Goal: Task Accomplishment & Management: Use online tool/utility

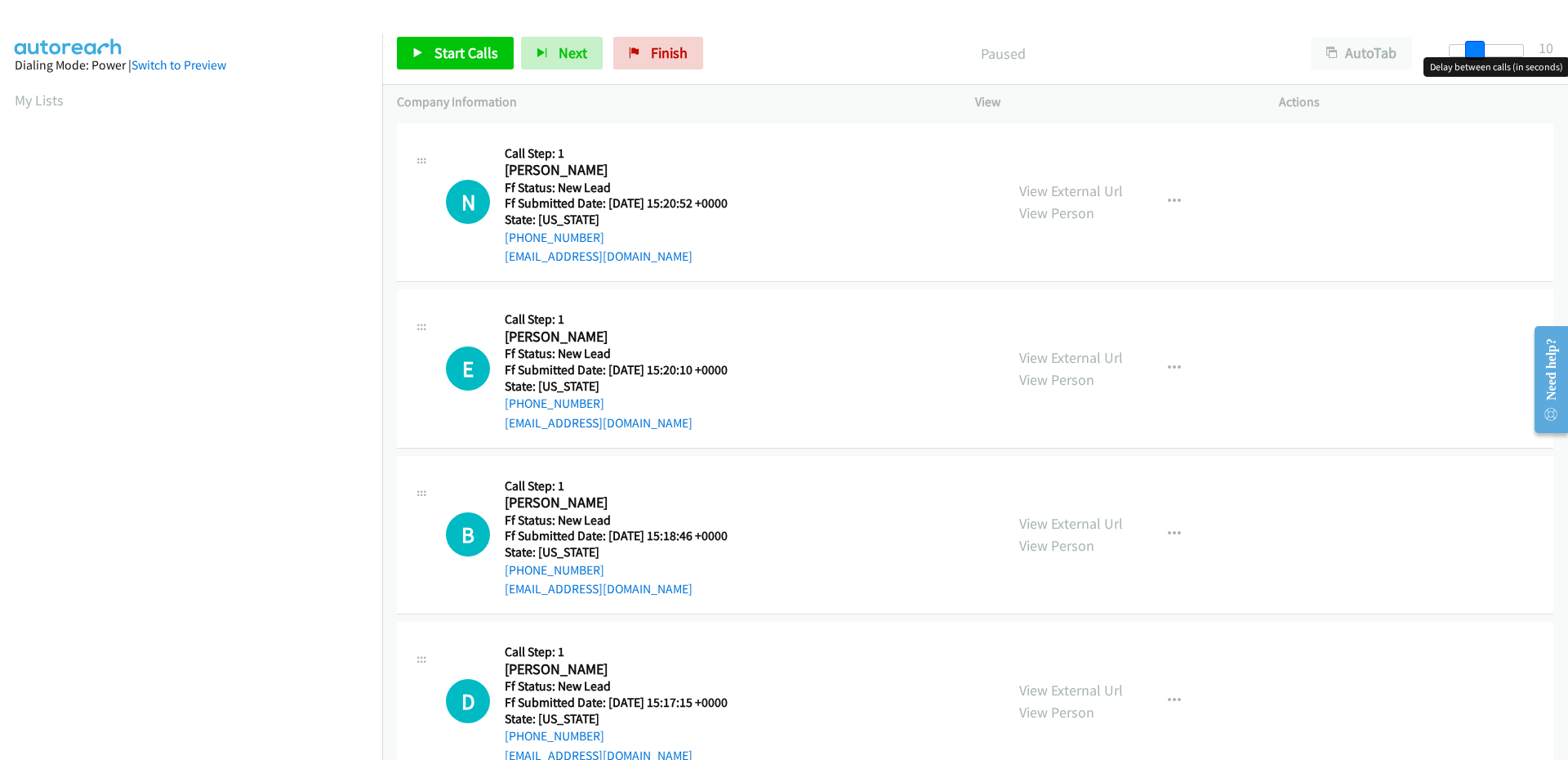
drag, startPoint x: 1465, startPoint y: 53, endPoint x: 1481, endPoint y: 53, distance: 16.0
click at [1481, 53] on span at bounding box center [1474, 50] width 20 height 20
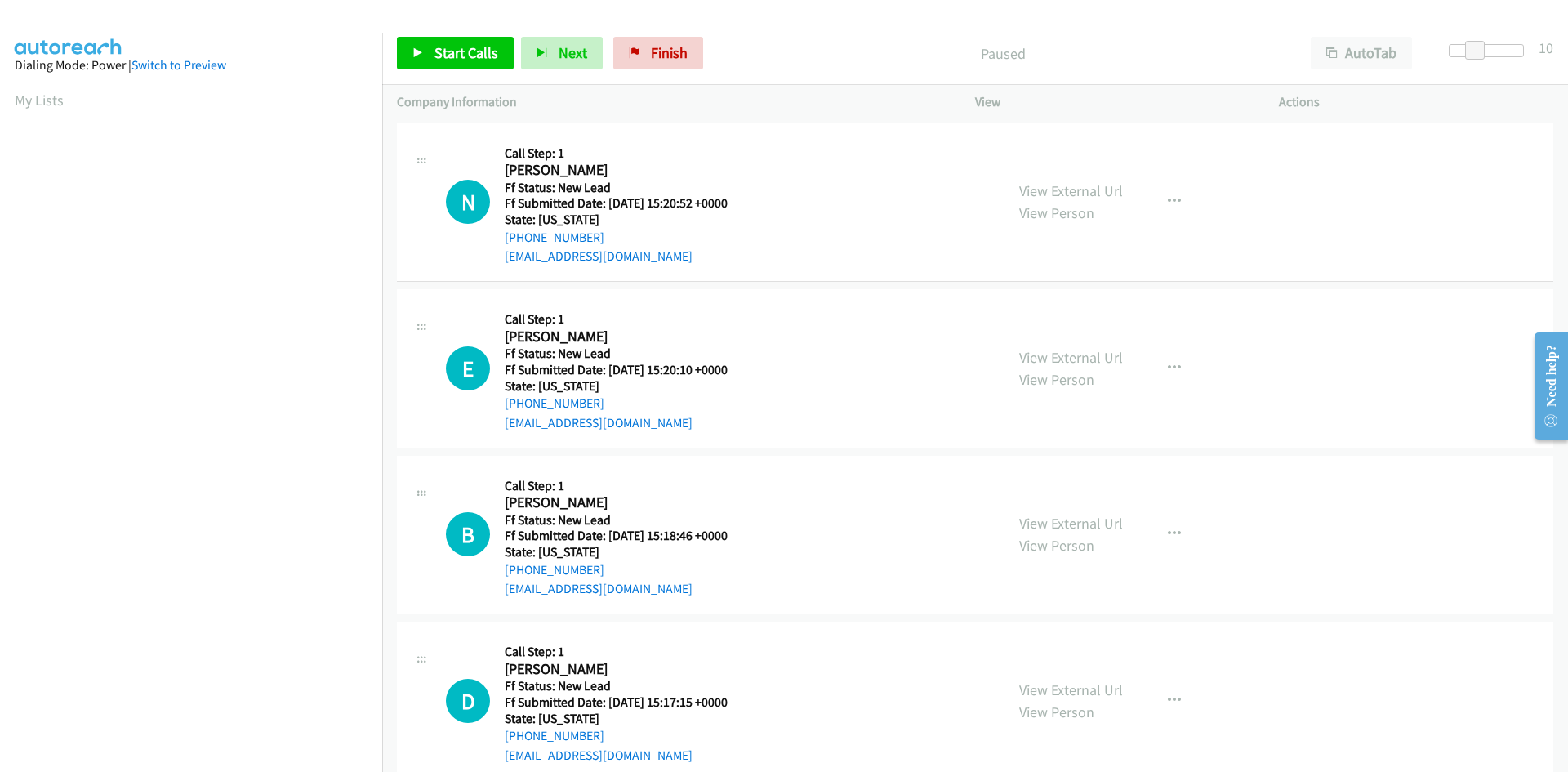
scroll to position [93, 0]
click at [488, 33] on div "Start Calls Pause Next Finish Paused AutoTab AutoTab 10" at bounding box center [975, 53] width 1185 height 63
click at [477, 50] on span "Start Calls" at bounding box center [466, 53] width 64 height 19
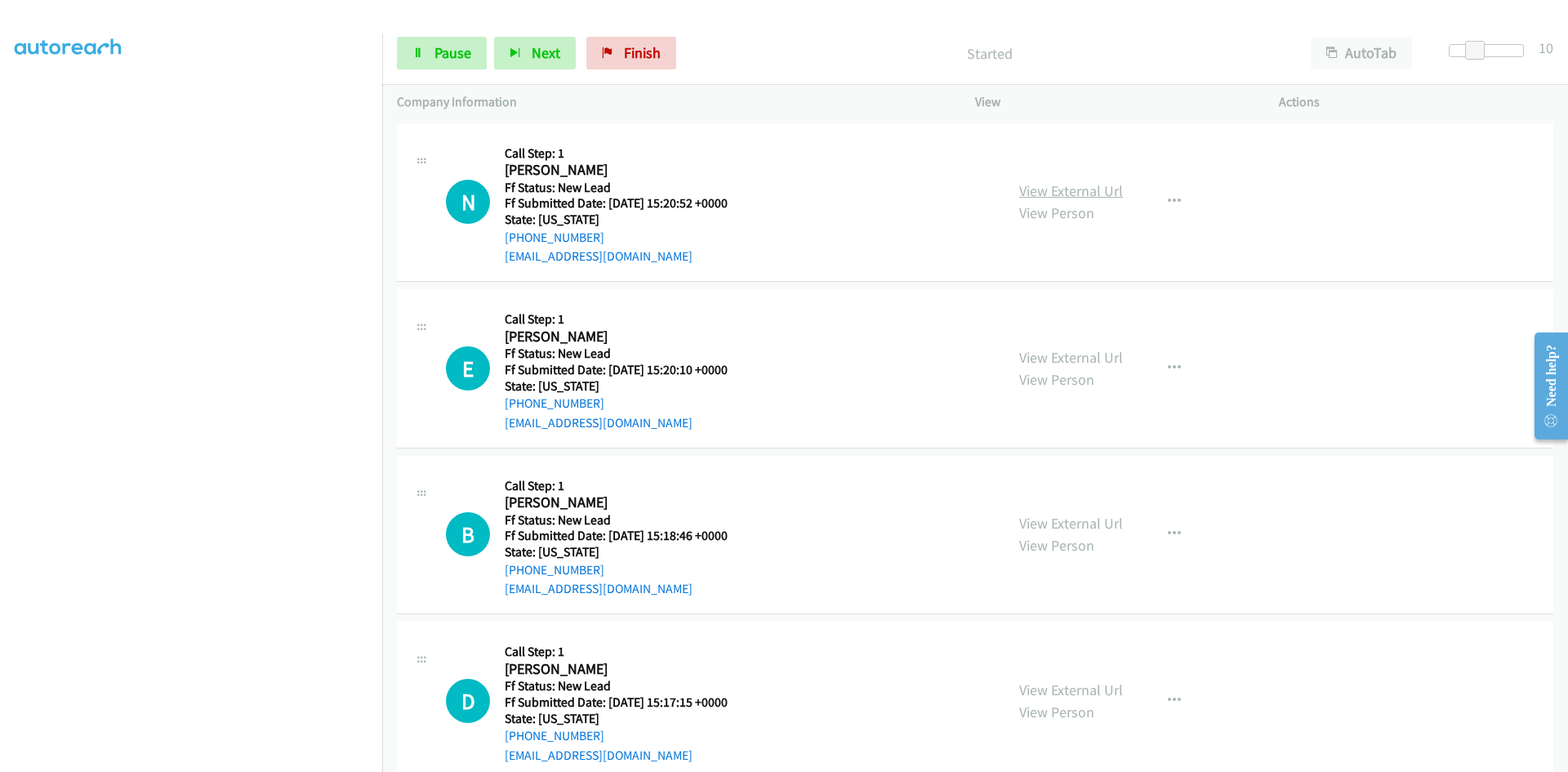
click at [1091, 196] on link "View External Url" at bounding box center [1071, 190] width 103 height 19
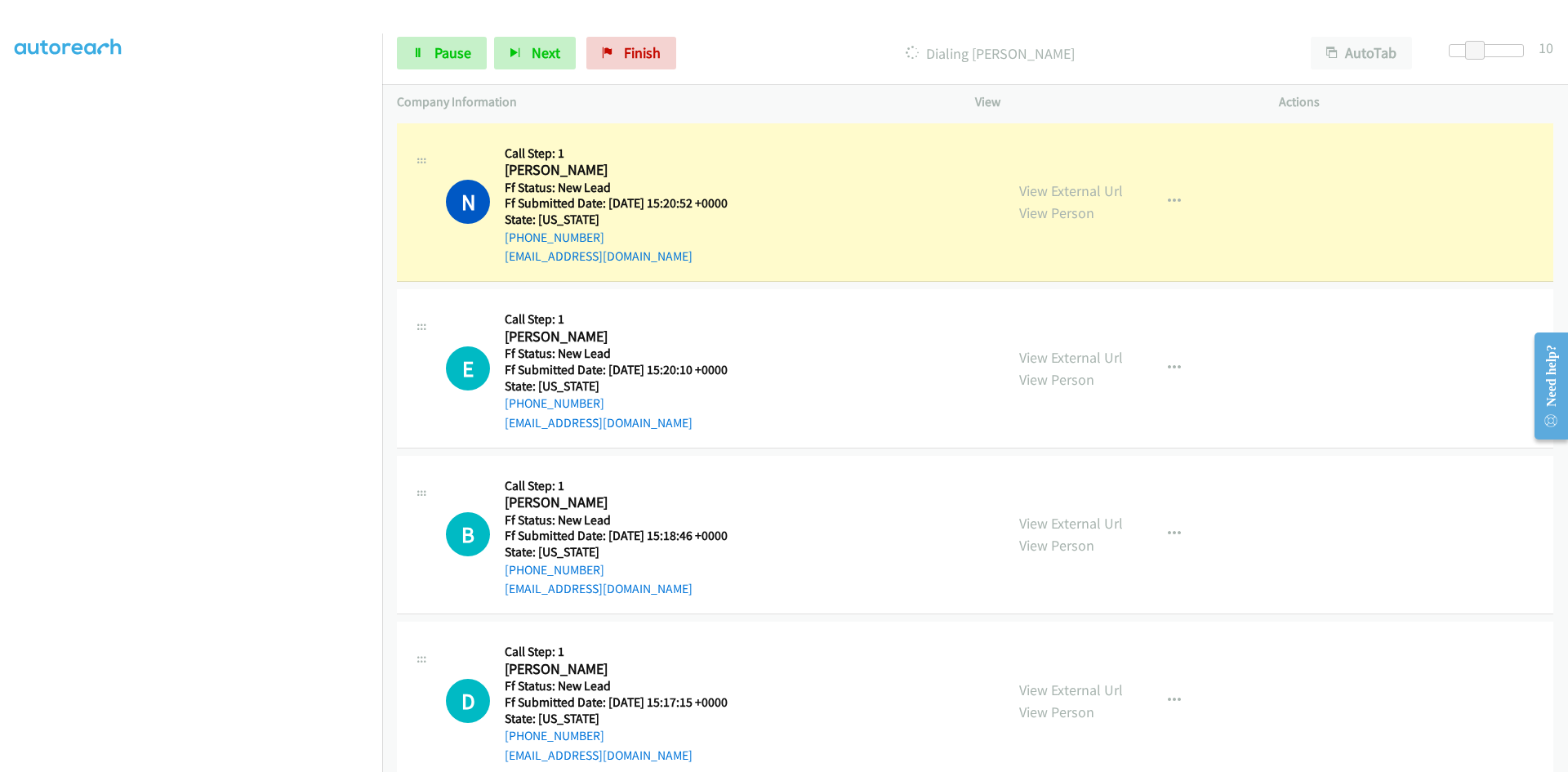
scroll to position [109, 0]
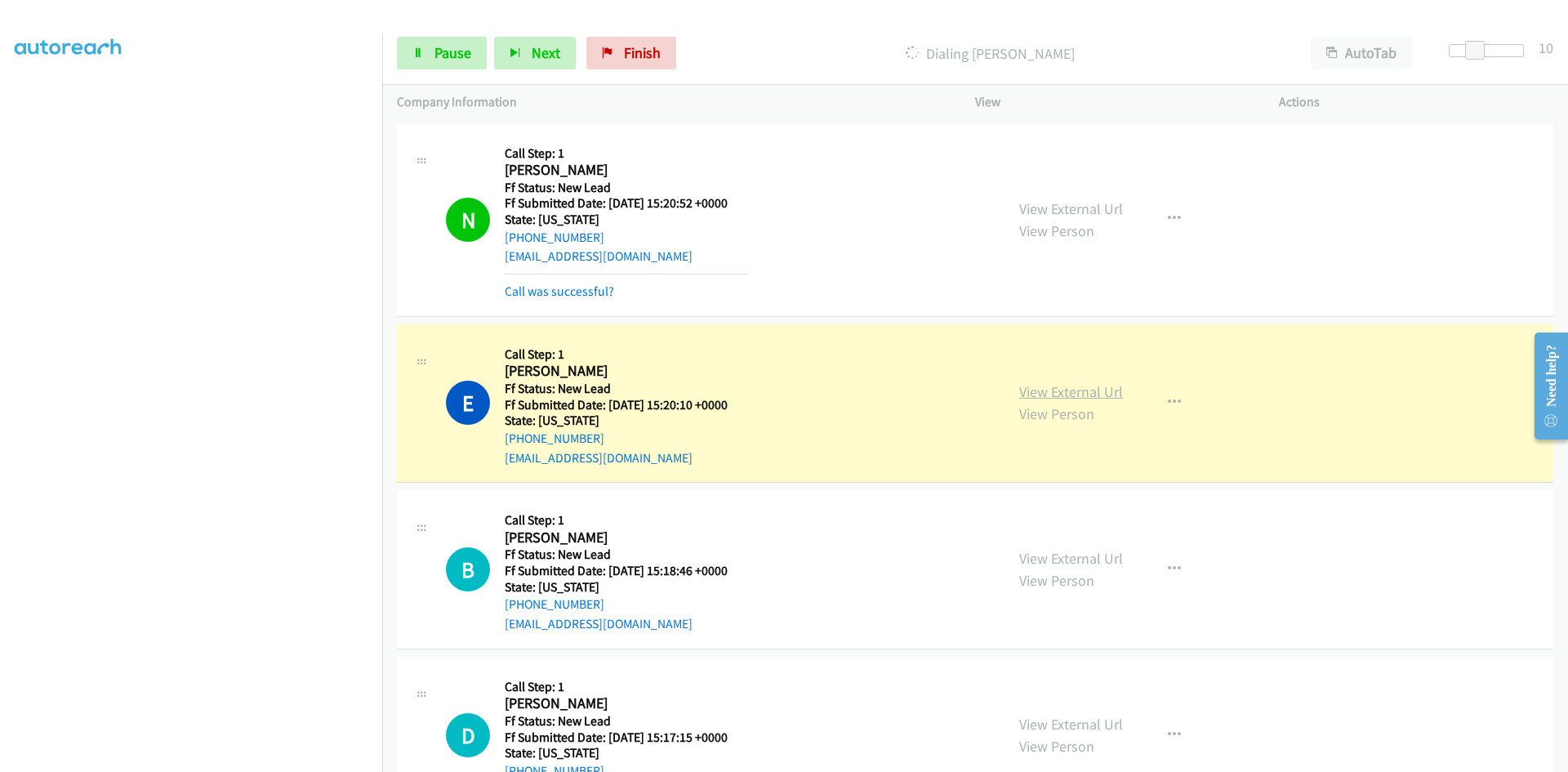
click at [1071, 386] on link "View External Url" at bounding box center [1071, 392] width 103 height 19
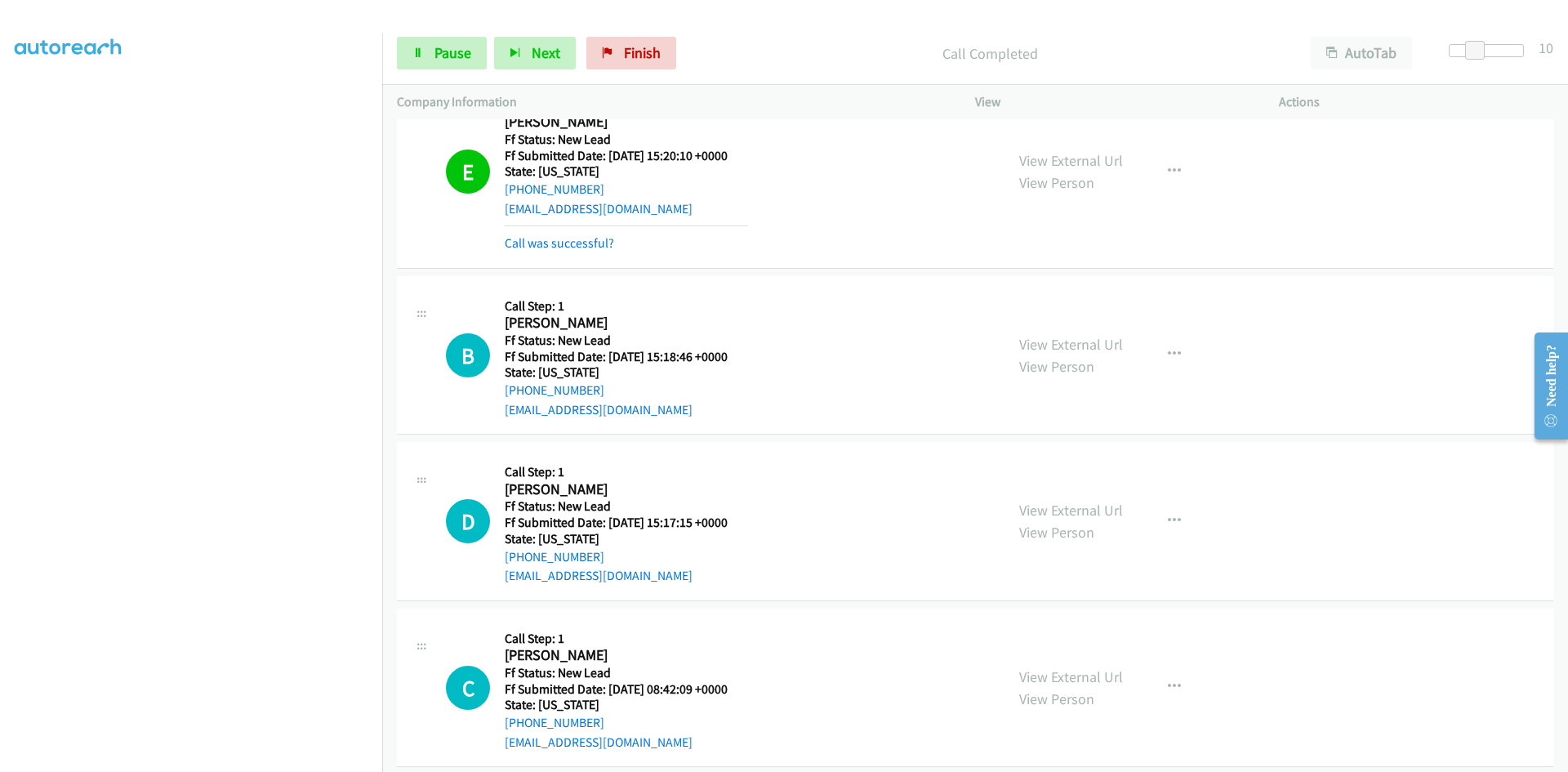
scroll to position [269, 0]
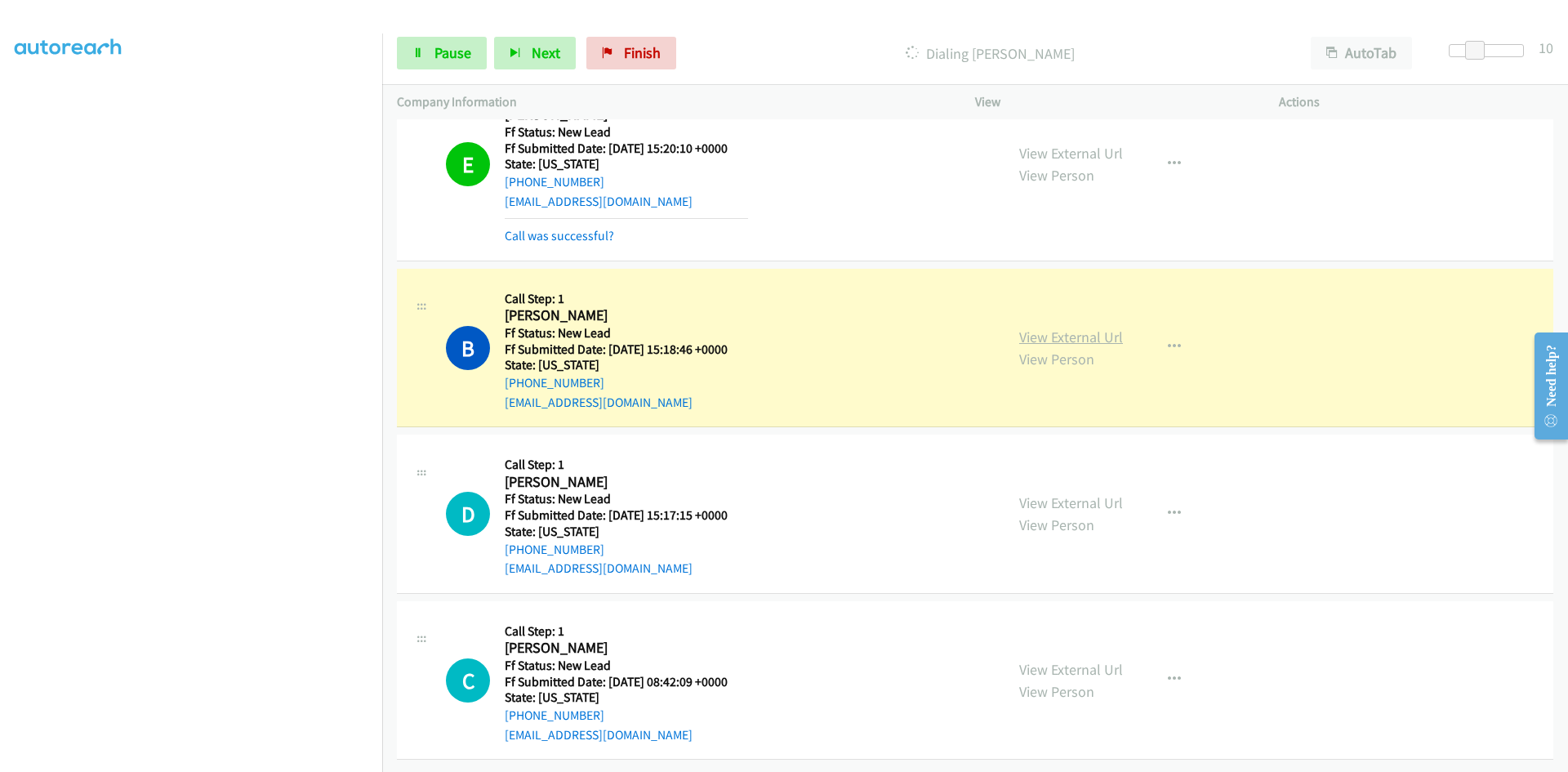
click at [1066, 327] on link "View External Url" at bounding box center [1071, 337] width 103 height 19
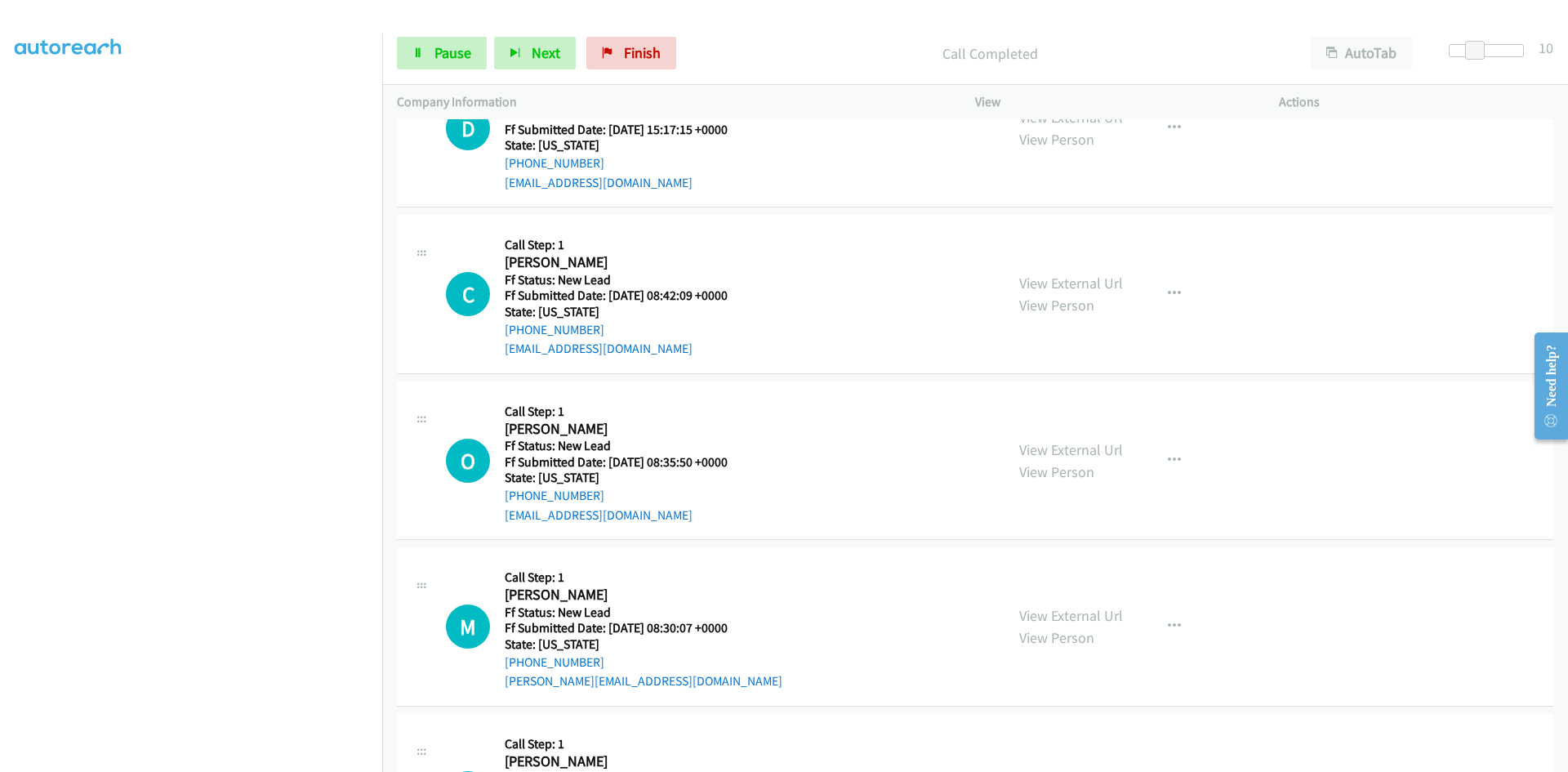
scroll to position [595, 0]
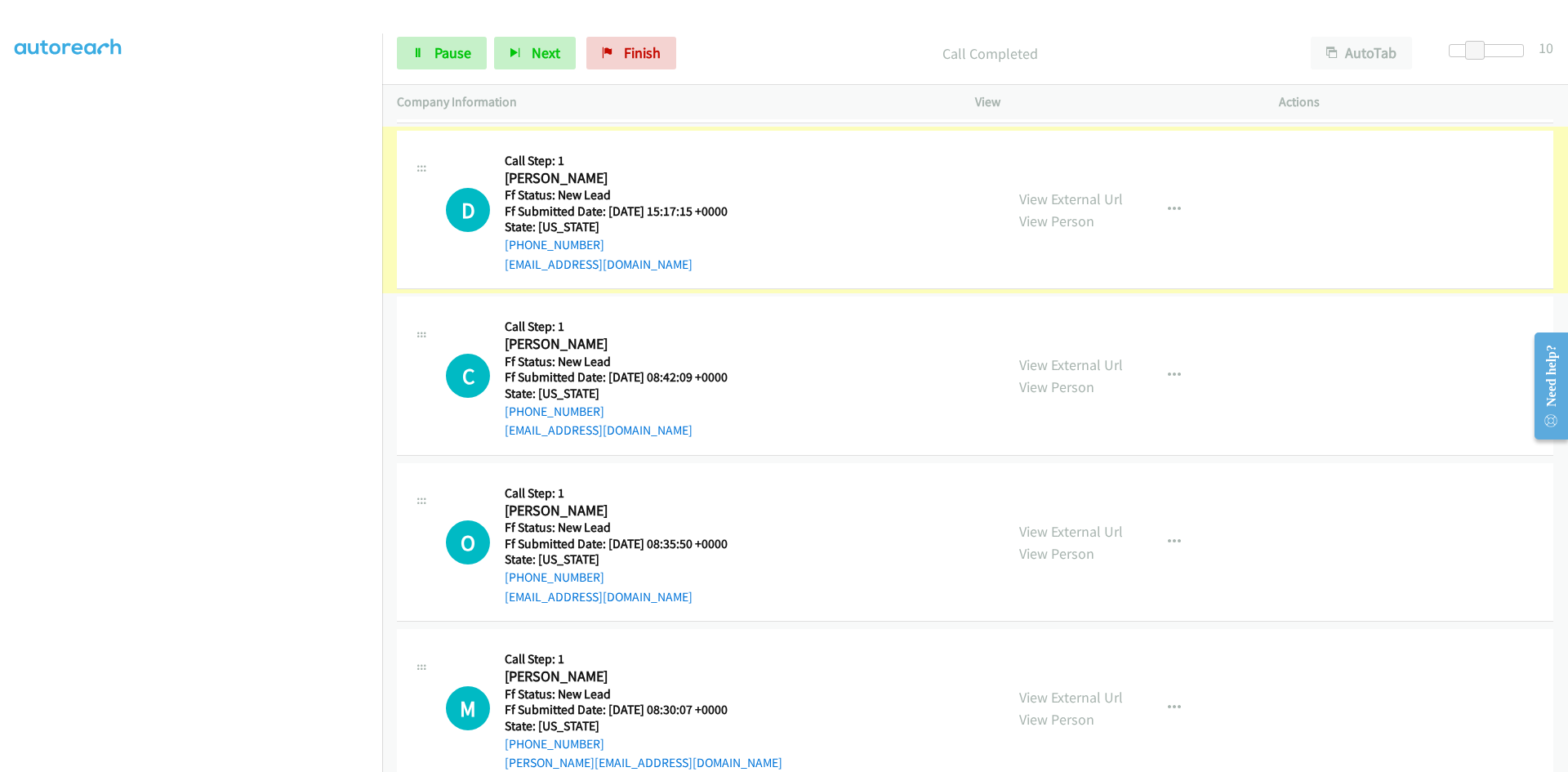
click at [1068, 196] on link "View External Url" at bounding box center [1071, 199] width 103 height 19
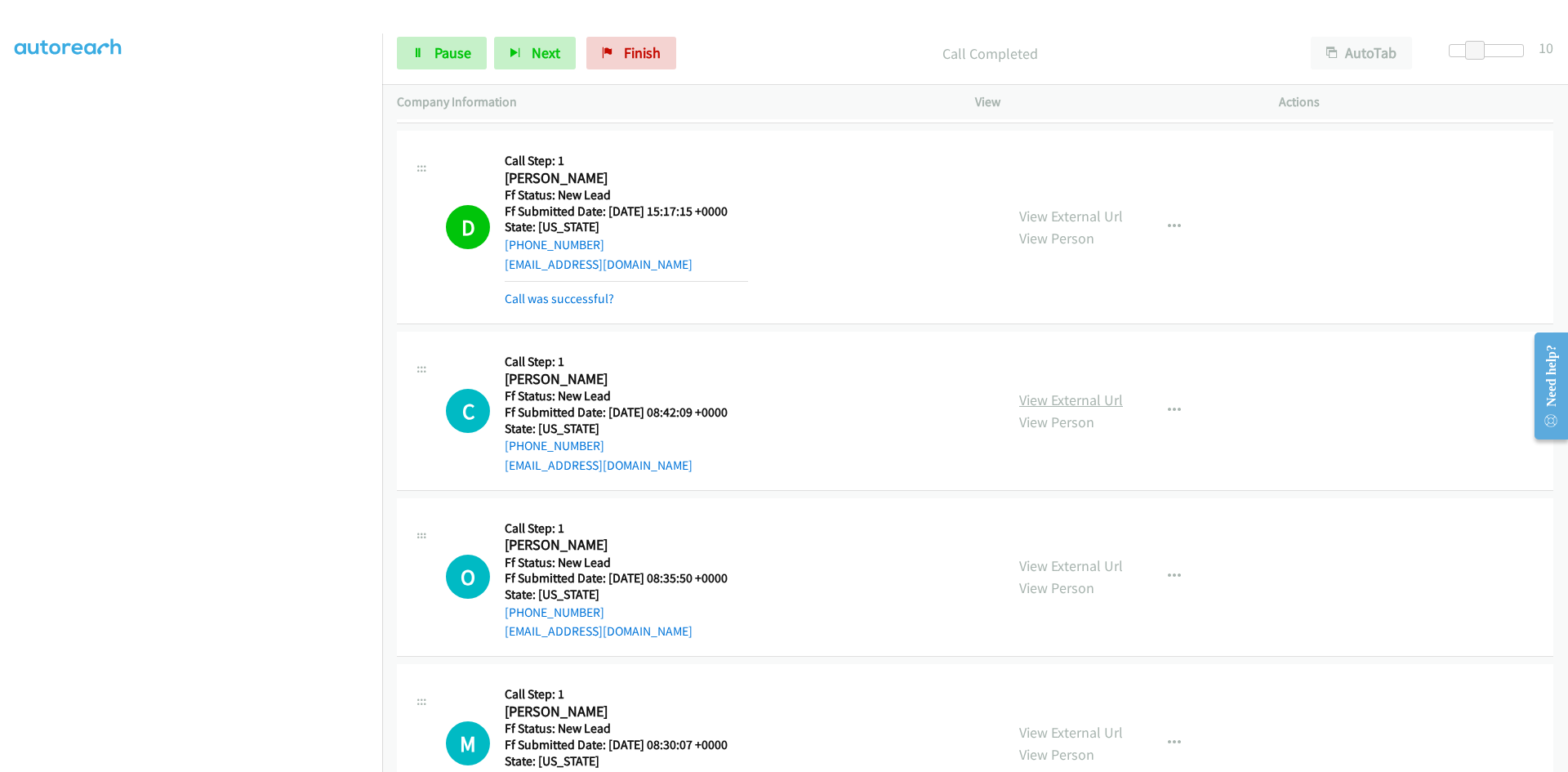
click at [1050, 399] on link "View External Url" at bounding box center [1071, 400] width 103 height 19
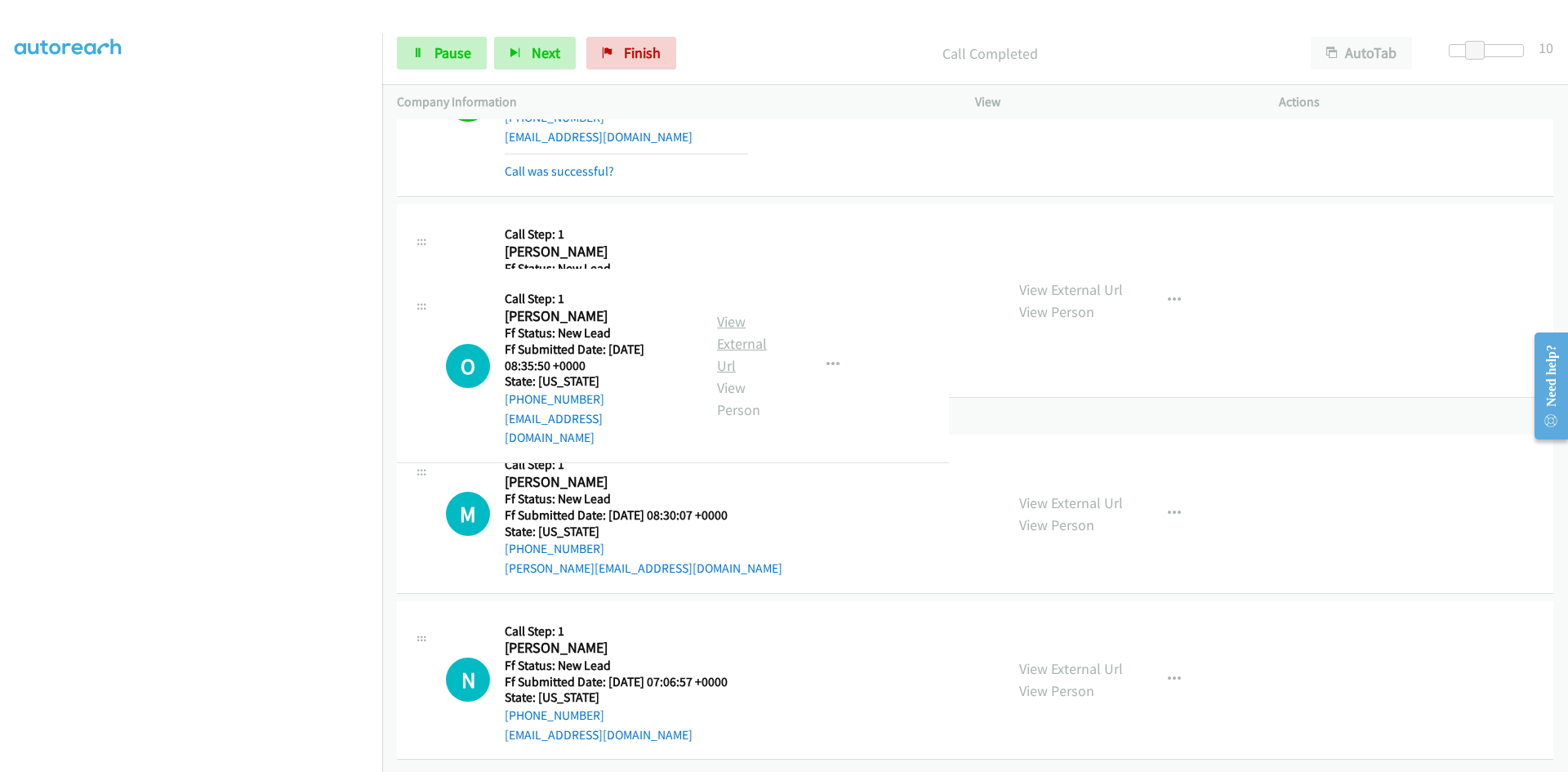
scroll to position [871, 0]
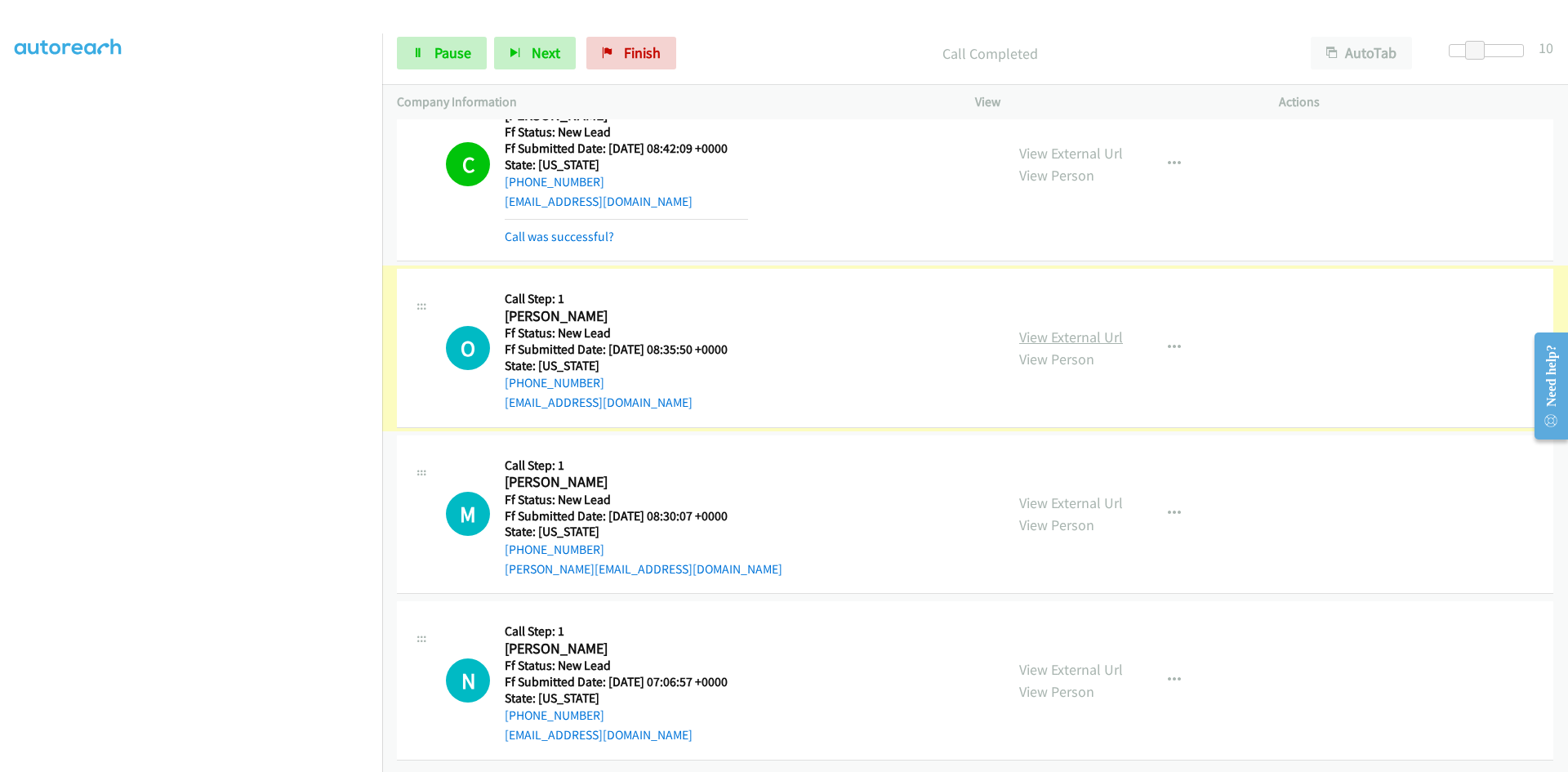
click at [1096, 327] on link "View External Url" at bounding box center [1071, 337] width 103 height 19
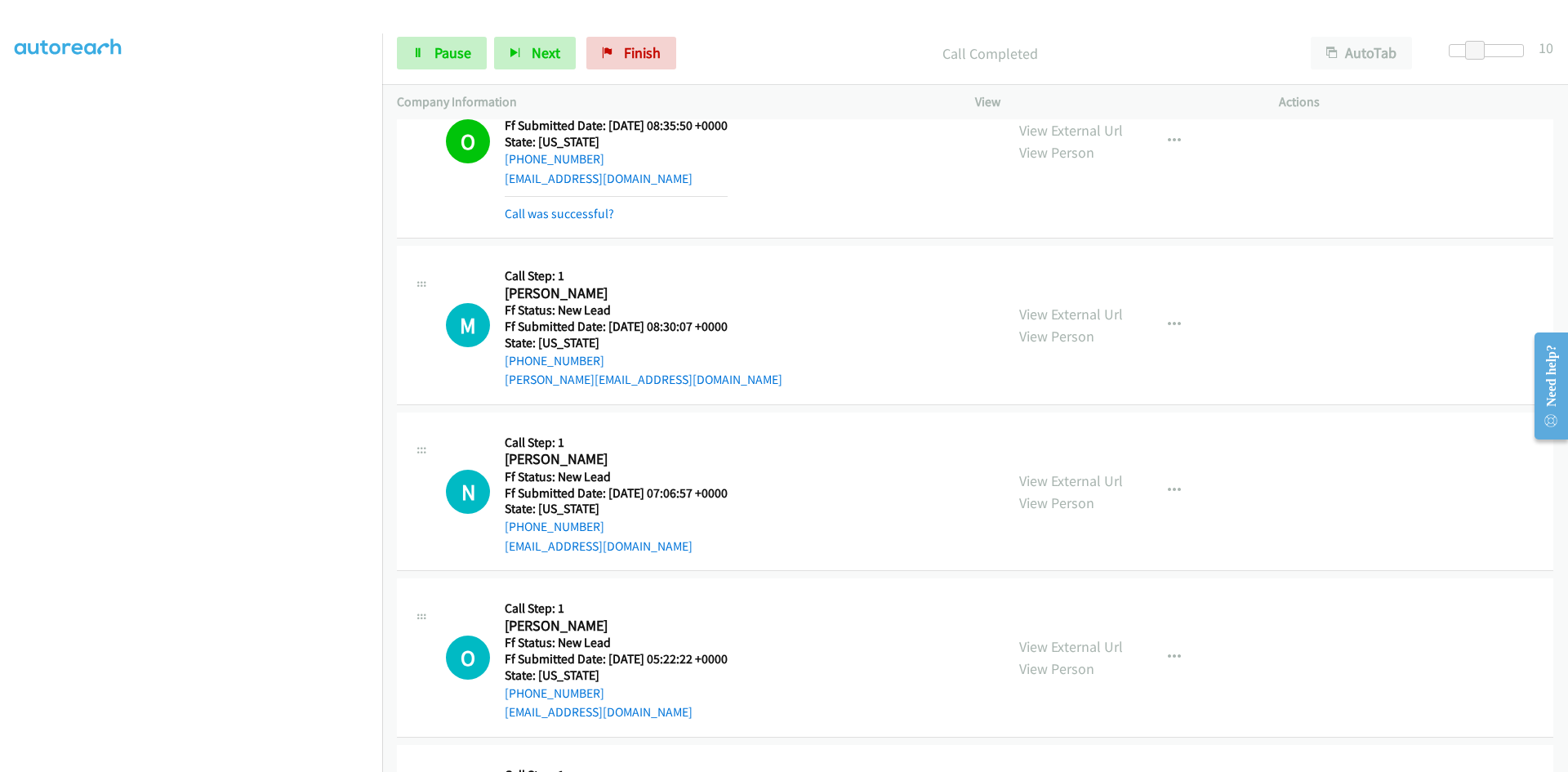
scroll to position [1117, 0]
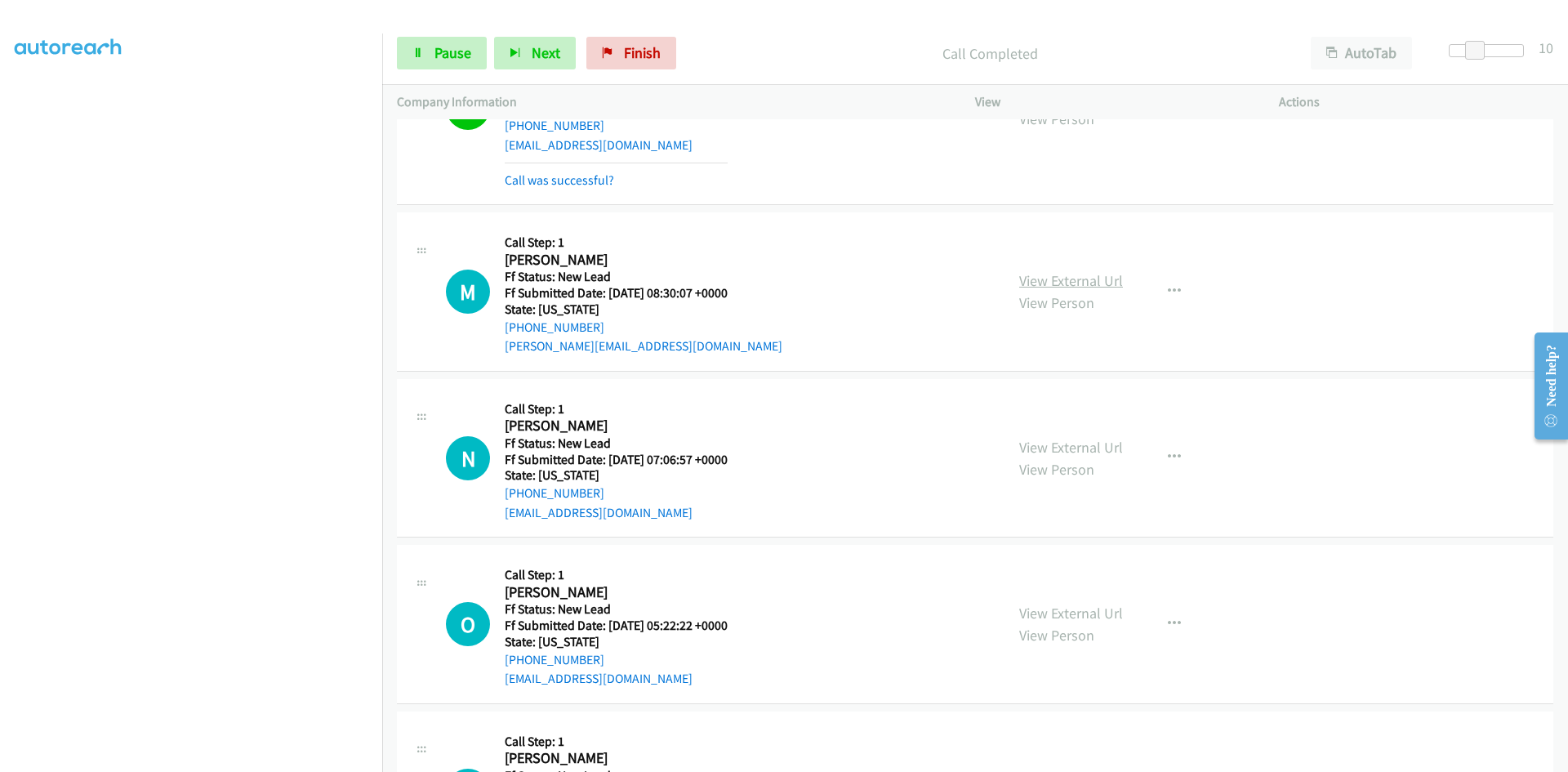
click at [1082, 278] on link "View External Url" at bounding box center [1071, 281] width 103 height 19
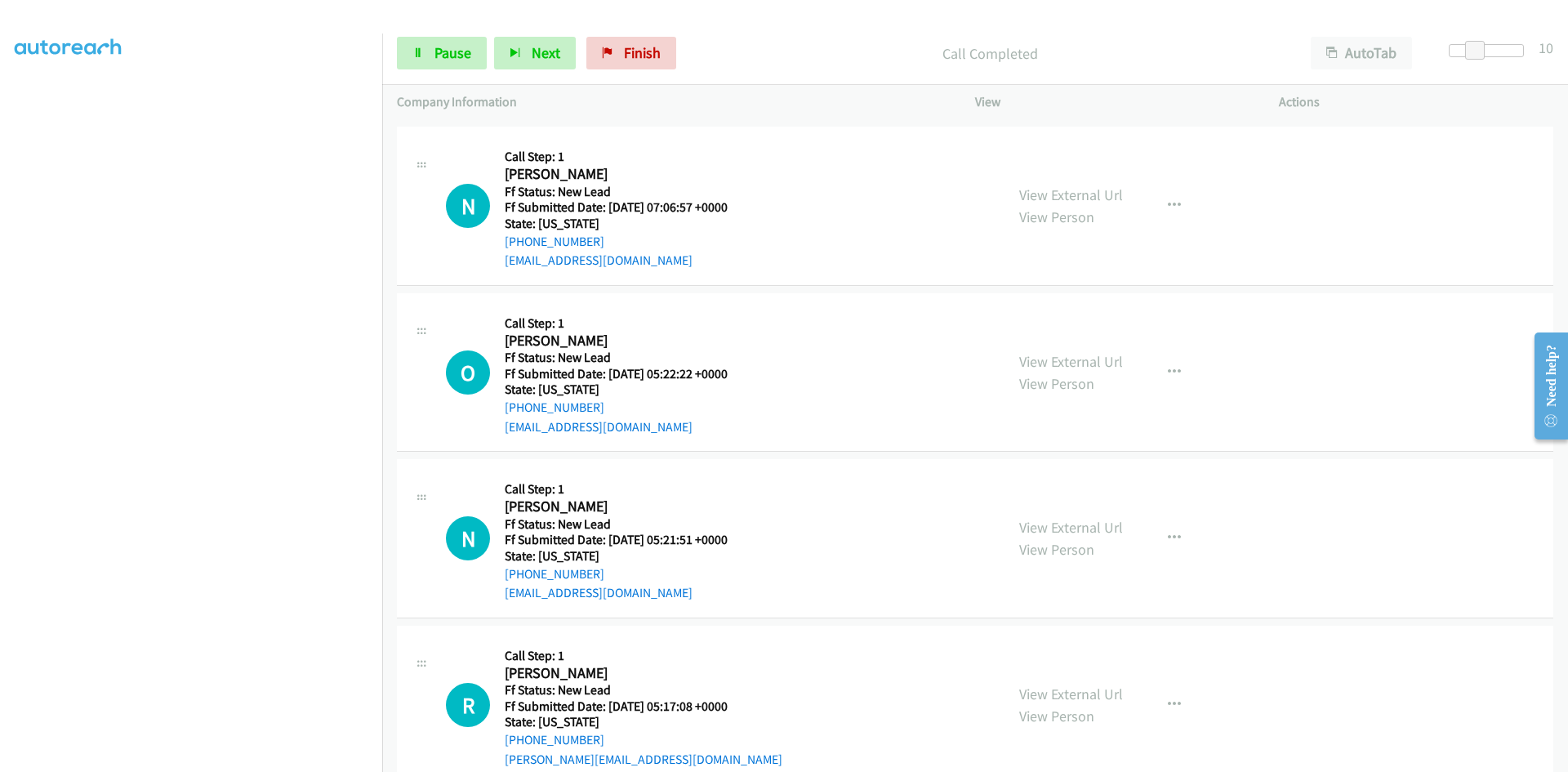
scroll to position [1440, 0]
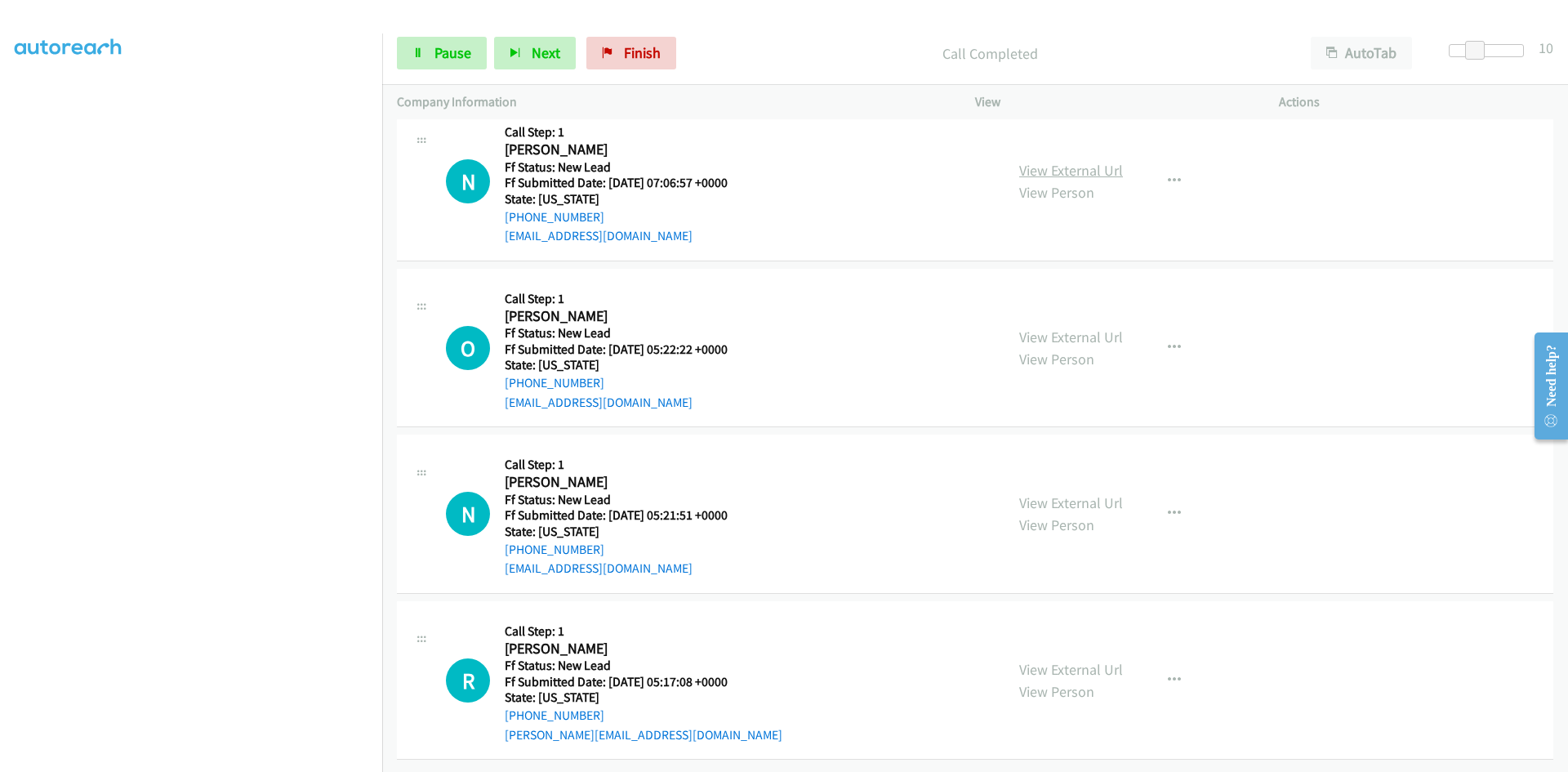
click at [1094, 161] on link "View External Url" at bounding box center [1071, 171] width 103 height 19
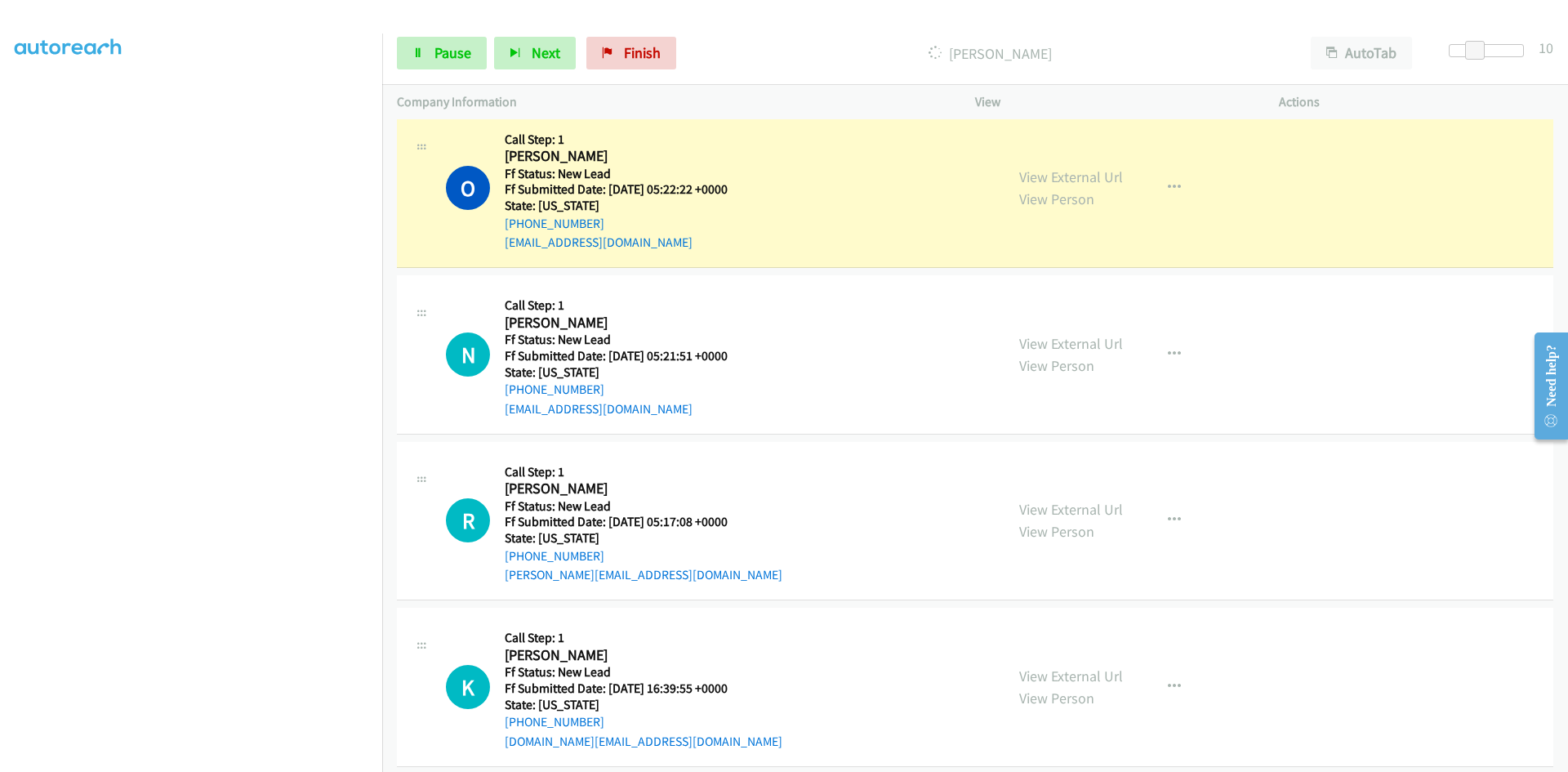
scroll to position [1603, 0]
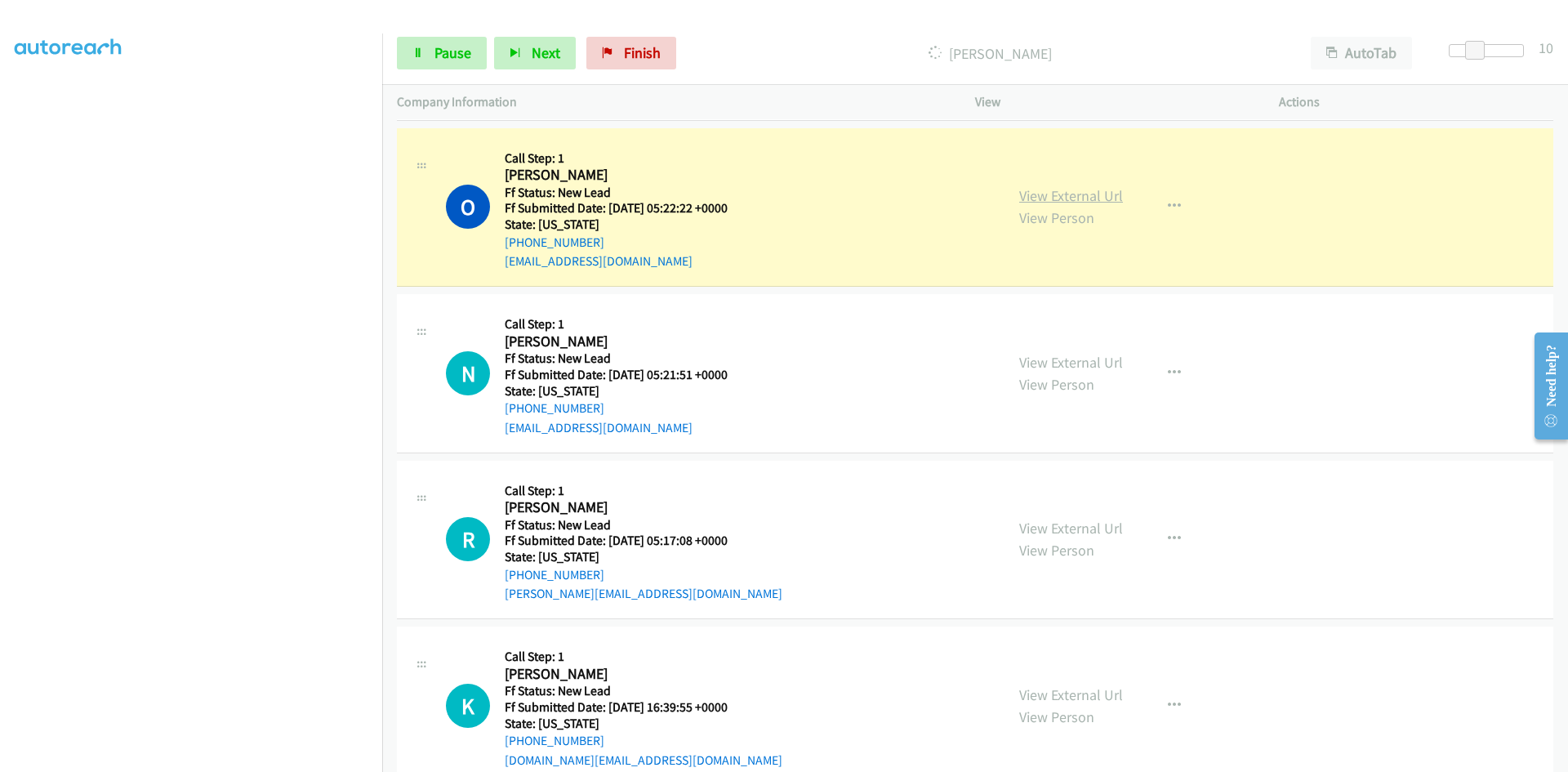
click at [1029, 195] on link "View External Url" at bounding box center [1071, 196] width 103 height 19
click at [435, 59] on span "Pause" at bounding box center [452, 53] width 37 height 19
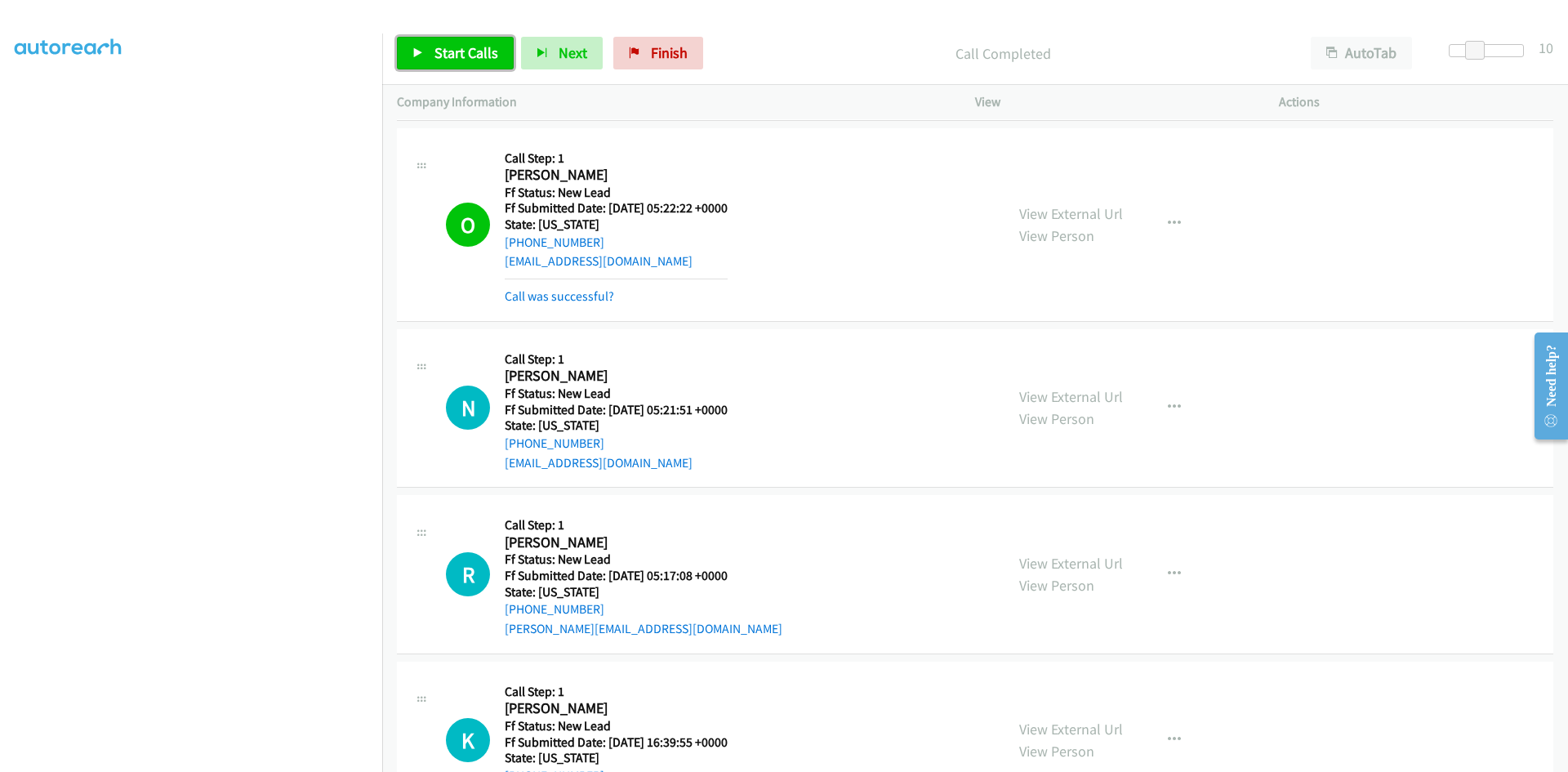
click at [458, 57] on span "Start Calls" at bounding box center [466, 53] width 64 height 19
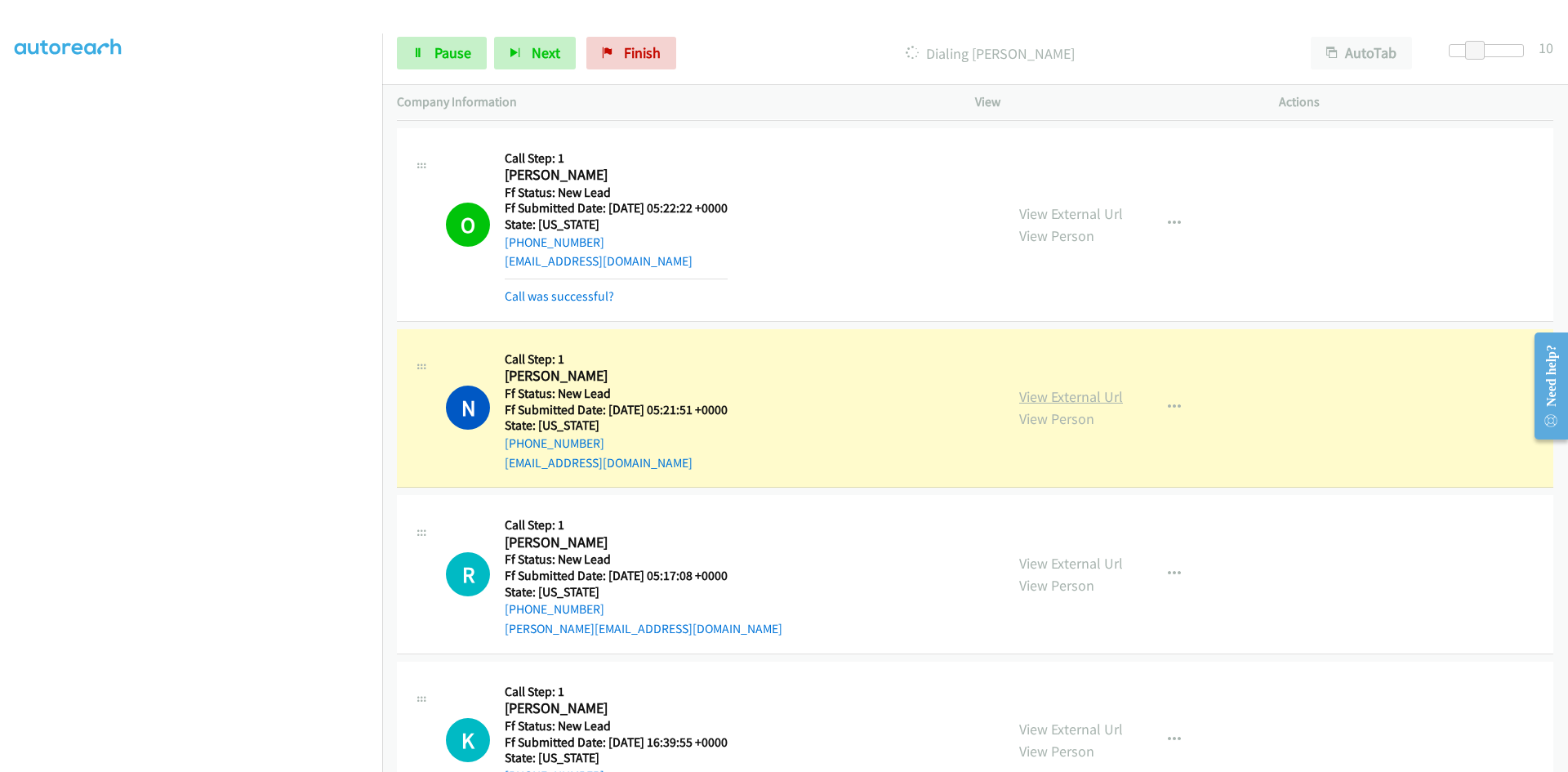
click at [1105, 400] on link "View External Url" at bounding box center [1071, 396] width 103 height 19
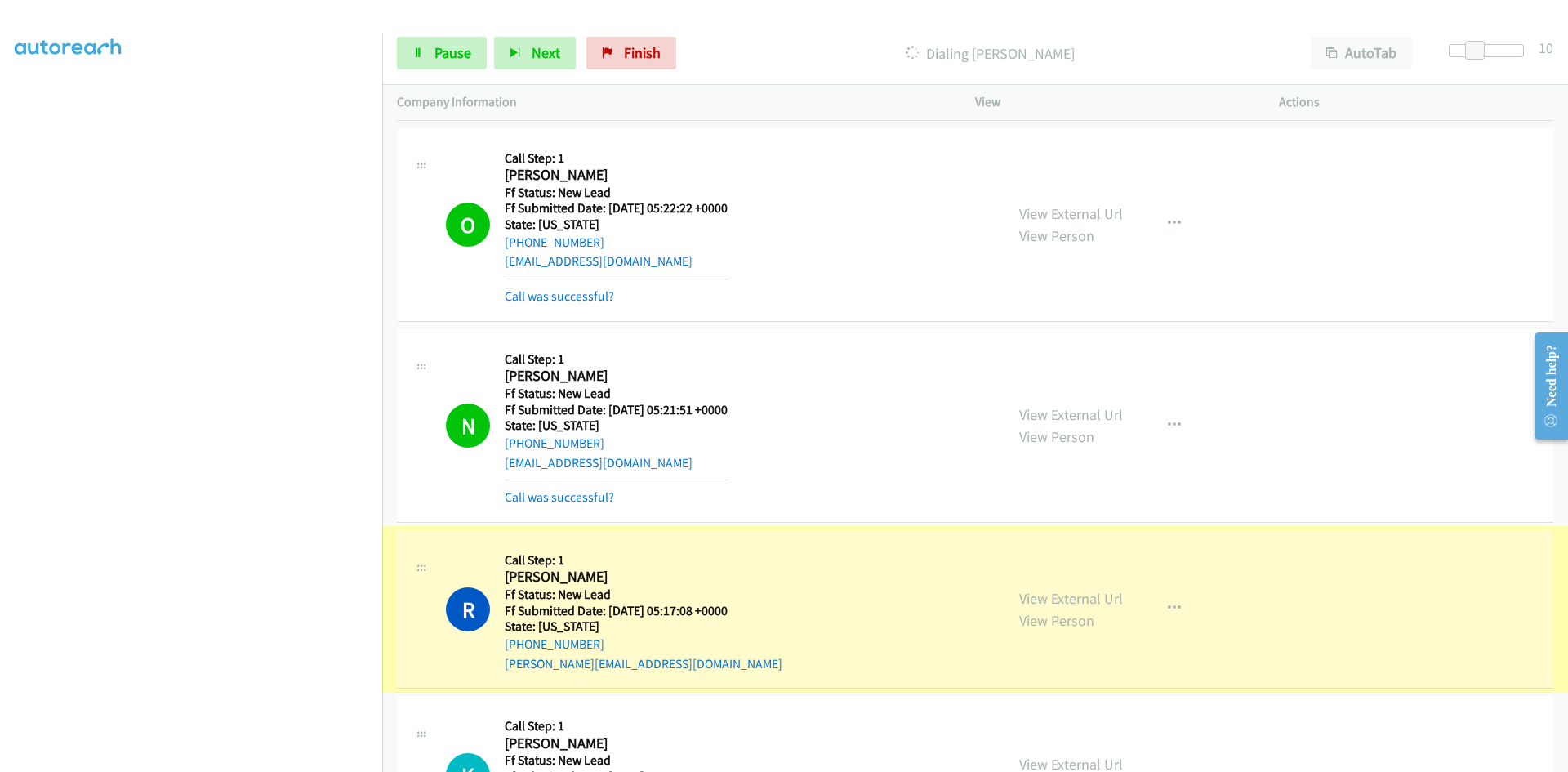
click at [1036, 596] on link "View External Url" at bounding box center [1071, 598] width 103 height 19
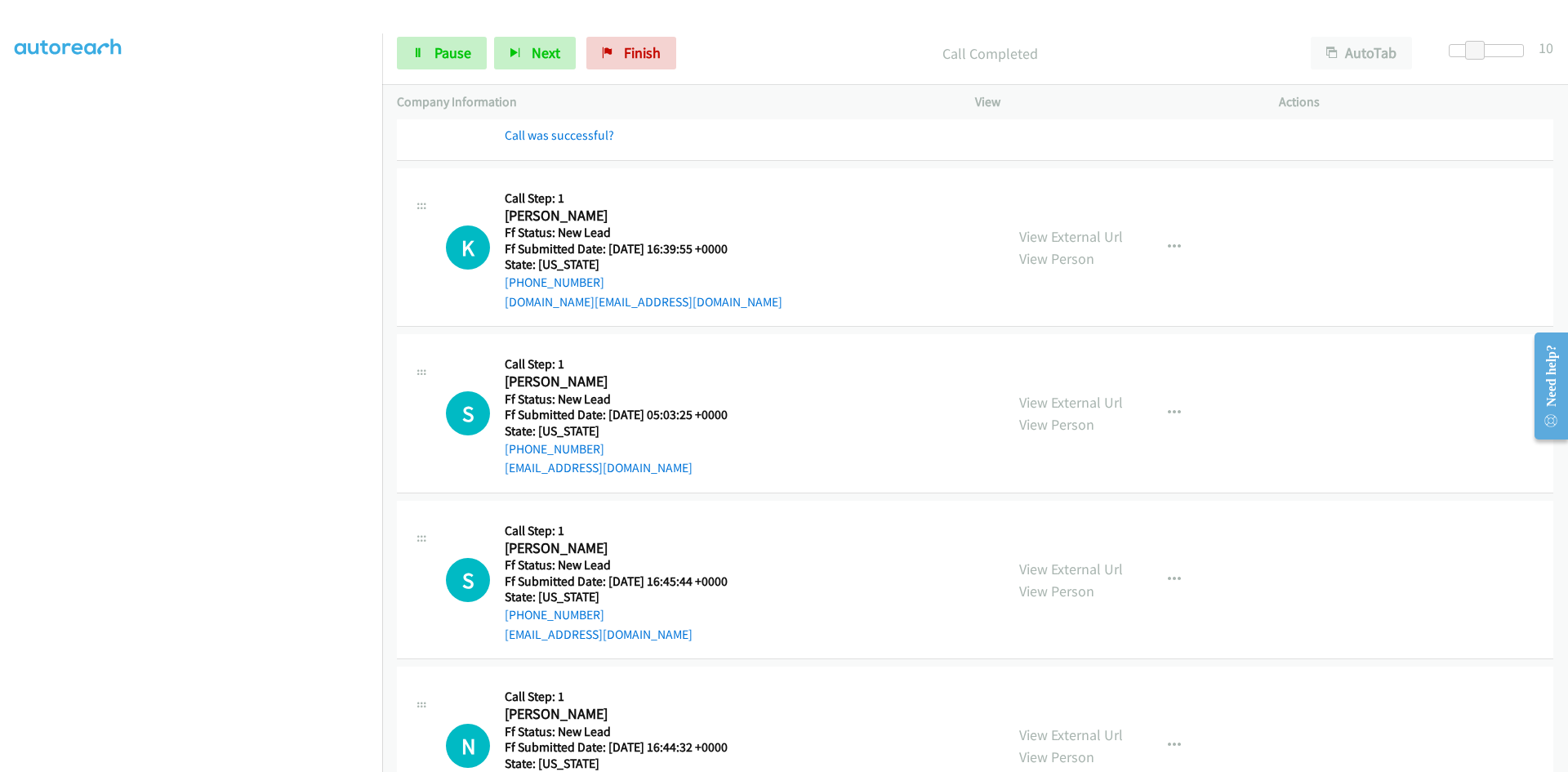
scroll to position [2175, 0]
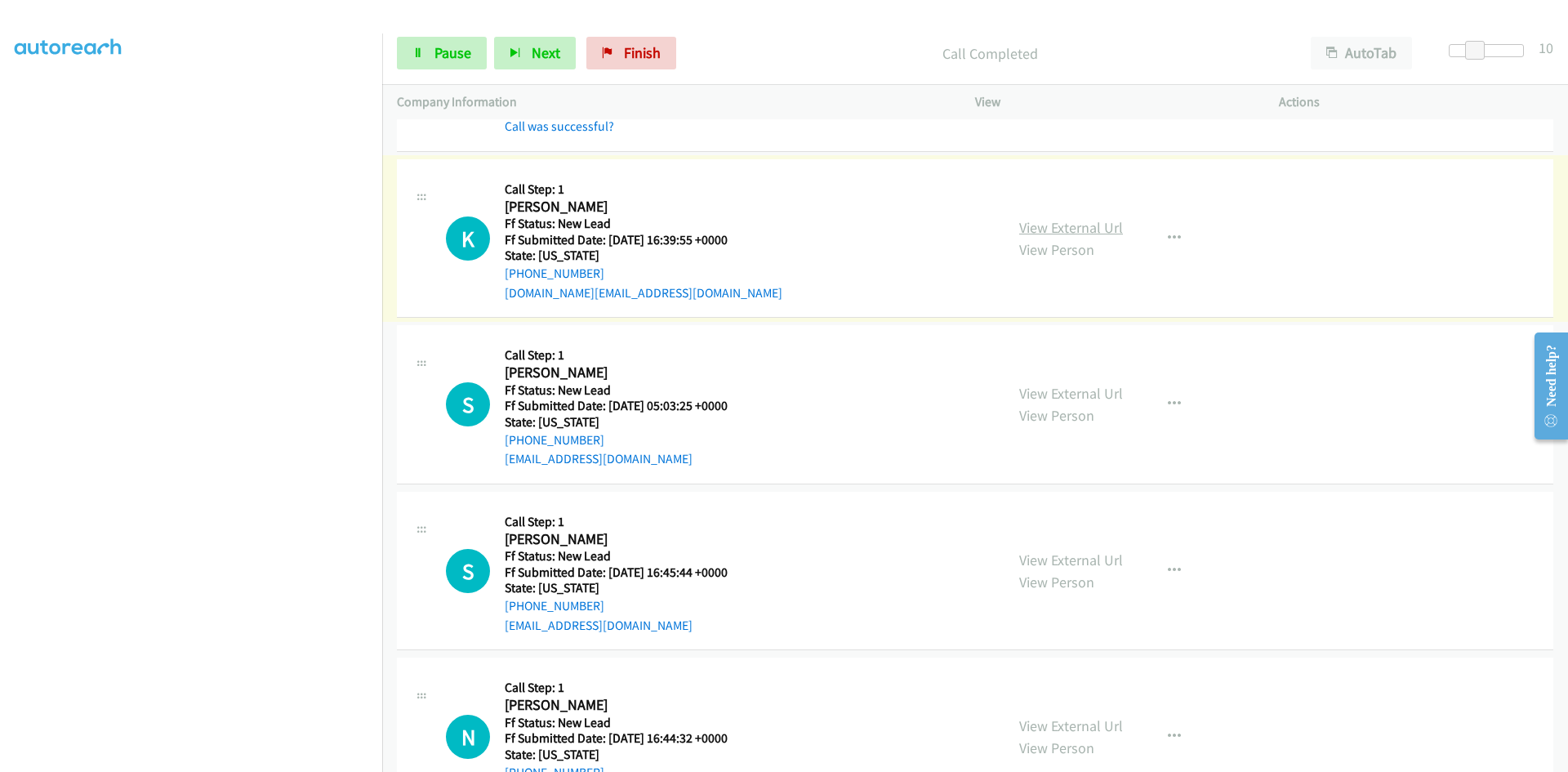
click at [1083, 226] on link "View External Url" at bounding box center [1071, 227] width 103 height 19
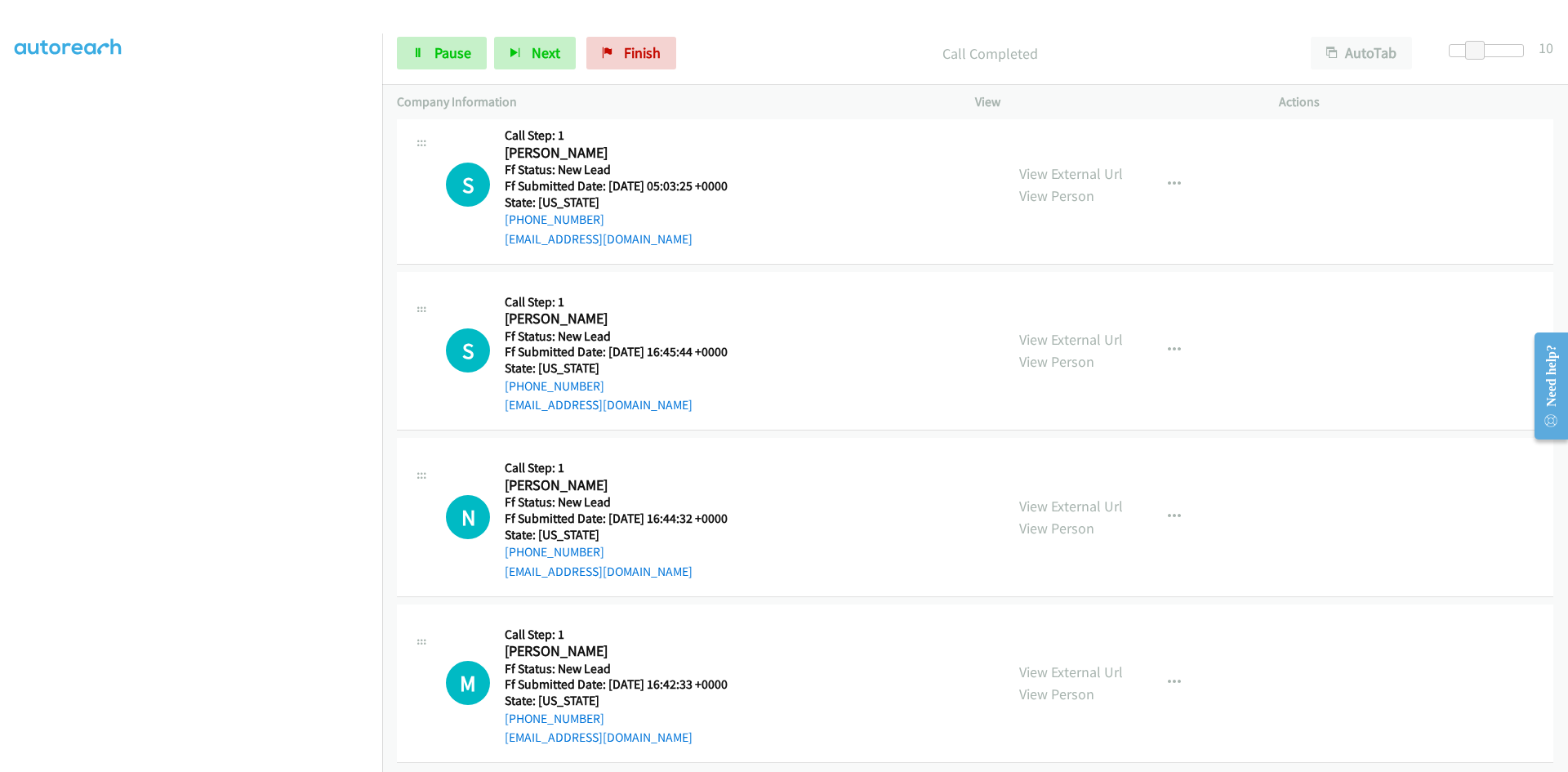
scroll to position [2445, 0]
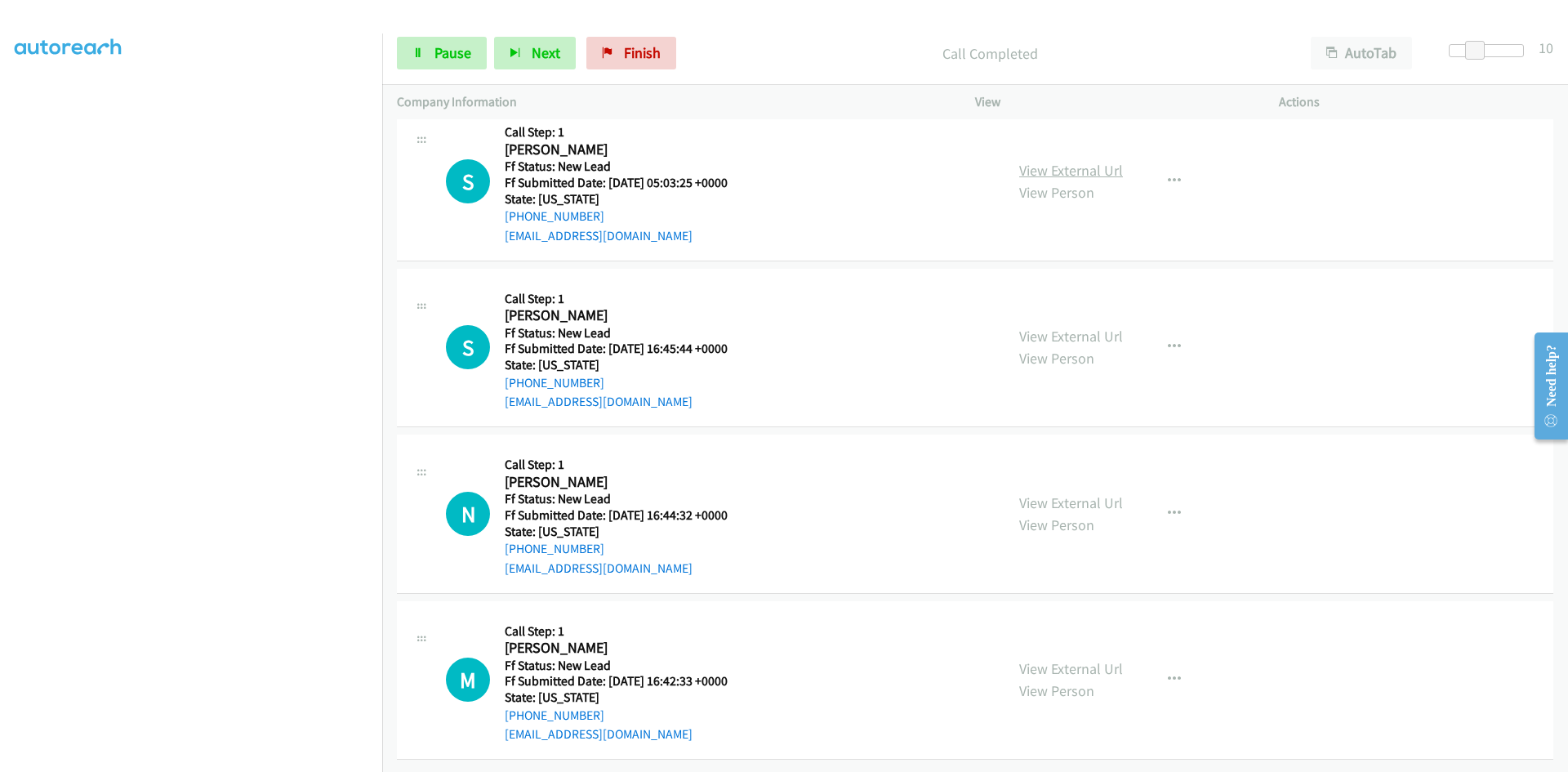
click at [1033, 164] on link "View External Url" at bounding box center [1071, 171] width 103 height 19
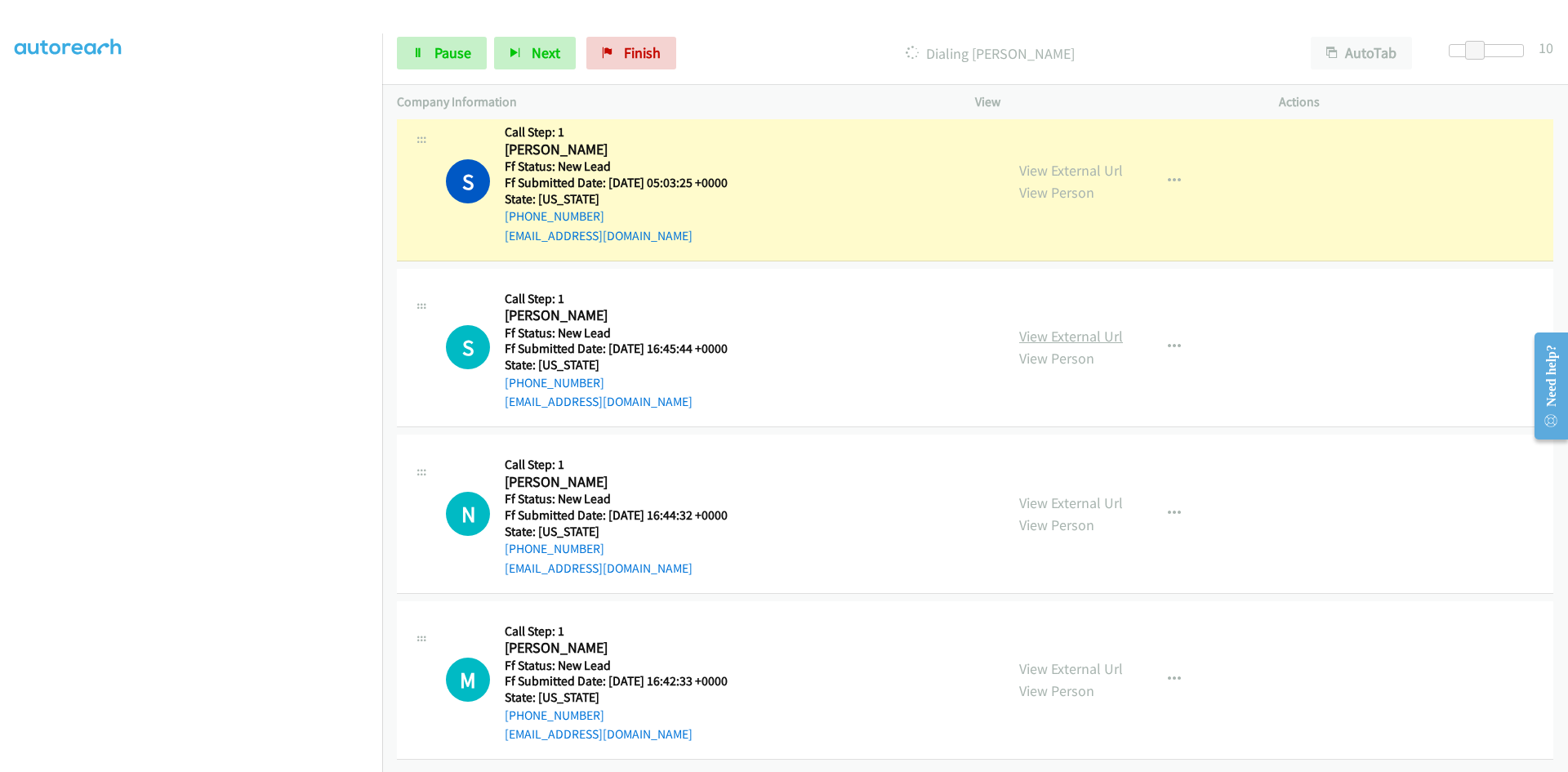
click at [1053, 327] on link "View External Url" at bounding box center [1071, 336] width 103 height 19
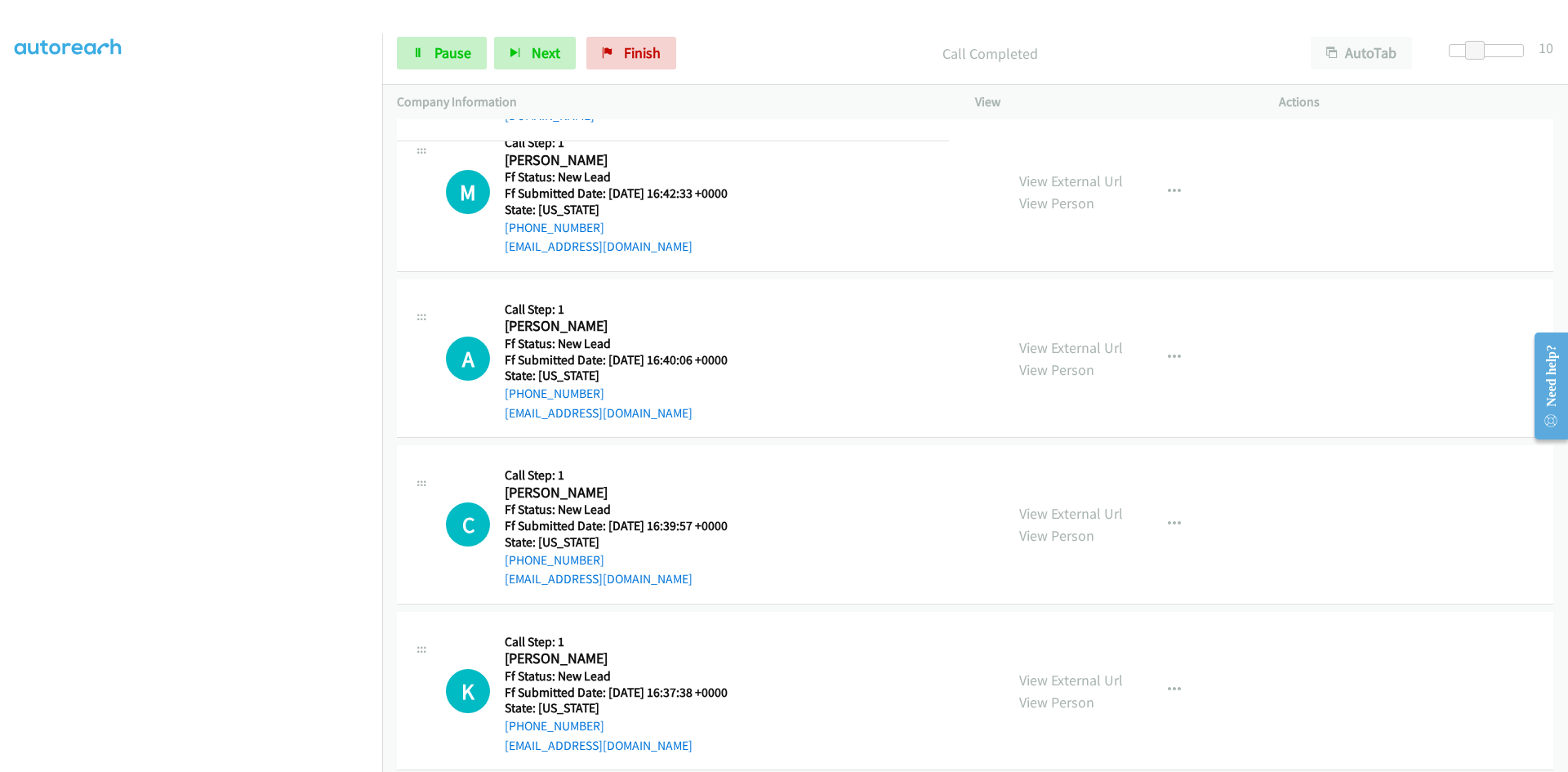
scroll to position [2854, 0]
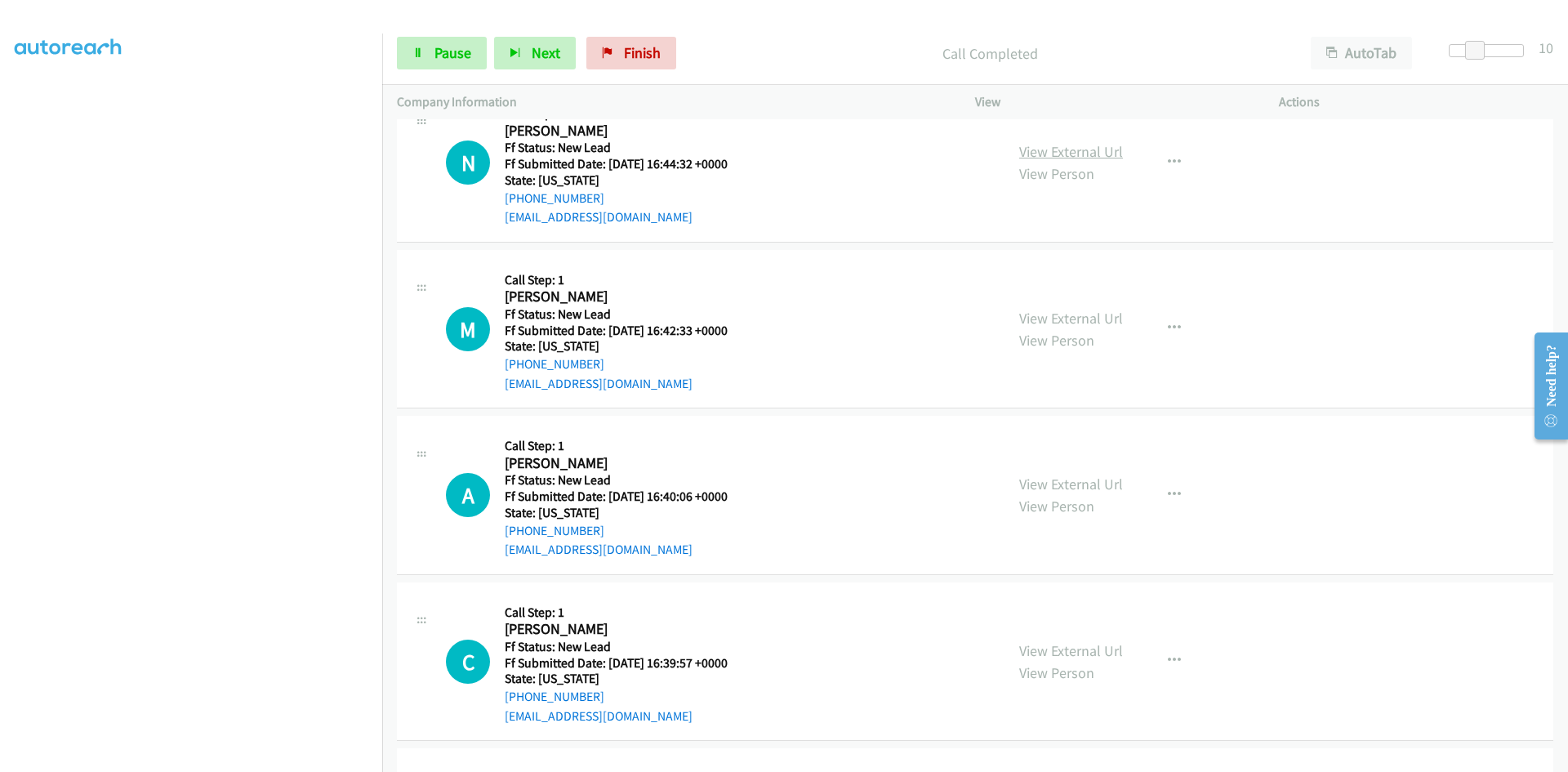
click at [1030, 152] on link "View External Url" at bounding box center [1071, 152] width 103 height 19
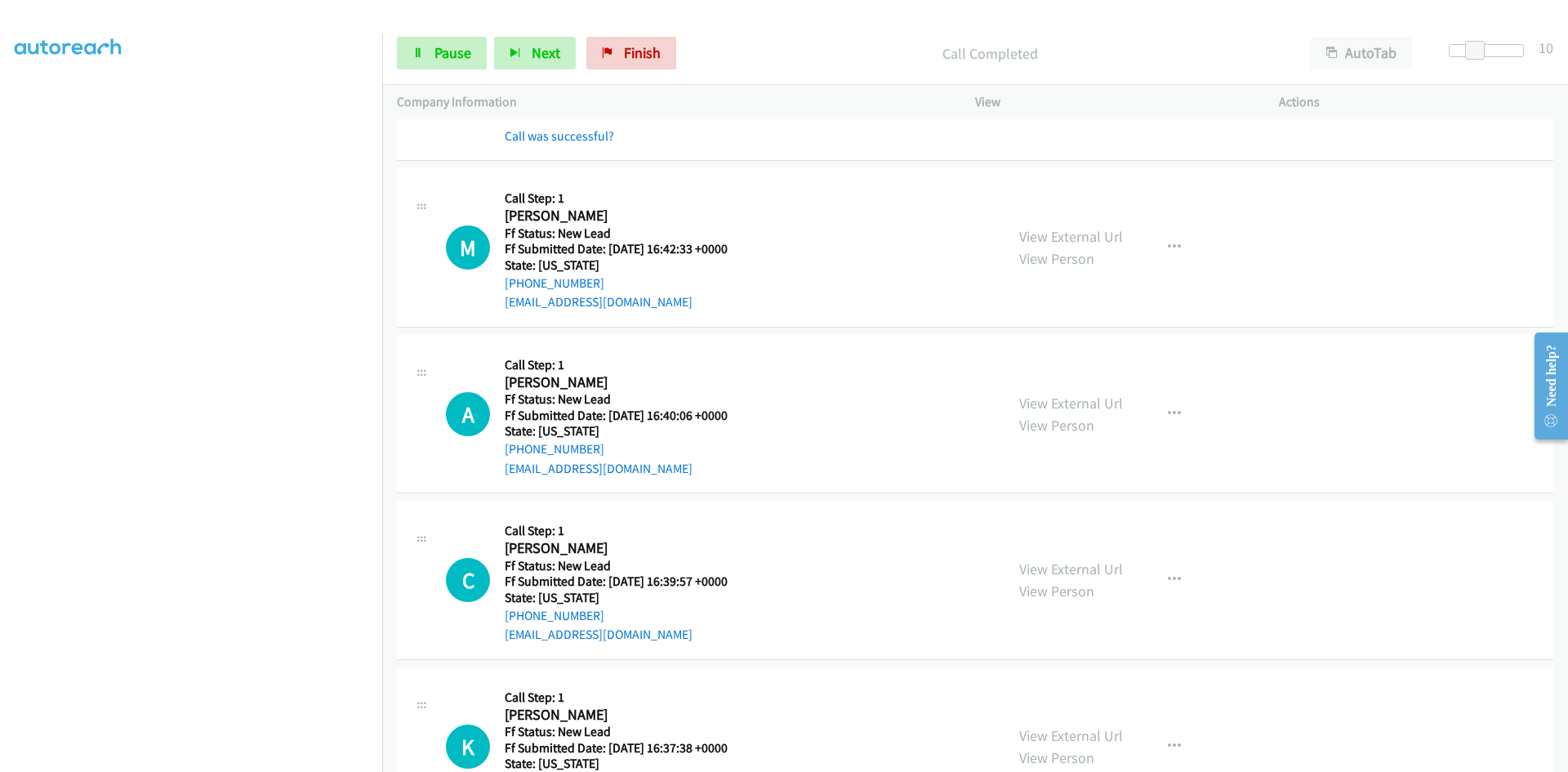
scroll to position [2970, 0]
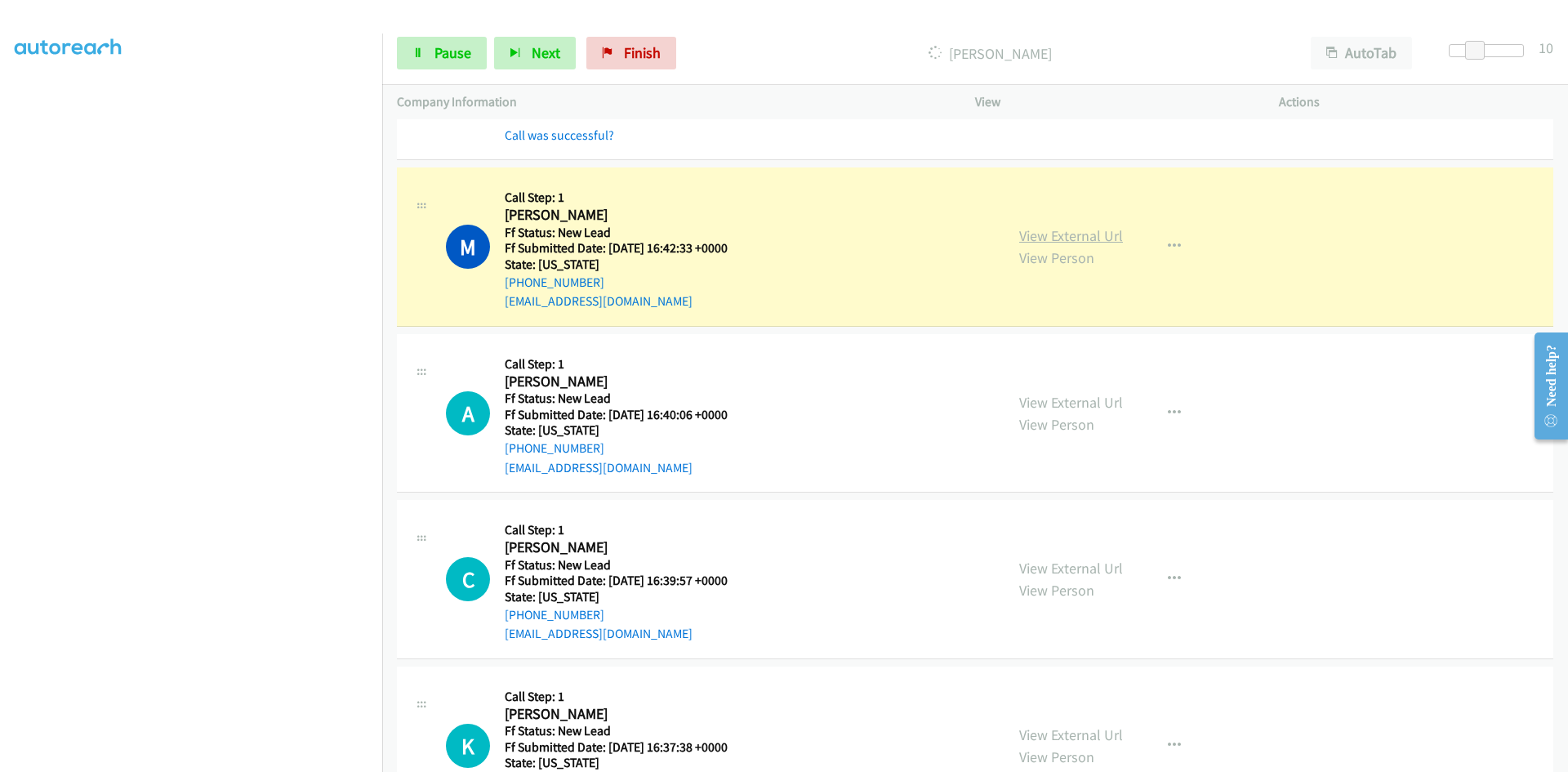
click at [1050, 232] on link "View External Url" at bounding box center [1071, 236] width 103 height 19
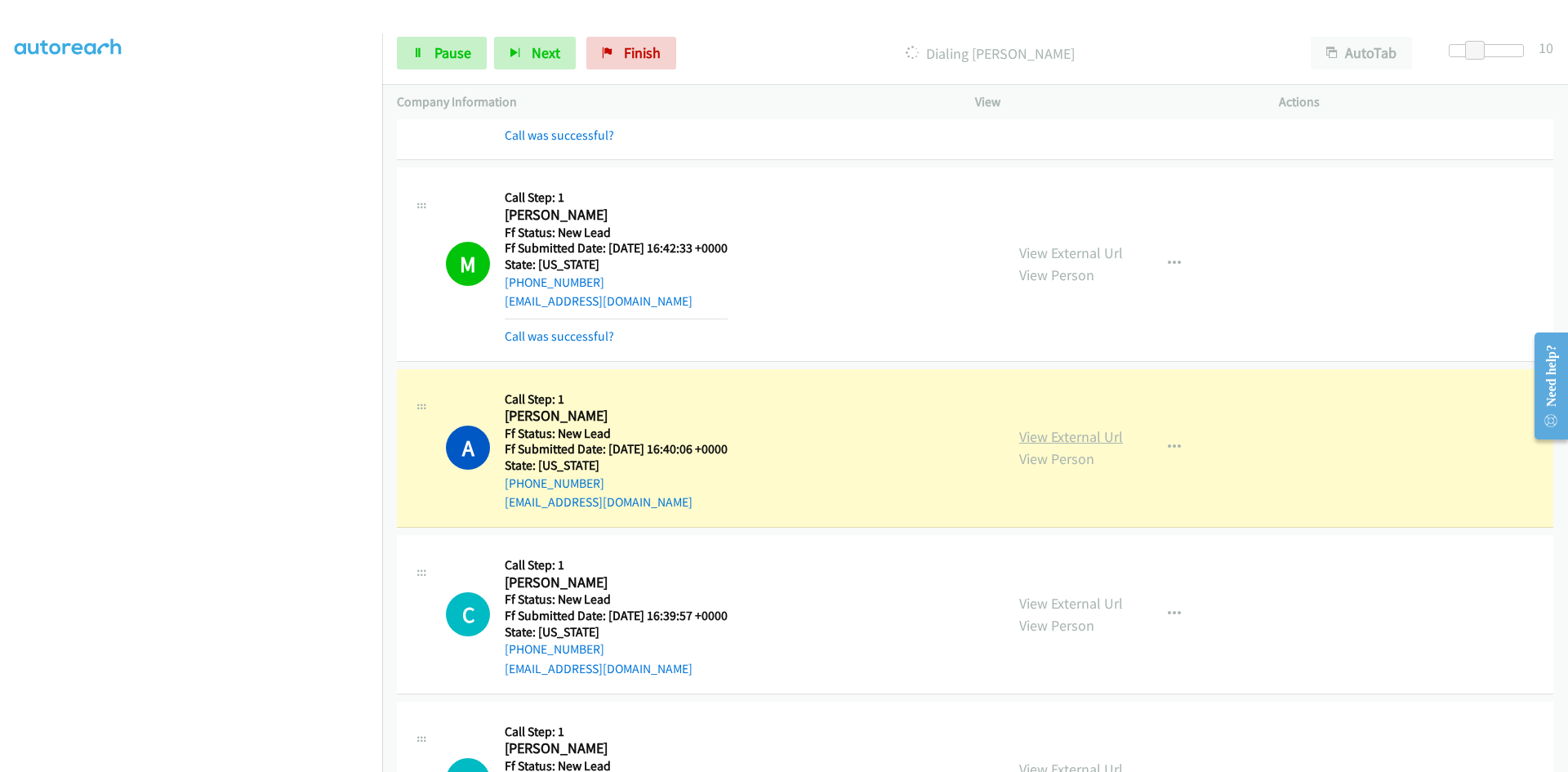
click at [1034, 439] on link "View External Url" at bounding box center [1071, 437] width 103 height 19
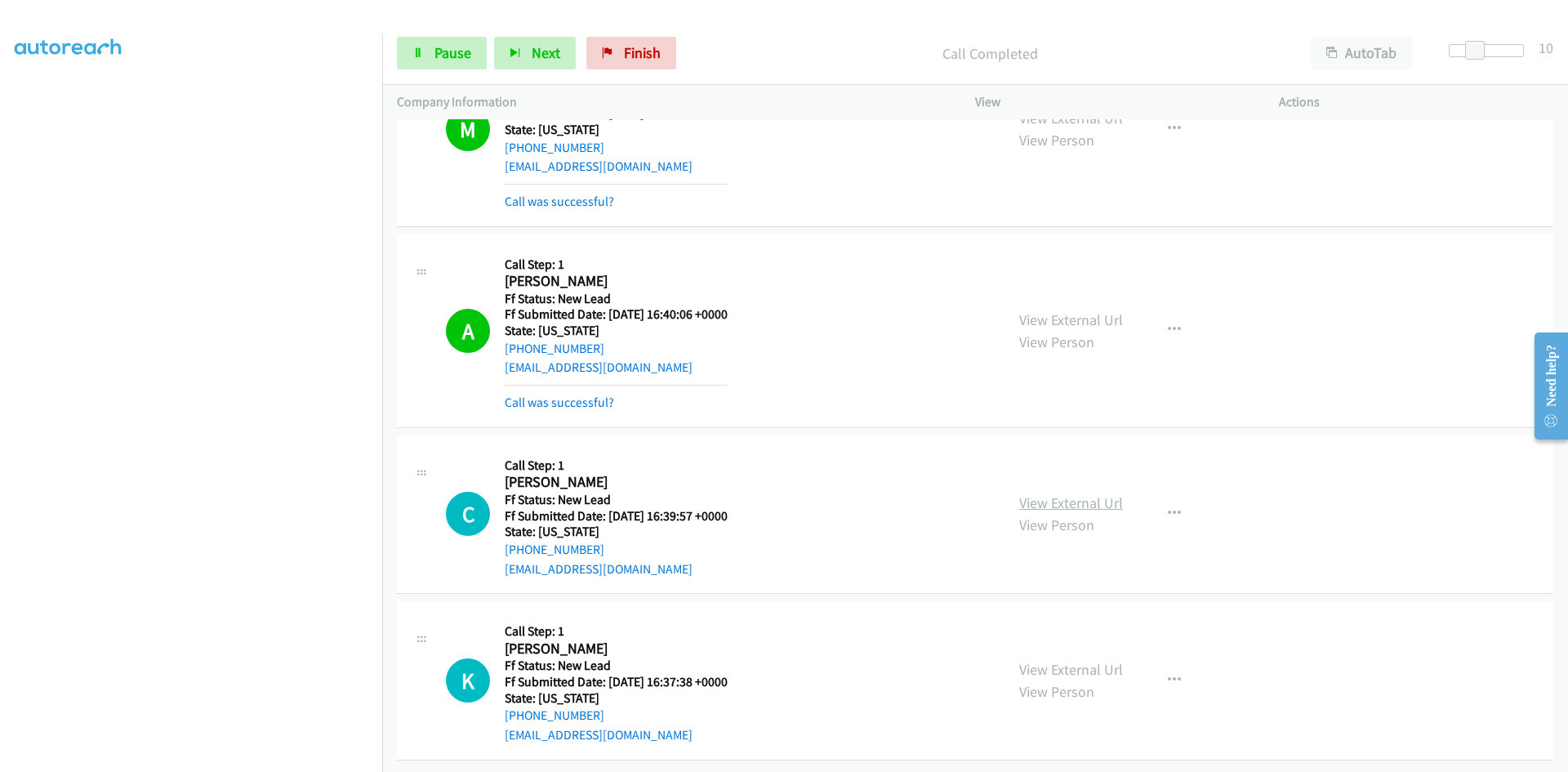
scroll to position [3117, 0]
click at [1042, 494] on link "View External Url" at bounding box center [1071, 503] width 103 height 19
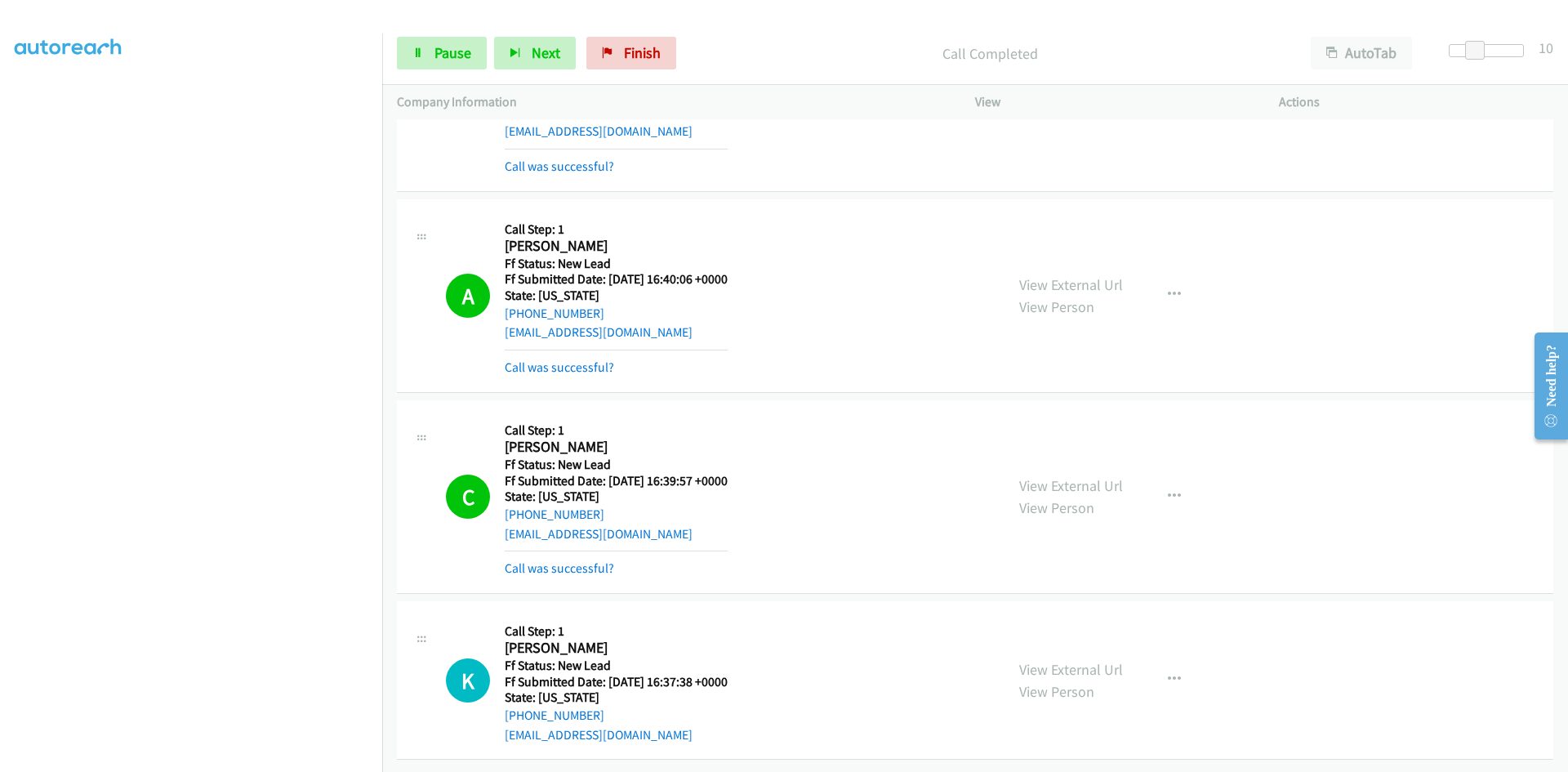
scroll to position [3153, 0]
click at [1026, 660] on link "View External Url" at bounding box center [1071, 669] width 103 height 19
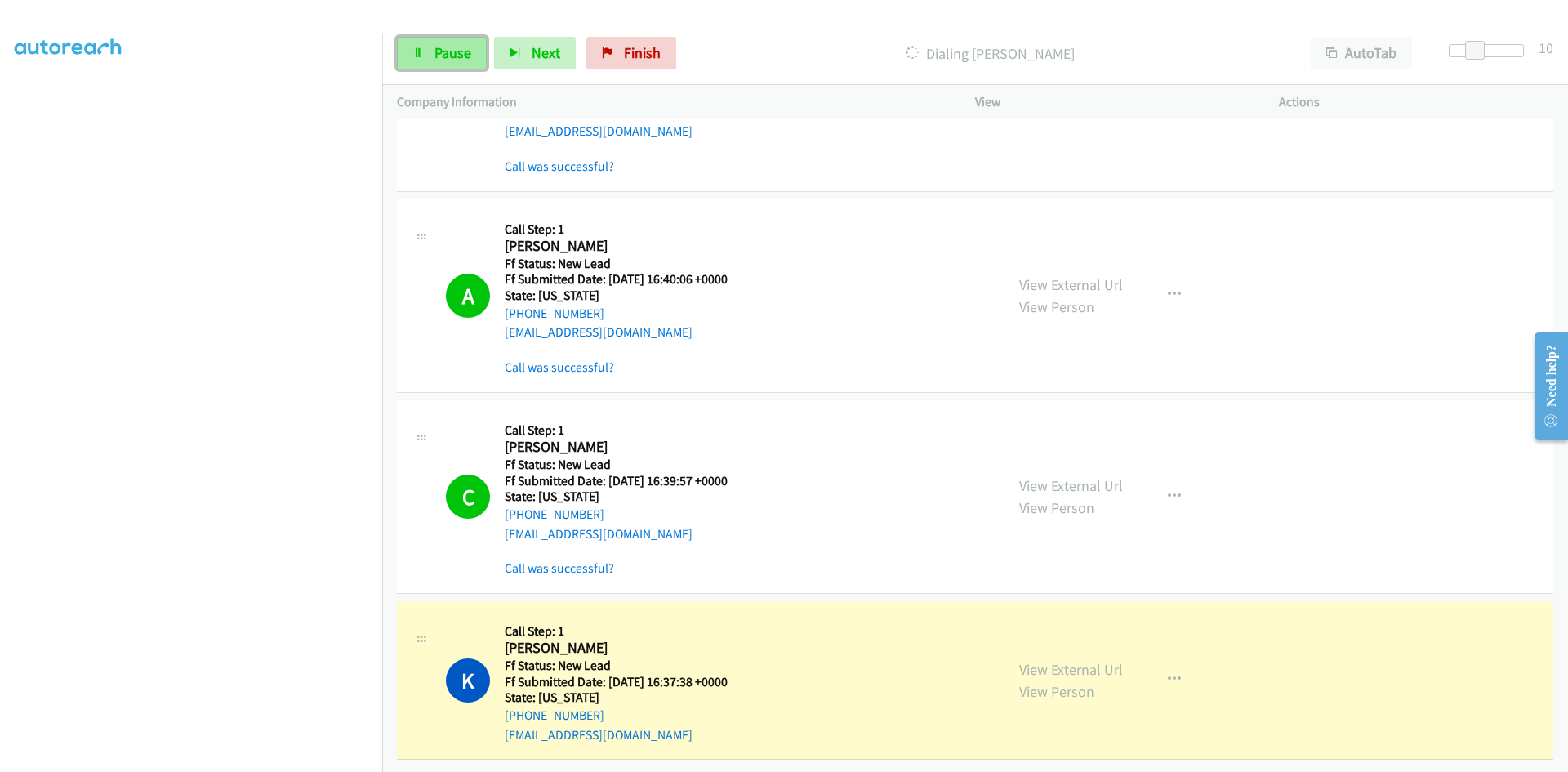
click at [453, 40] on link "Pause" at bounding box center [442, 53] width 90 height 33
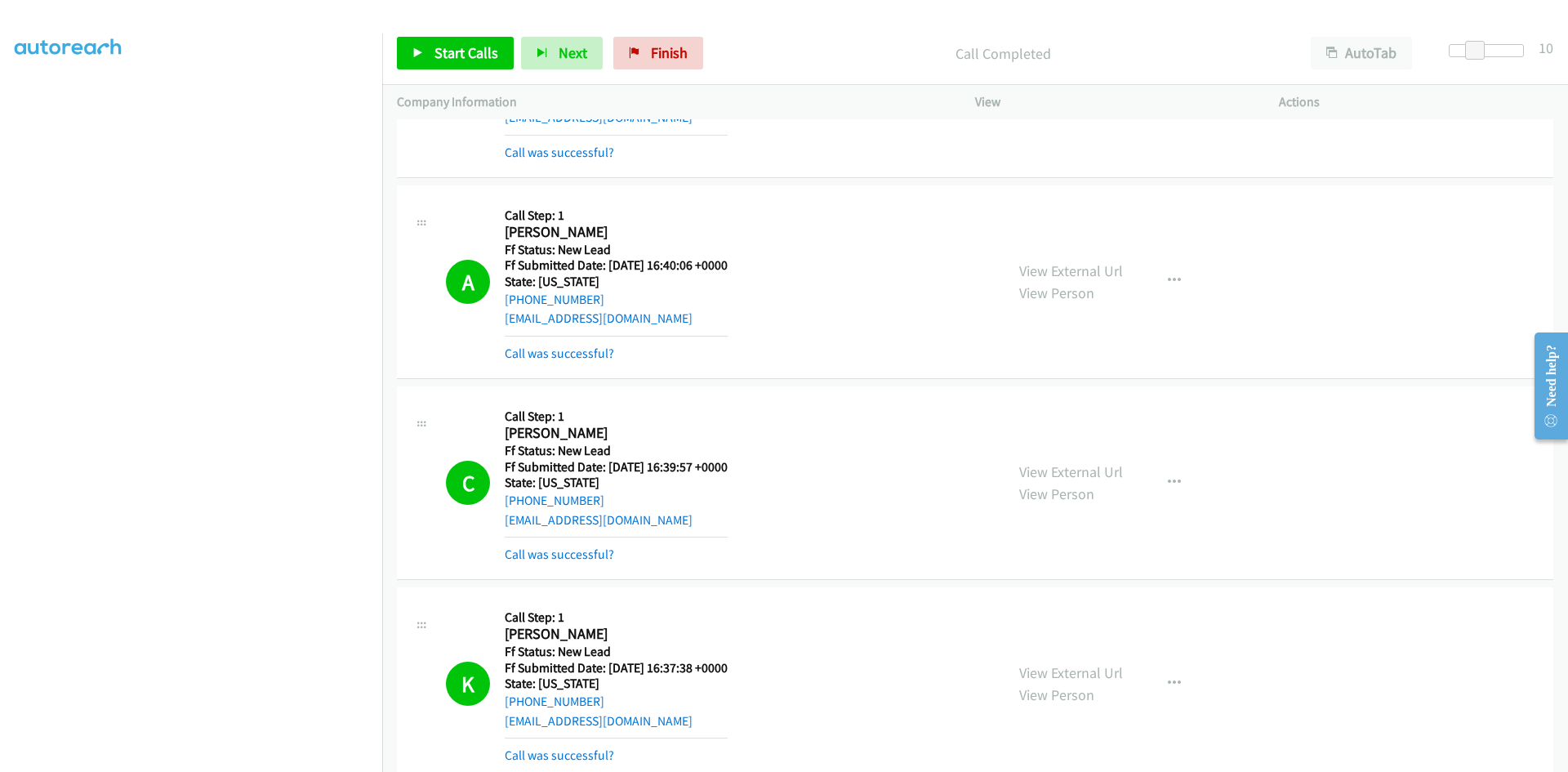
scroll to position [3239, 0]
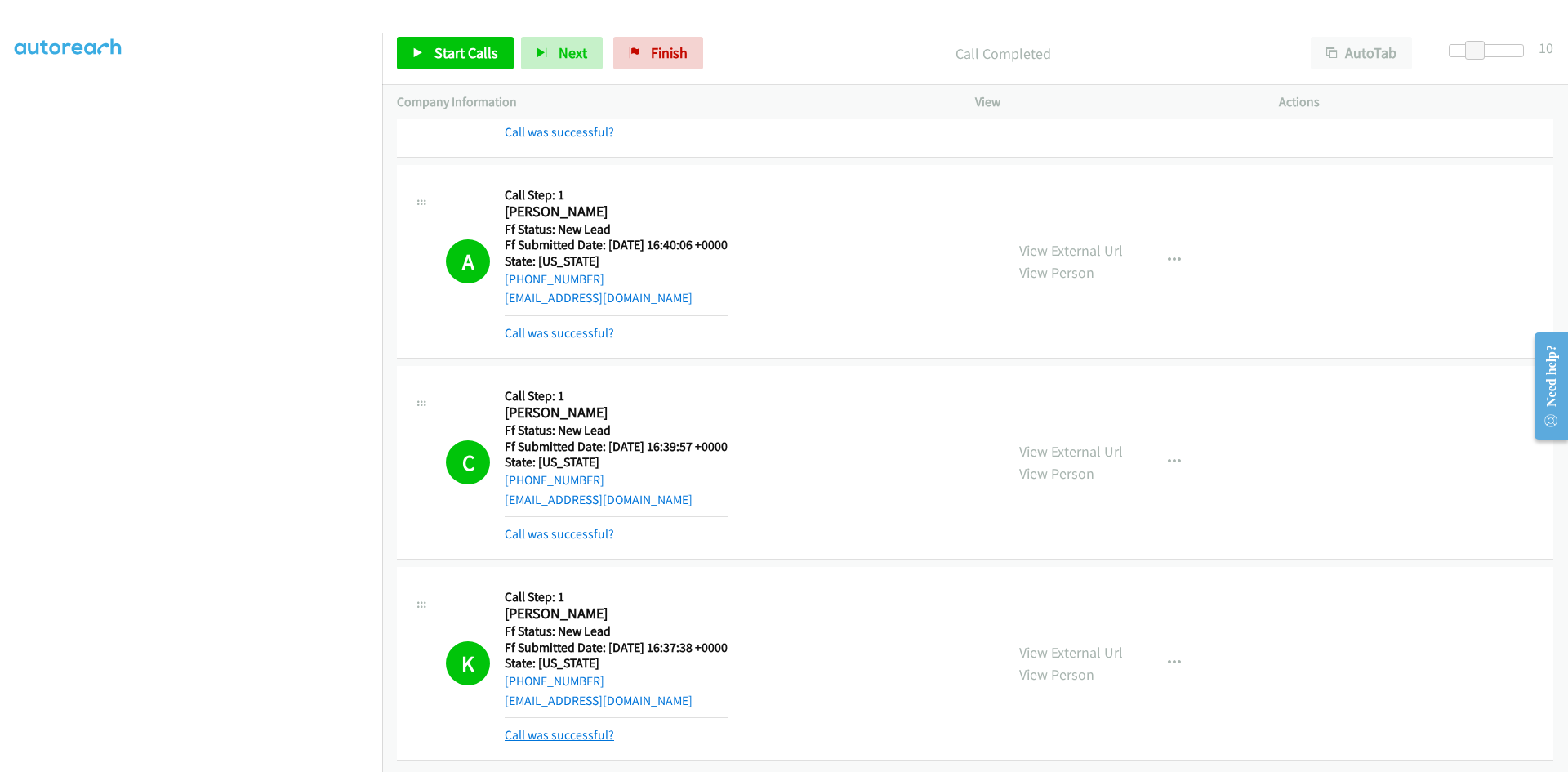
click at [592, 727] on link "Call was successful?" at bounding box center [559, 735] width 109 height 16
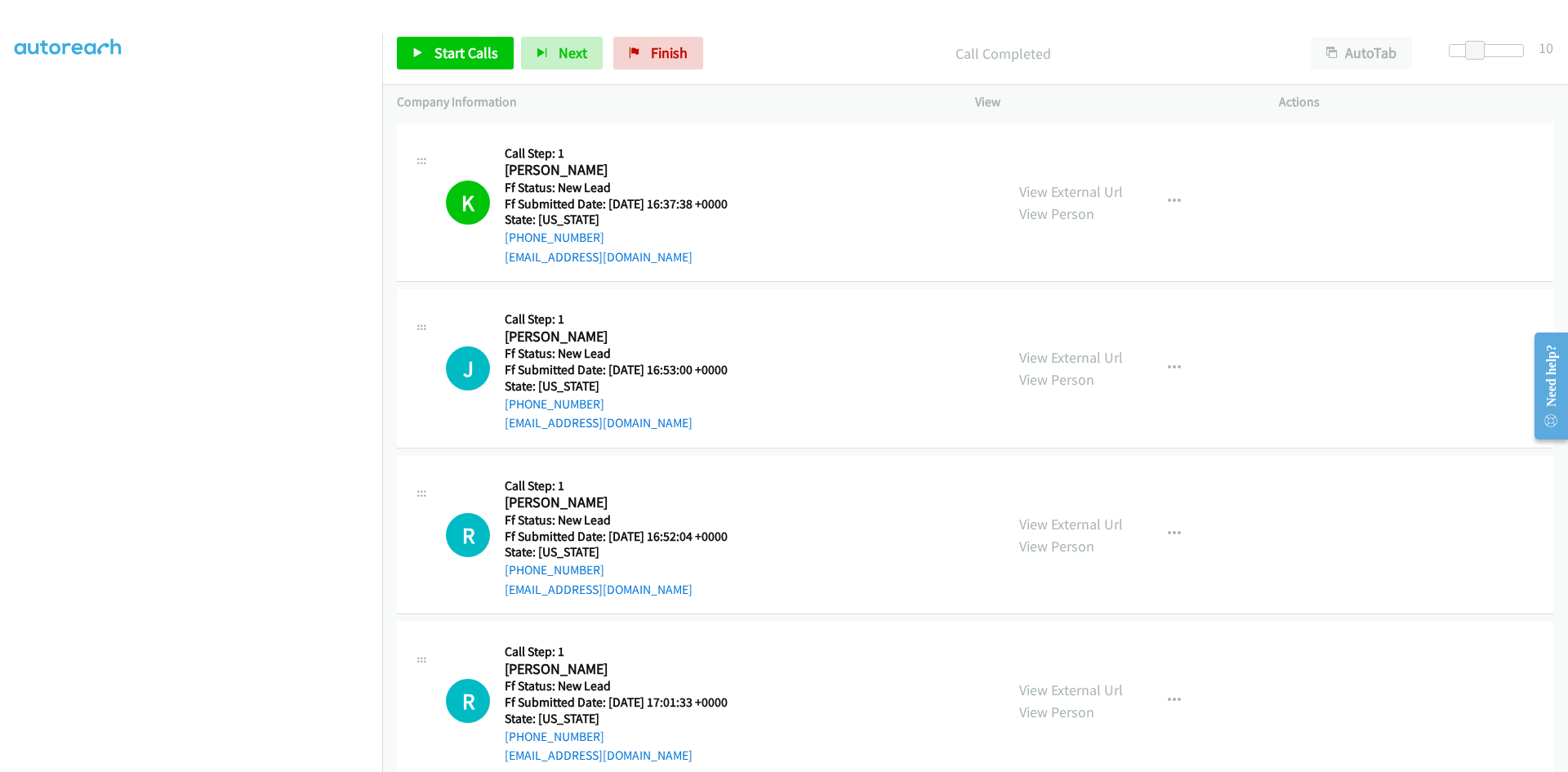
scroll to position [3738, 0]
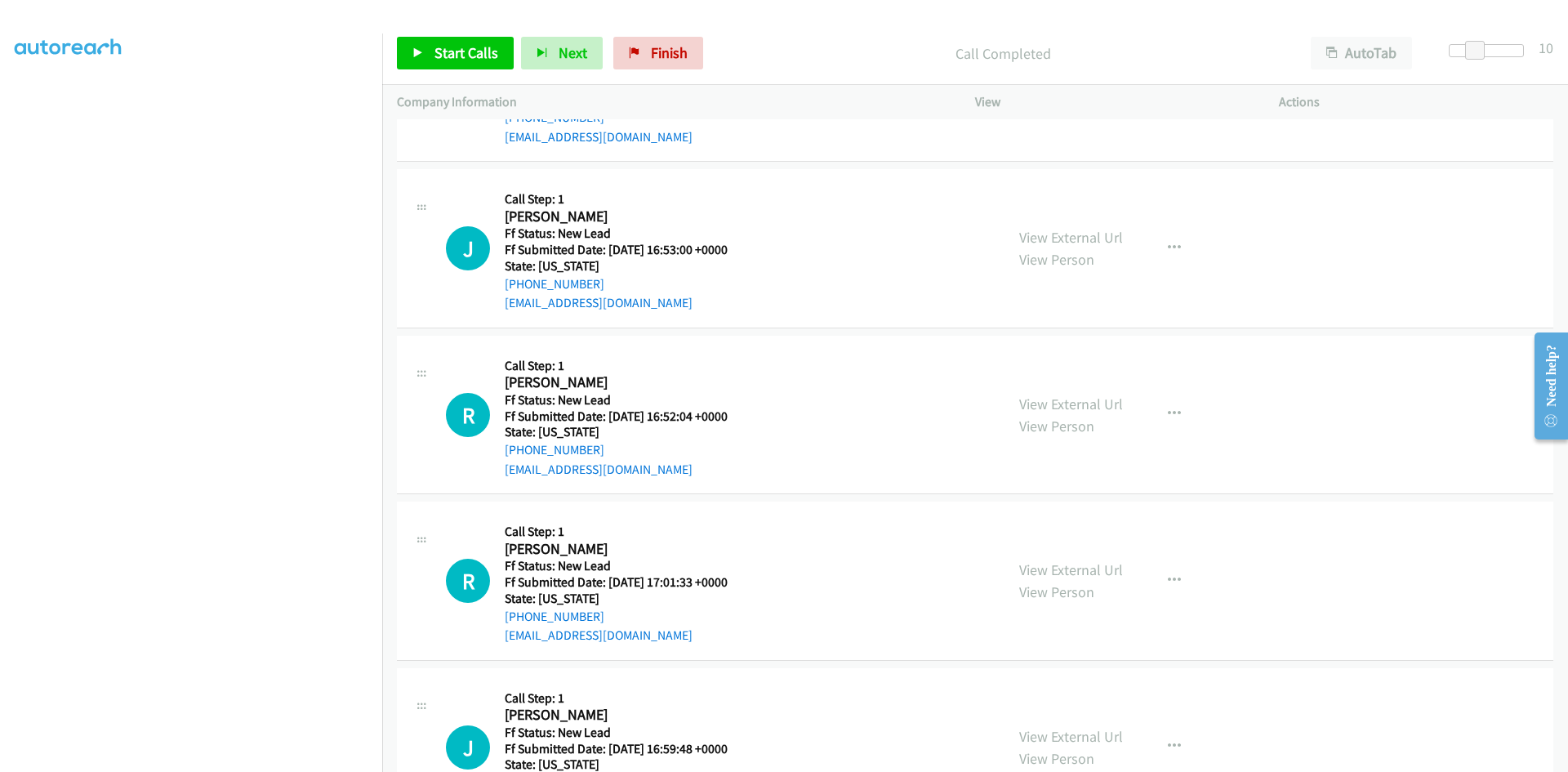
click at [471, 35] on div "Start Calls Pause Next Finish Call Completed AutoTab AutoTab 10" at bounding box center [975, 53] width 1185 height 63
click at [471, 52] on span "Start Calls" at bounding box center [466, 53] width 64 height 19
click at [1083, 234] on link "View External Url" at bounding box center [1071, 237] width 103 height 19
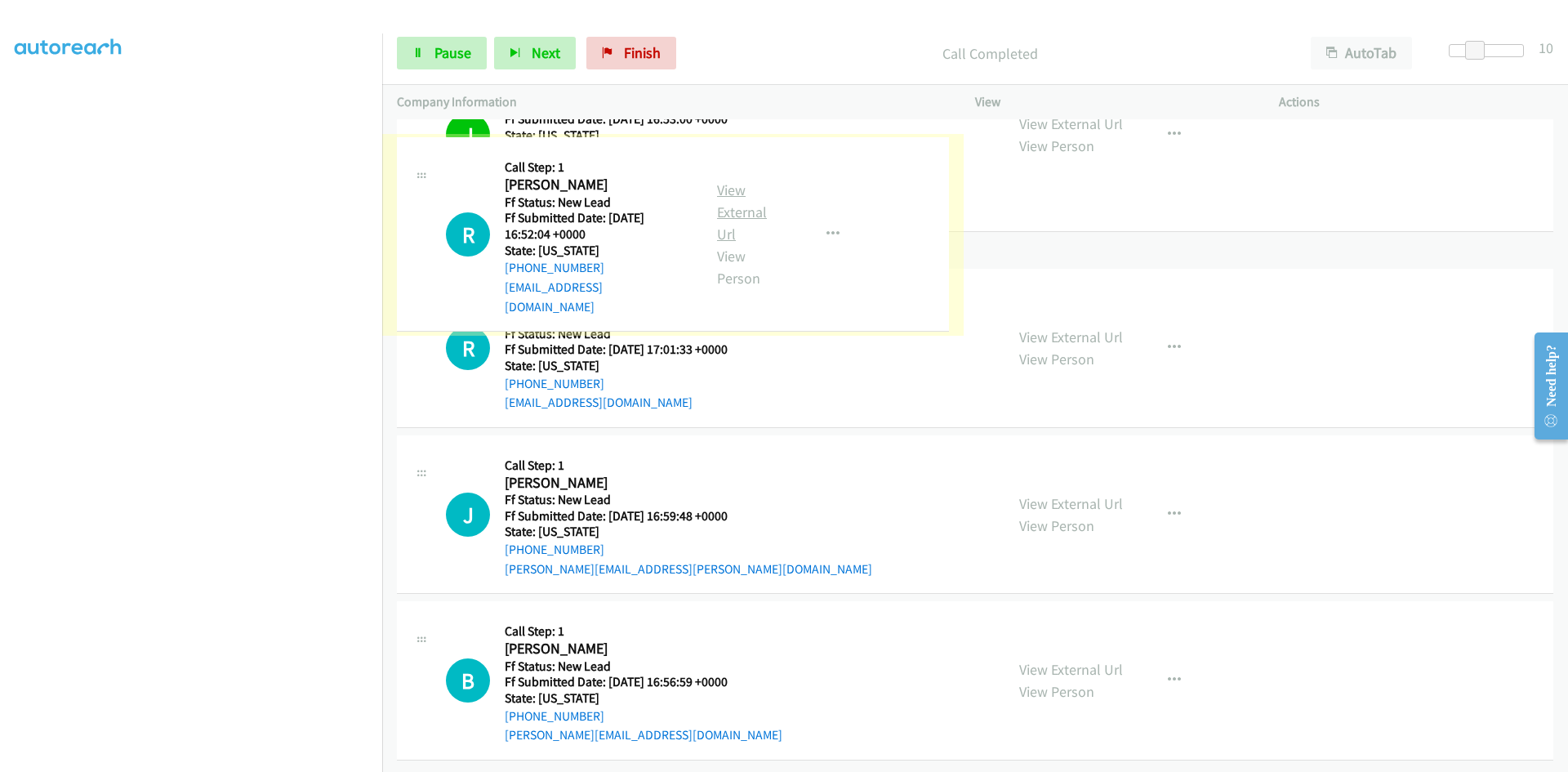
scroll to position [3983, 0]
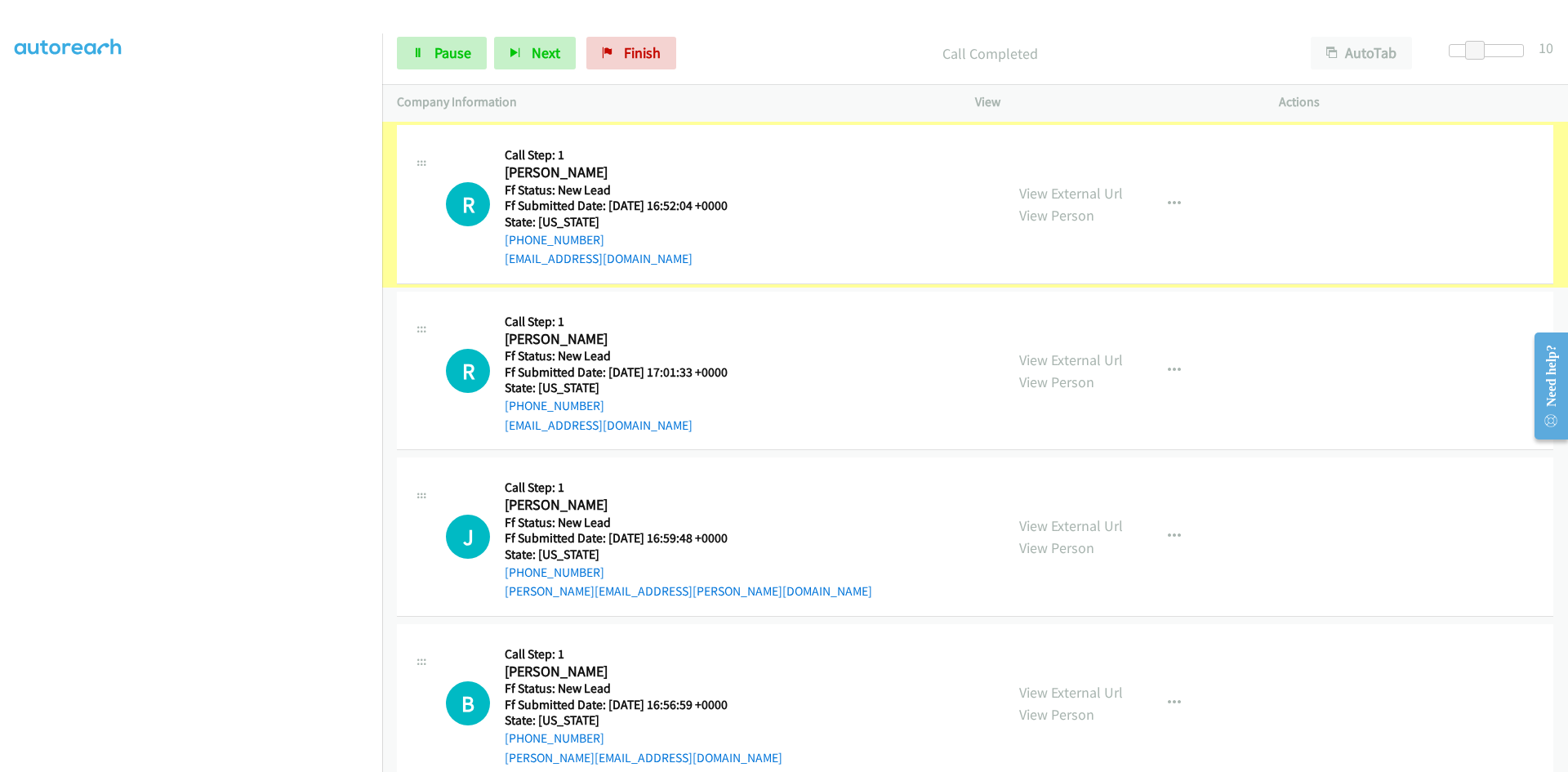
click at [1059, 190] on link "View External Url" at bounding box center [1071, 193] width 103 height 19
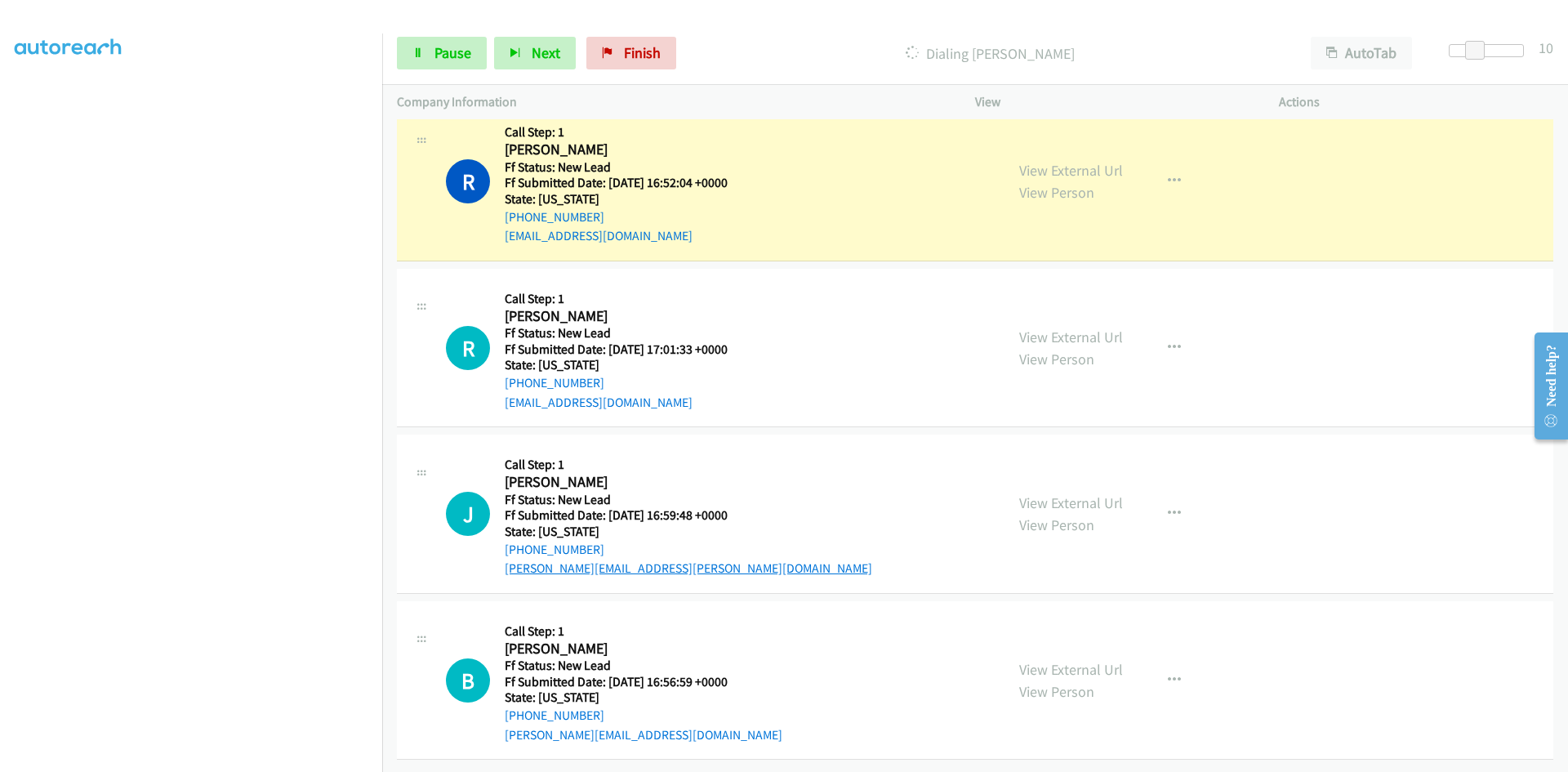
scroll to position [4019, 0]
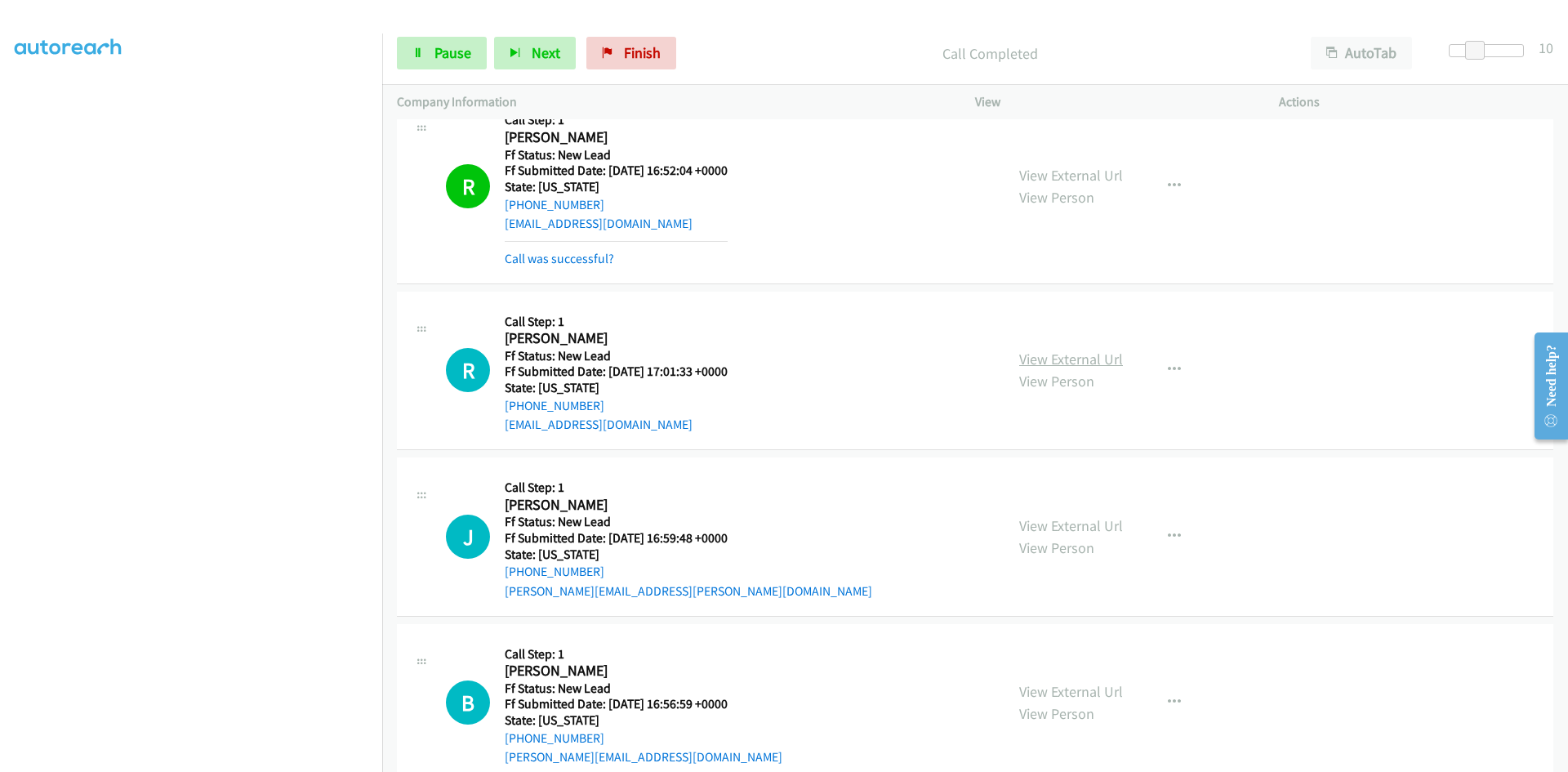
click at [1080, 361] on link "View External Url" at bounding box center [1071, 359] width 103 height 19
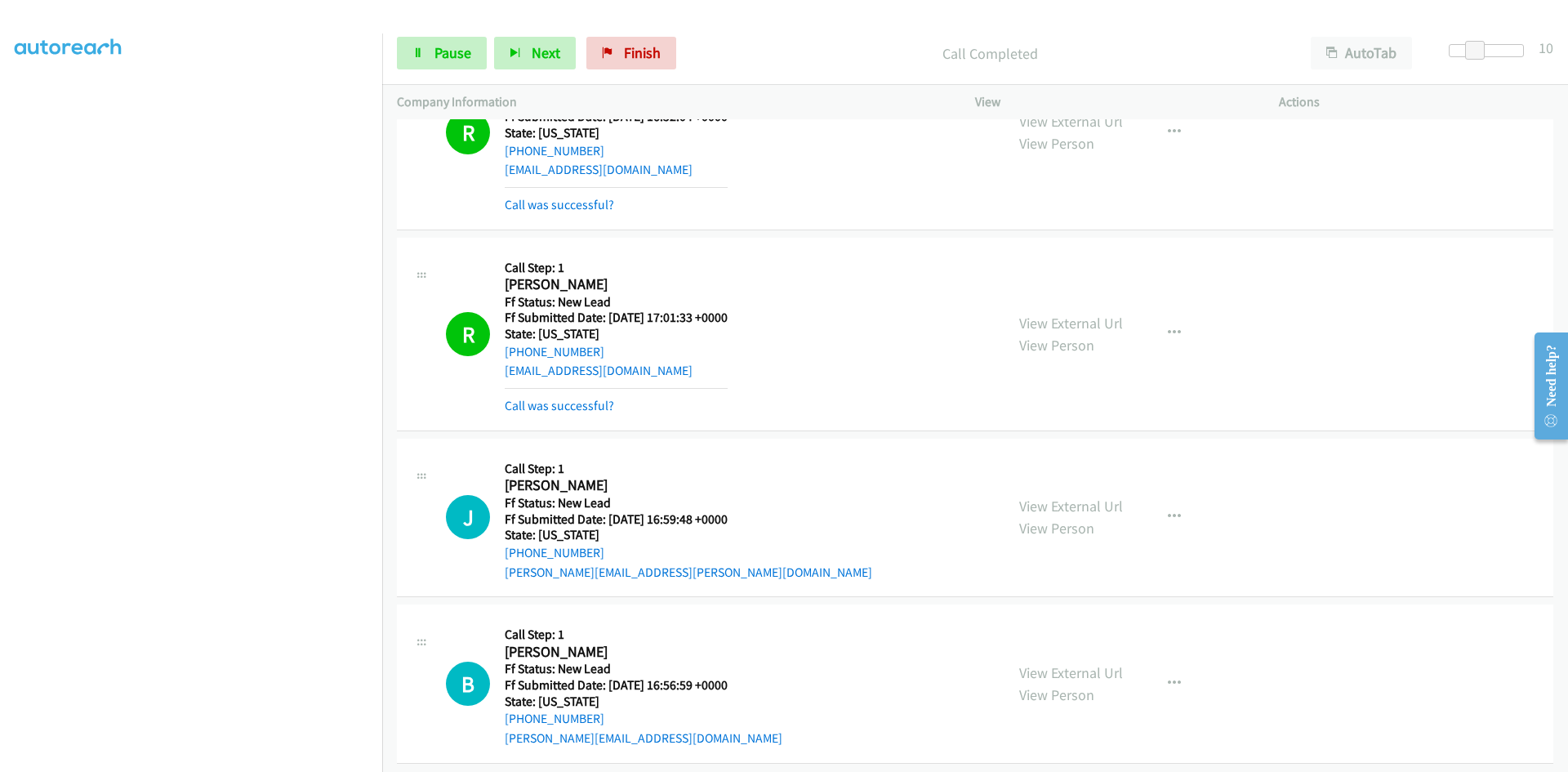
scroll to position [4087, 0]
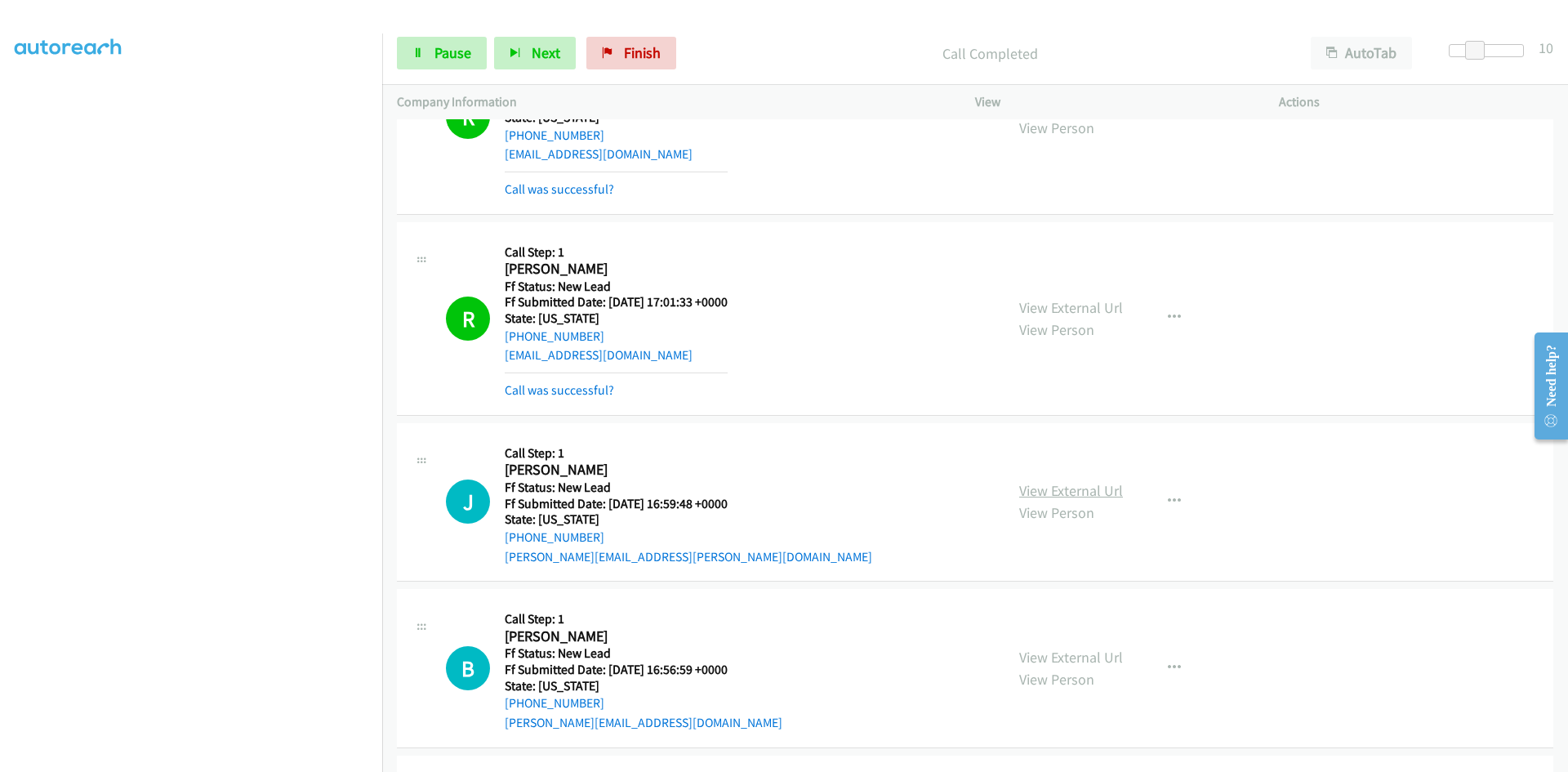
click at [1114, 489] on link "View External Url" at bounding box center [1071, 490] width 103 height 19
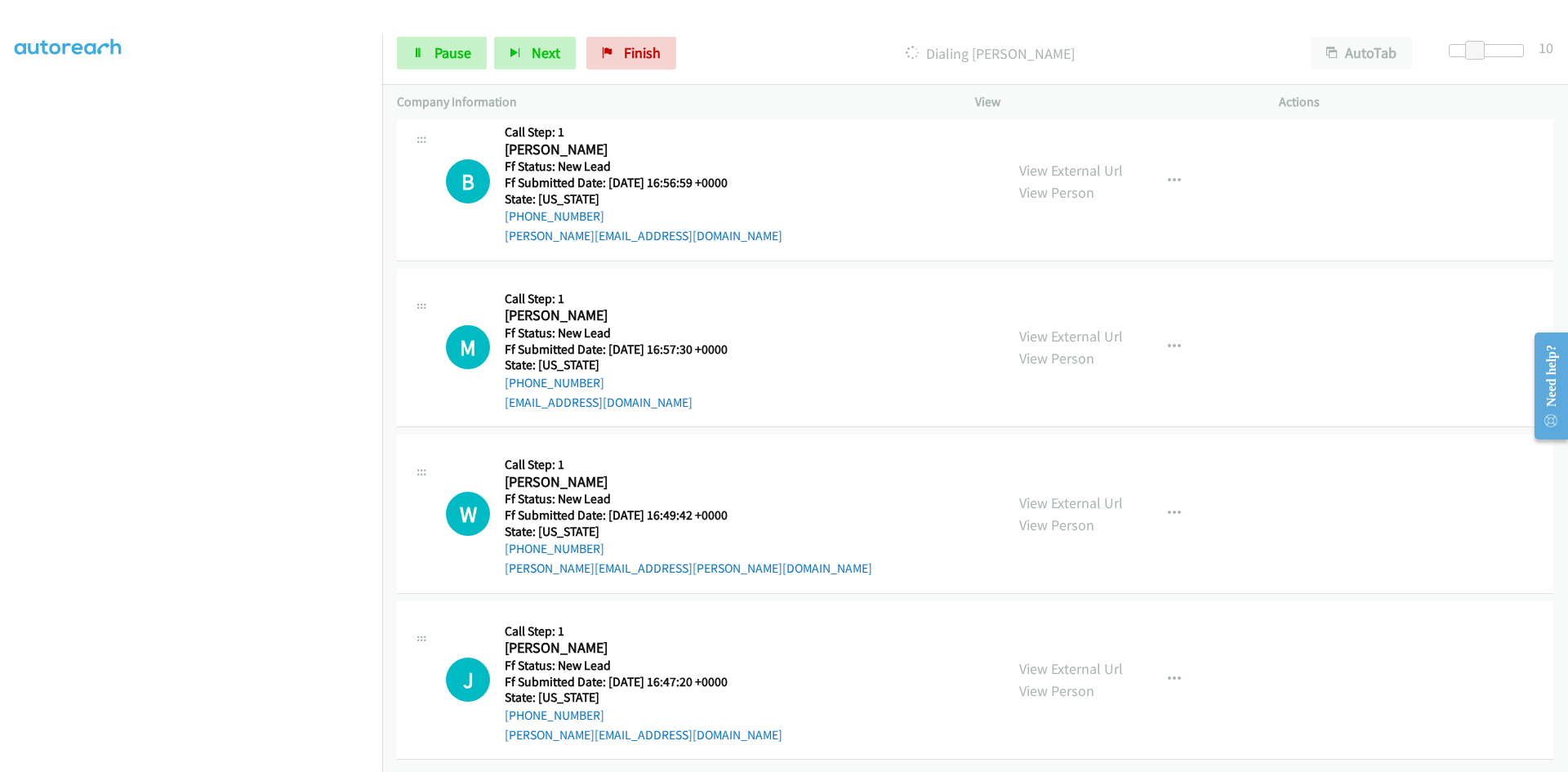
scroll to position [4613, 0]
click at [1102, 167] on link "View External Url" at bounding box center [1071, 171] width 103 height 19
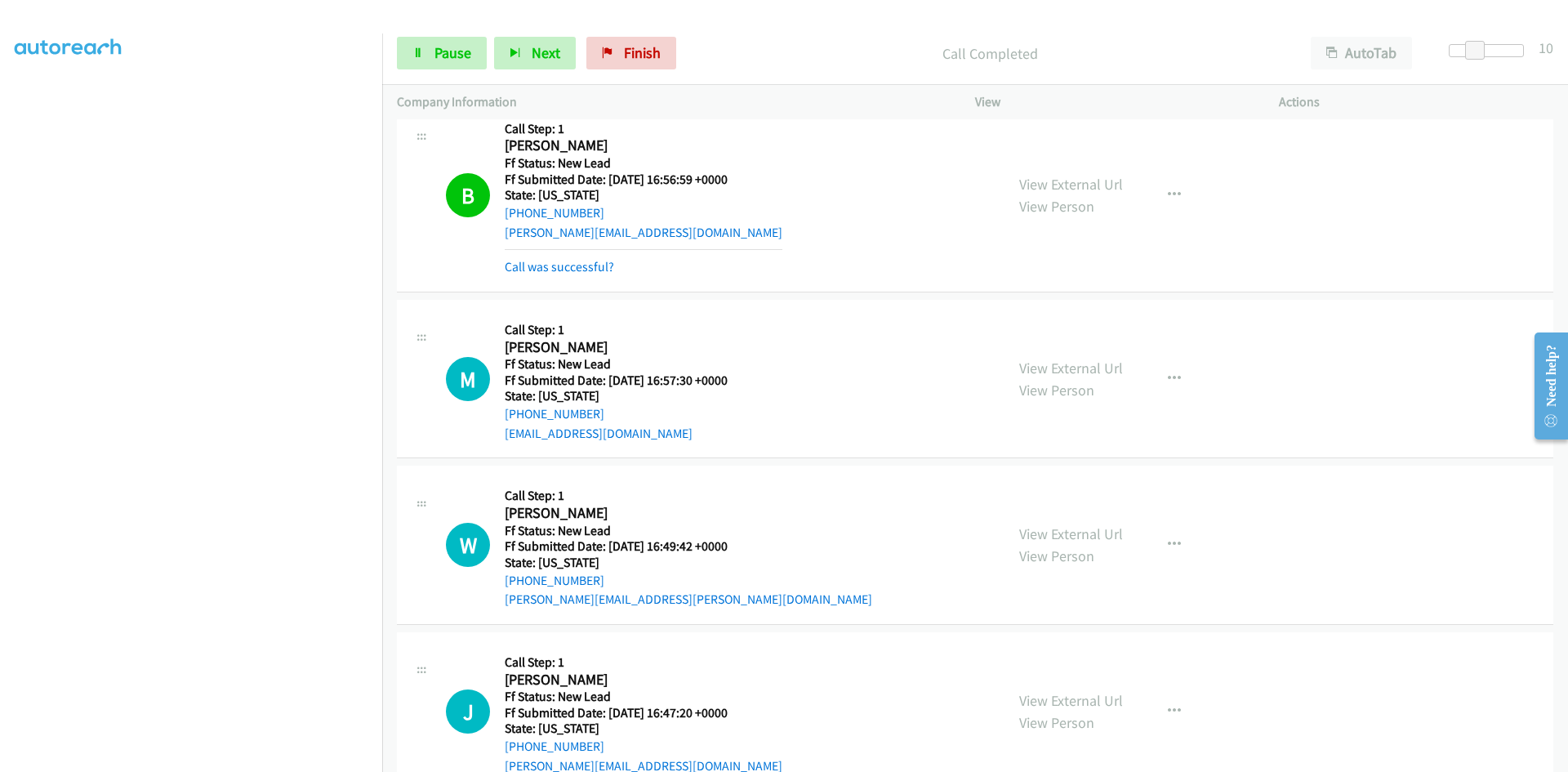
scroll to position [4656, 0]
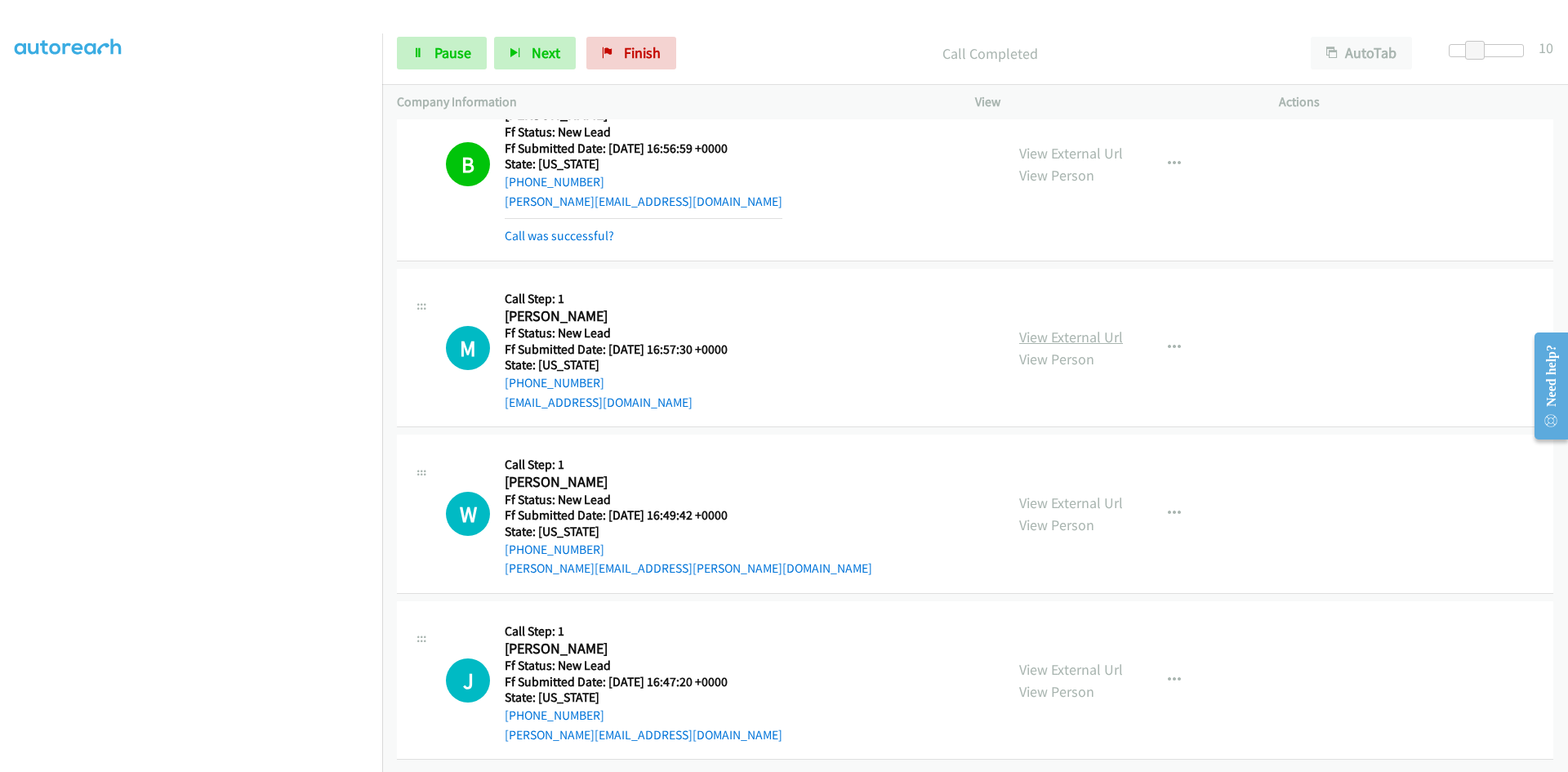
click at [1081, 329] on link "View External Url" at bounding box center [1071, 337] width 103 height 19
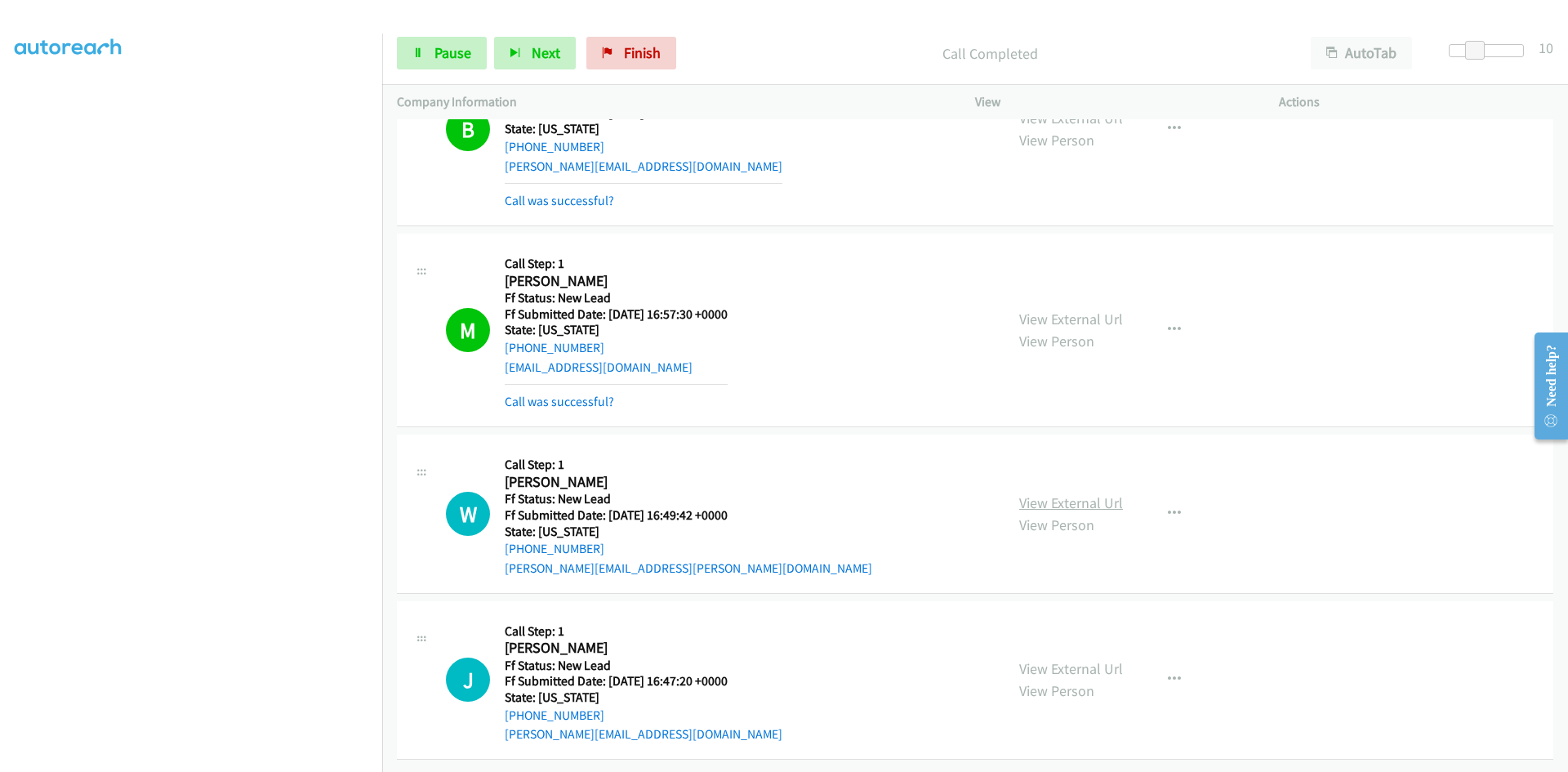
scroll to position [4691, 0]
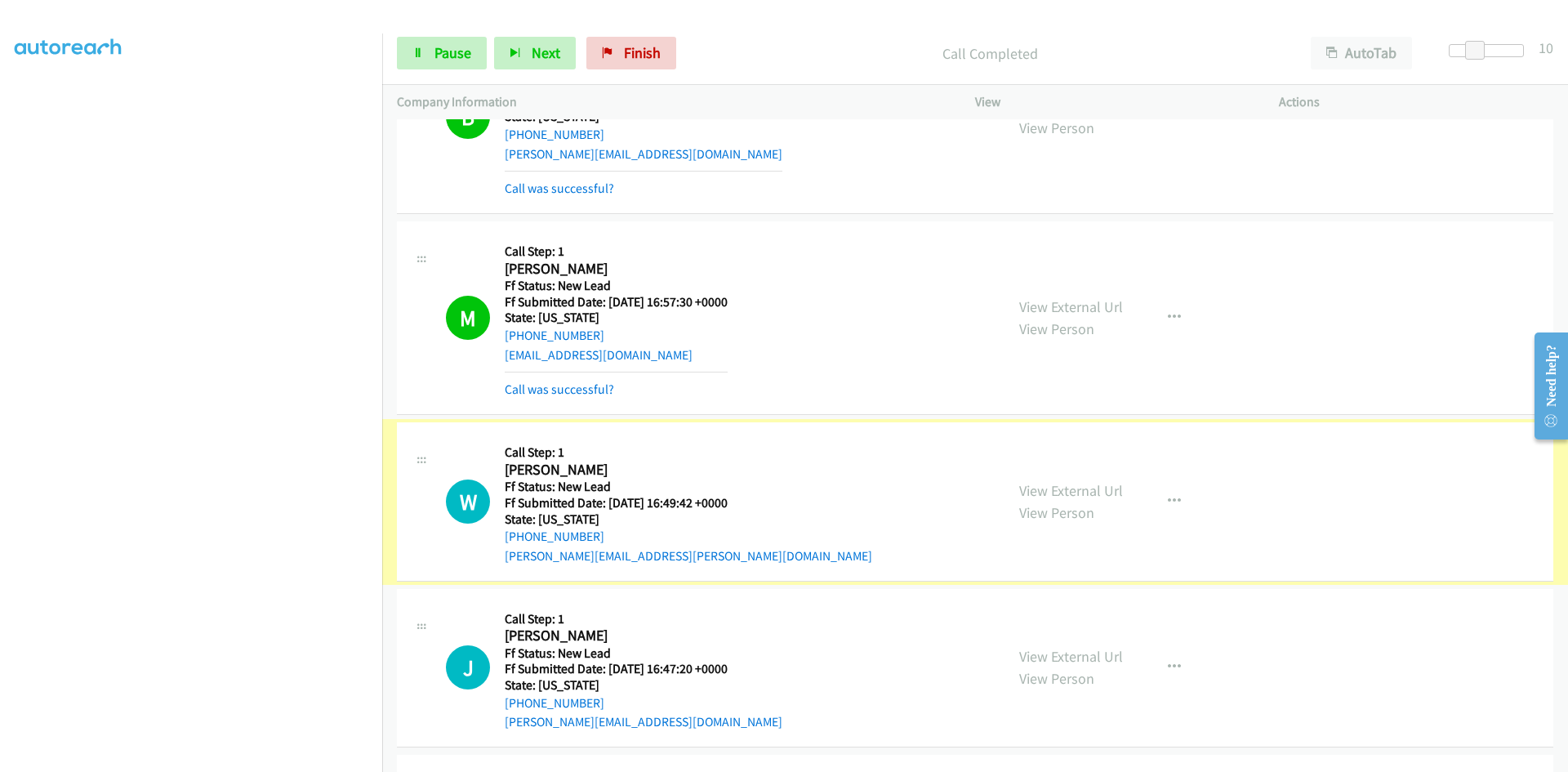
click at [1076, 489] on link "View External Url" at bounding box center [1071, 490] width 103 height 19
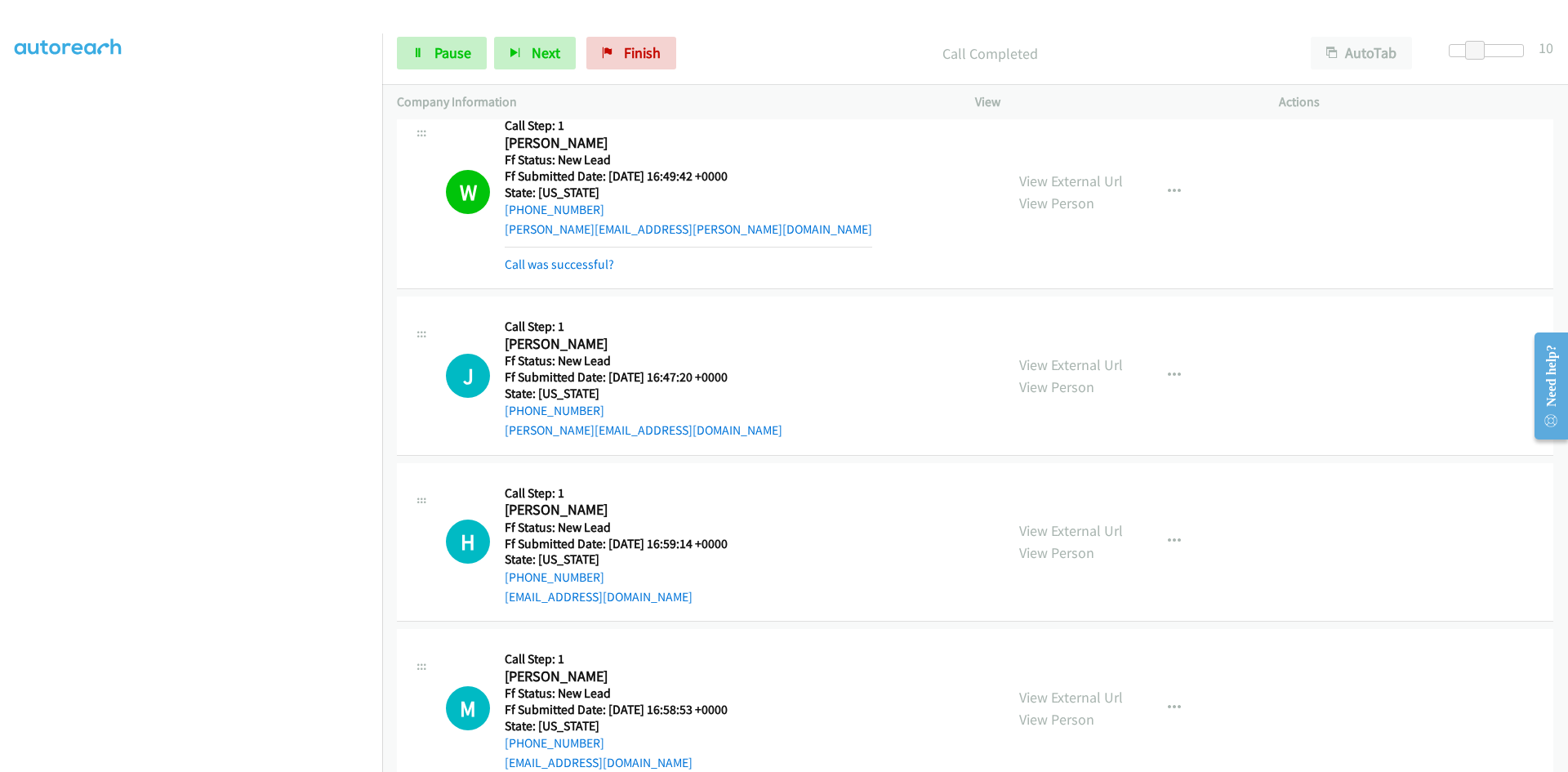
scroll to position [5100, 0]
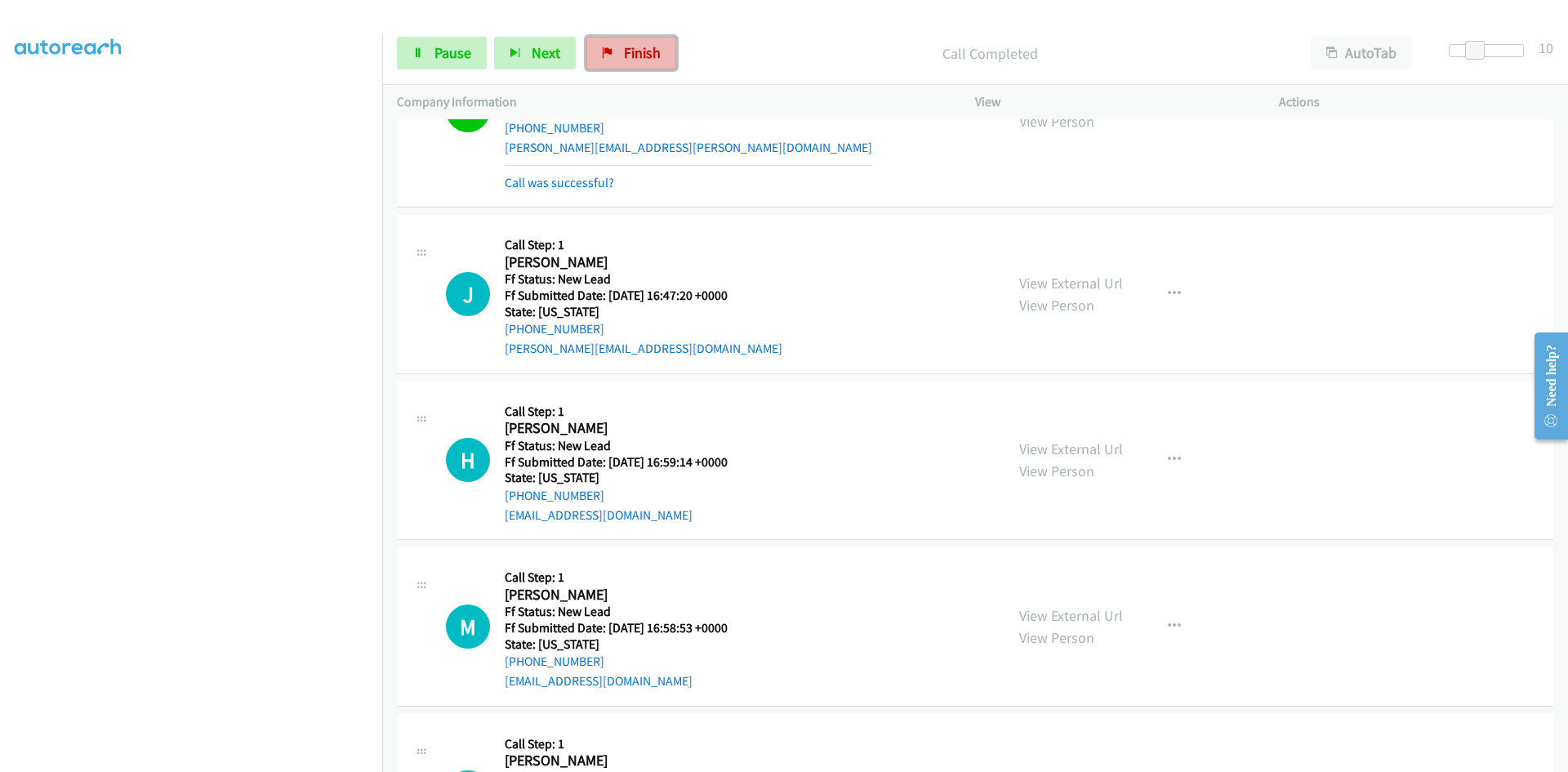
click at [665, 53] on link "Finish" at bounding box center [632, 53] width 90 height 33
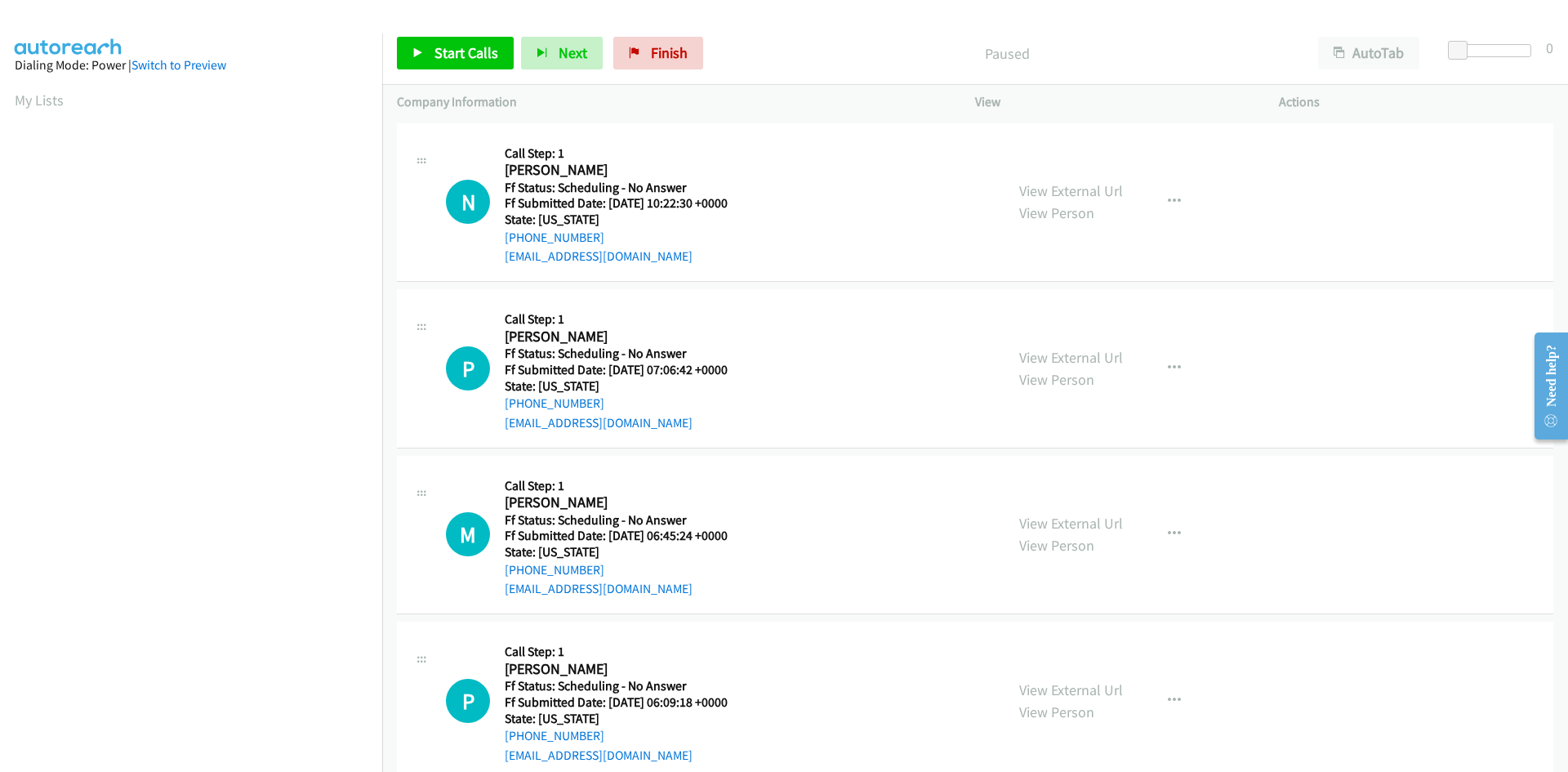
scroll to position [93, 0]
click at [473, 49] on span "Start Calls" at bounding box center [466, 53] width 64 height 19
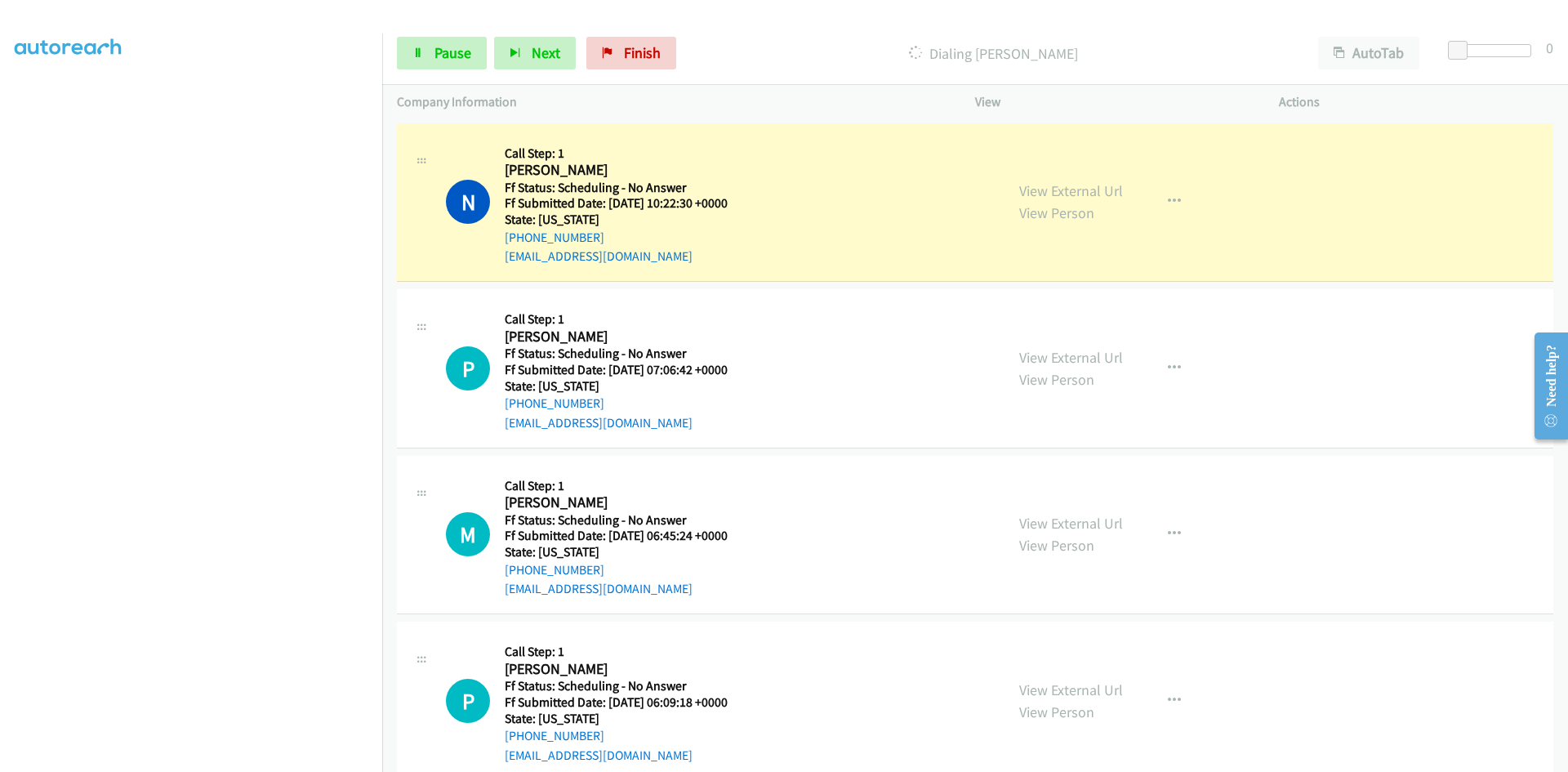
scroll to position [144, 0]
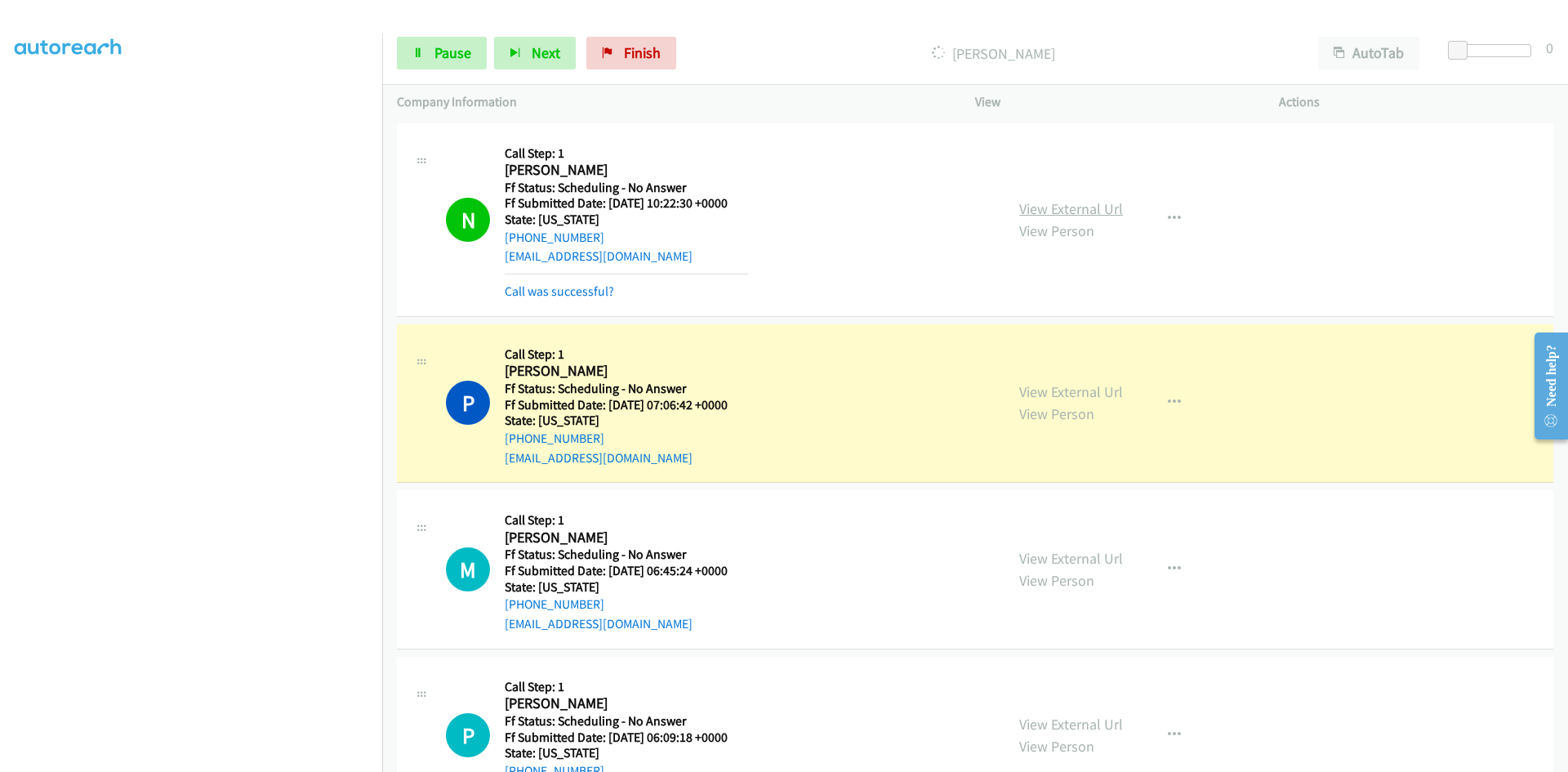
click at [1109, 208] on link "View External Url" at bounding box center [1071, 209] width 103 height 19
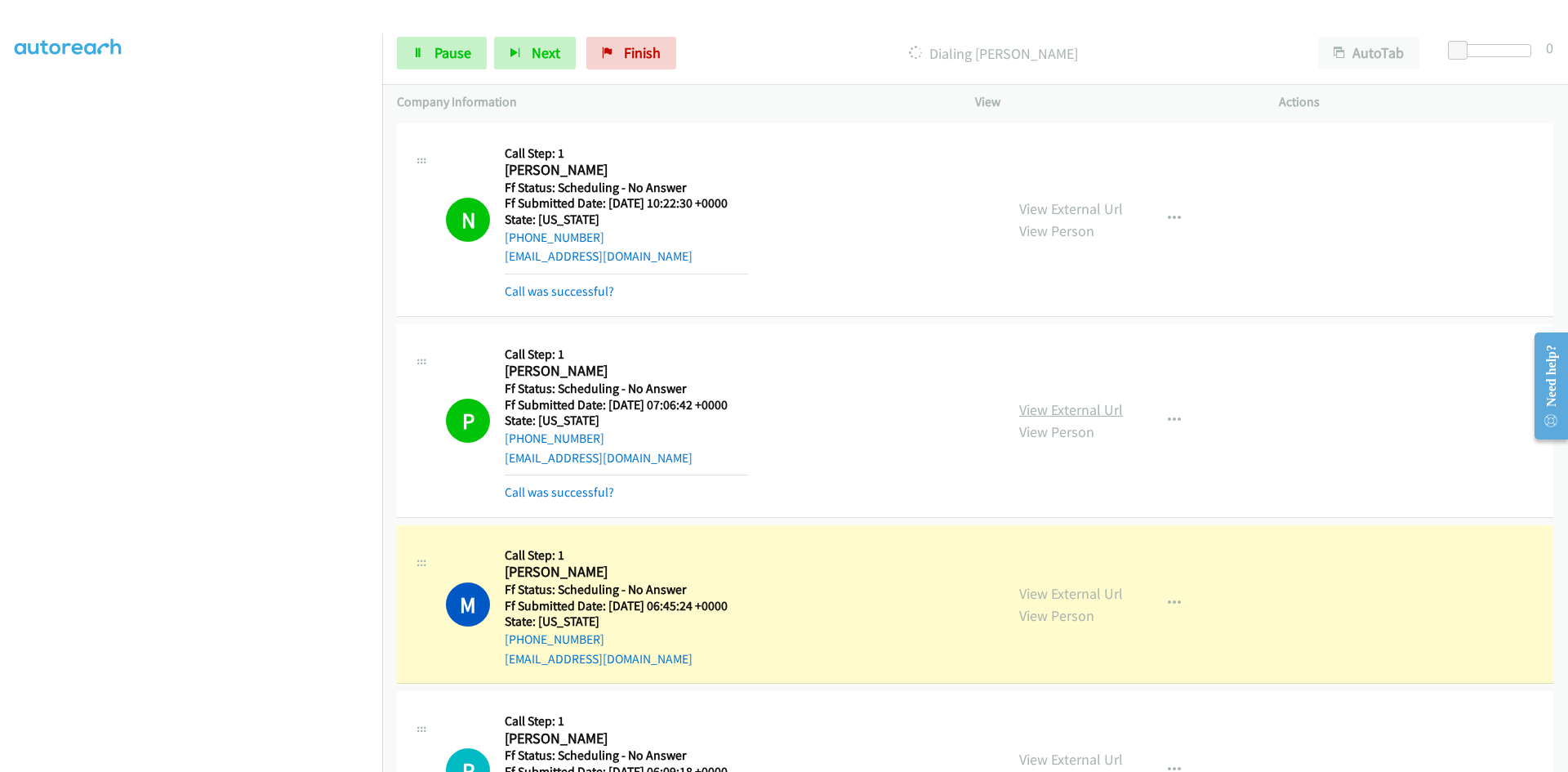
click at [1056, 405] on link "View External Url" at bounding box center [1071, 409] width 103 height 19
click at [1058, 595] on link "View External Url" at bounding box center [1071, 594] width 103 height 19
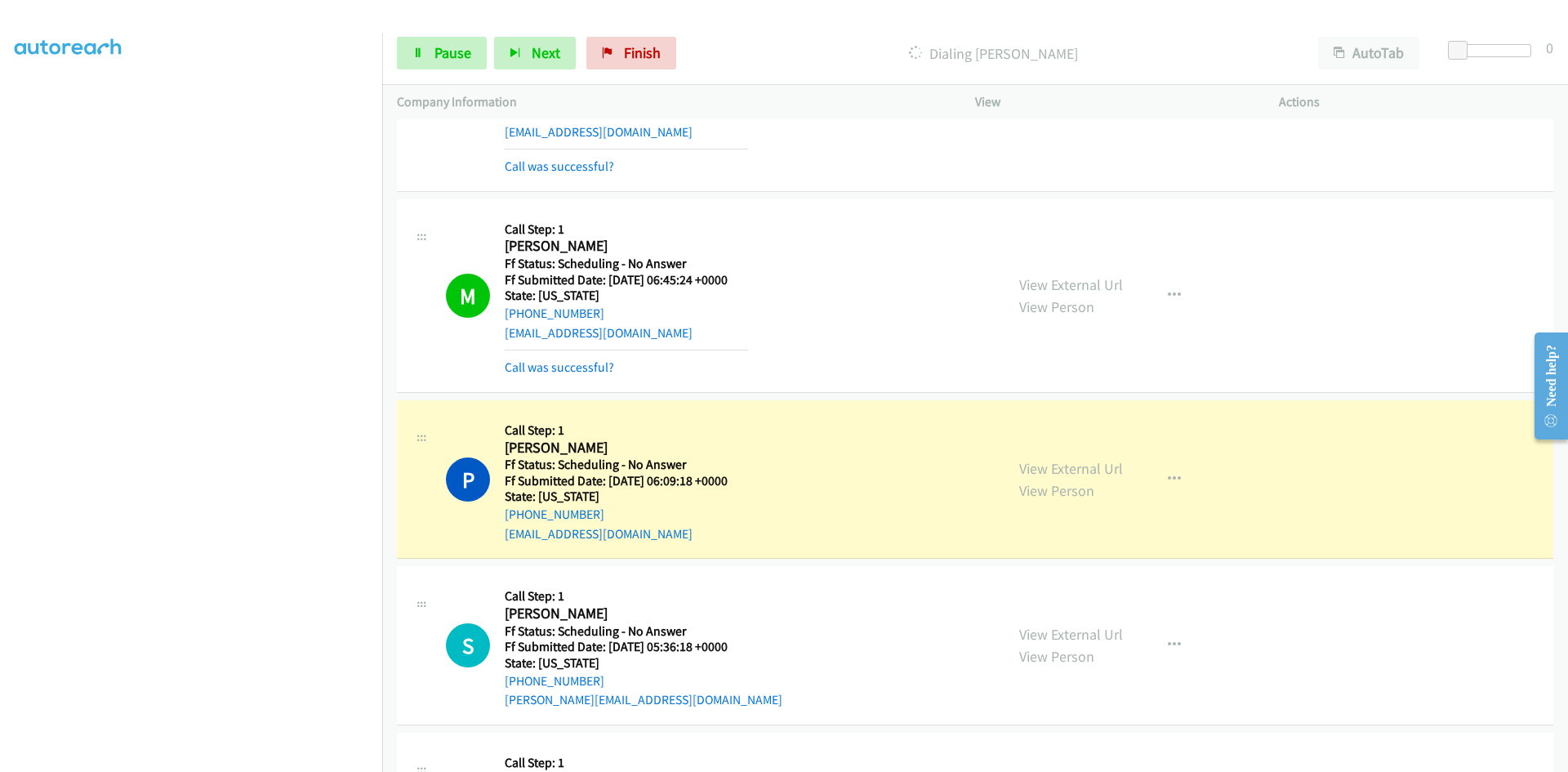
scroll to position [327, 0]
click at [532, 368] on link "Call was successful?" at bounding box center [559, 366] width 109 height 16
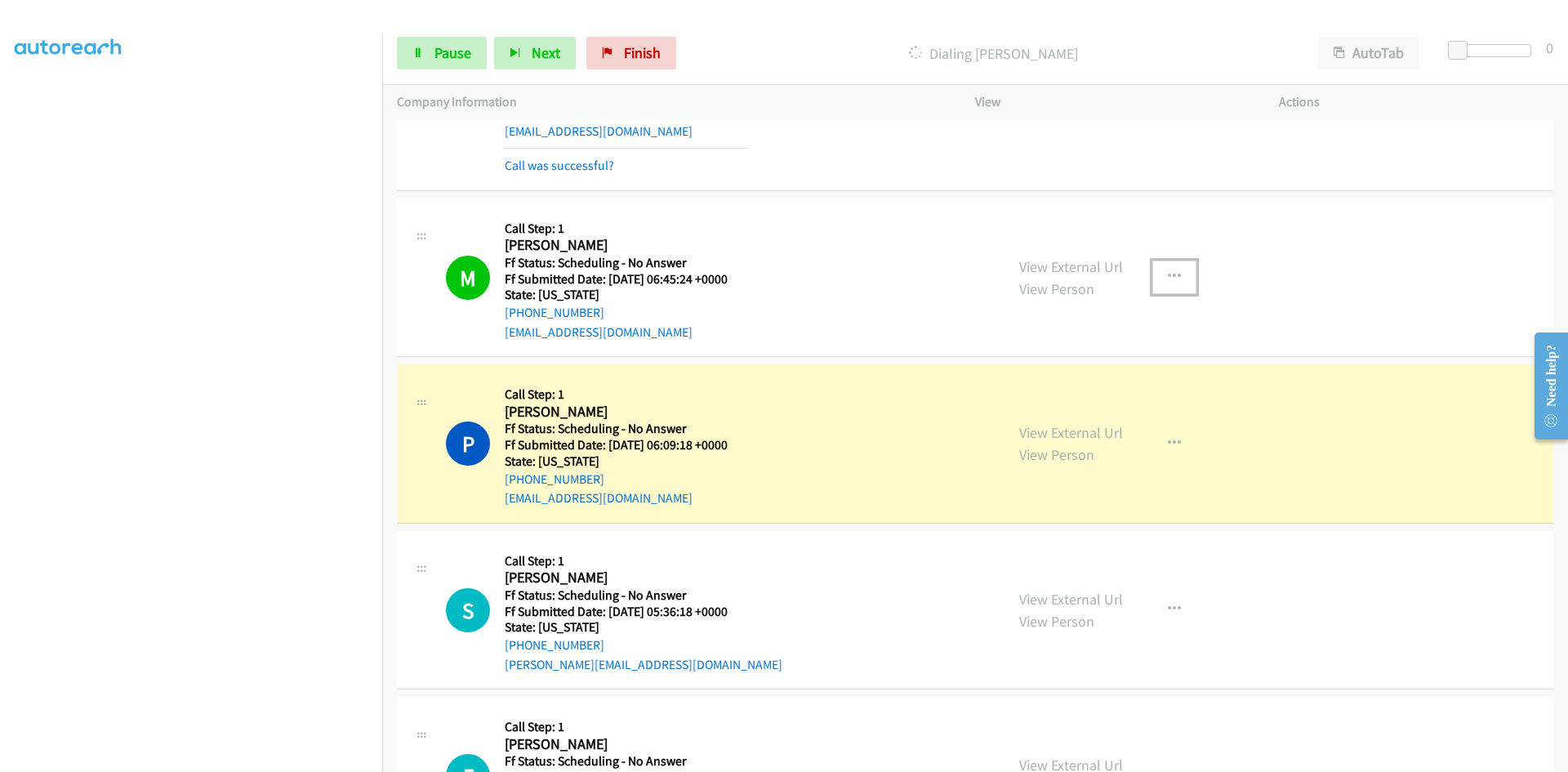
click at [1167, 271] on icon "button" at bounding box center [1173, 277] width 13 height 13
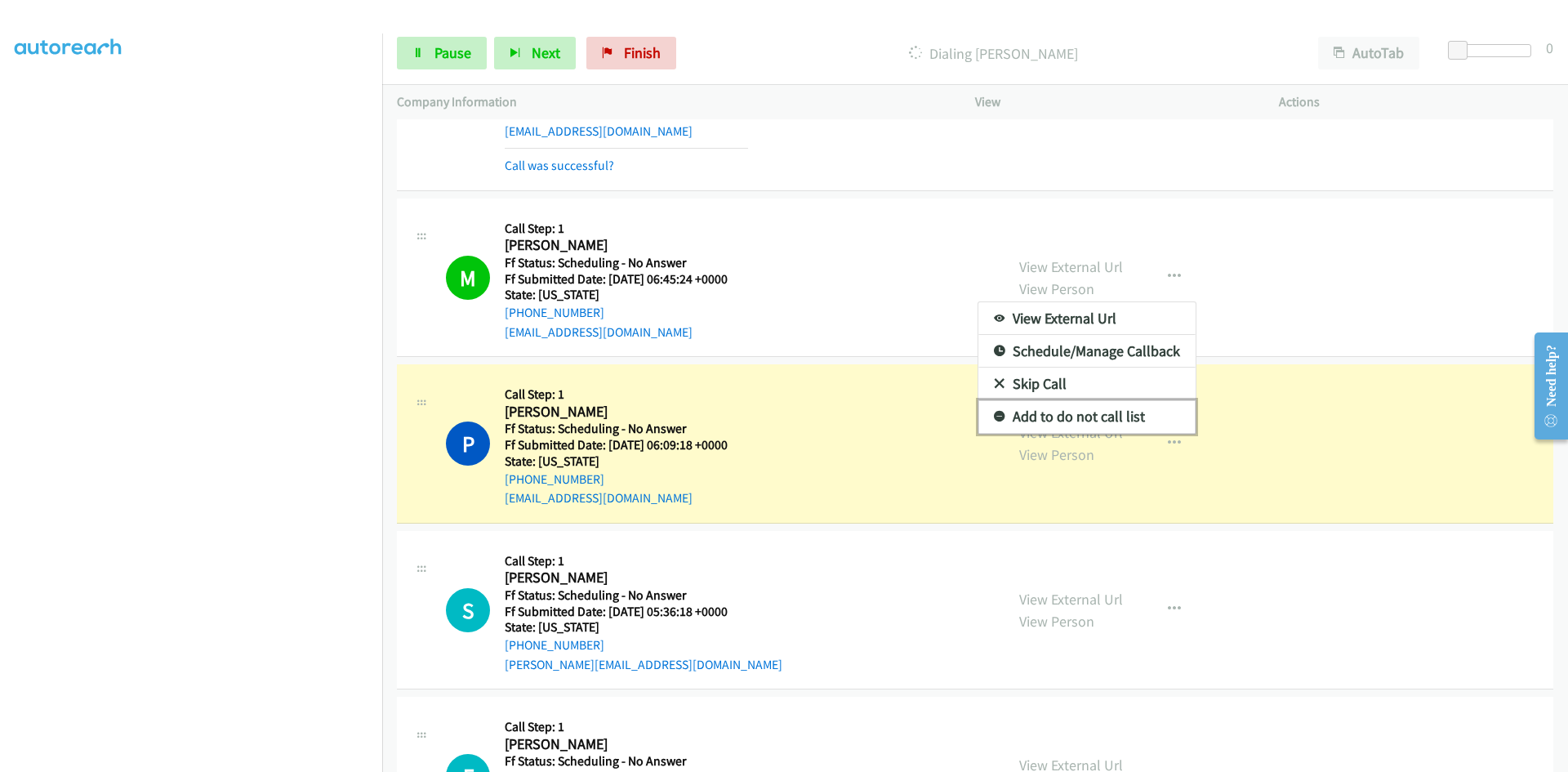
click at [1049, 414] on link "Add to do not call list" at bounding box center [1087, 416] width 217 height 33
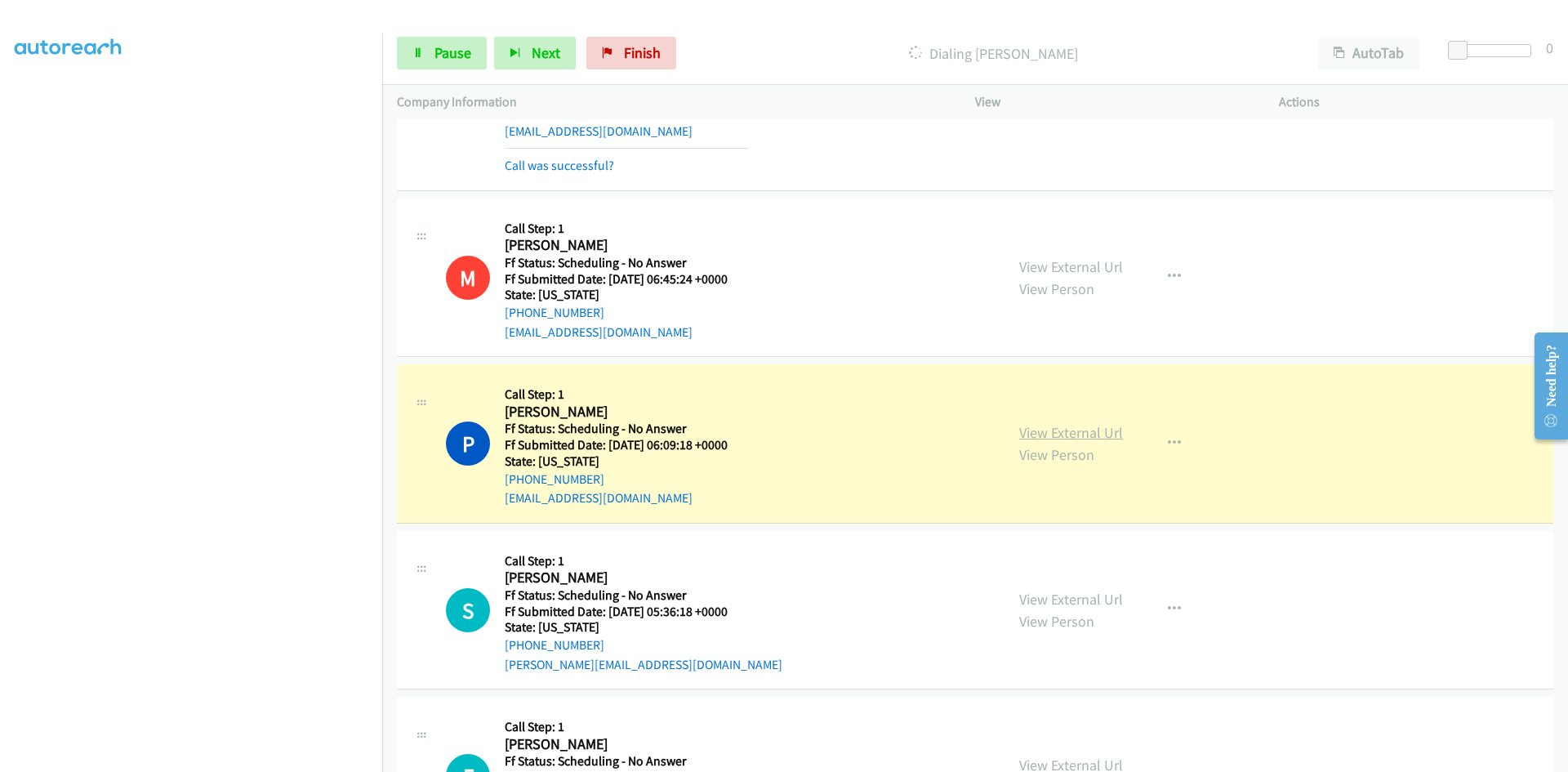
click at [1060, 433] on link "View External Url" at bounding box center [1071, 433] width 103 height 19
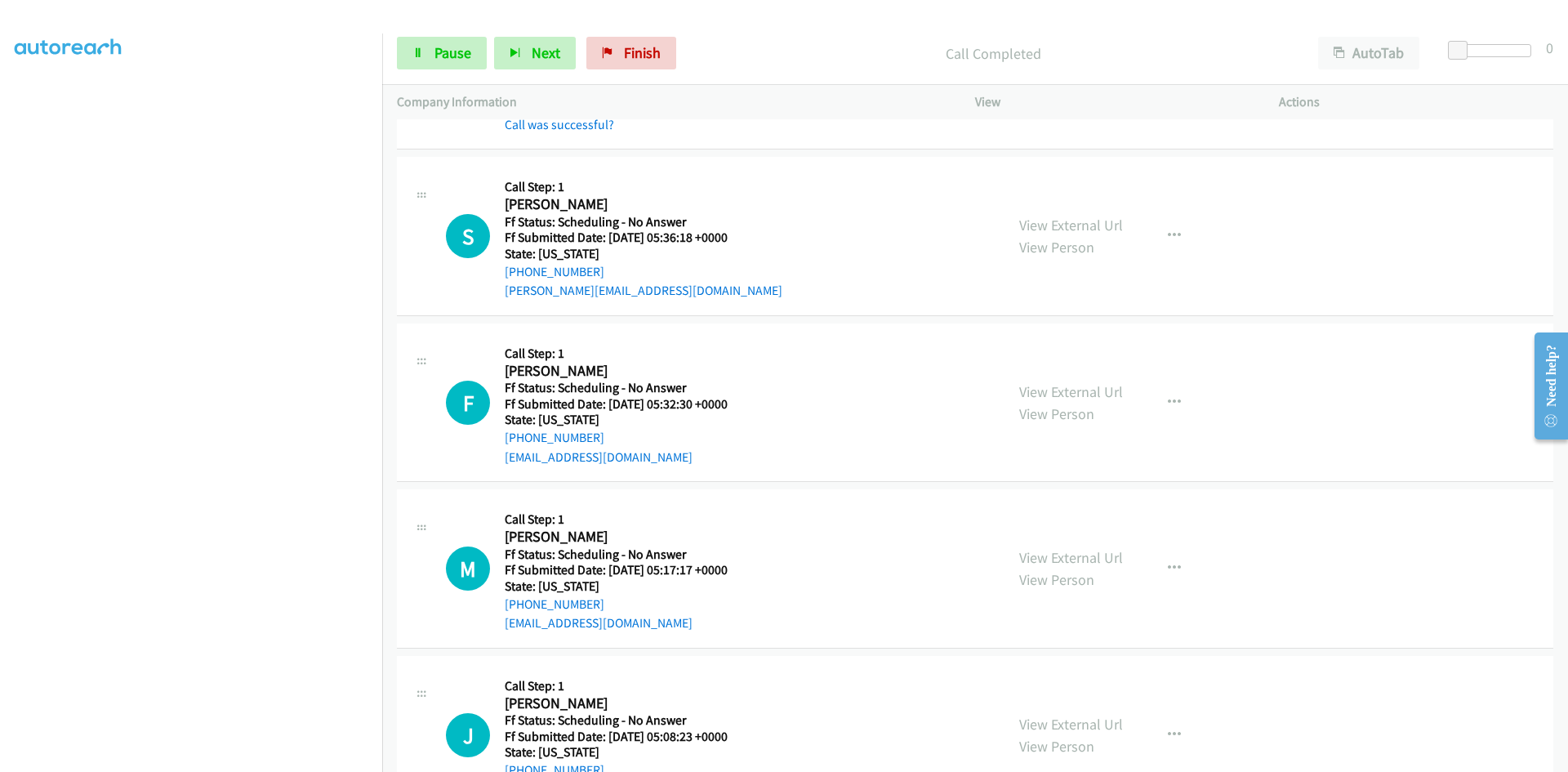
scroll to position [817, 0]
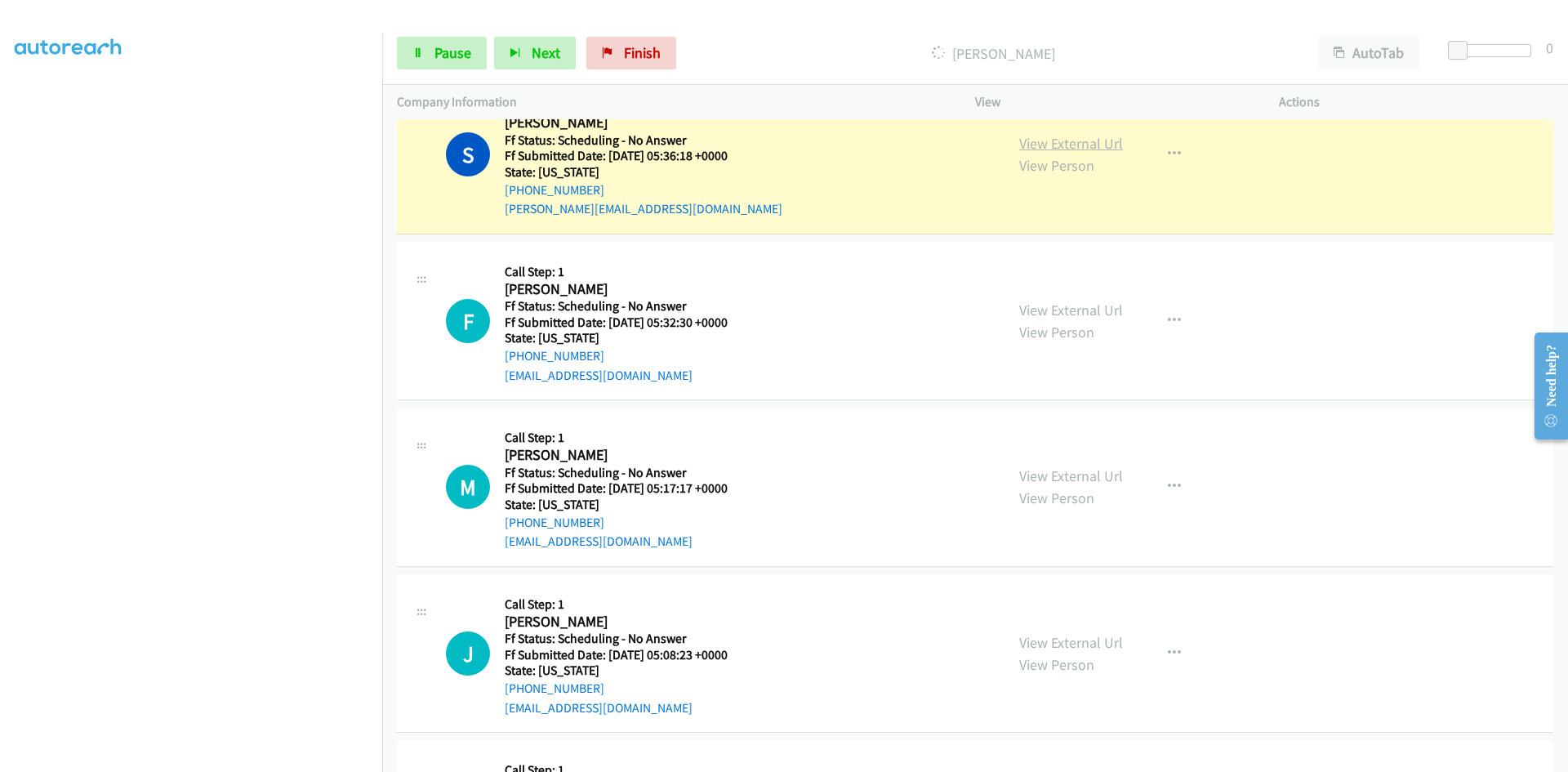
click at [1079, 138] on link "View External Url" at bounding box center [1071, 143] width 103 height 19
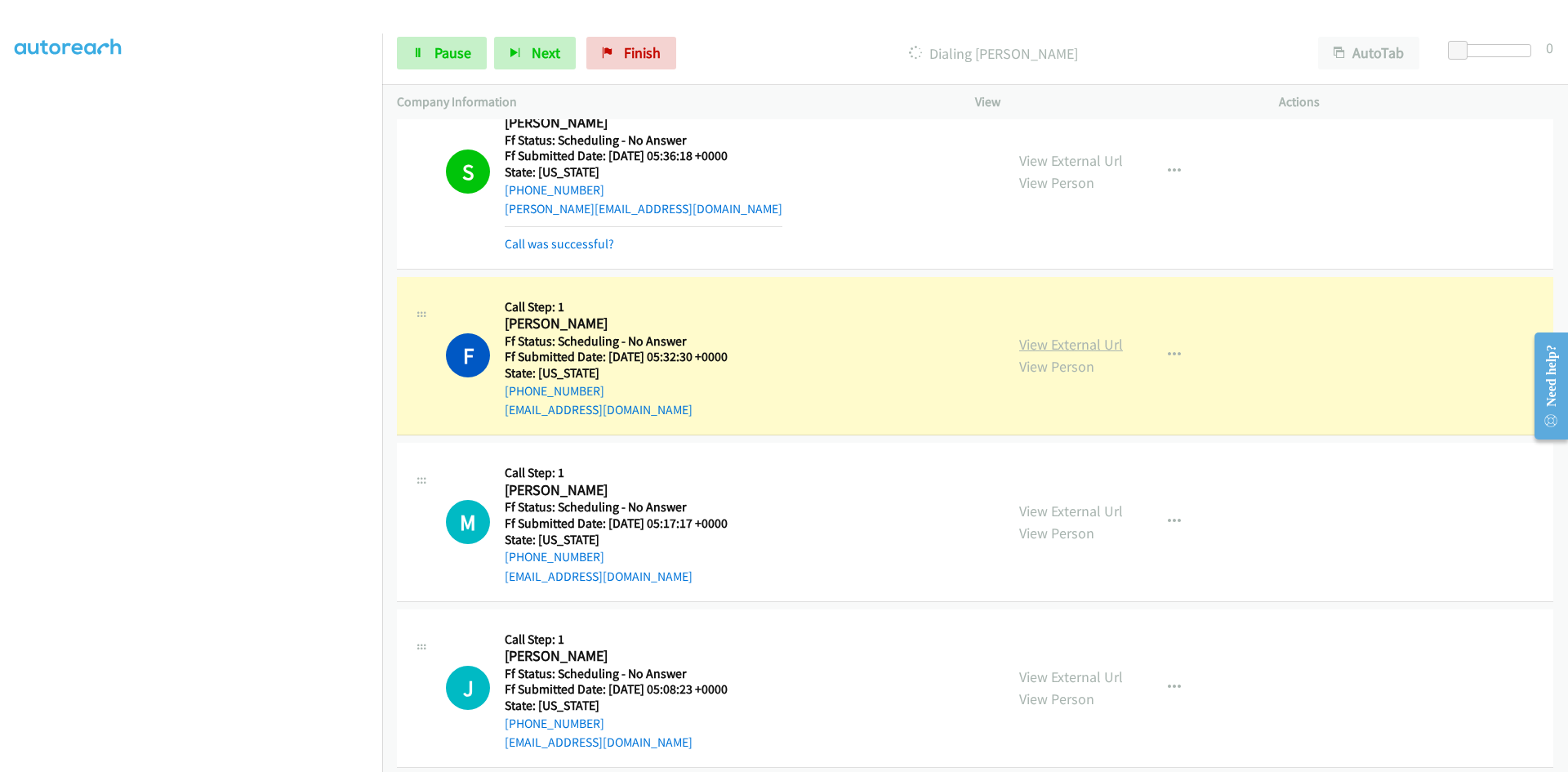
click at [1031, 342] on link "View External Url" at bounding box center [1071, 345] width 103 height 19
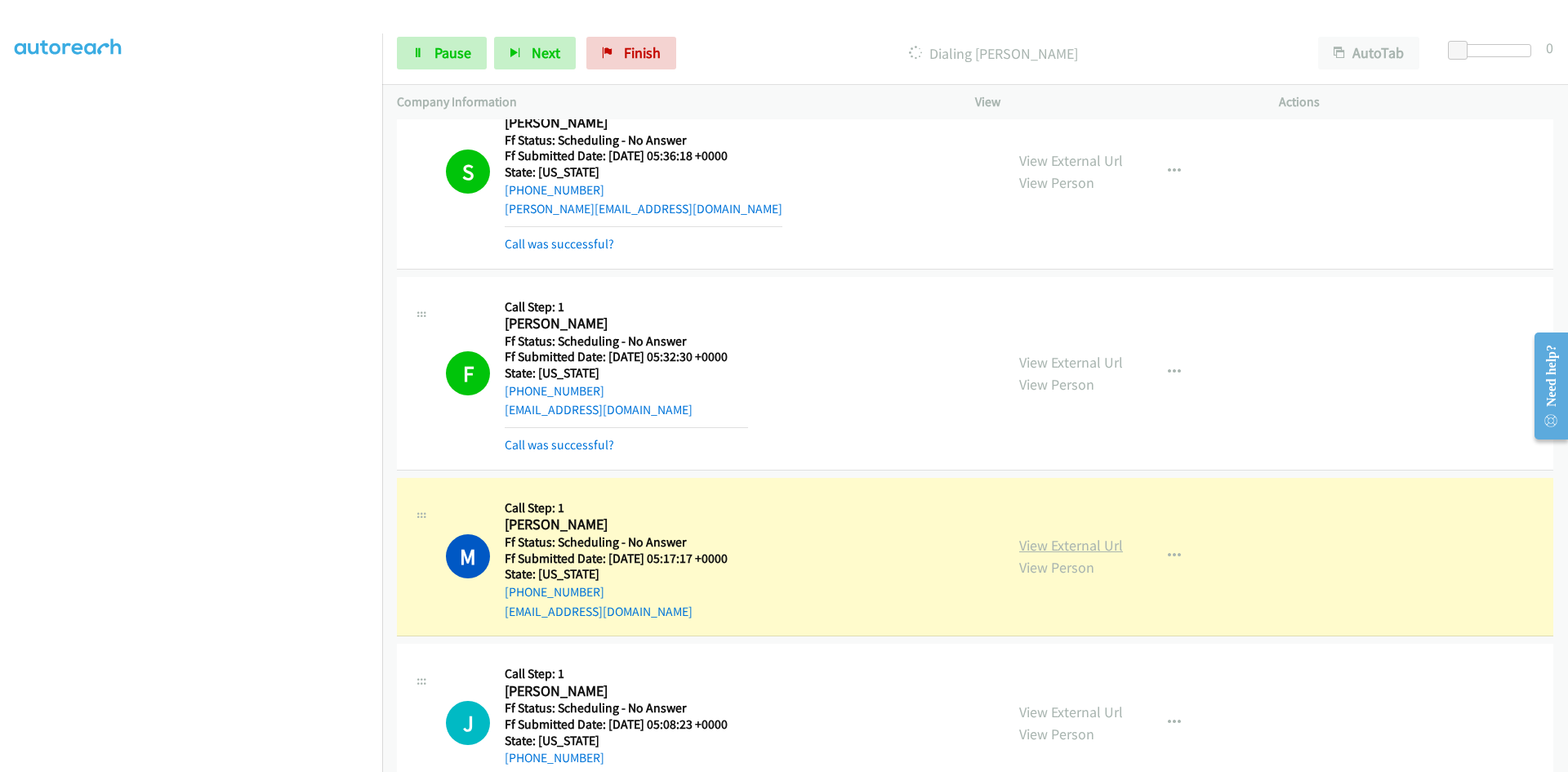
click at [1080, 544] on link "View External Url" at bounding box center [1071, 545] width 103 height 19
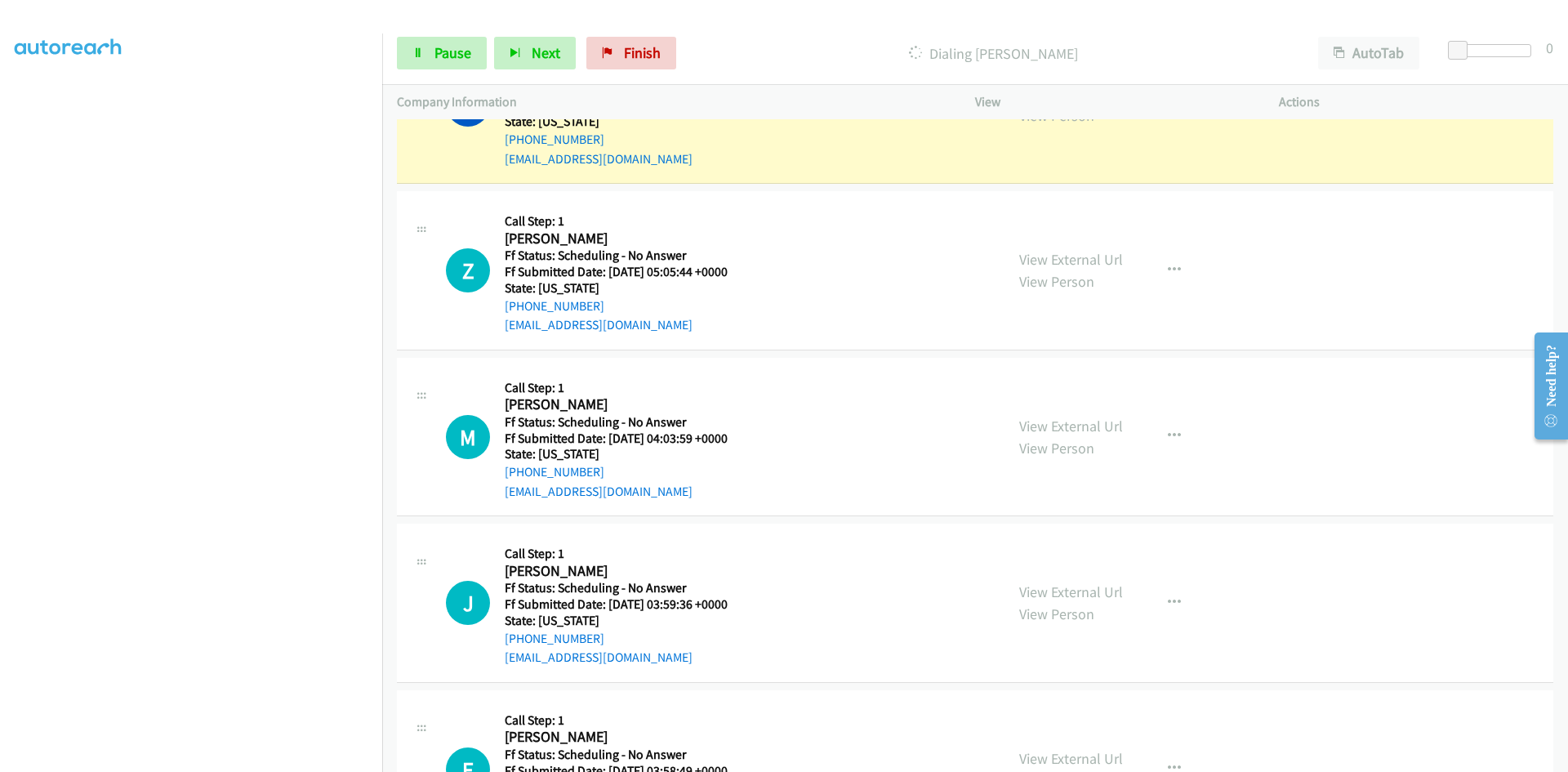
scroll to position [1388, 0]
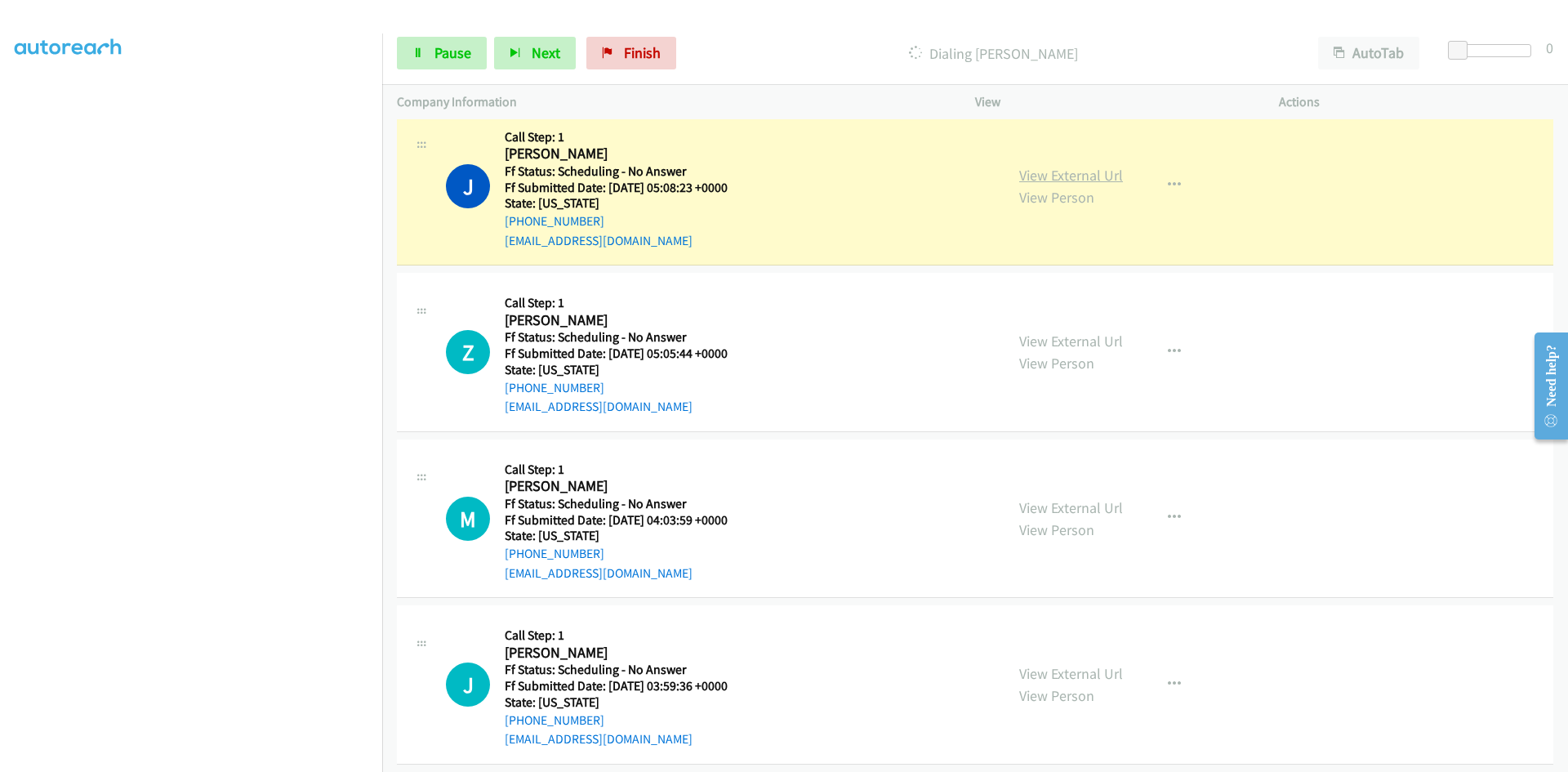
click at [1059, 173] on link "View External Url" at bounding box center [1071, 175] width 103 height 19
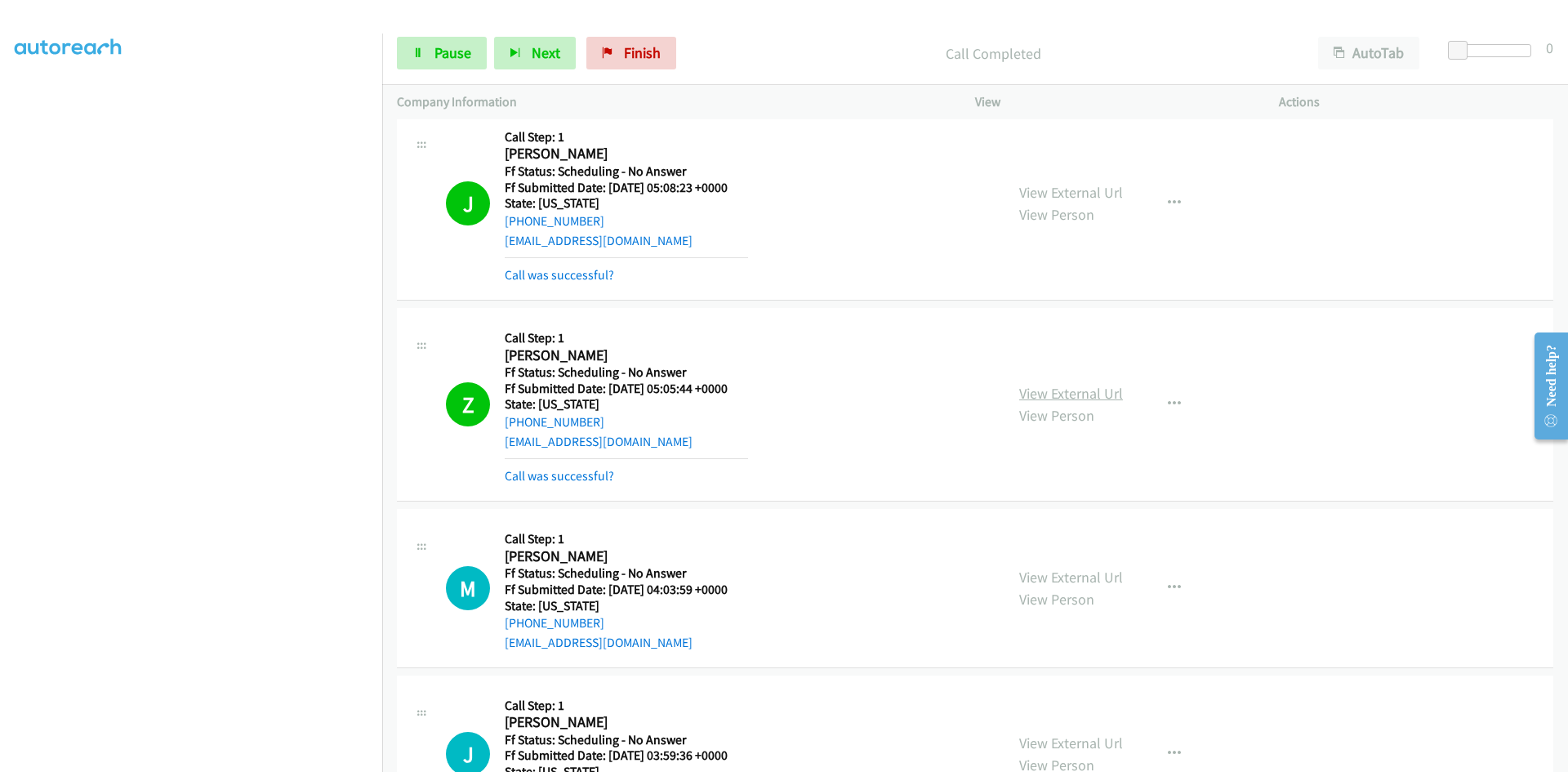
click at [1042, 391] on link "View External Url" at bounding box center [1071, 394] width 103 height 19
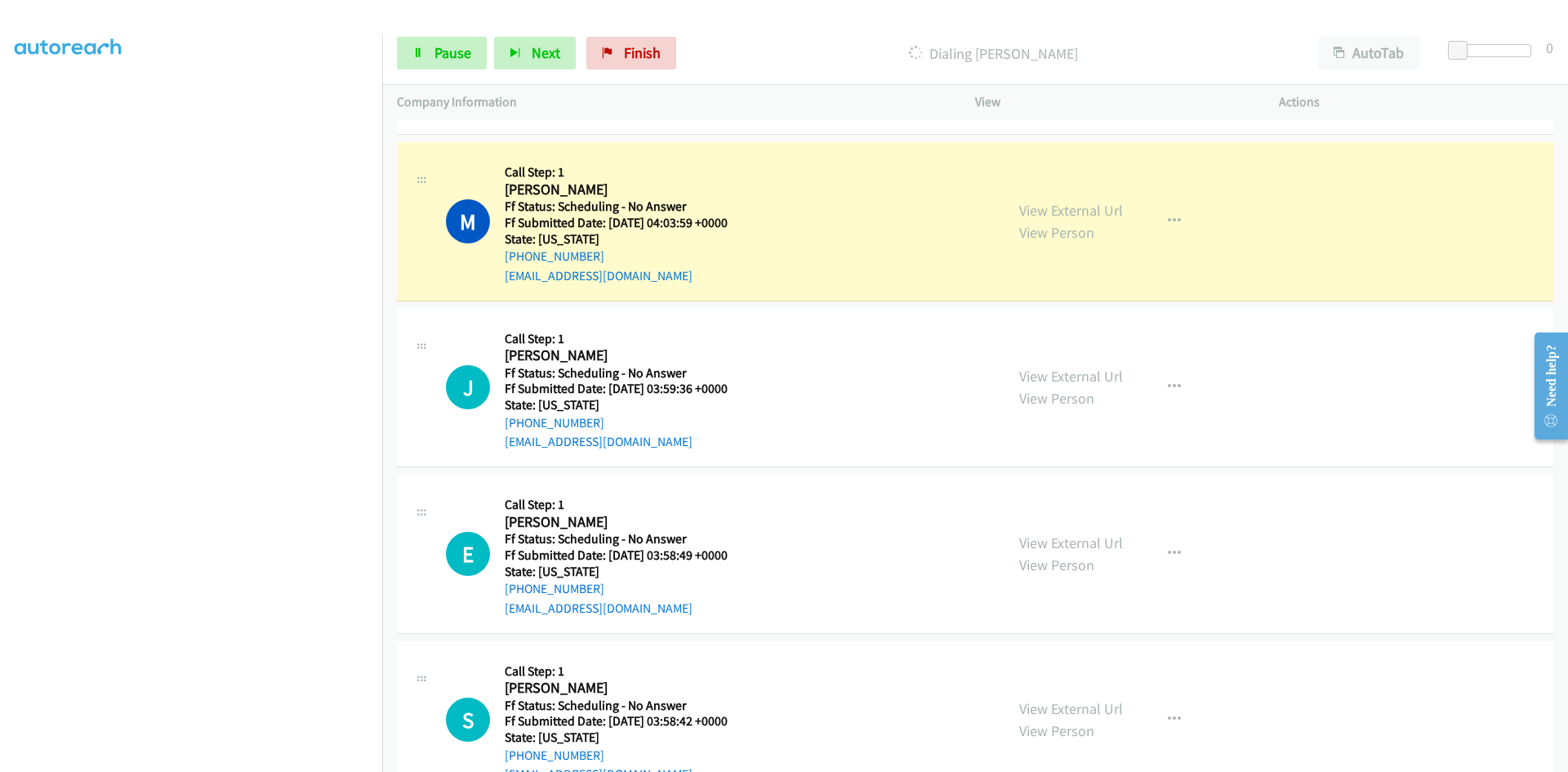
scroll to position [1796, 0]
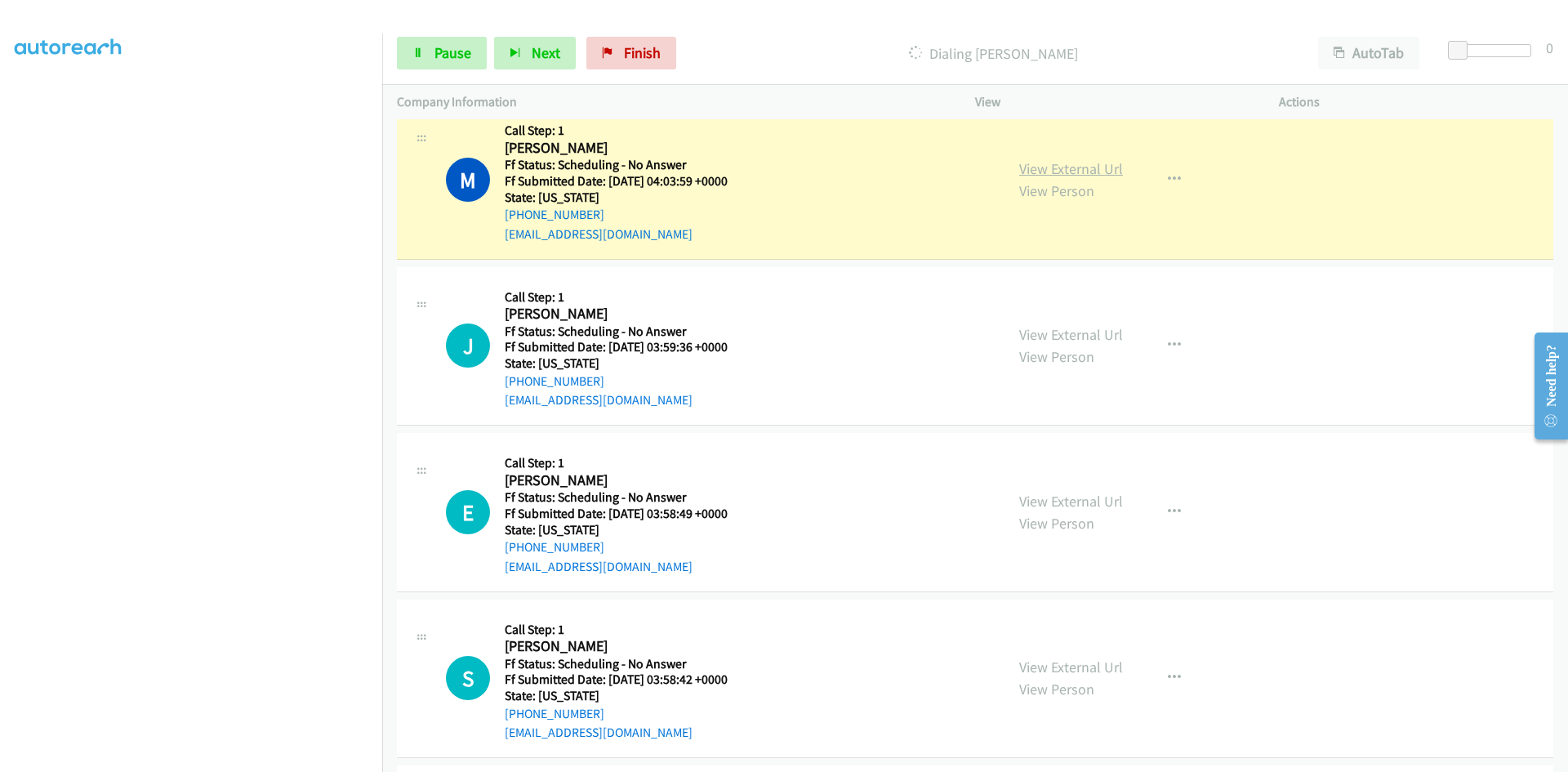
click at [1101, 168] on link "View External Url" at bounding box center [1071, 169] width 103 height 19
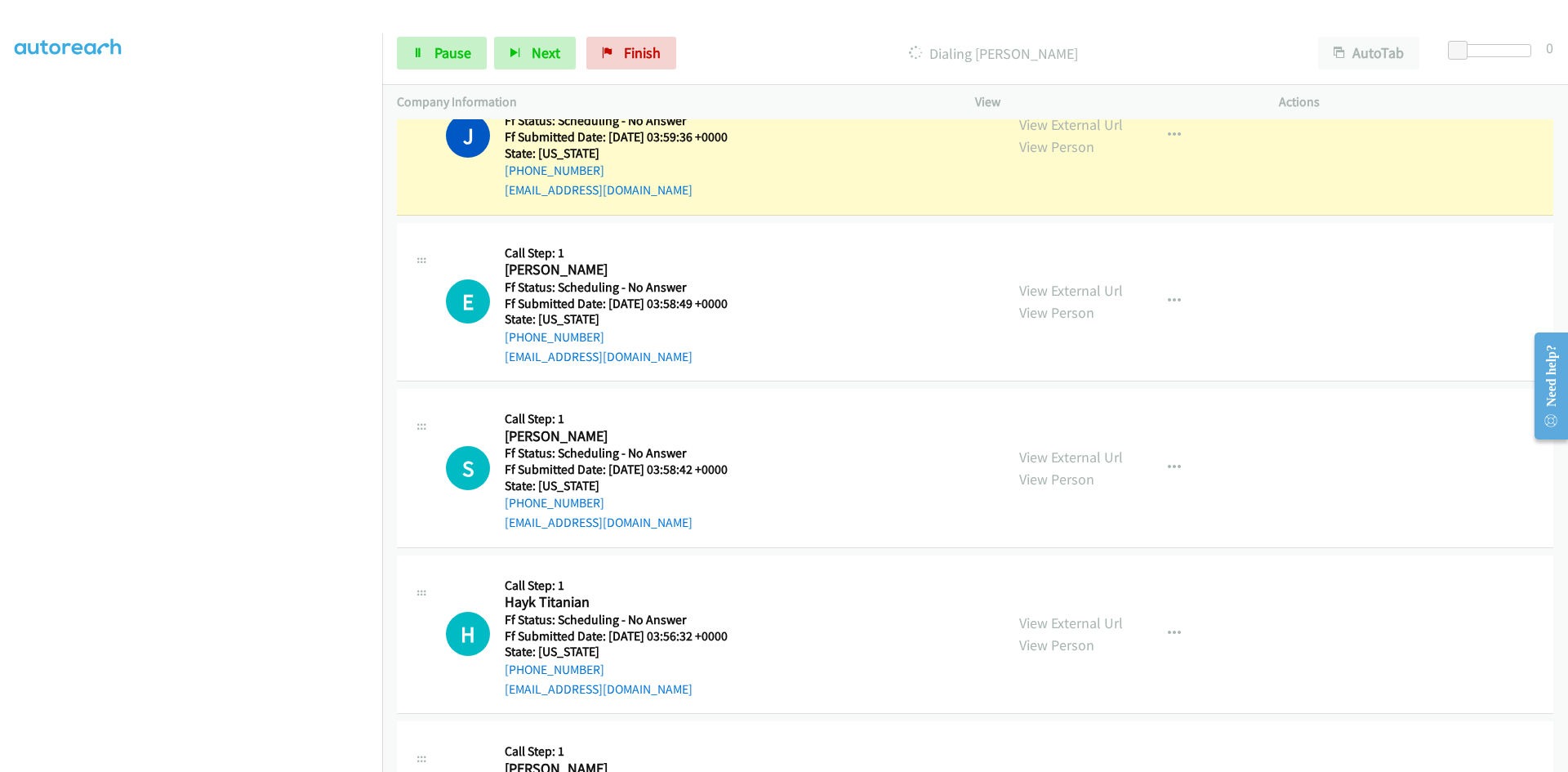
scroll to position [2059, 0]
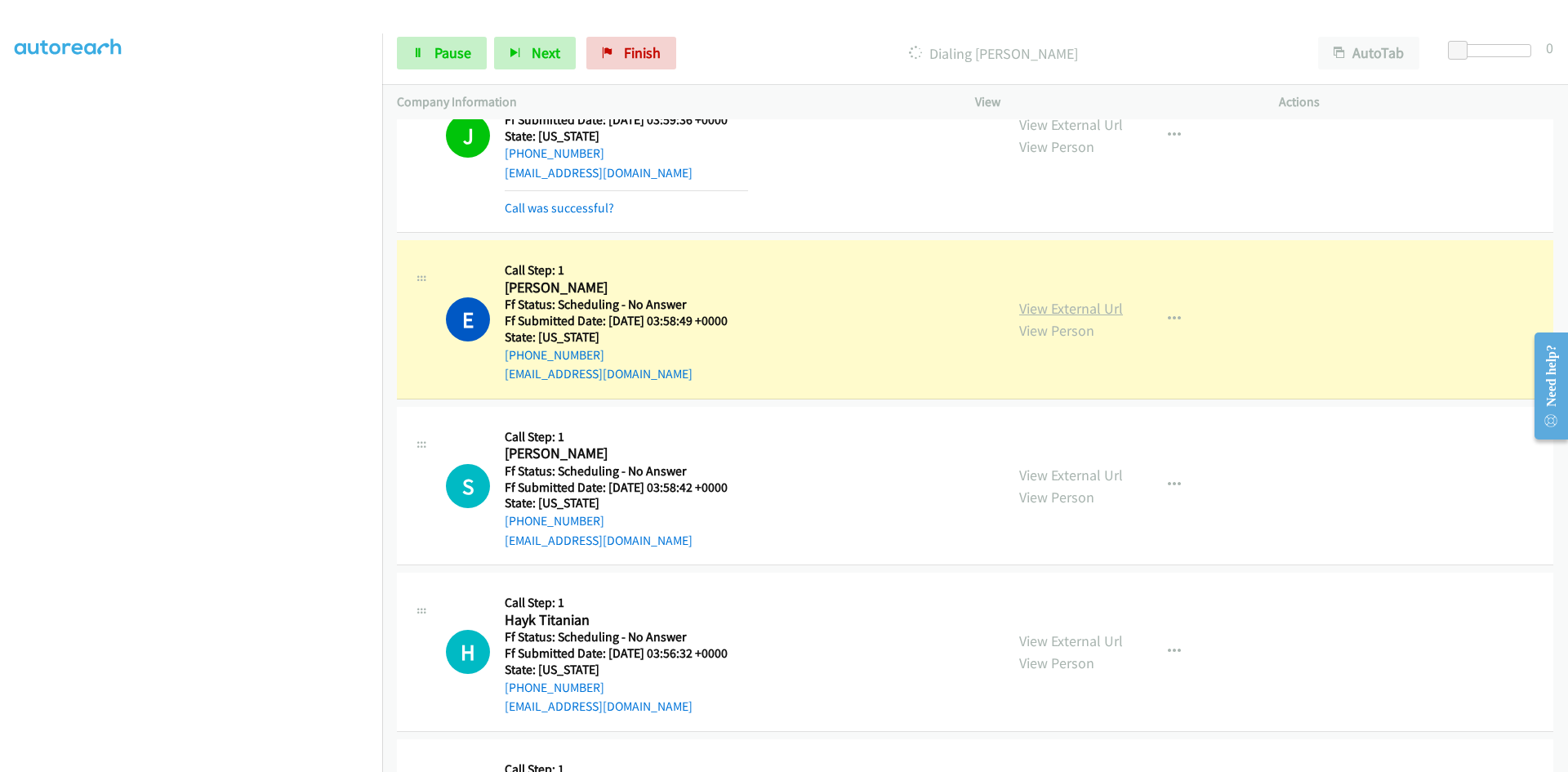
click at [1085, 310] on link "View External Url" at bounding box center [1071, 308] width 103 height 19
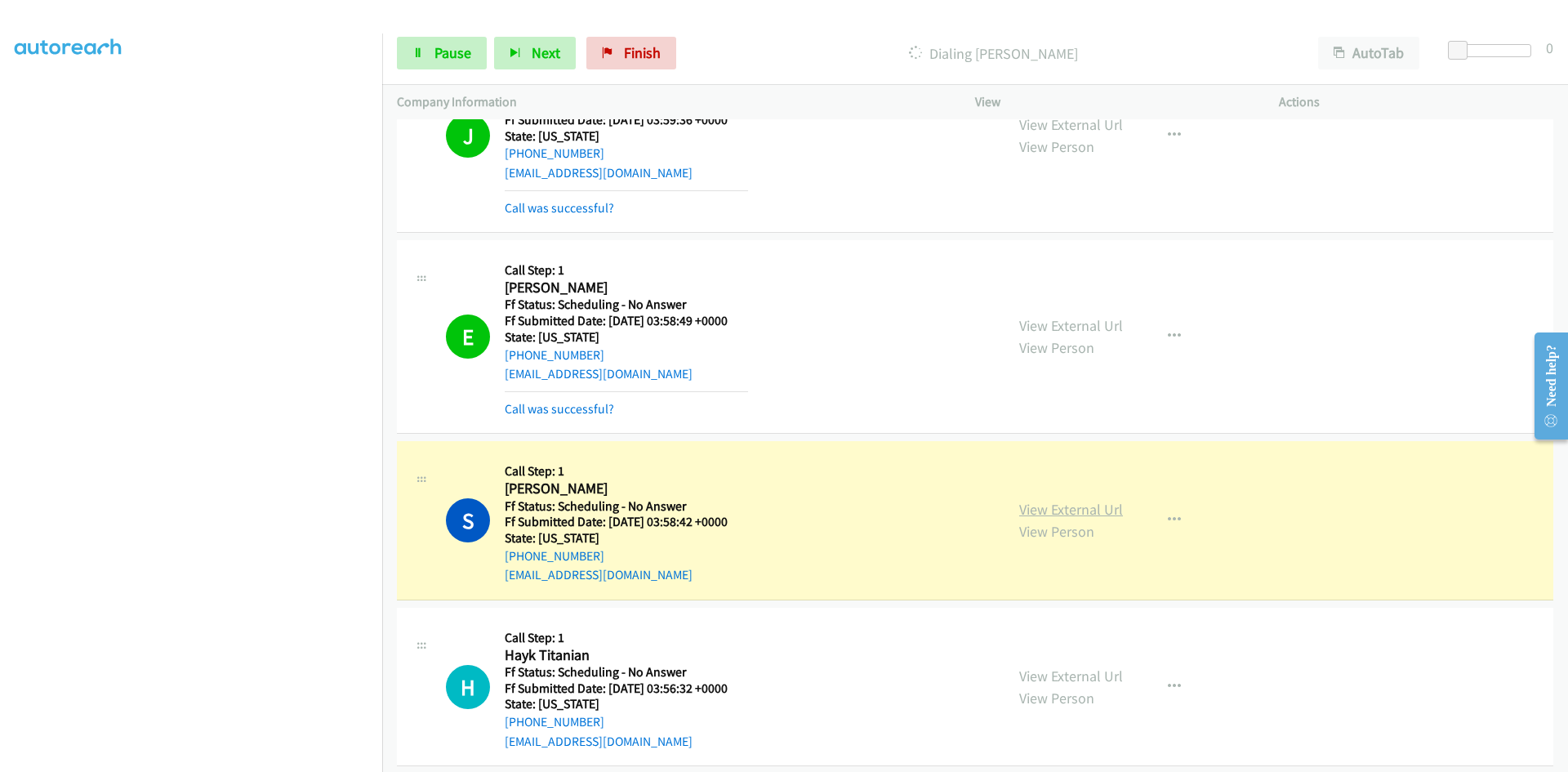
click at [1046, 509] on link "View External Url" at bounding box center [1071, 509] width 103 height 19
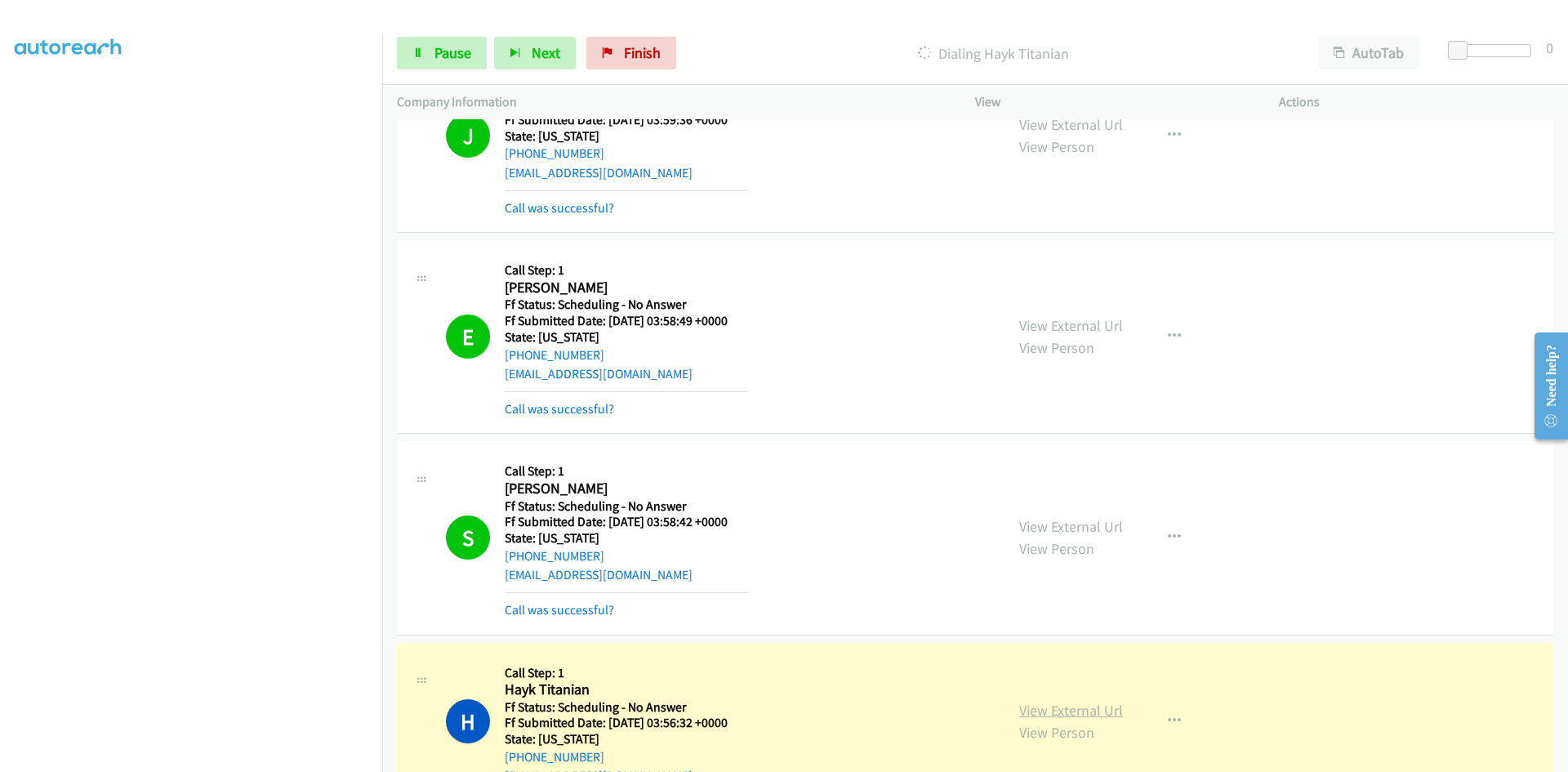
click at [1027, 713] on link "View External Url" at bounding box center [1071, 710] width 103 height 19
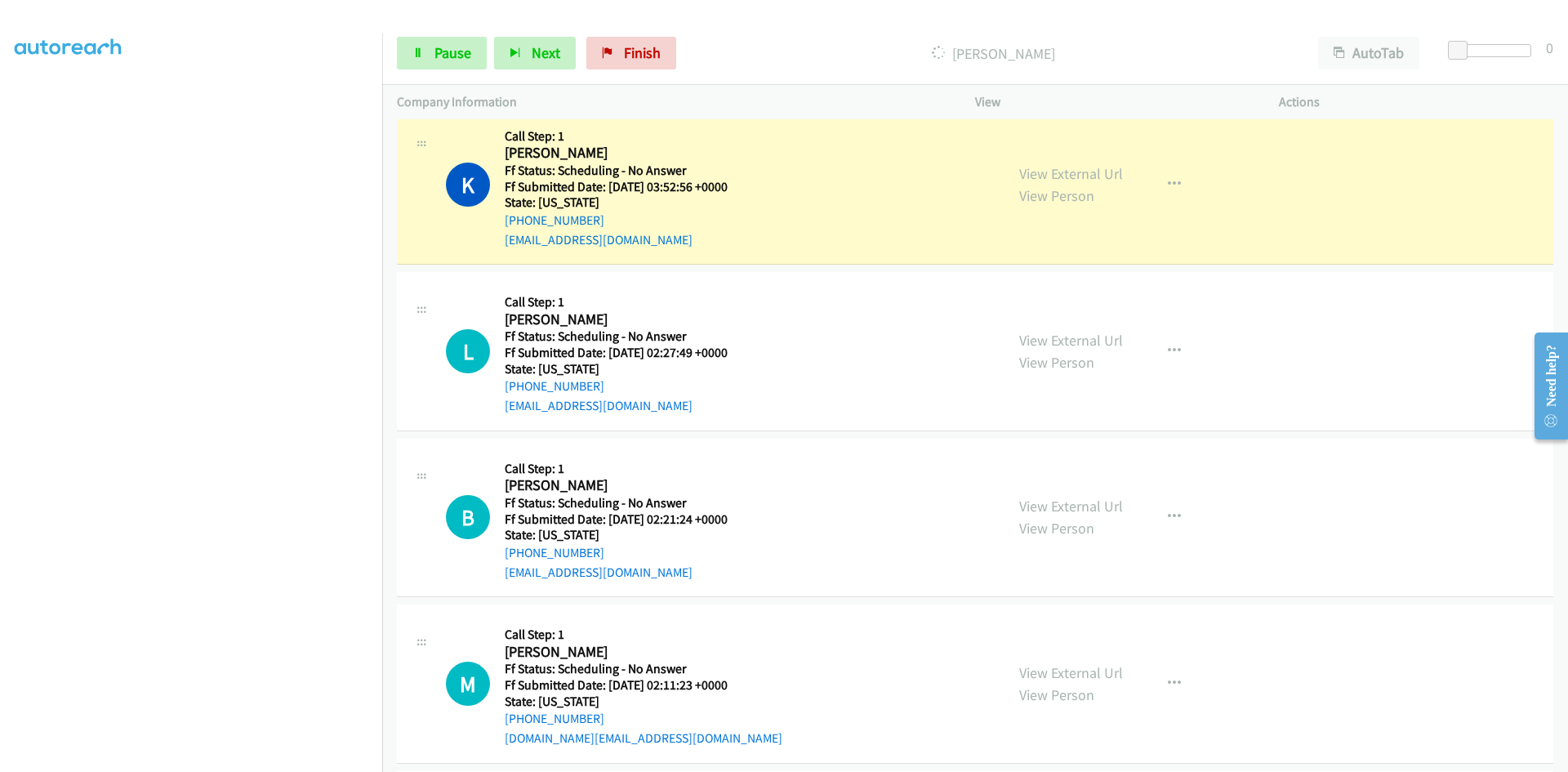
scroll to position [2794, 0]
click at [1103, 177] on link "View External Url" at bounding box center [1071, 176] width 103 height 19
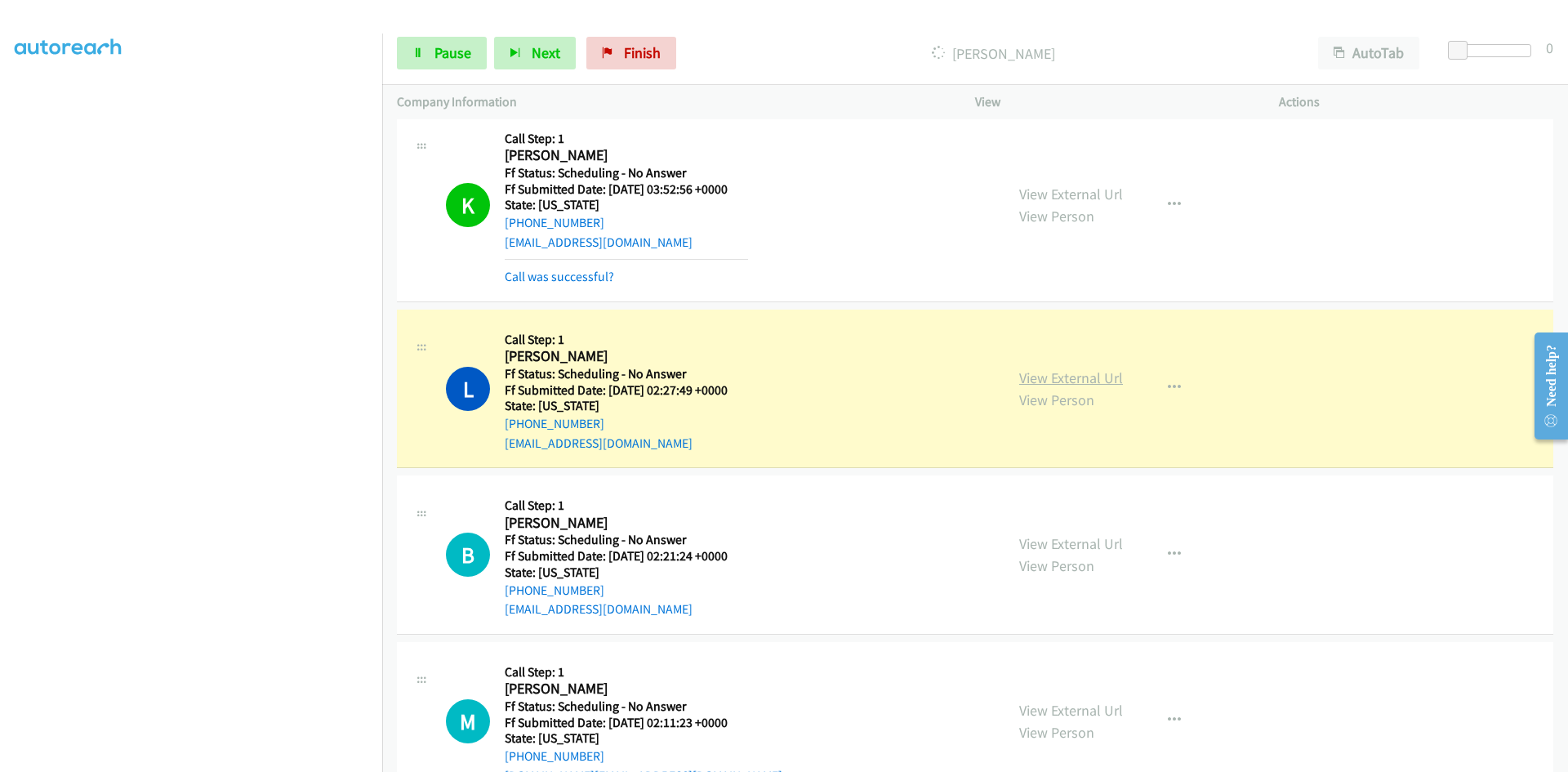
click at [1036, 378] on link "View External Url" at bounding box center [1071, 377] width 103 height 19
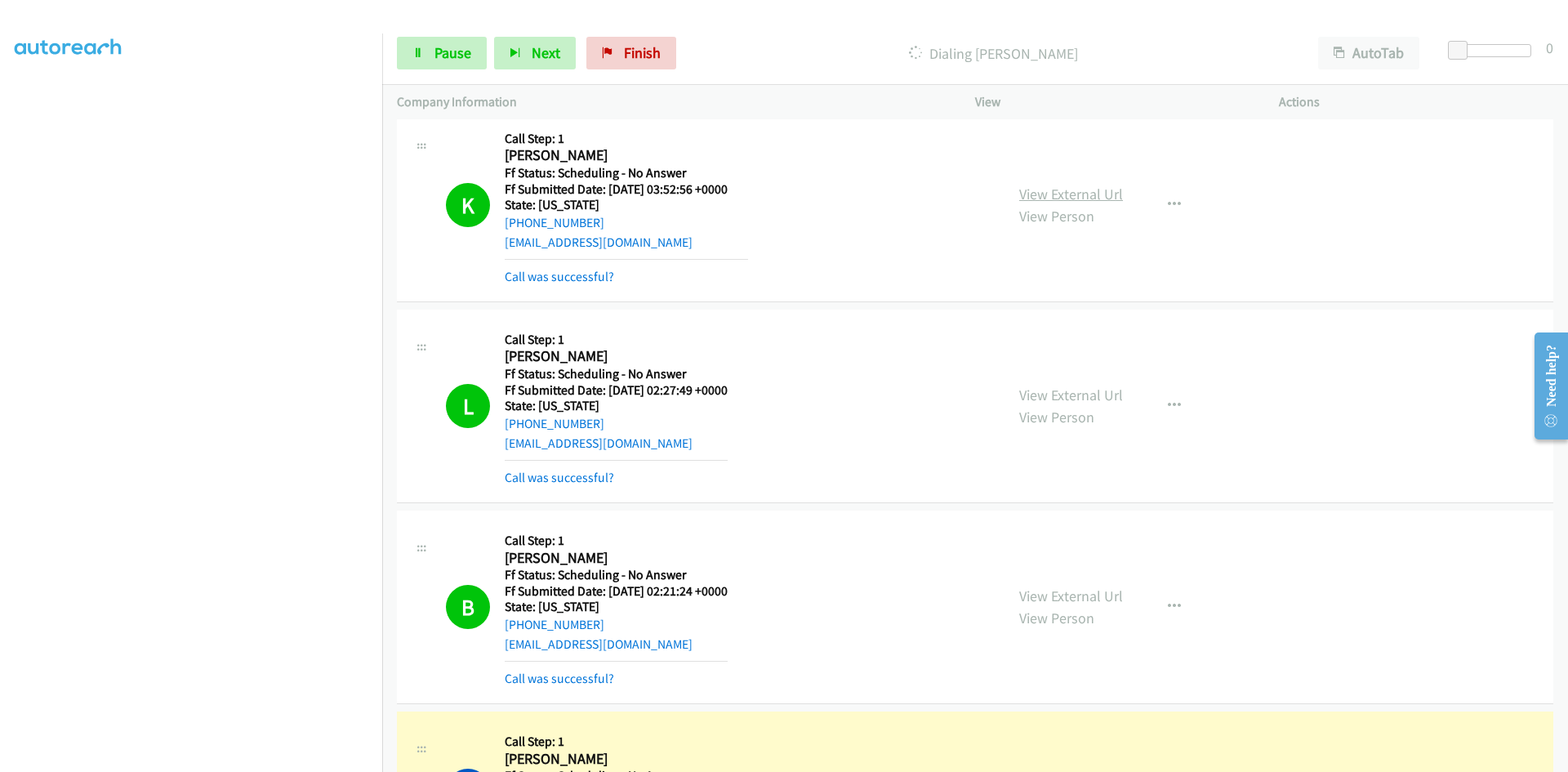
click at [1084, 196] on link "View External Url" at bounding box center [1071, 194] width 103 height 19
click at [1080, 393] on link "View External Url" at bounding box center [1071, 395] width 103 height 19
click at [1089, 590] on link "View External Url" at bounding box center [1071, 596] width 103 height 19
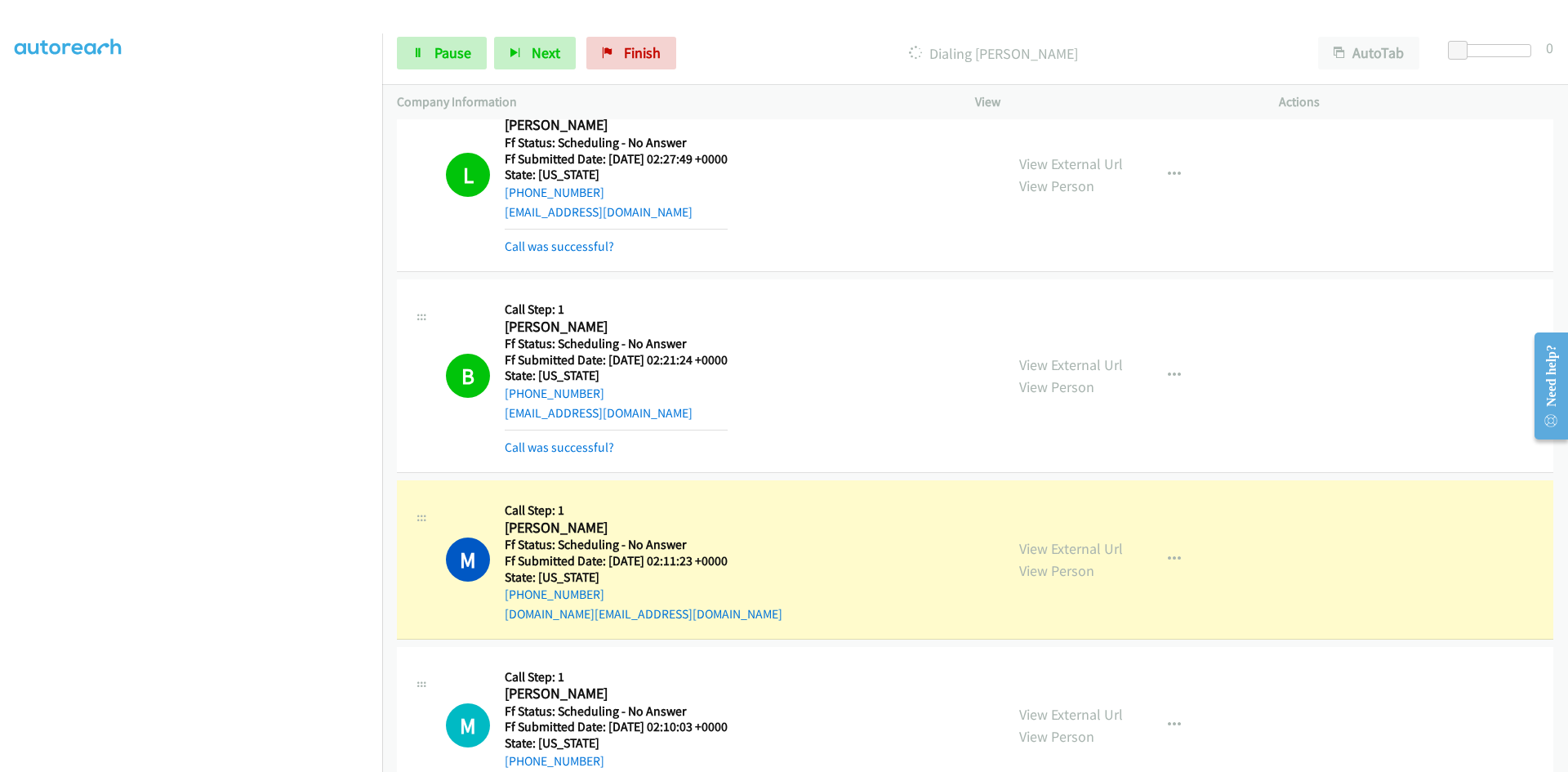
scroll to position [3039, 0]
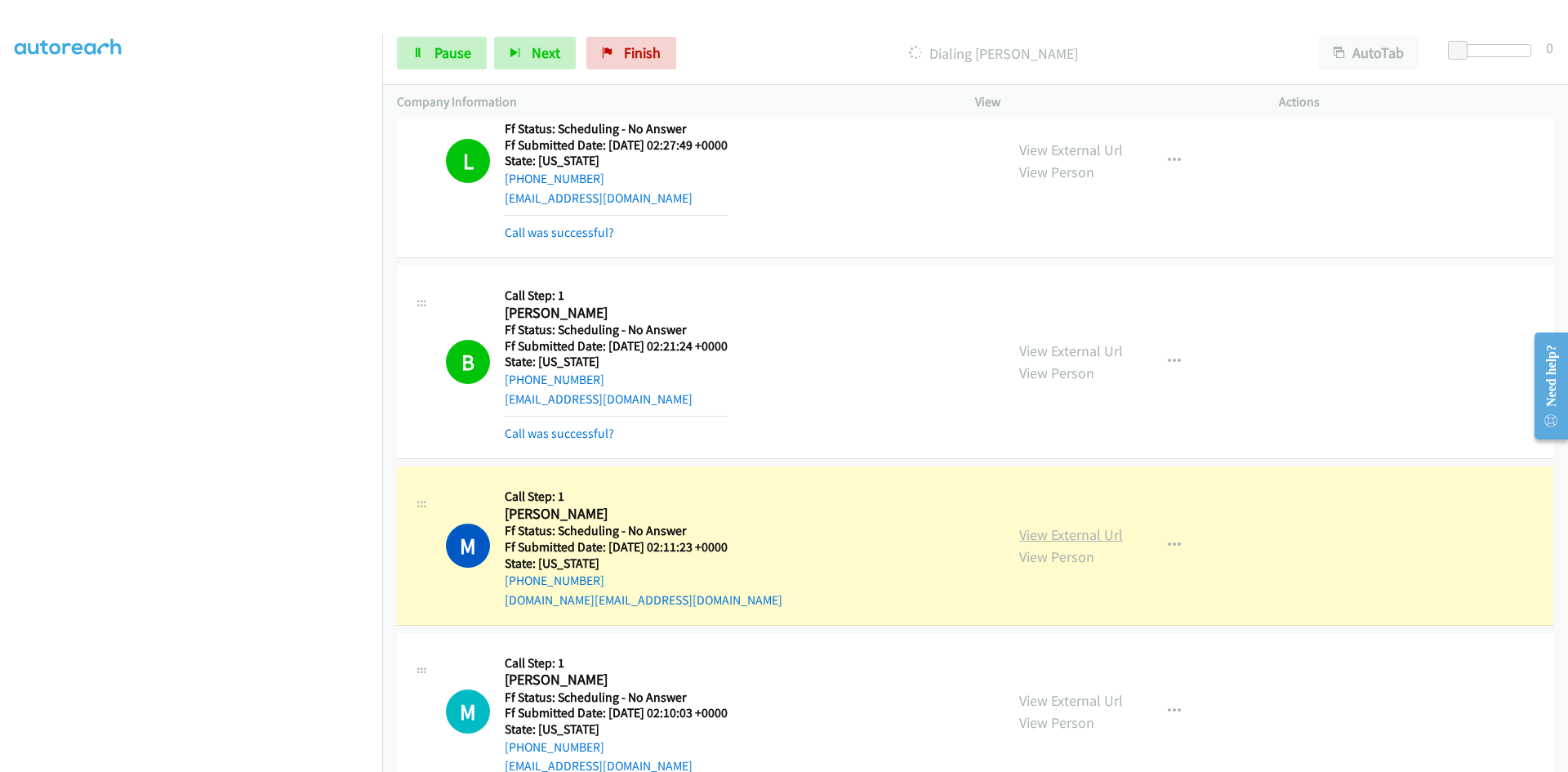
click at [1091, 536] on link "View External Url" at bounding box center [1071, 534] width 103 height 19
click at [446, 55] on span "Pause" at bounding box center [452, 53] width 37 height 19
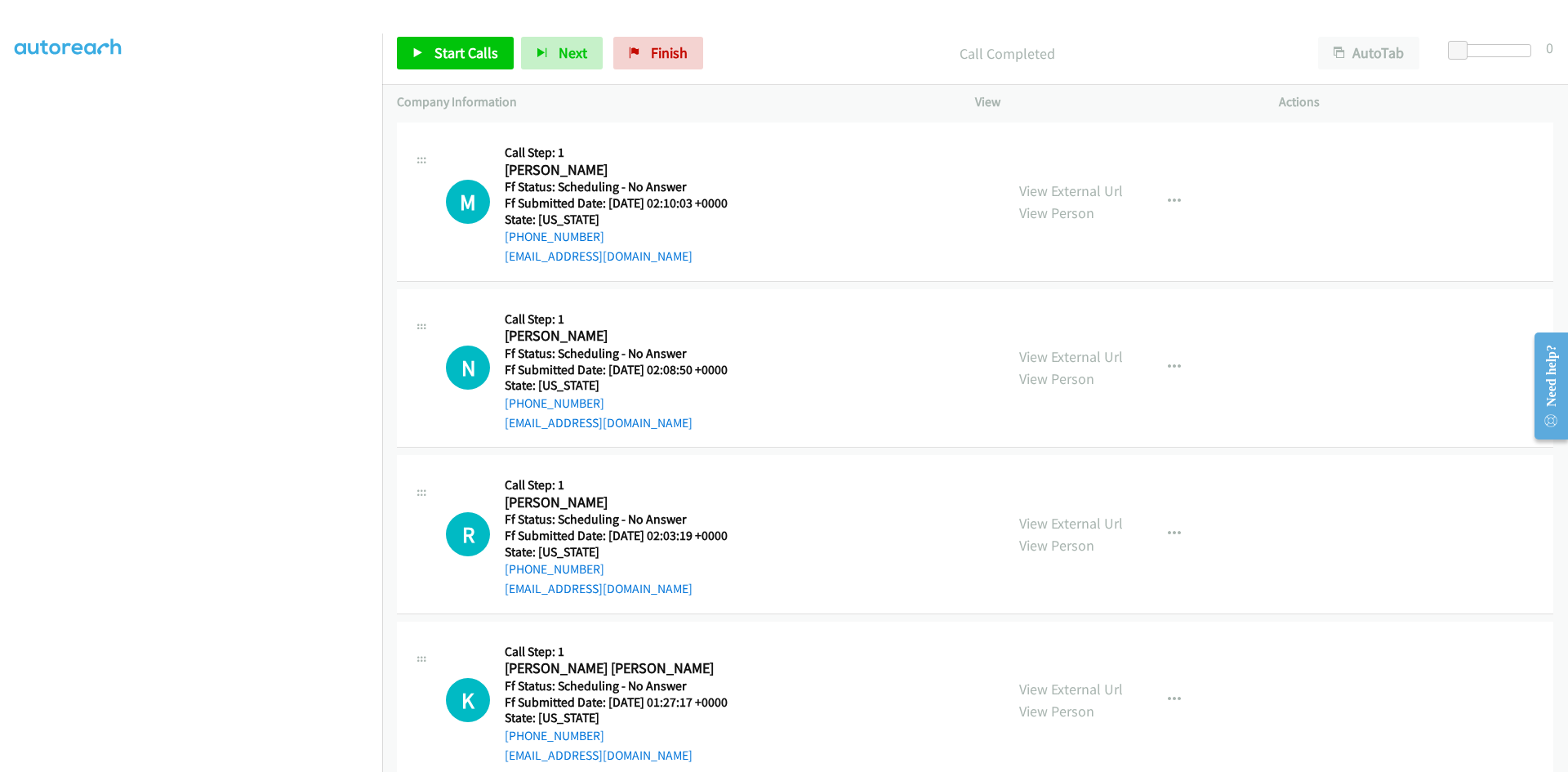
scroll to position [3611, 0]
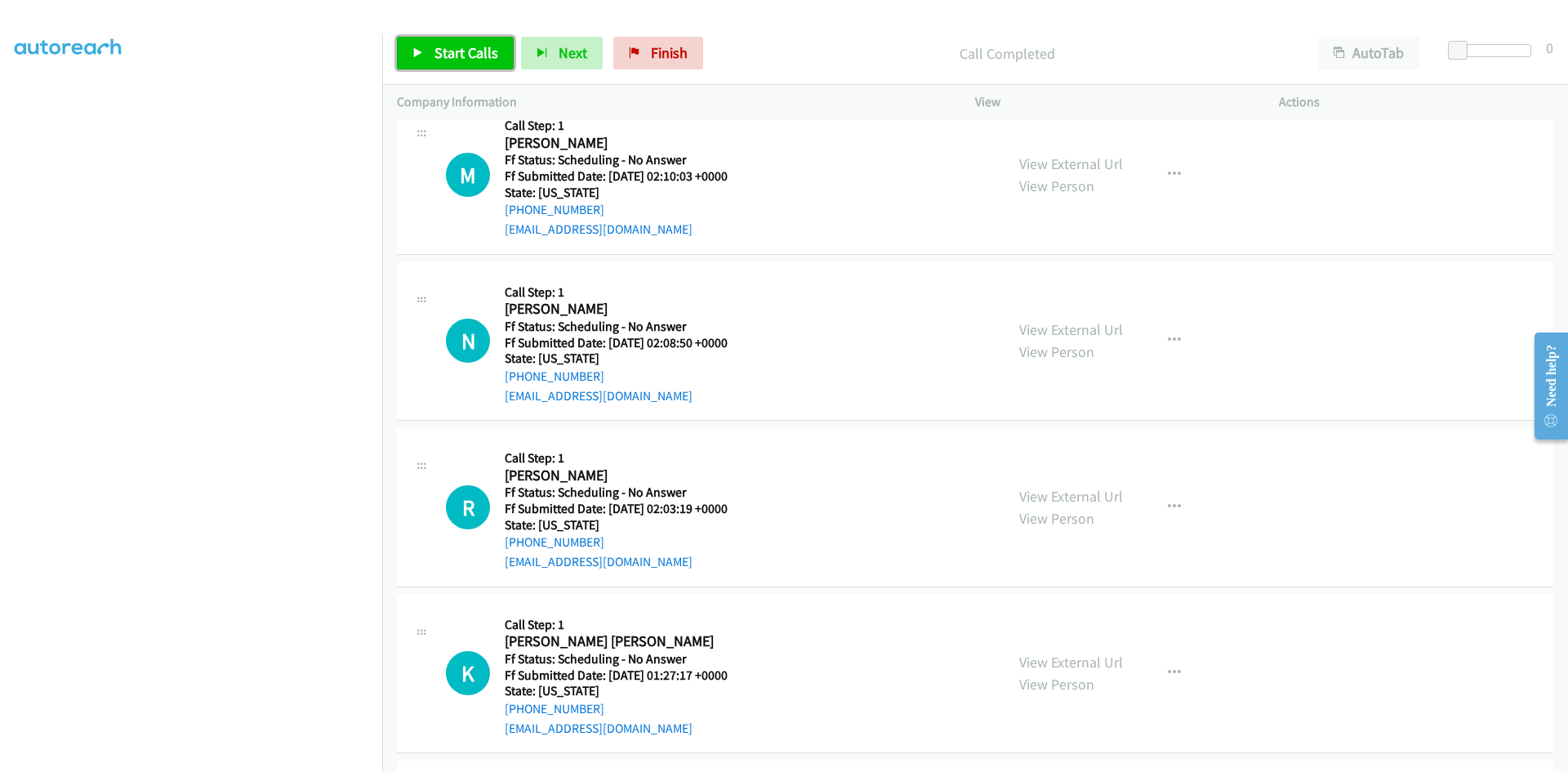
click at [449, 59] on span "Start Calls" at bounding box center [466, 53] width 64 height 19
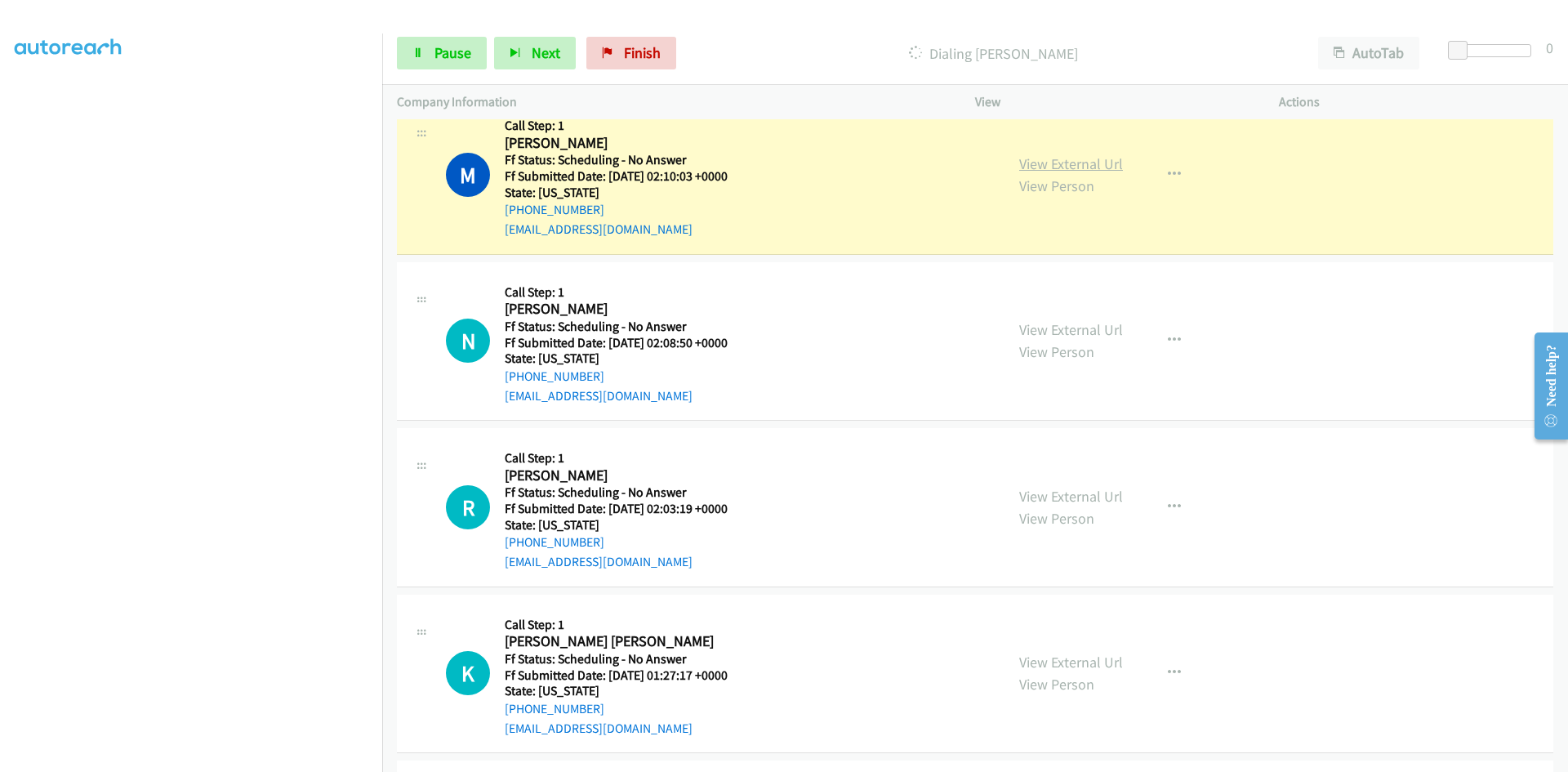
click at [1098, 168] on link "View External Url" at bounding box center [1071, 164] width 103 height 19
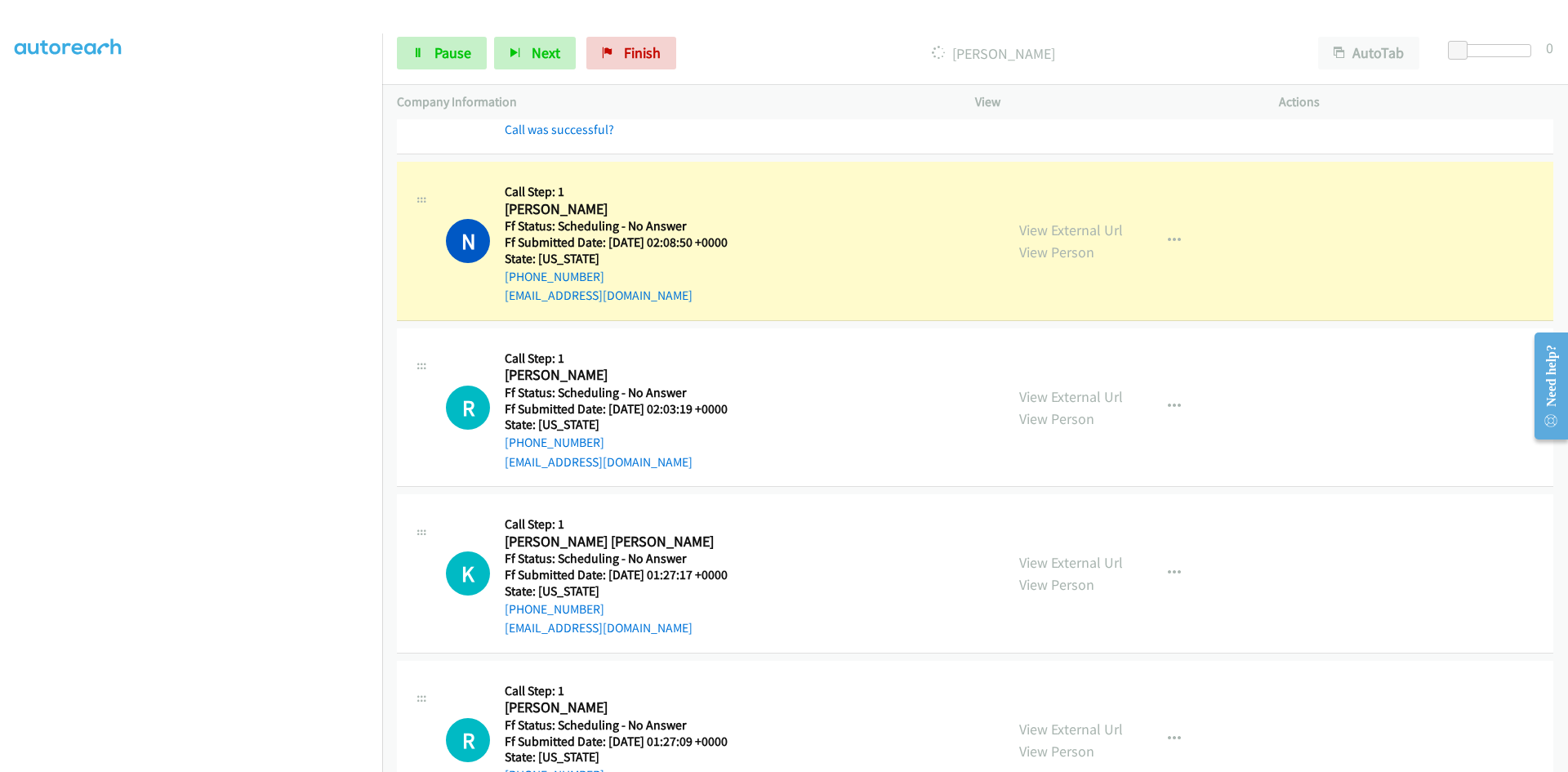
scroll to position [3774, 0]
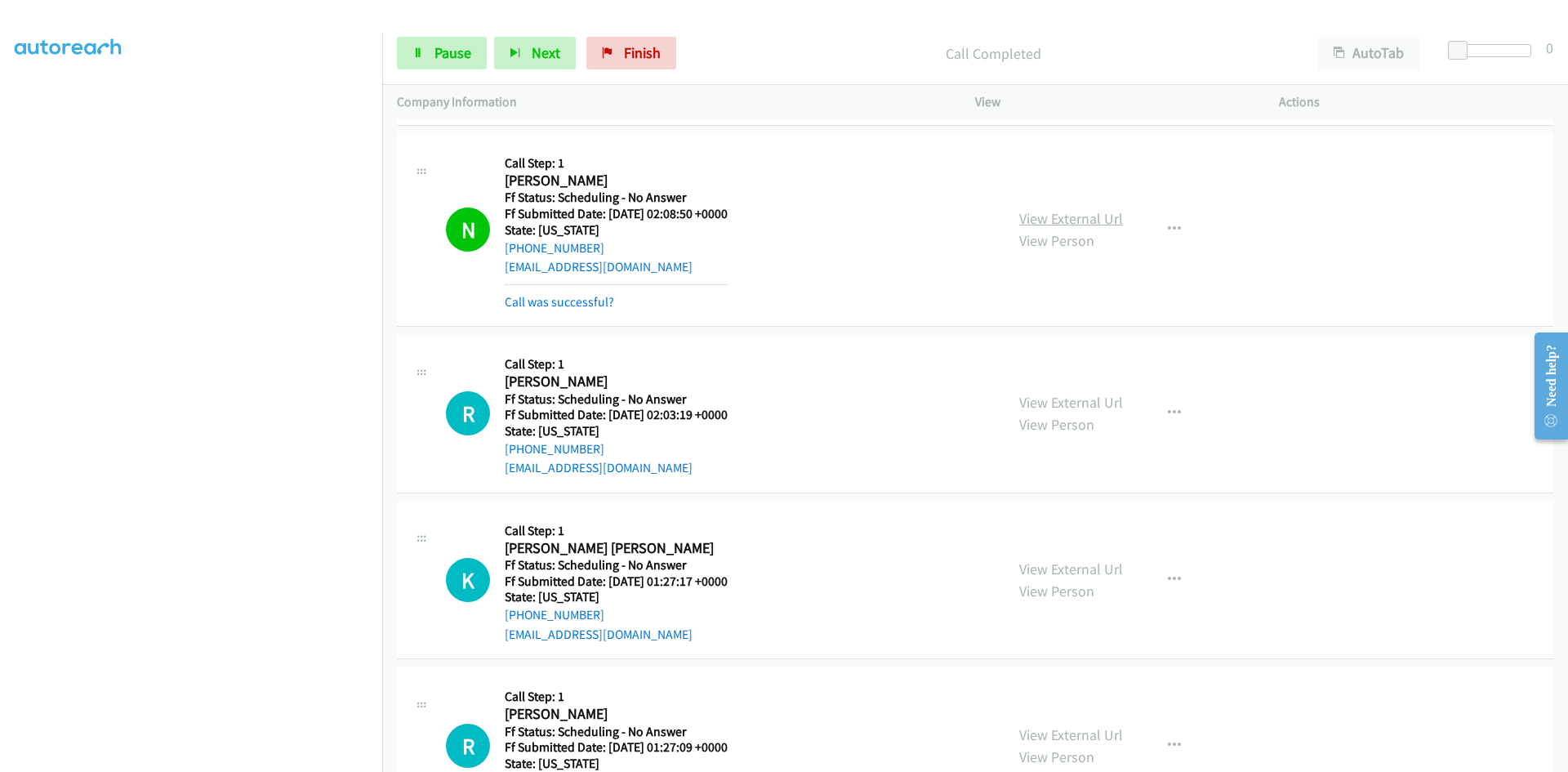
click at [1081, 221] on link "View External Url" at bounding box center [1071, 219] width 103 height 19
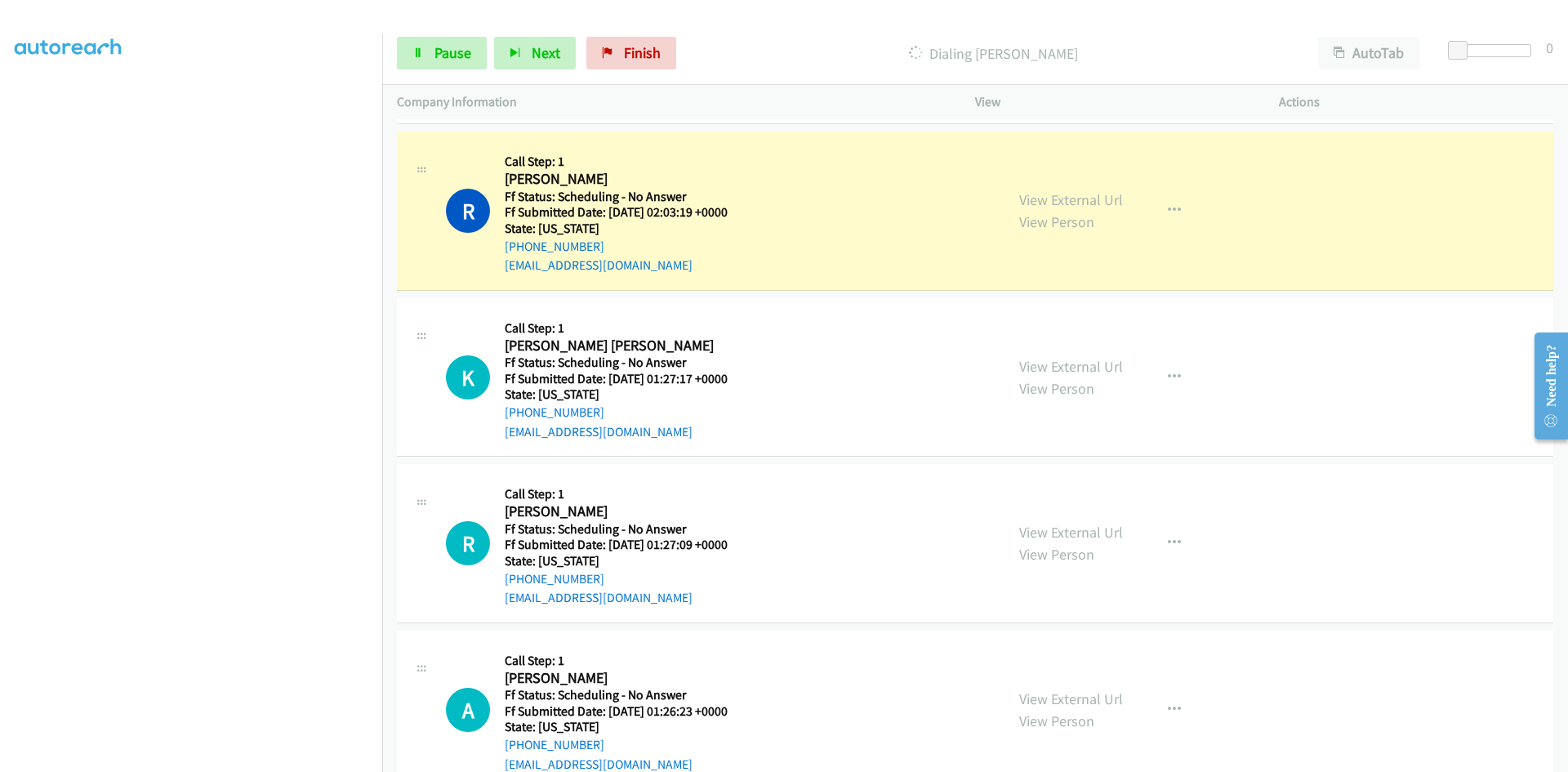
scroll to position [4019, 0]
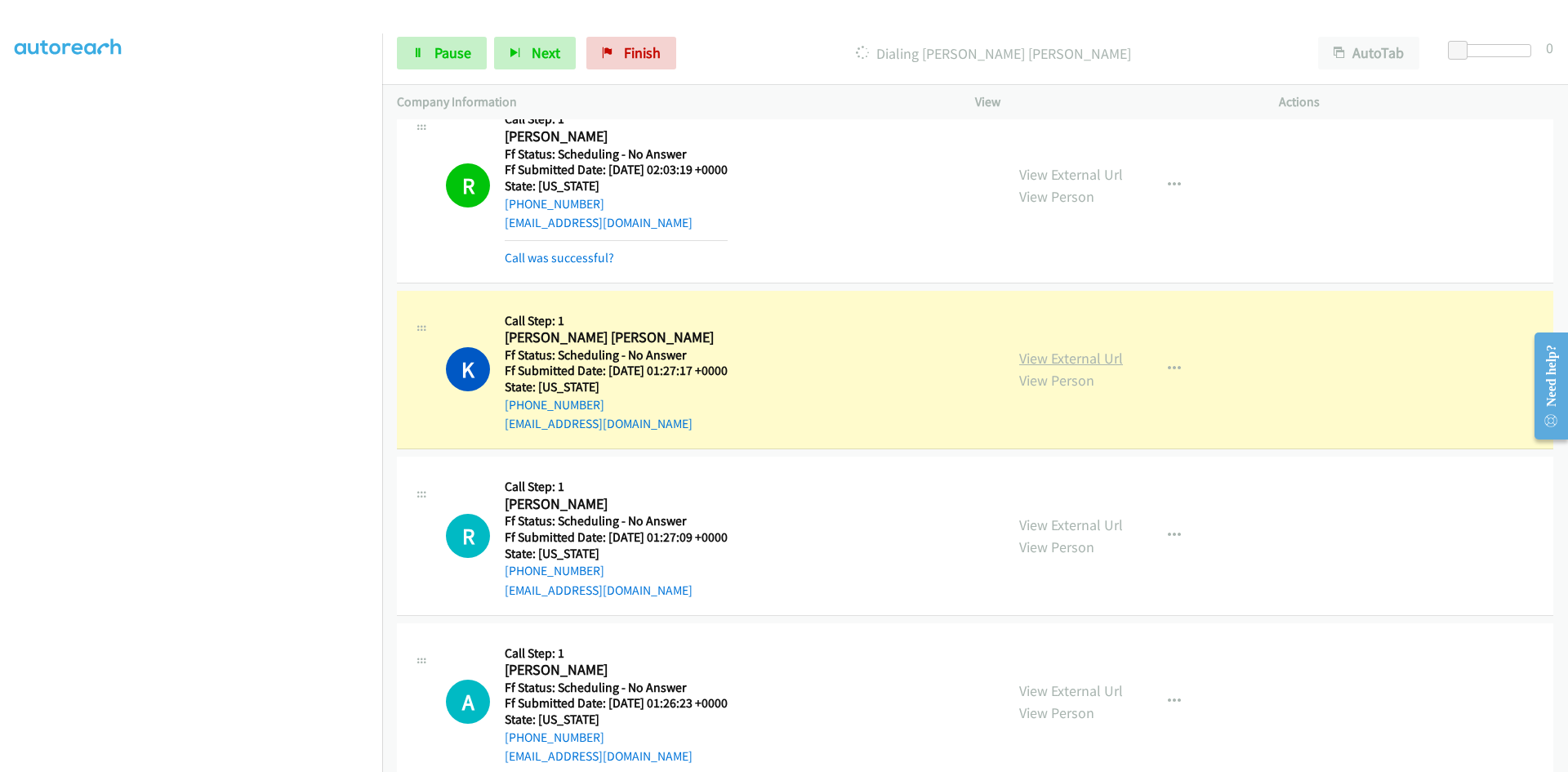
click at [1032, 358] on link "View External Url" at bounding box center [1071, 358] width 103 height 19
click at [1069, 174] on link "View External Url" at bounding box center [1071, 174] width 103 height 19
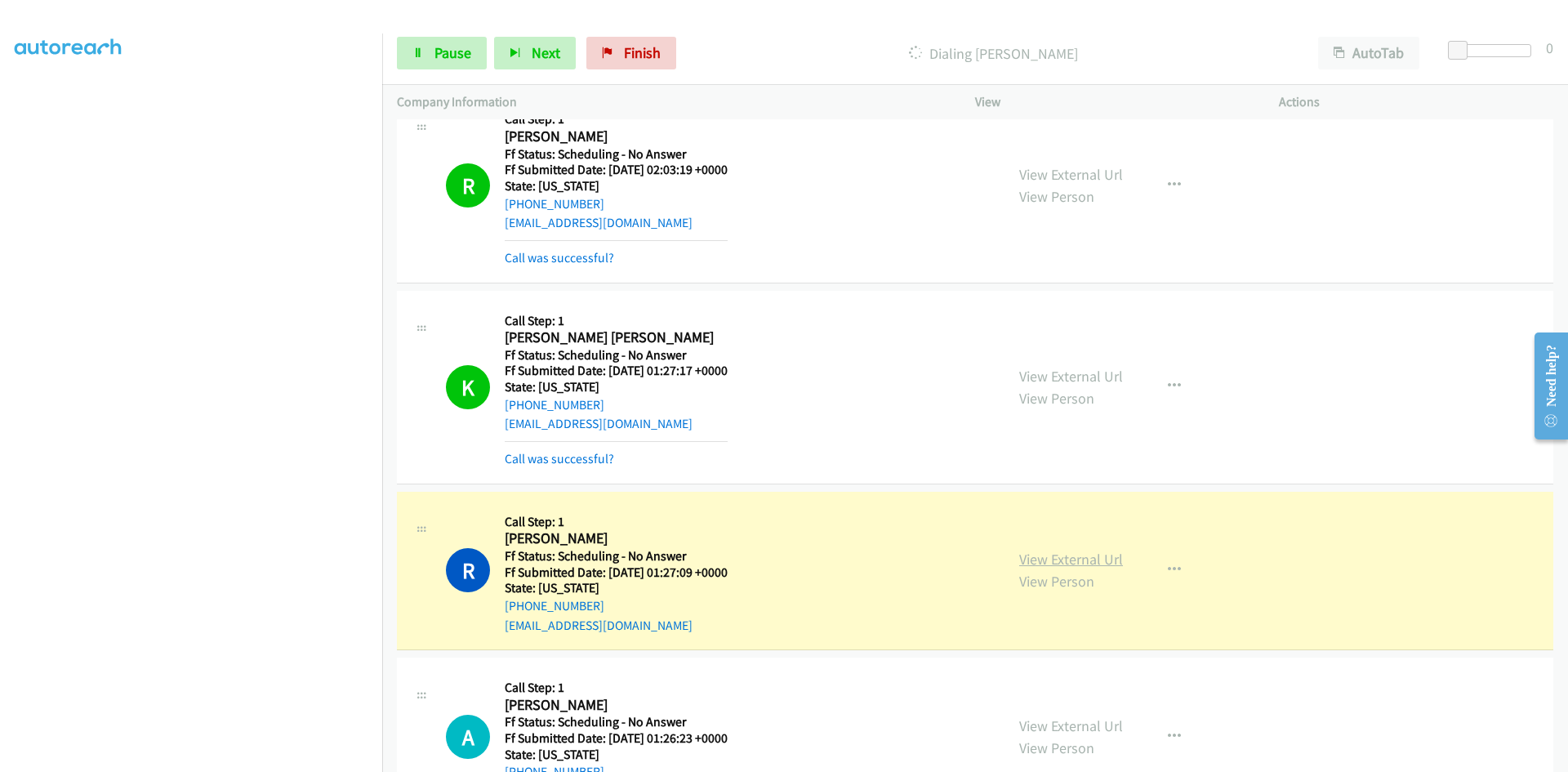
click at [1042, 557] on link "View External Url" at bounding box center [1071, 559] width 103 height 19
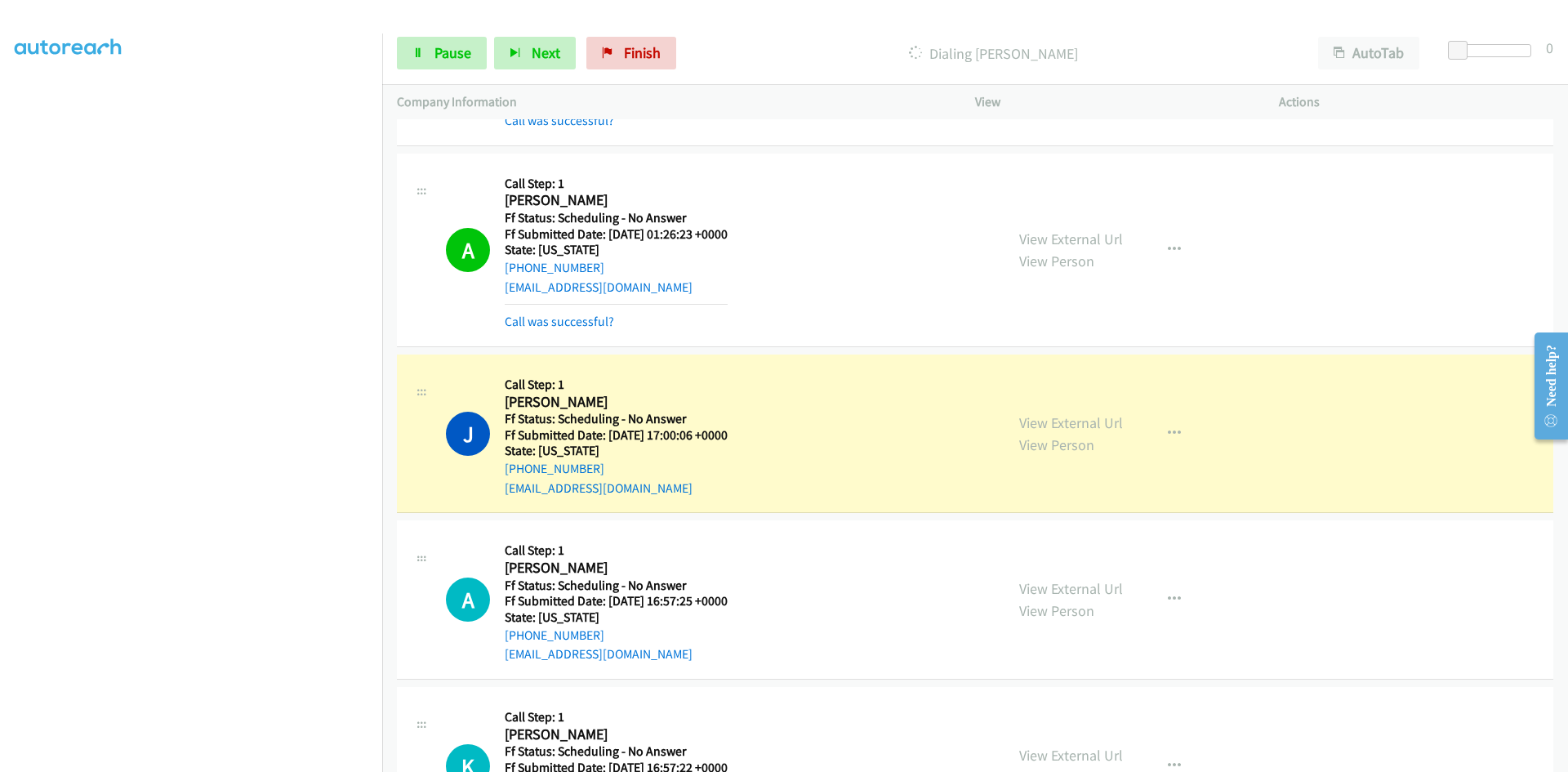
scroll to position [4509, 0]
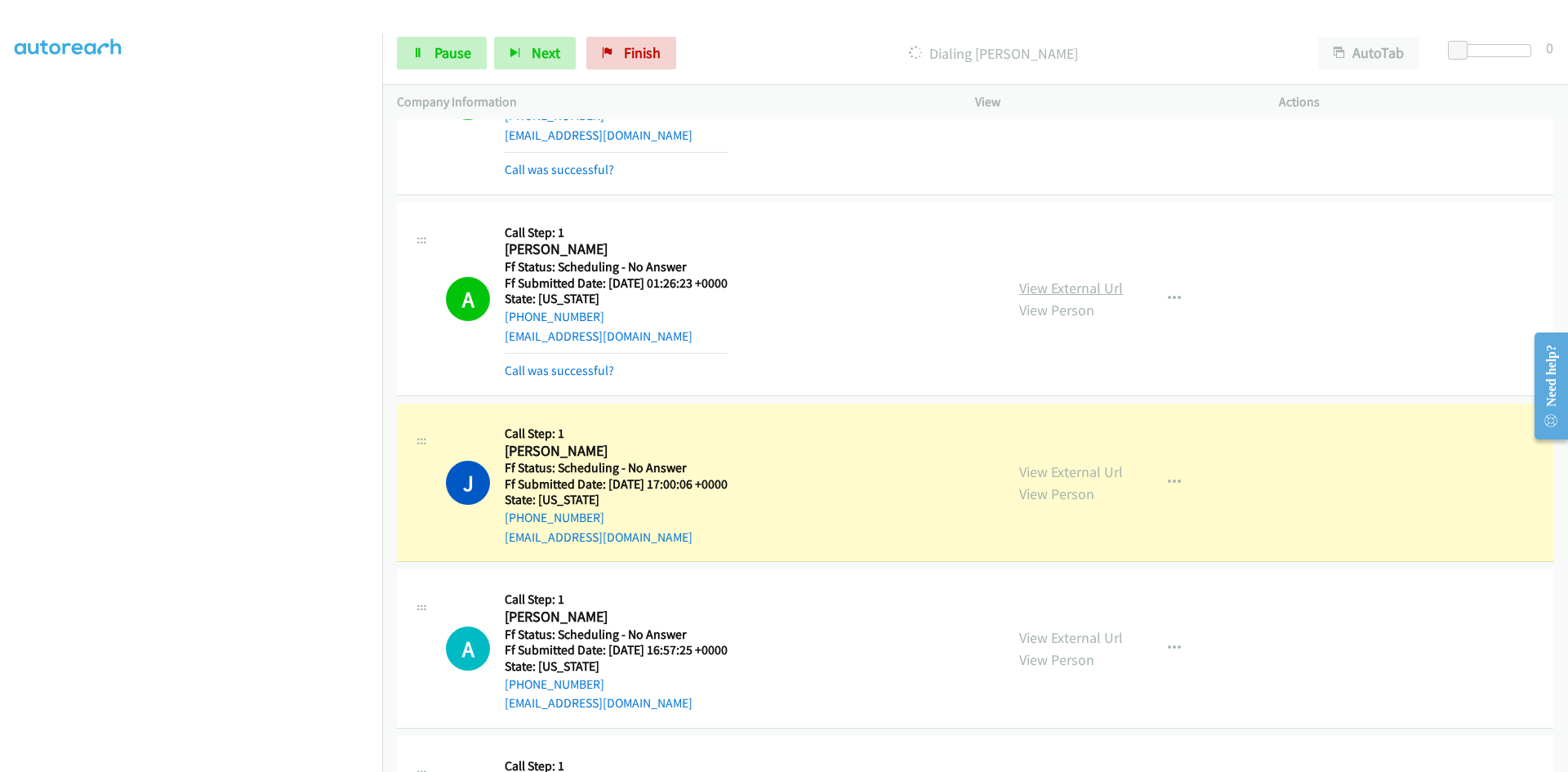
click at [1077, 290] on link "View External Url" at bounding box center [1071, 288] width 103 height 19
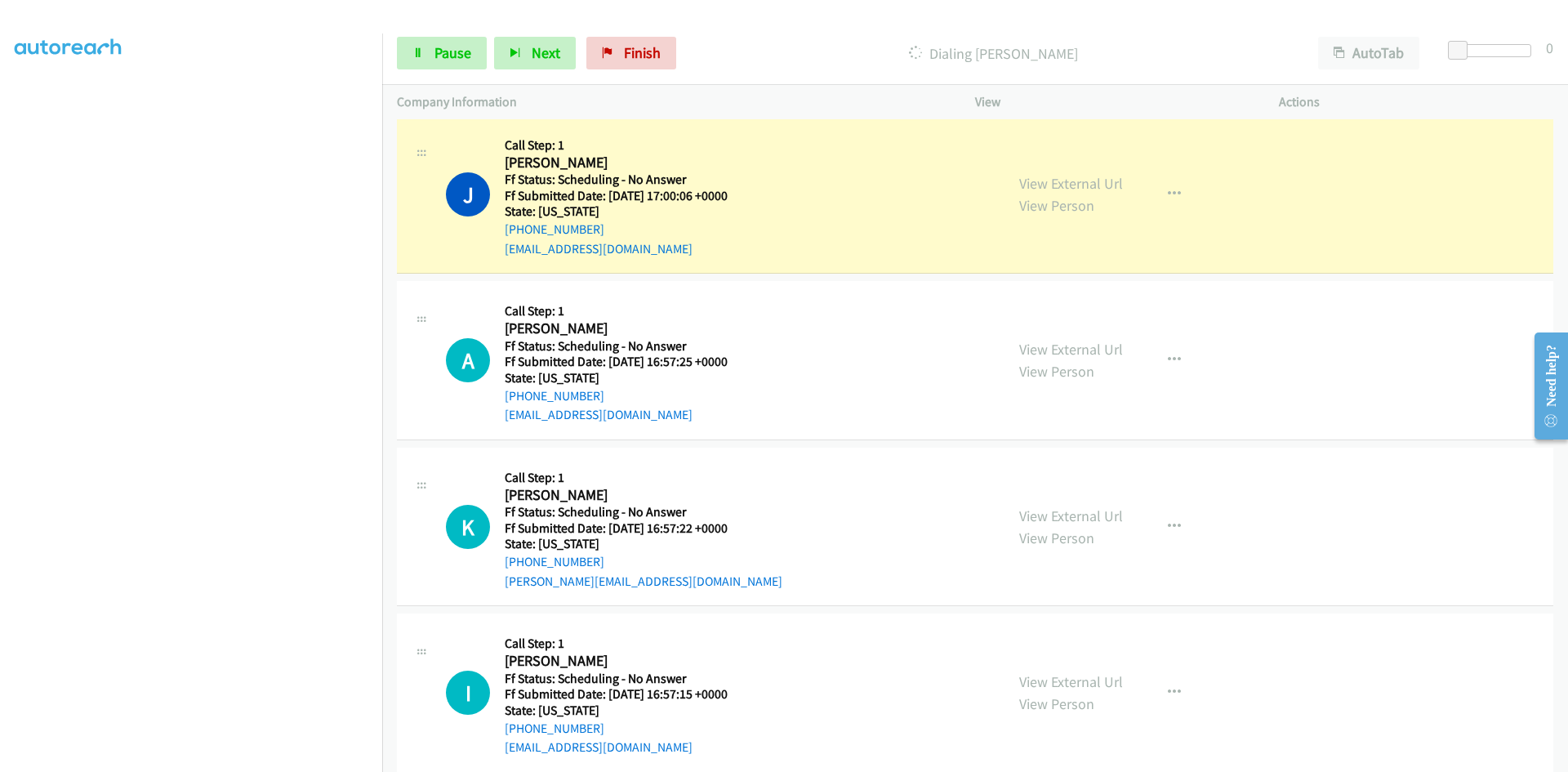
scroll to position [4835, 0]
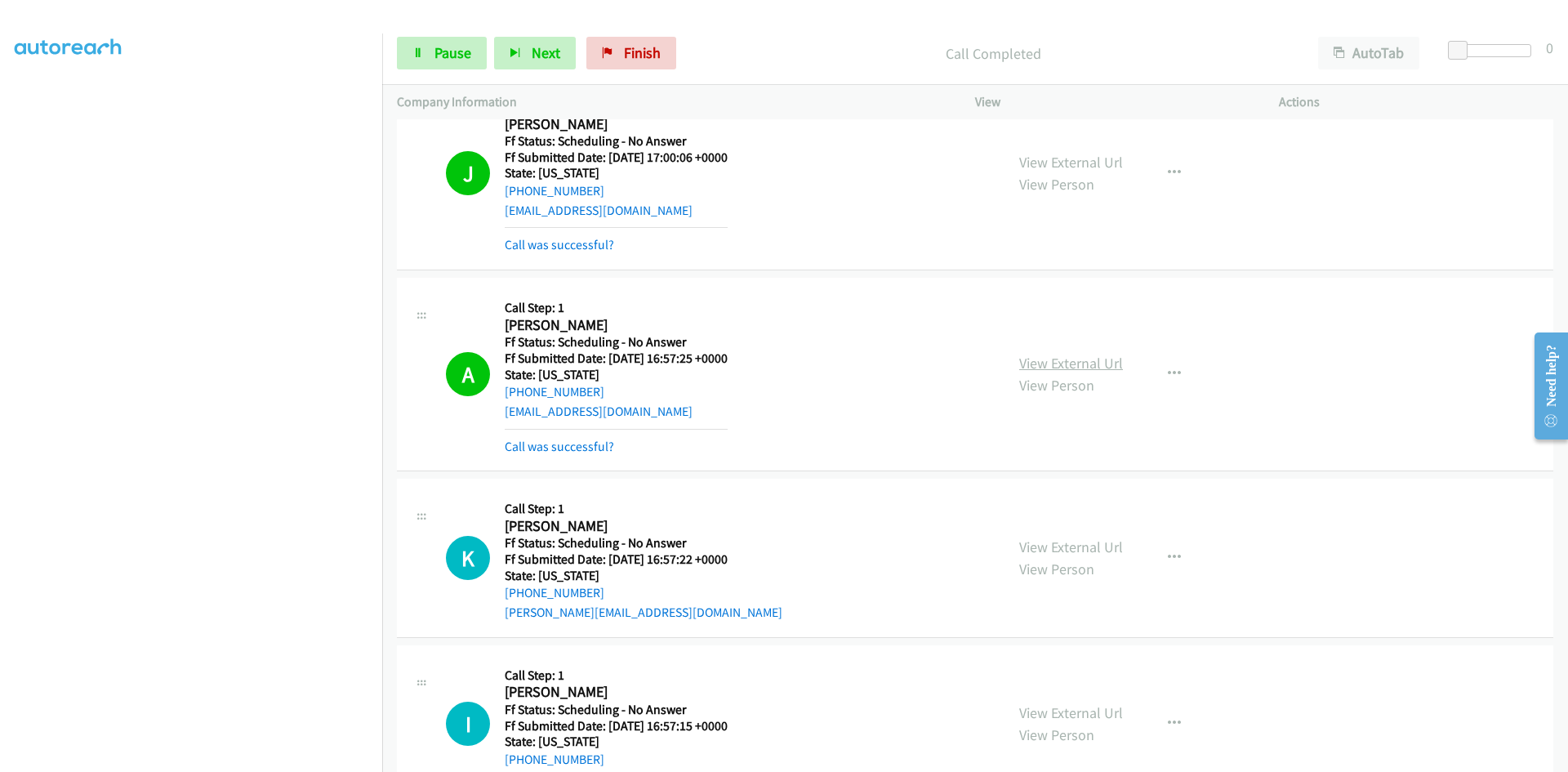
click at [1055, 349] on div "View External Url View Person View External Url Email Schedule/Manage Callback …" at bounding box center [1164, 374] width 319 height 164
click at [1054, 362] on link "View External Url" at bounding box center [1071, 363] width 103 height 19
click at [1087, 165] on link "View External Url" at bounding box center [1071, 162] width 103 height 19
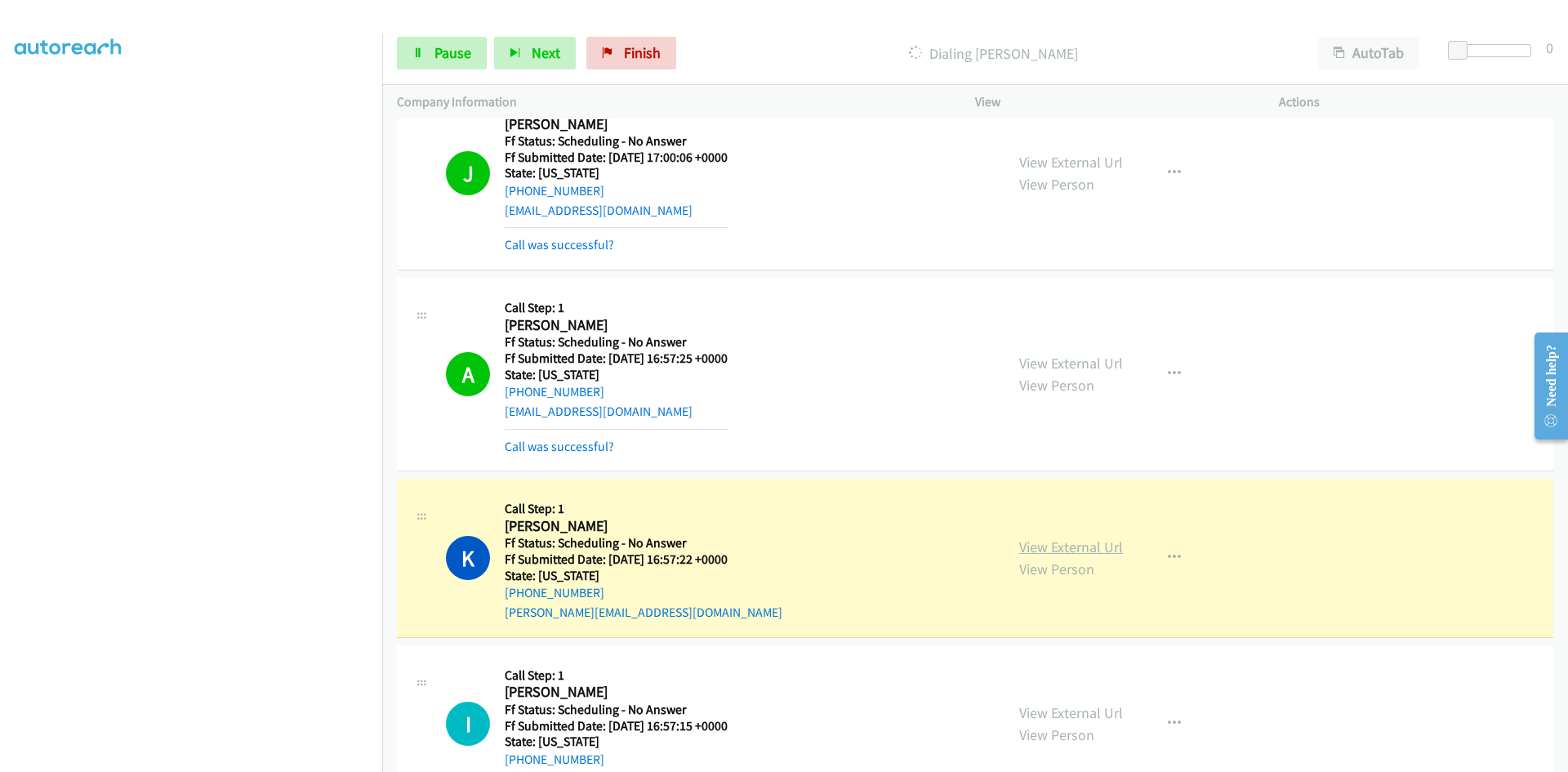
click at [1059, 542] on link "View External Url" at bounding box center [1071, 547] width 103 height 19
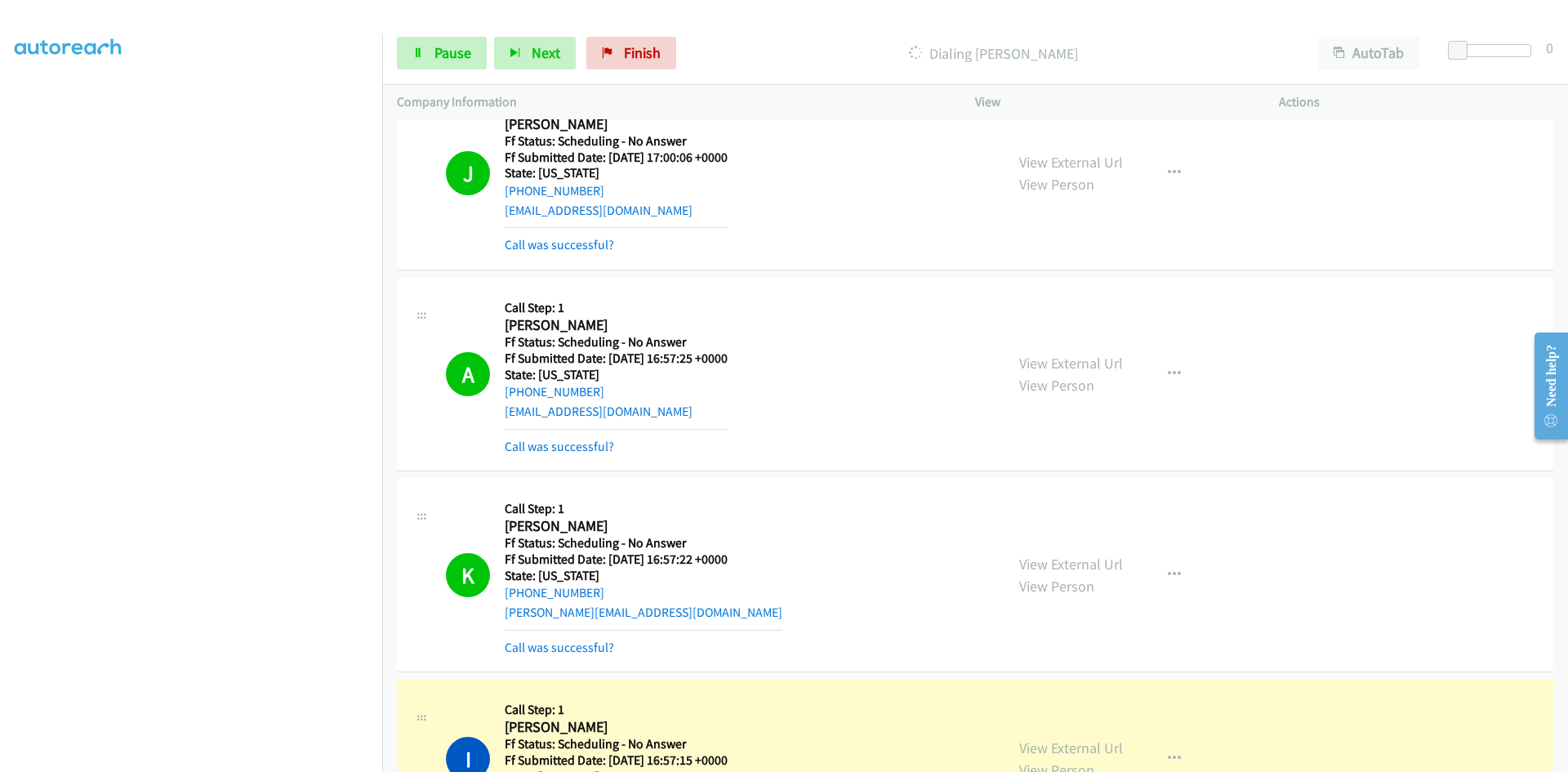
scroll to position [5163, 0]
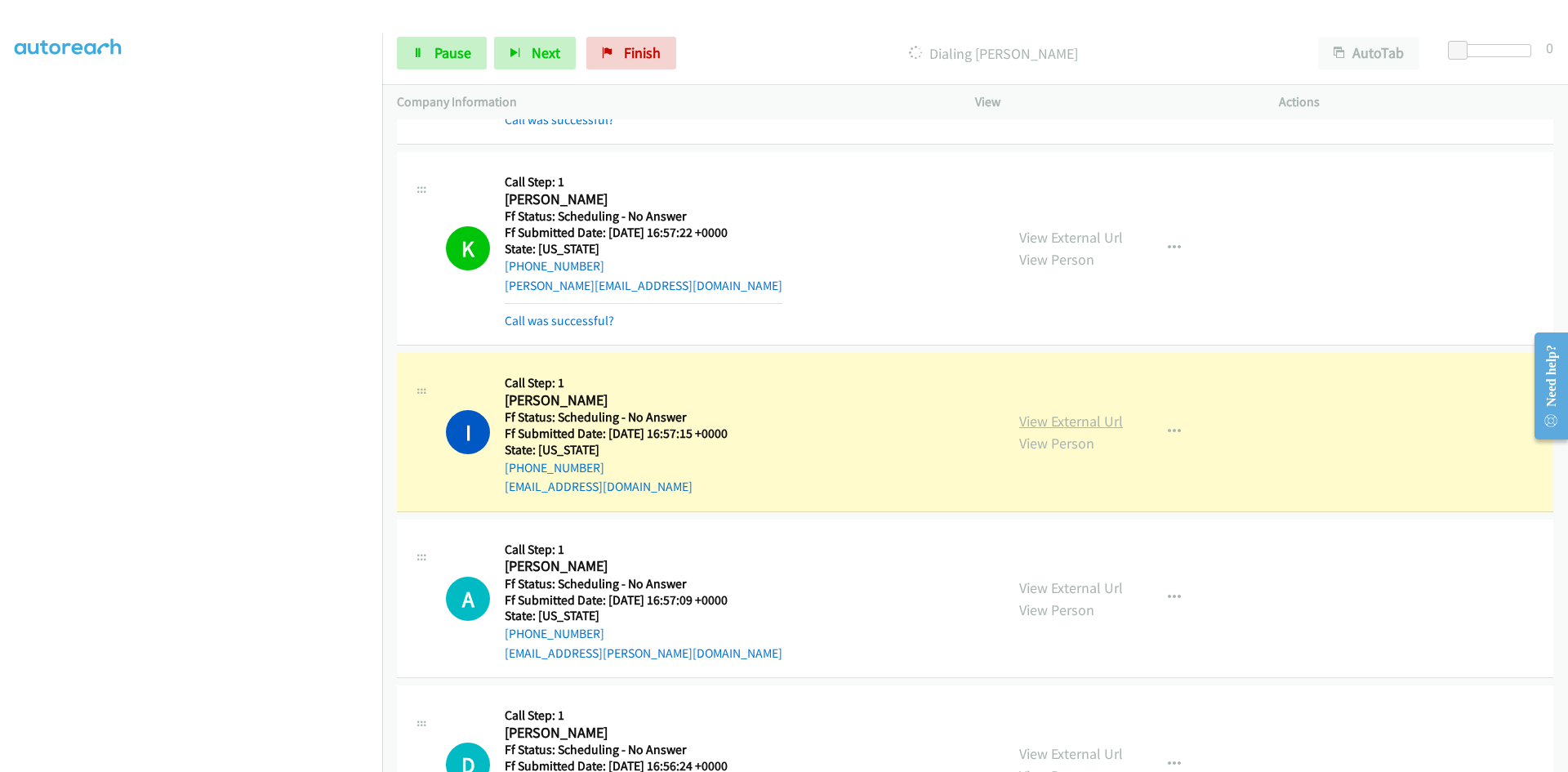
click at [1047, 424] on link "View External Url" at bounding box center [1071, 421] width 103 height 19
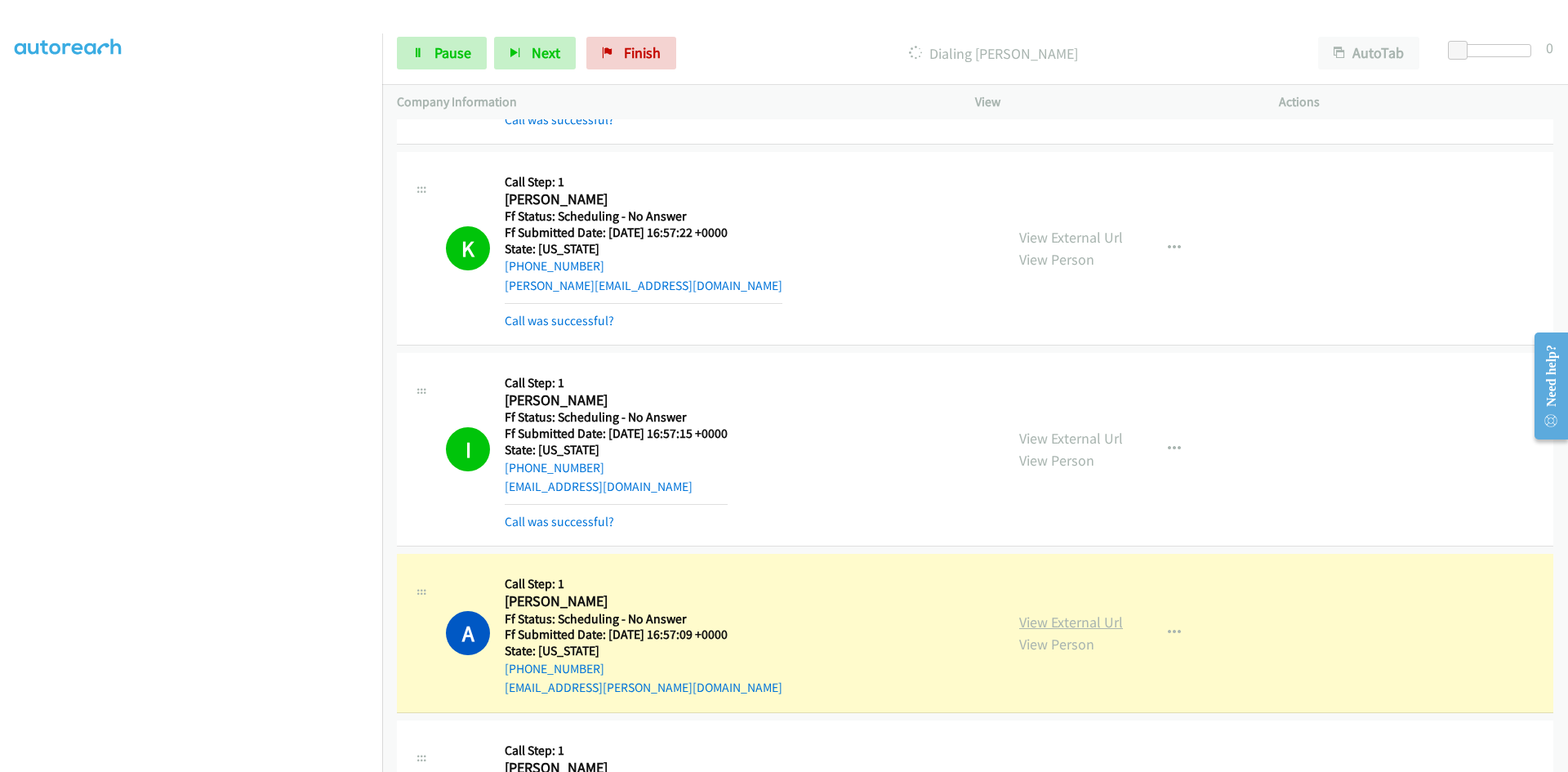
click at [1104, 626] on link "View External Url" at bounding box center [1071, 622] width 103 height 19
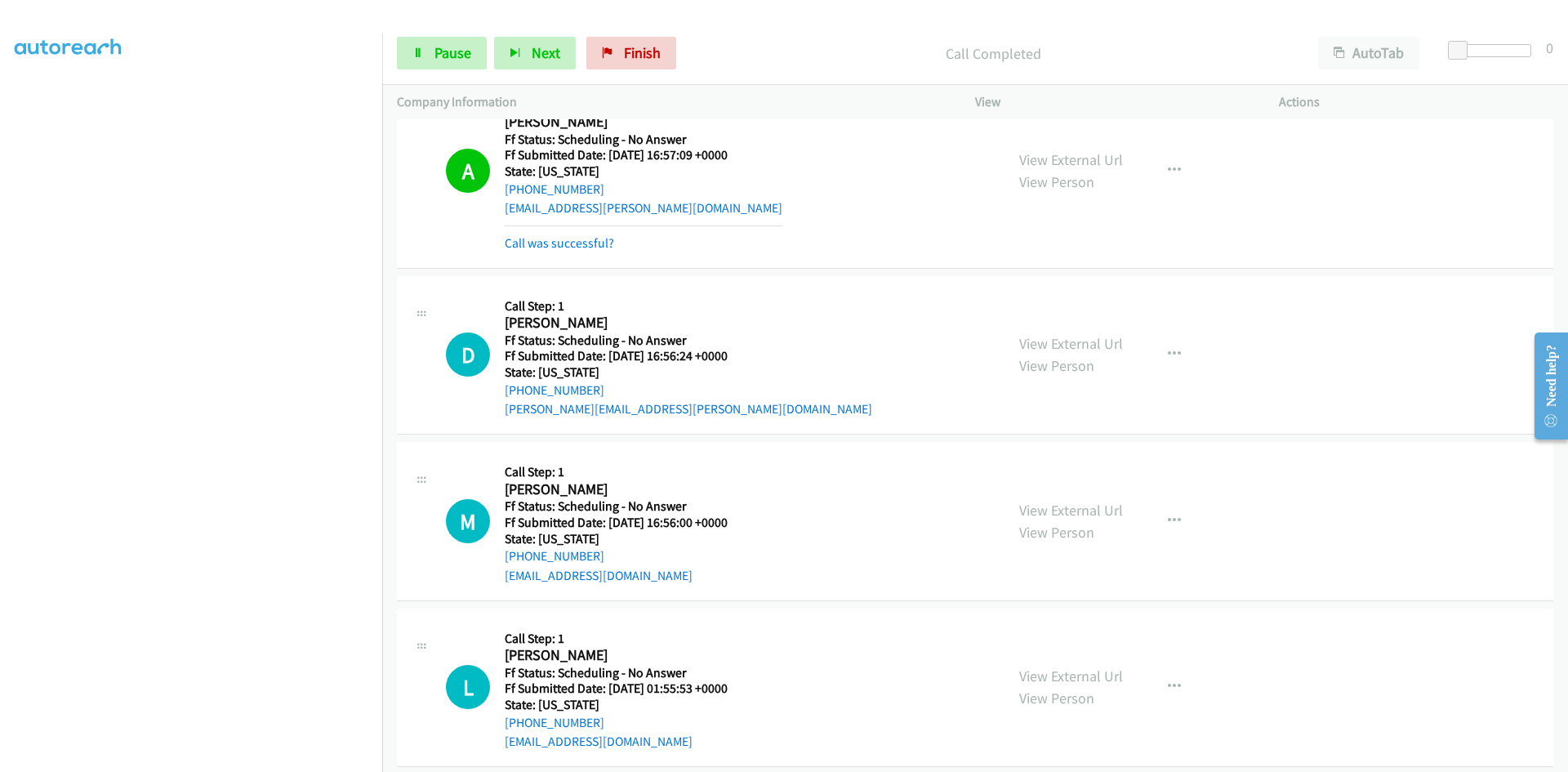
scroll to position [5652, 0]
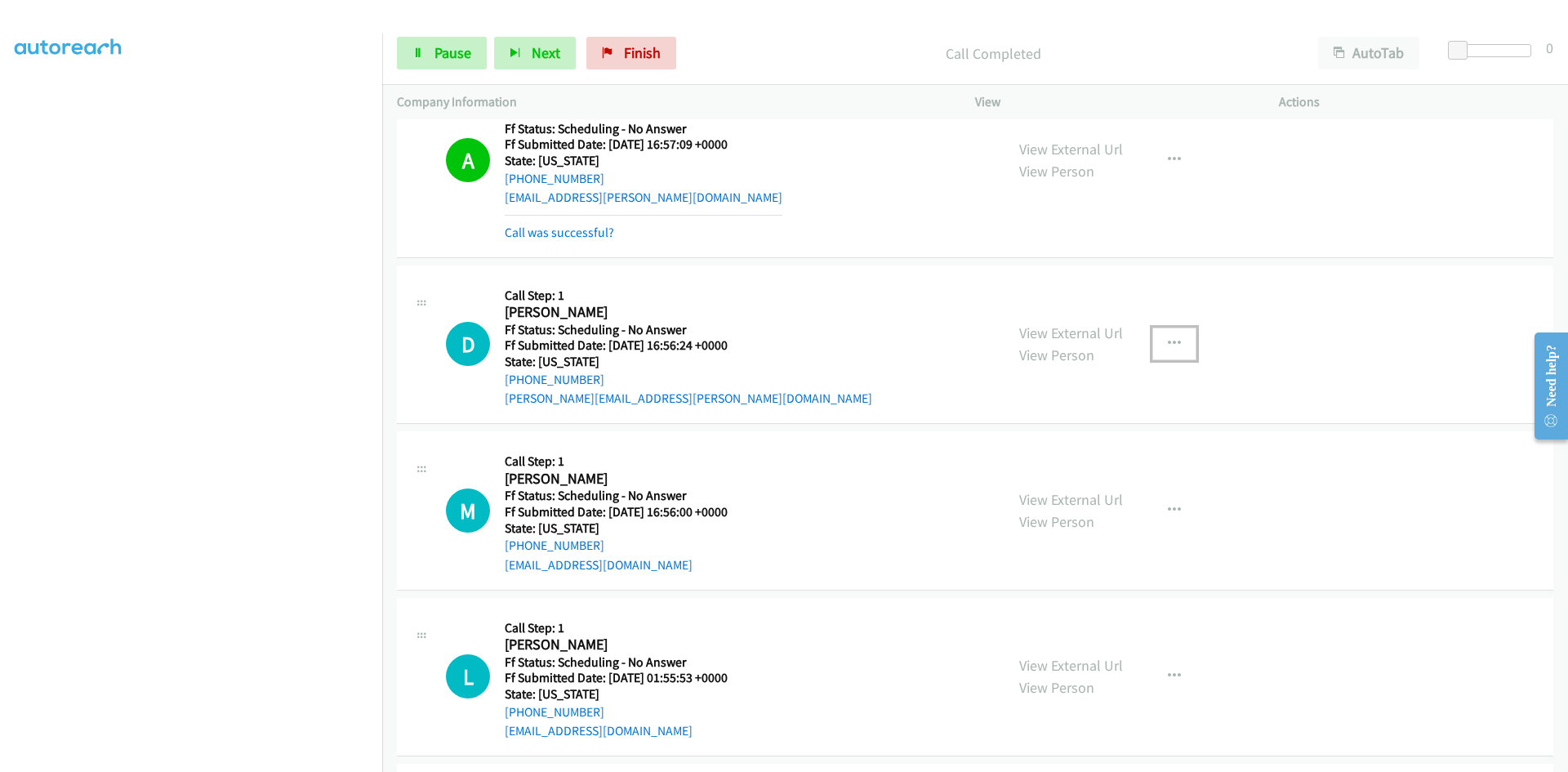
click at [1167, 345] on icon "button" at bounding box center [1173, 343] width 13 height 13
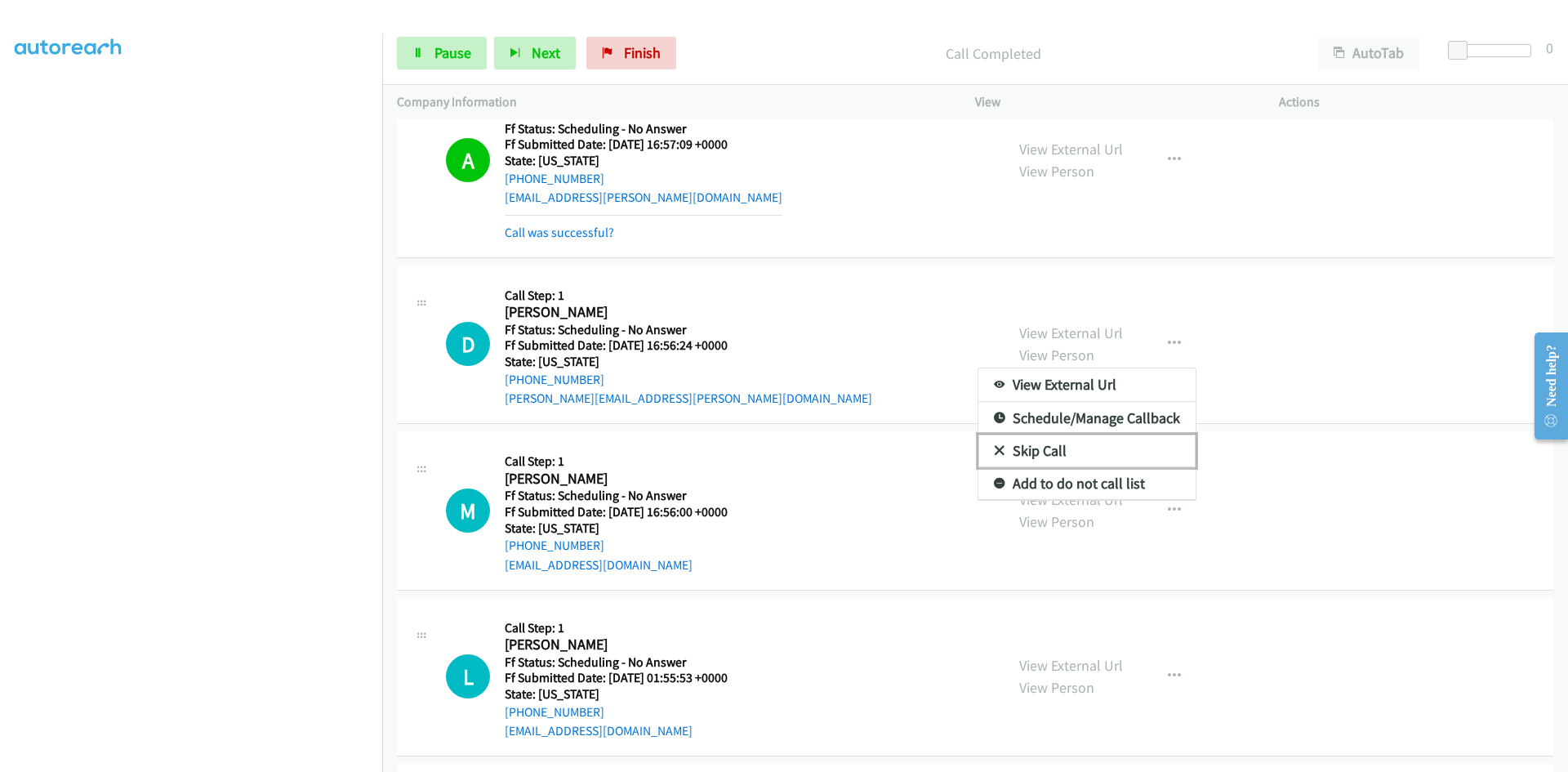
click at [1061, 448] on link "Skip Call" at bounding box center [1087, 451] width 217 height 33
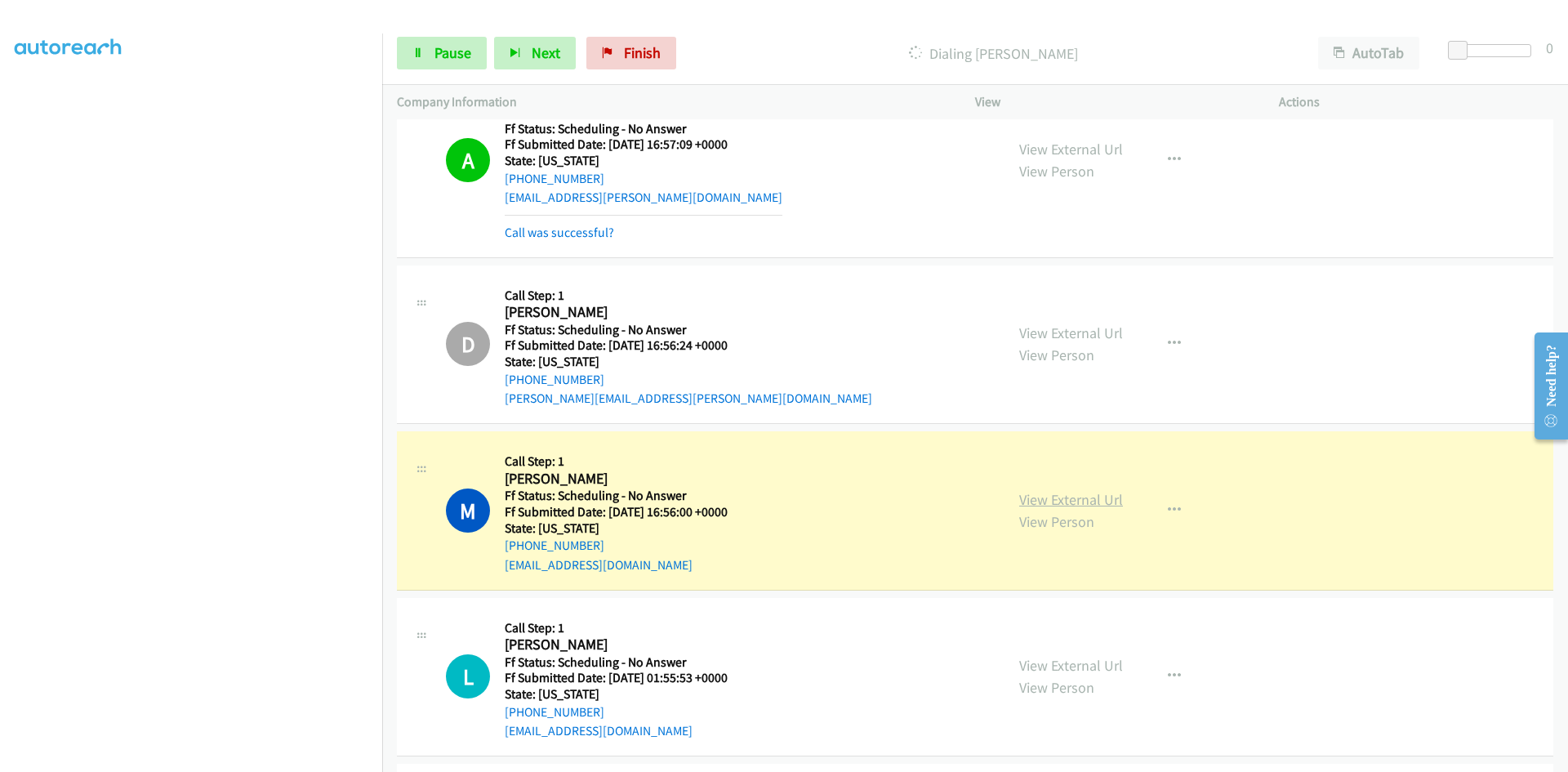
click at [1096, 504] on link "View External Url" at bounding box center [1071, 500] width 103 height 19
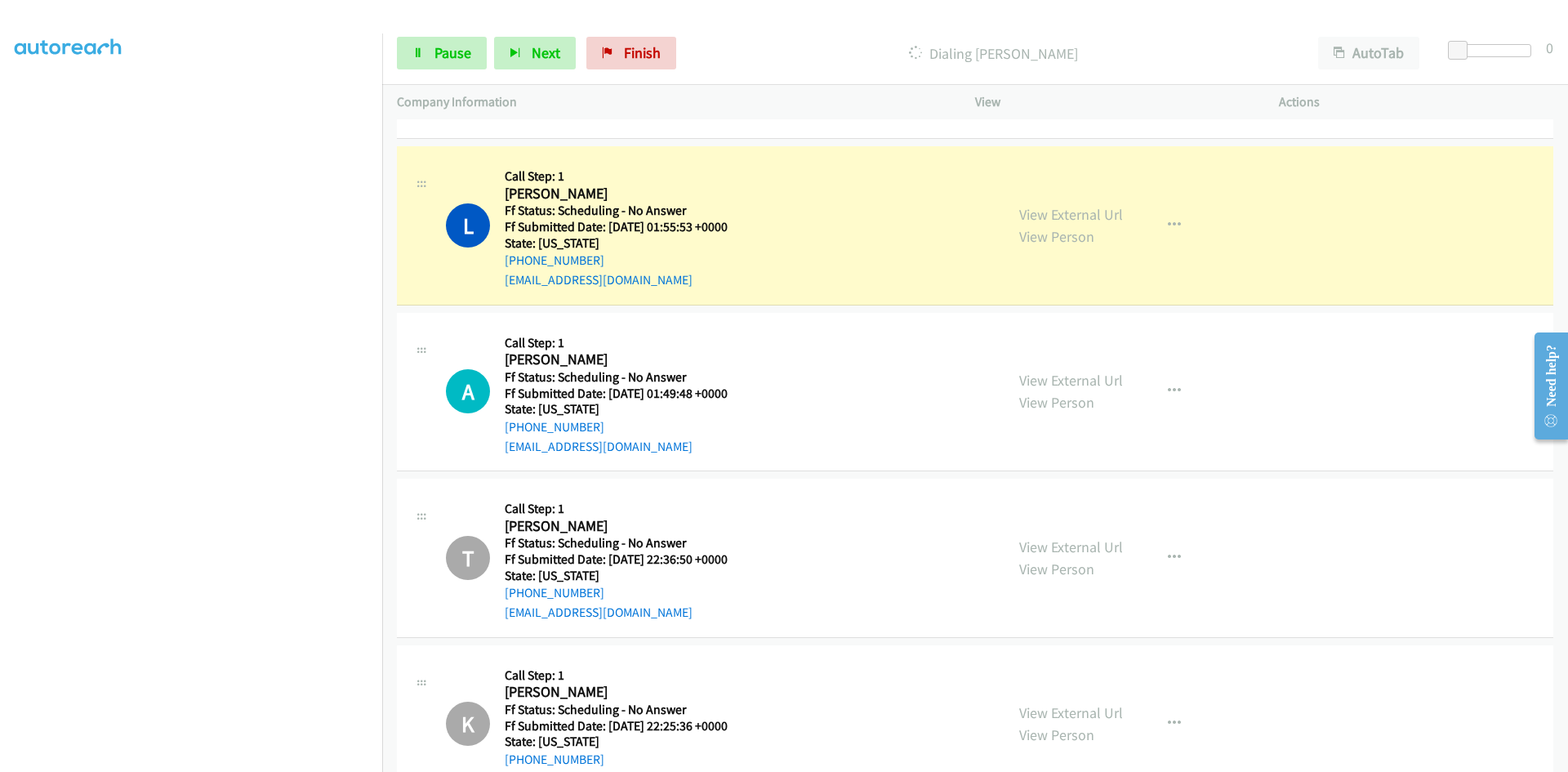
scroll to position [6142, 0]
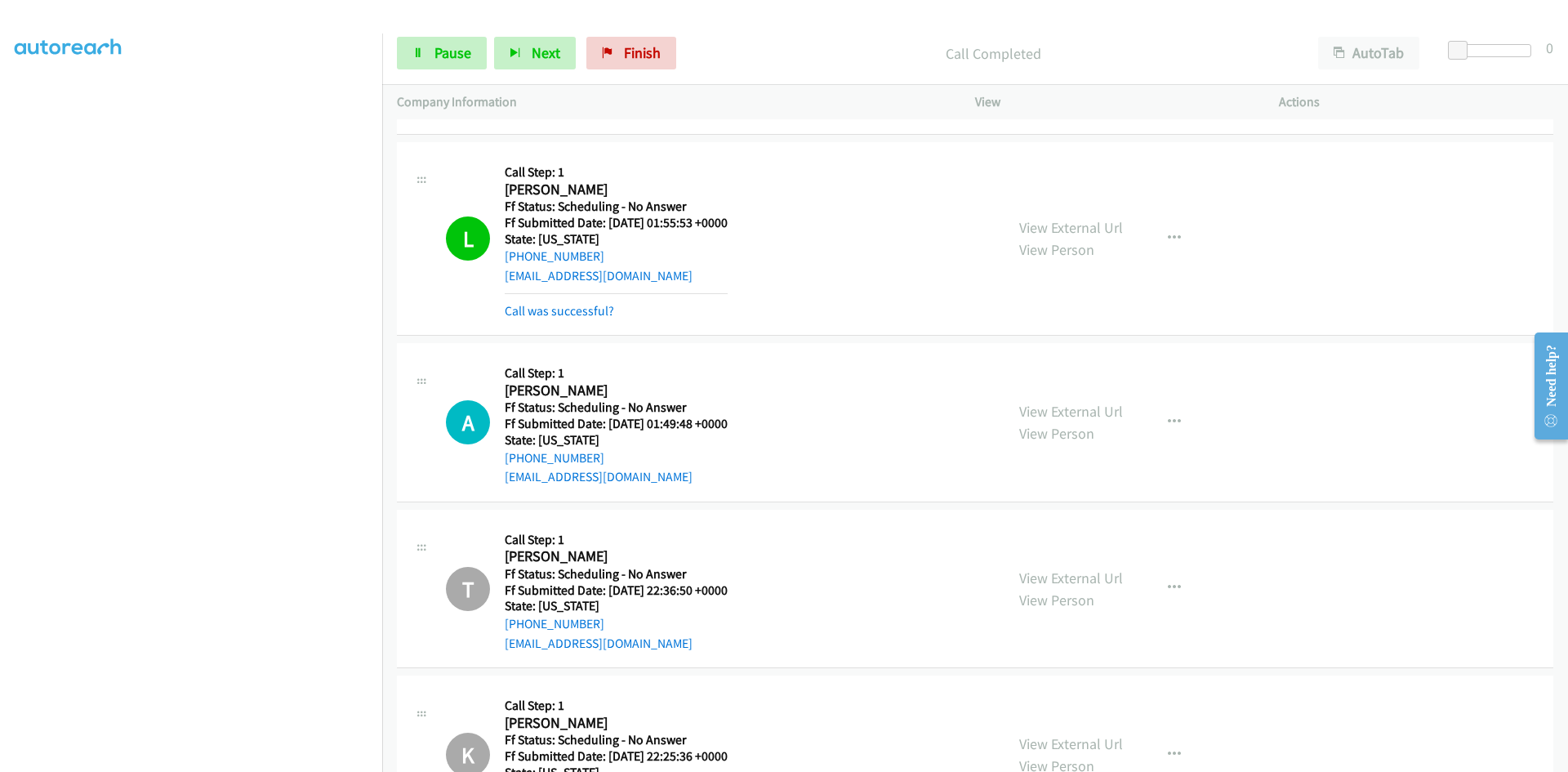
click at [1066, 205] on div "View External Url View Person View External Url Email Schedule/Manage Callback …" at bounding box center [1164, 239] width 319 height 164
click at [1057, 221] on link "View External Url" at bounding box center [1071, 227] width 103 height 19
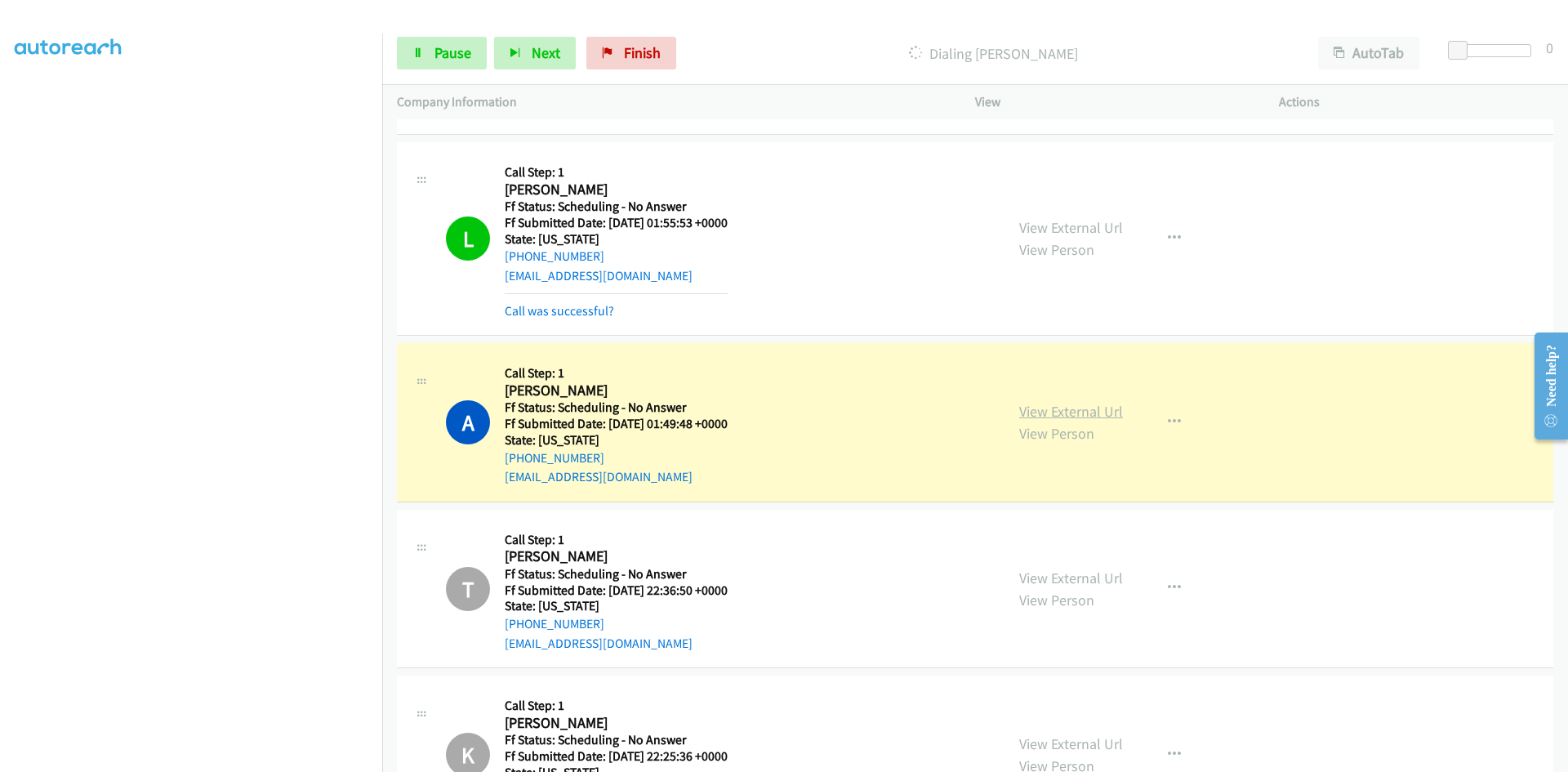
click at [1061, 414] on link "View External Url" at bounding box center [1071, 411] width 103 height 19
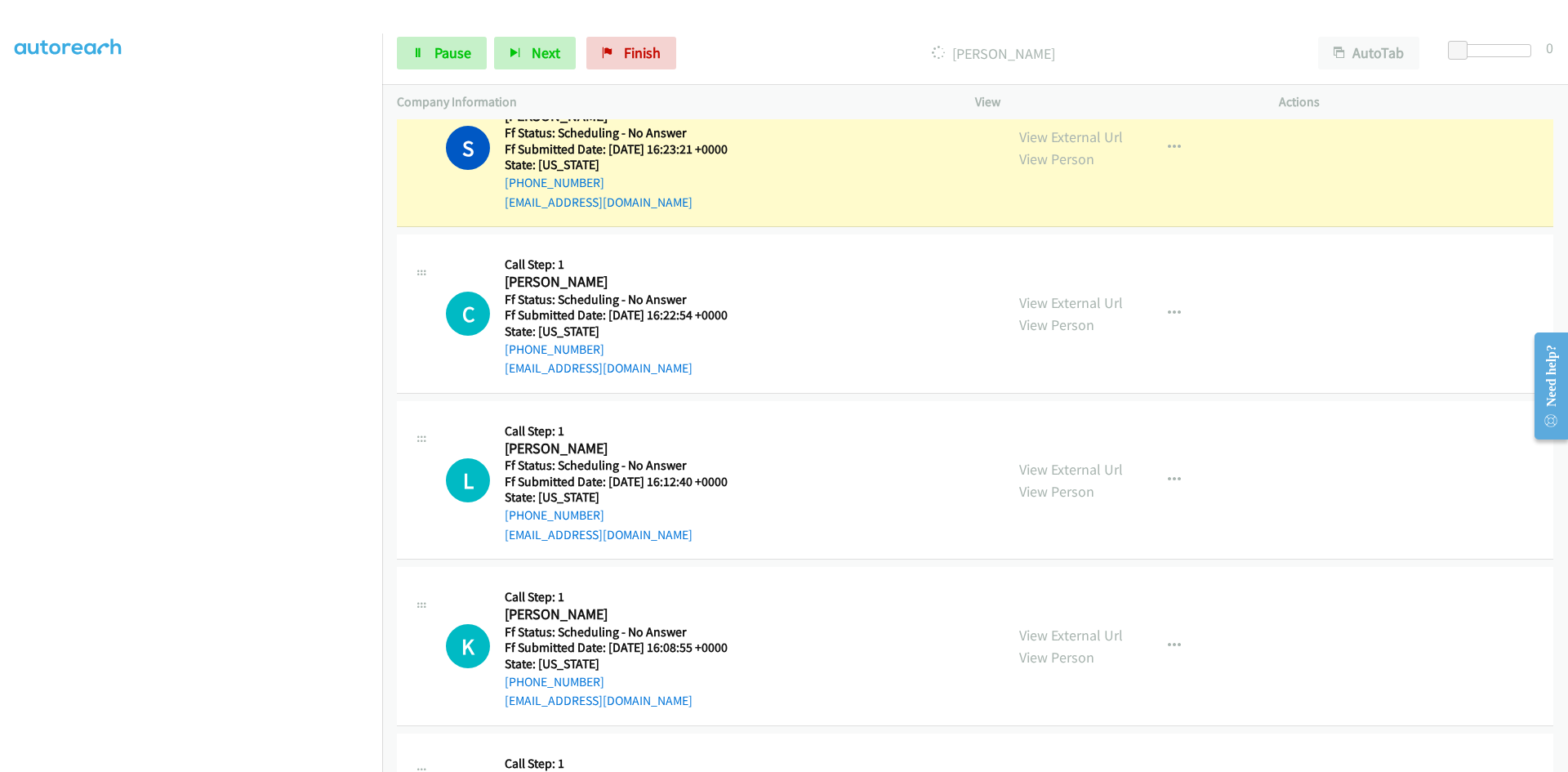
scroll to position [7368, 0]
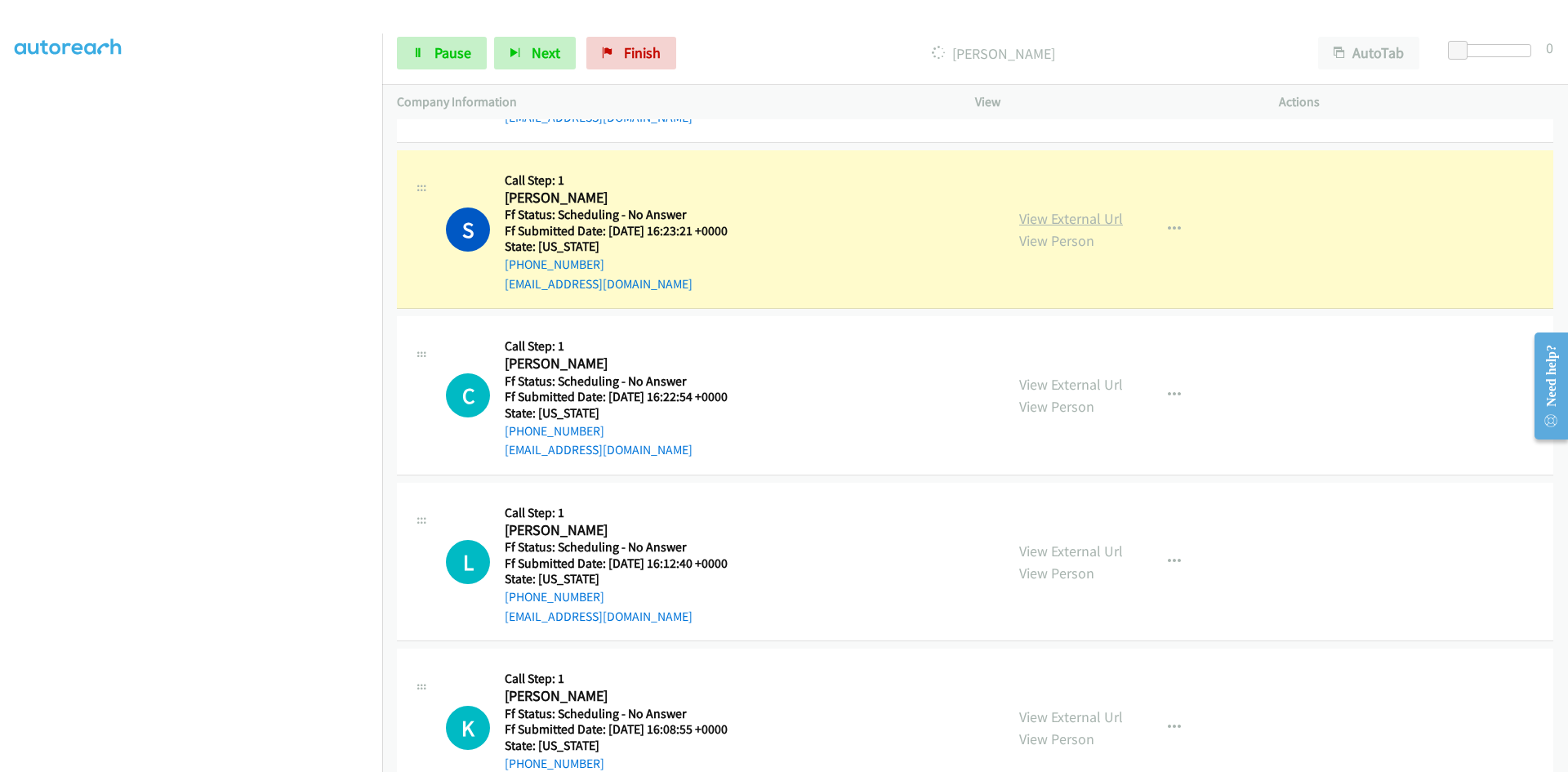
click at [1094, 219] on link "View External Url" at bounding box center [1071, 219] width 103 height 19
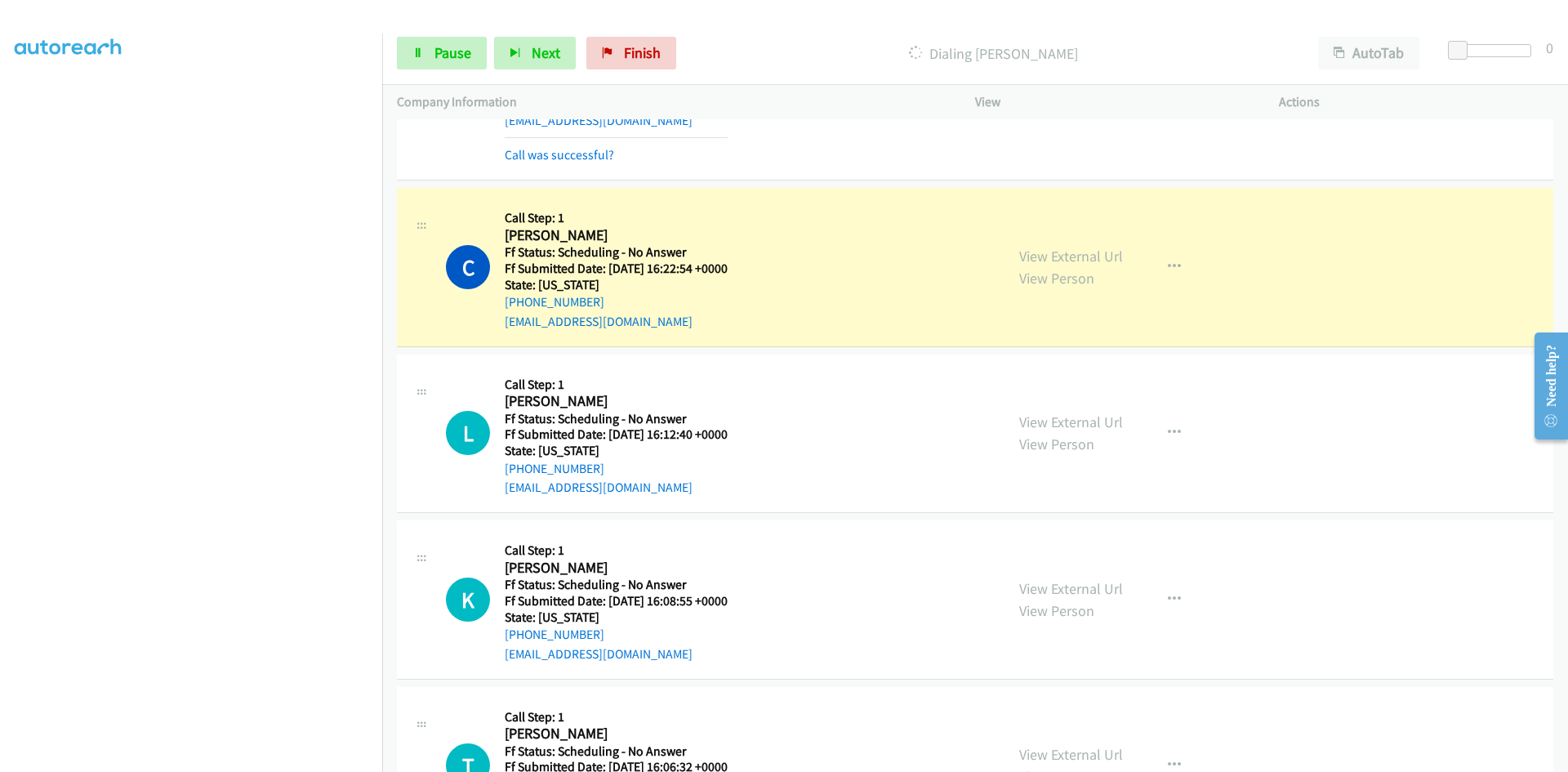
scroll to position [7612, 0]
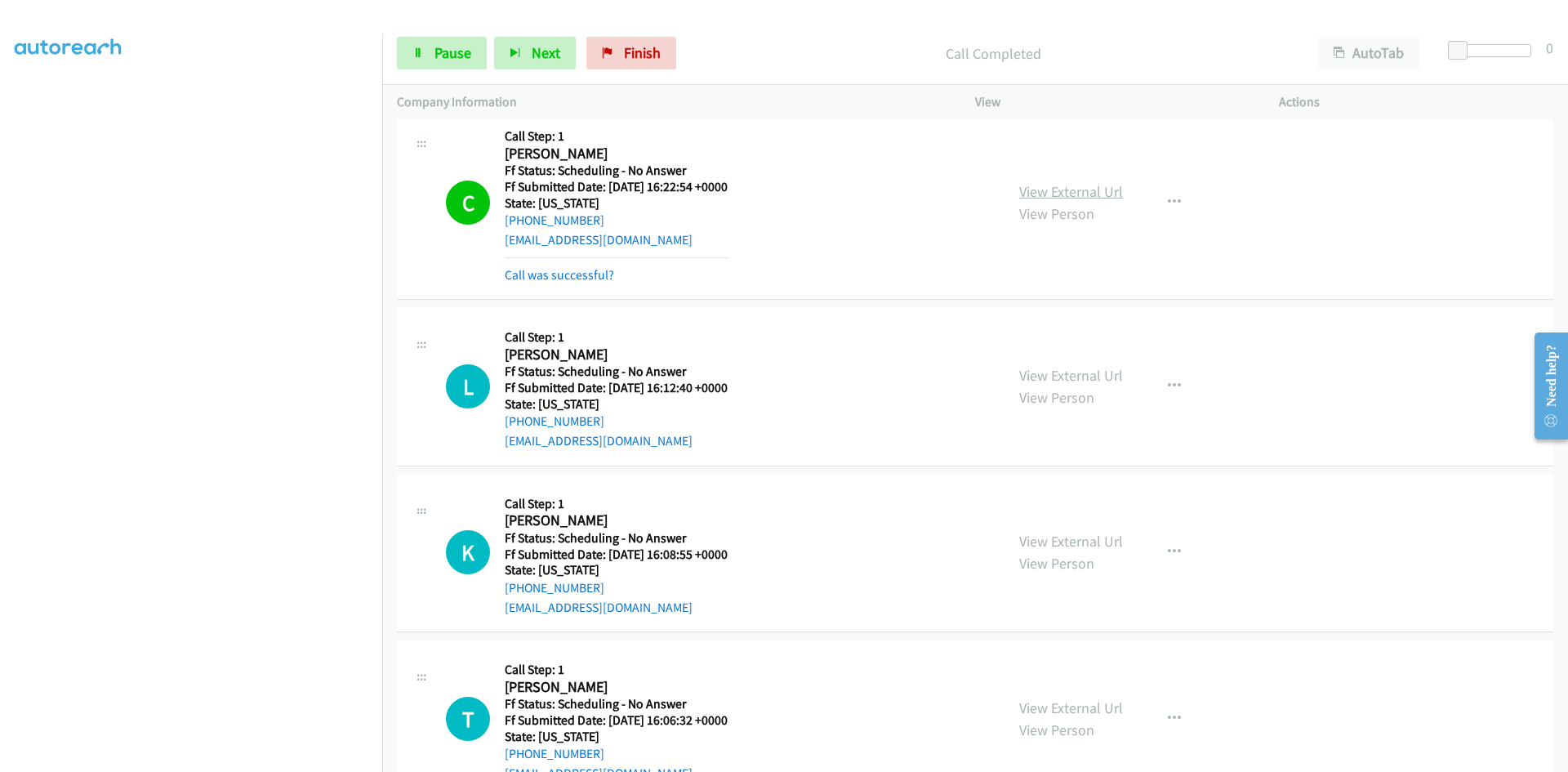
click at [1107, 189] on link "View External Url" at bounding box center [1071, 191] width 103 height 19
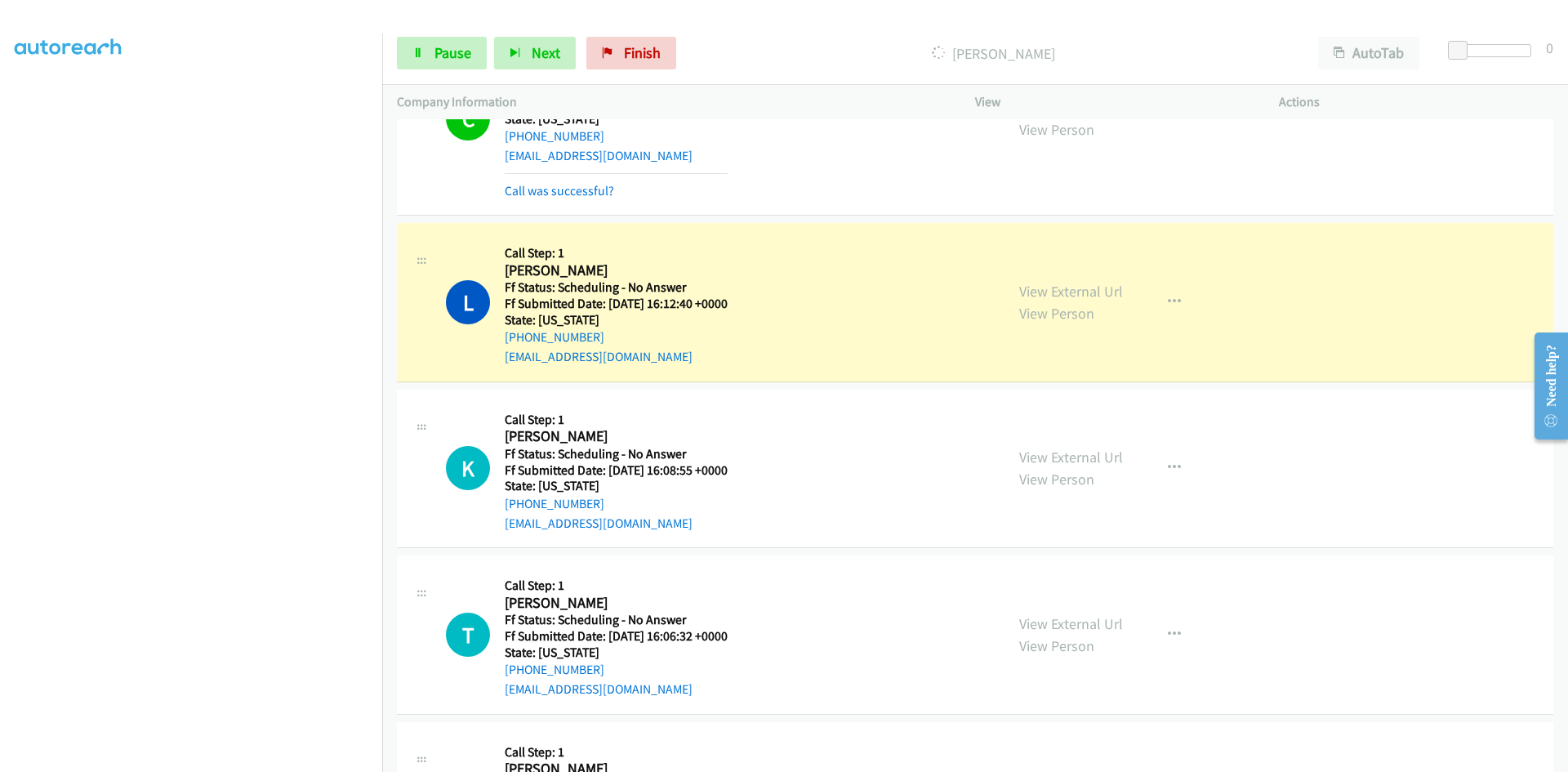
scroll to position [7858, 0]
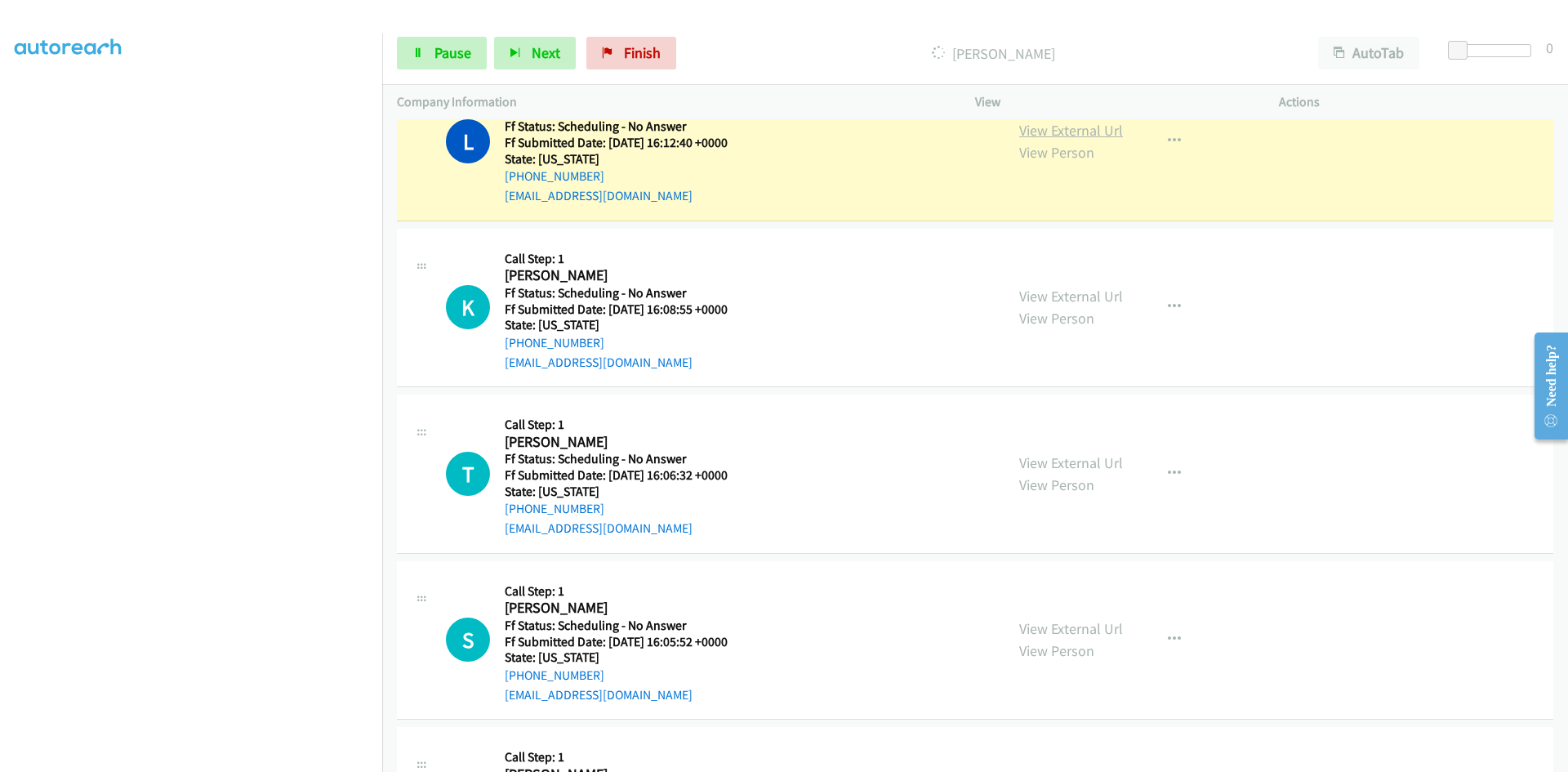
click at [1057, 130] on link "View External Url" at bounding box center [1071, 130] width 103 height 19
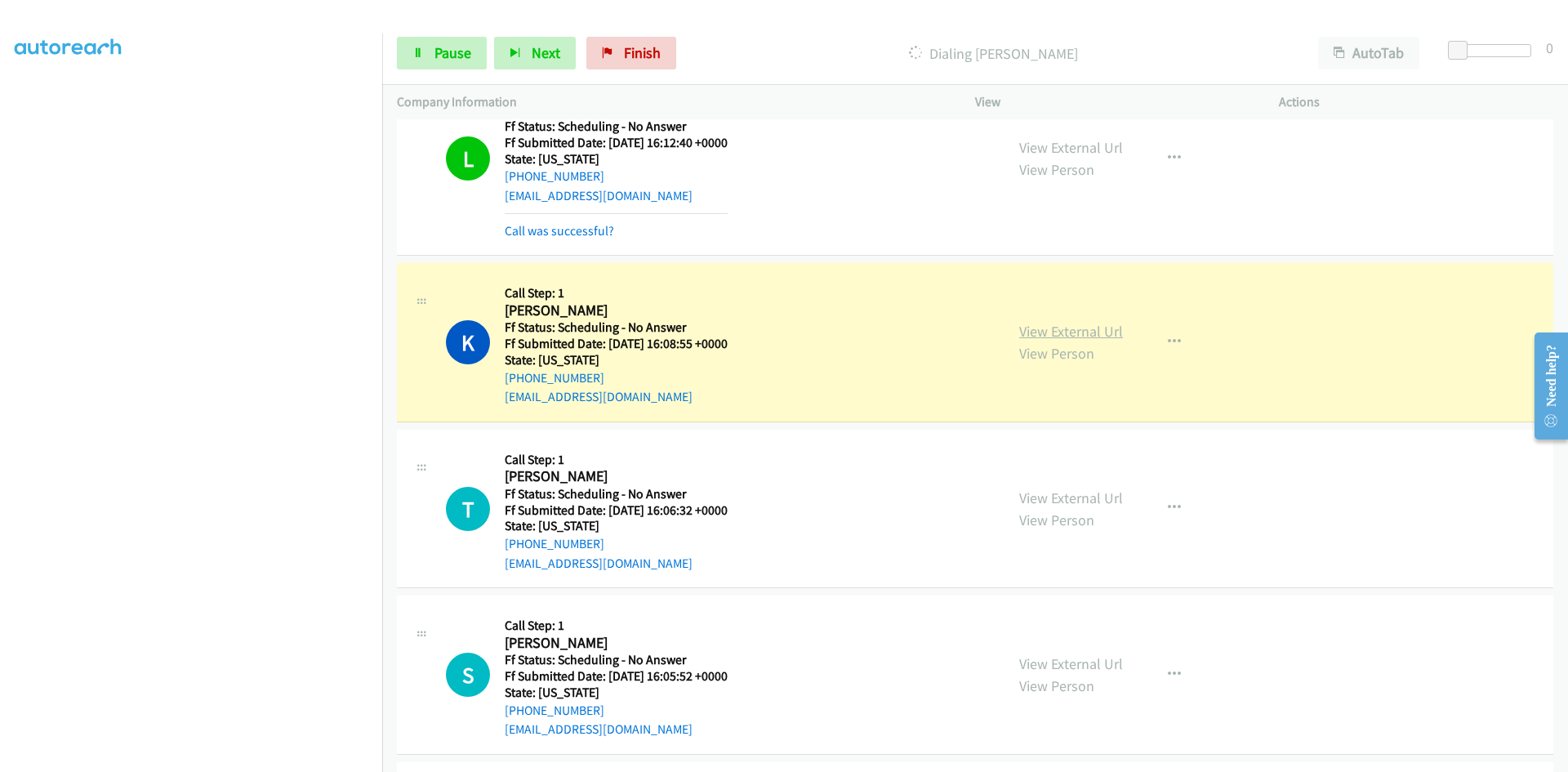
click at [1088, 335] on link "View External Url" at bounding box center [1071, 331] width 103 height 19
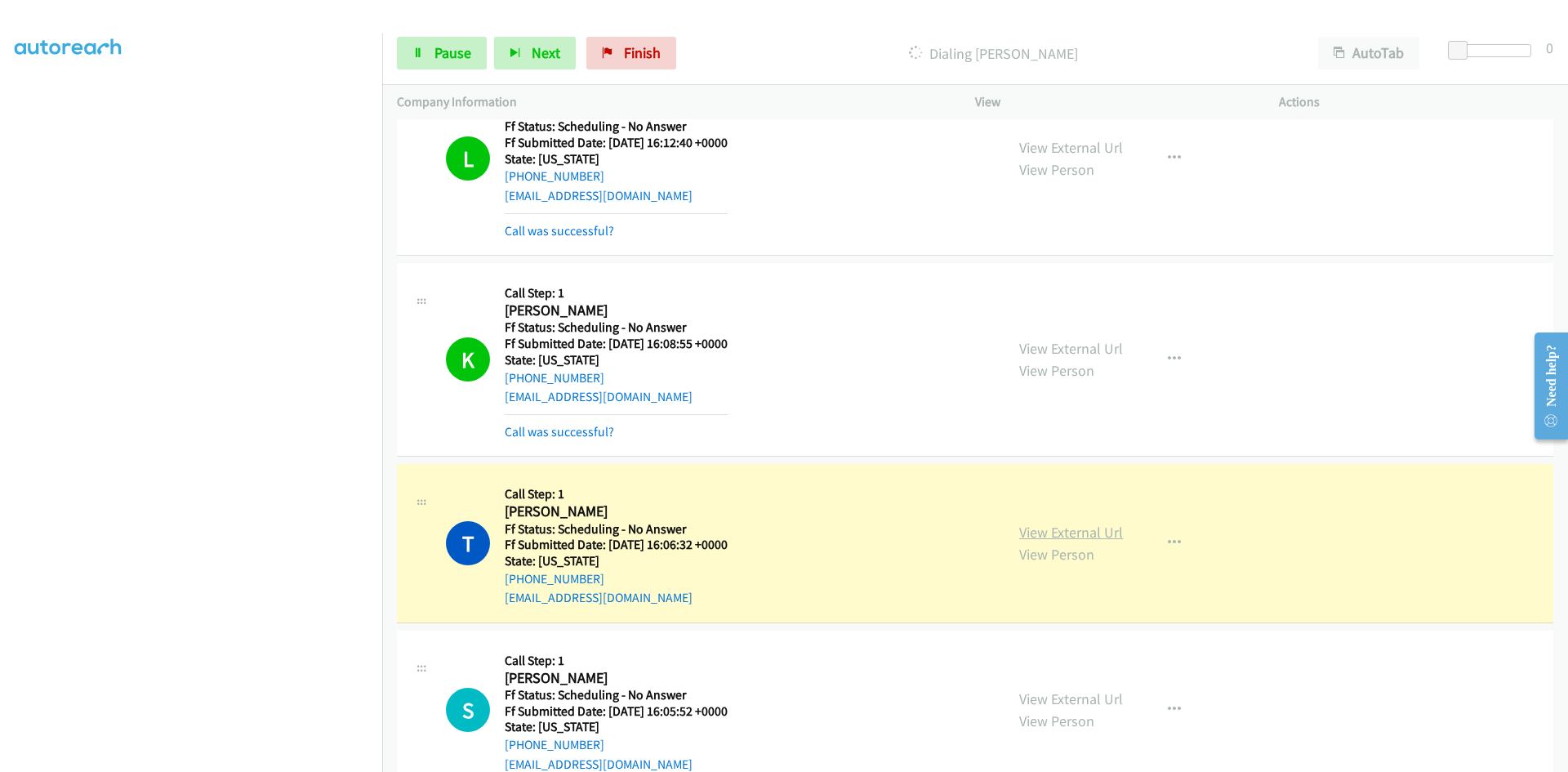
click at [1035, 535] on link "View External Url" at bounding box center [1071, 532] width 103 height 19
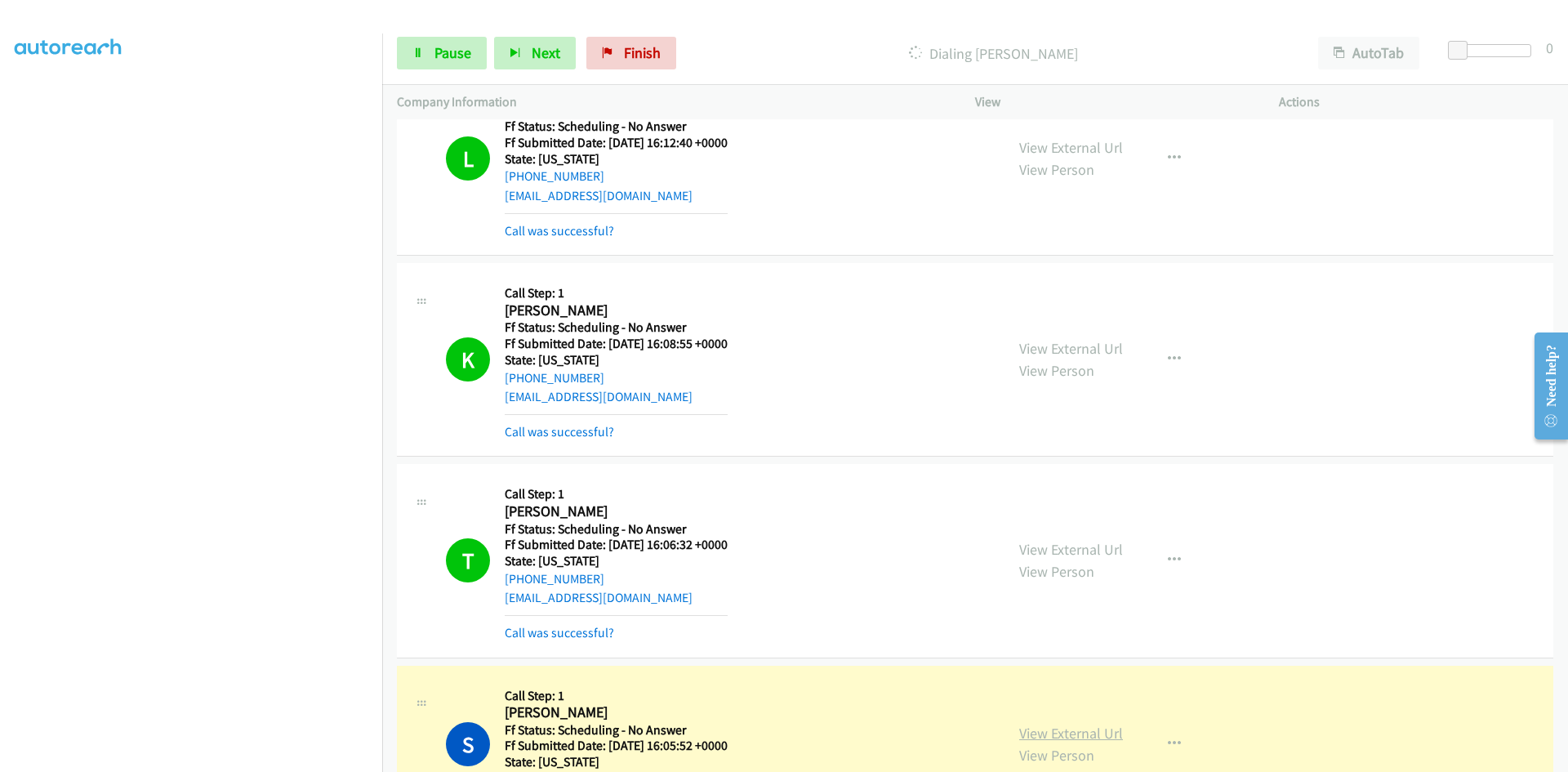
click at [1046, 735] on link "View External Url" at bounding box center [1071, 733] width 103 height 19
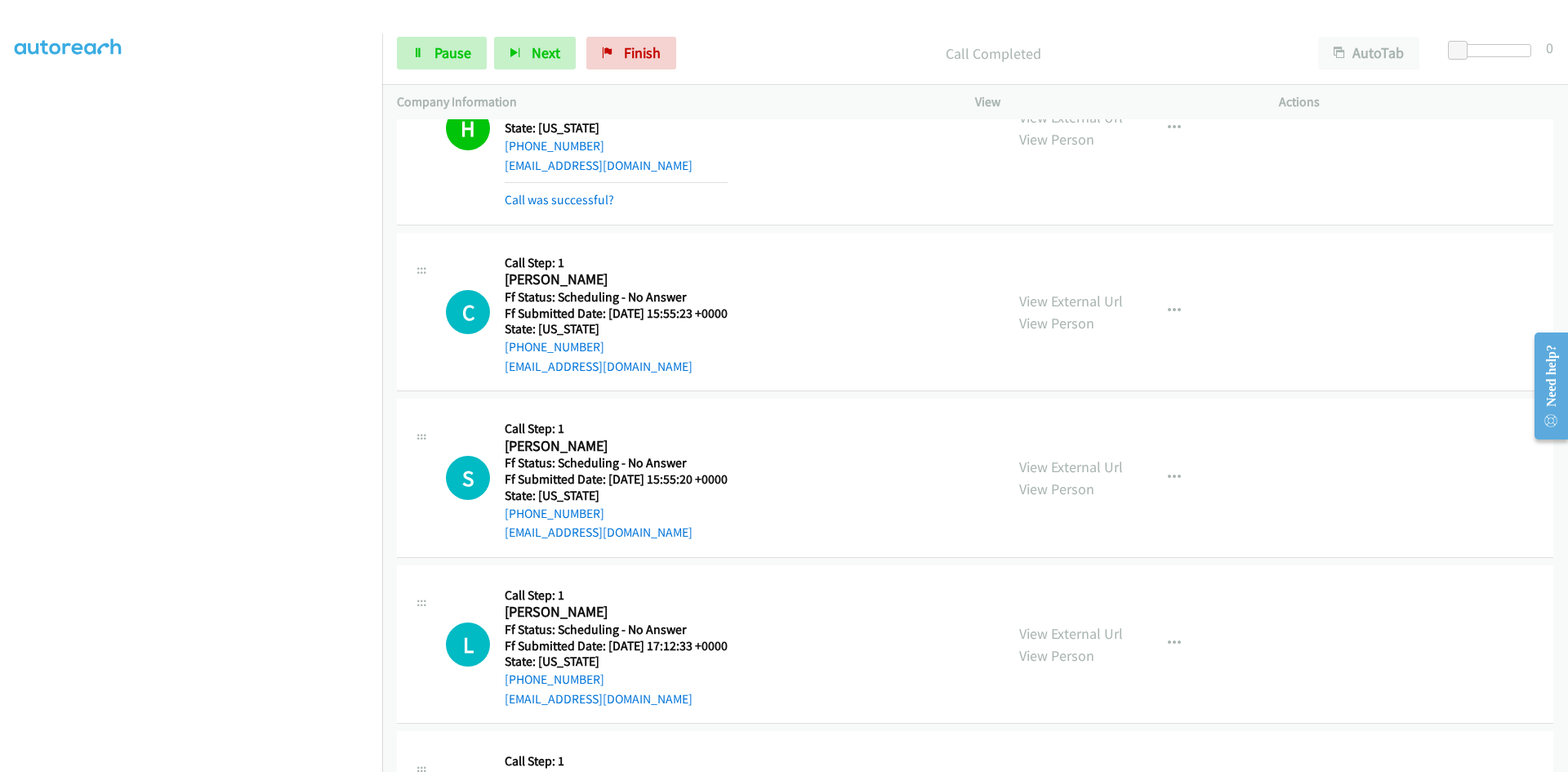
scroll to position [8611, 0]
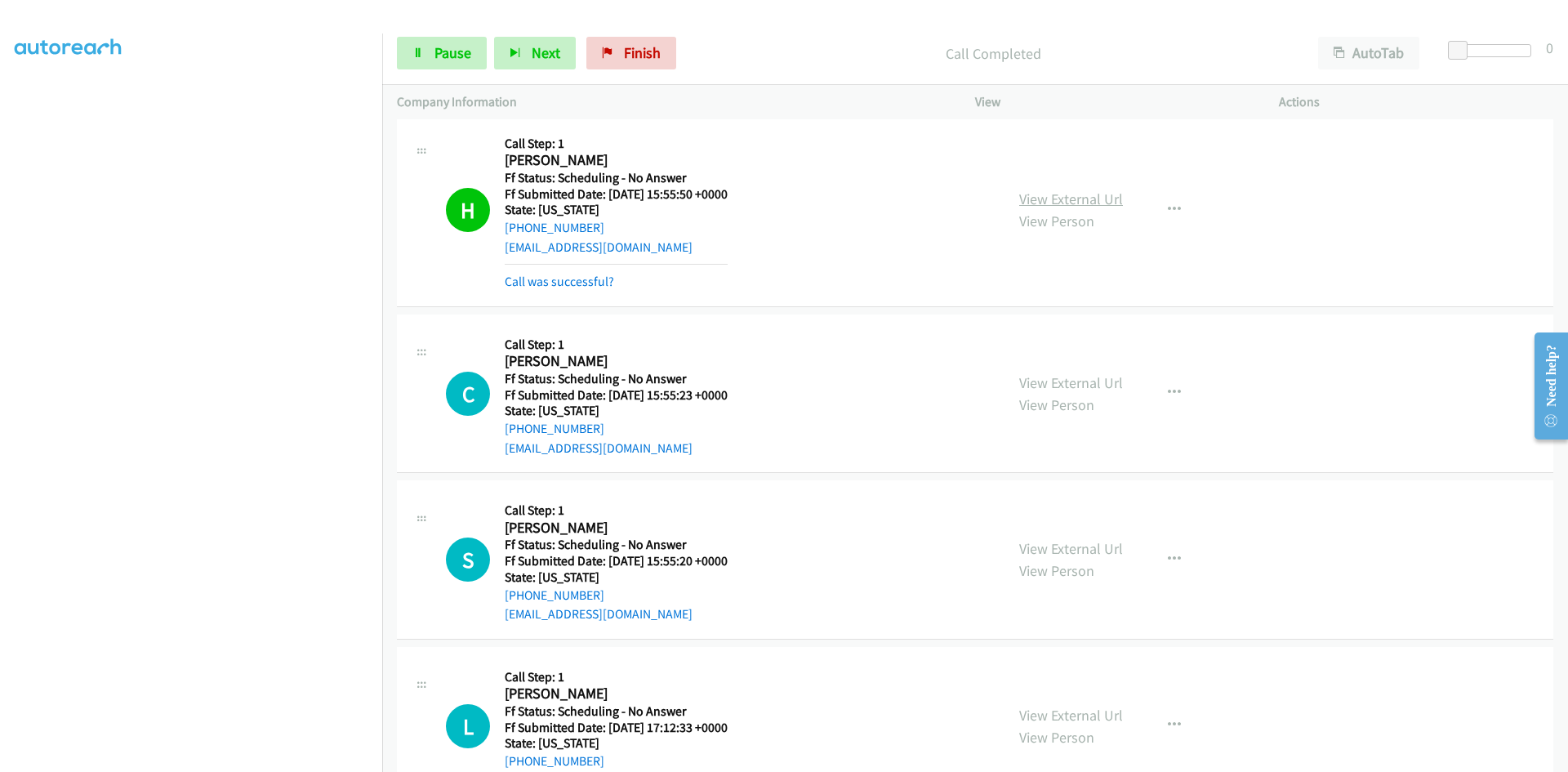
click at [1086, 197] on link "View External Url" at bounding box center [1071, 199] width 103 height 19
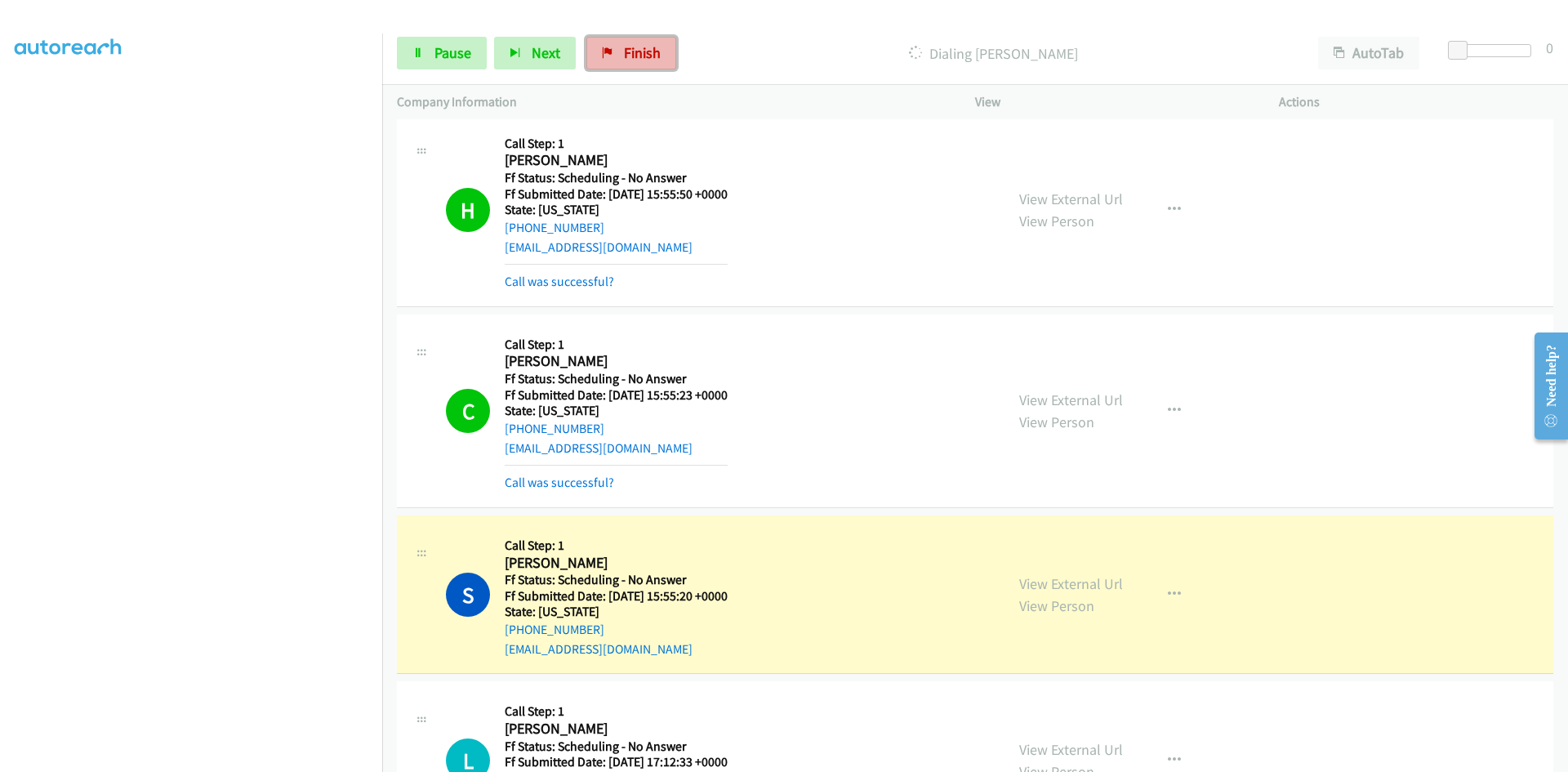
click at [617, 59] on link "Finish" at bounding box center [632, 53] width 90 height 33
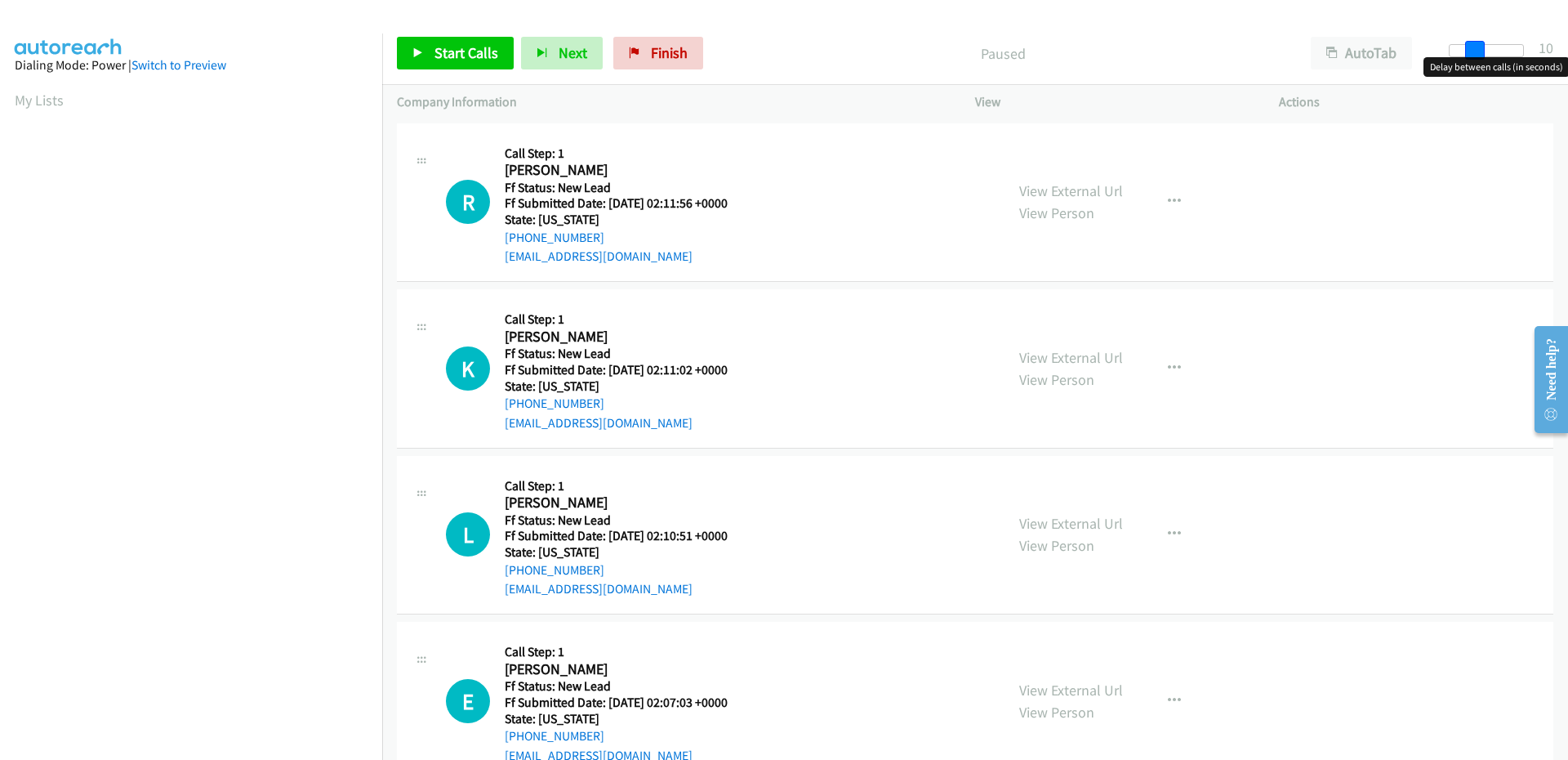
drag, startPoint x: 1456, startPoint y: 47, endPoint x: 1479, endPoint y: 48, distance: 23.0
click at [1479, 48] on span at bounding box center [1474, 50] width 20 height 20
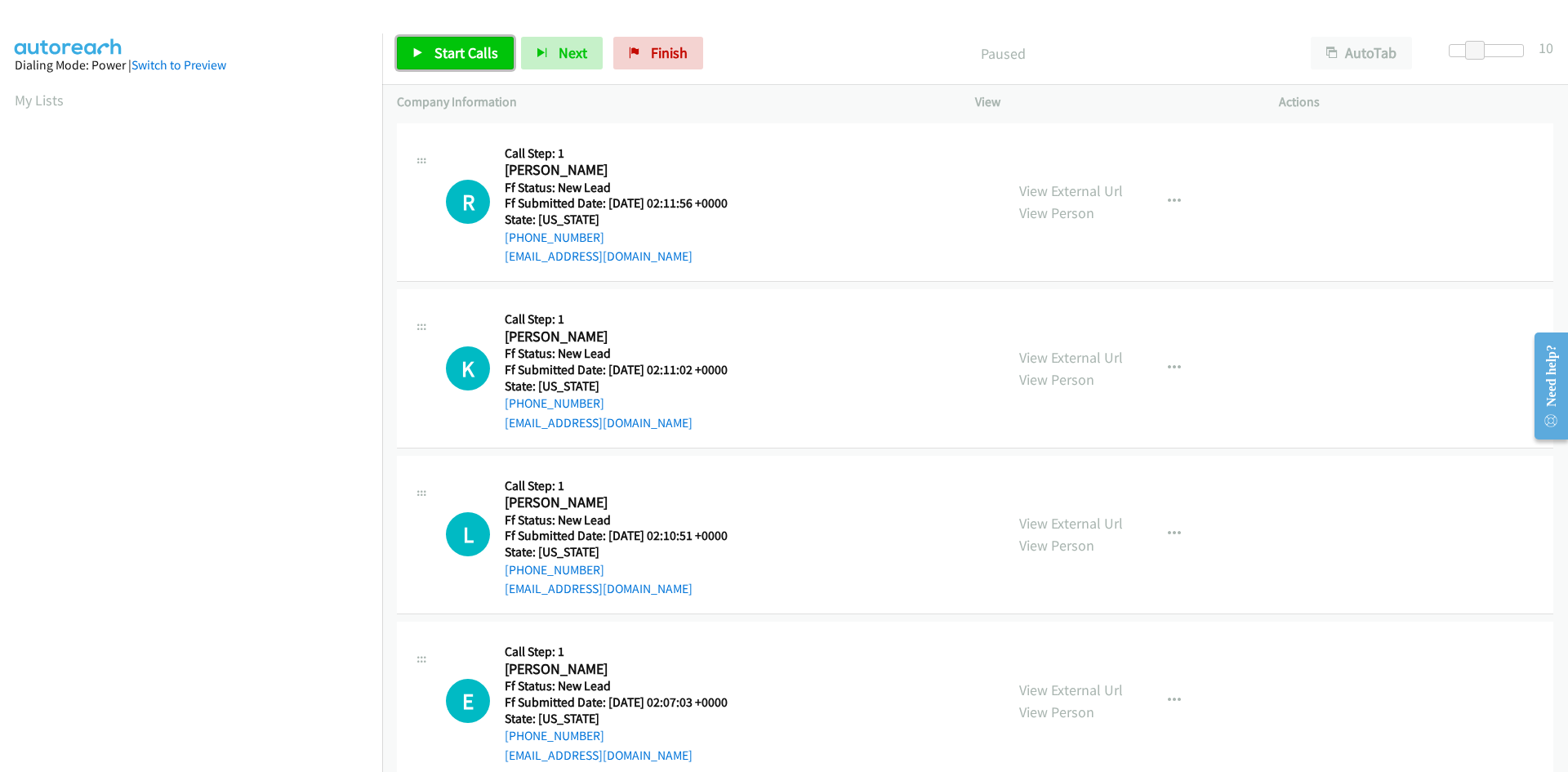
click at [441, 55] on span "Start Calls" at bounding box center [466, 53] width 64 height 19
click at [1030, 189] on link "View External Url" at bounding box center [1071, 190] width 103 height 19
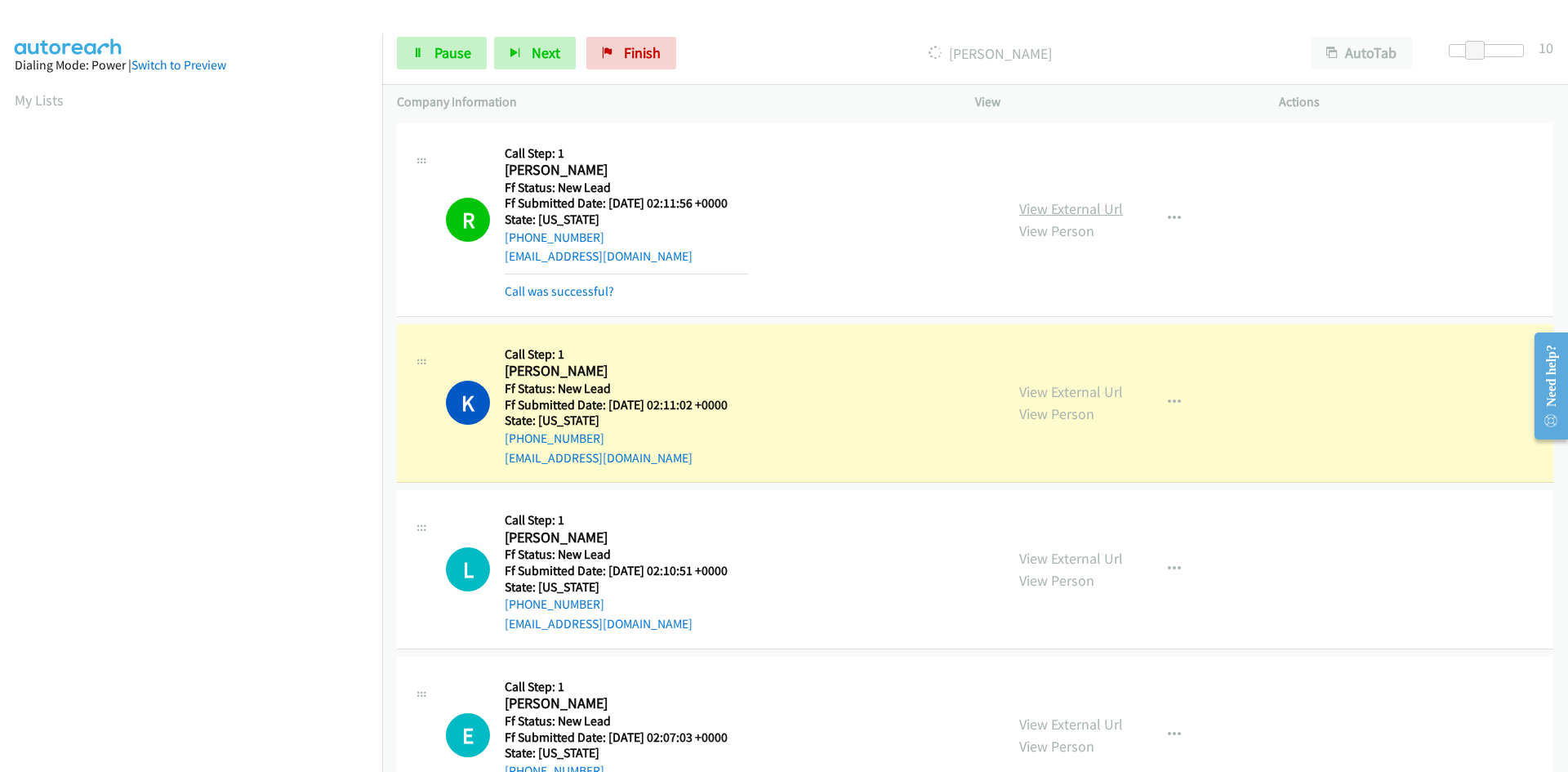
scroll to position [145, 0]
click at [1090, 393] on link "View External Url" at bounding box center [1071, 392] width 103 height 19
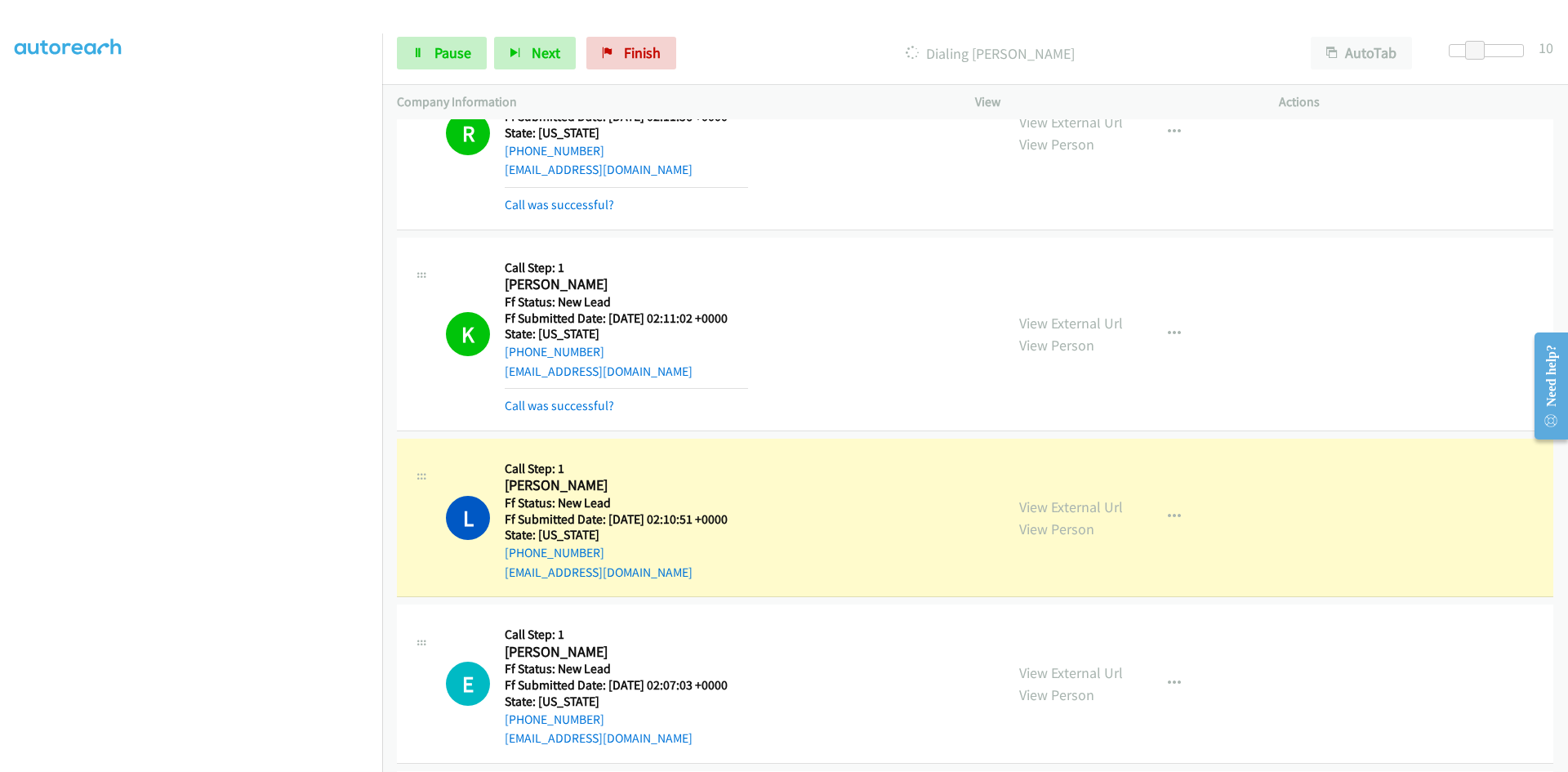
scroll to position [327, 0]
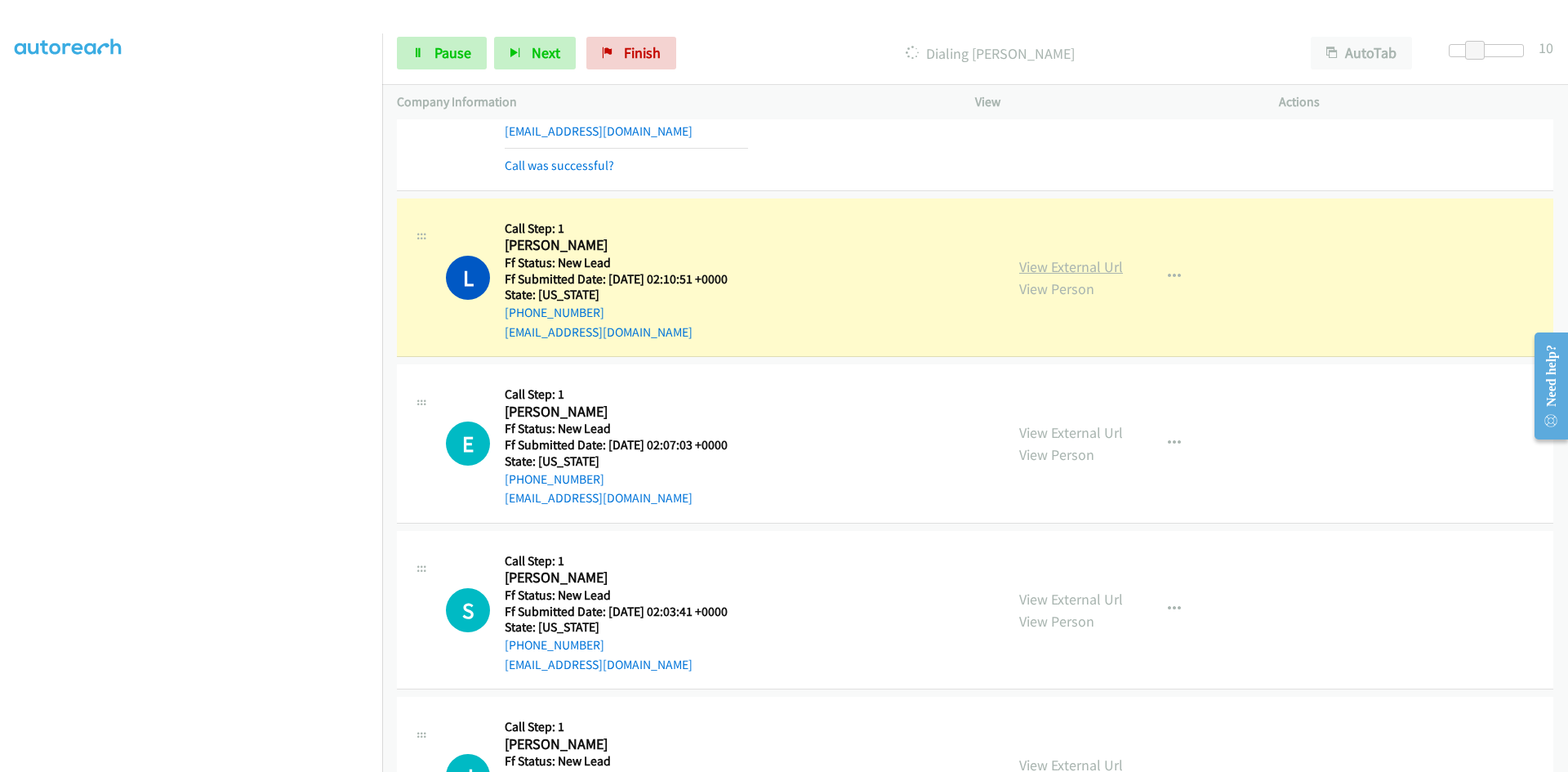
click at [1087, 271] on link "View External Url" at bounding box center [1071, 267] width 103 height 19
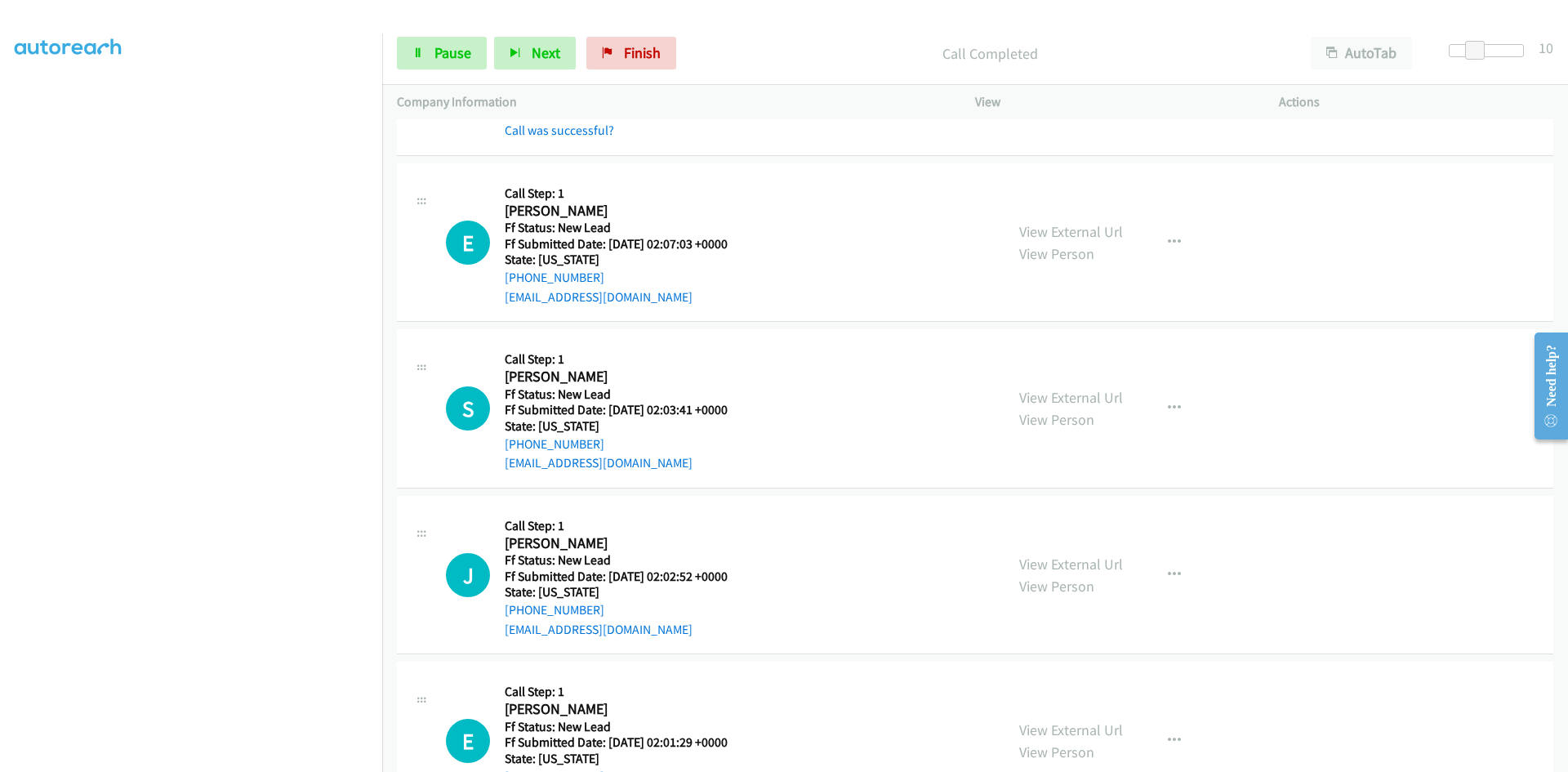
scroll to position [572, 0]
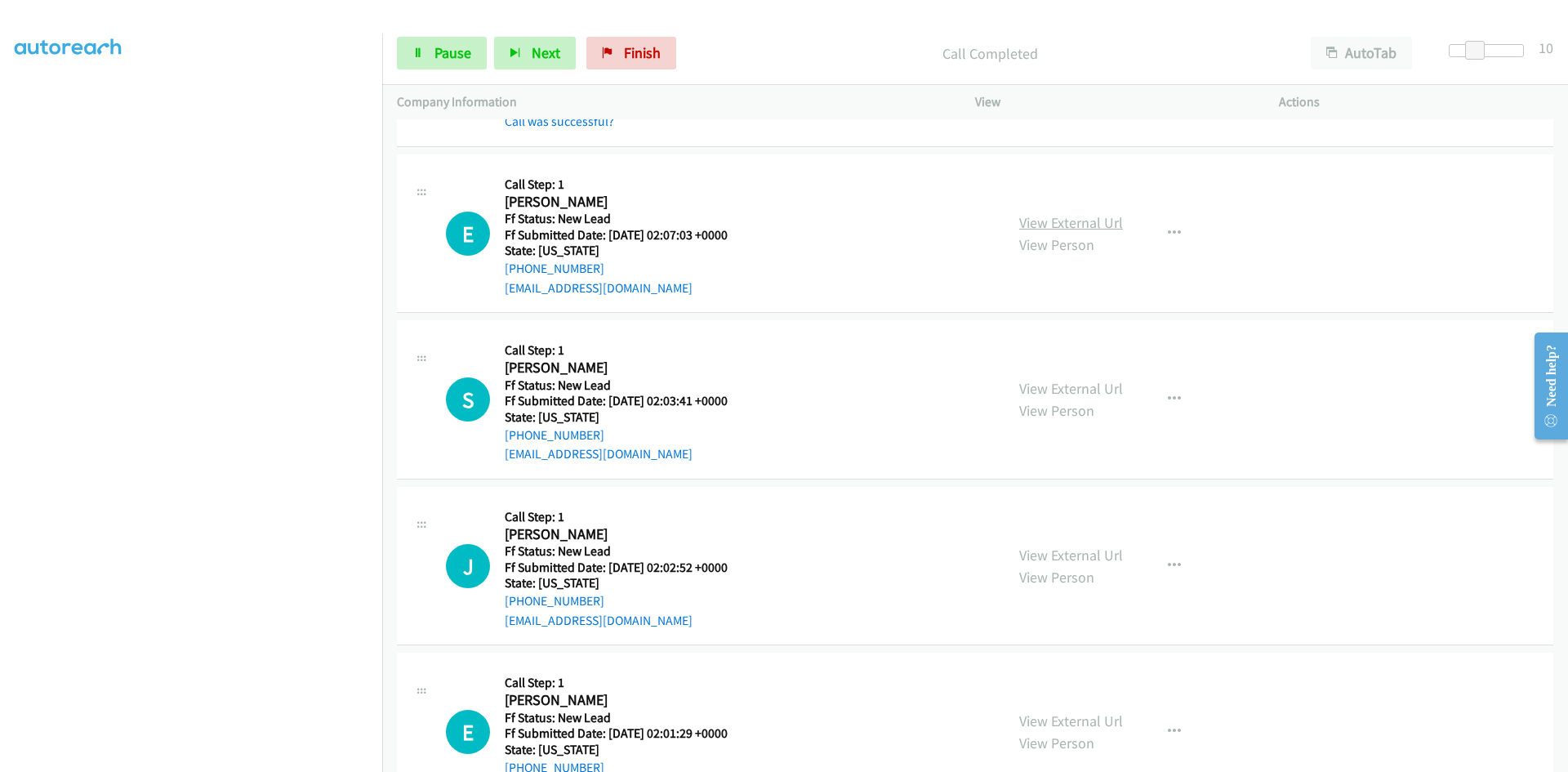
click at [1029, 227] on link "View External Url" at bounding box center [1071, 222] width 103 height 19
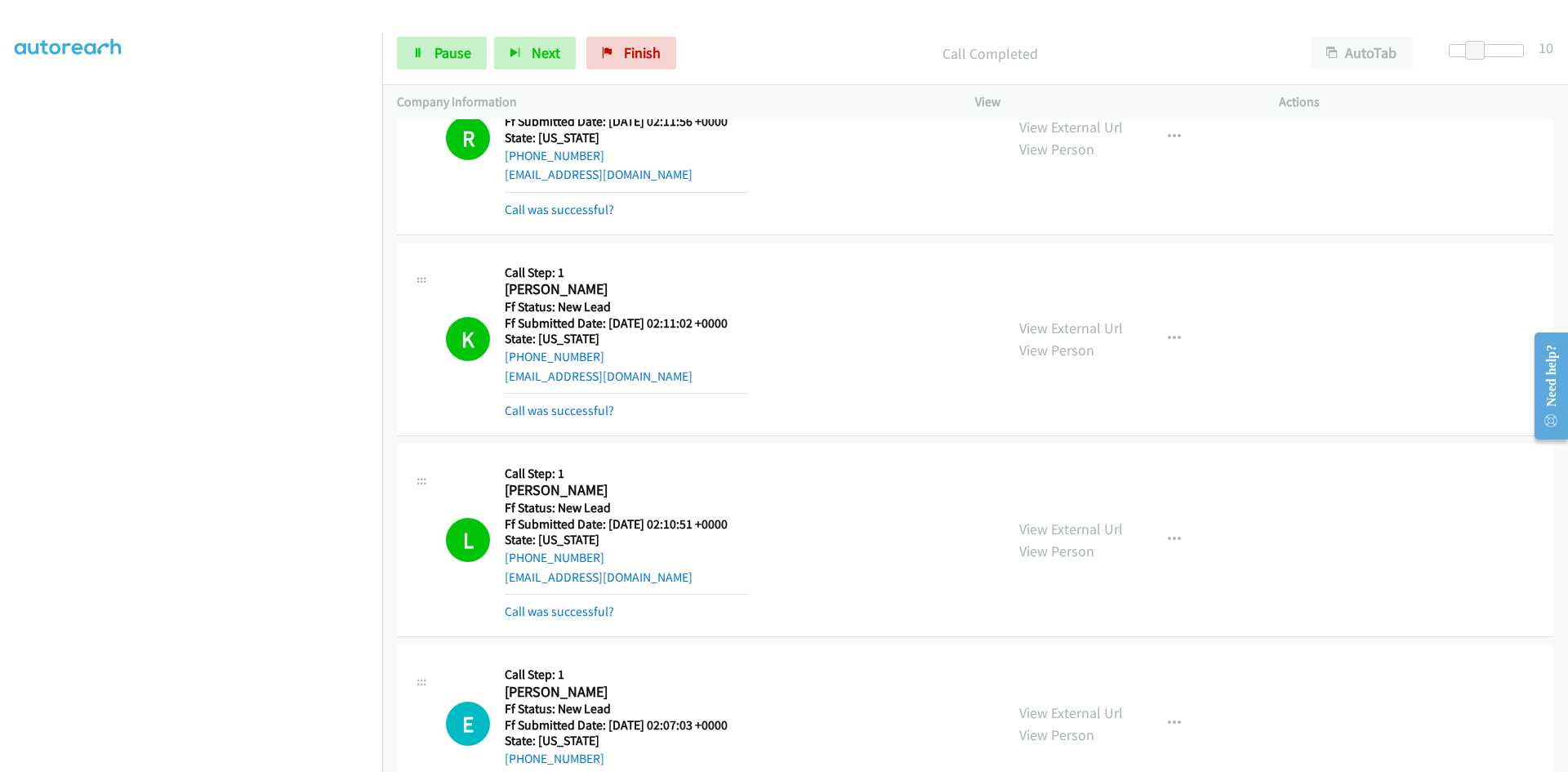
scroll to position [0, 0]
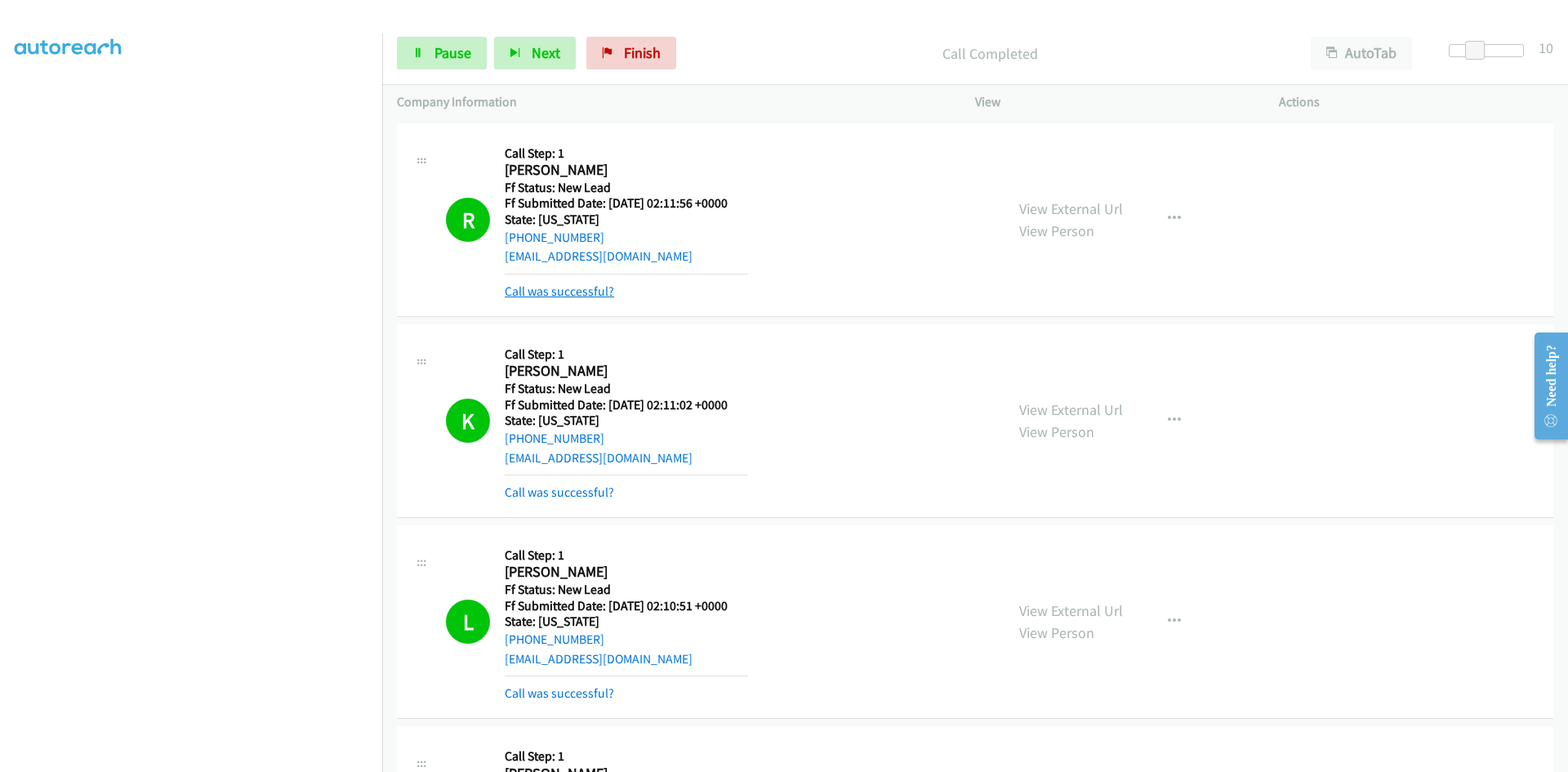
click at [585, 290] on link "Call was successful?" at bounding box center [559, 291] width 109 height 16
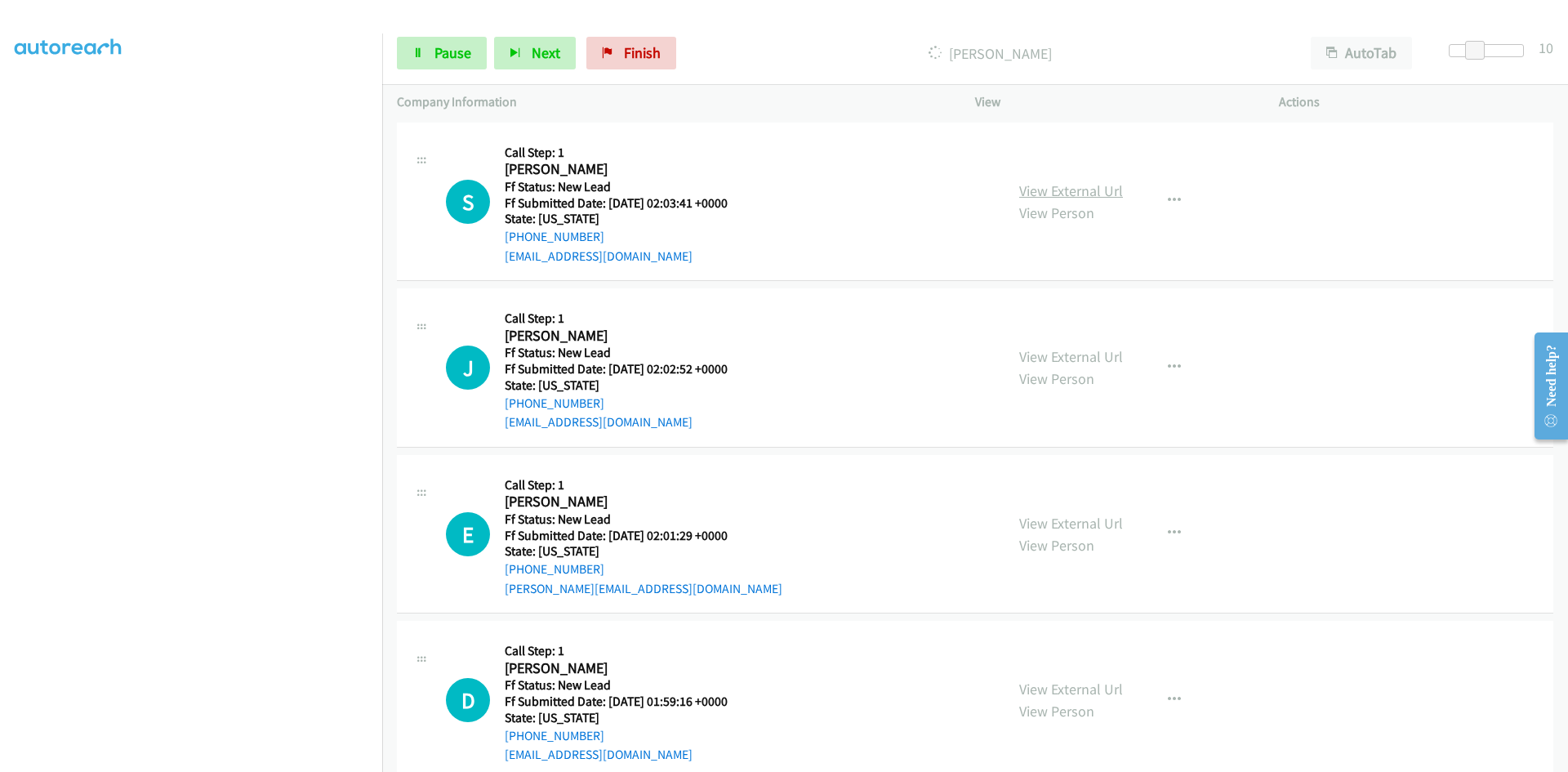
scroll to position [769, 0]
click at [1093, 194] on link "View External Url" at bounding box center [1071, 190] width 103 height 19
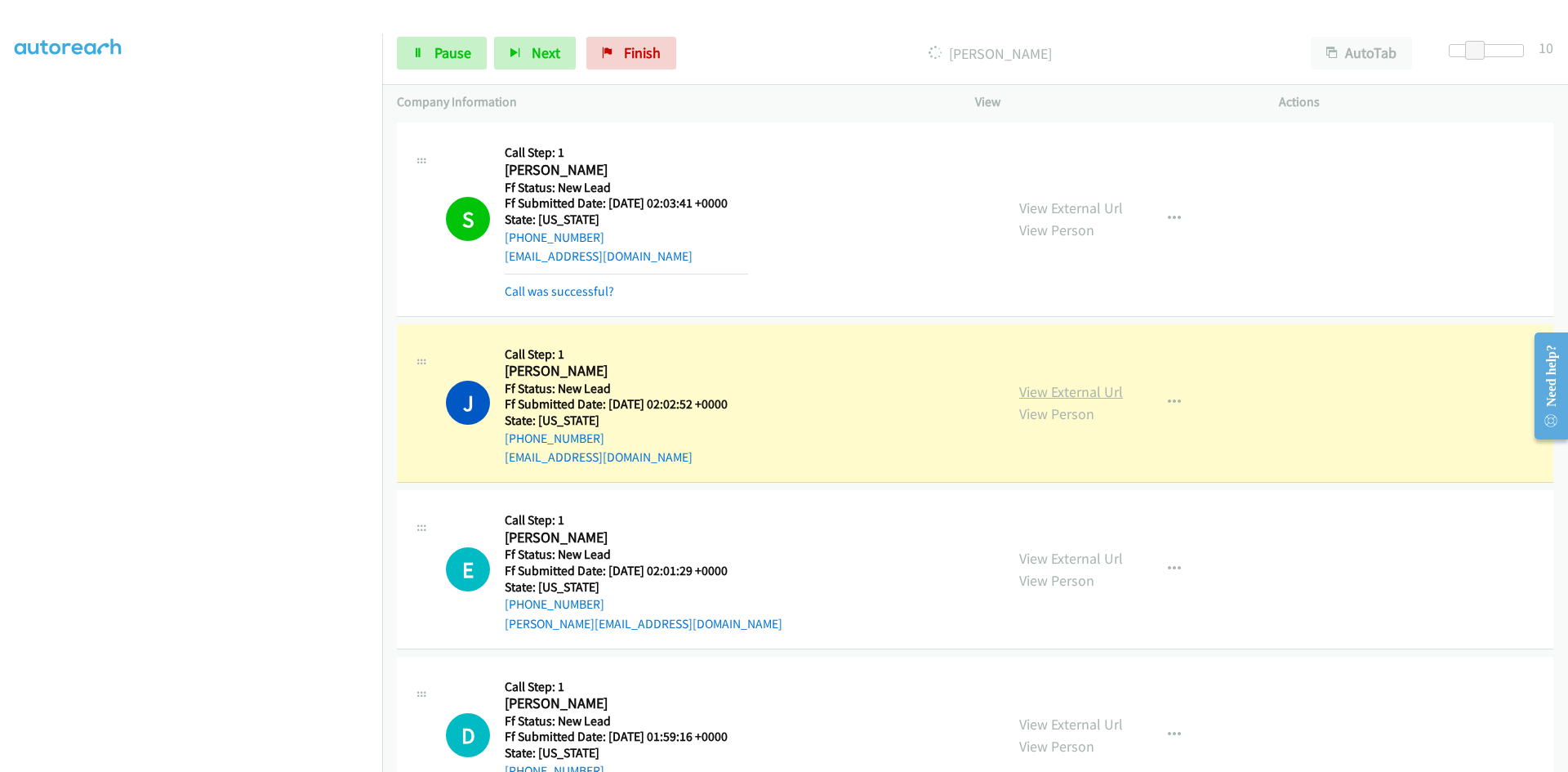
click at [1055, 384] on link "View External Url" at bounding box center [1071, 392] width 103 height 19
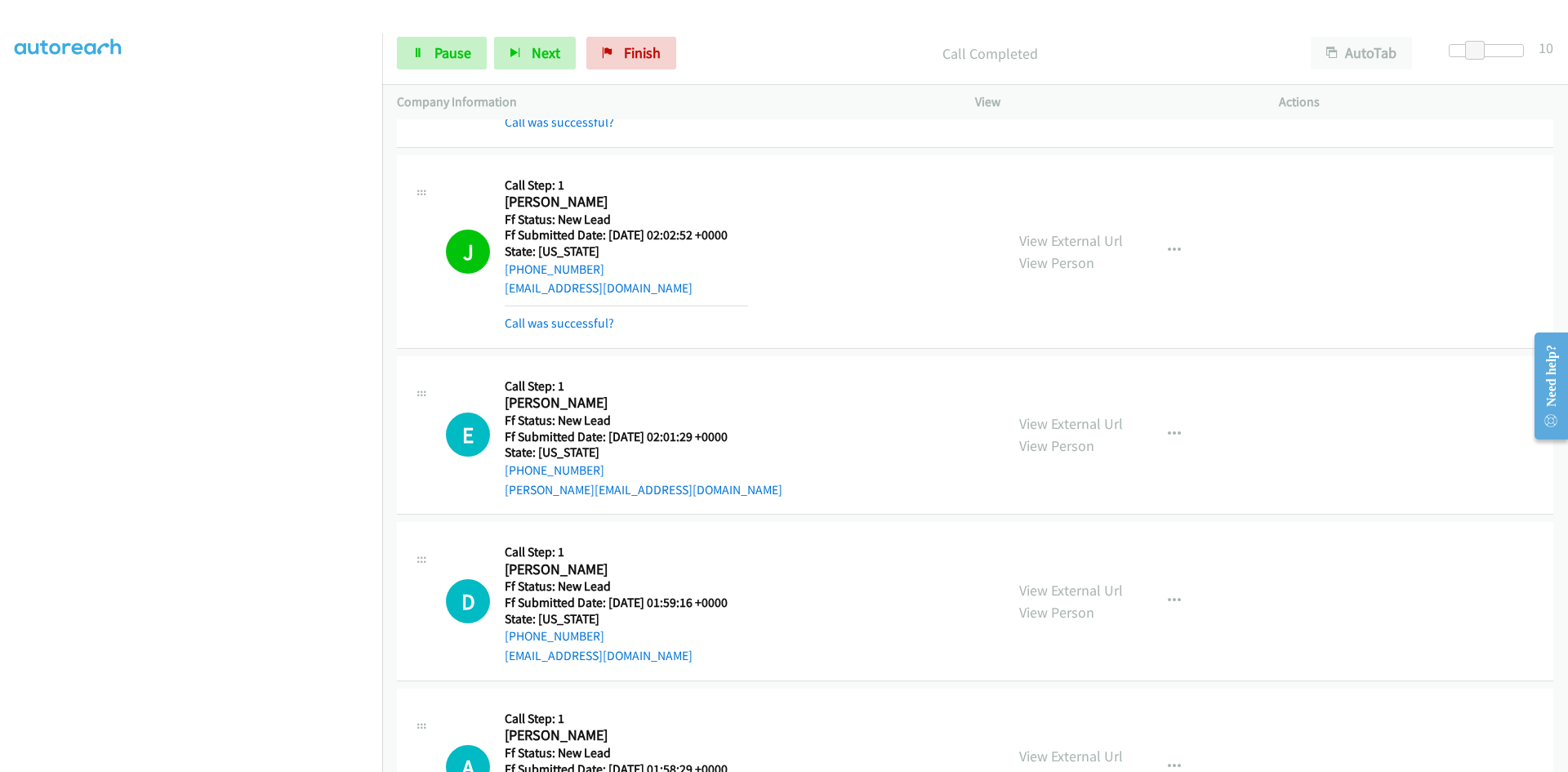
scroll to position [1096, 0]
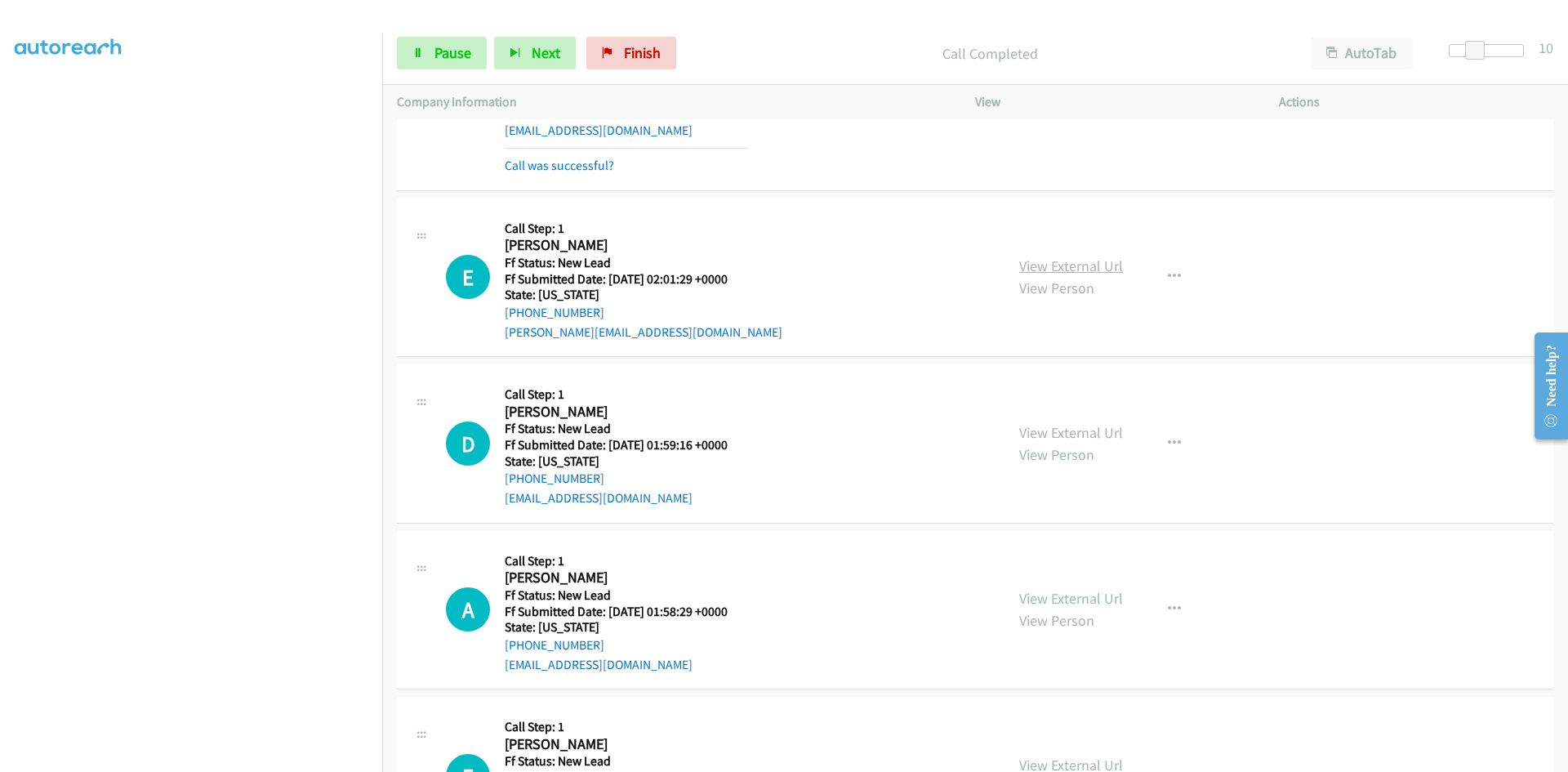
click at [1081, 266] on link "View External Url" at bounding box center [1071, 266] width 103 height 19
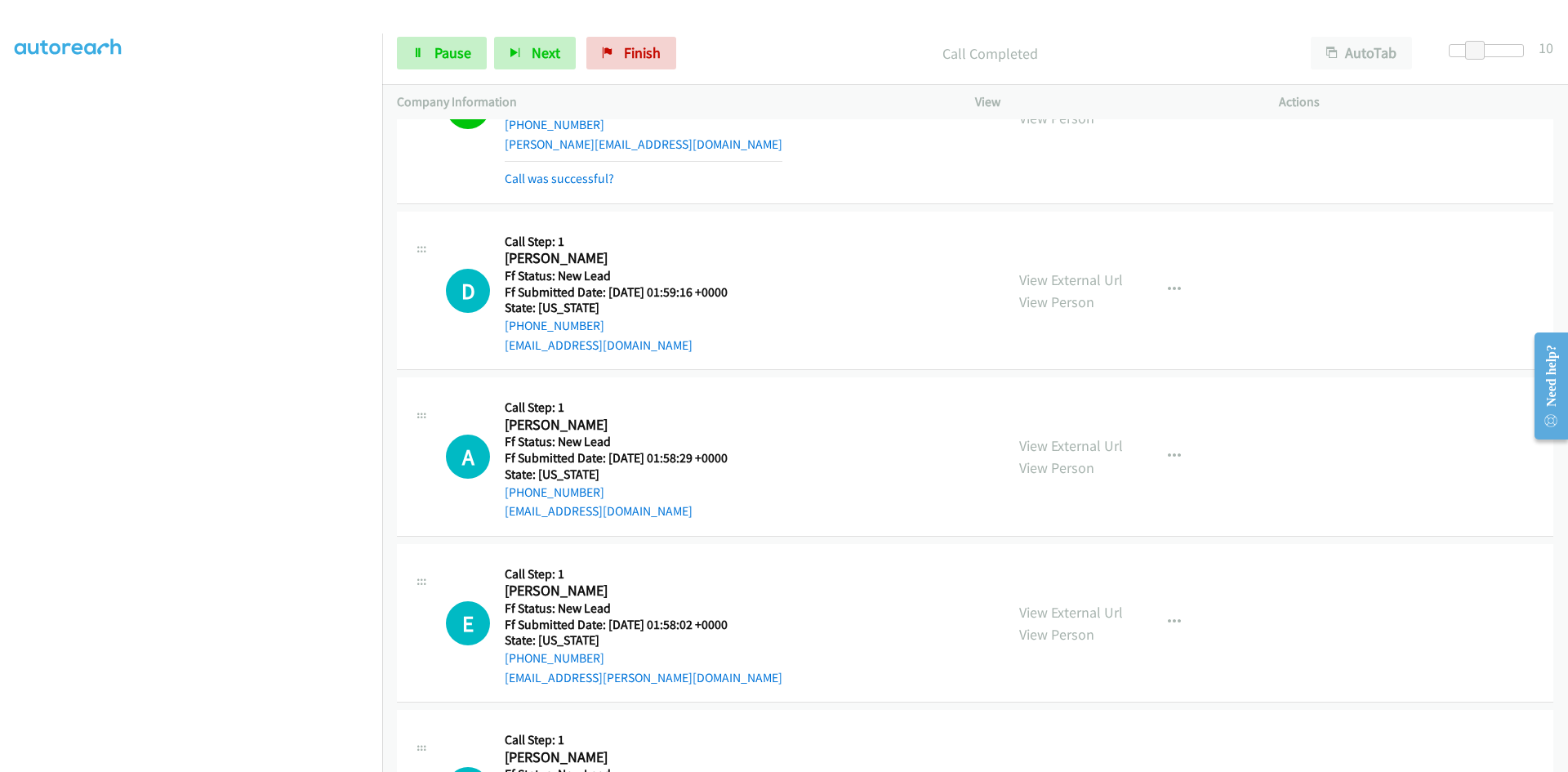
scroll to position [1178, 0]
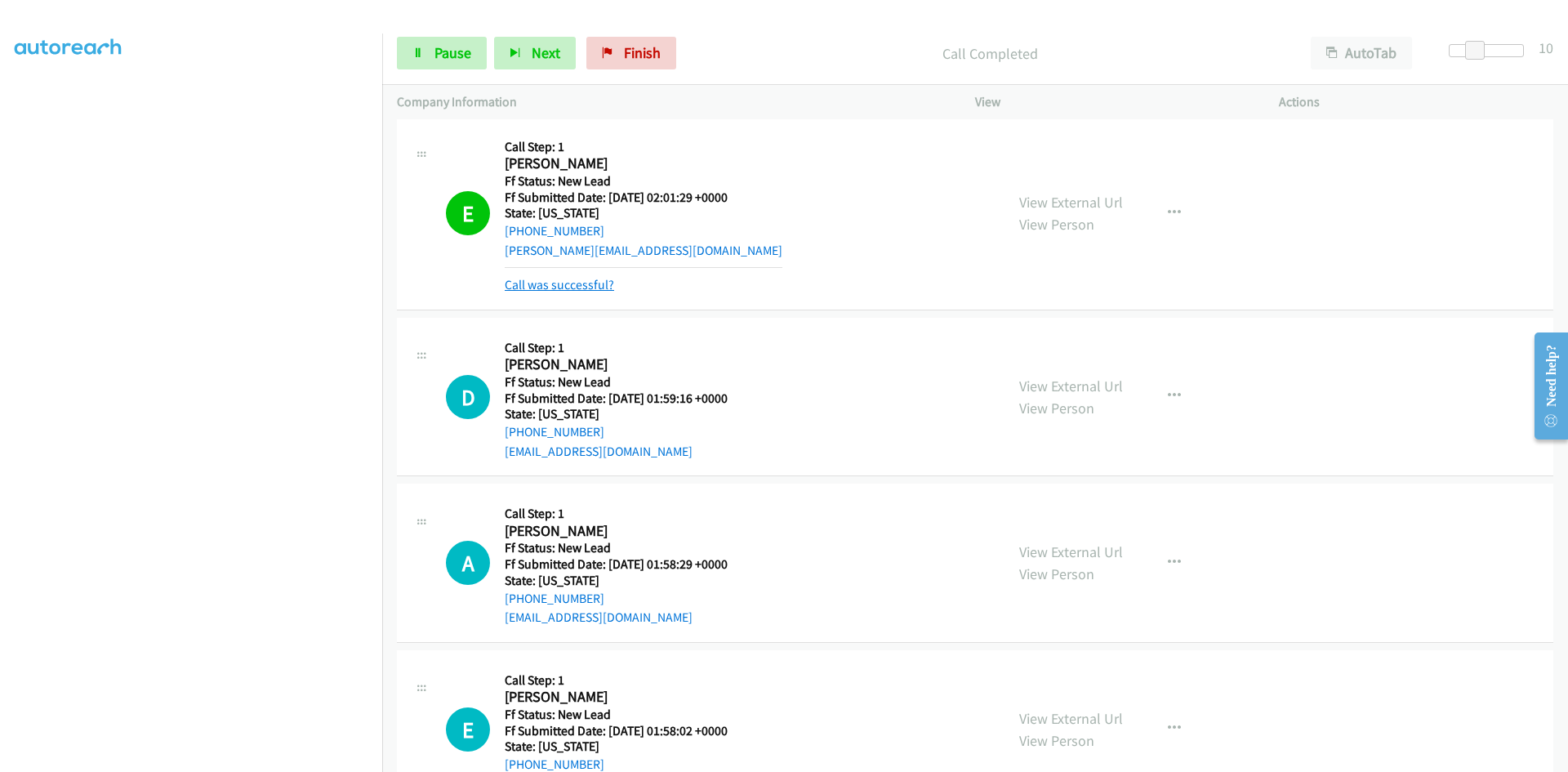
click at [603, 287] on link "Call was successful?" at bounding box center [559, 284] width 109 height 16
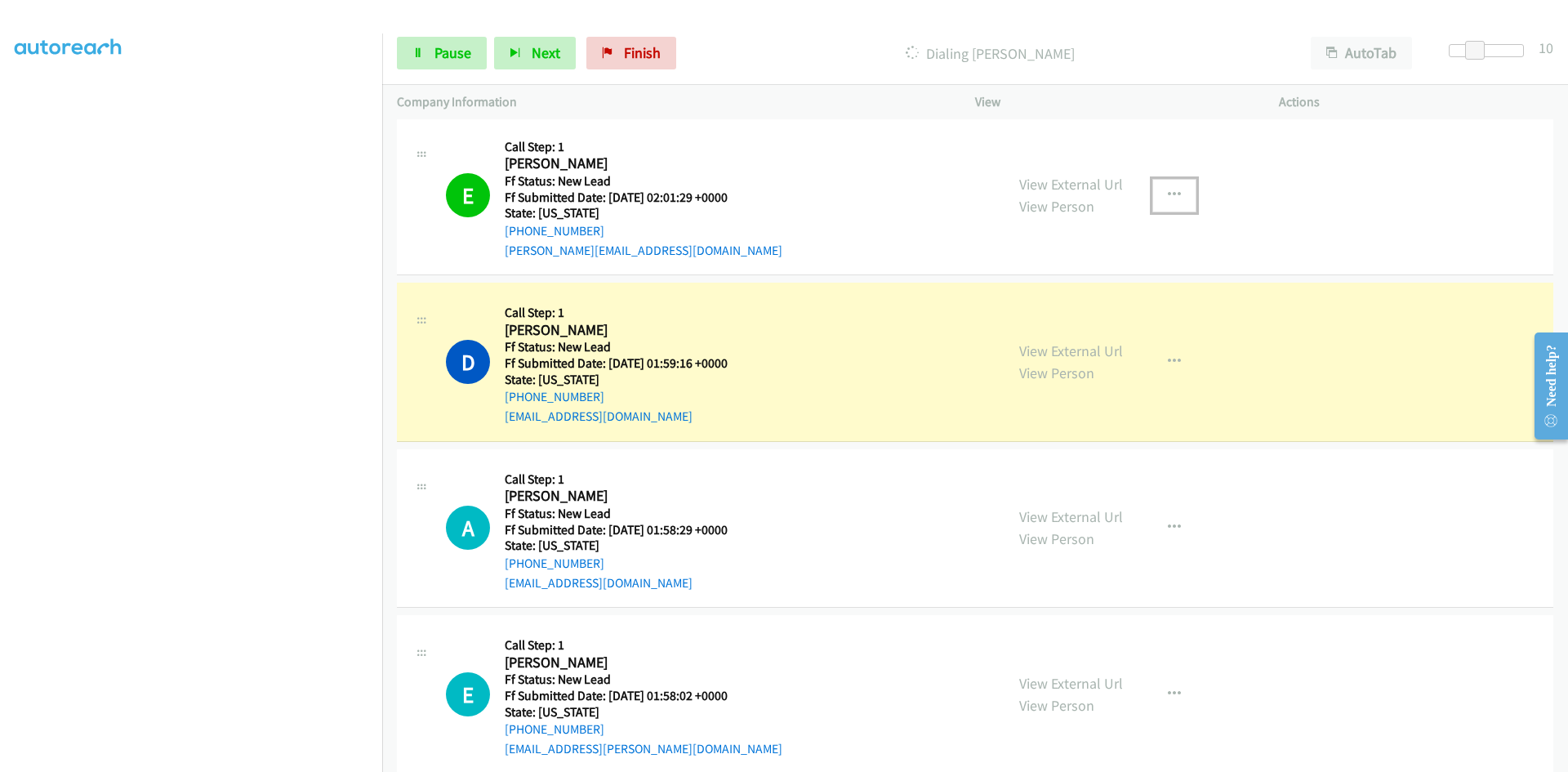
click at [1173, 191] on icon "button" at bounding box center [1173, 195] width 13 height 13
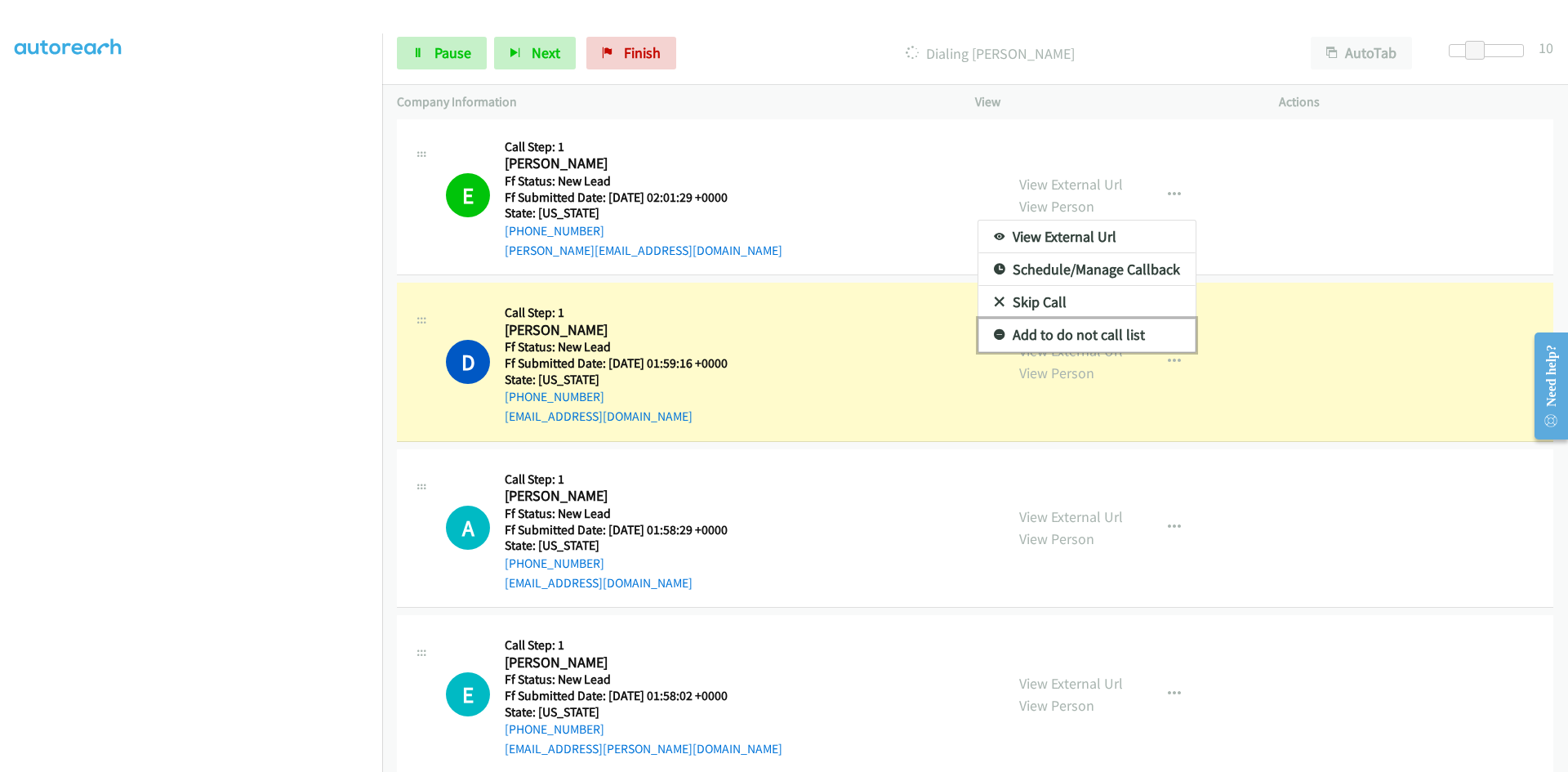
click at [1051, 328] on link "Add to do not call list" at bounding box center [1087, 335] width 217 height 33
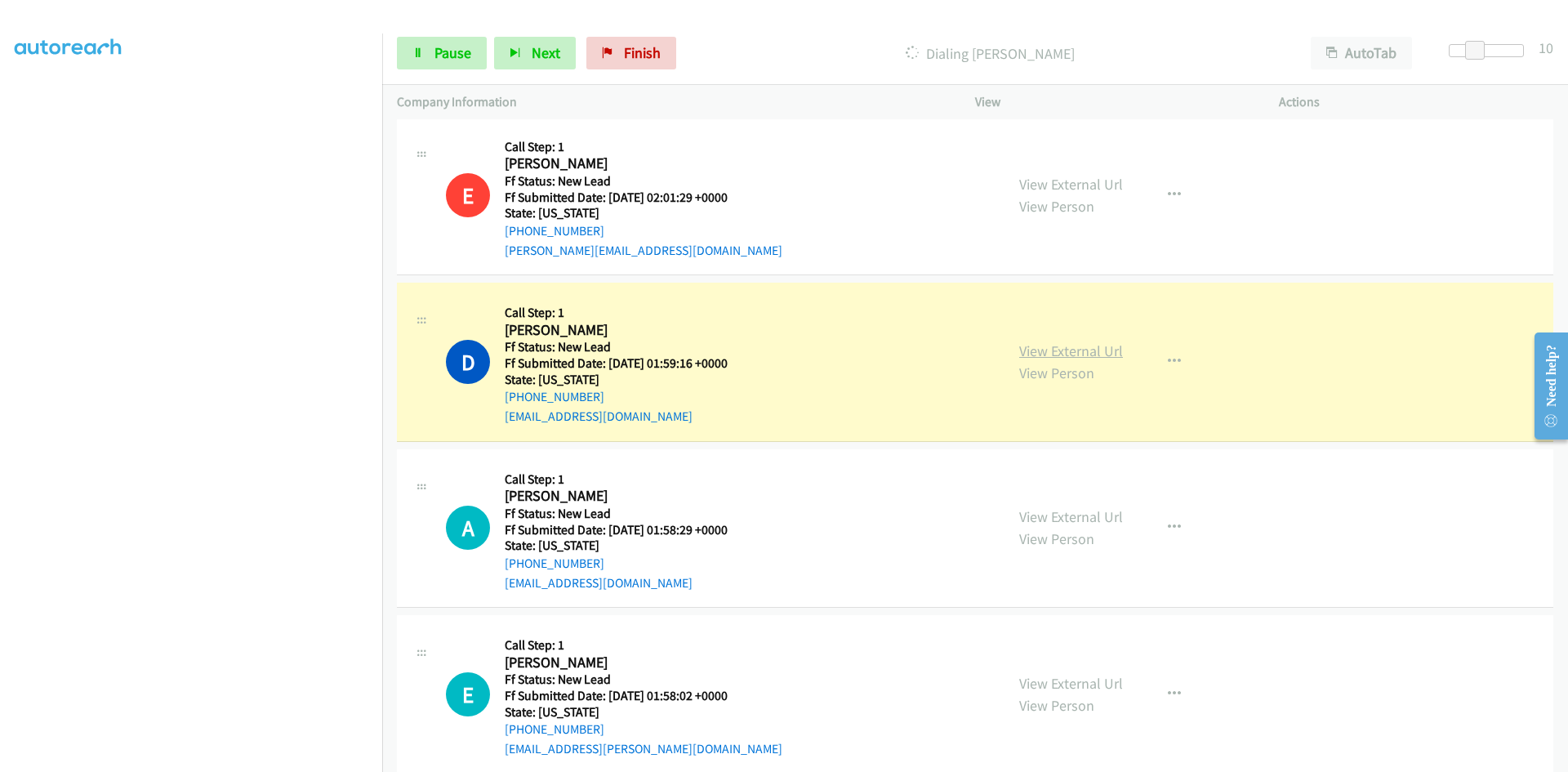
click at [1051, 345] on link "View External Url" at bounding box center [1071, 351] width 103 height 19
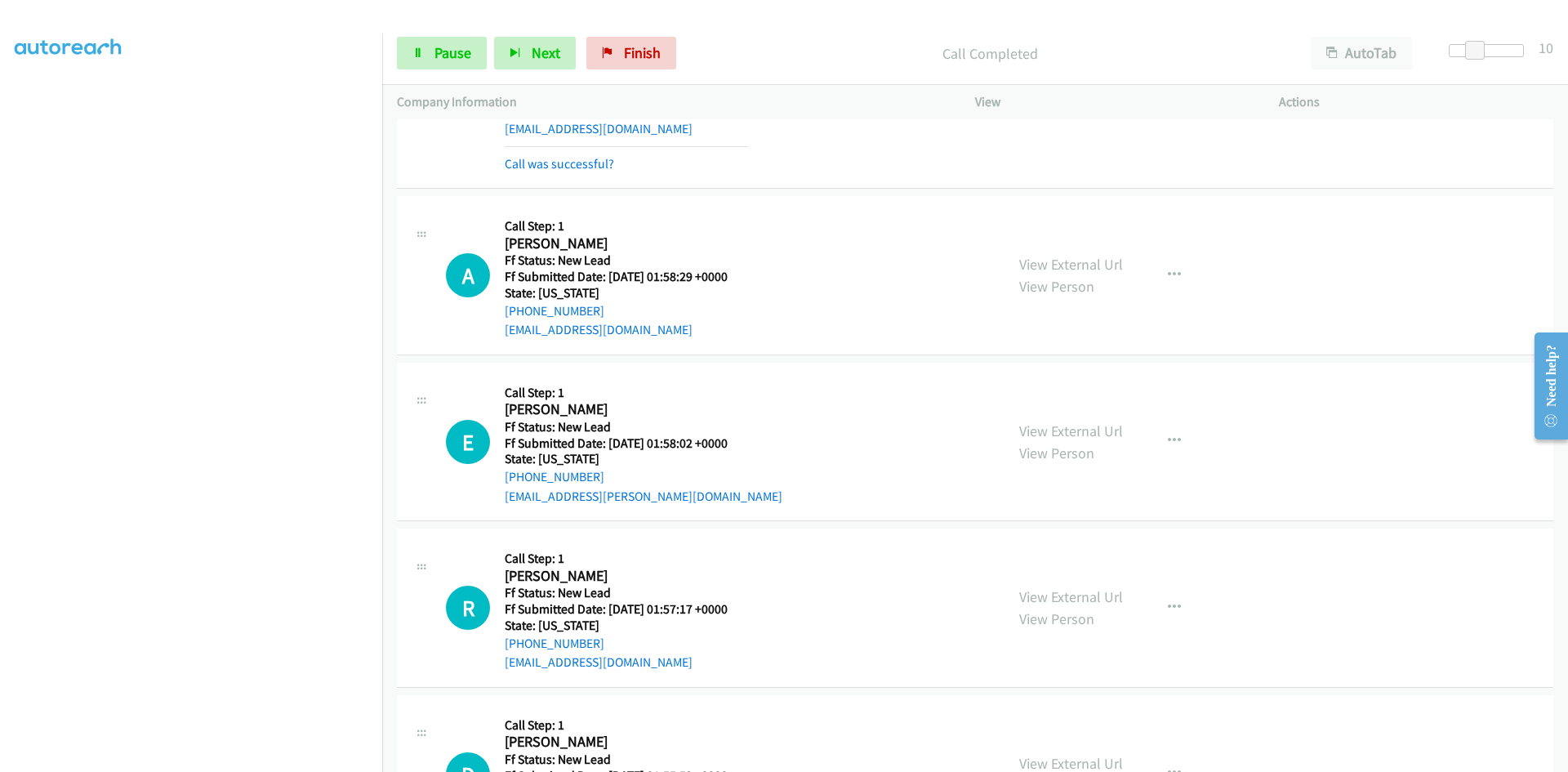
scroll to position [1504, 0]
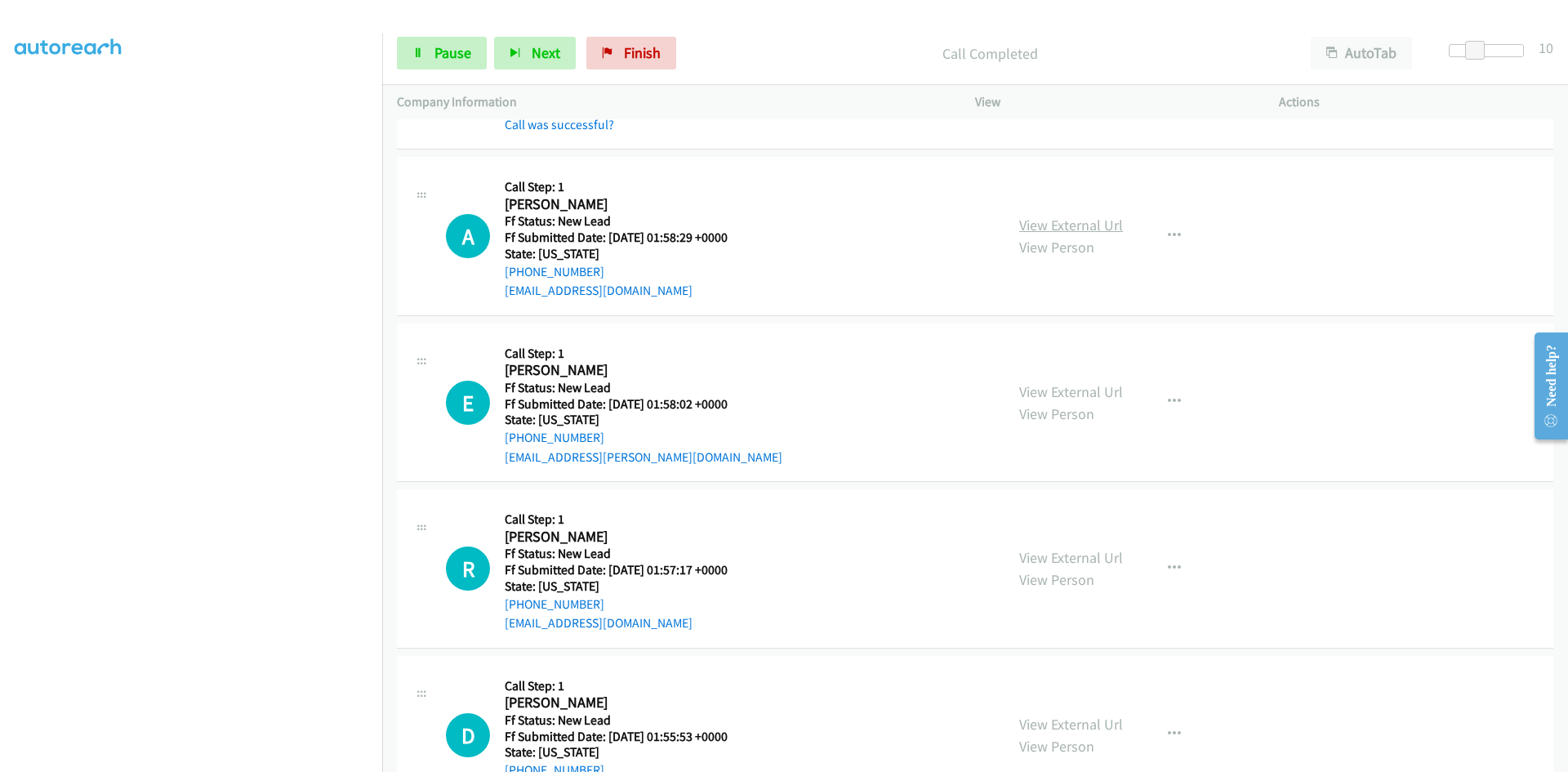
click at [1040, 223] on link "View External Url" at bounding box center [1071, 225] width 103 height 19
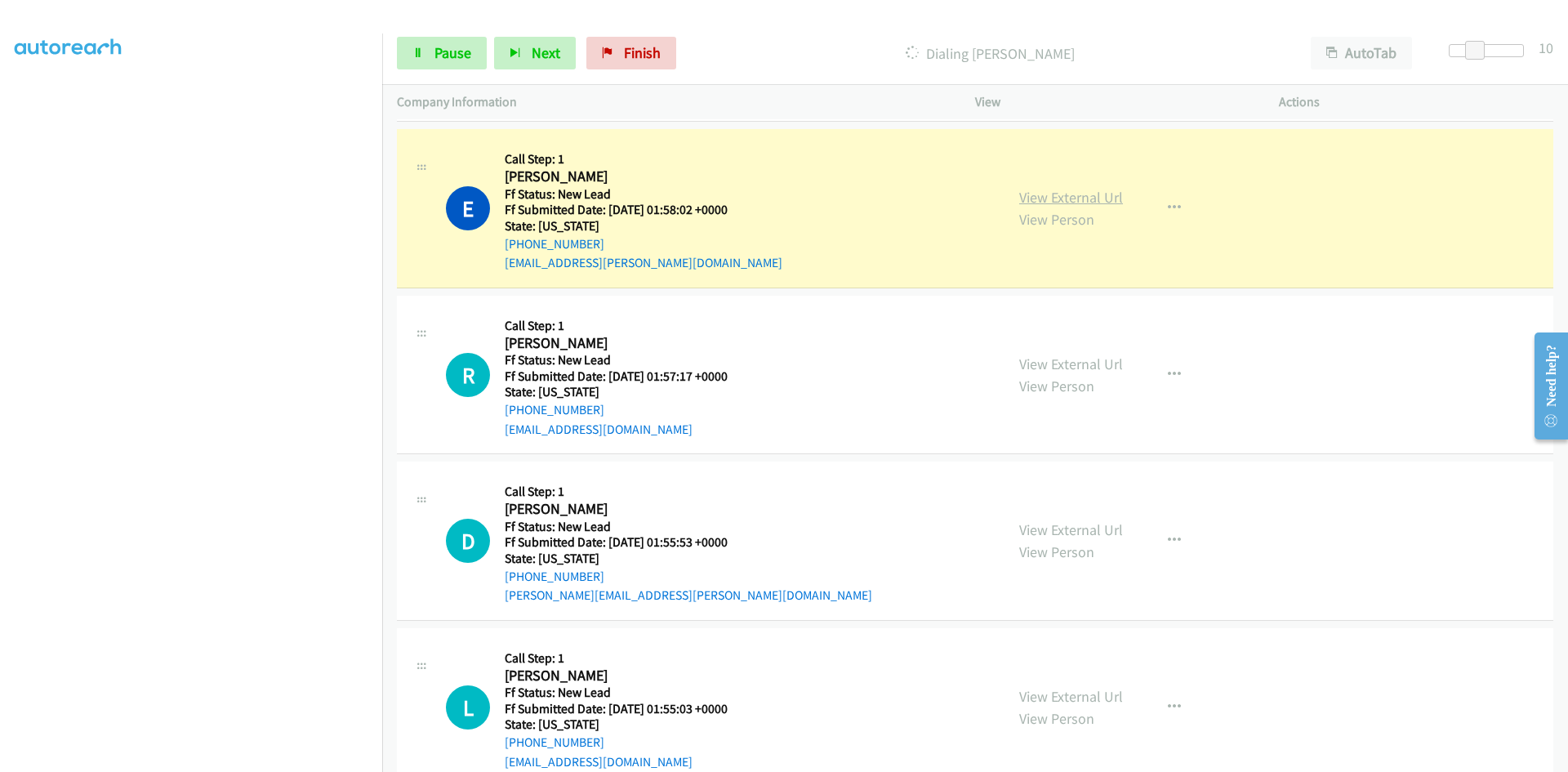
scroll to position [1749, 0]
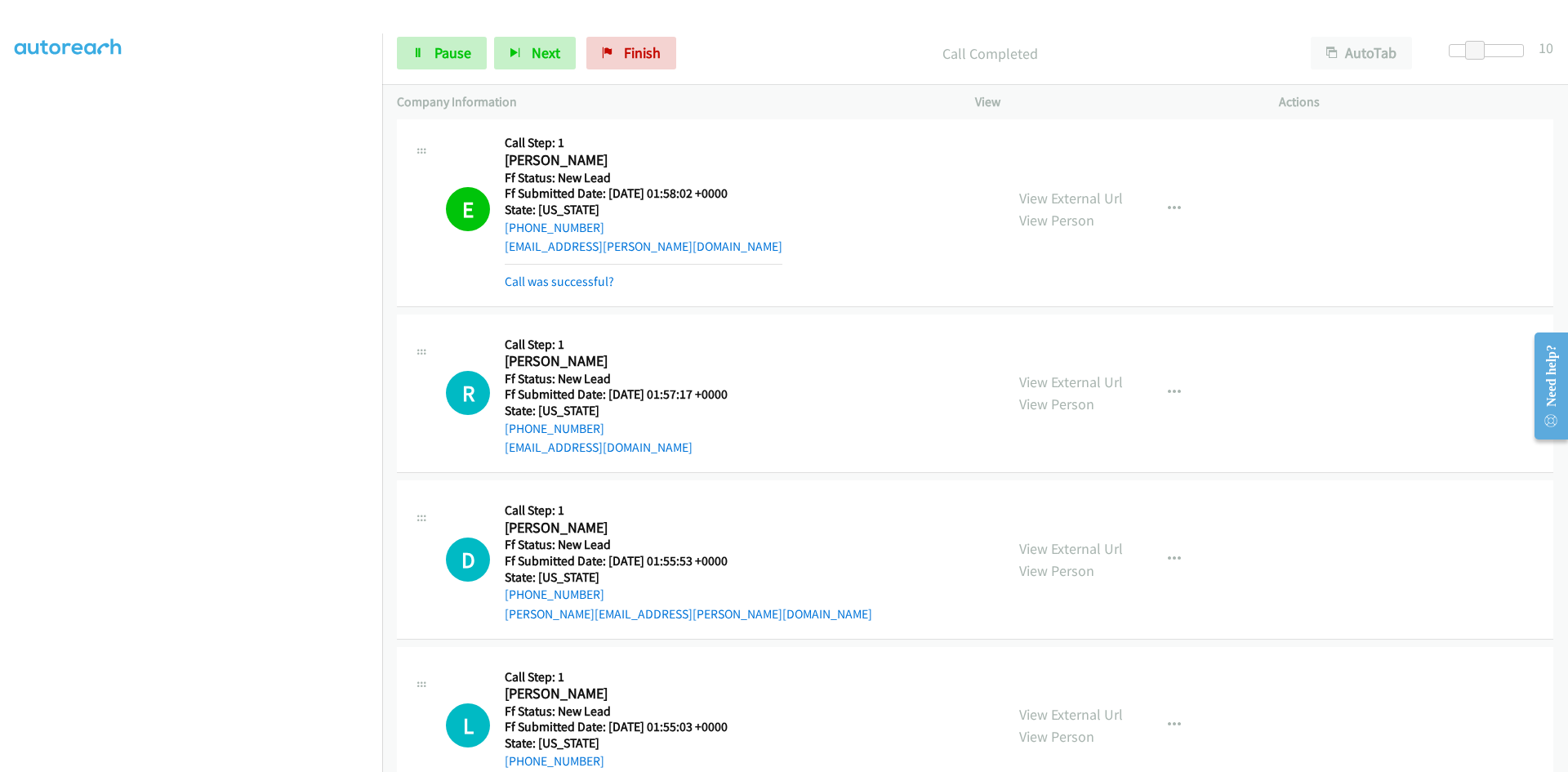
click at [1059, 175] on div "View External Url View Person View External Url Email Schedule/Manage Callback …" at bounding box center [1164, 209] width 319 height 164
click at [1058, 196] on link "View External Url" at bounding box center [1071, 198] width 103 height 19
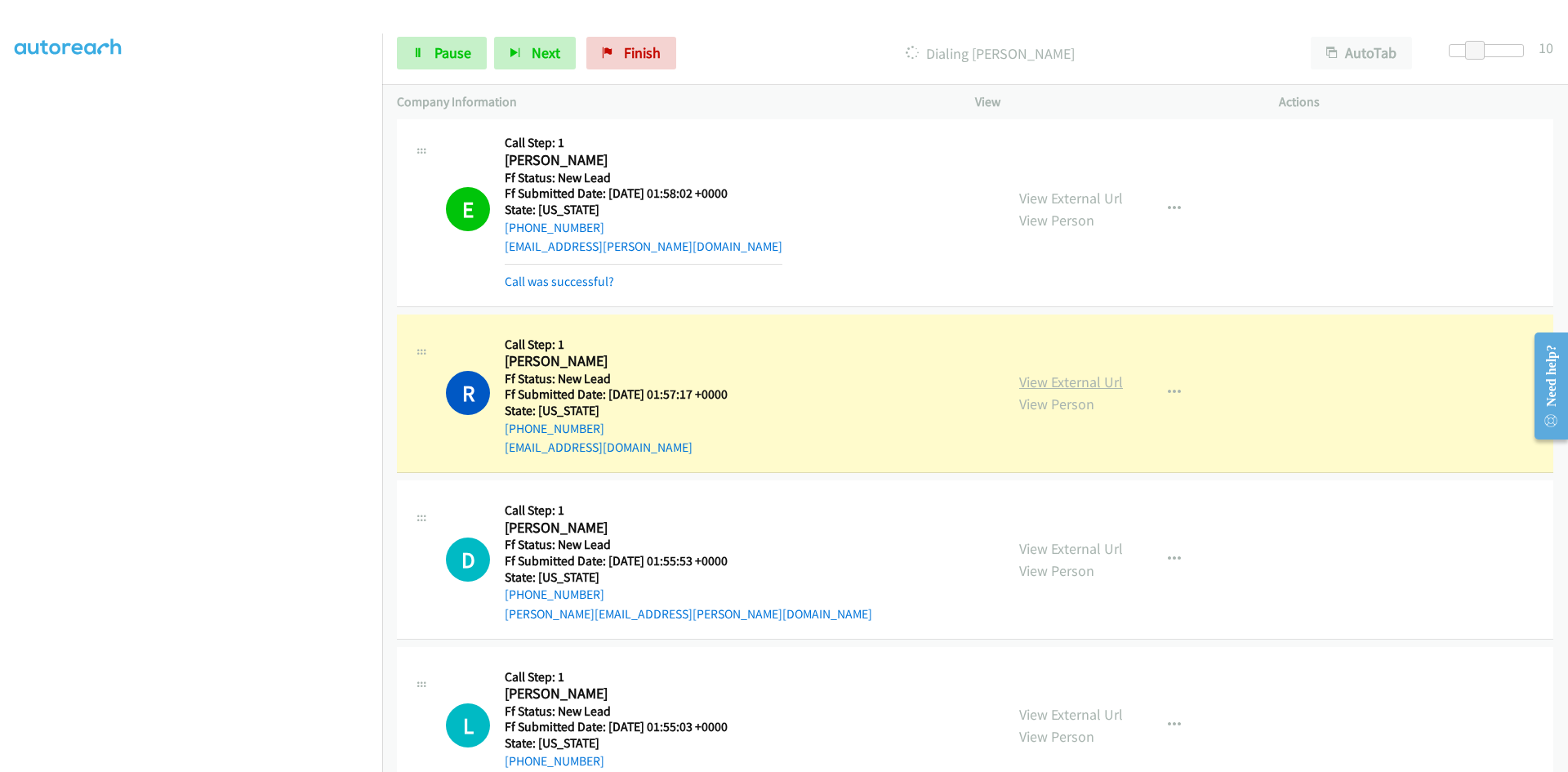
click at [1030, 374] on link "View External Url" at bounding box center [1071, 382] width 103 height 19
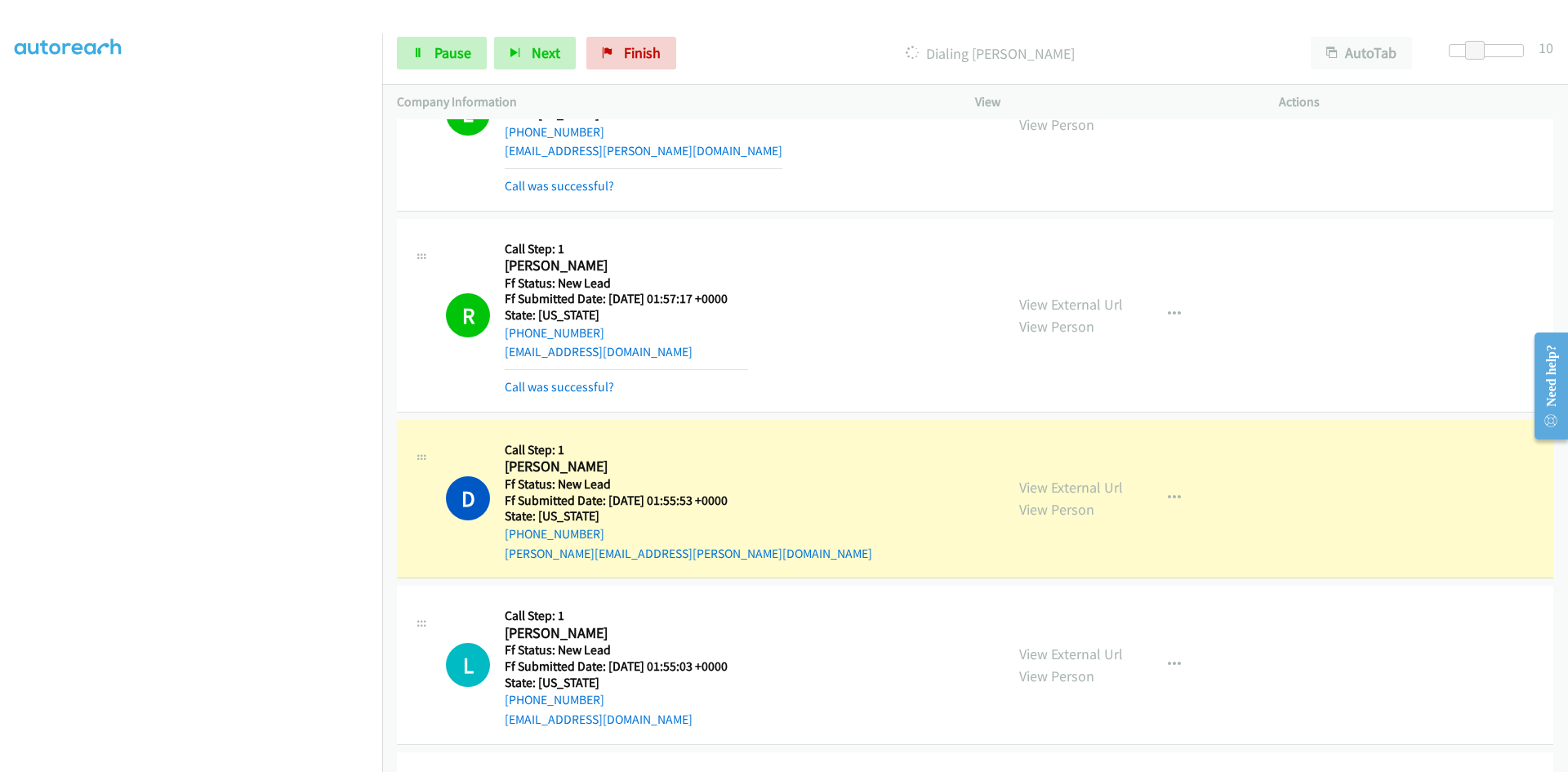
scroll to position [2076, 0]
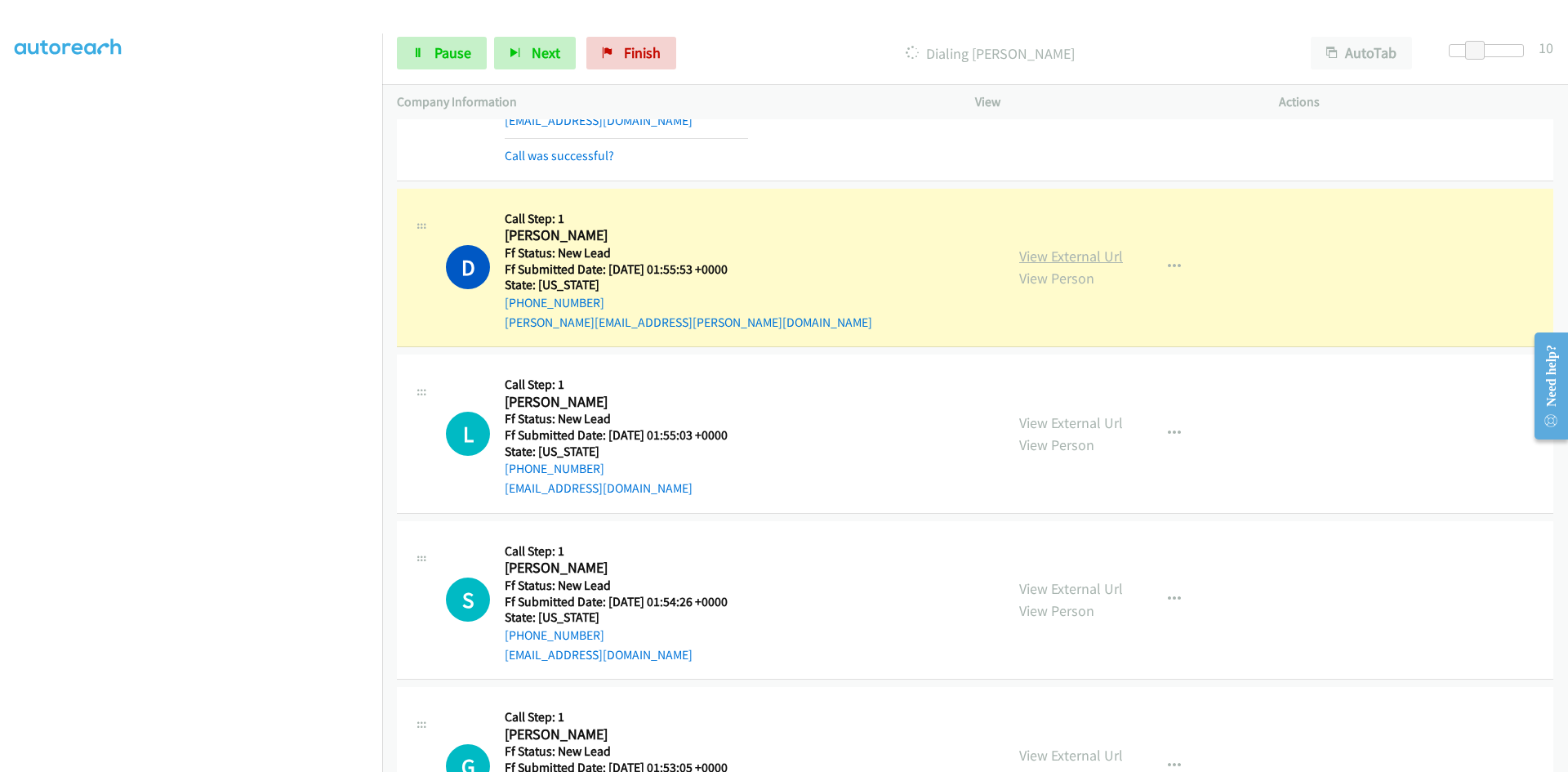
click at [1066, 258] on link "View External Url" at bounding box center [1071, 256] width 103 height 19
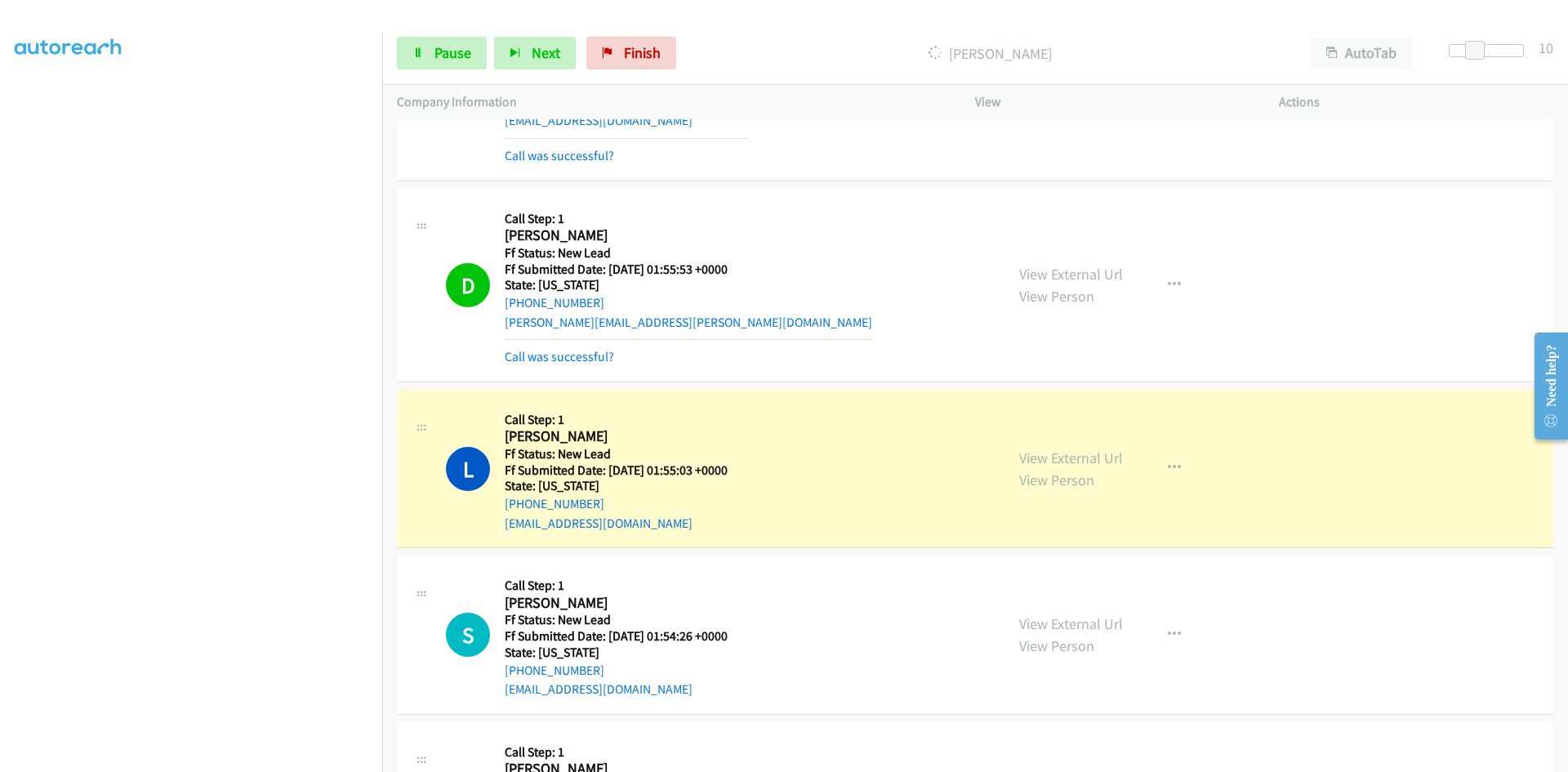
scroll to position [2321, 0]
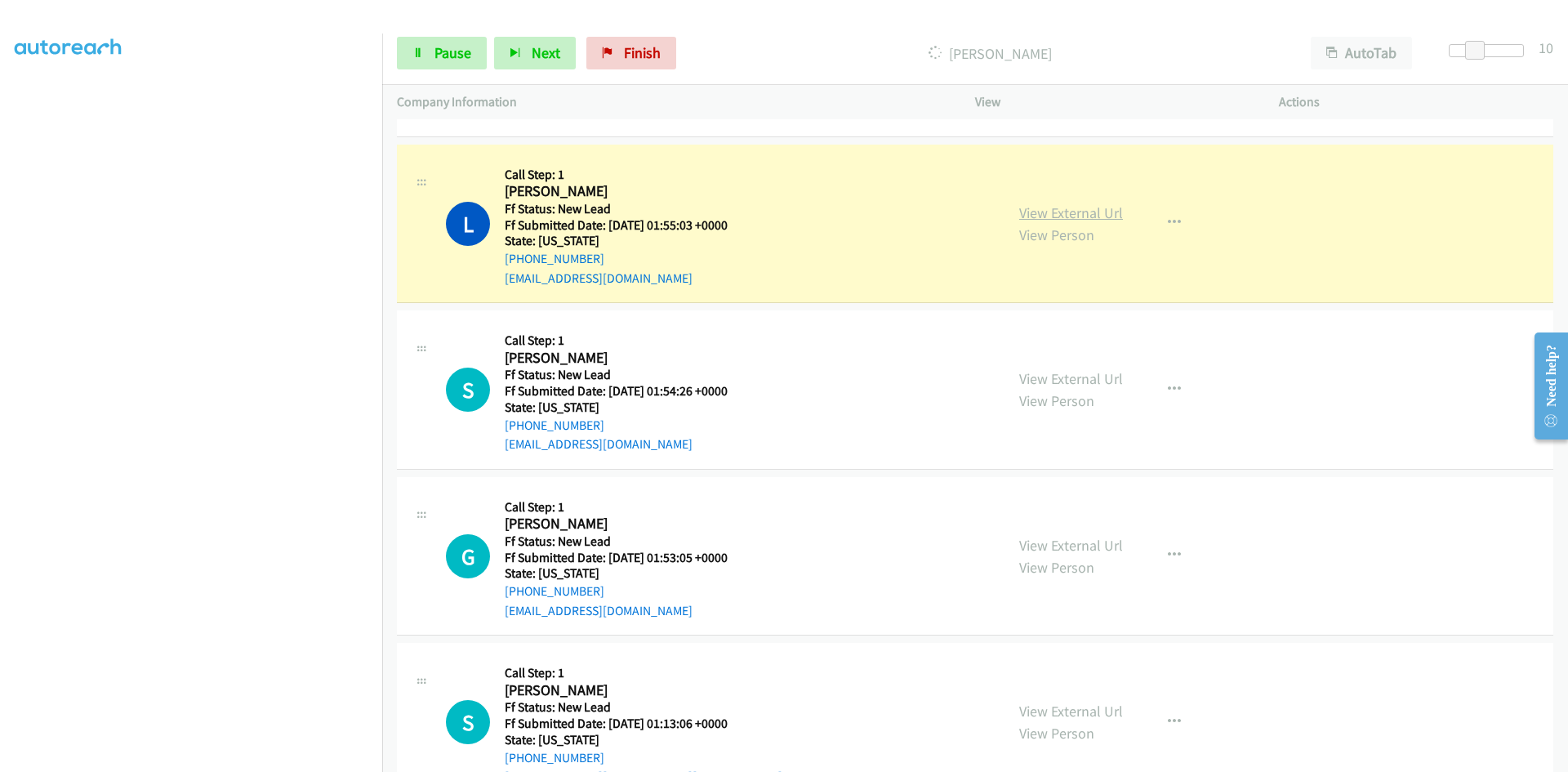
click at [1061, 205] on link "View External Url" at bounding box center [1071, 213] width 103 height 19
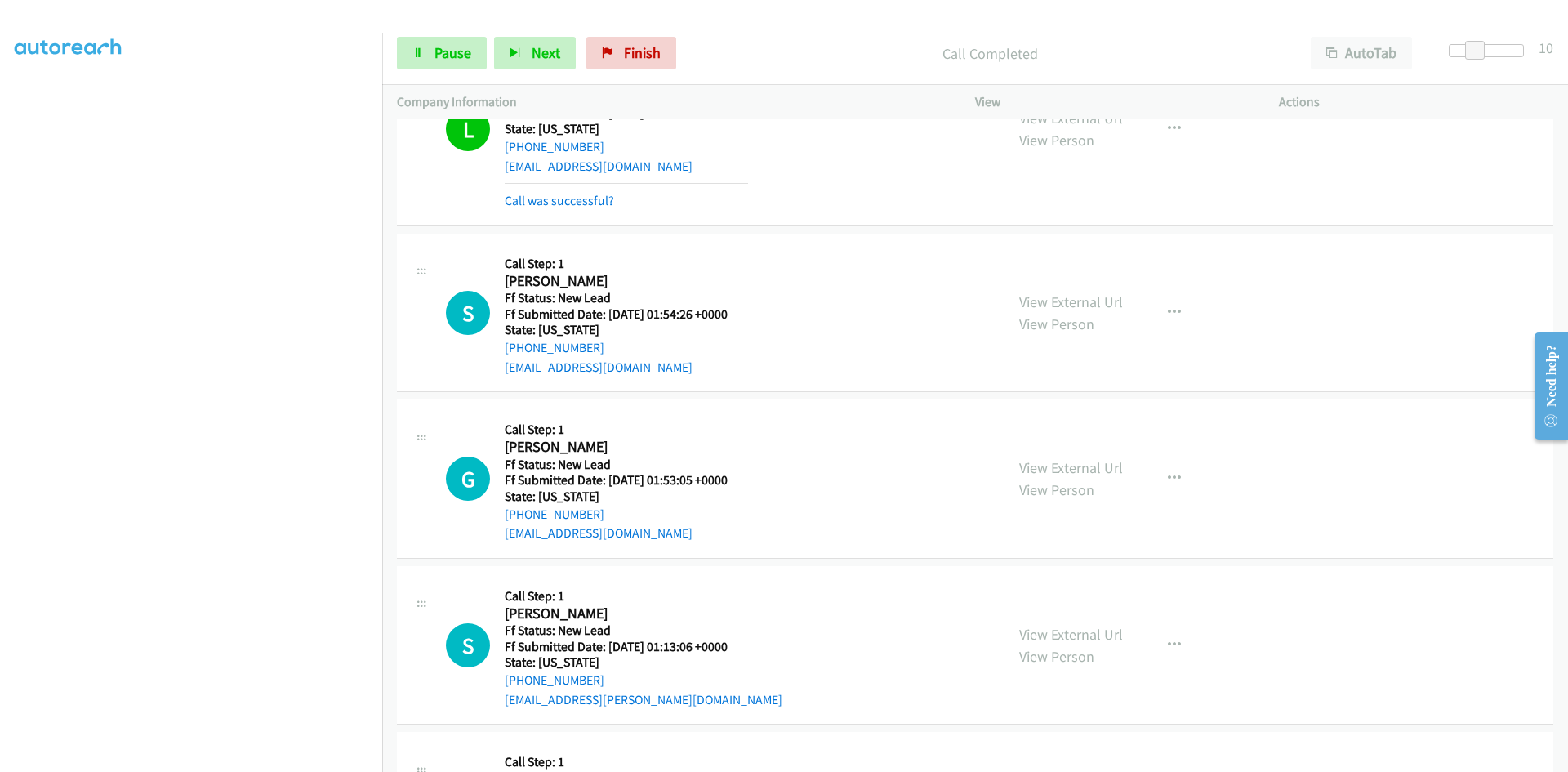
scroll to position [2484, 0]
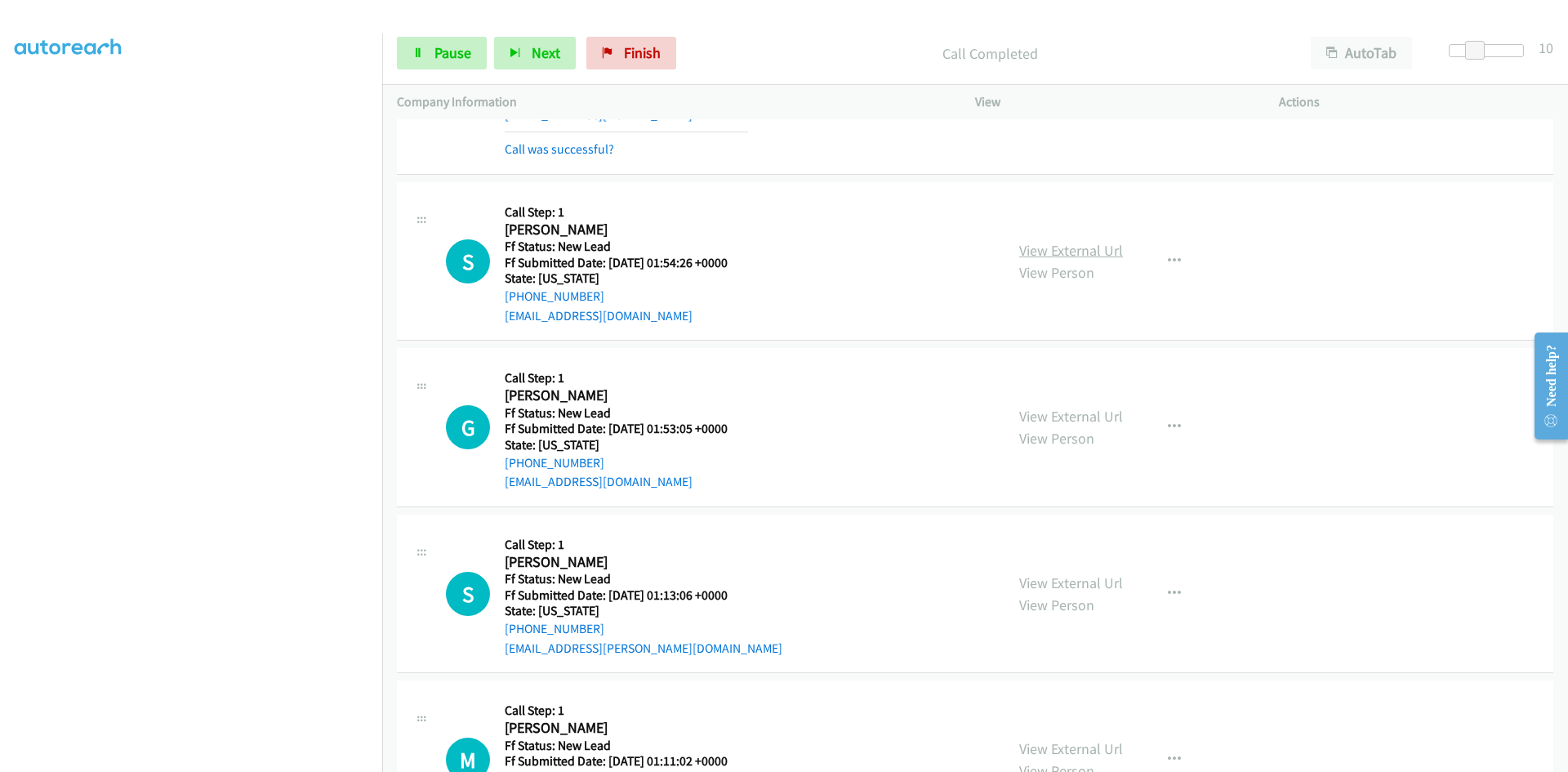
click at [1104, 246] on link "View External Url" at bounding box center [1071, 251] width 103 height 19
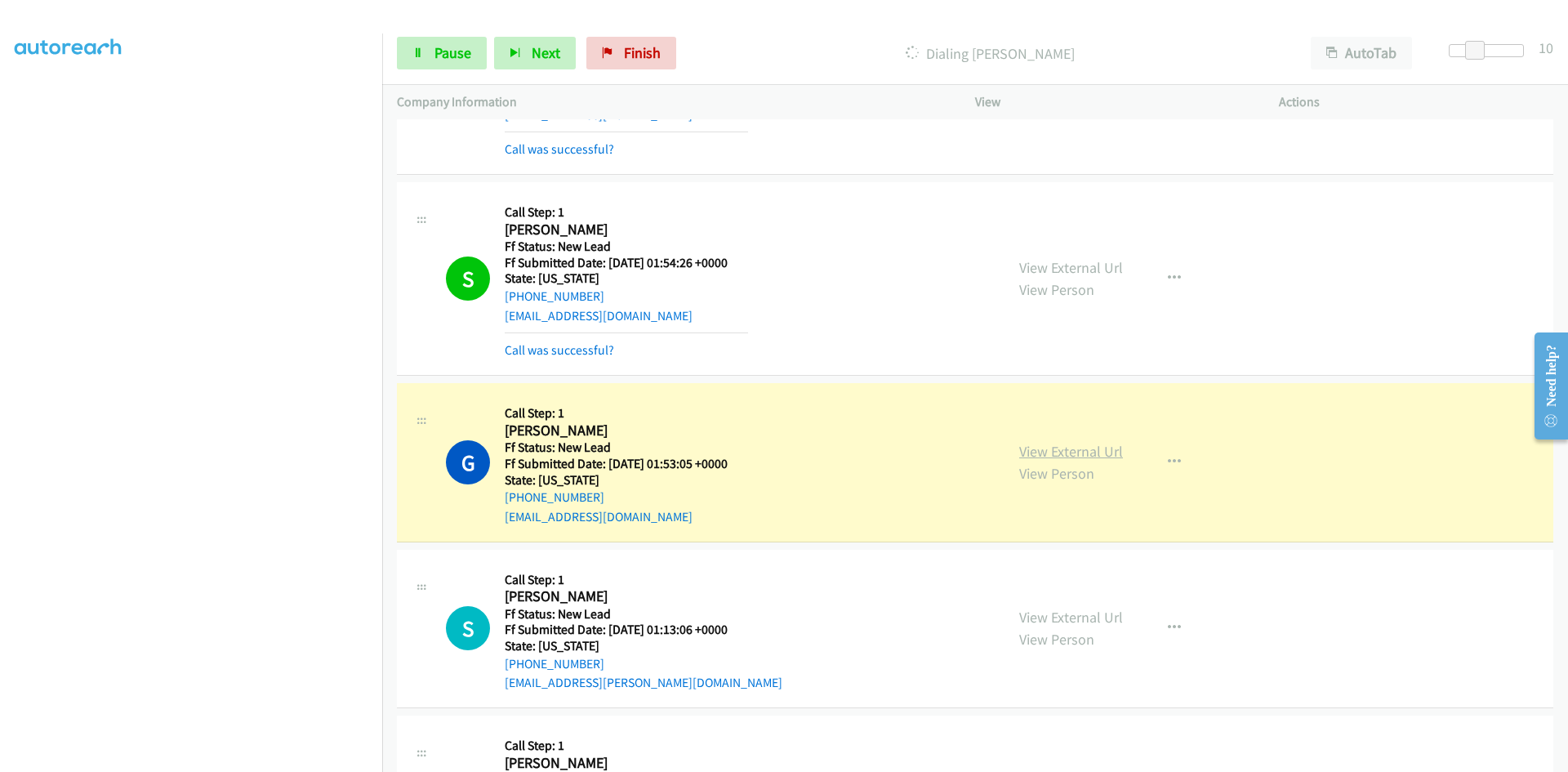
click at [1043, 451] on link "View External Url" at bounding box center [1071, 451] width 103 height 19
click at [1043, 447] on link "View External Url" at bounding box center [1071, 451] width 103 height 19
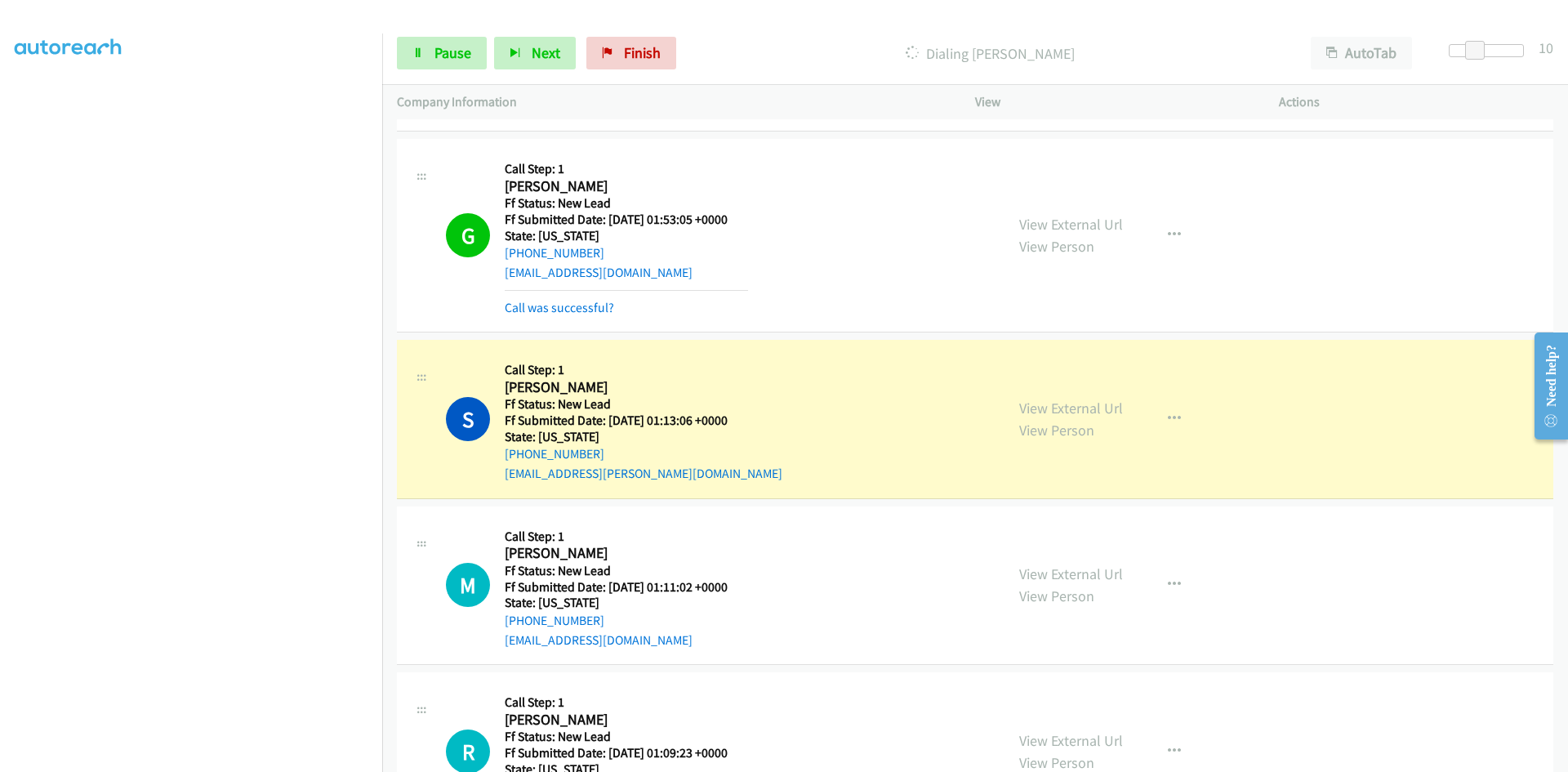
scroll to position [2730, 0]
click at [1048, 405] on link "View External Url" at bounding box center [1071, 408] width 103 height 19
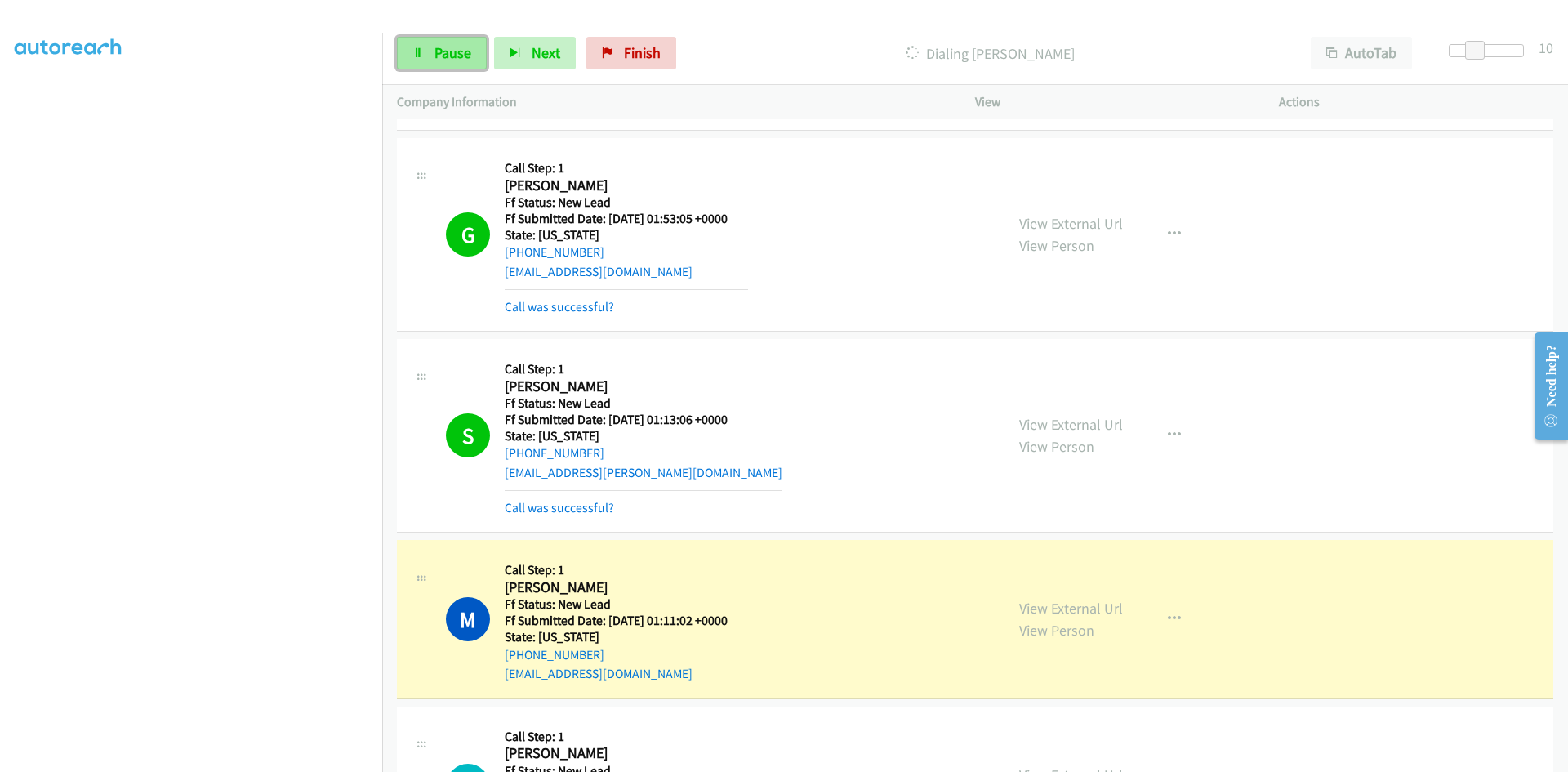
click at [427, 58] on link "Pause" at bounding box center [442, 53] width 90 height 33
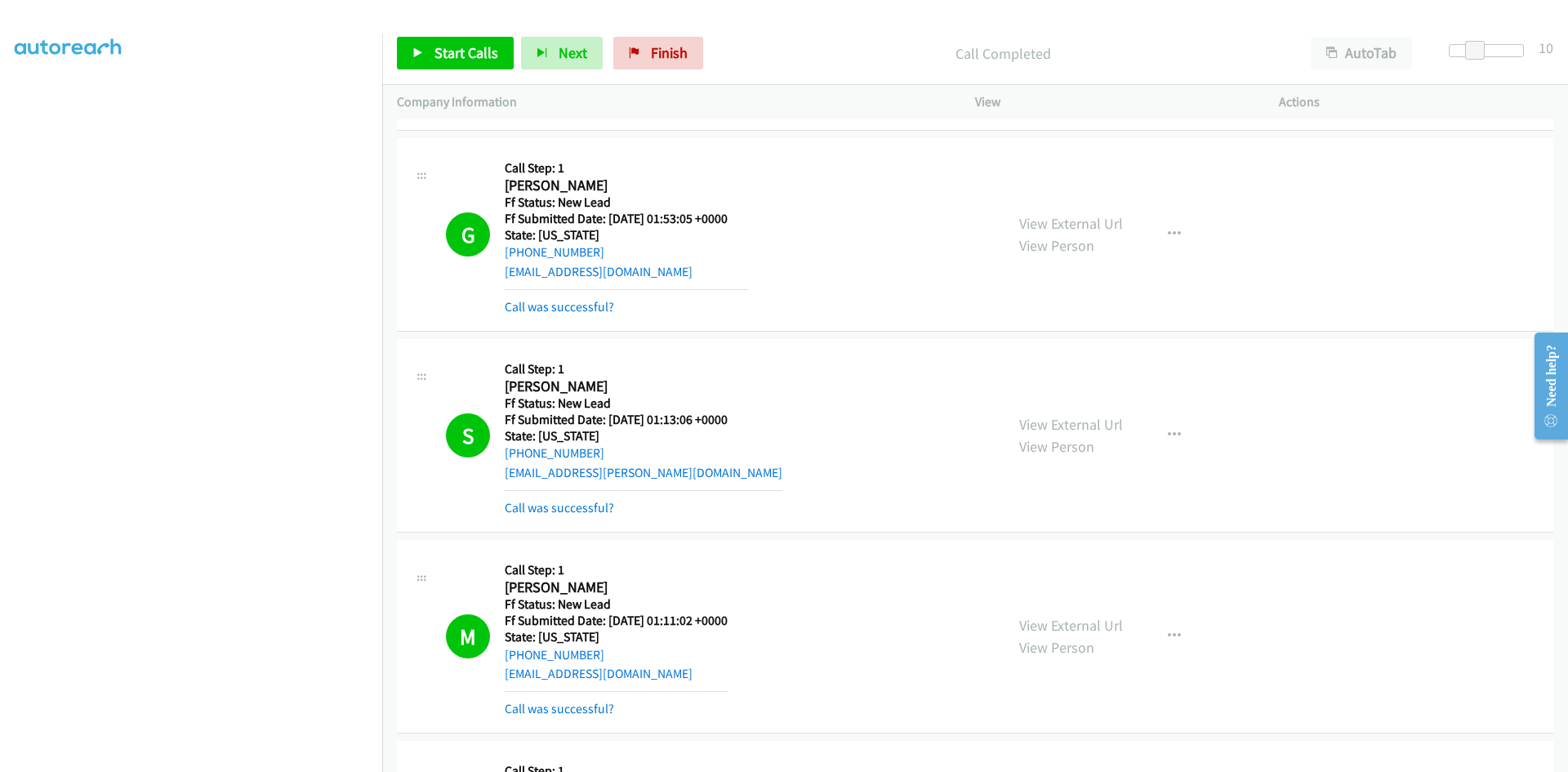
scroll to position [2811, 0]
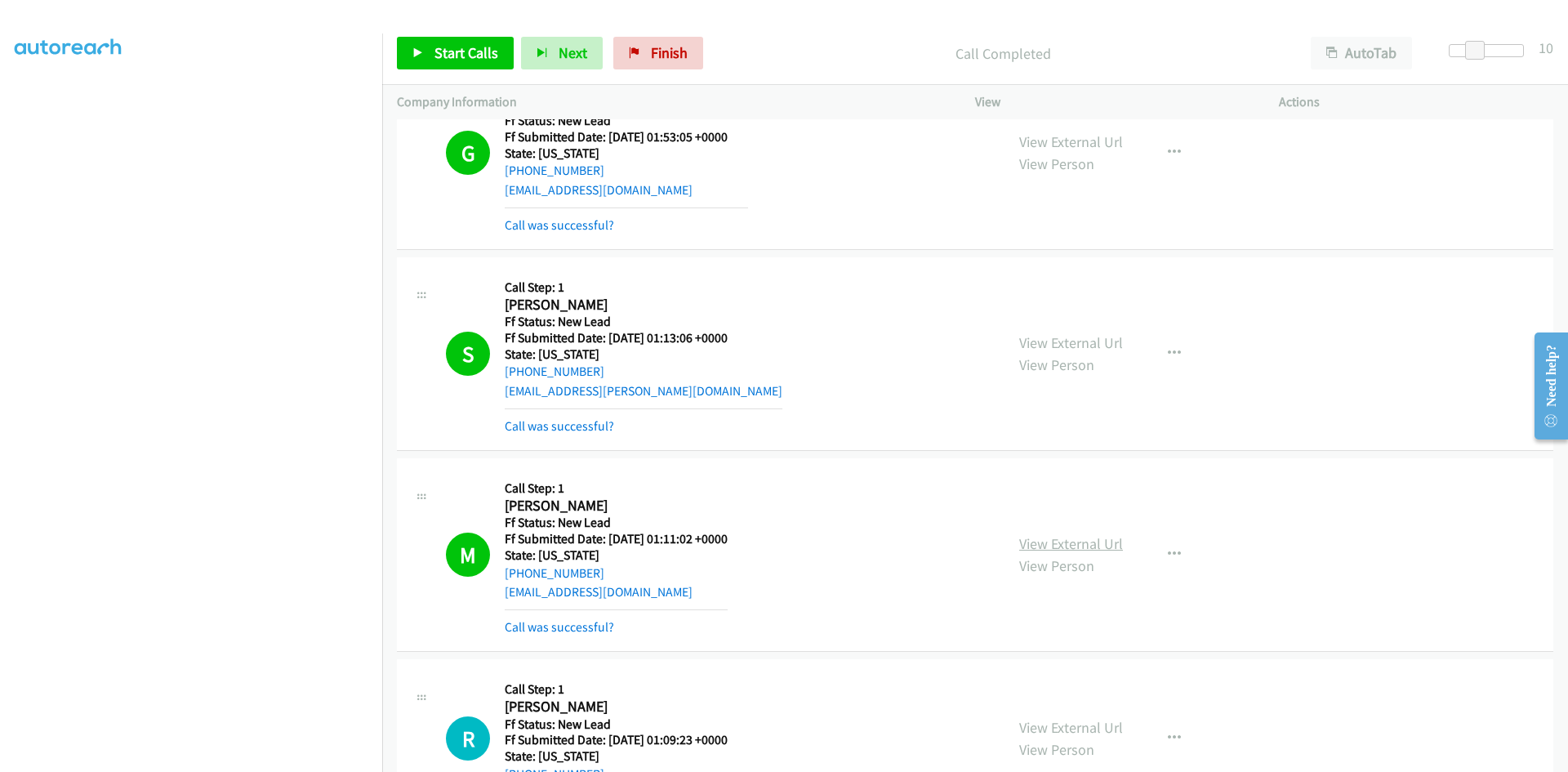
click at [1114, 548] on link "View External Url" at bounding box center [1071, 544] width 103 height 19
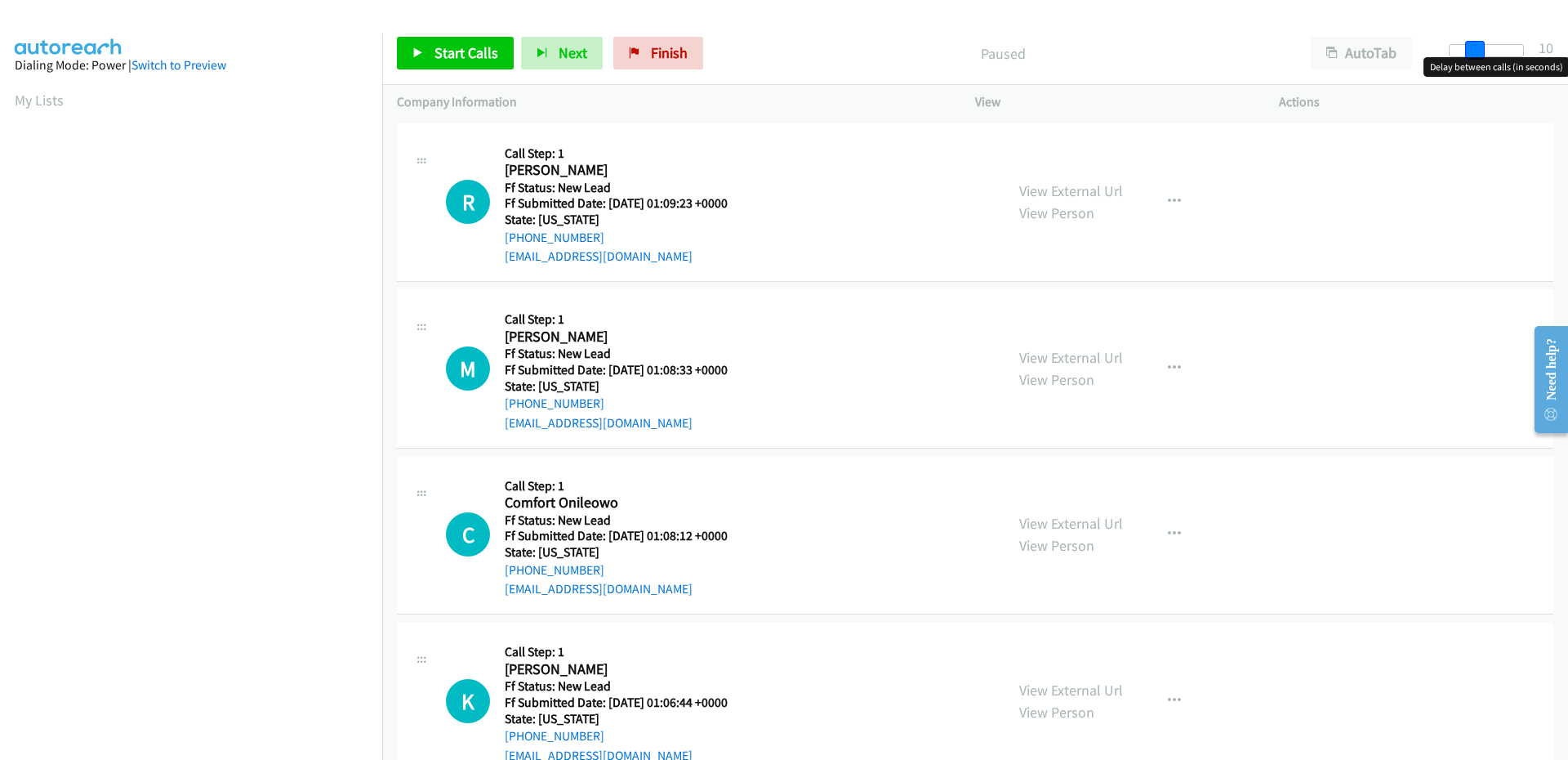
drag, startPoint x: 1461, startPoint y: 43, endPoint x: 1481, endPoint y: 43, distance: 20.0
click at [1481, 43] on span at bounding box center [1474, 50] width 20 height 20
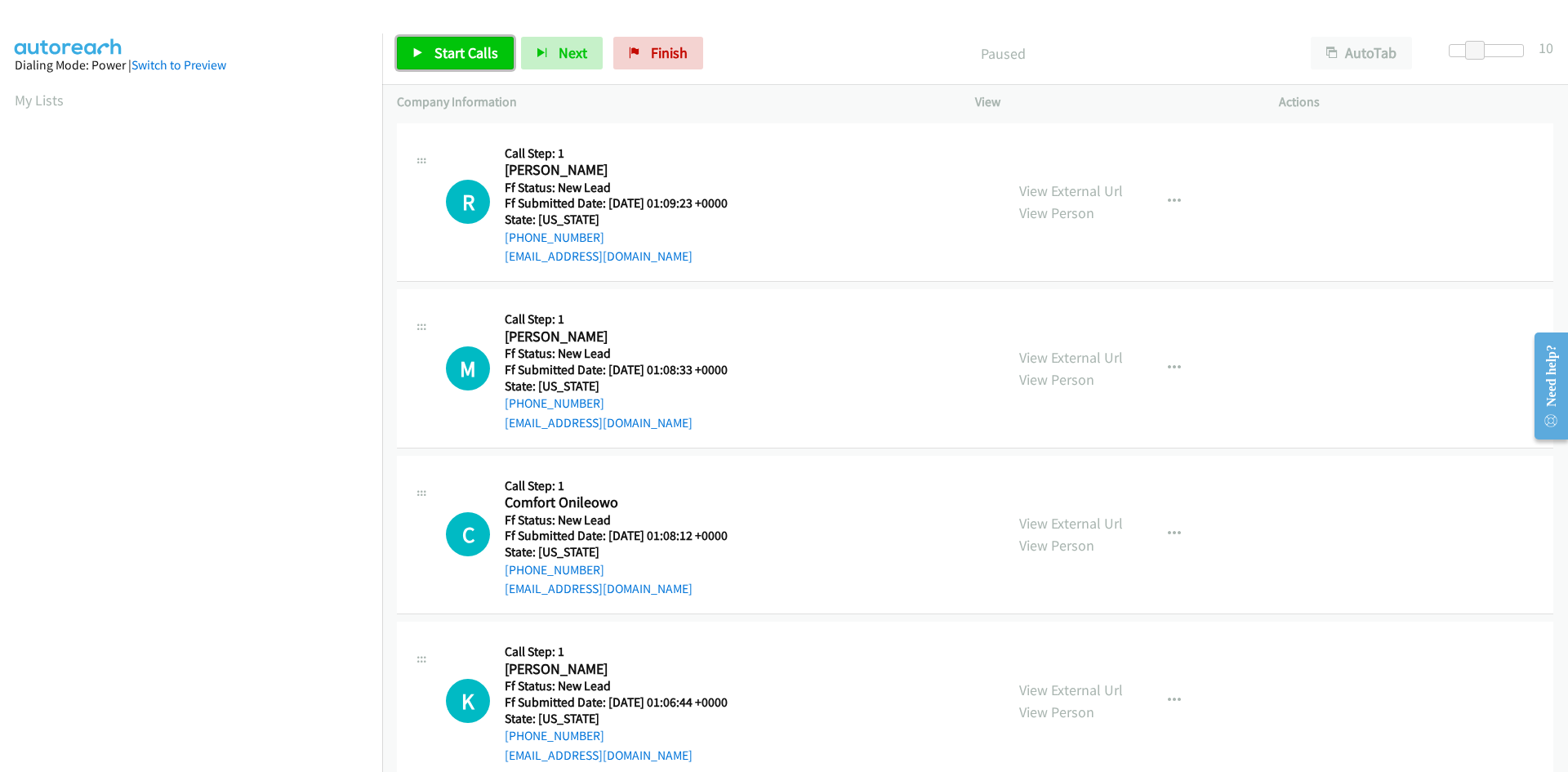
click at [415, 58] on icon at bounding box center [418, 53] width 11 height 11
click at [1101, 193] on link "View External Url" at bounding box center [1071, 190] width 103 height 19
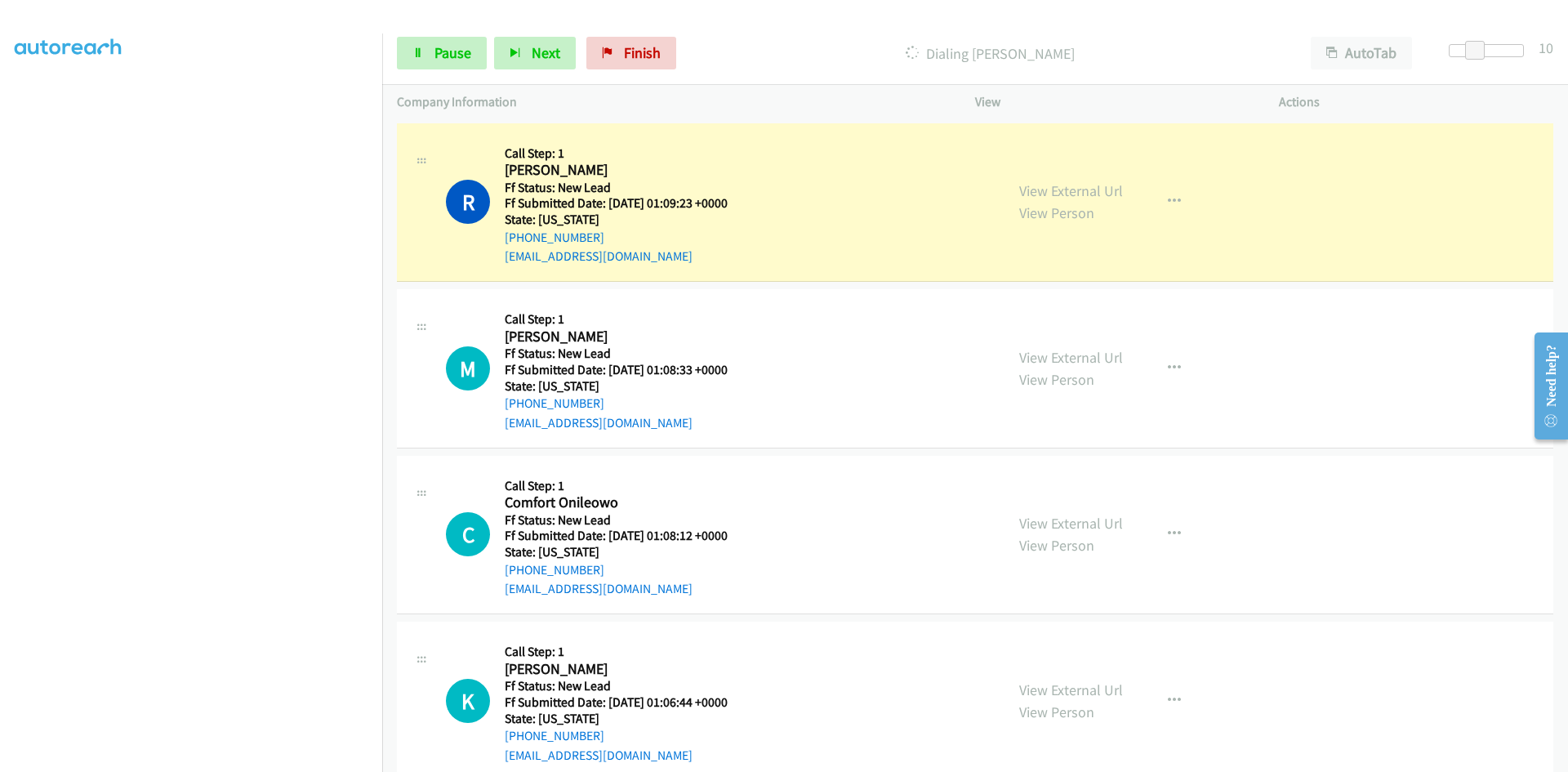
scroll to position [144, 0]
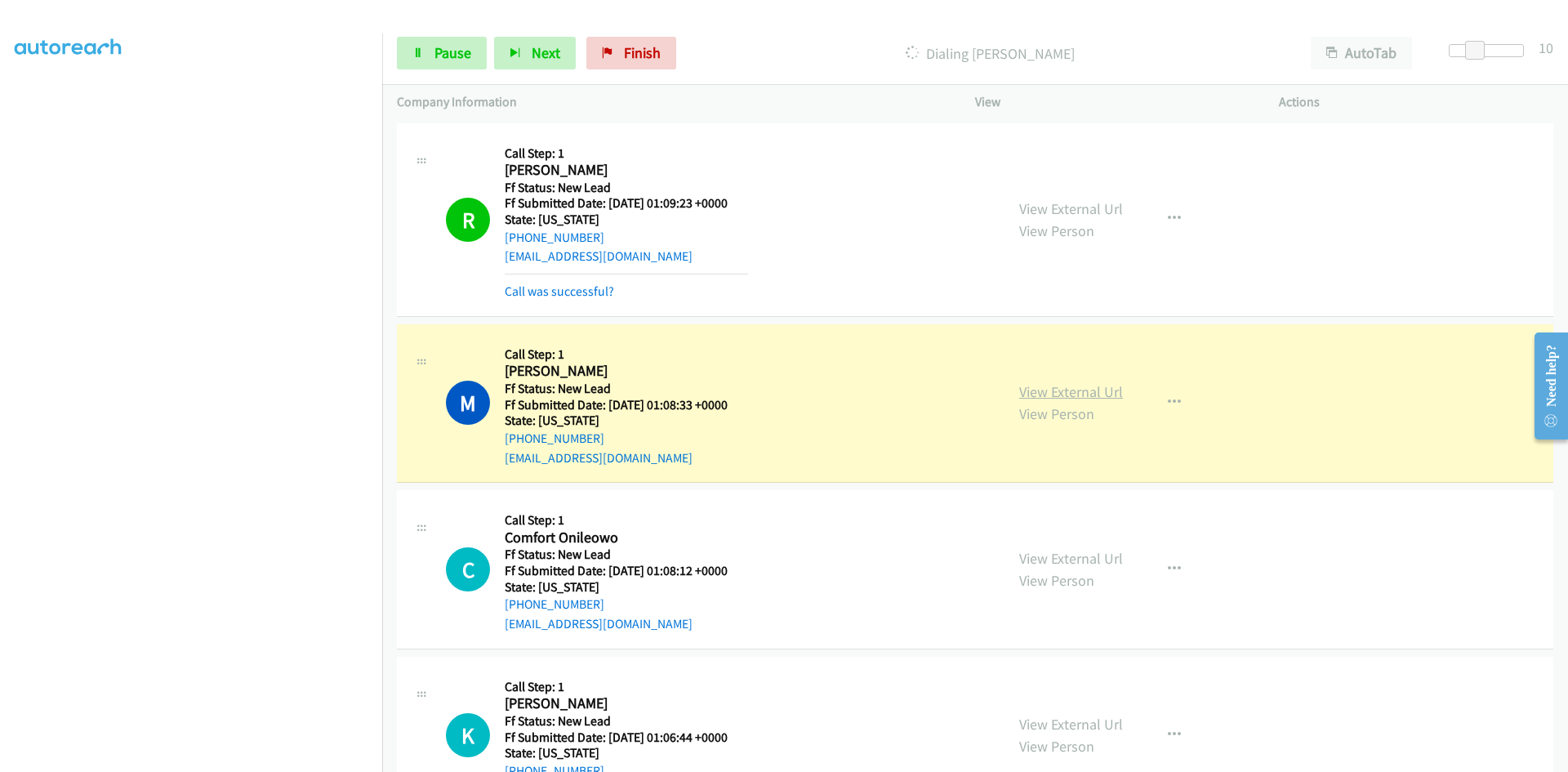
click at [1042, 396] on link "View External Url" at bounding box center [1071, 392] width 103 height 19
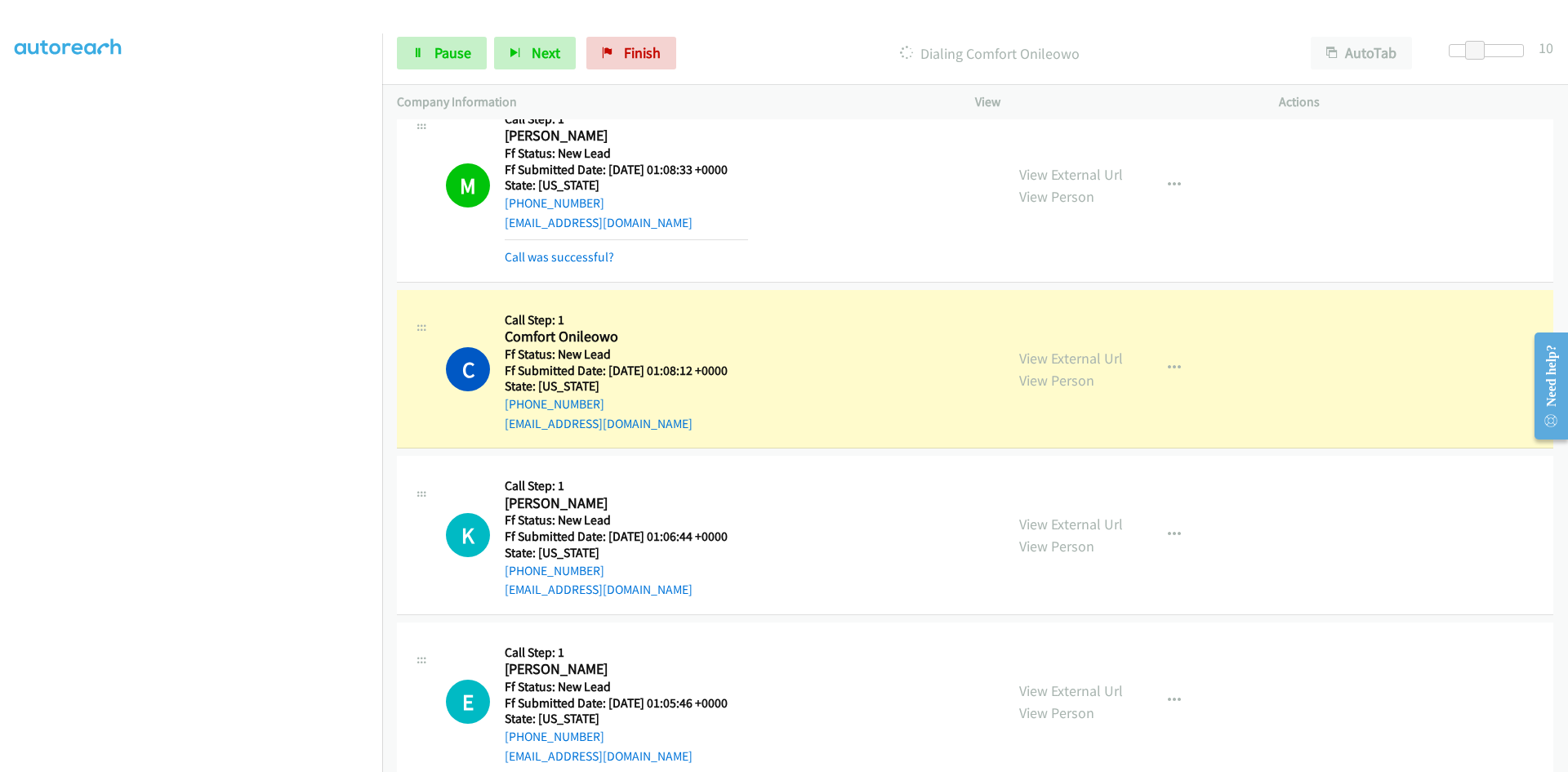
scroll to position [245, 0]
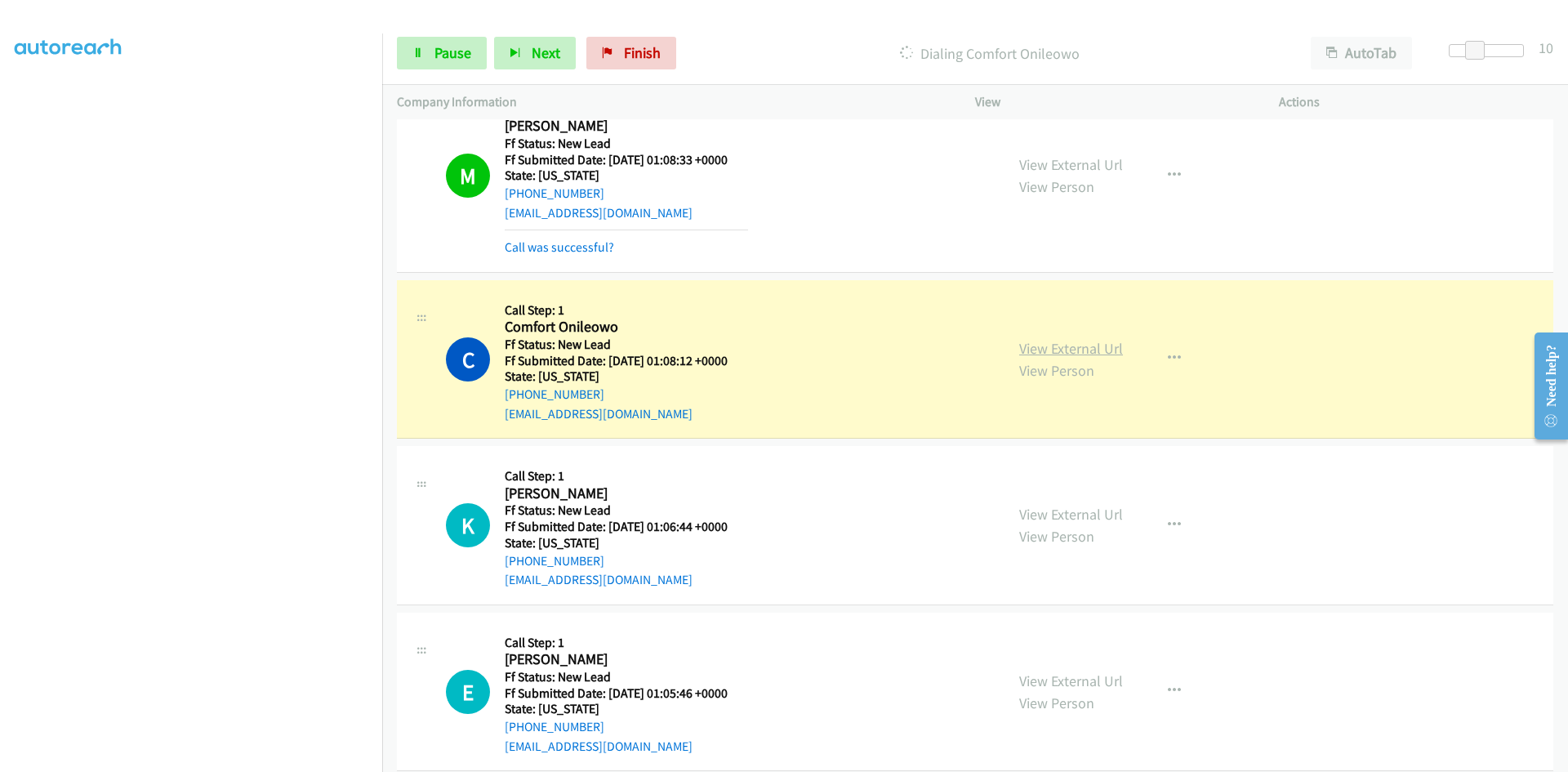
click at [1030, 345] on link "View External Url" at bounding box center [1071, 348] width 103 height 19
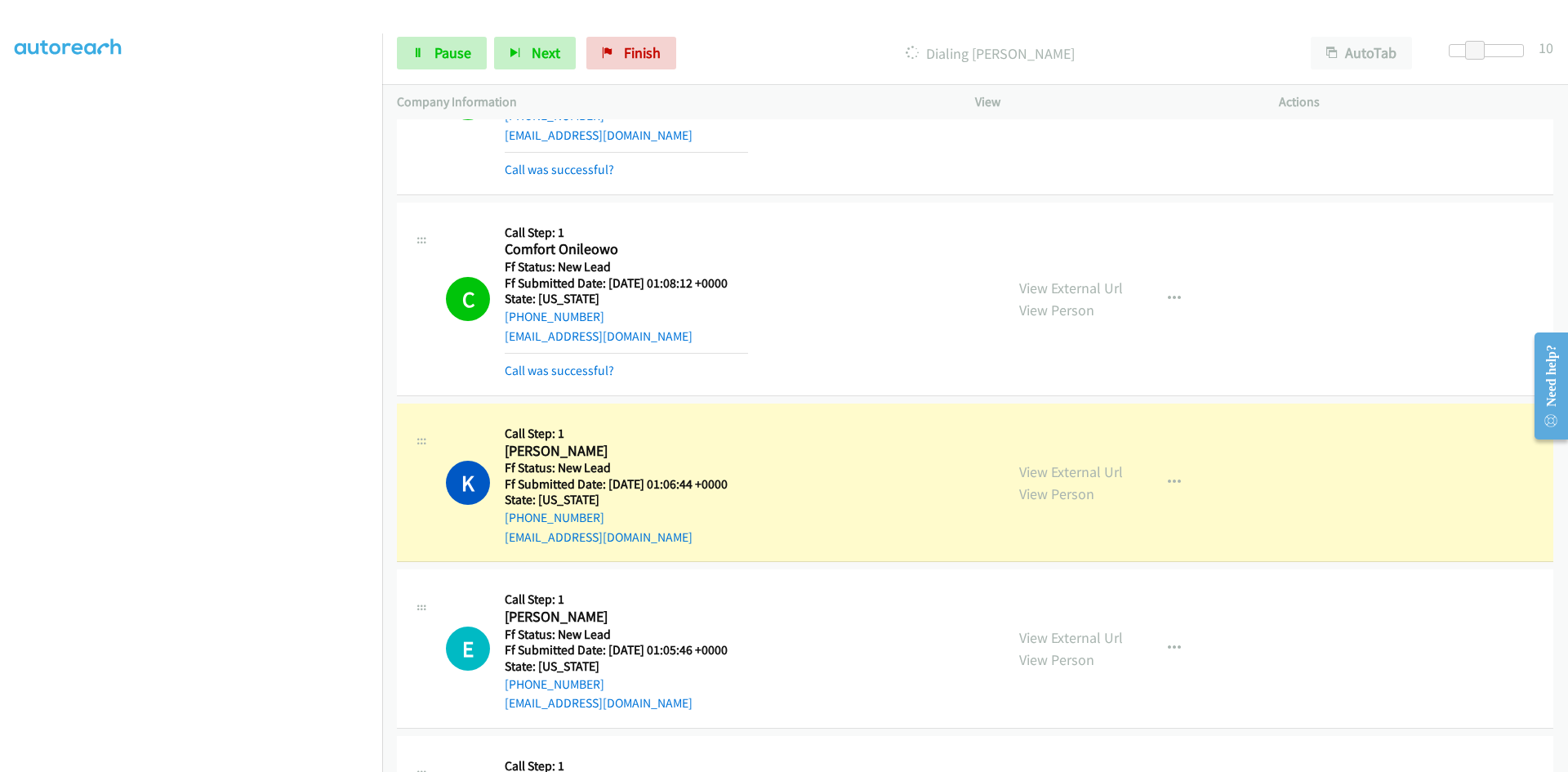
scroll to position [653, 0]
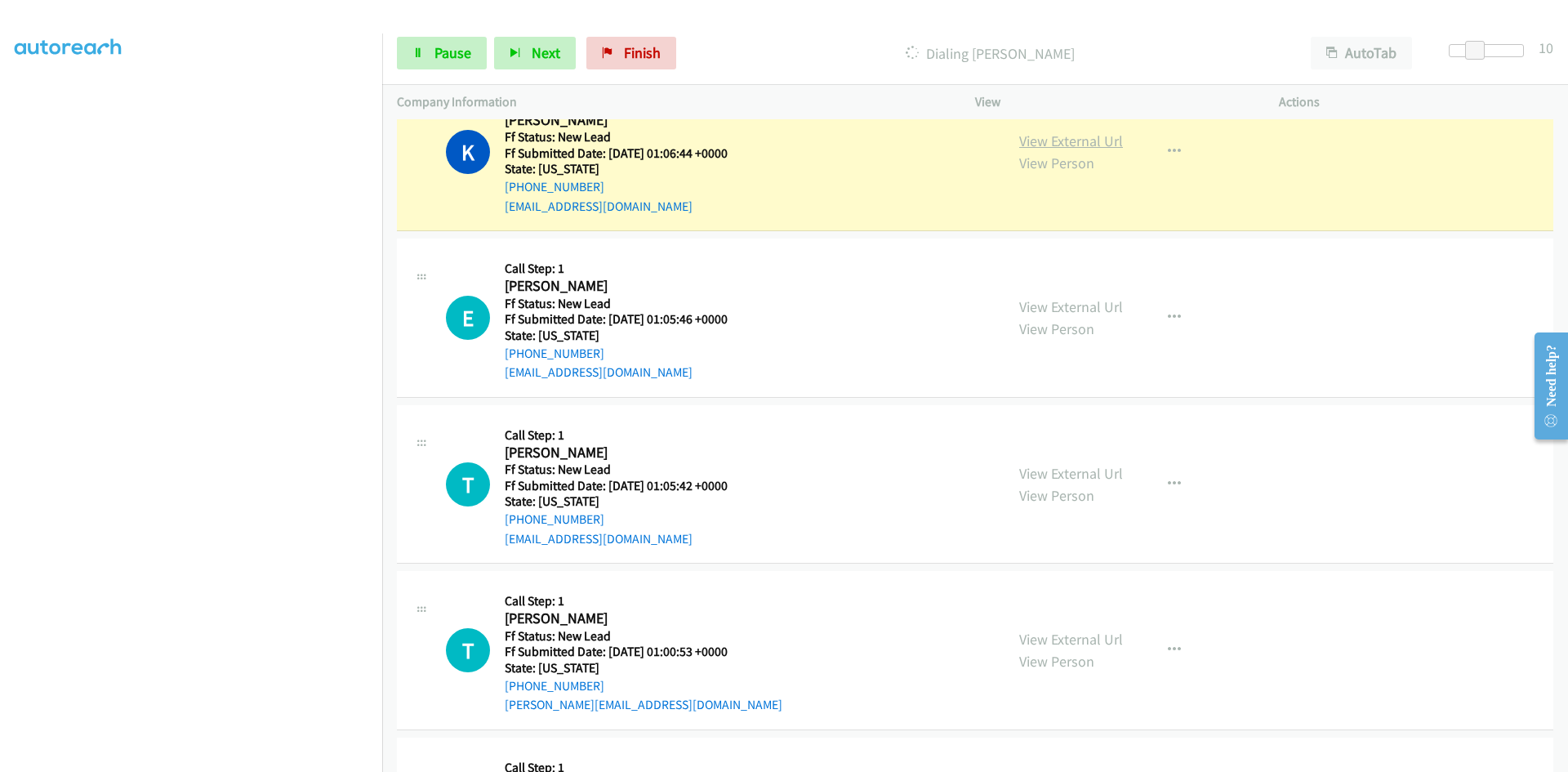
click at [1108, 142] on link "View External Url" at bounding box center [1071, 141] width 103 height 19
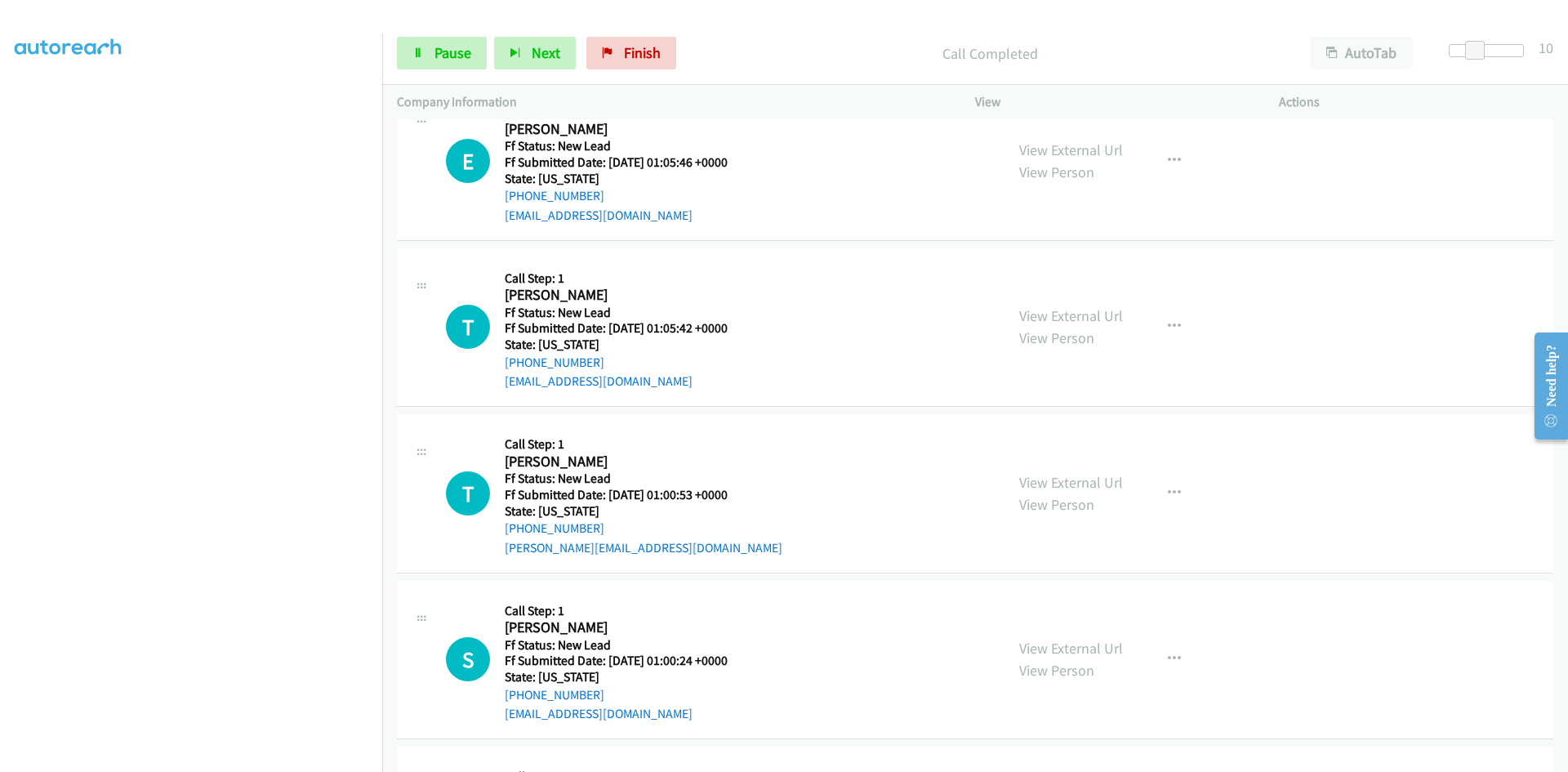
scroll to position [817, 0]
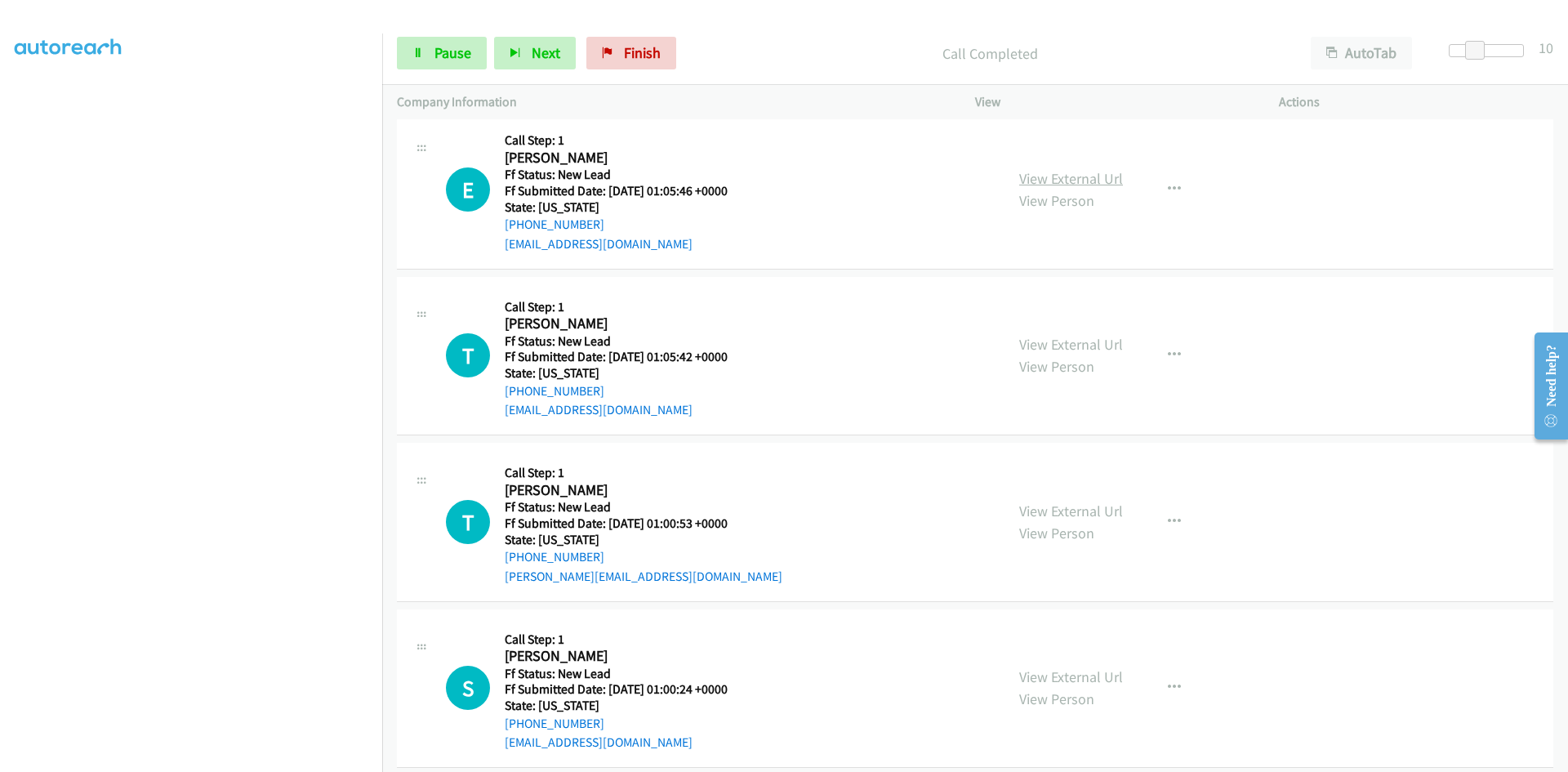
click at [1066, 180] on link "View External Url" at bounding box center [1071, 178] width 103 height 19
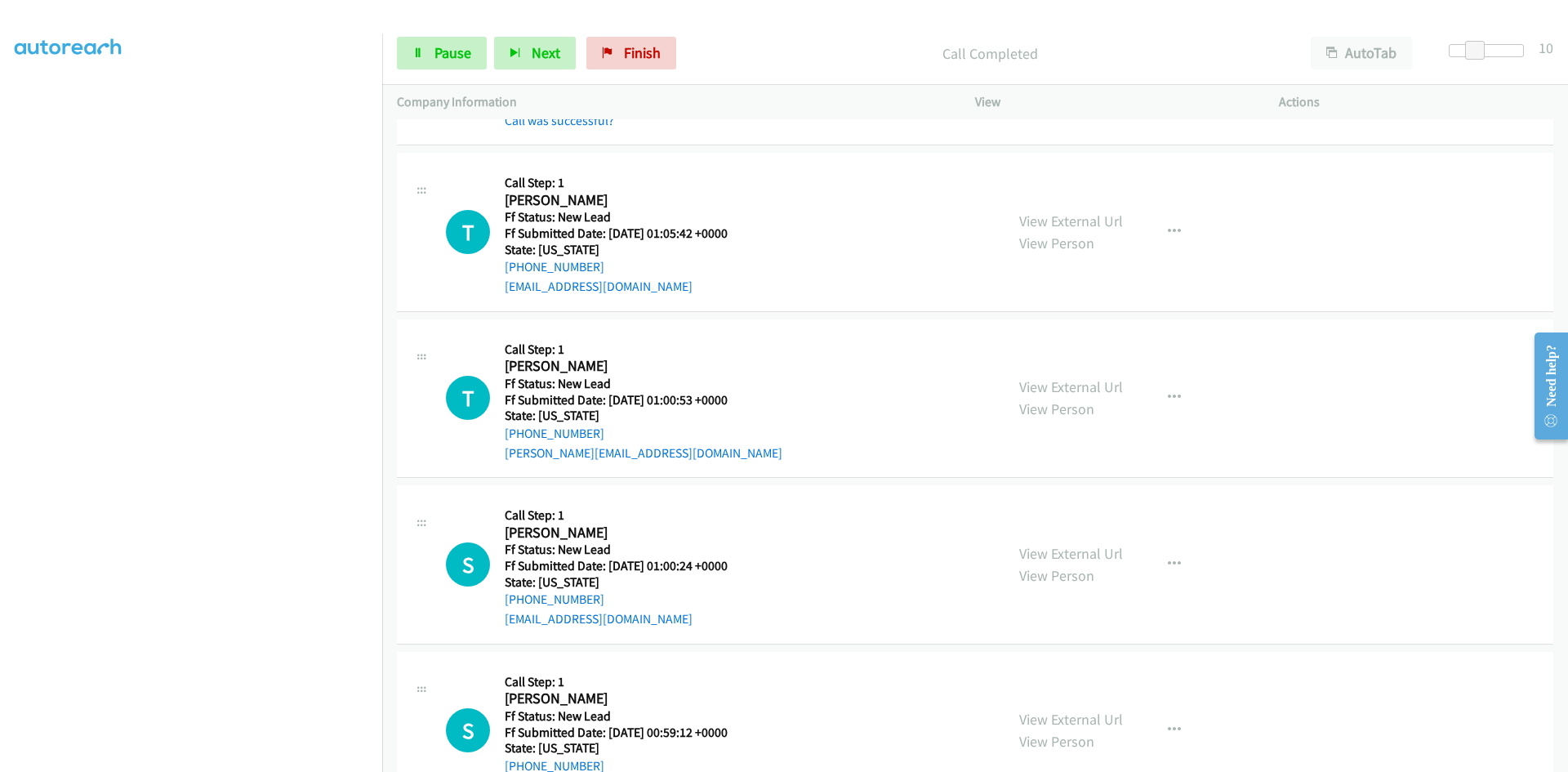
scroll to position [980, 0]
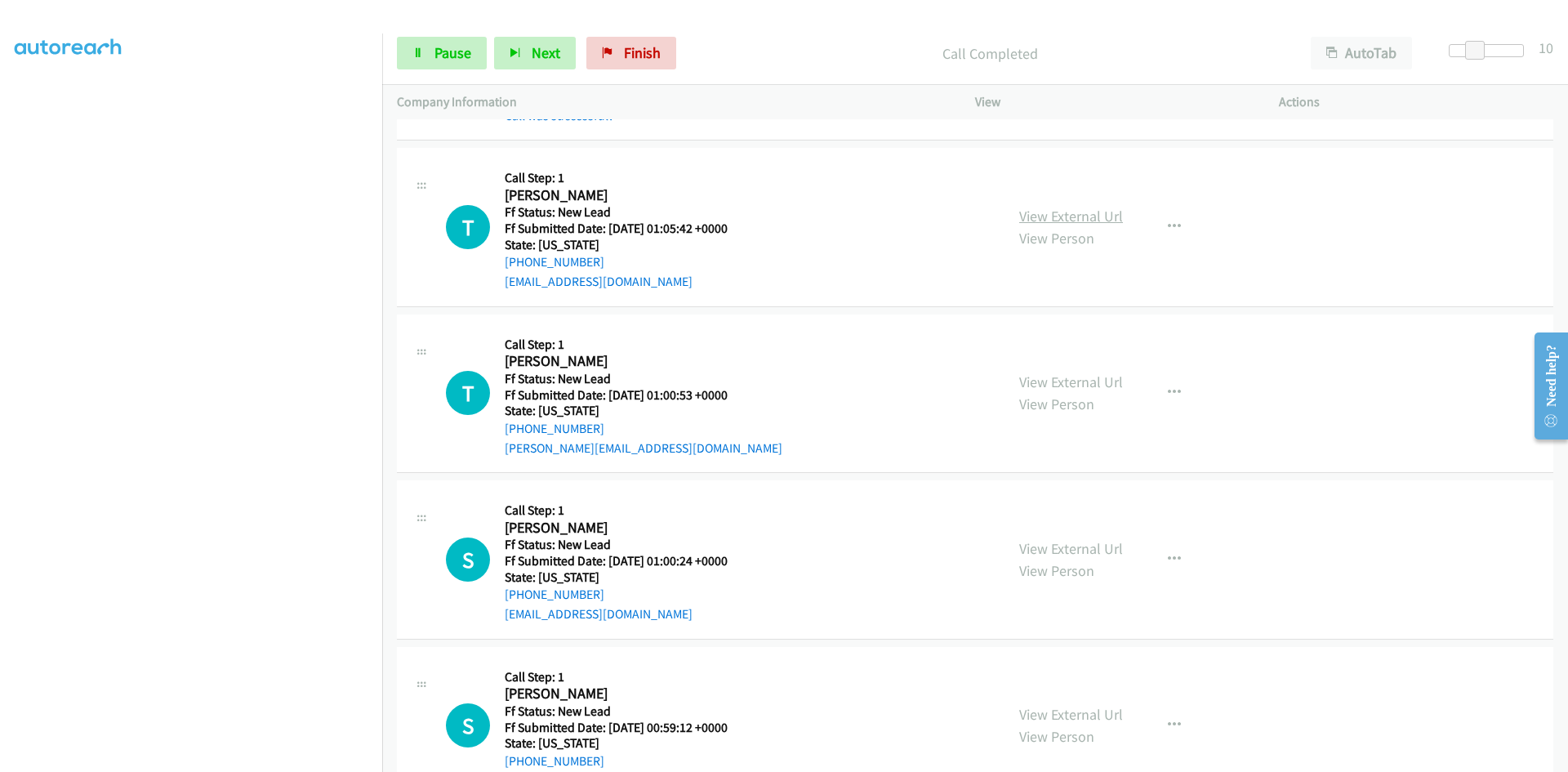
click at [1058, 219] on link "View External Url" at bounding box center [1071, 216] width 103 height 19
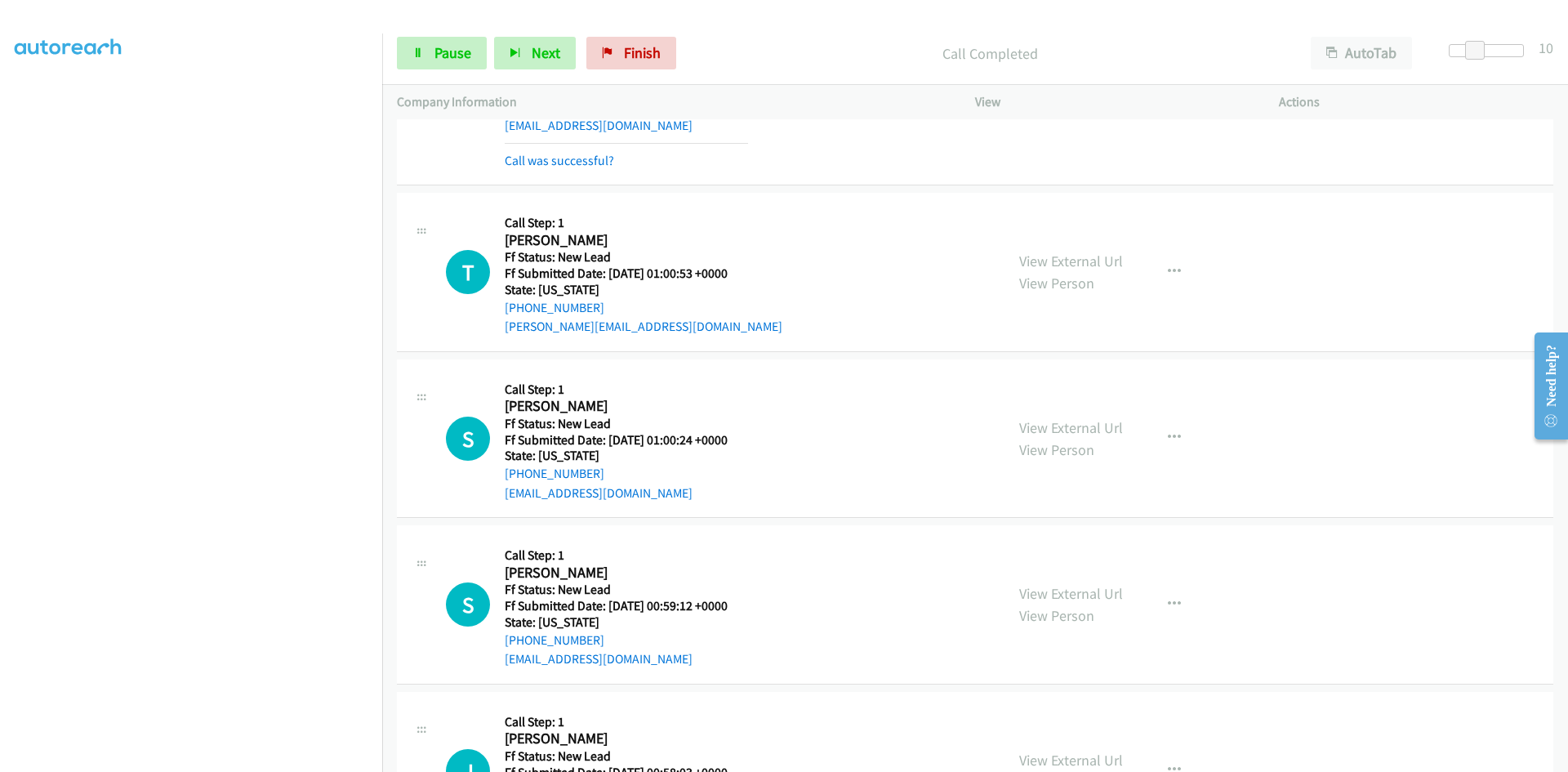
scroll to position [1143, 0]
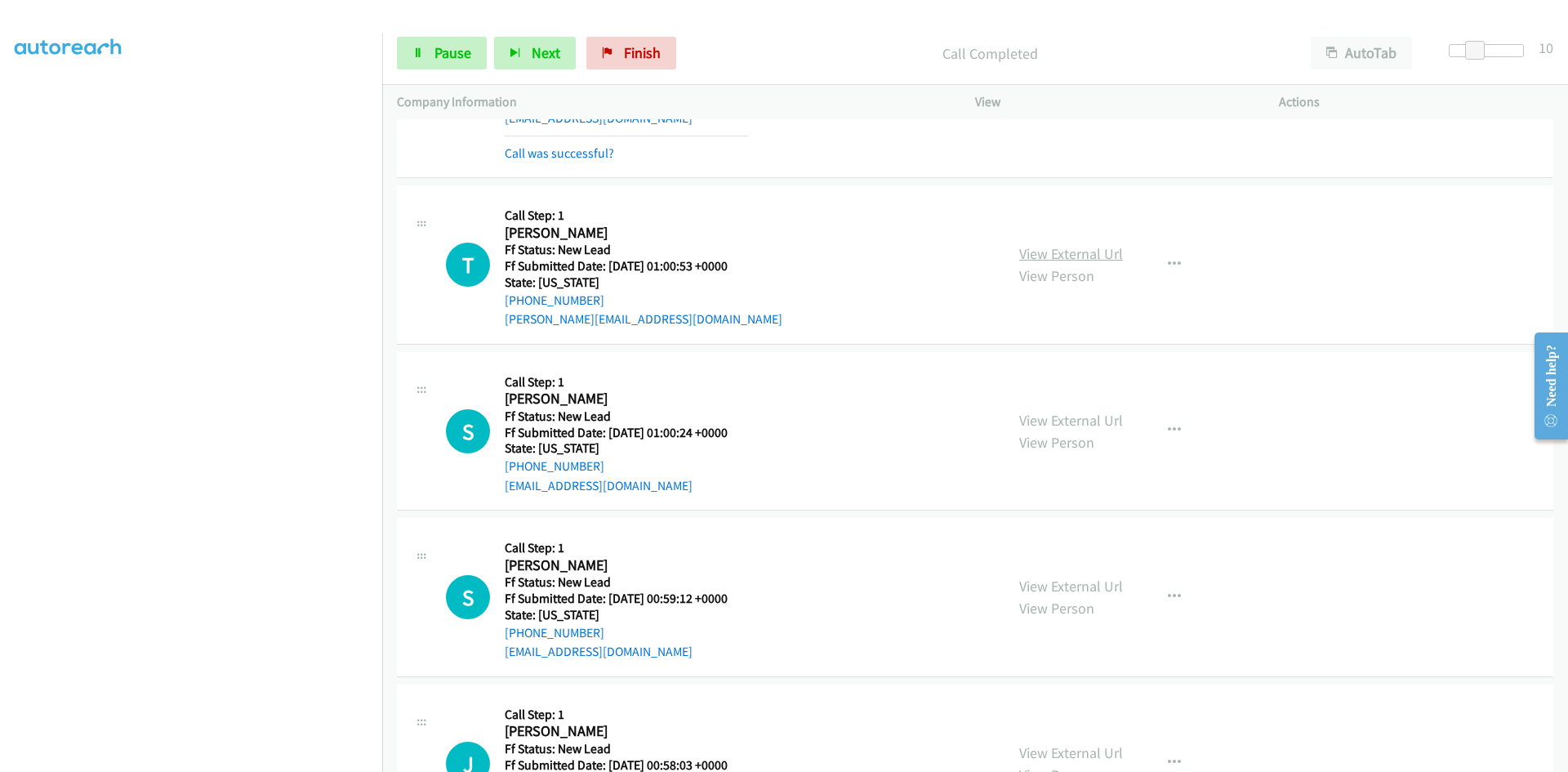
click at [1061, 252] on link "View External Url" at bounding box center [1071, 253] width 103 height 19
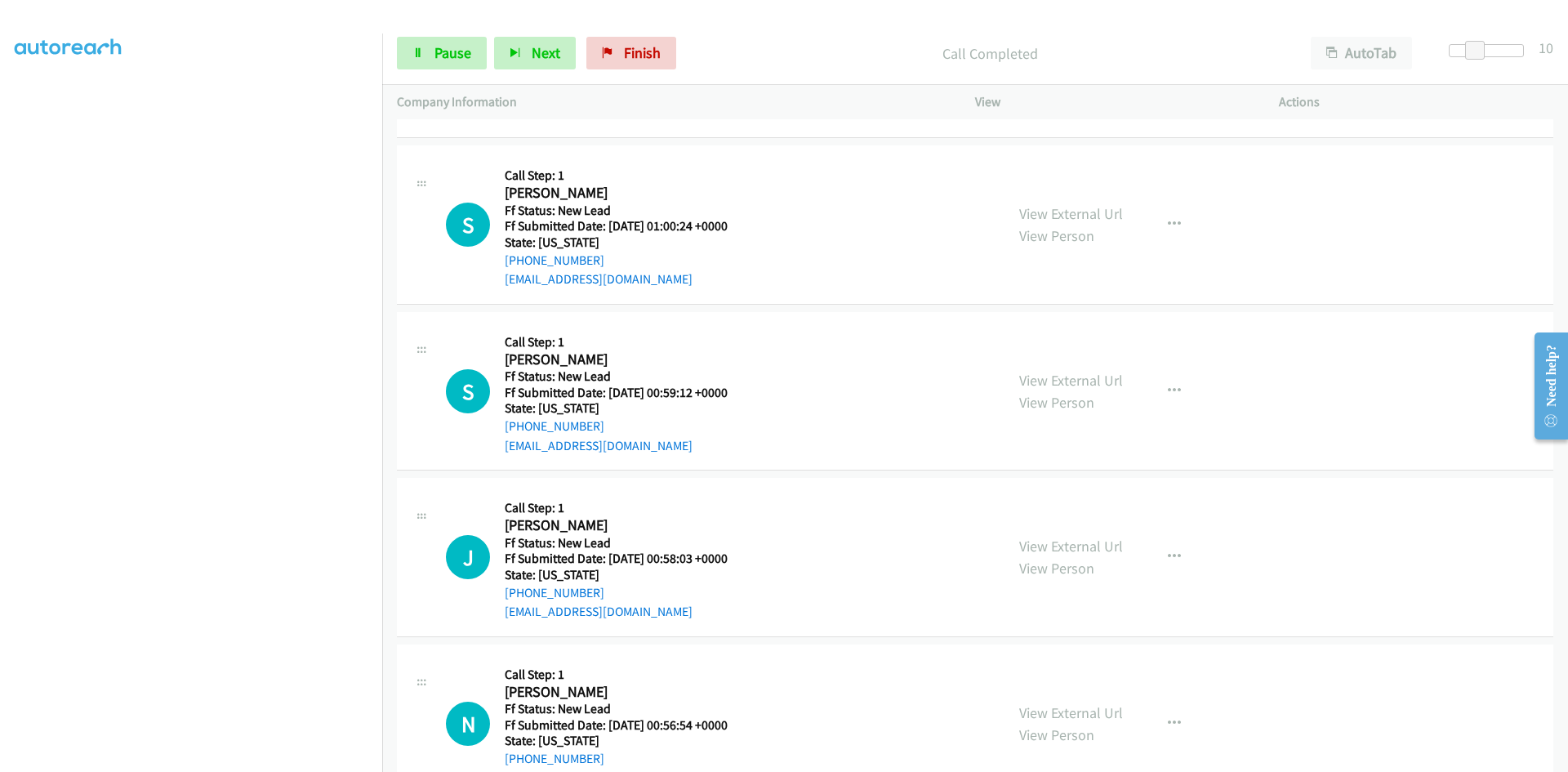
scroll to position [1388, 0]
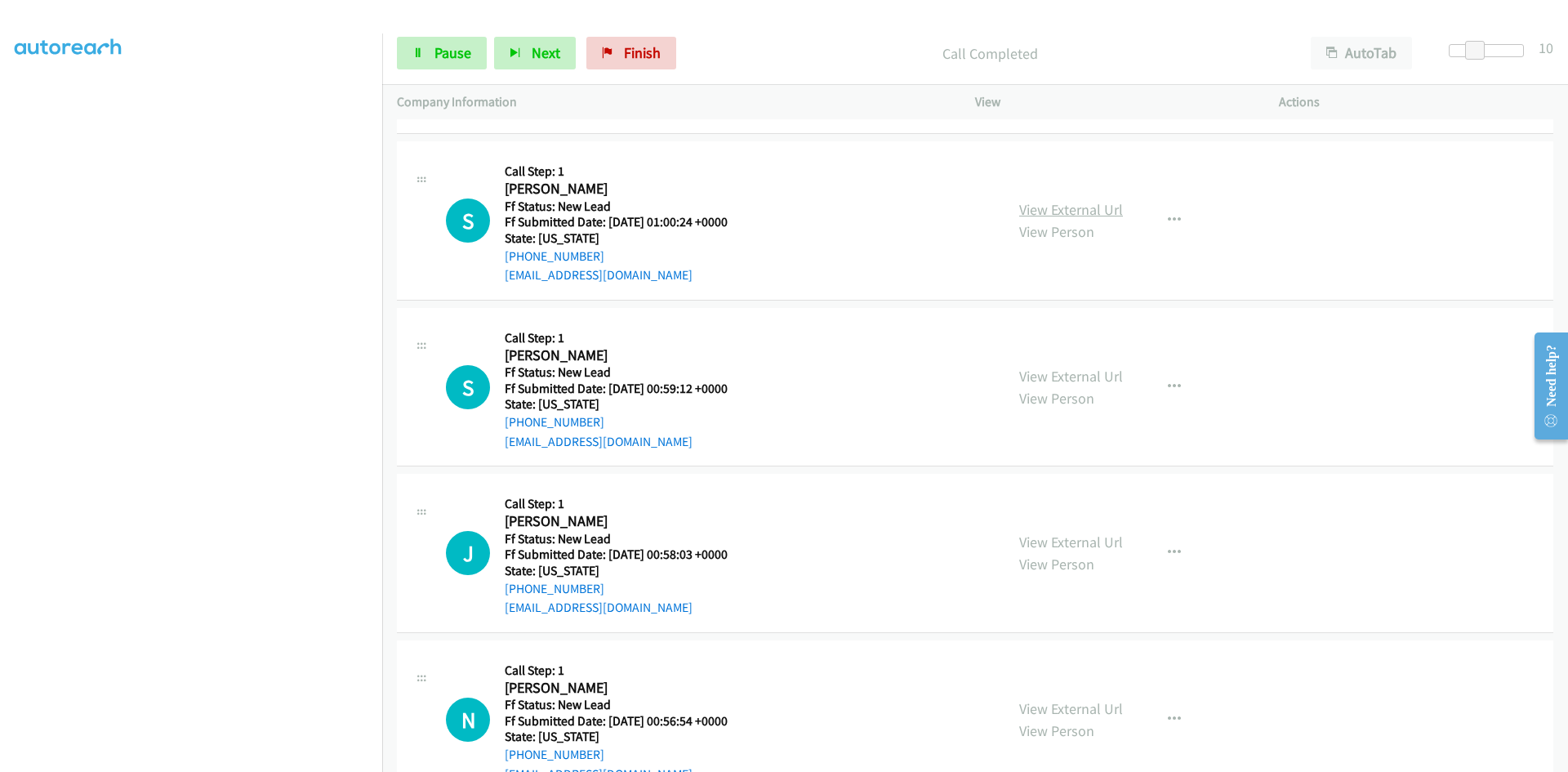
click at [1026, 215] on link "View External Url" at bounding box center [1071, 209] width 103 height 19
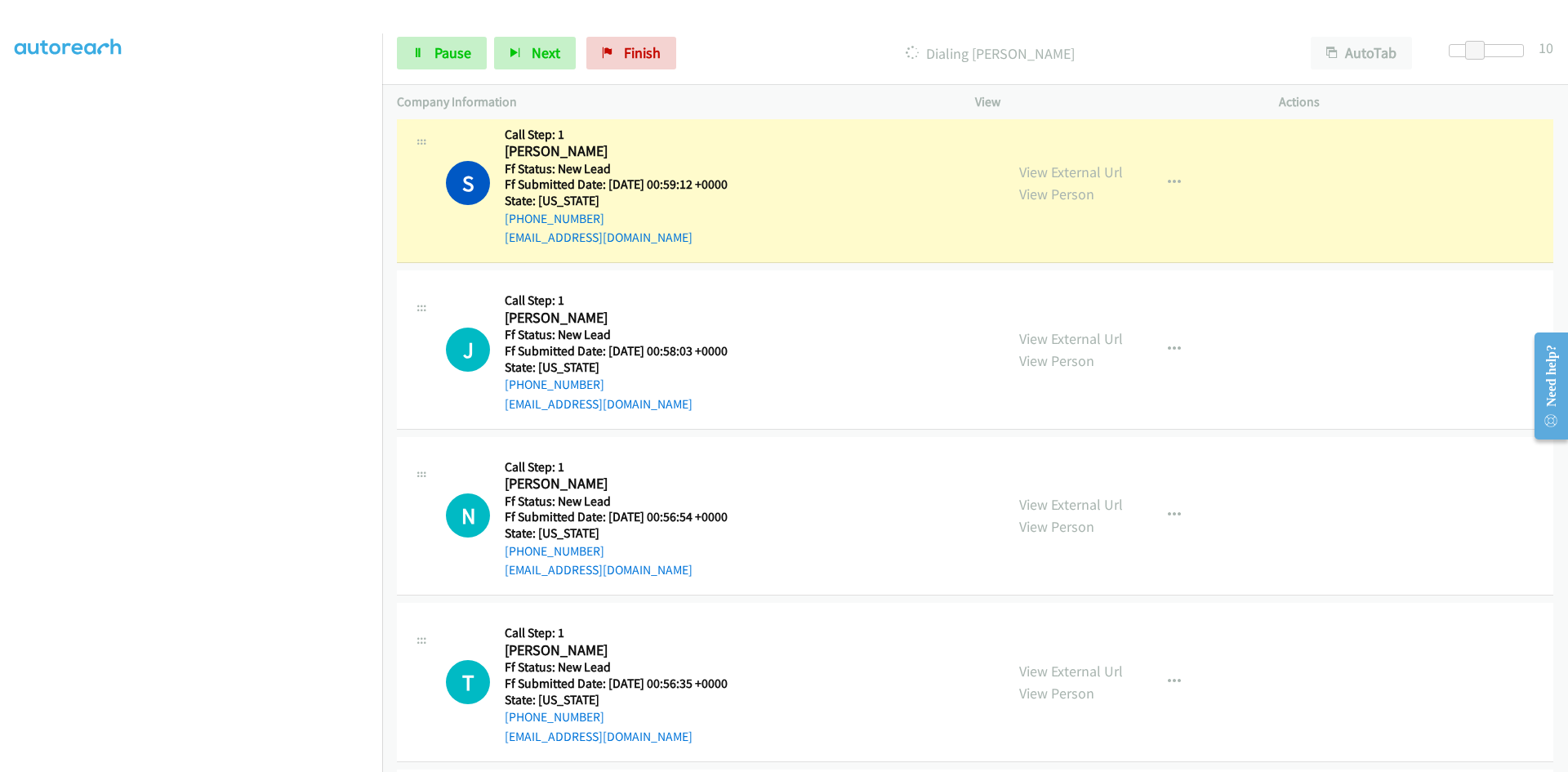
scroll to position [1634, 0]
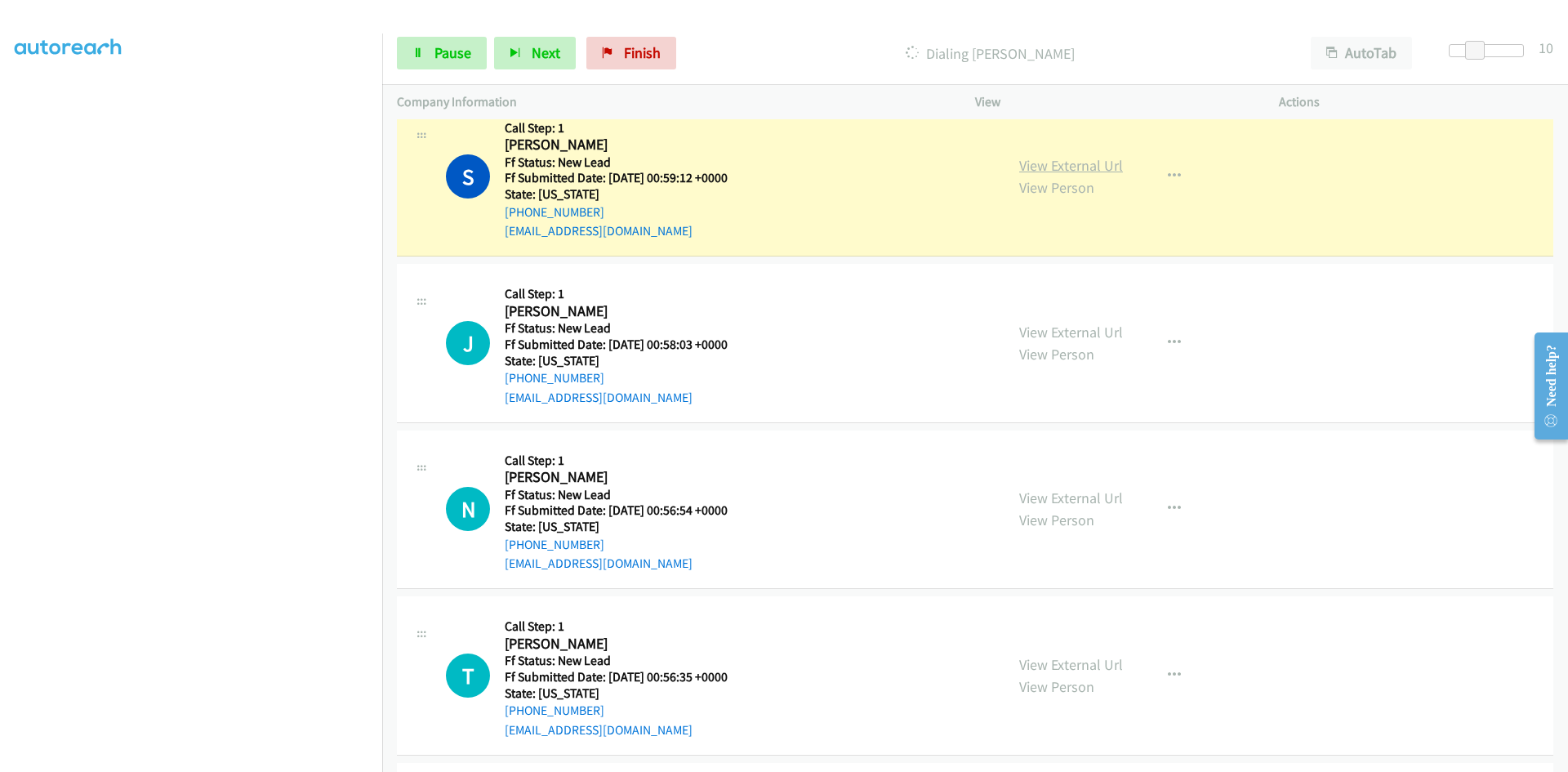
click at [1089, 164] on link "View External Url" at bounding box center [1071, 165] width 103 height 19
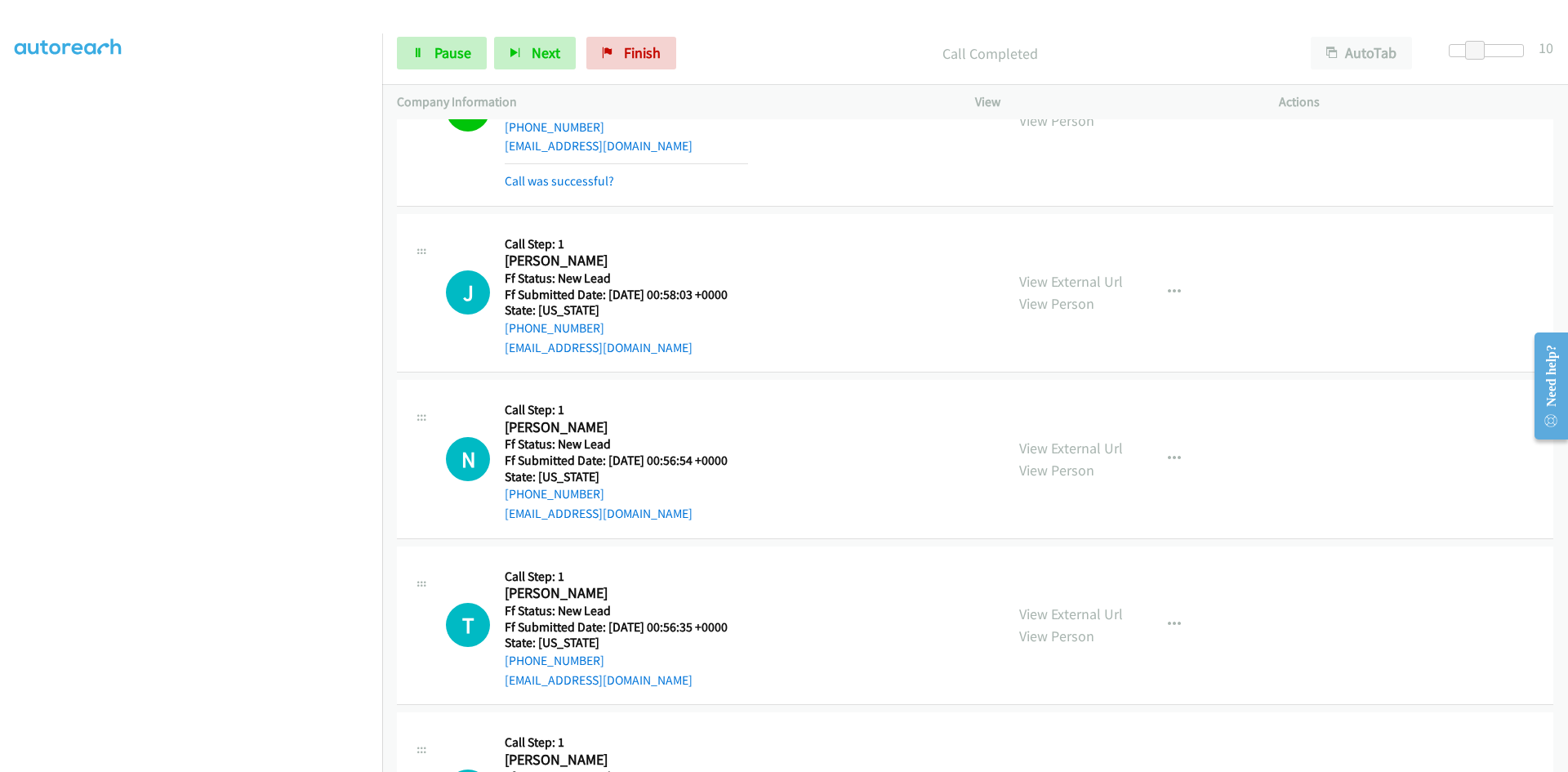
scroll to position [1715, 0]
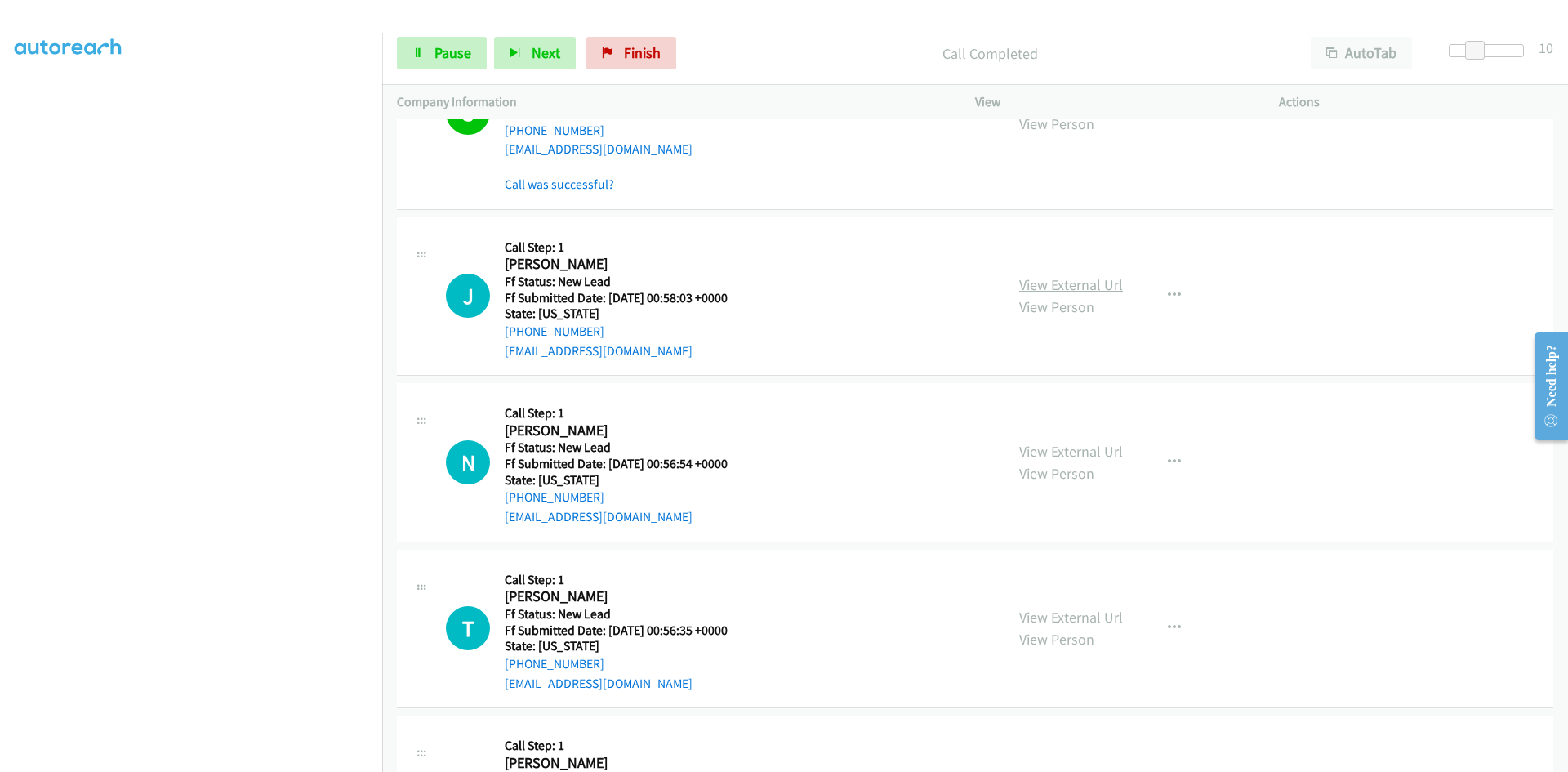
click at [1042, 286] on link "View External Url" at bounding box center [1071, 284] width 103 height 19
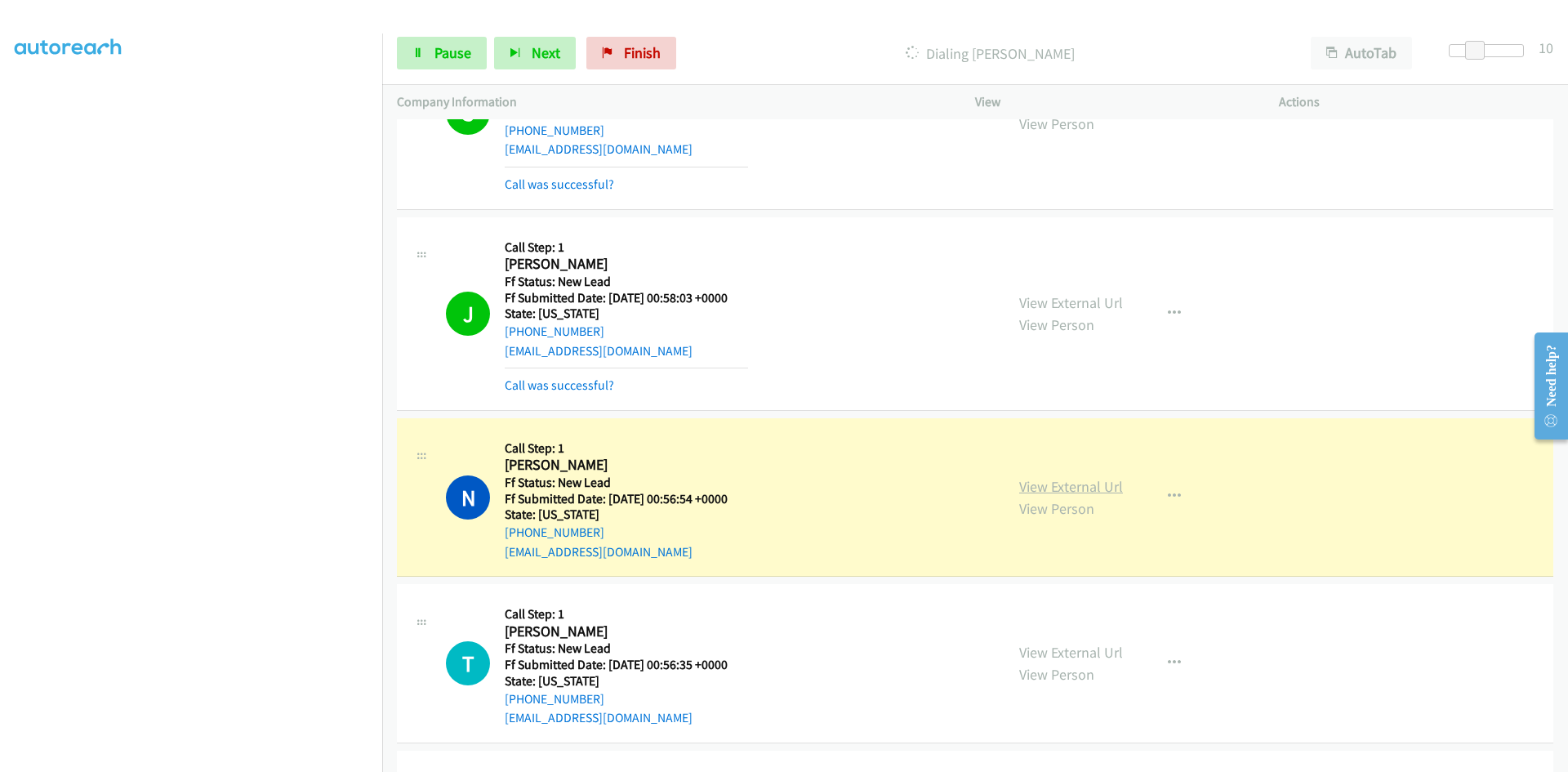
click at [1053, 486] on link "View External Url" at bounding box center [1071, 487] width 103 height 19
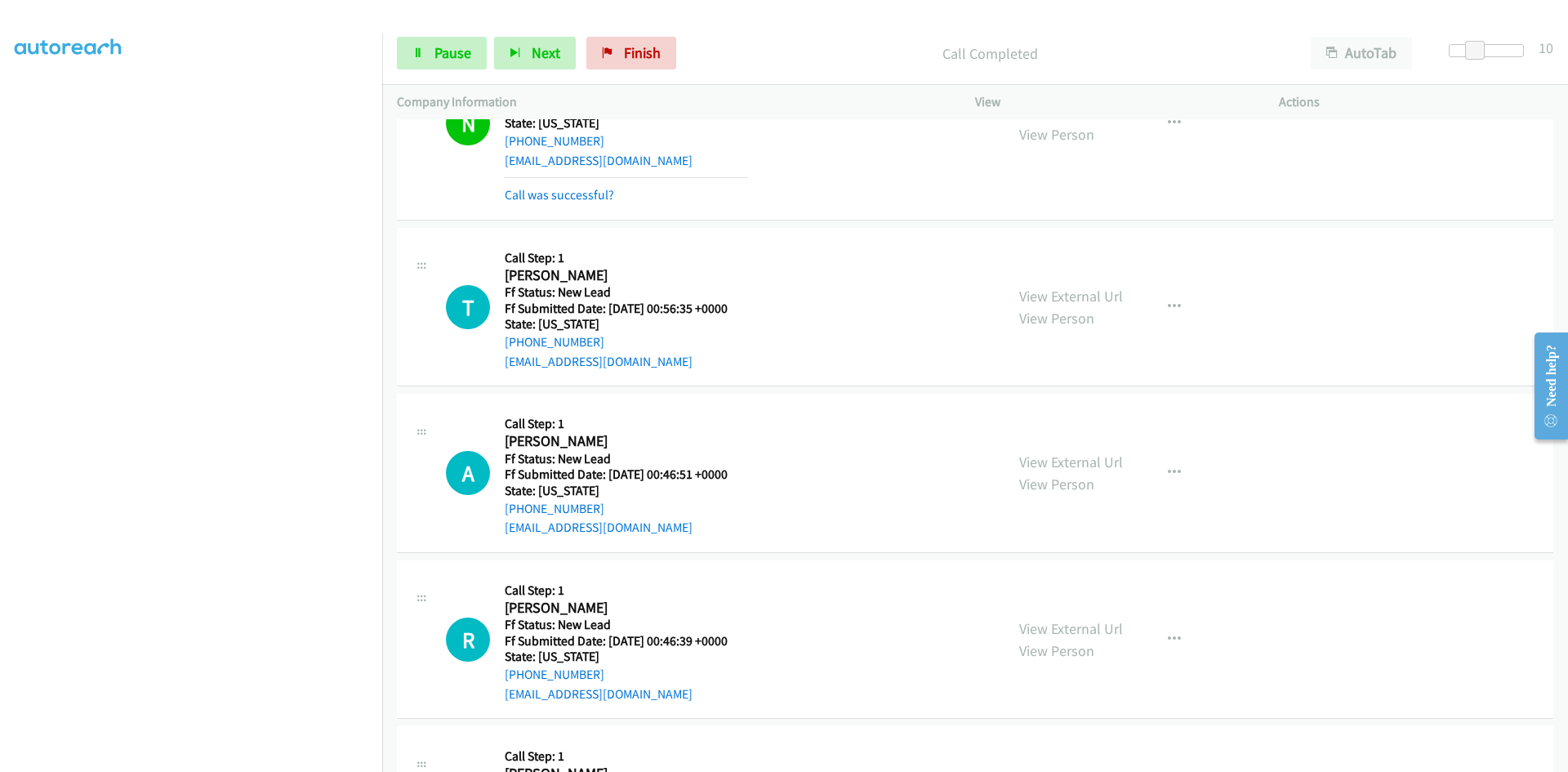
scroll to position [2123, 0]
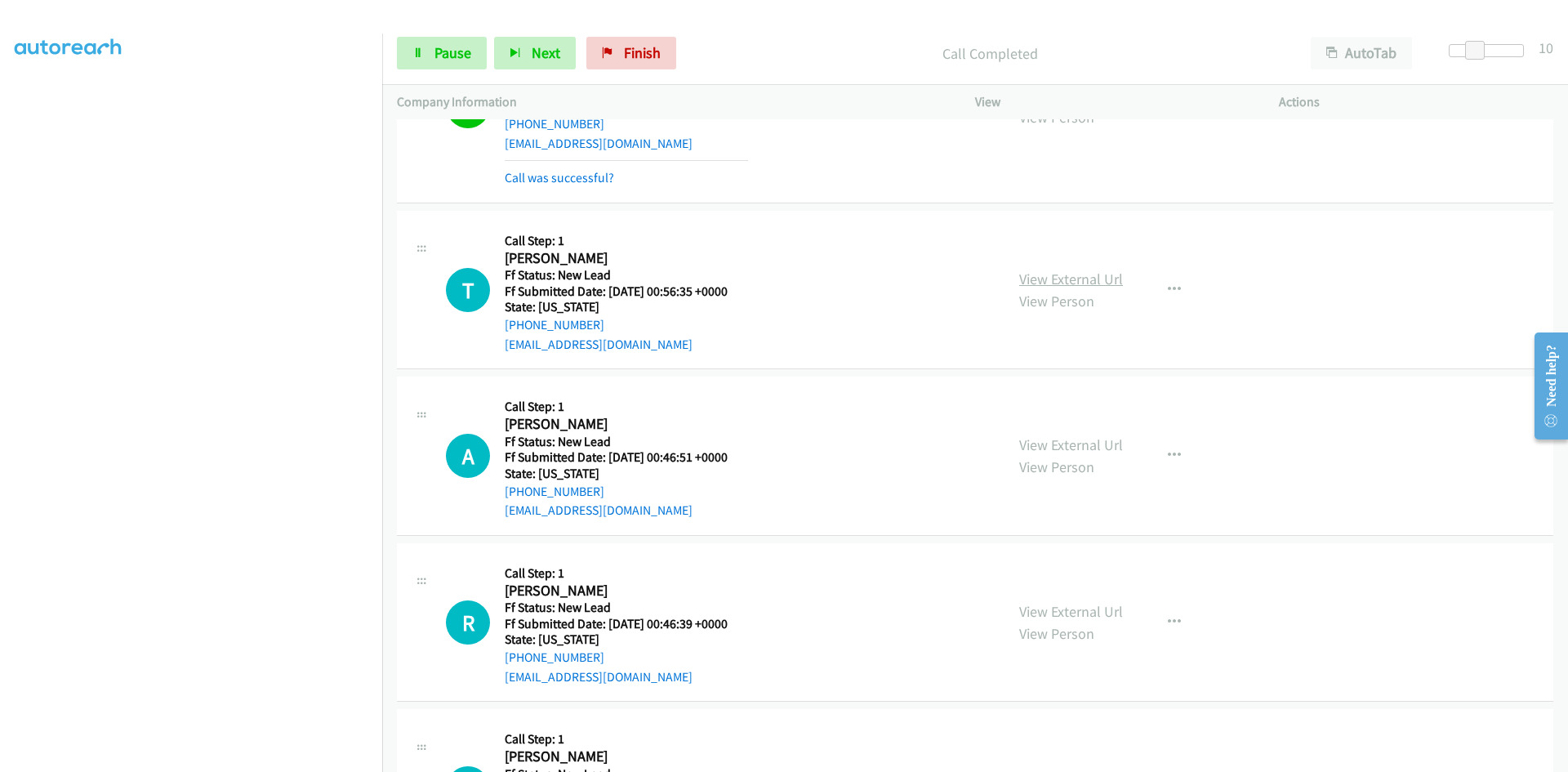
click at [1040, 278] on link "View External Url" at bounding box center [1071, 279] width 103 height 19
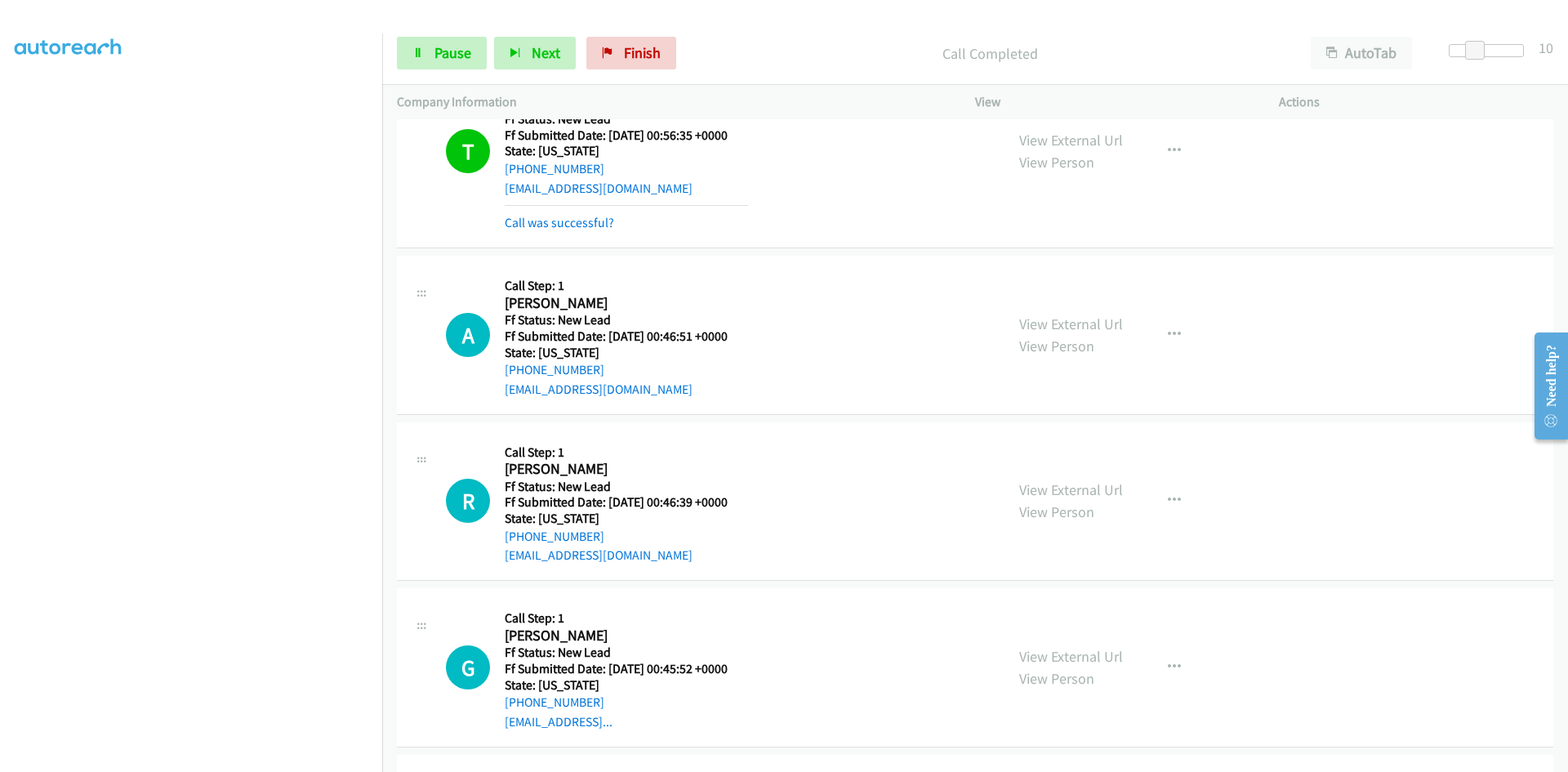
scroll to position [2369, 0]
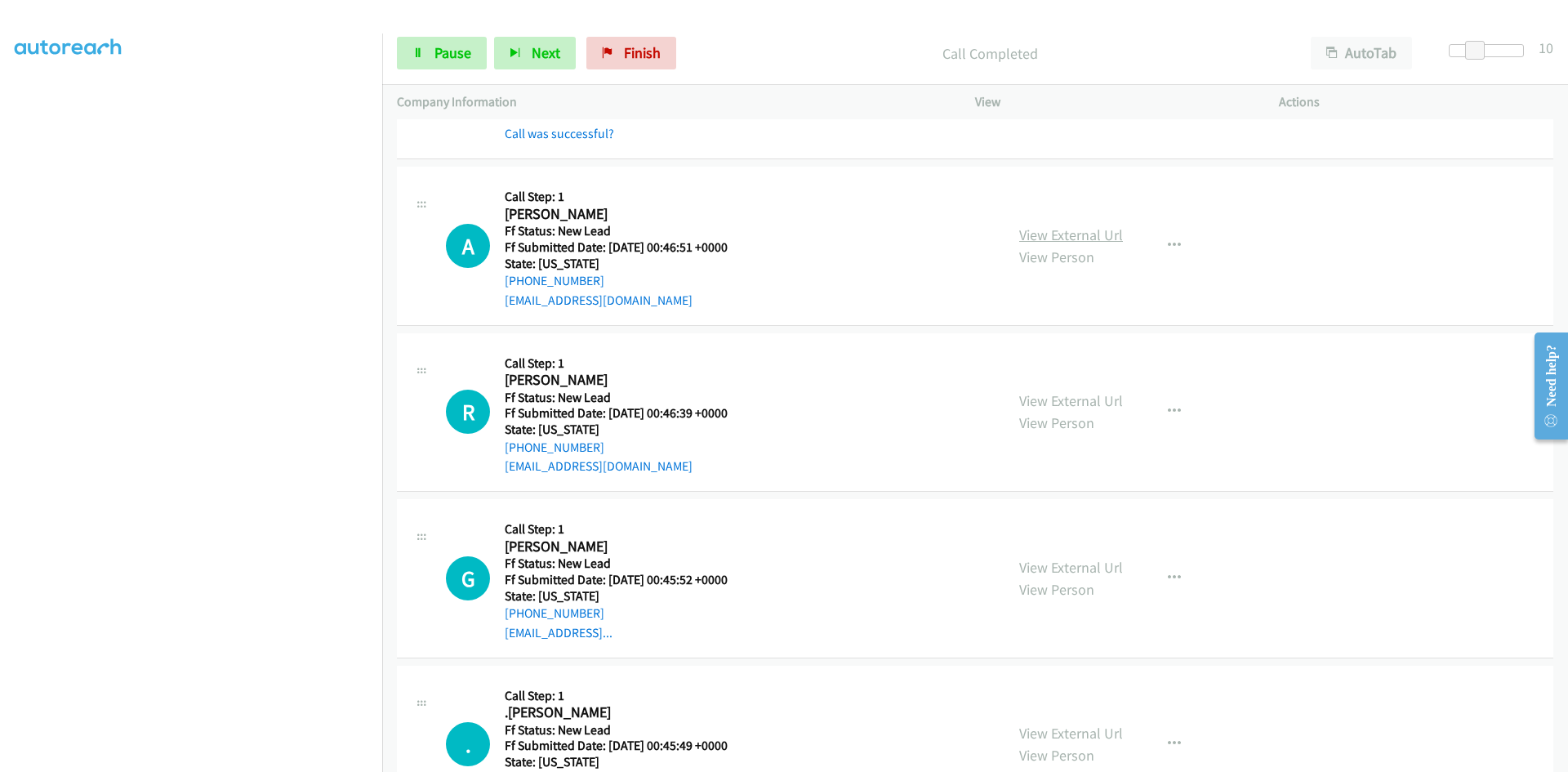
click at [1082, 236] on link "View External Url" at bounding box center [1071, 235] width 103 height 19
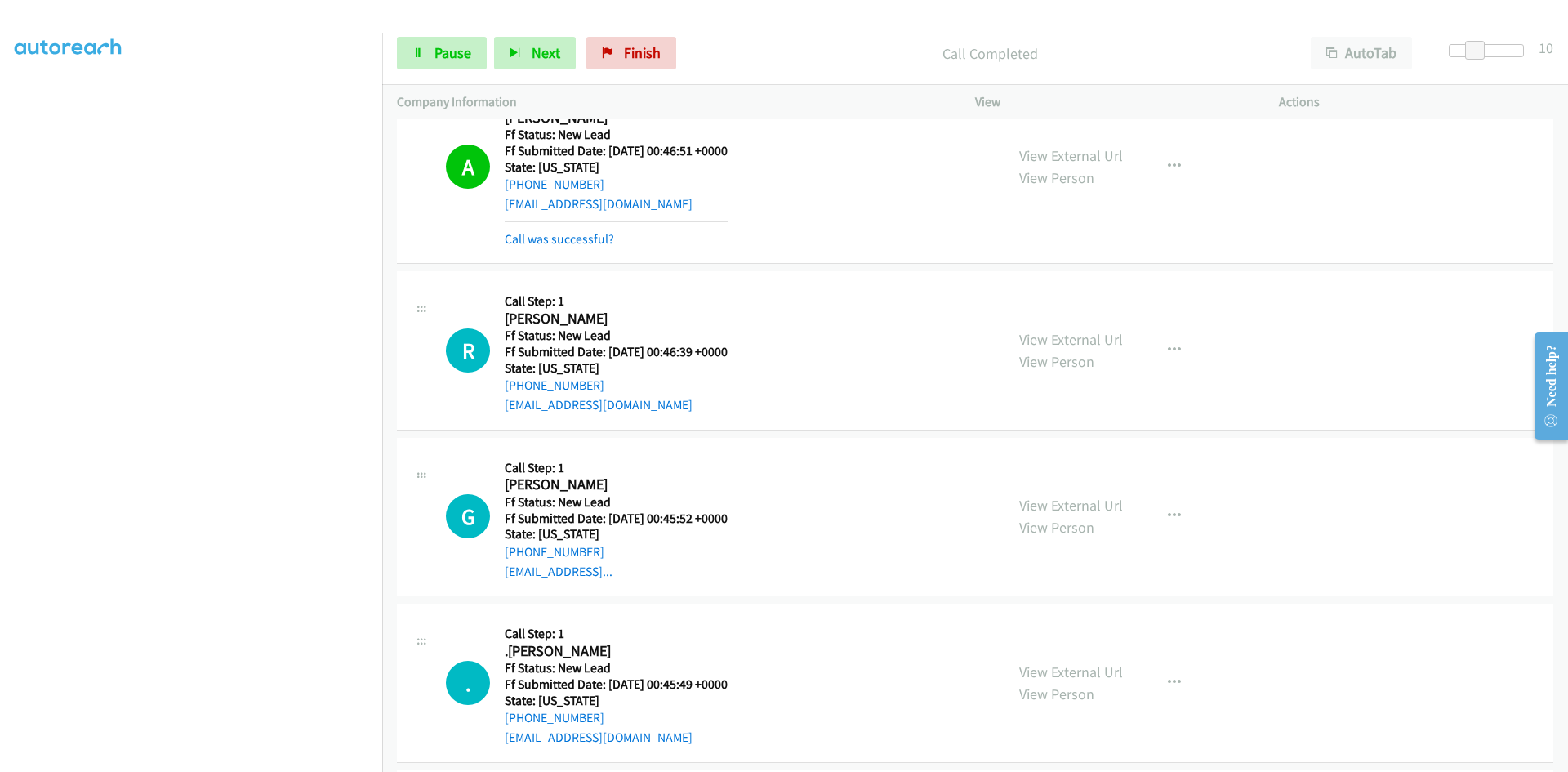
scroll to position [2531, 0]
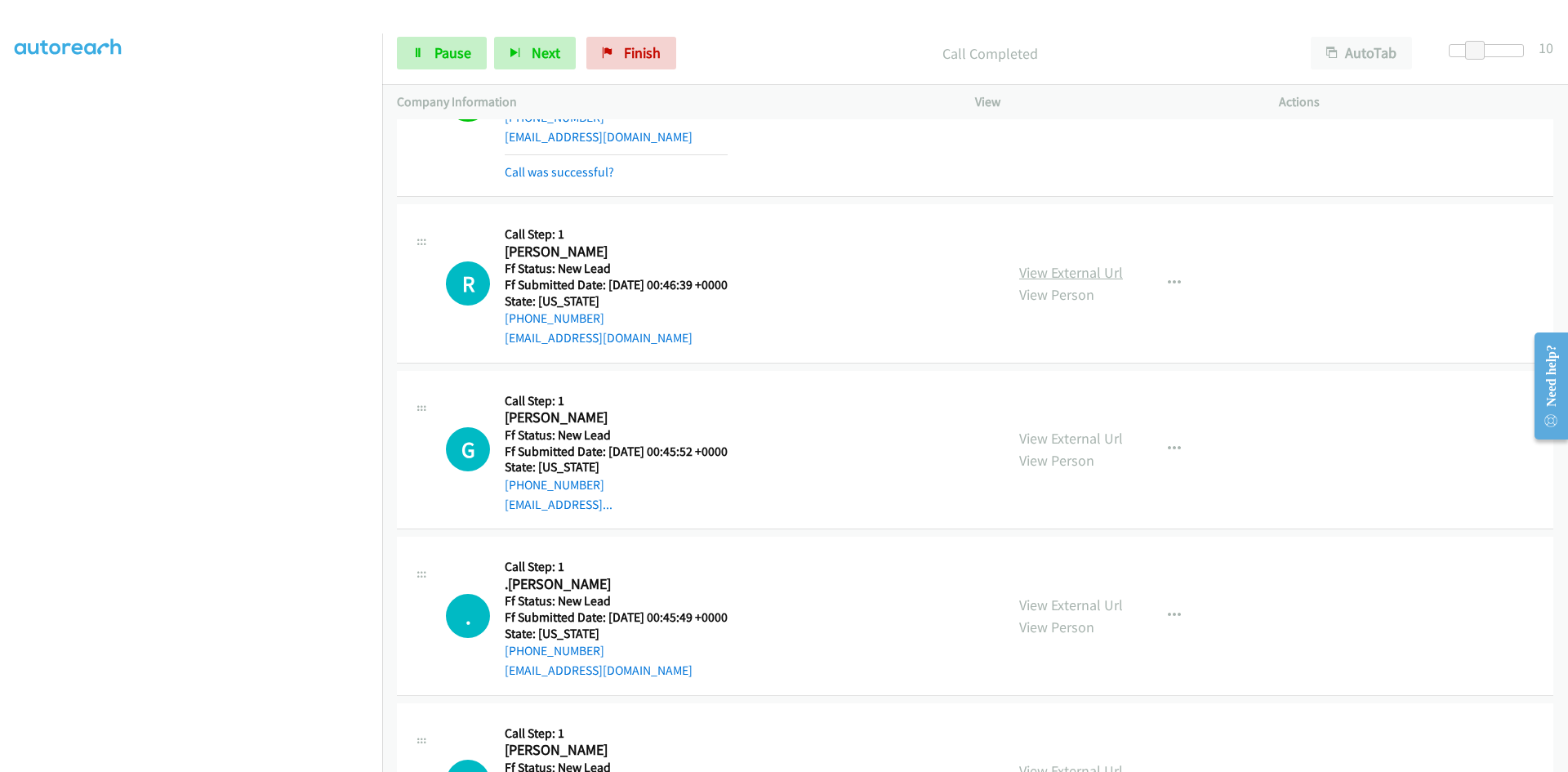
click at [1043, 274] on link "View External Url" at bounding box center [1071, 272] width 103 height 19
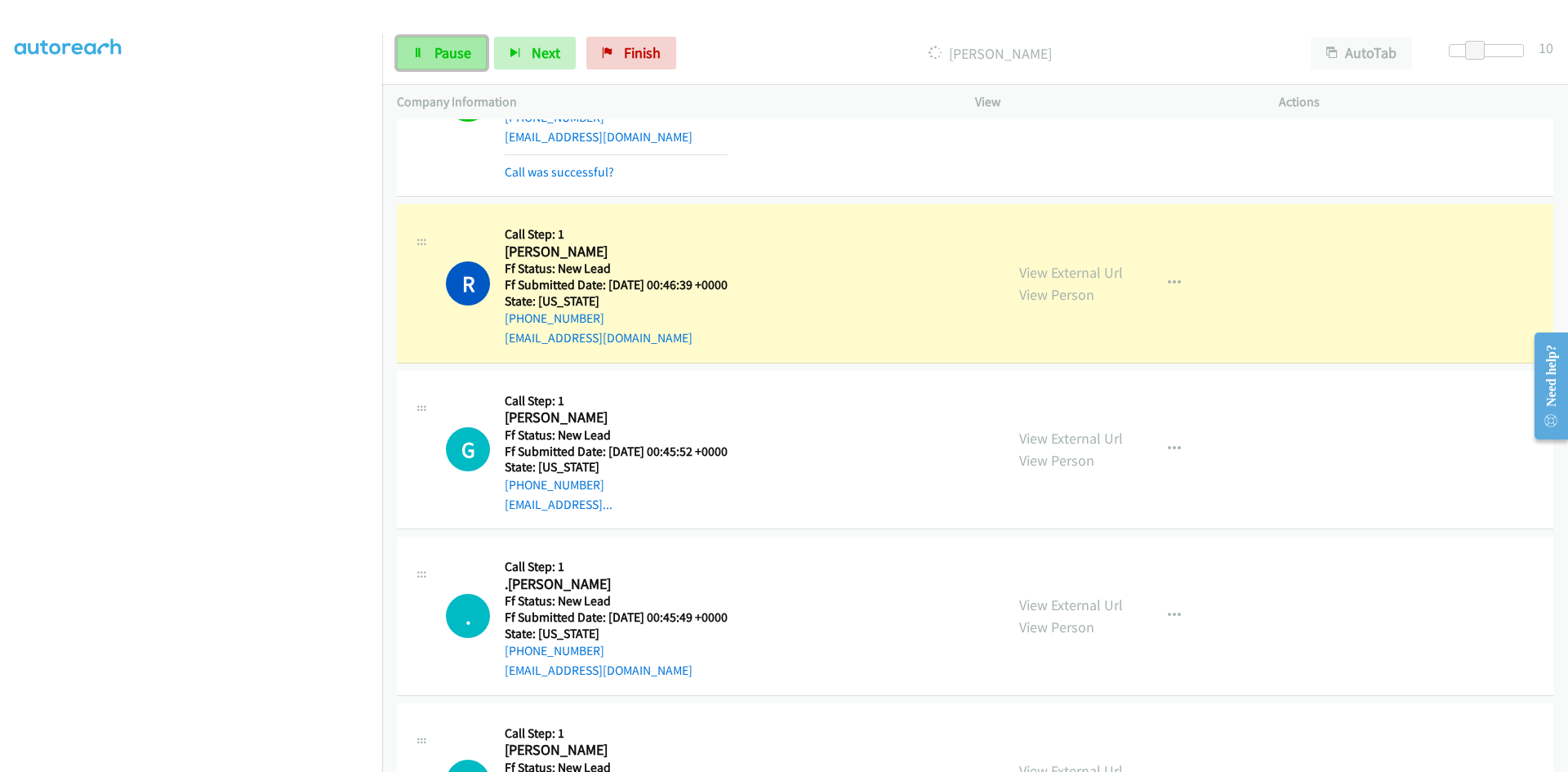
click at [458, 40] on link "Pause" at bounding box center [442, 53] width 90 height 33
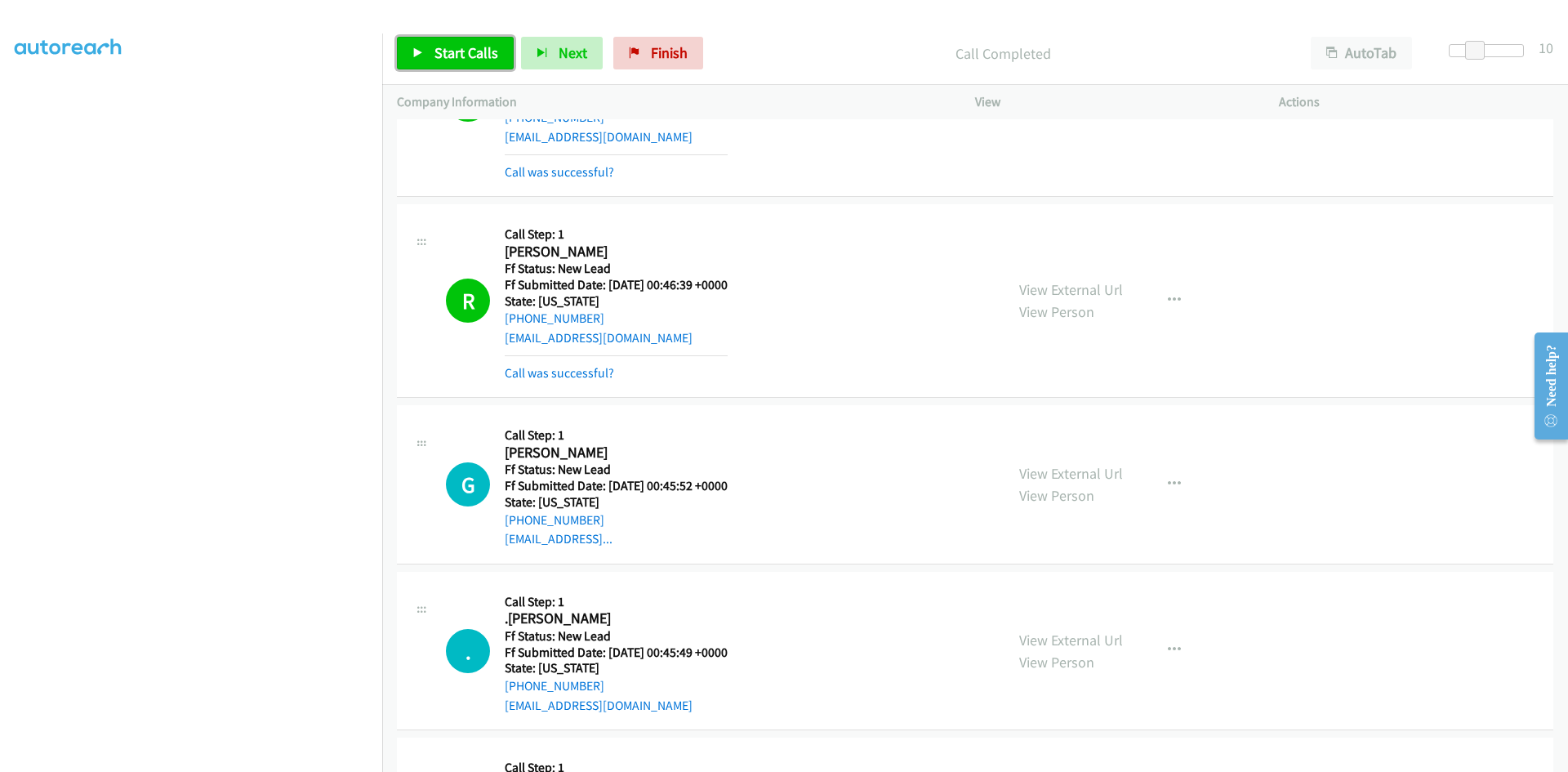
click at [466, 48] on span "Start Calls" at bounding box center [466, 53] width 64 height 19
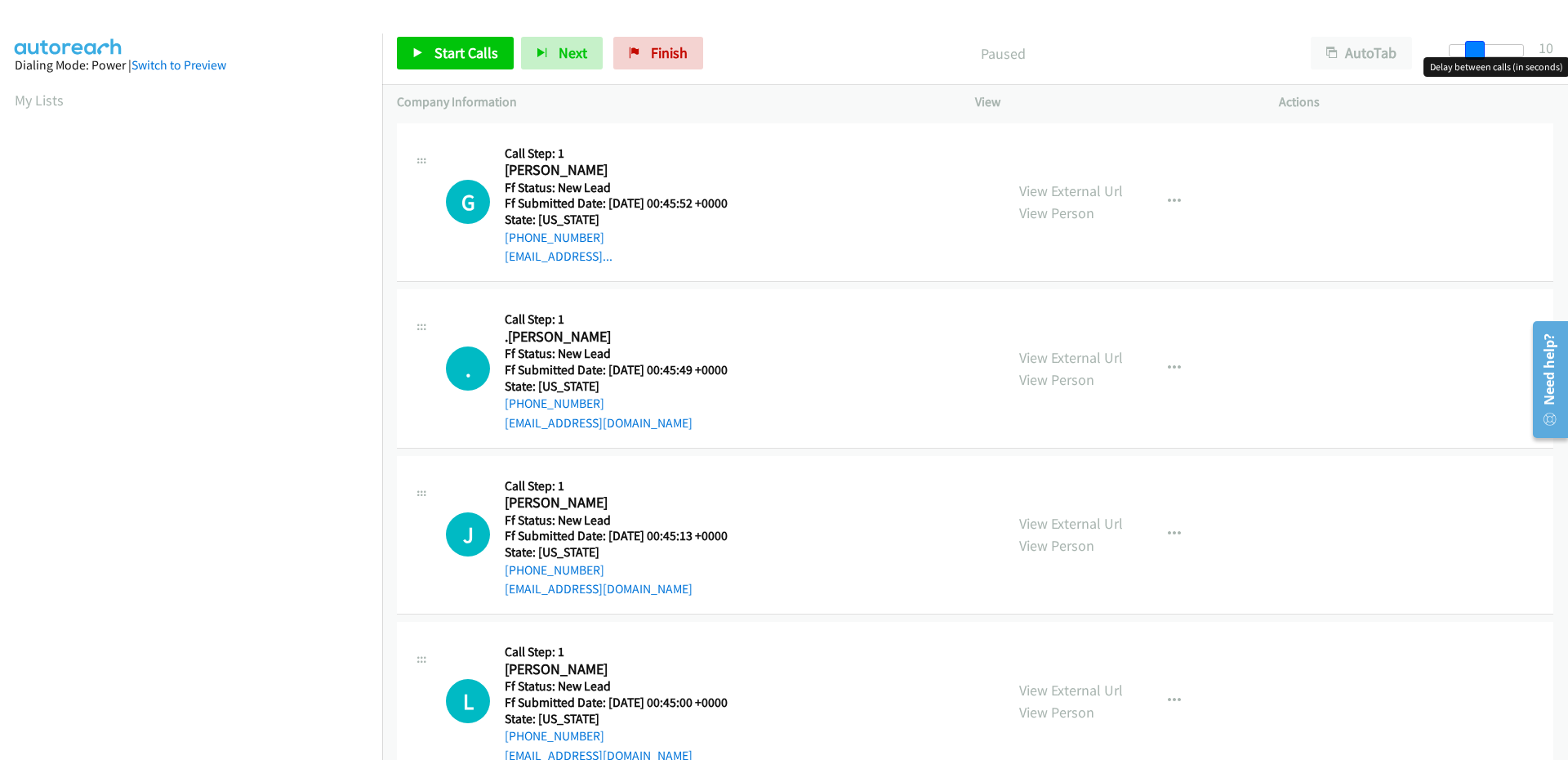
drag, startPoint x: 1459, startPoint y: 54, endPoint x: 1484, endPoint y: 52, distance: 25.1
click at [1484, 52] on span at bounding box center [1474, 50] width 20 height 20
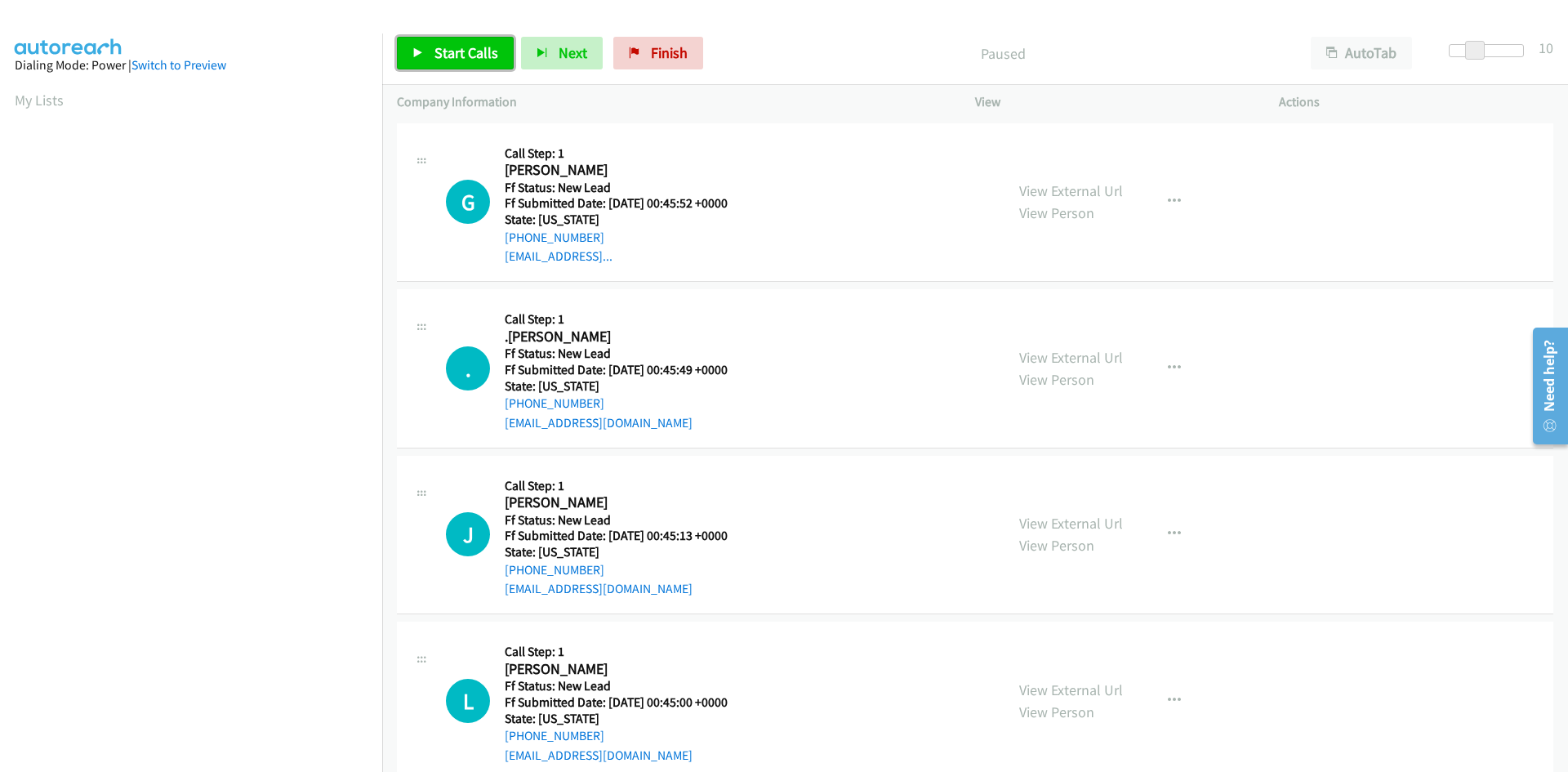
click at [456, 55] on span "Start Calls" at bounding box center [466, 53] width 64 height 19
click at [1042, 196] on link "View External Url" at bounding box center [1071, 190] width 103 height 19
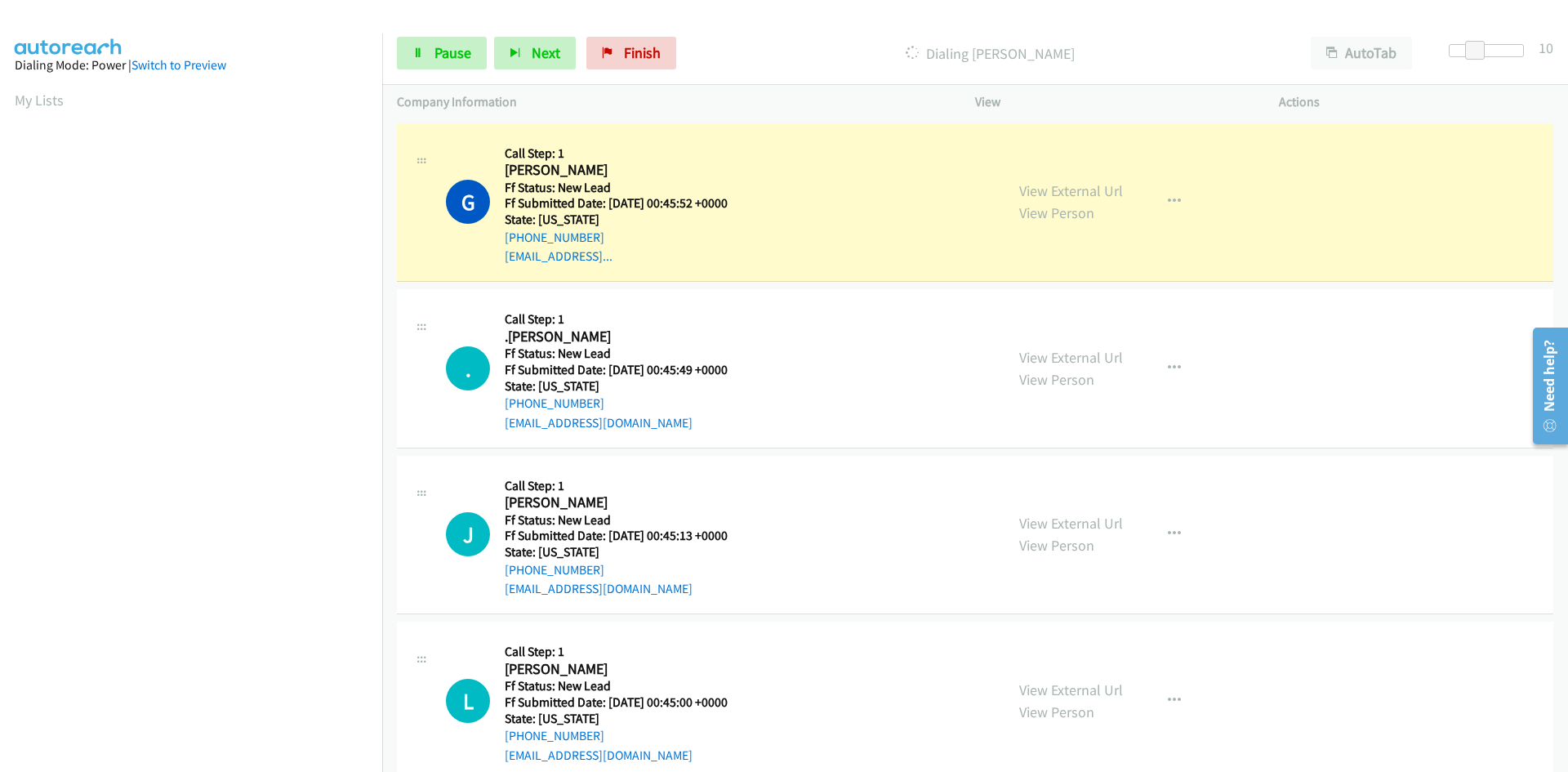
scroll to position [144, 0]
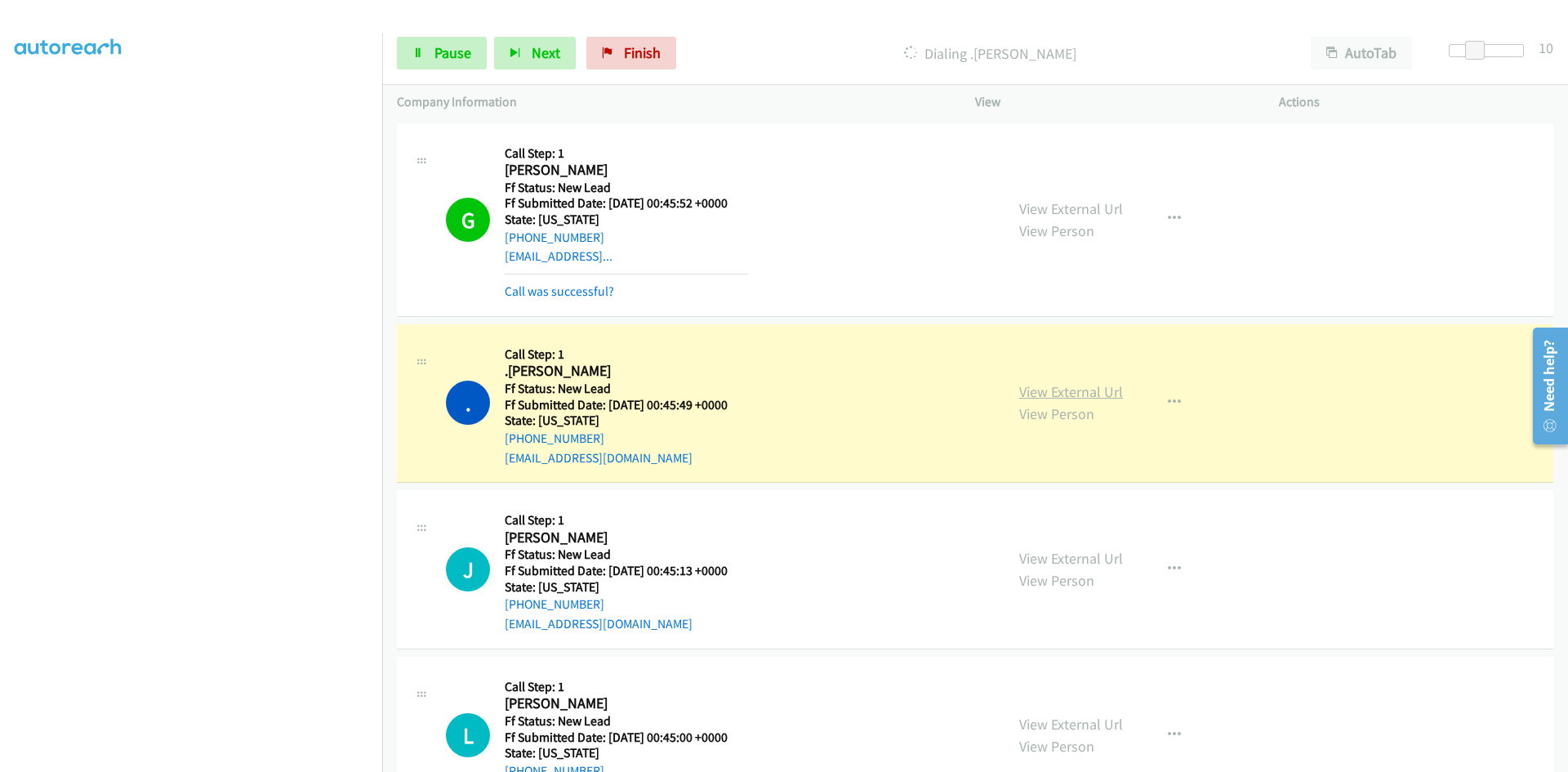
click at [1098, 398] on link "View External Url" at bounding box center [1071, 392] width 103 height 19
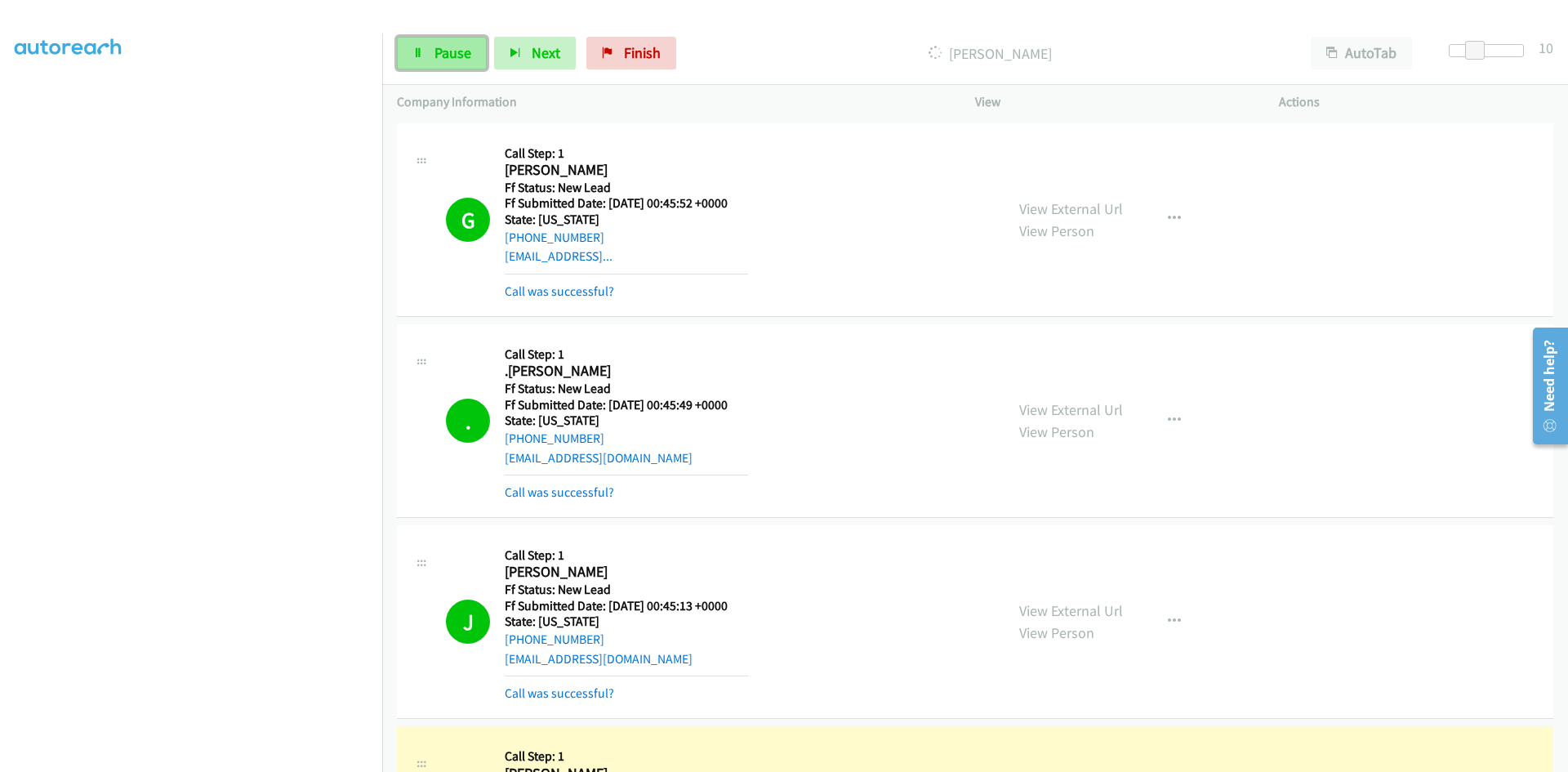
click at [446, 42] on link "Pause" at bounding box center [442, 53] width 90 height 33
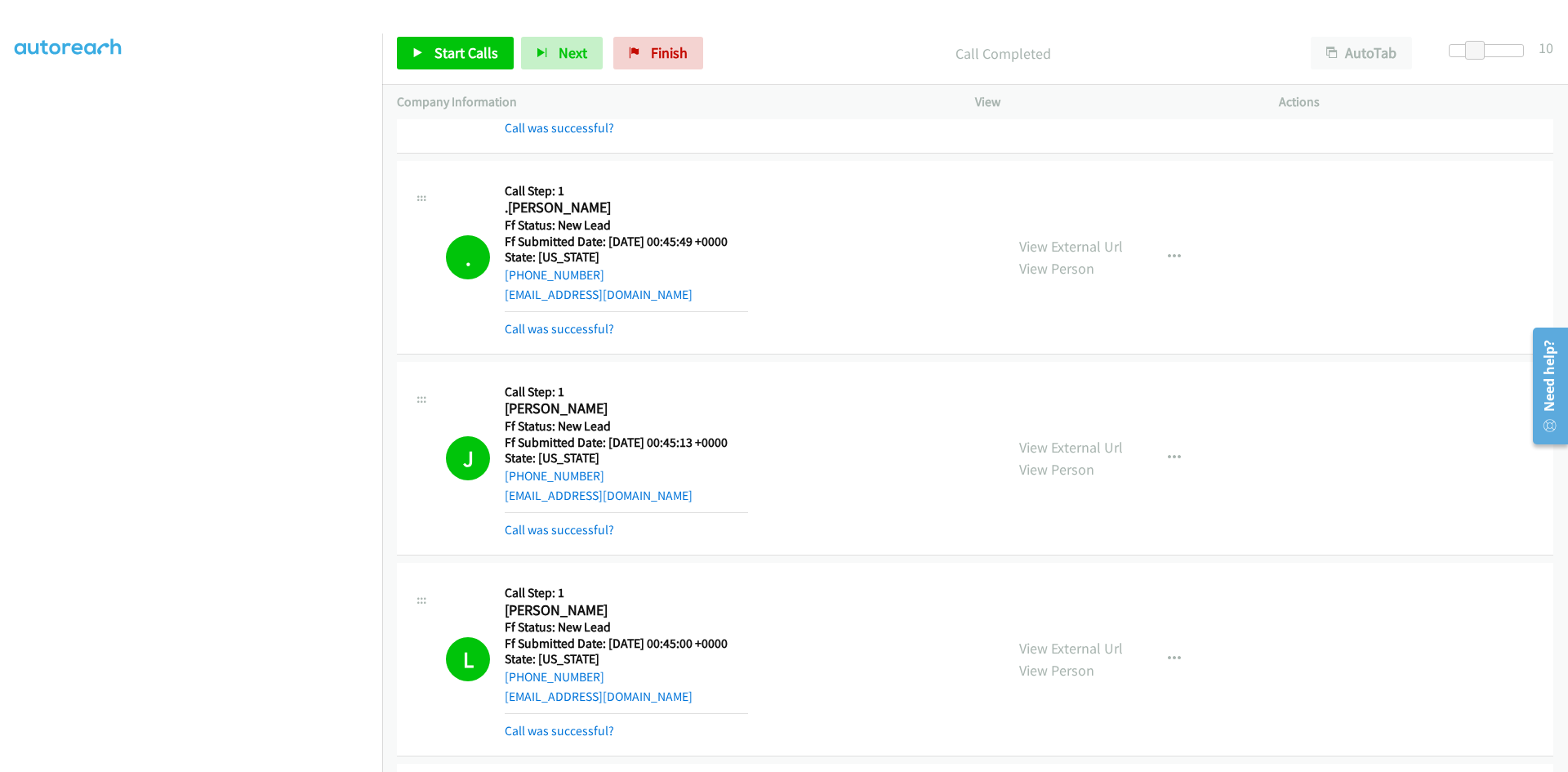
scroll to position [245, 0]
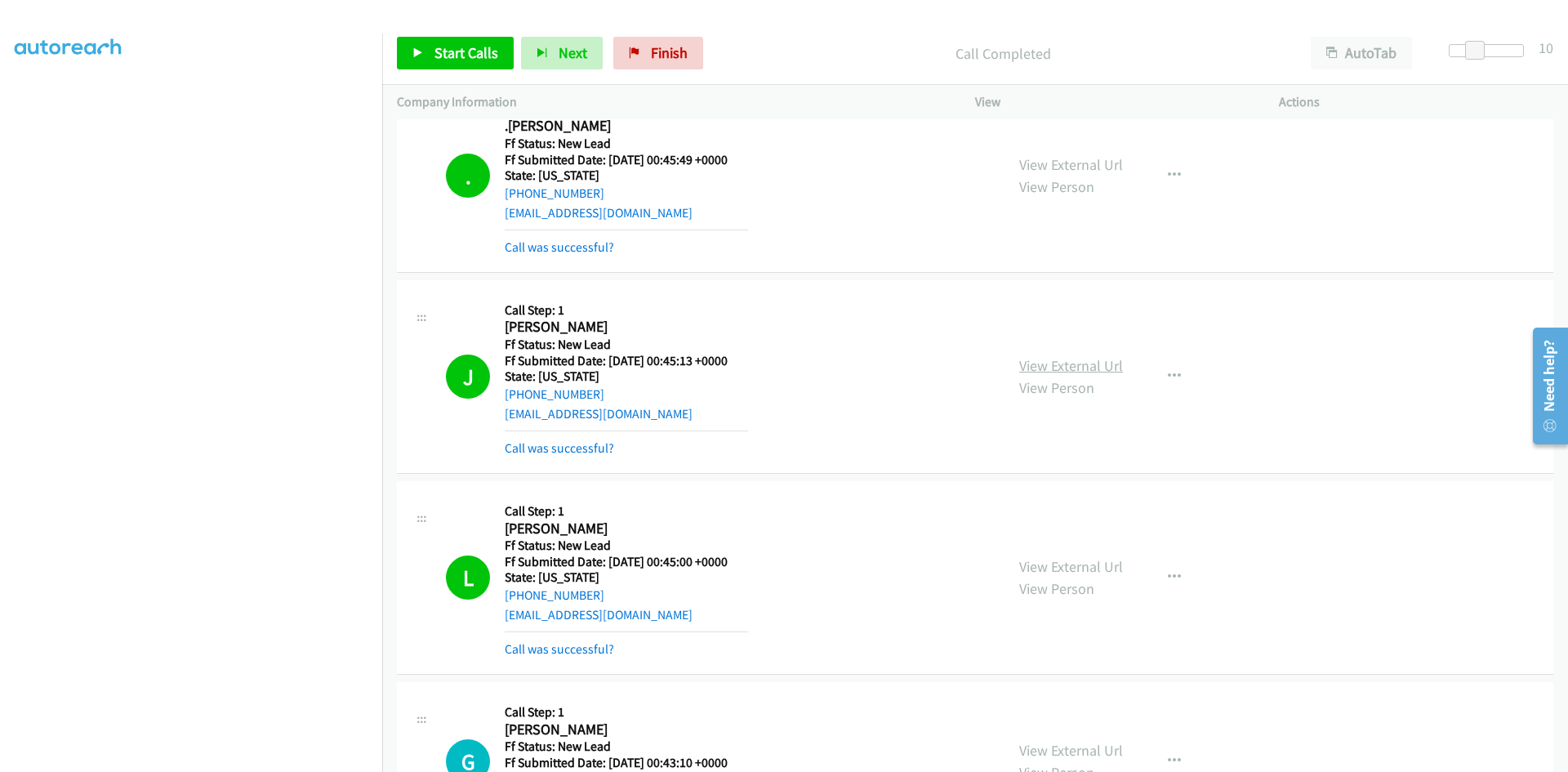
click at [1069, 362] on link "View External Url" at bounding box center [1071, 365] width 103 height 19
click at [548, 445] on link "Call was successful?" at bounding box center [559, 448] width 109 height 16
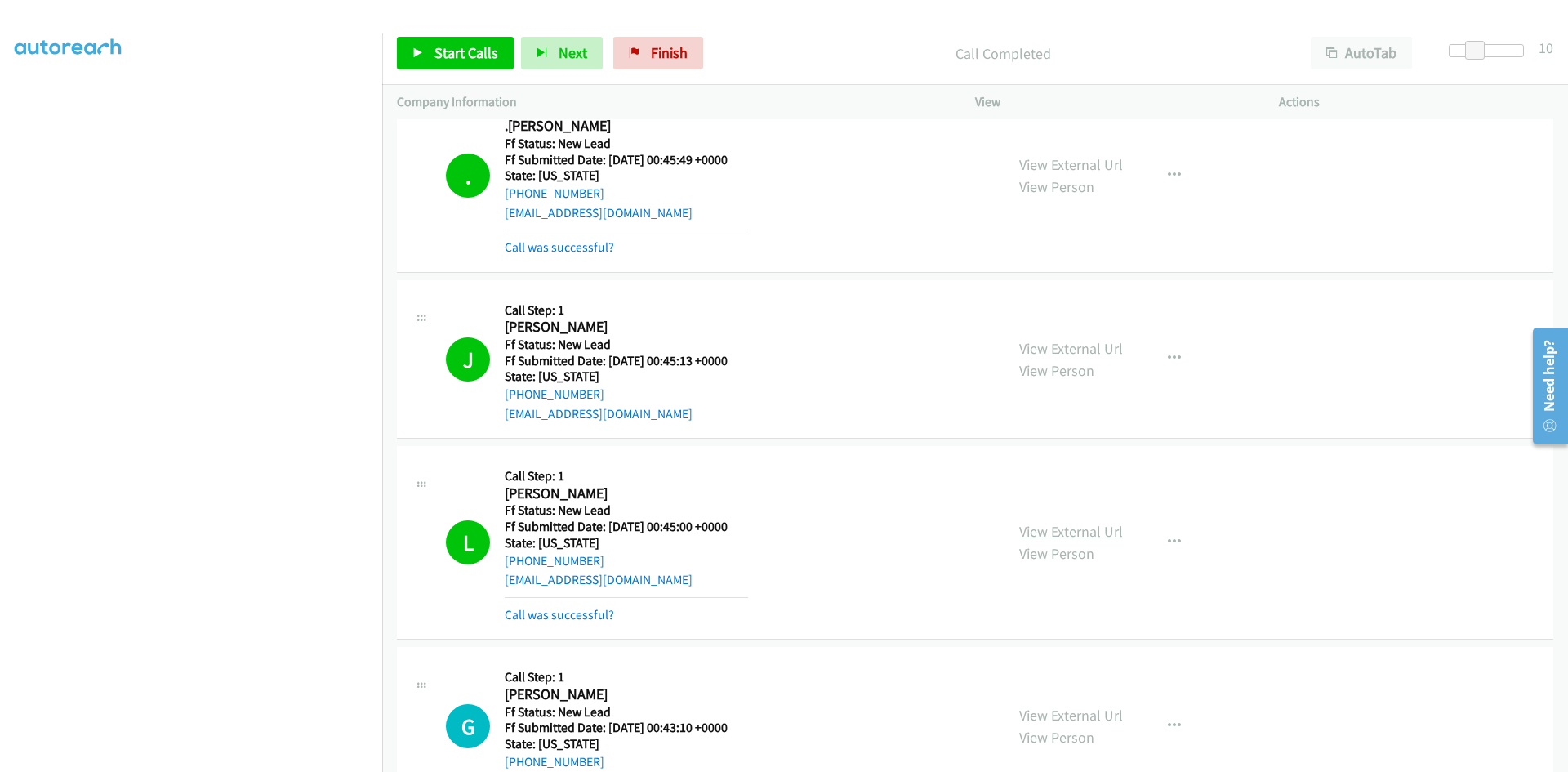
click at [1073, 525] on link "View External Url" at bounding box center [1071, 532] width 103 height 19
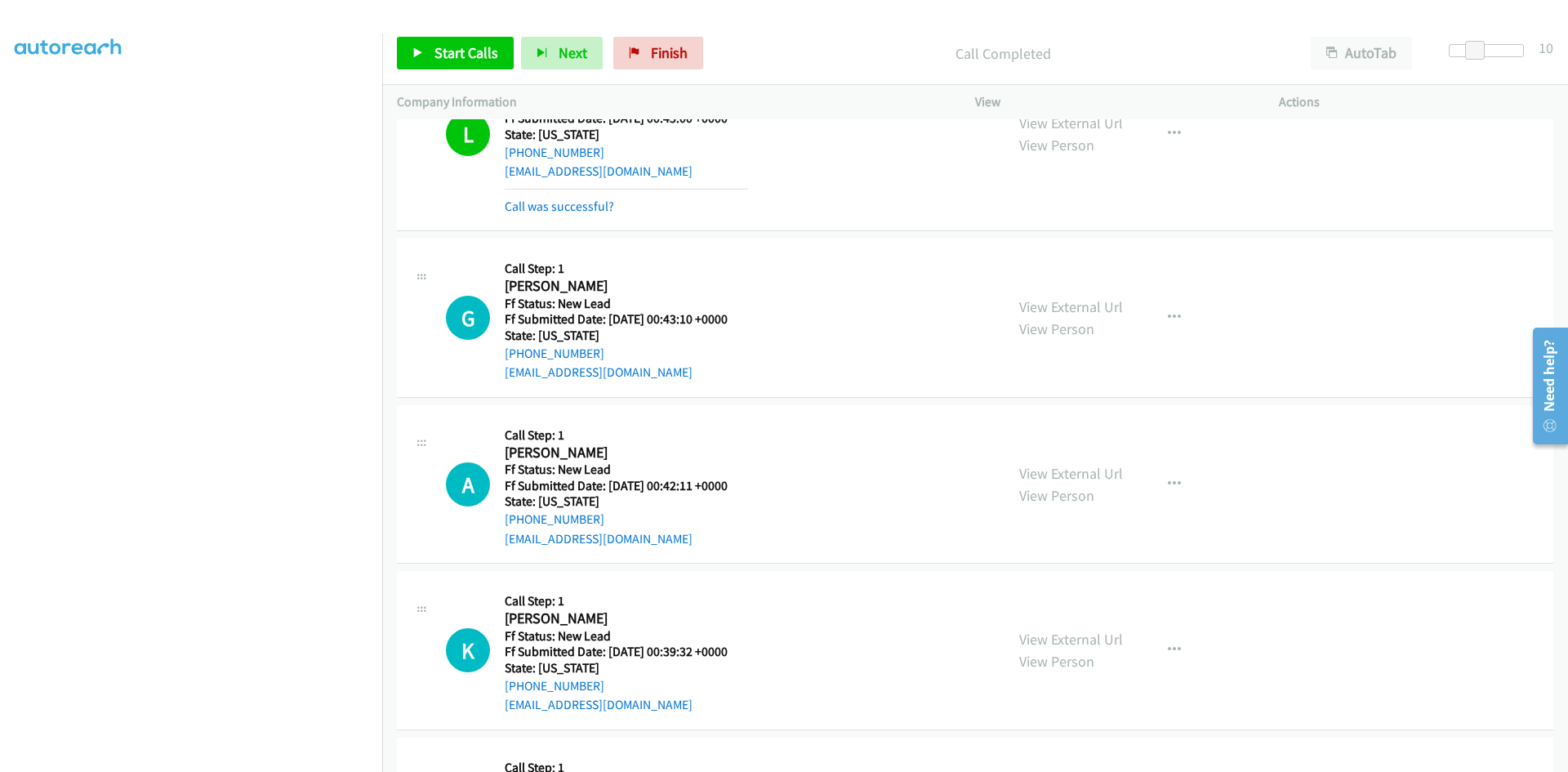
scroll to position [735, 0]
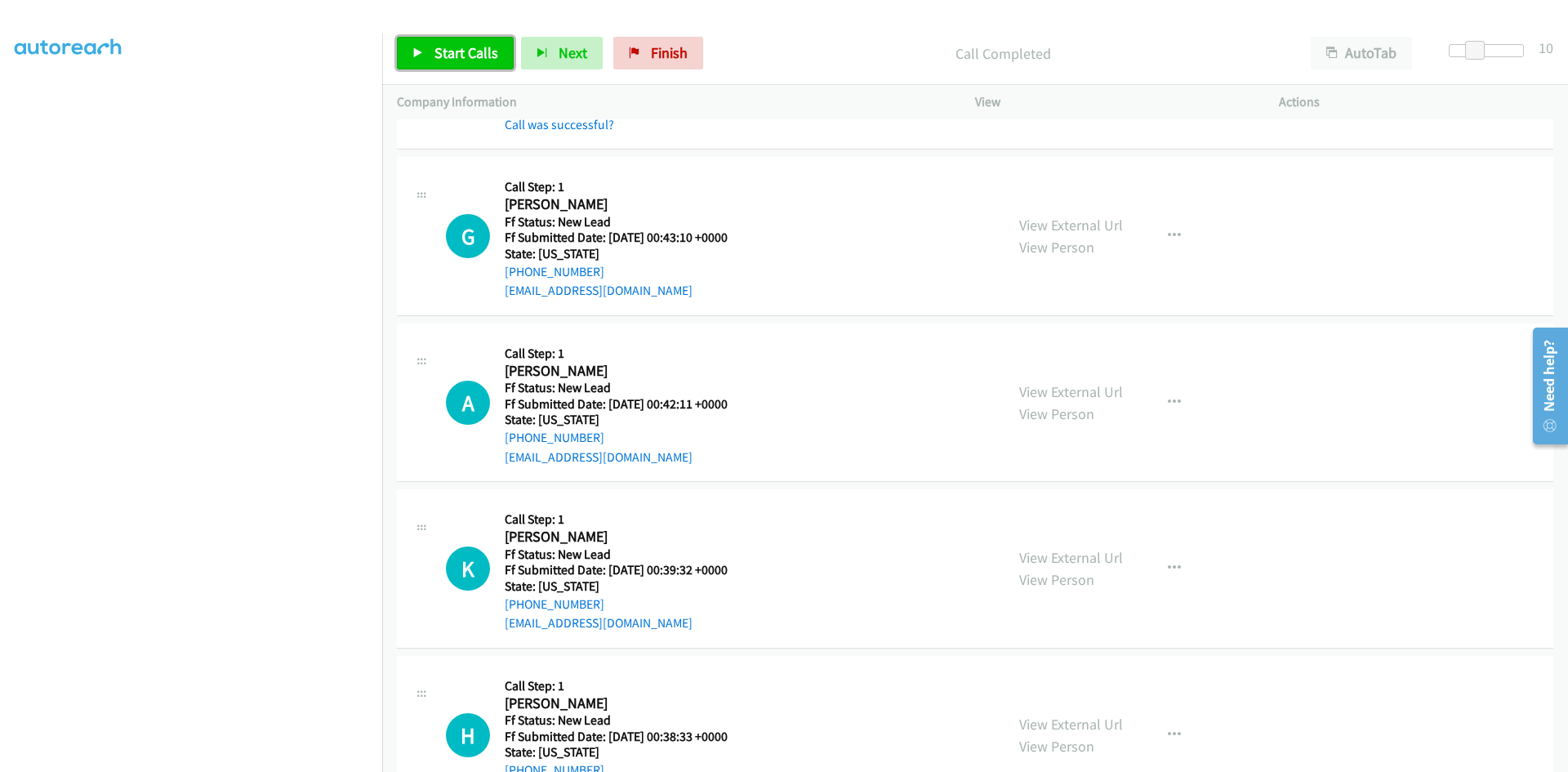
click at [415, 59] on link "Start Calls" at bounding box center [456, 53] width 117 height 33
click at [1087, 228] on link "View External Url" at bounding box center [1071, 225] width 103 height 19
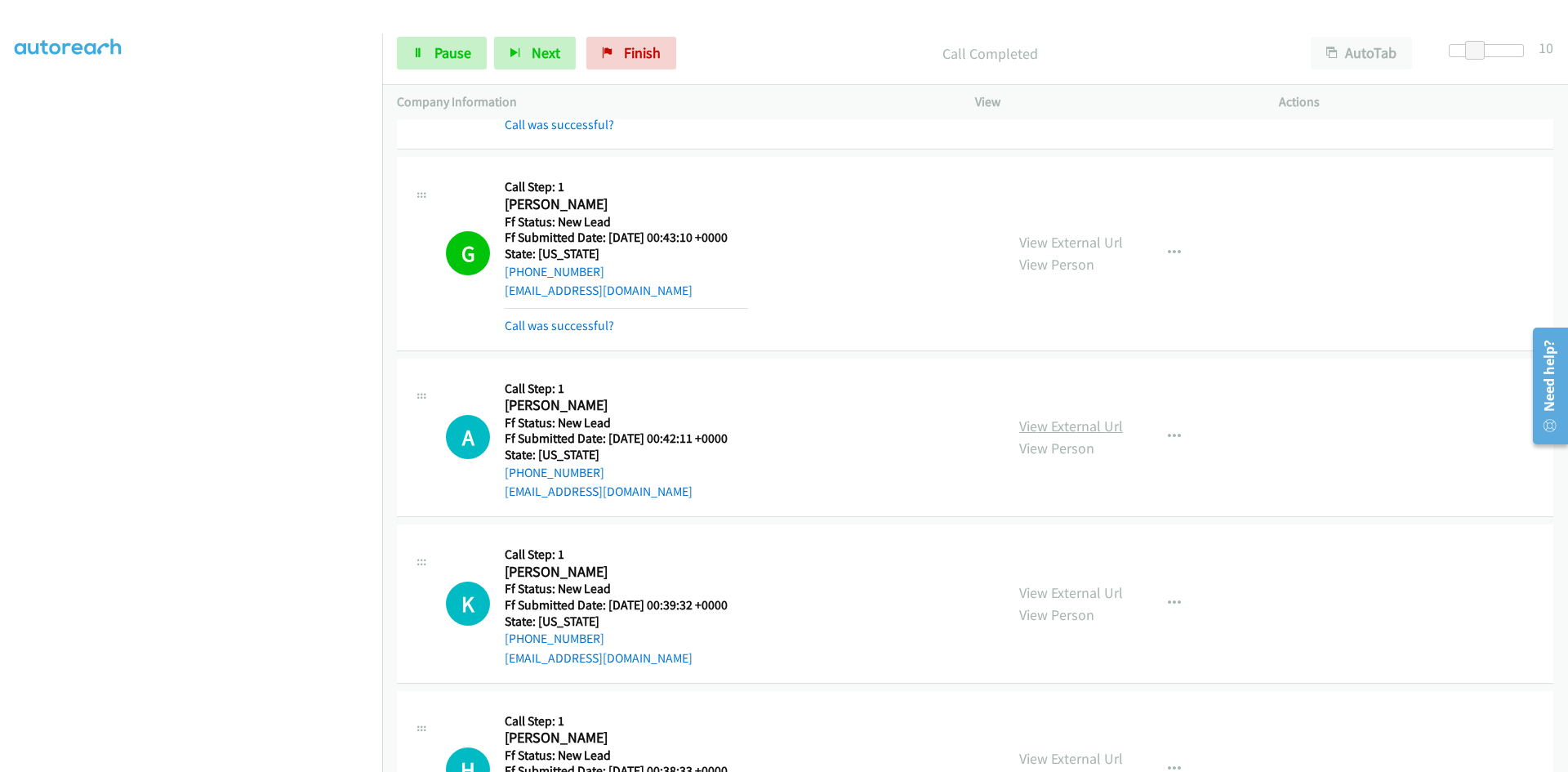
click at [1094, 426] on link "View External Url" at bounding box center [1071, 426] width 103 height 19
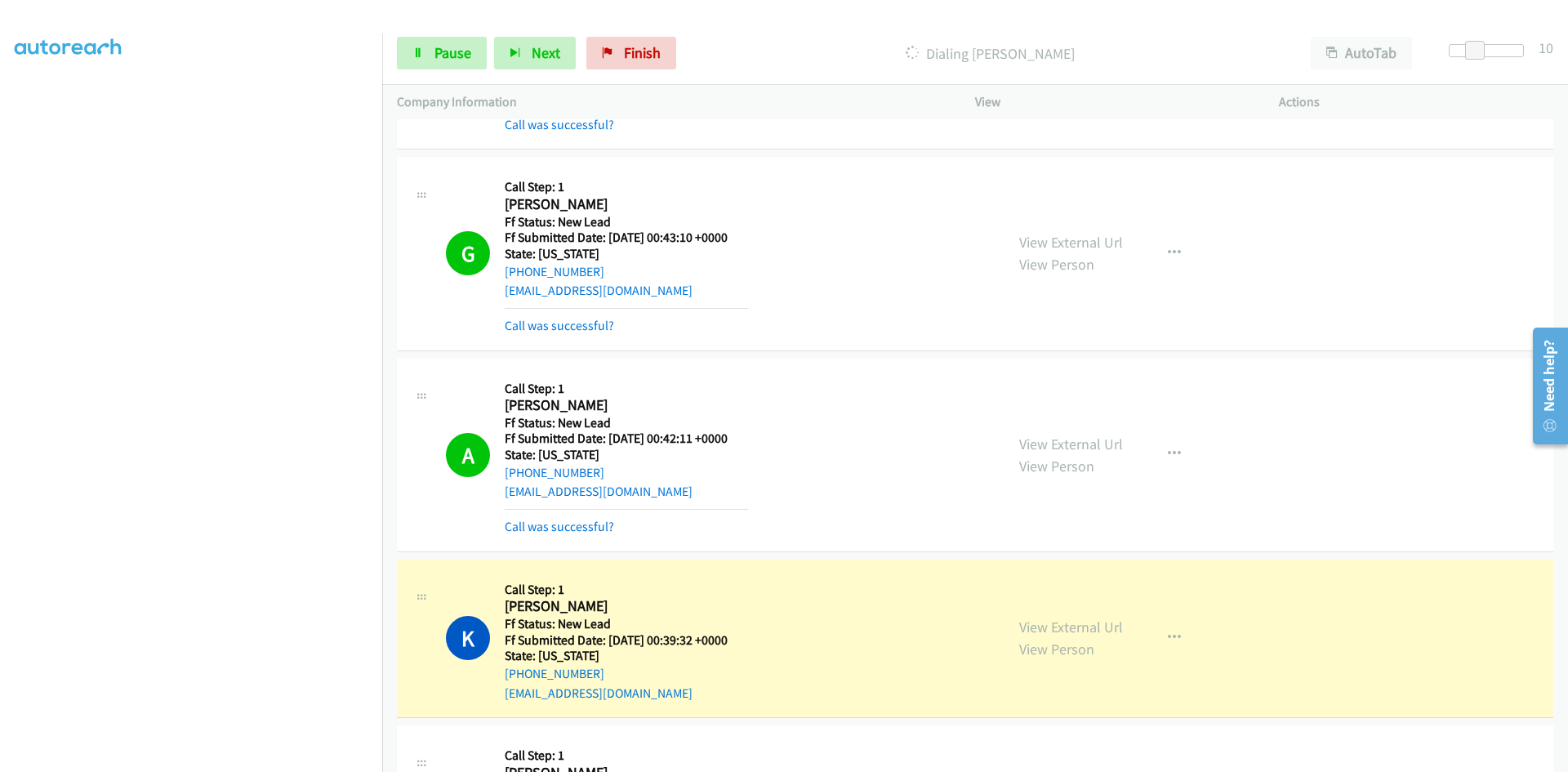
scroll to position [980, 0]
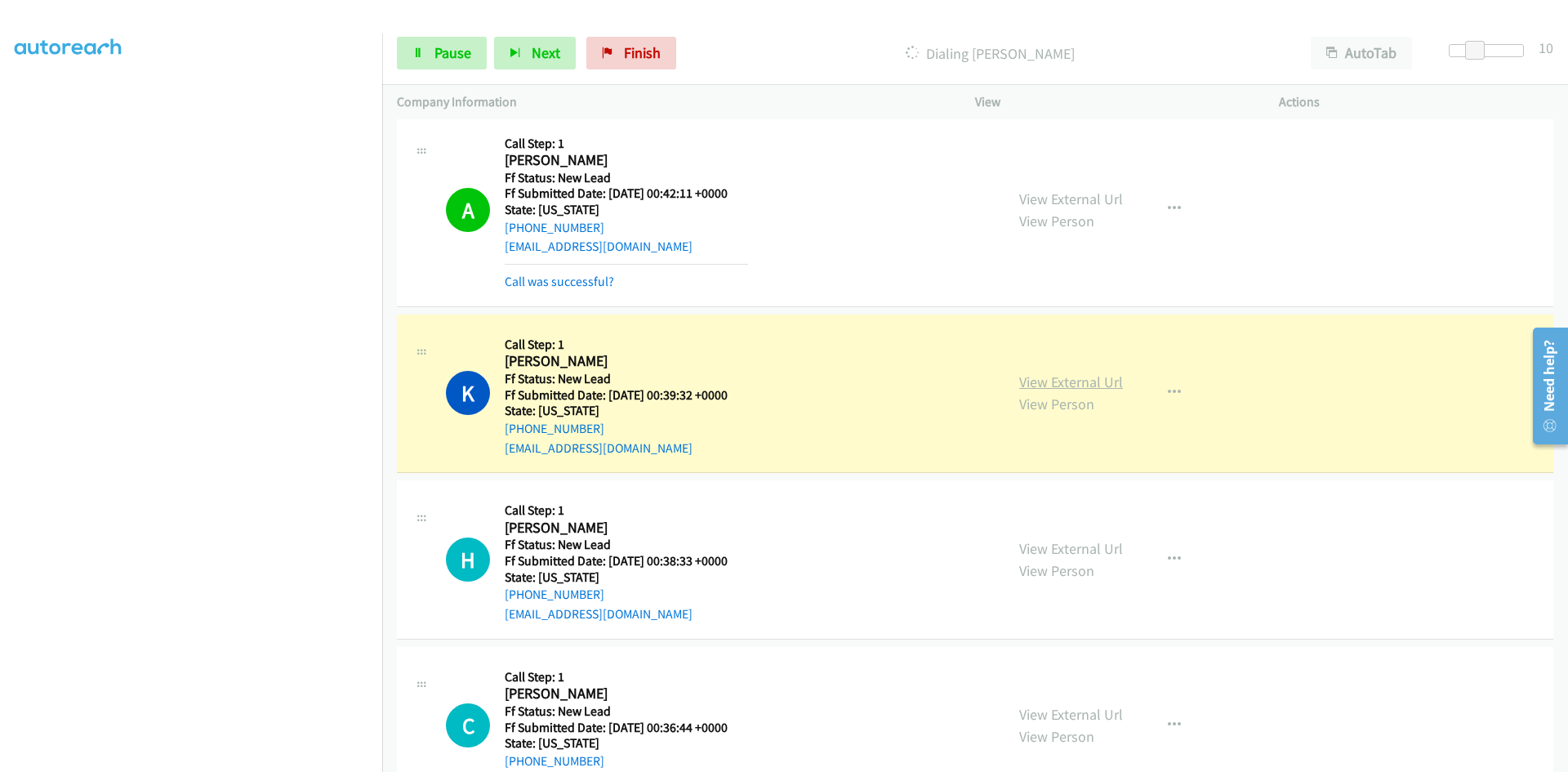
click at [1110, 377] on link "View External Url" at bounding box center [1071, 382] width 103 height 19
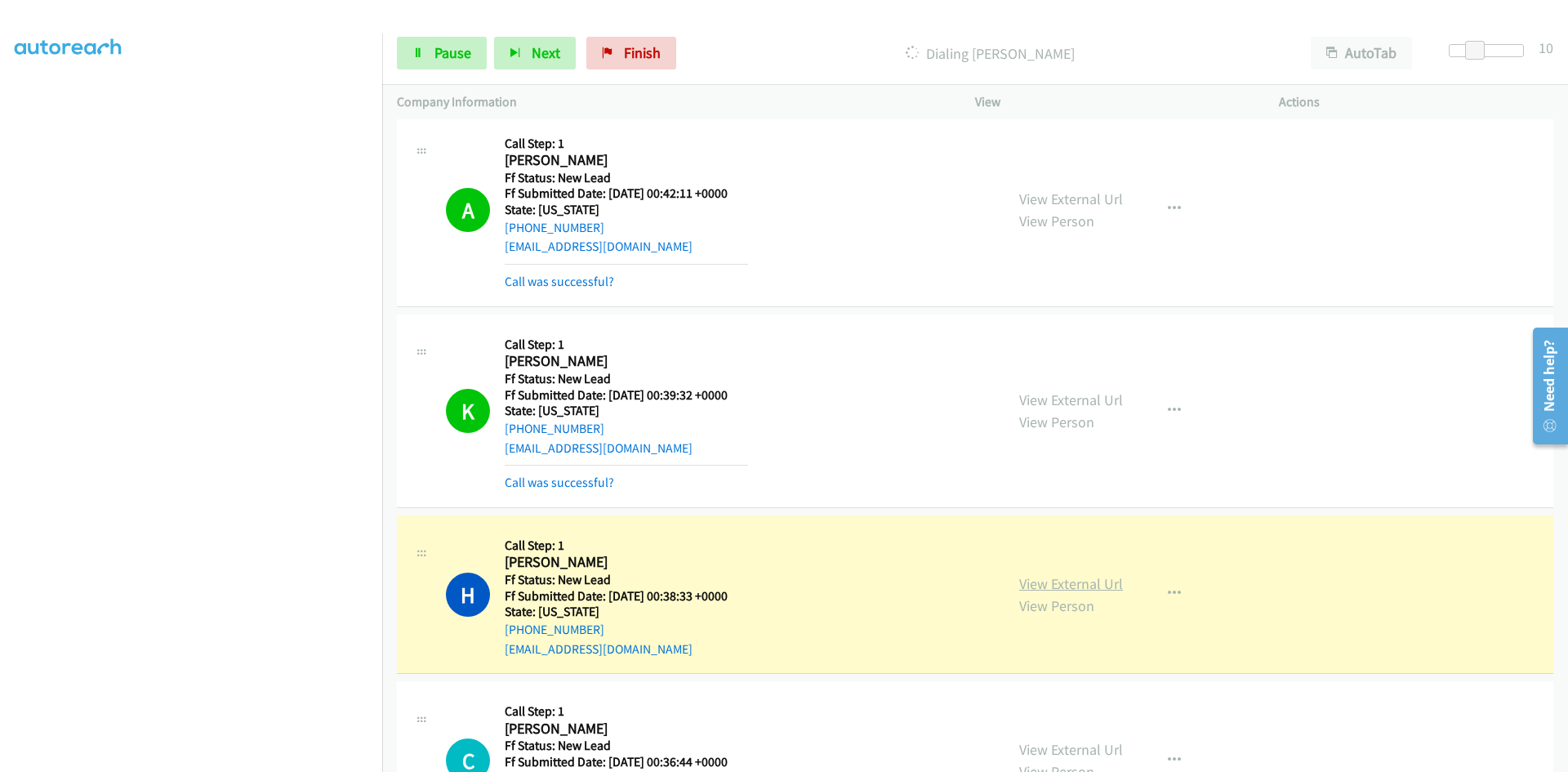
click at [1051, 587] on link "View External Url" at bounding box center [1071, 583] width 103 height 19
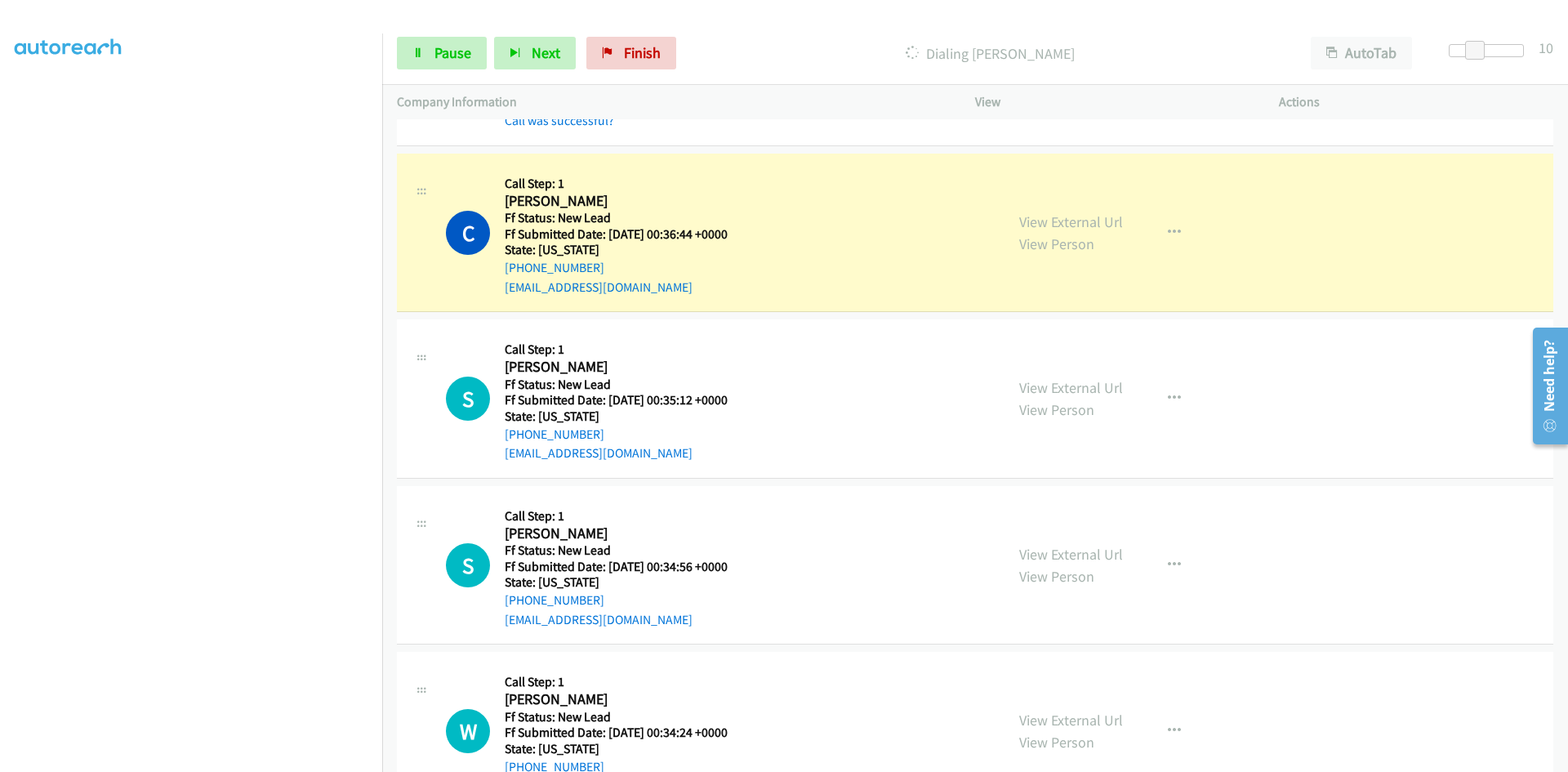
scroll to position [1552, 0]
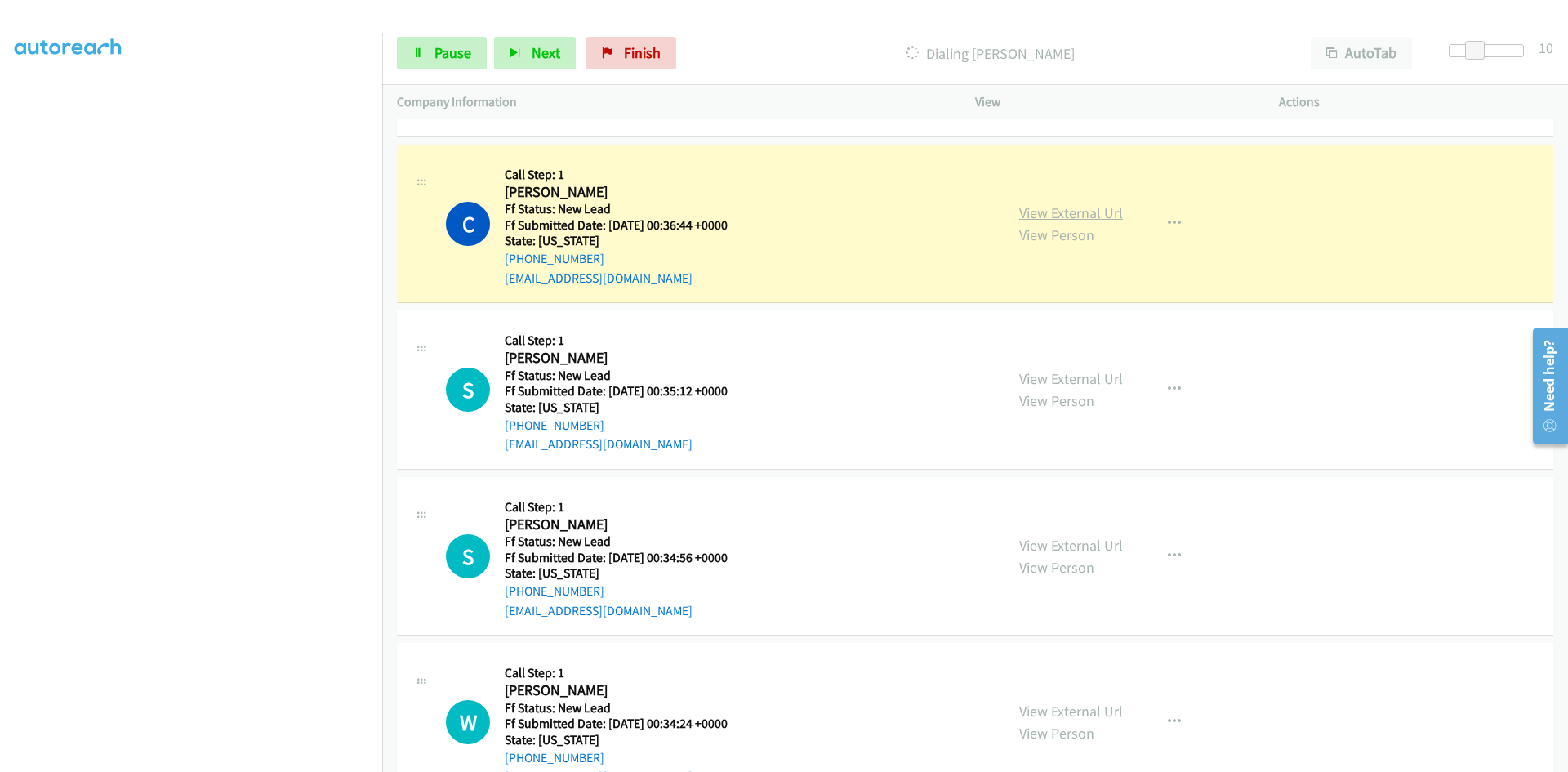
click at [1073, 213] on link "View External Url" at bounding box center [1071, 213] width 103 height 19
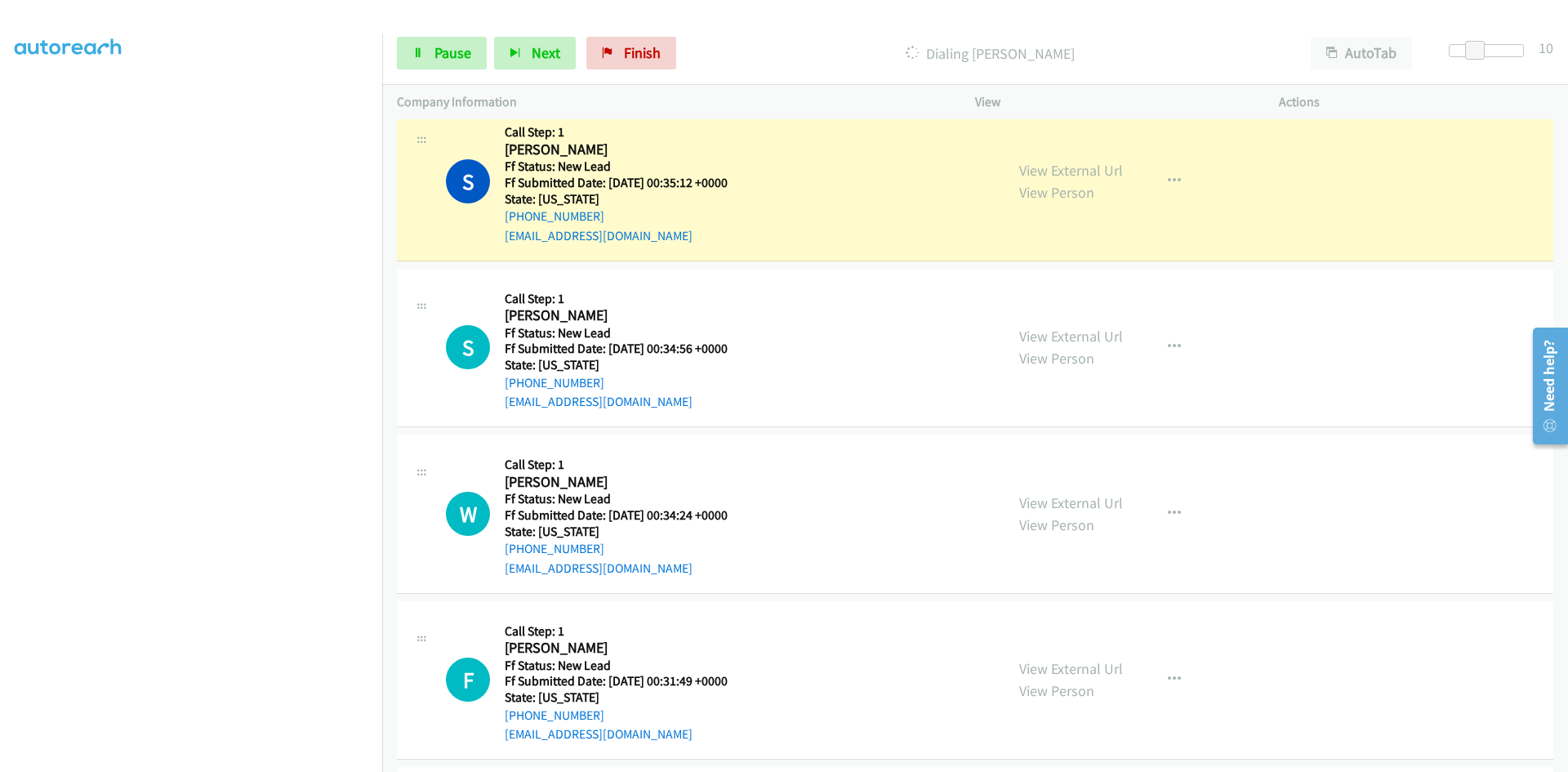
scroll to position [1796, 0]
click at [1052, 170] on link "View External Url" at bounding box center [1071, 169] width 103 height 19
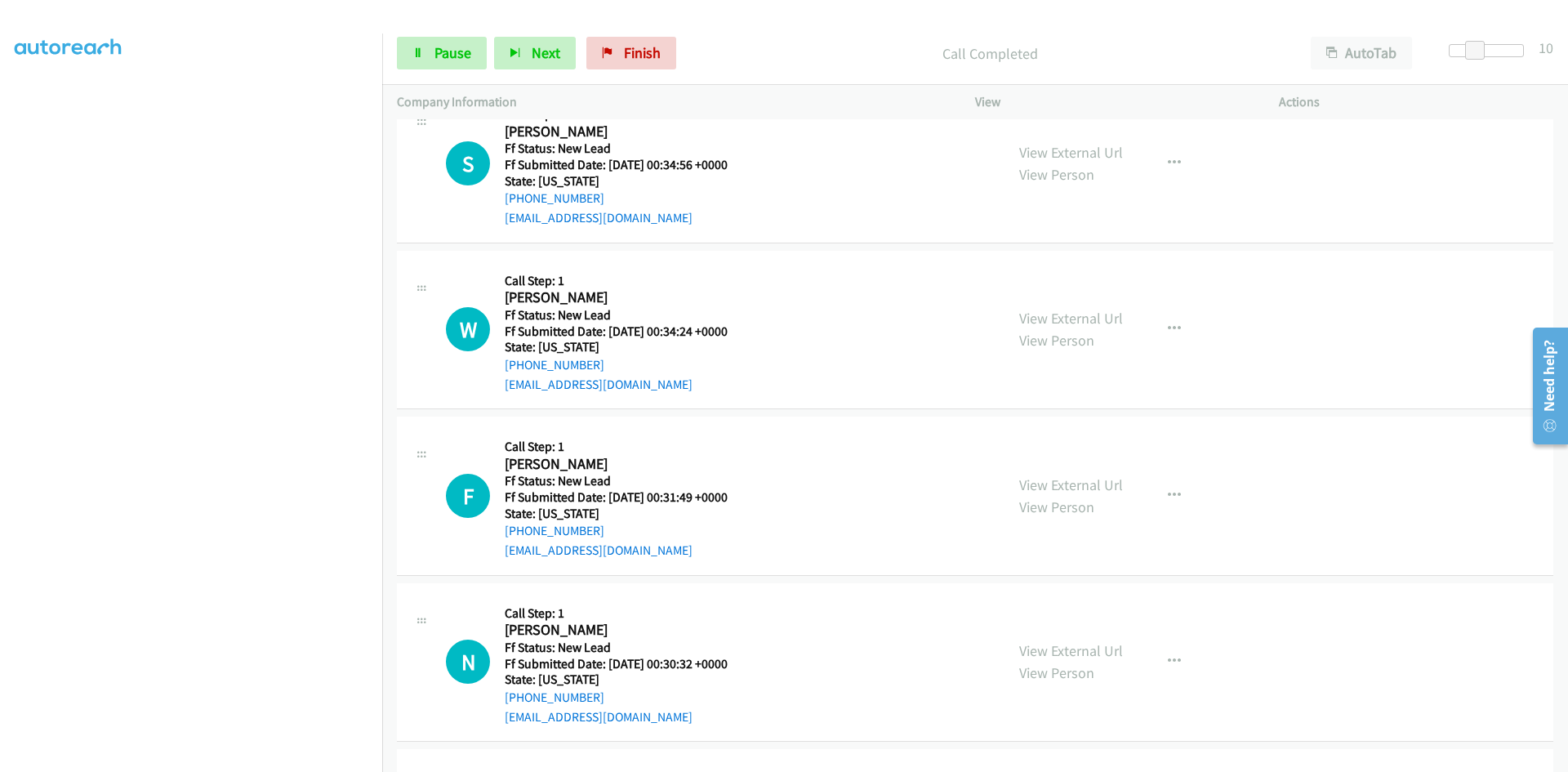
scroll to position [2042, 0]
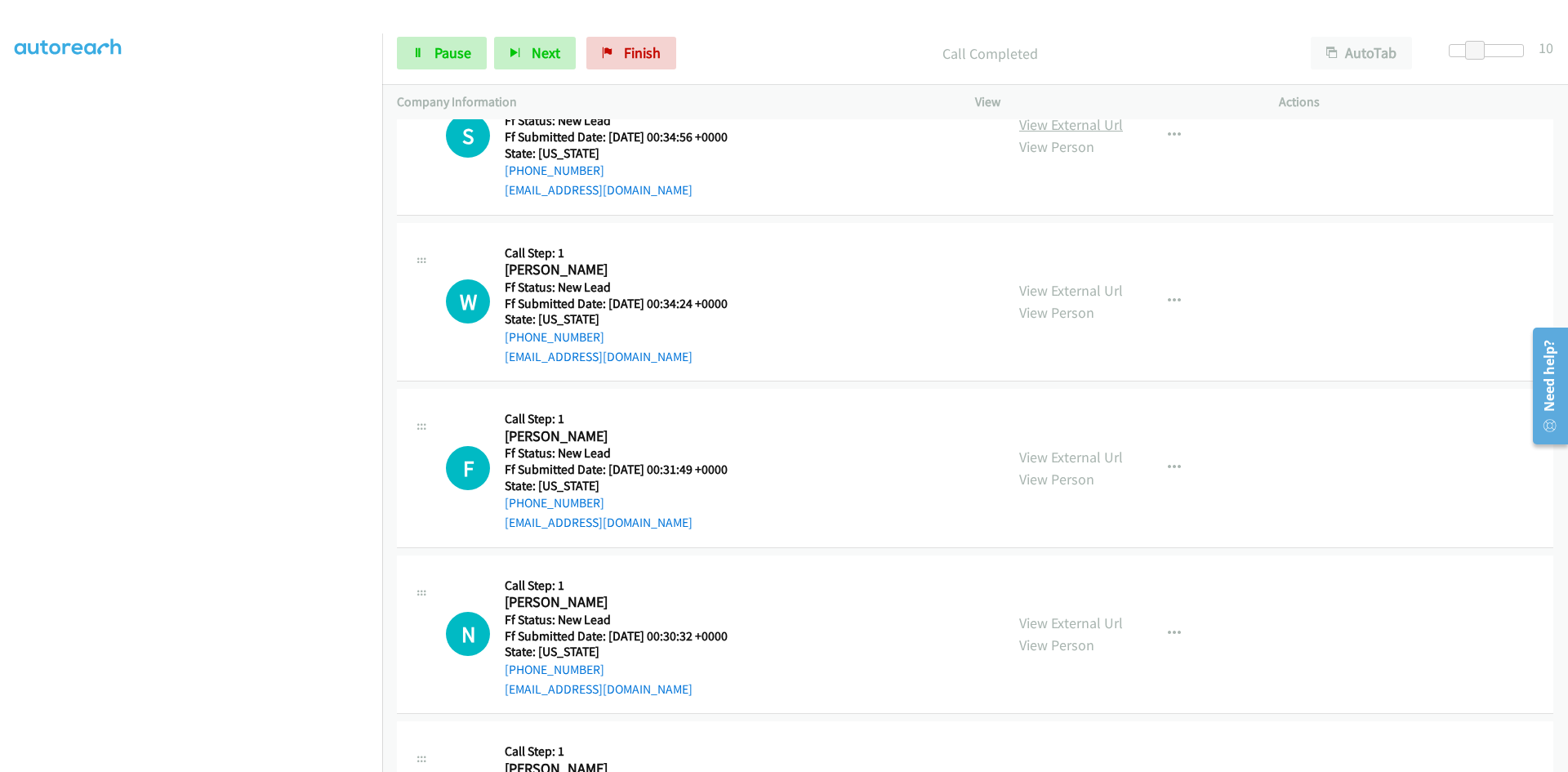
click at [1047, 119] on link "View External Url" at bounding box center [1071, 125] width 103 height 19
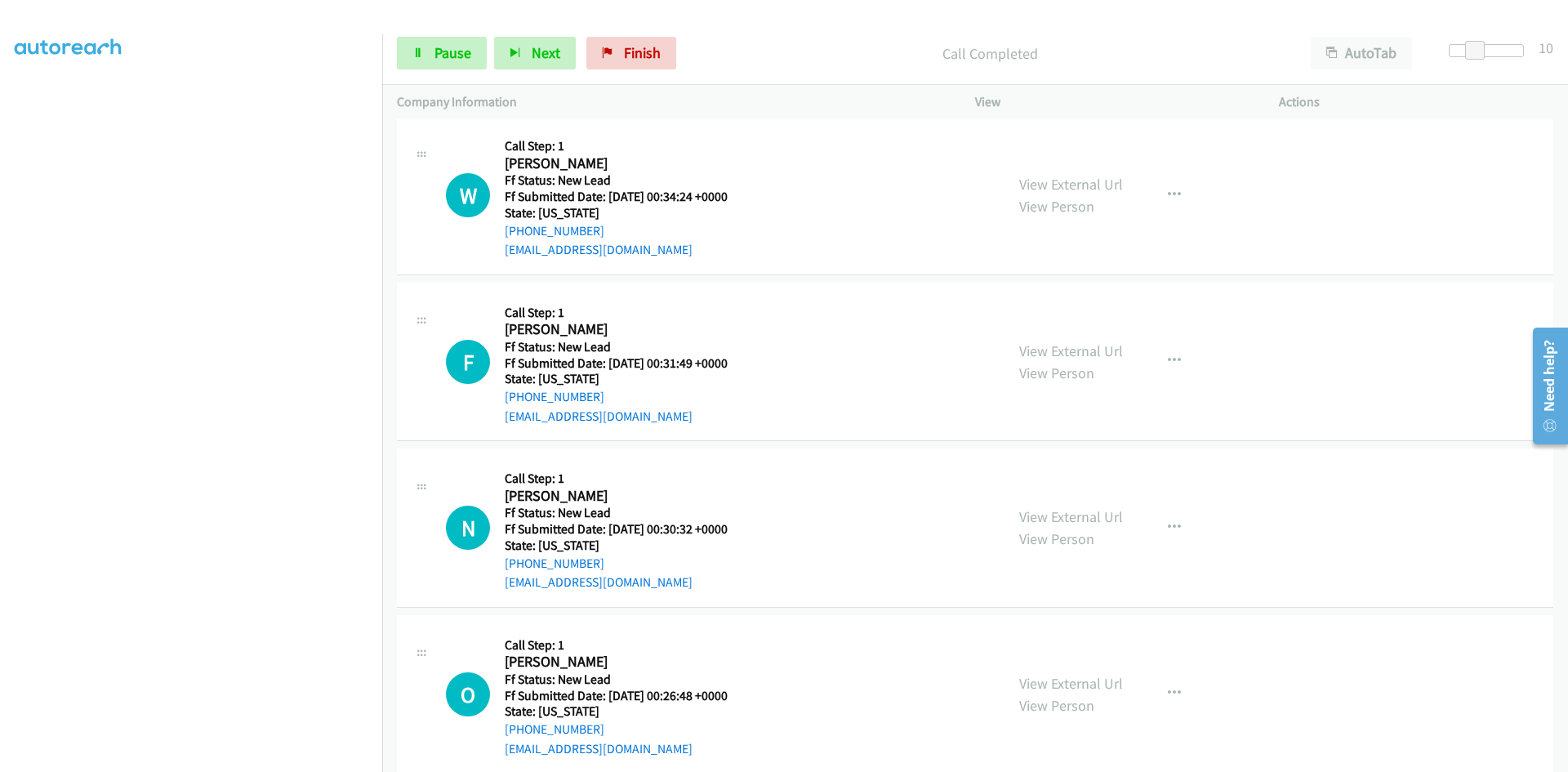
scroll to position [2222, 0]
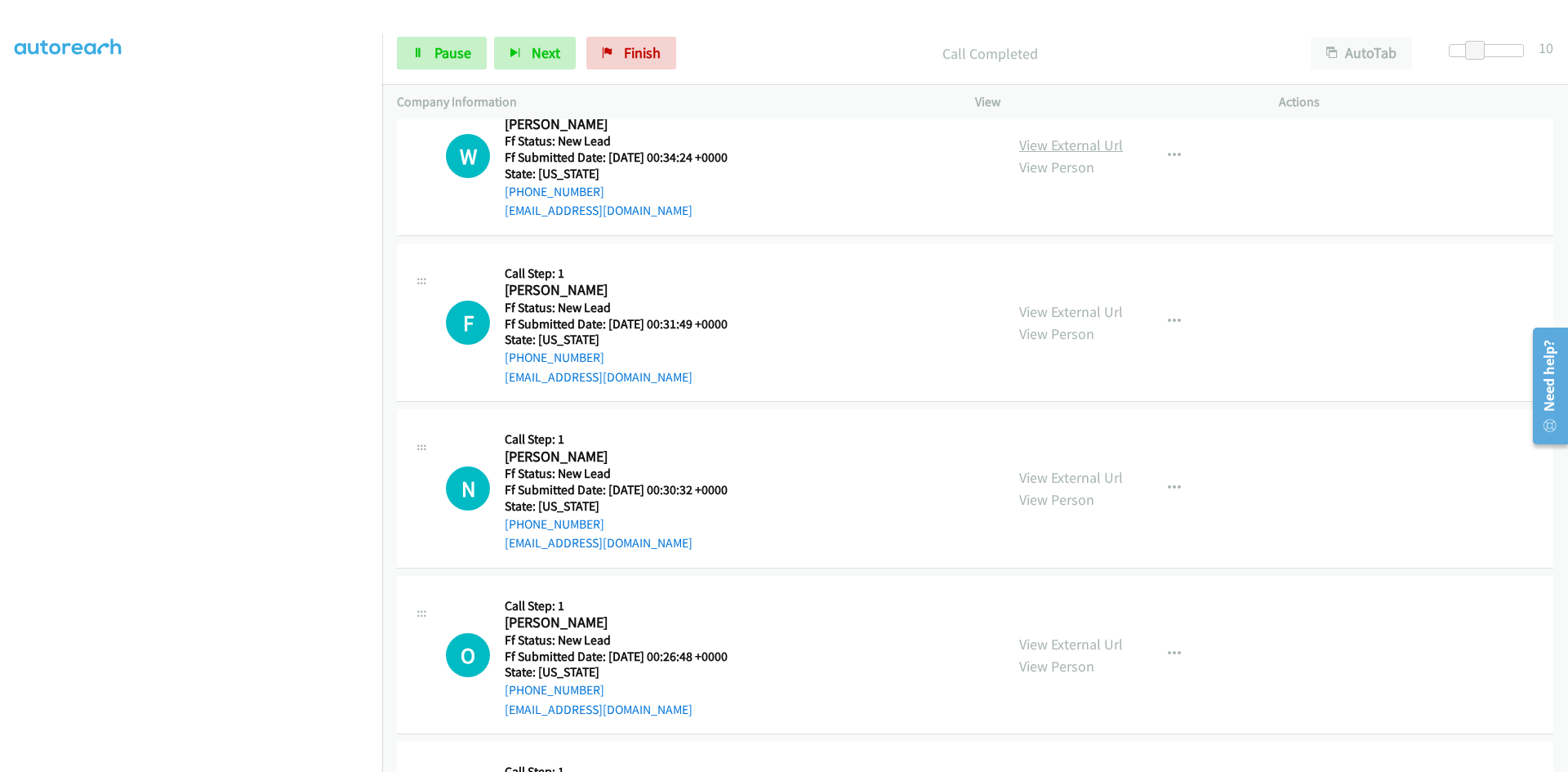
click at [1061, 140] on link "View External Url" at bounding box center [1071, 145] width 103 height 19
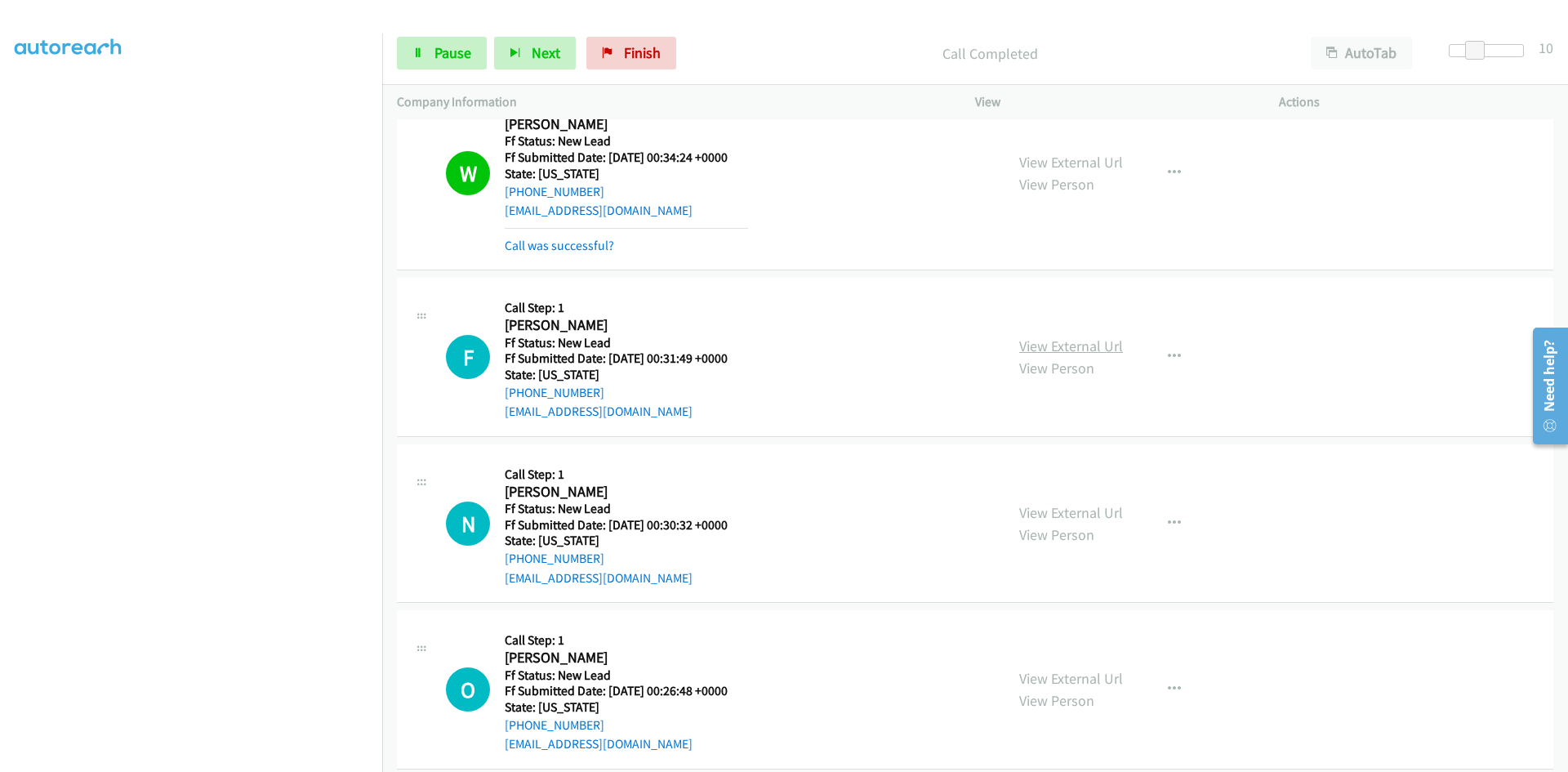
click at [1035, 346] on link "View External Url" at bounding box center [1071, 346] width 103 height 19
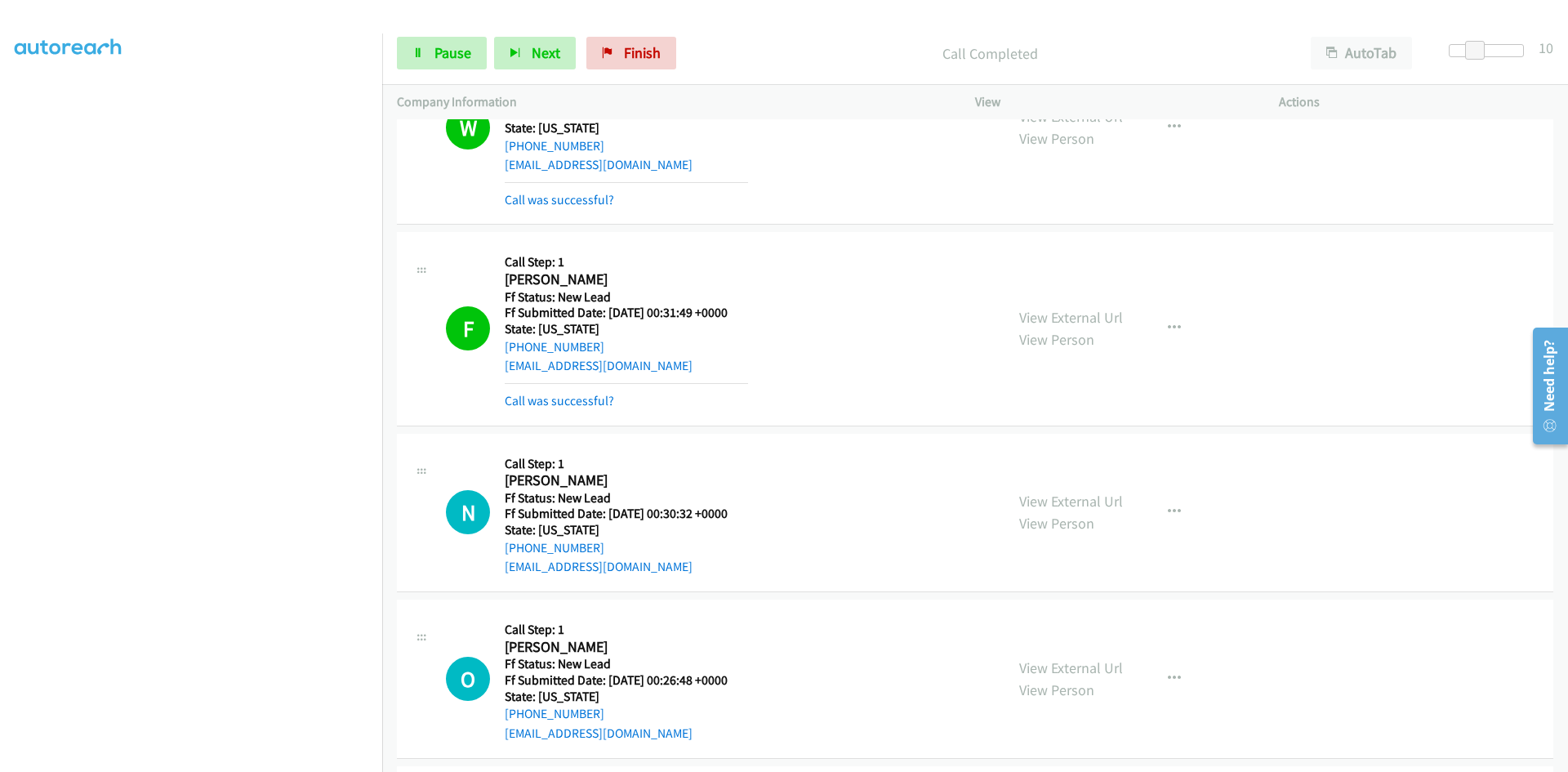
scroll to position [2386, 0]
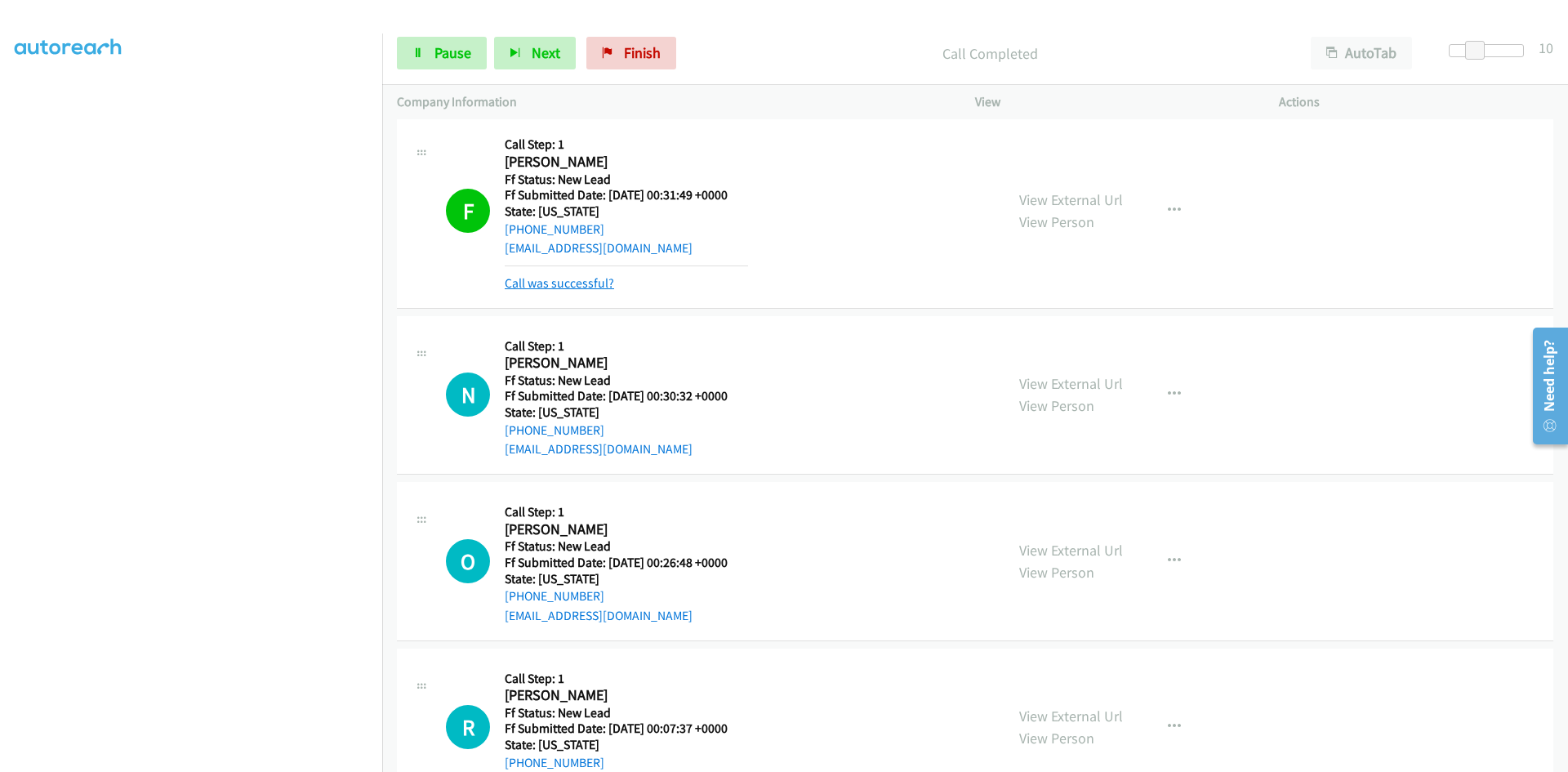
click at [582, 280] on link "Call was successful?" at bounding box center [559, 283] width 109 height 16
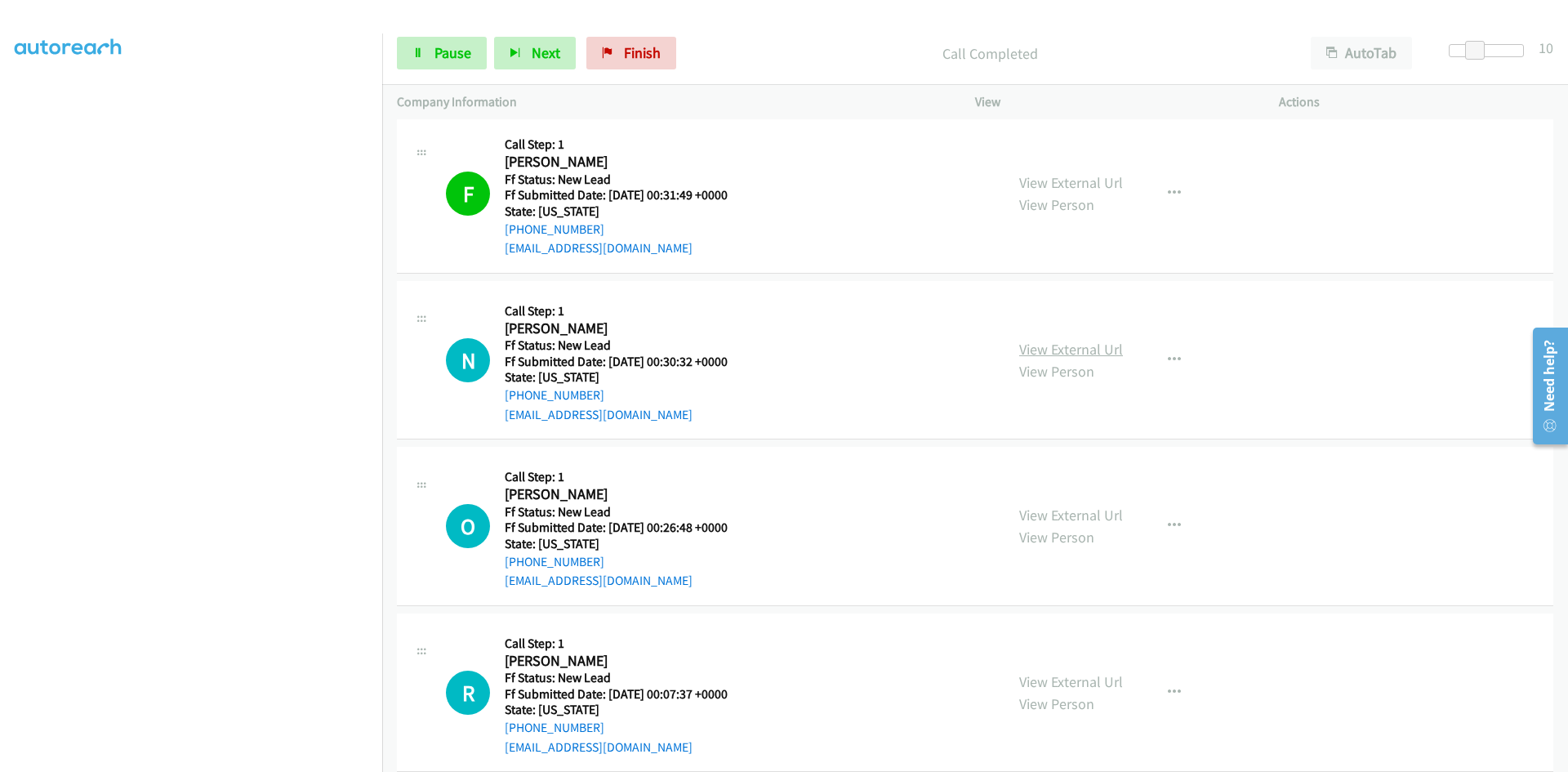
click at [1029, 342] on link "View External Url" at bounding box center [1071, 349] width 103 height 19
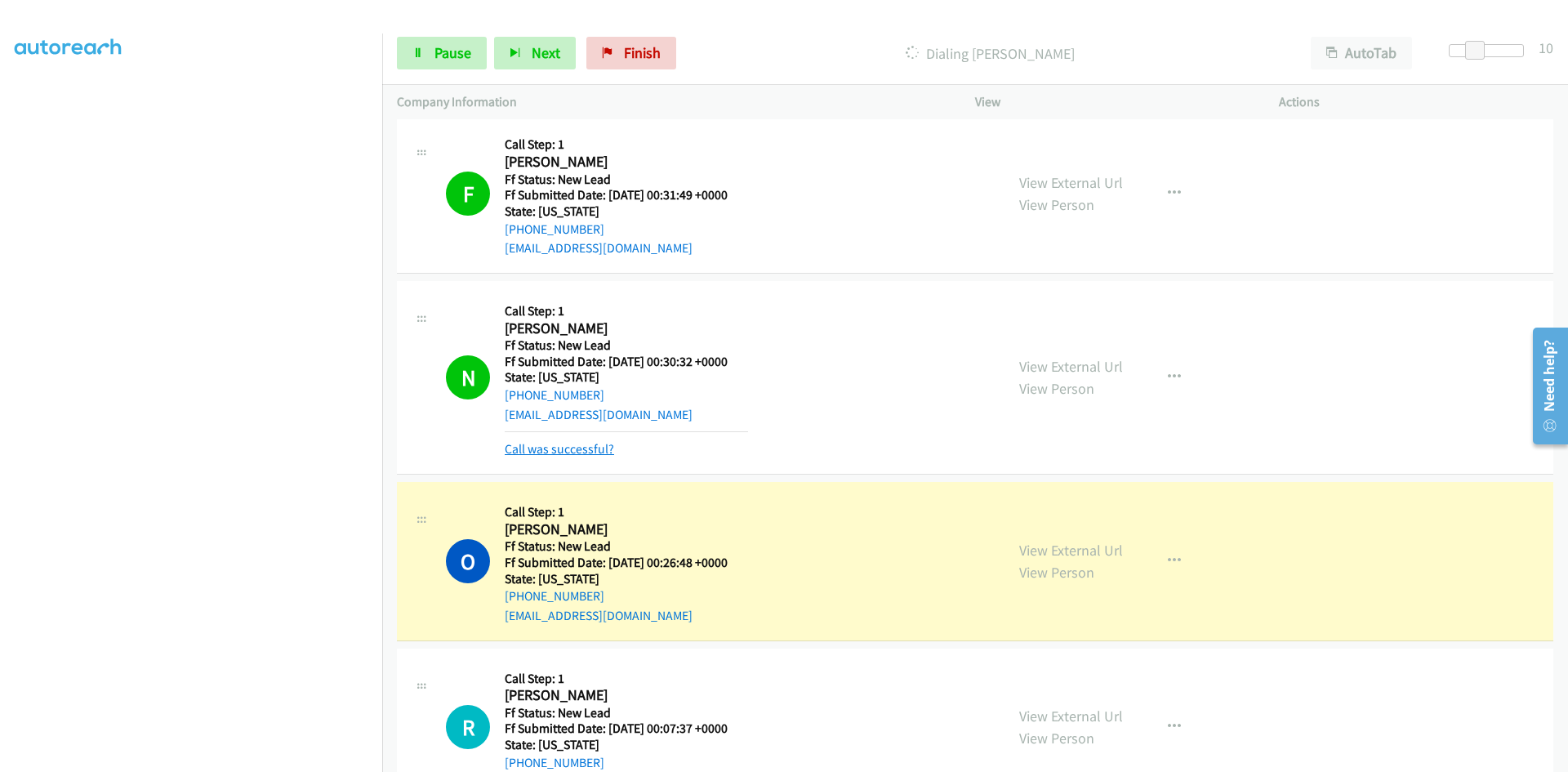
click at [603, 453] on link "Call was successful?" at bounding box center [559, 449] width 109 height 16
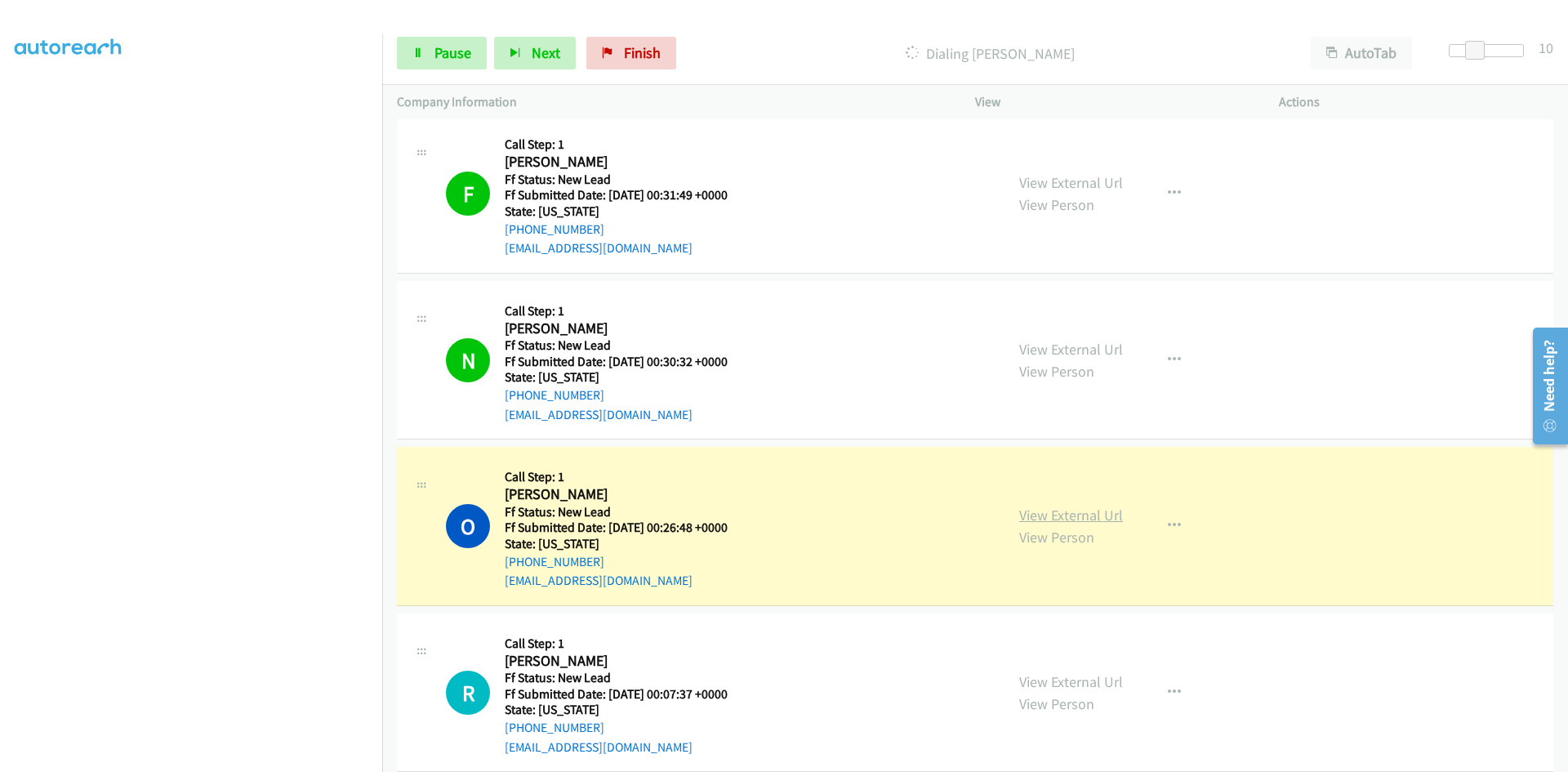
click at [1050, 513] on link "View External Url" at bounding box center [1071, 515] width 103 height 19
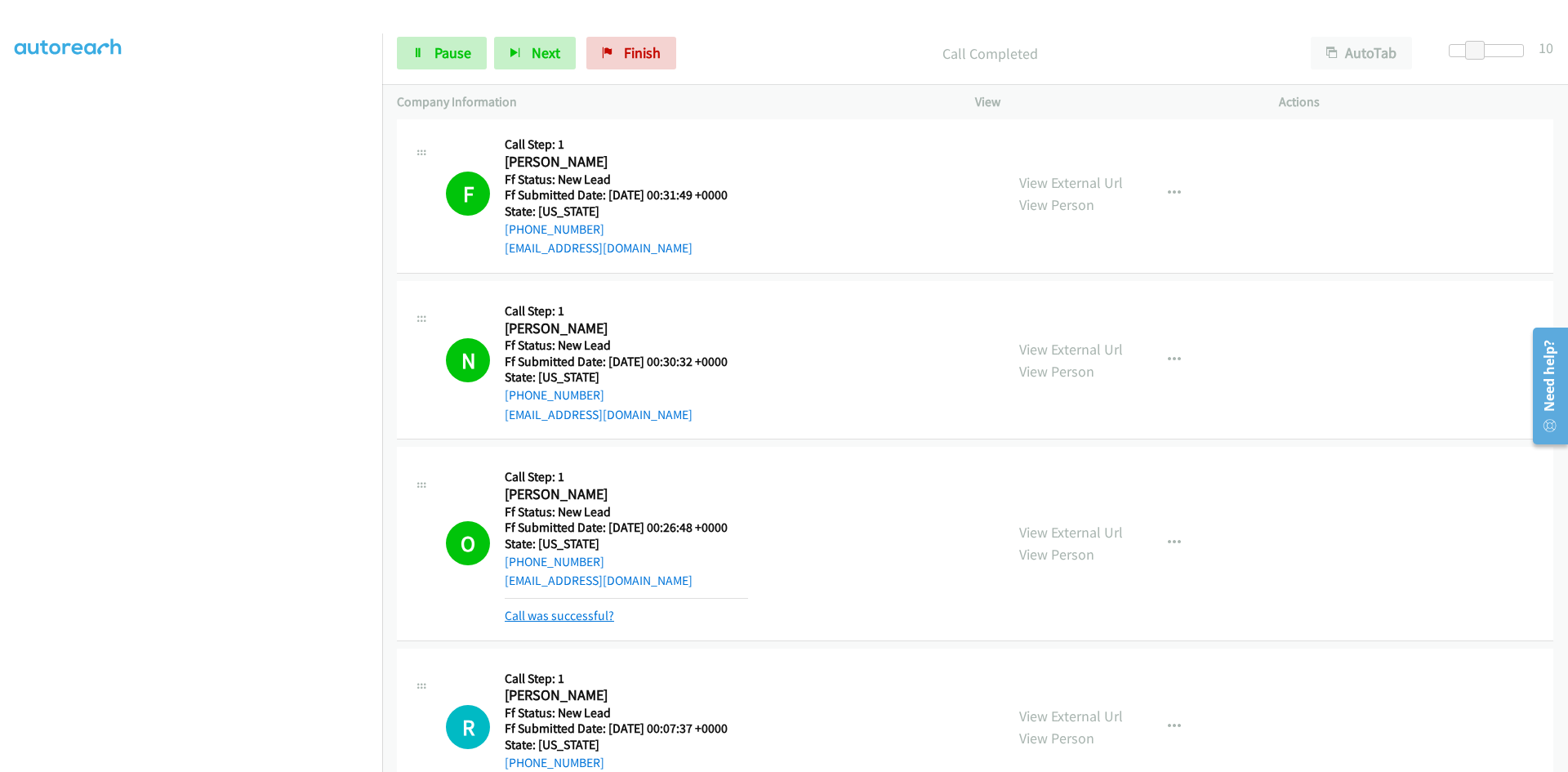
click at [595, 618] on link "Call was successful?" at bounding box center [559, 615] width 109 height 16
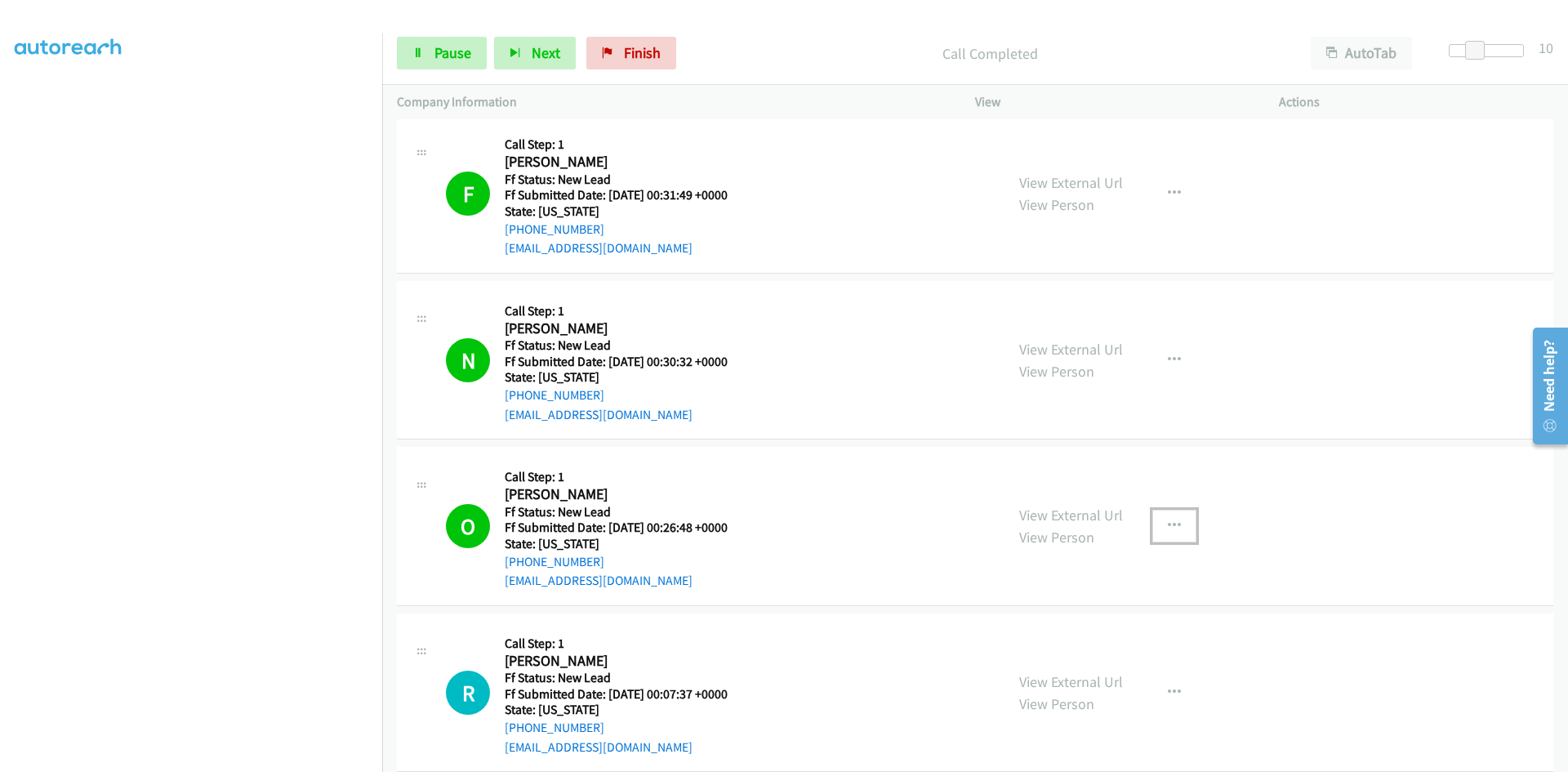
click at [1169, 526] on icon "button" at bounding box center [1173, 526] width 13 height 13
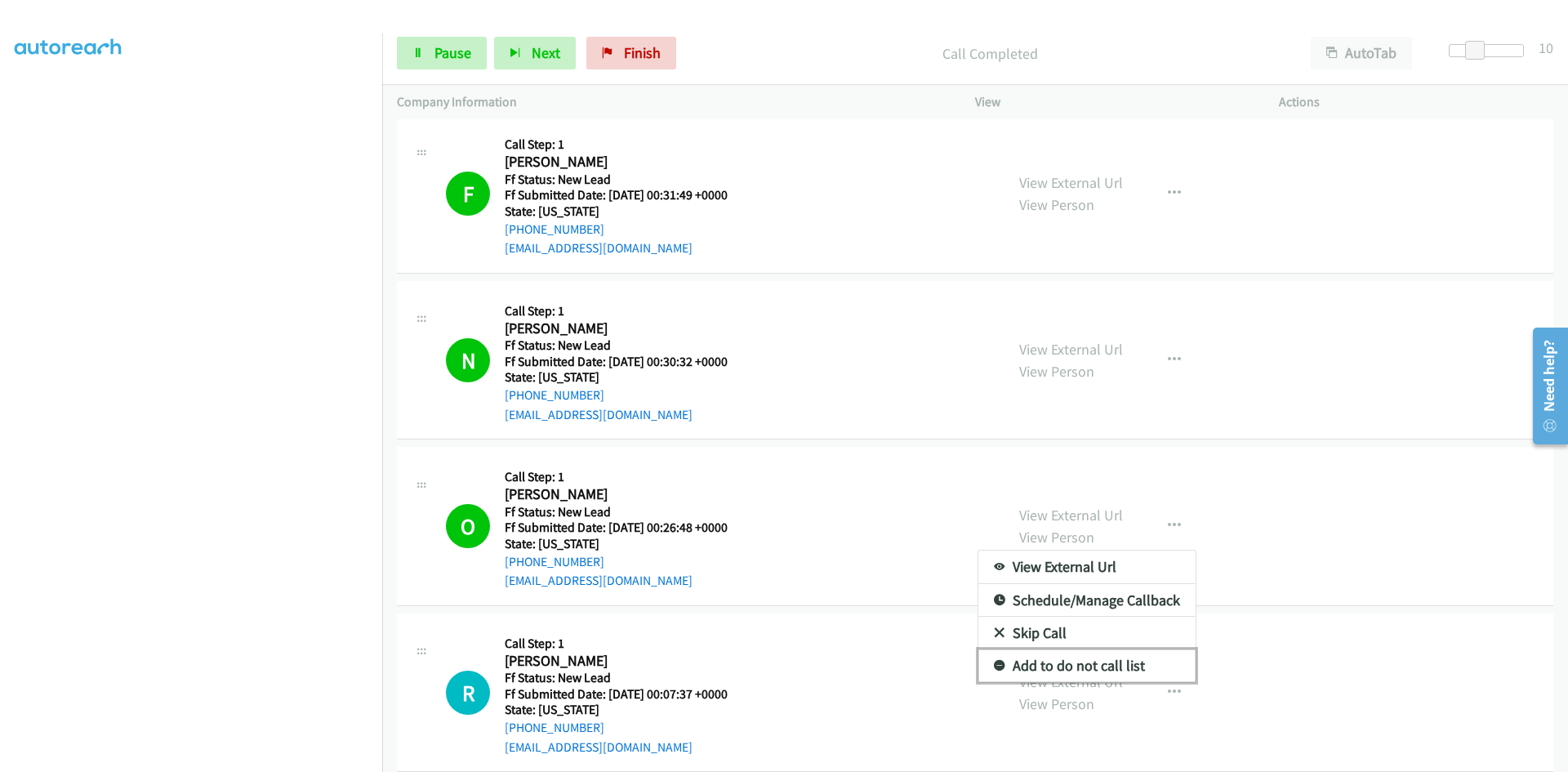
click at [1074, 663] on link "Add to do not call list" at bounding box center [1087, 666] width 217 height 33
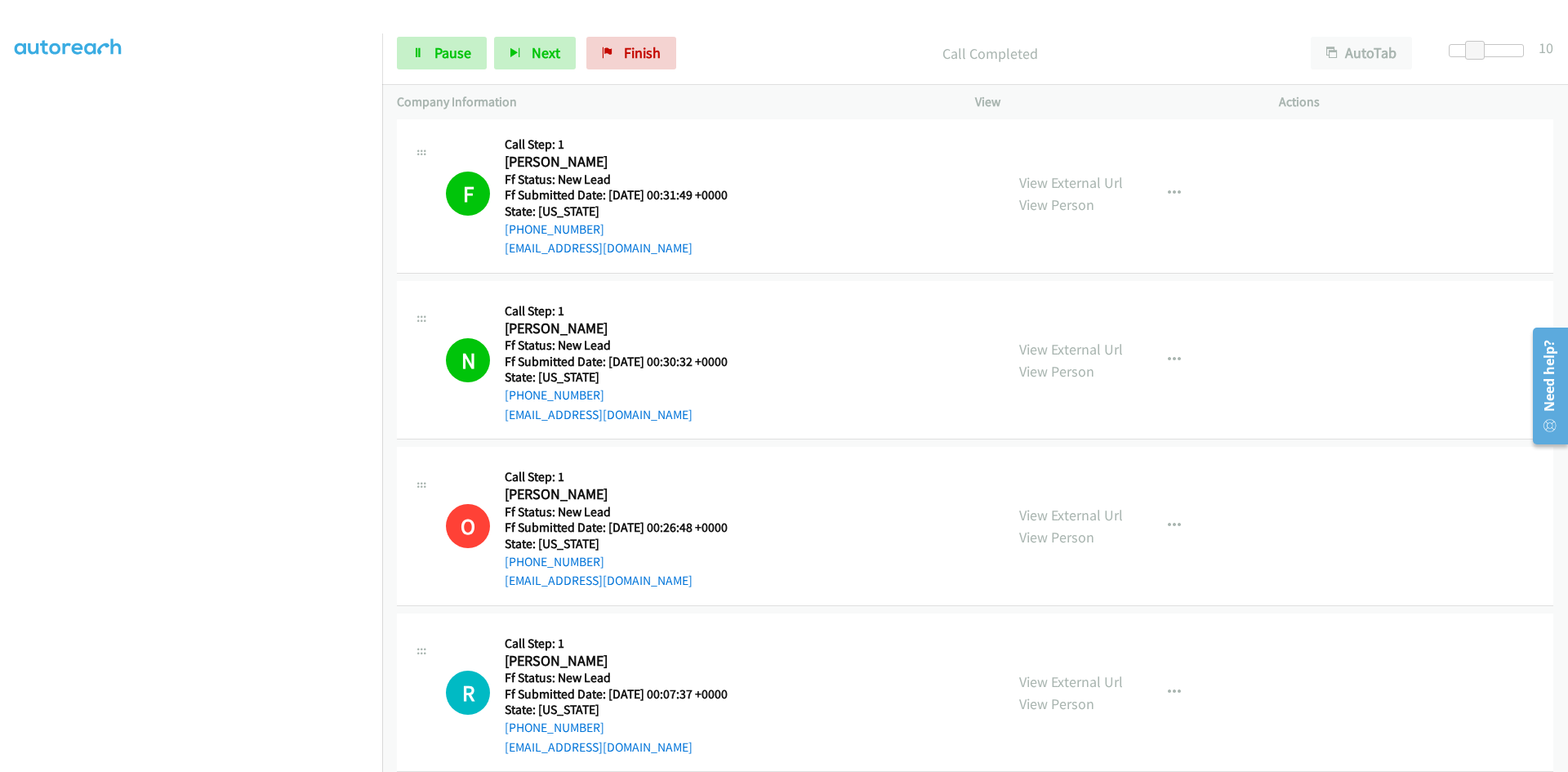
scroll to position [2712, 0]
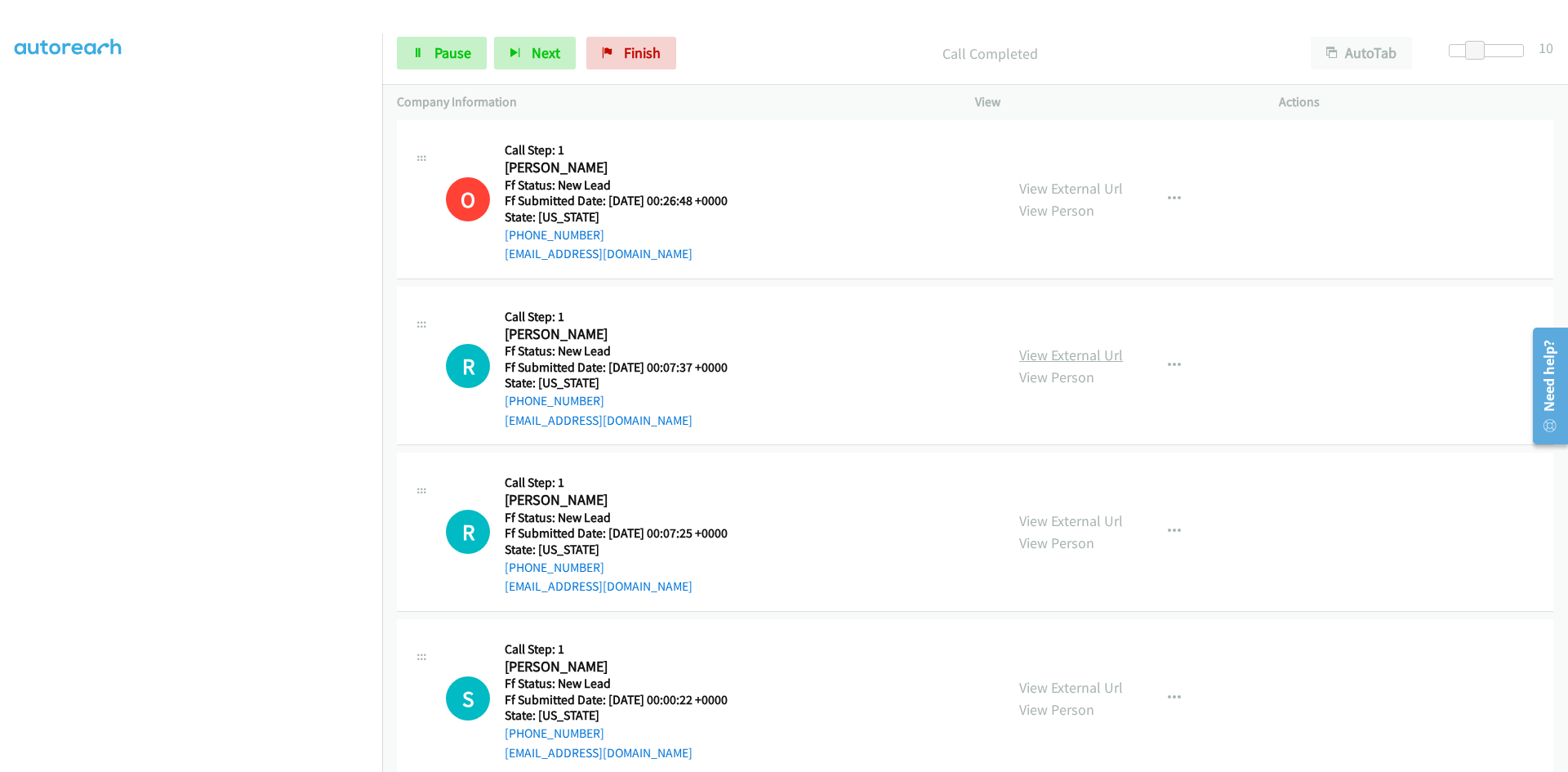
click at [1036, 357] on link "View External Url" at bounding box center [1071, 355] width 103 height 19
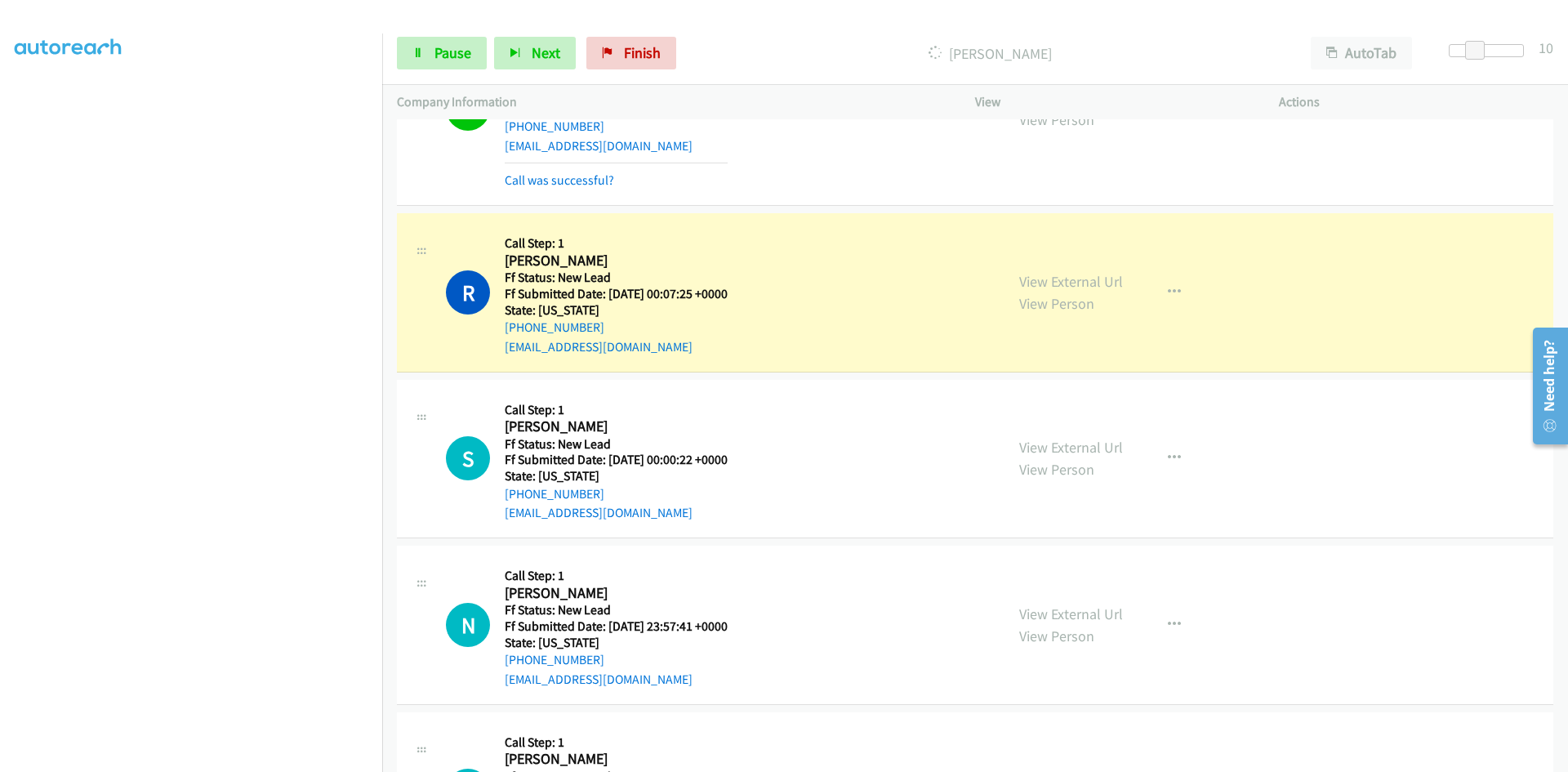
scroll to position [2957, 0]
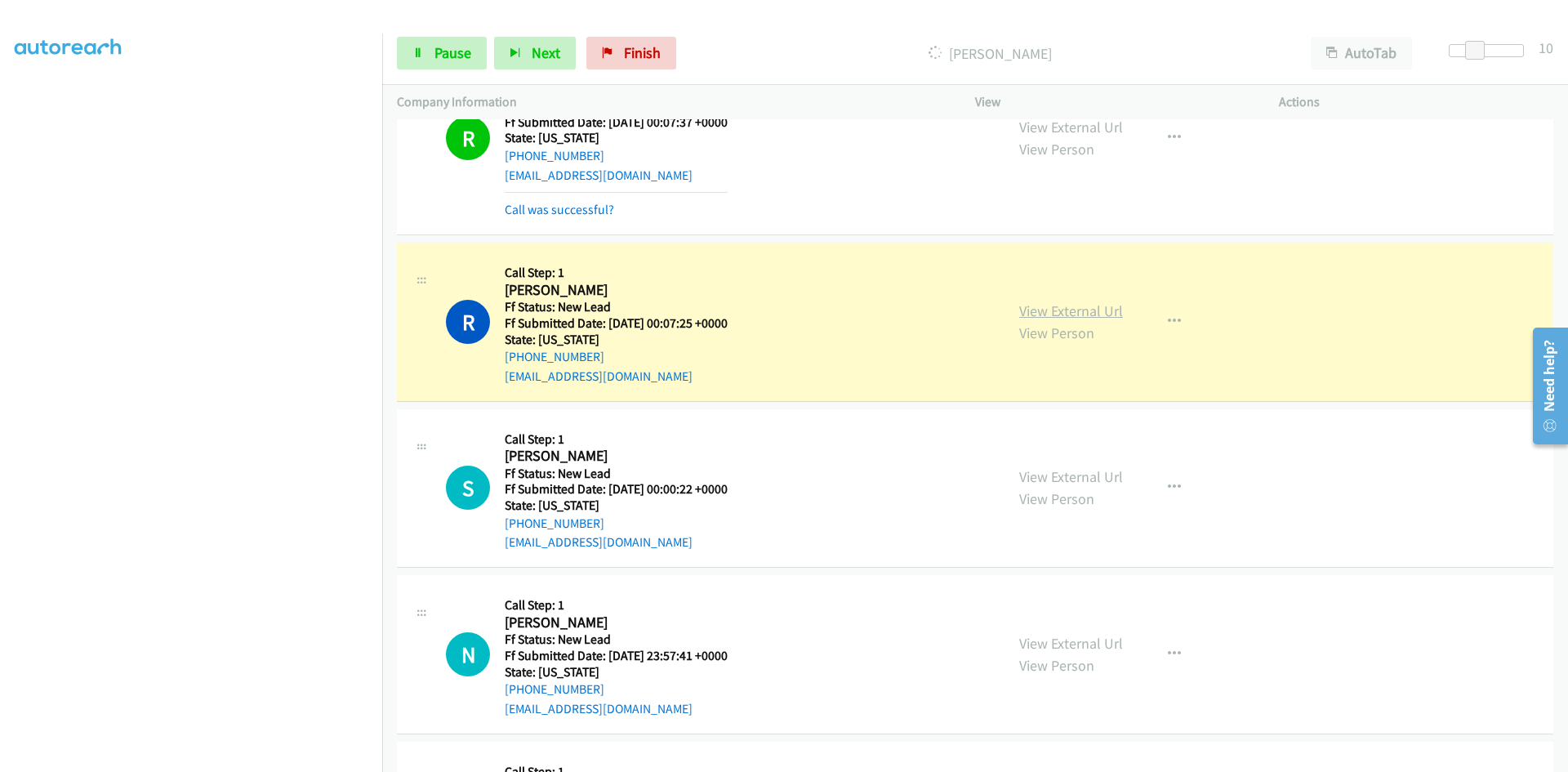
click at [1032, 313] on link "View External Url" at bounding box center [1071, 311] width 103 height 19
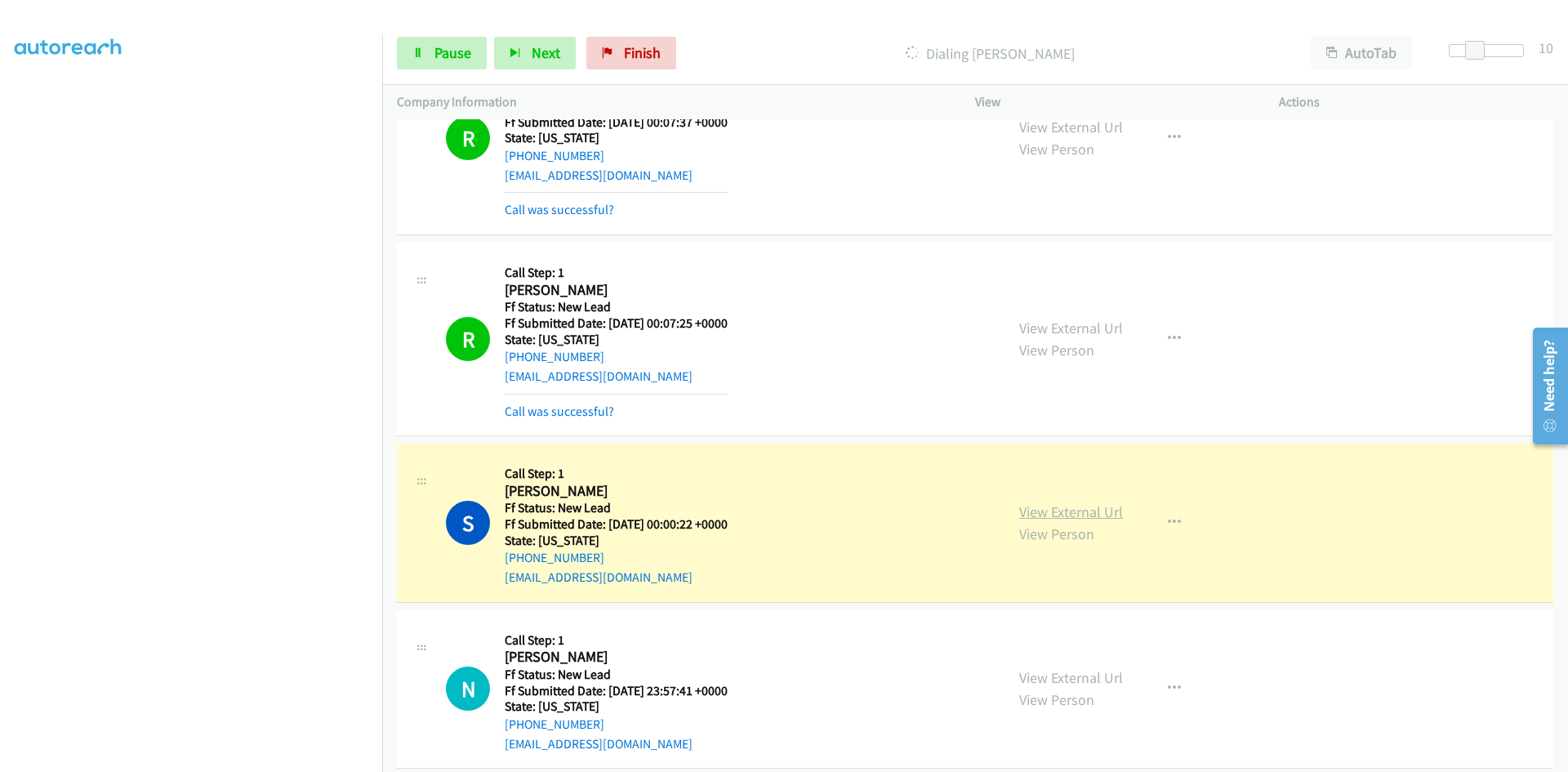
click at [1047, 514] on link "View External Url" at bounding box center [1071, 512] width 103 height 19
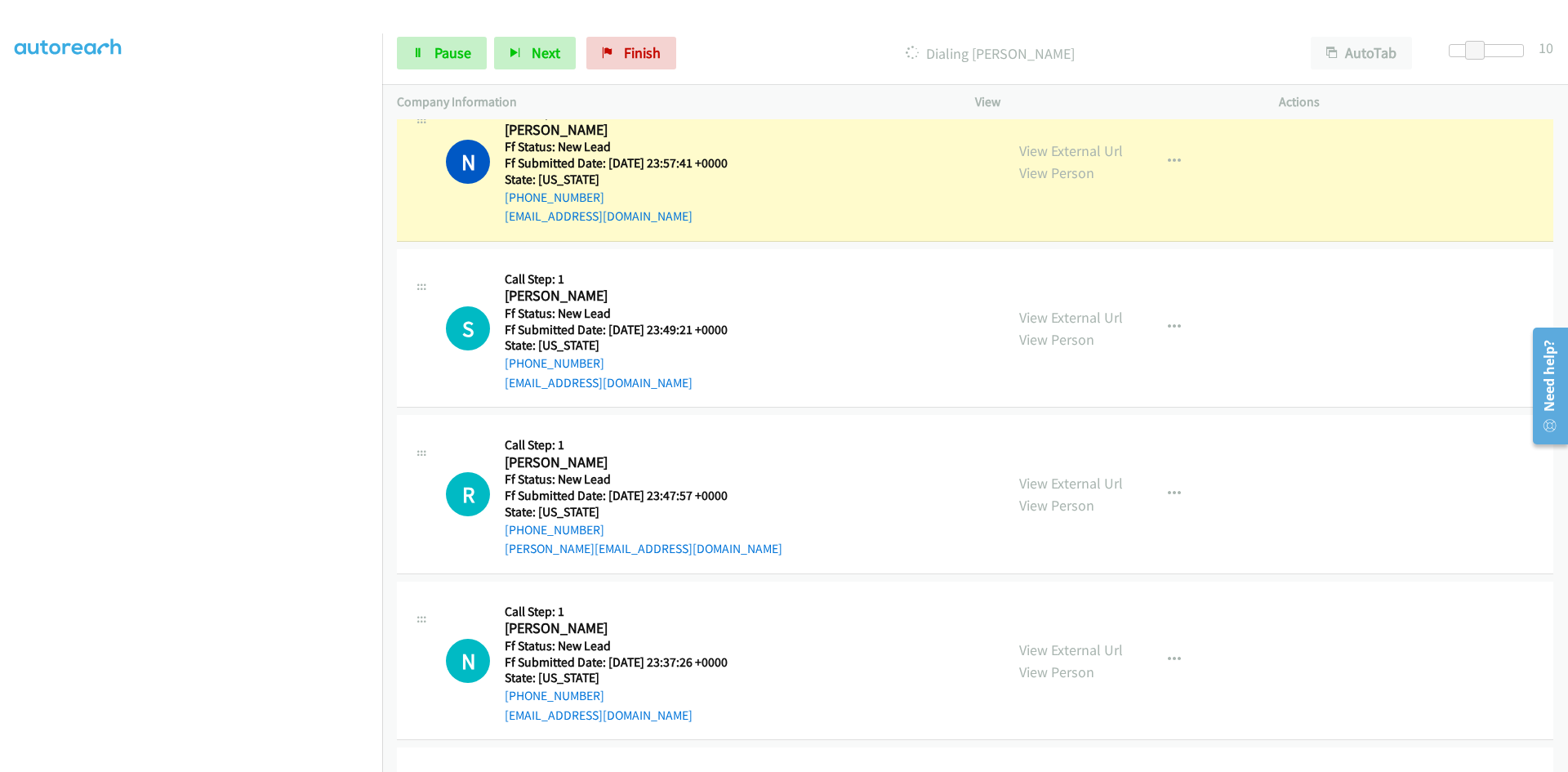
scroll to position [3529, 0]
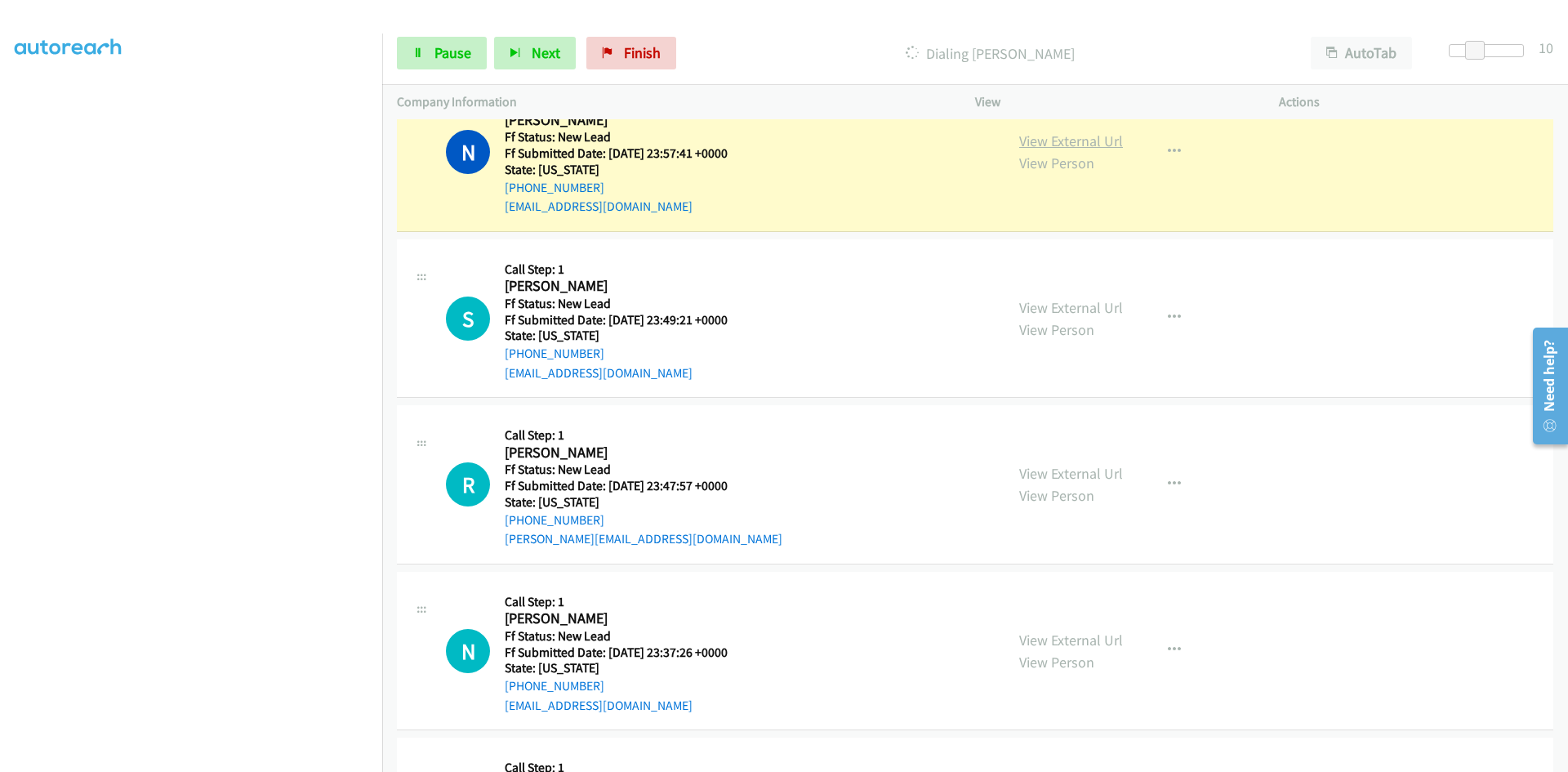
click at [1098, 139] on link "View External Url" at bounding box center [1071, 141] width 103 height 19
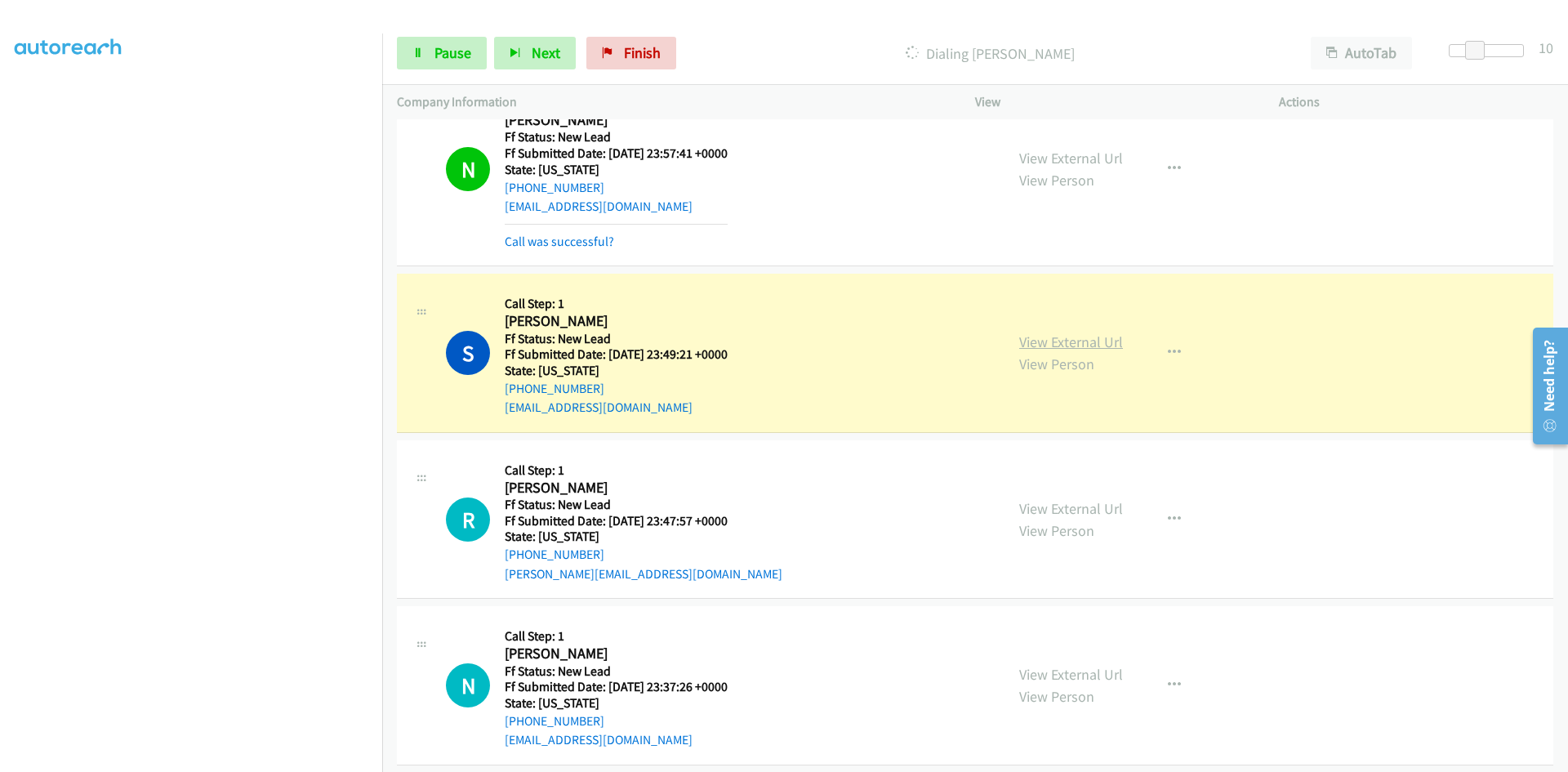
click at [1069, 343] on link "View External Url" at bounding box center [1071, 342] width 103 height 19
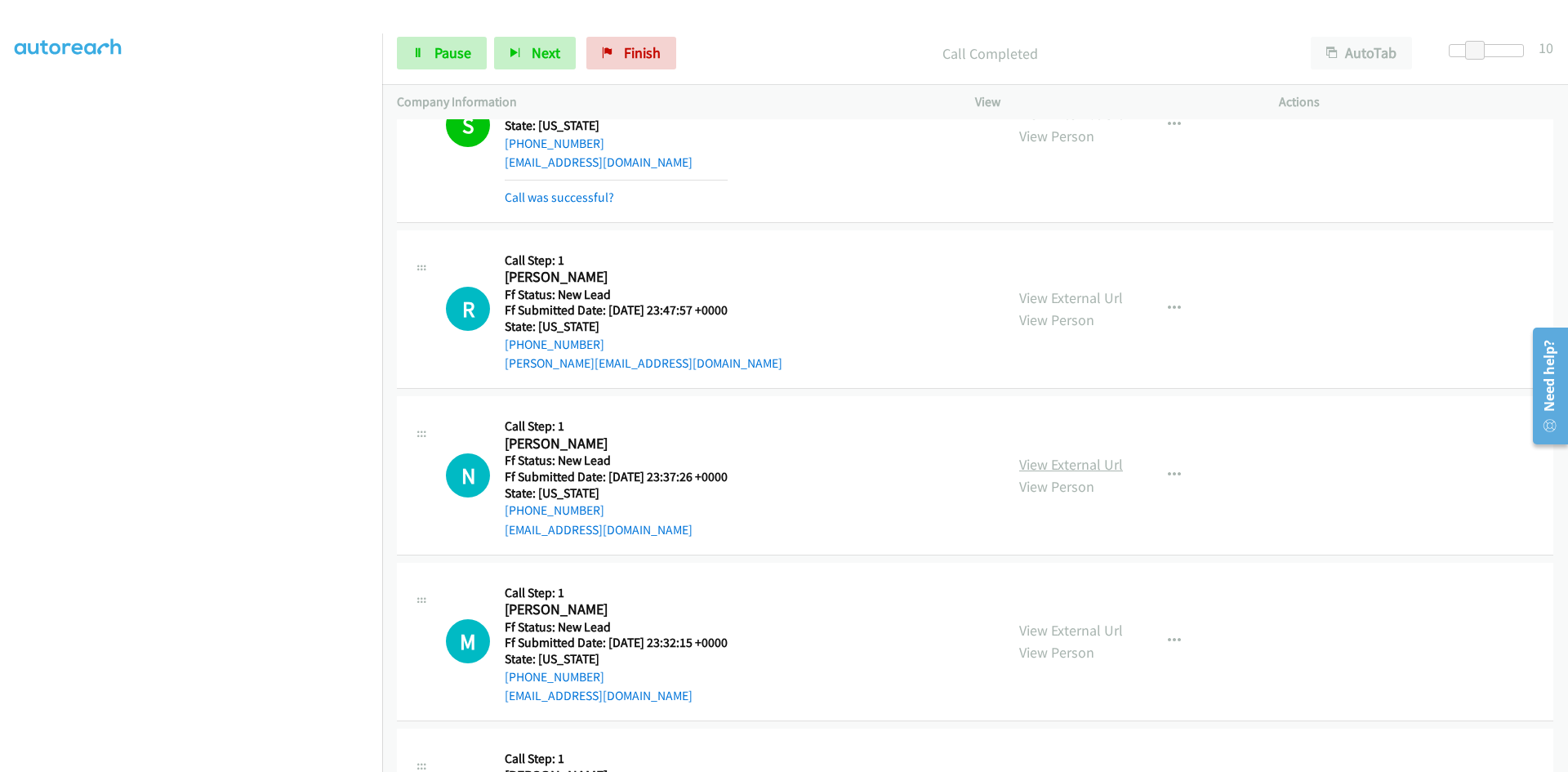
scroll to position [3791, 0]
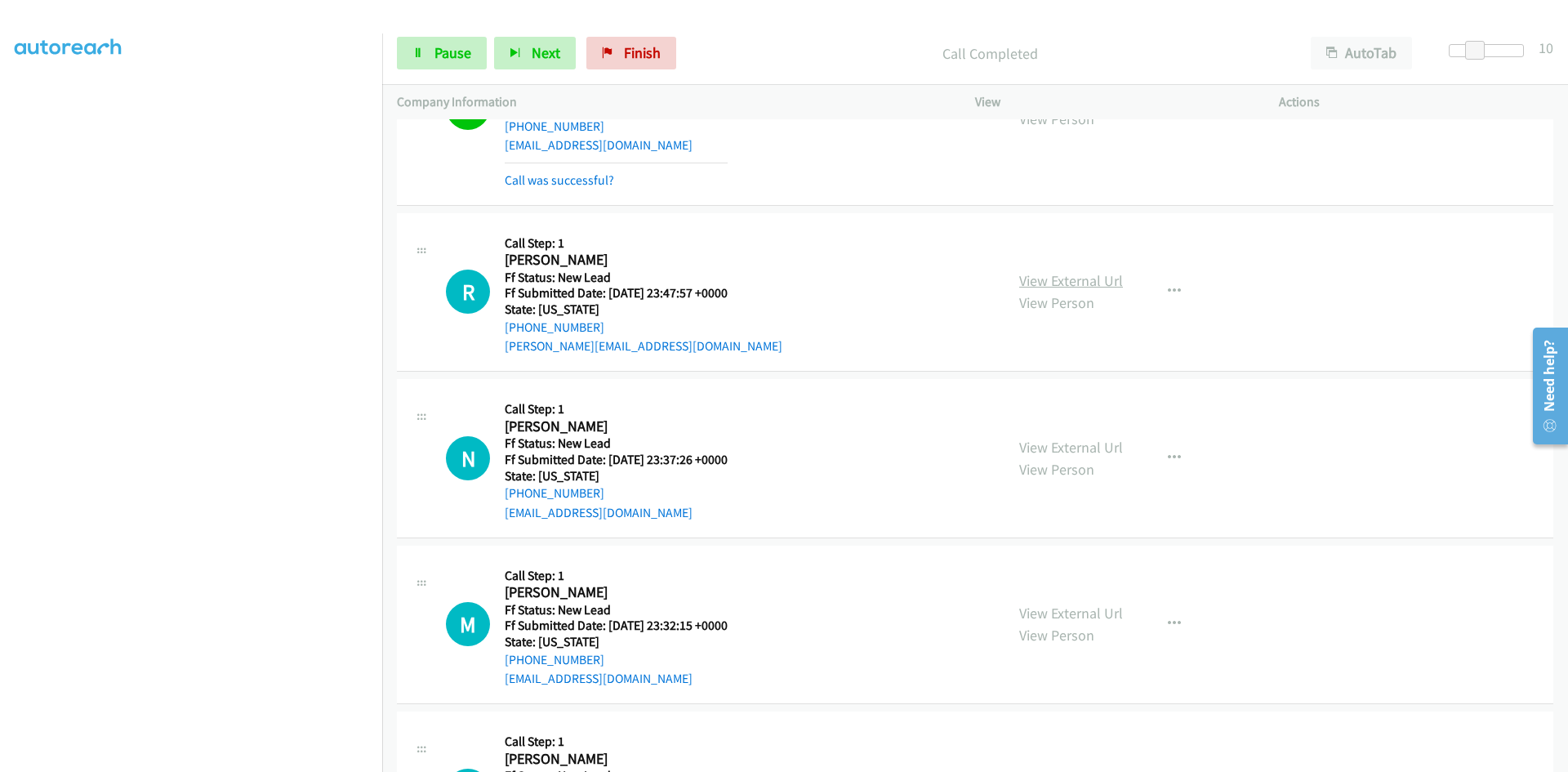
click at [1075, 280] on link "View External Url" at bounding box center [1071, 281] width 103 height 19
drag, startPoint x: 635, startPoint y: 43, endPoint x: 860, endPoint y: 89, distance: 229.7
click at [636, 43] on span "Finish" at bounding box center [642, 53] width 37 height 19
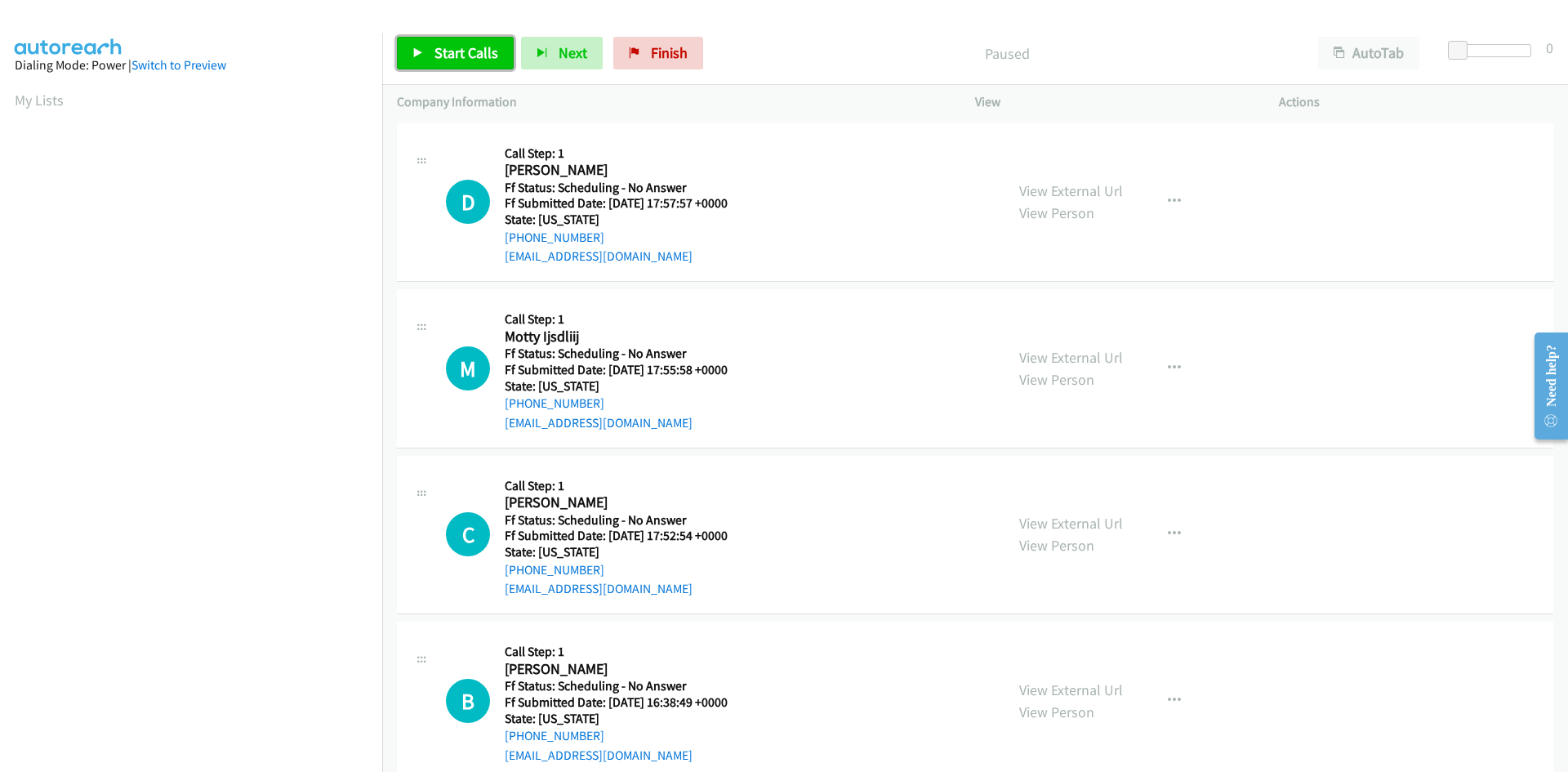
click at [460, 42] on link "Start Calls" at bounding box center [456, 53] width 117 height 33
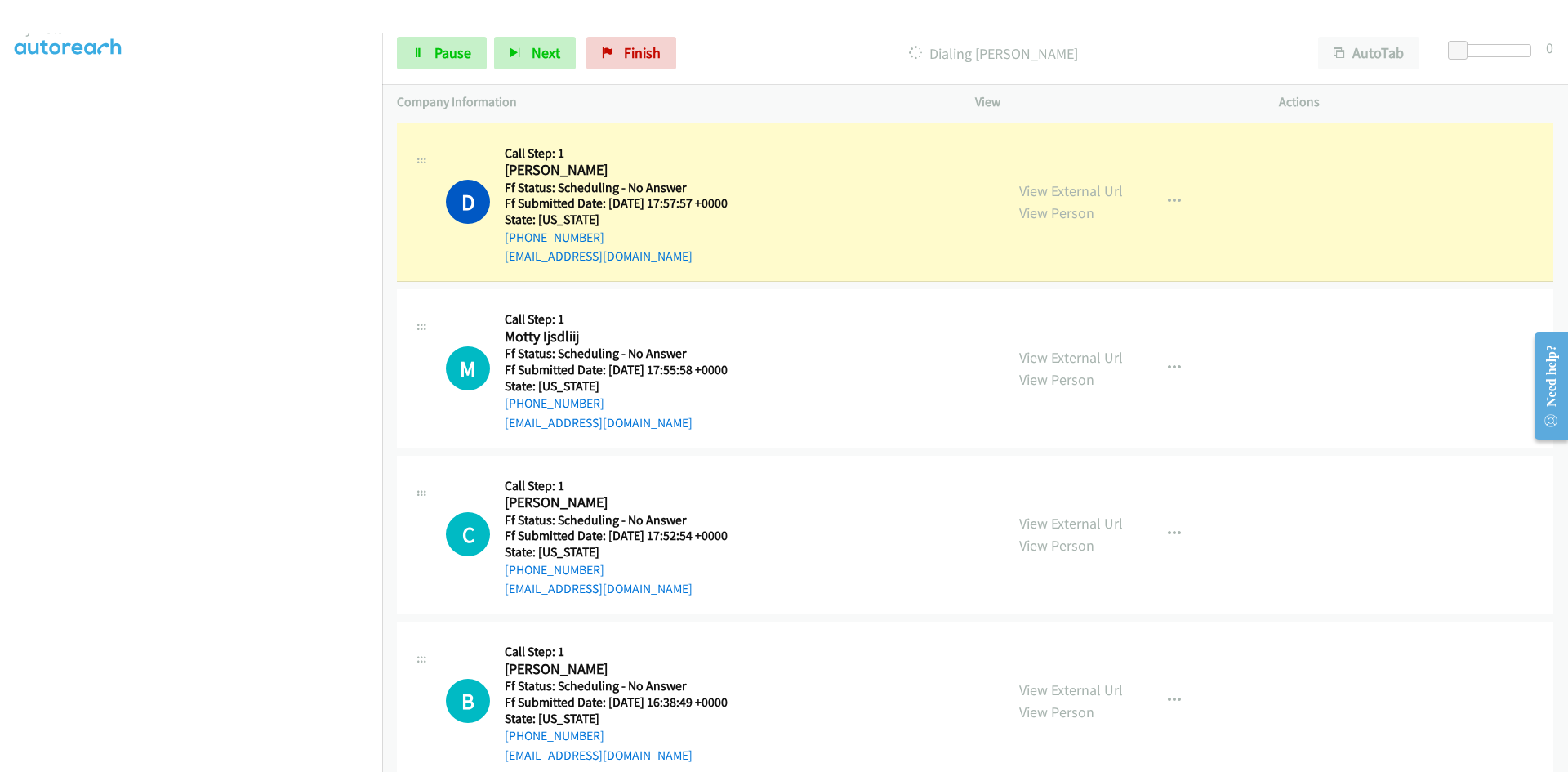
scroll to position [144, 0]
click at [1057, 188] on link "View External Url" at bounding box center [1071, 190] width 103 height 19
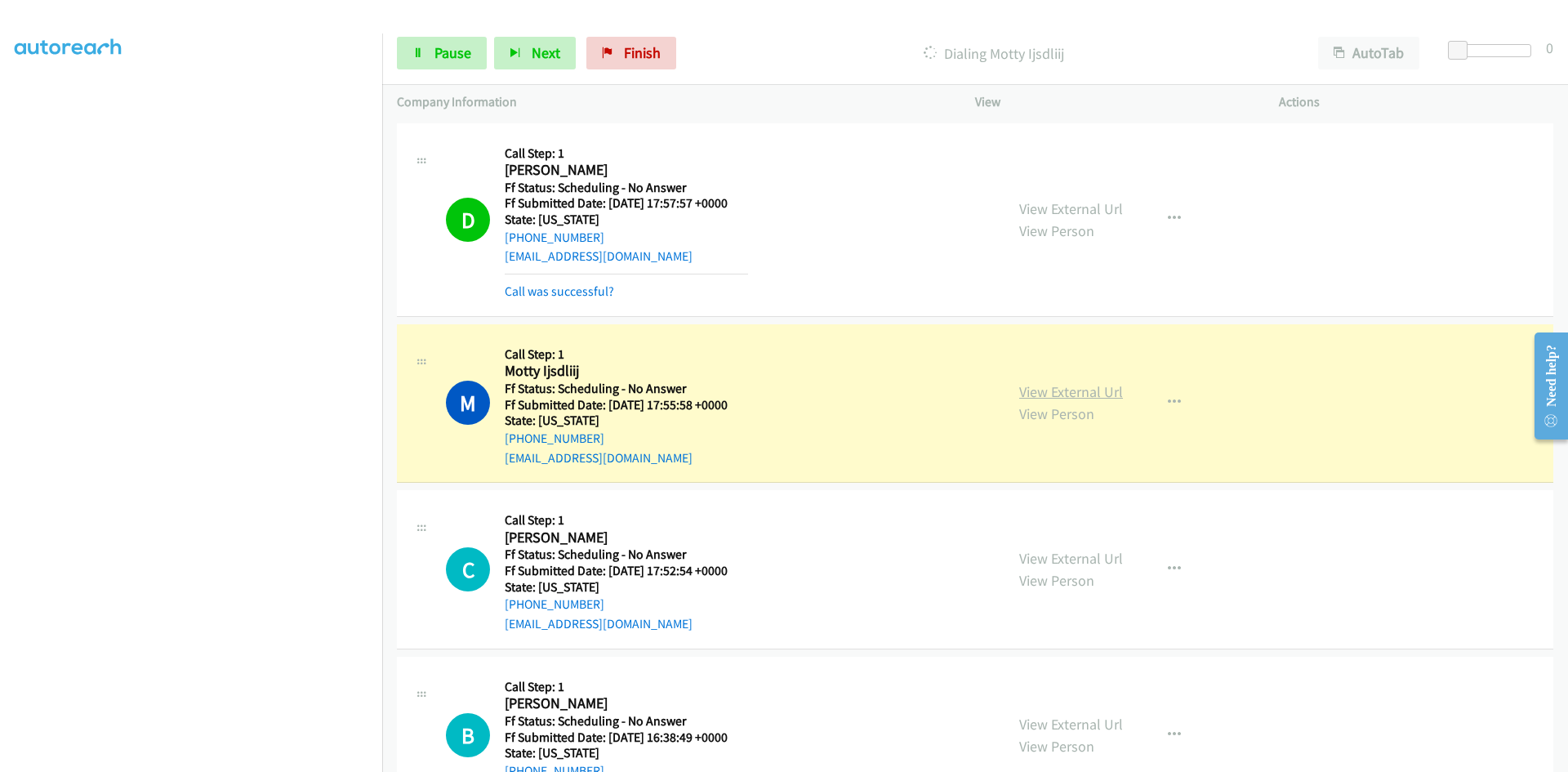
click at [1055, 389] on link "View External Url" at bounding box center [1071, 392] width 103 height 19
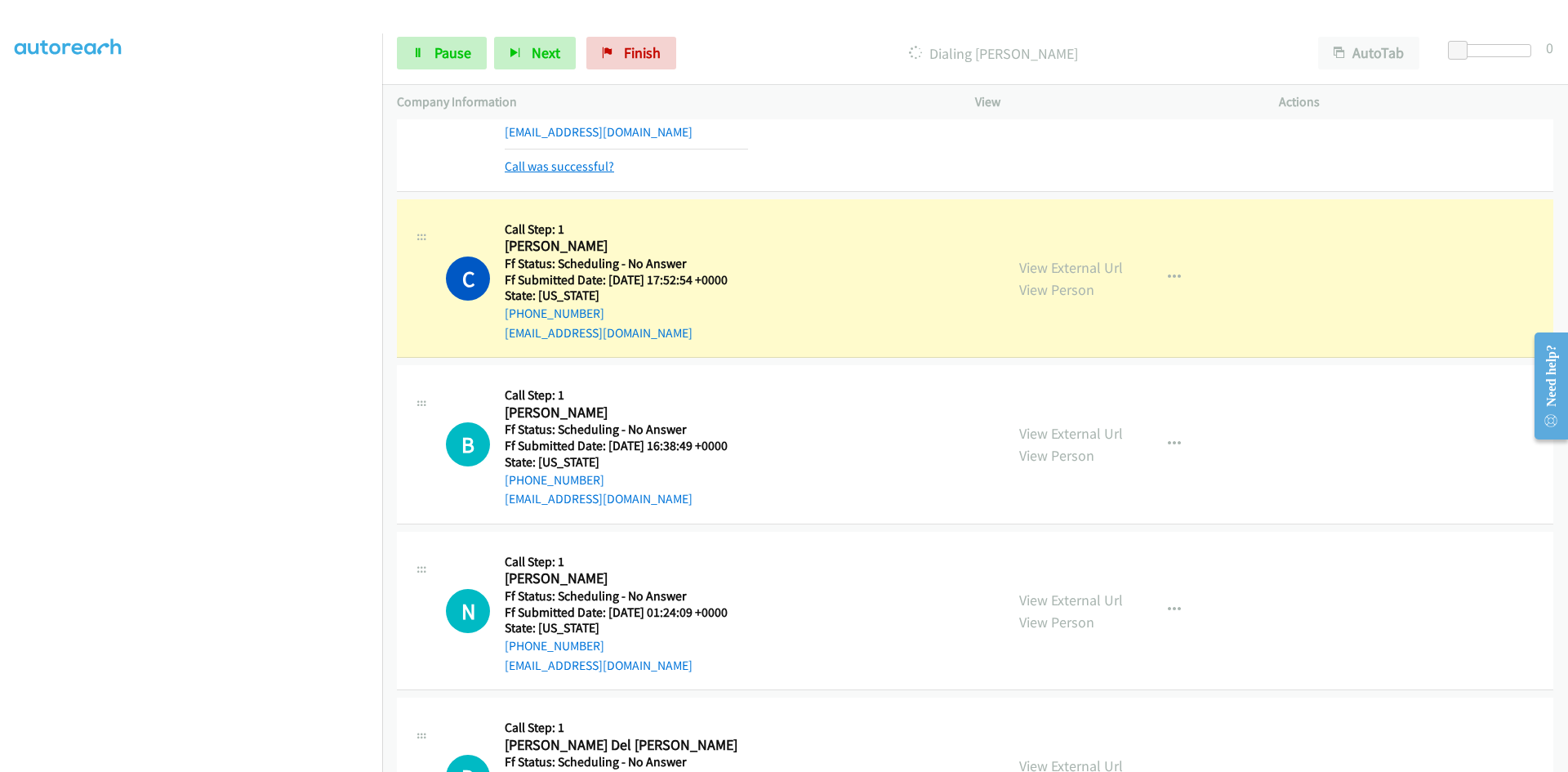
scroll to position [327, 0]
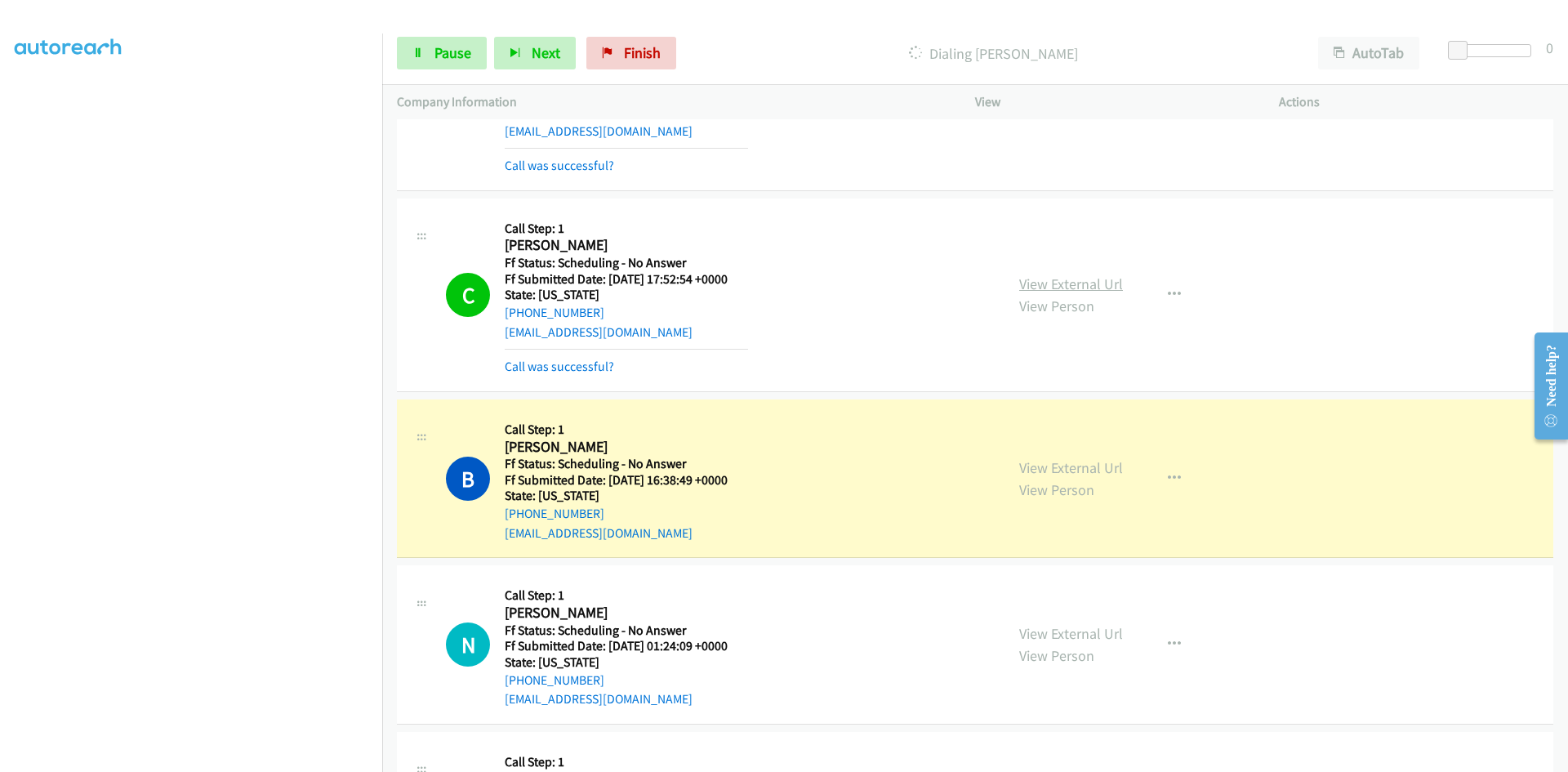
click at [1112, 288] on link "View External Url" at bounding box center [1071, 283] width 103 height 19
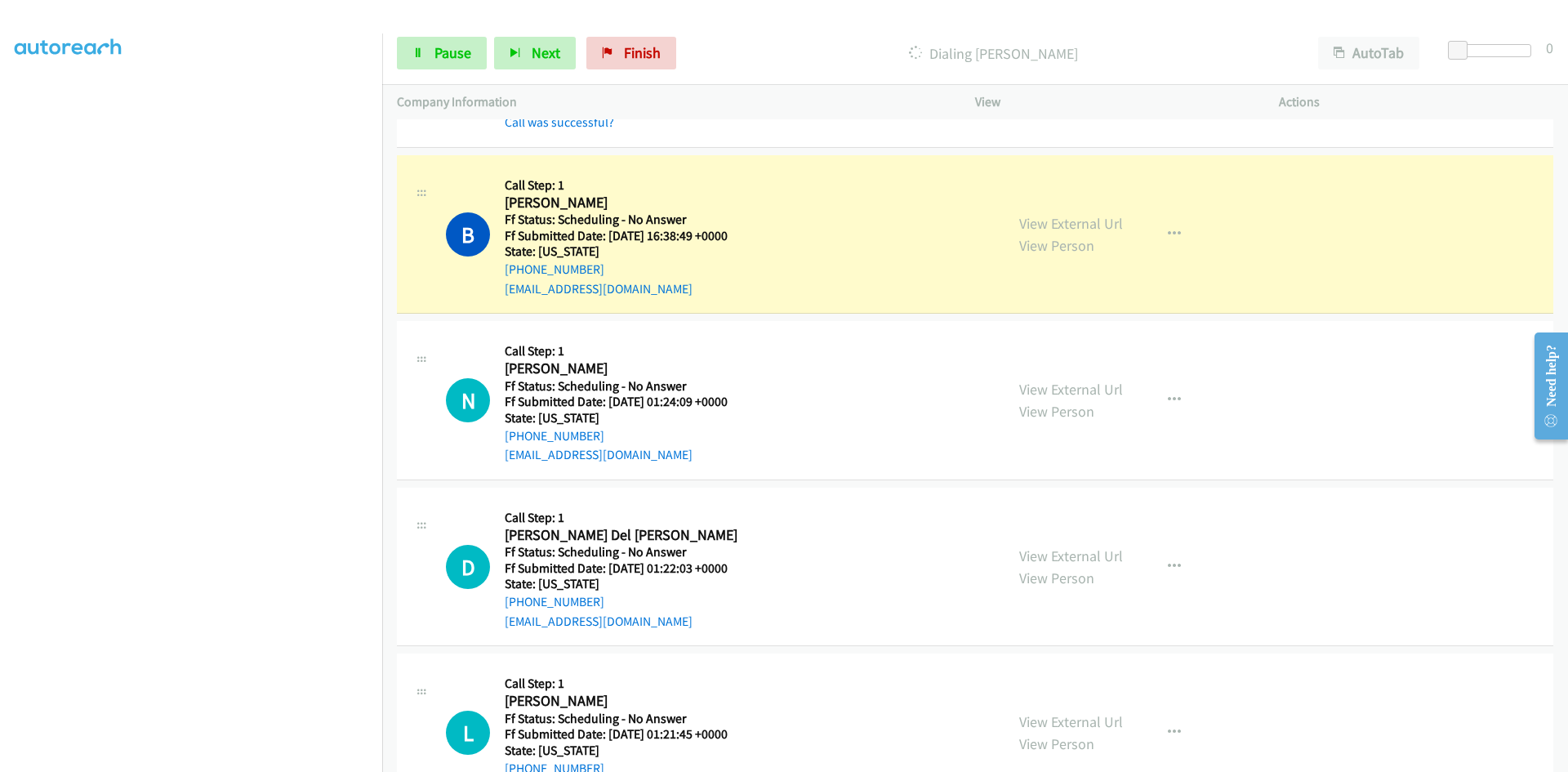
scroll to position [572, 0]
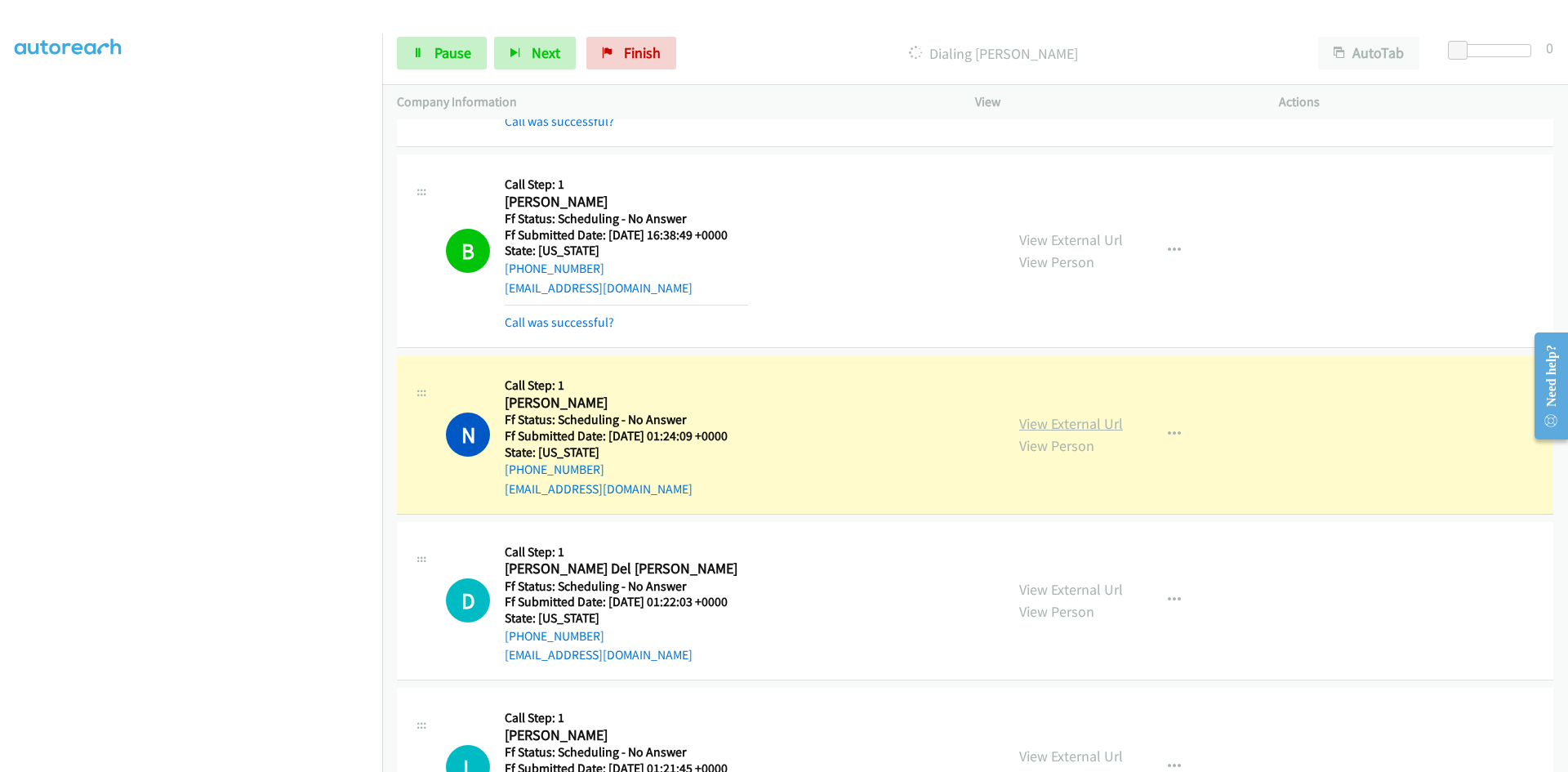
click at [1074, 421] on link "View External Url" at bounding box center [1071, 424] width 103 height 19
click at [1069, 238] on link "View External Url" at bounding box center [1071, 240] width 103 height 19
click at [1047, 425] on div "View External Url View Person View External Url Email Schedule/Manage Callback …" at bounding box center [1164, 434] width 319 height 129
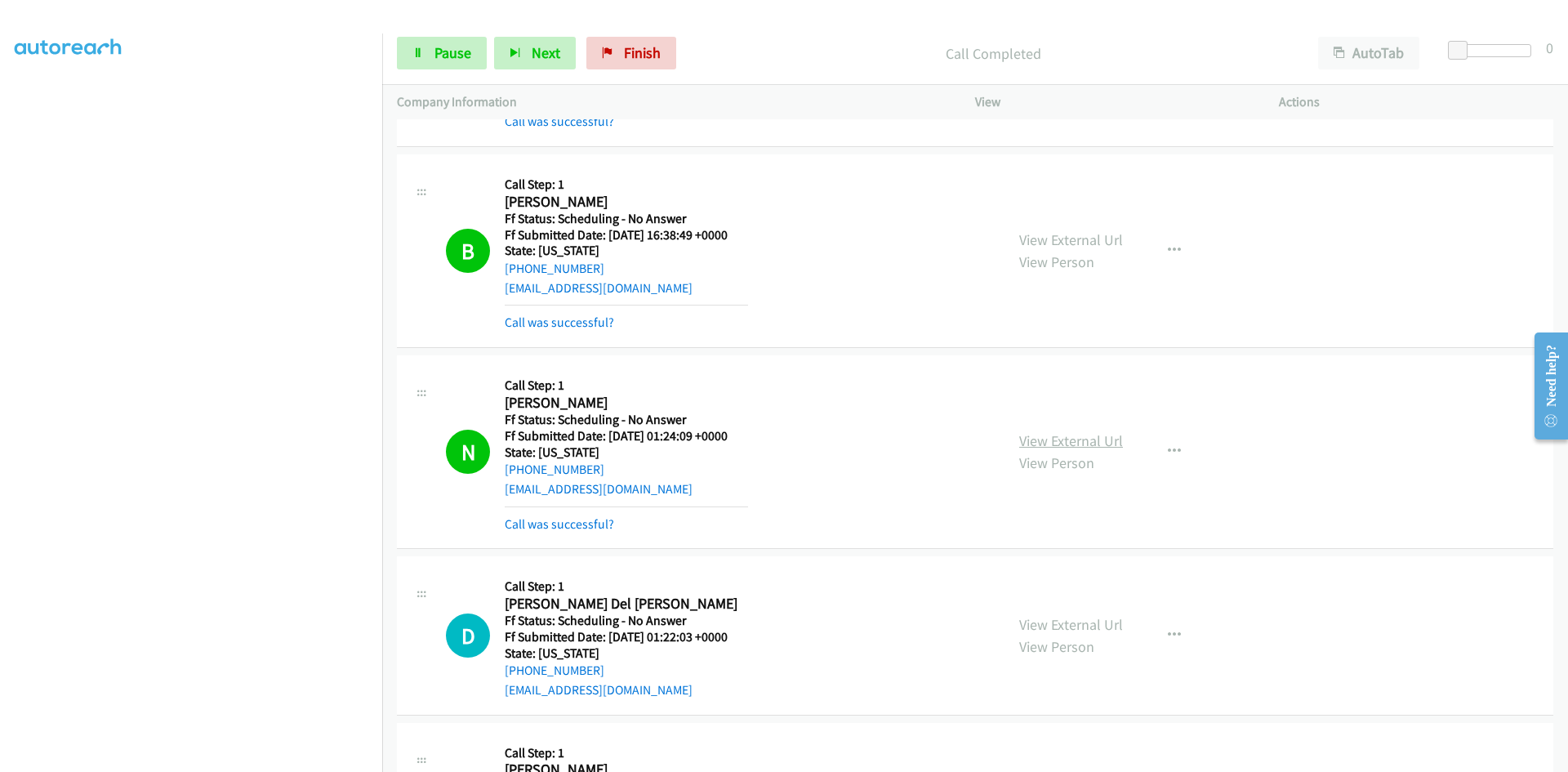
click at [1046, 437] on link "View External Url" at bounding box center [1071, 440] width 103 height 19
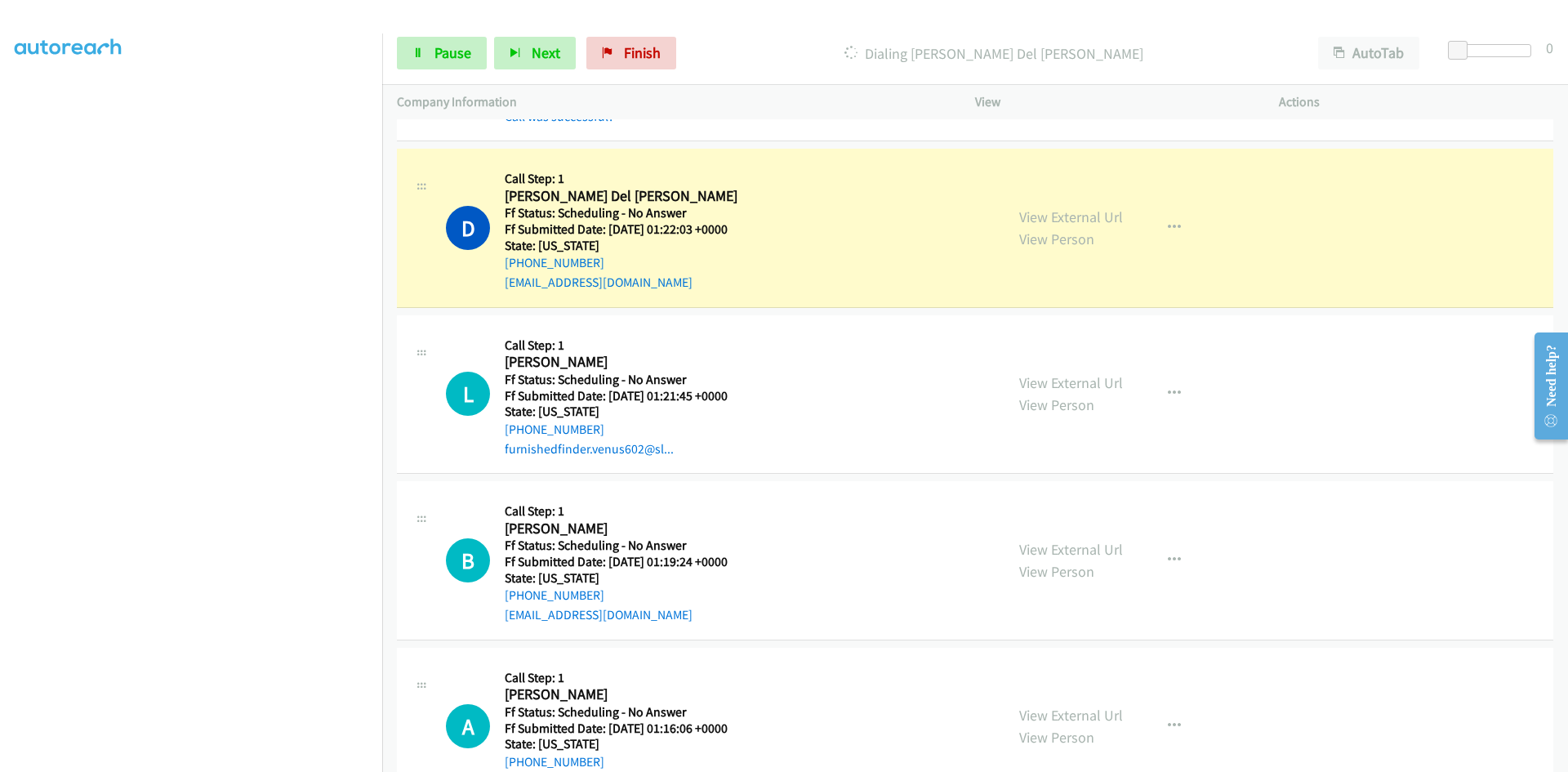
scroll to position [980, 0]
click at [649, 55] on span "Finish" at bounding box center [642, 53] width 37 height 19
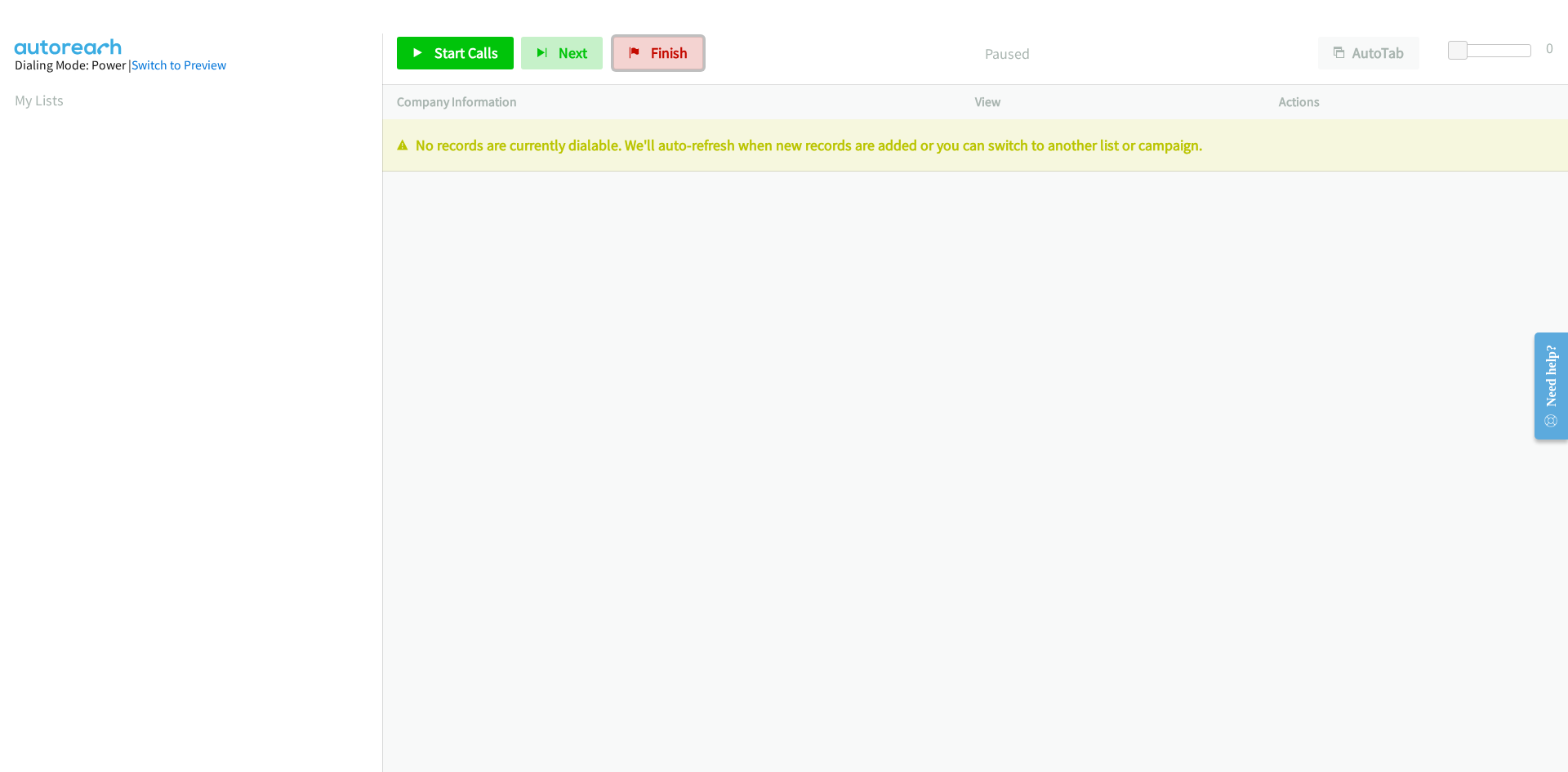
click at [654, 51] on span "Finish" at bounding box center [669, 53] width 37 height 19
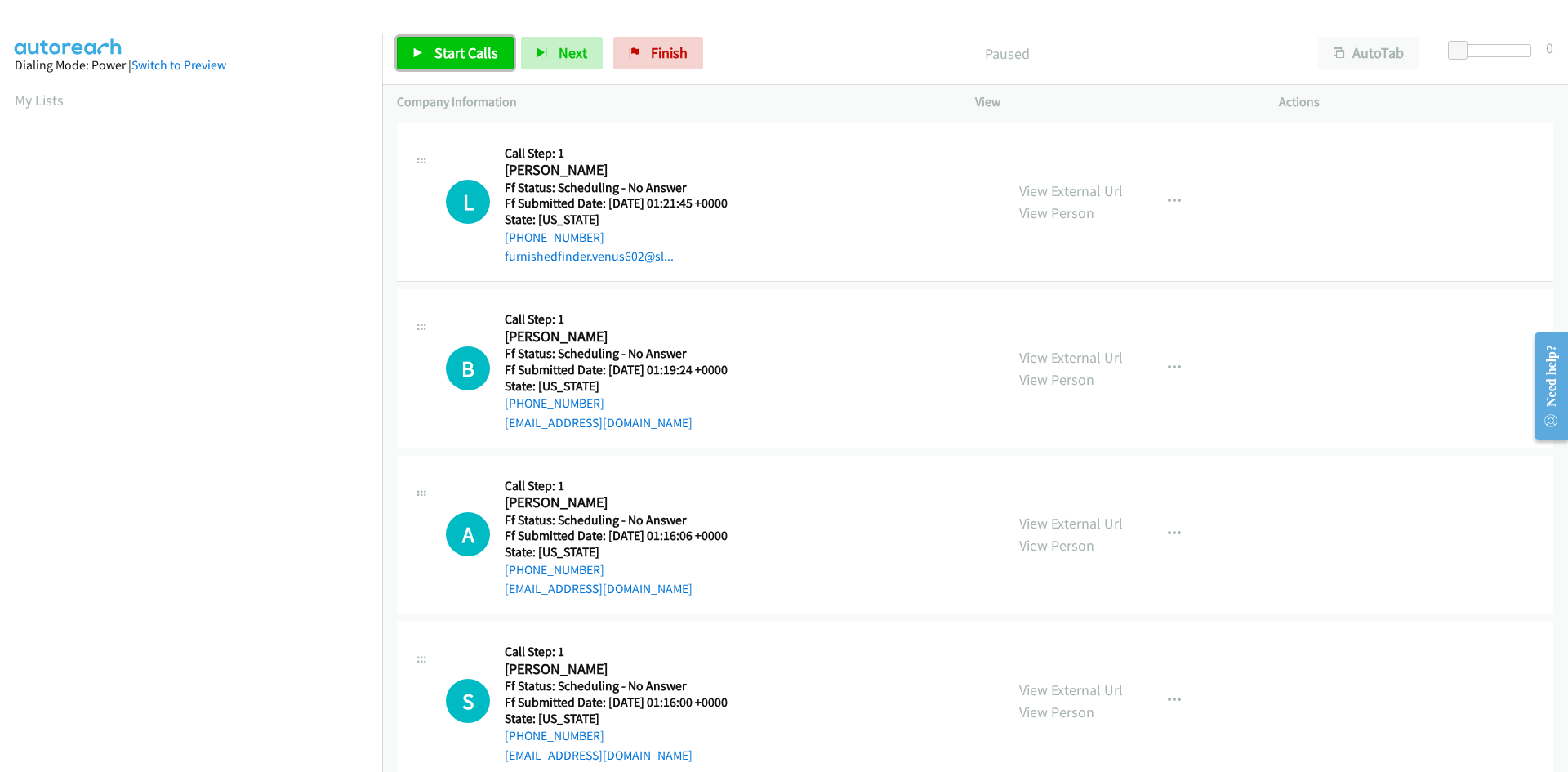
click at [484, 53] on span "Start Calls" at bounding box center [466, 53] width 64 height 19
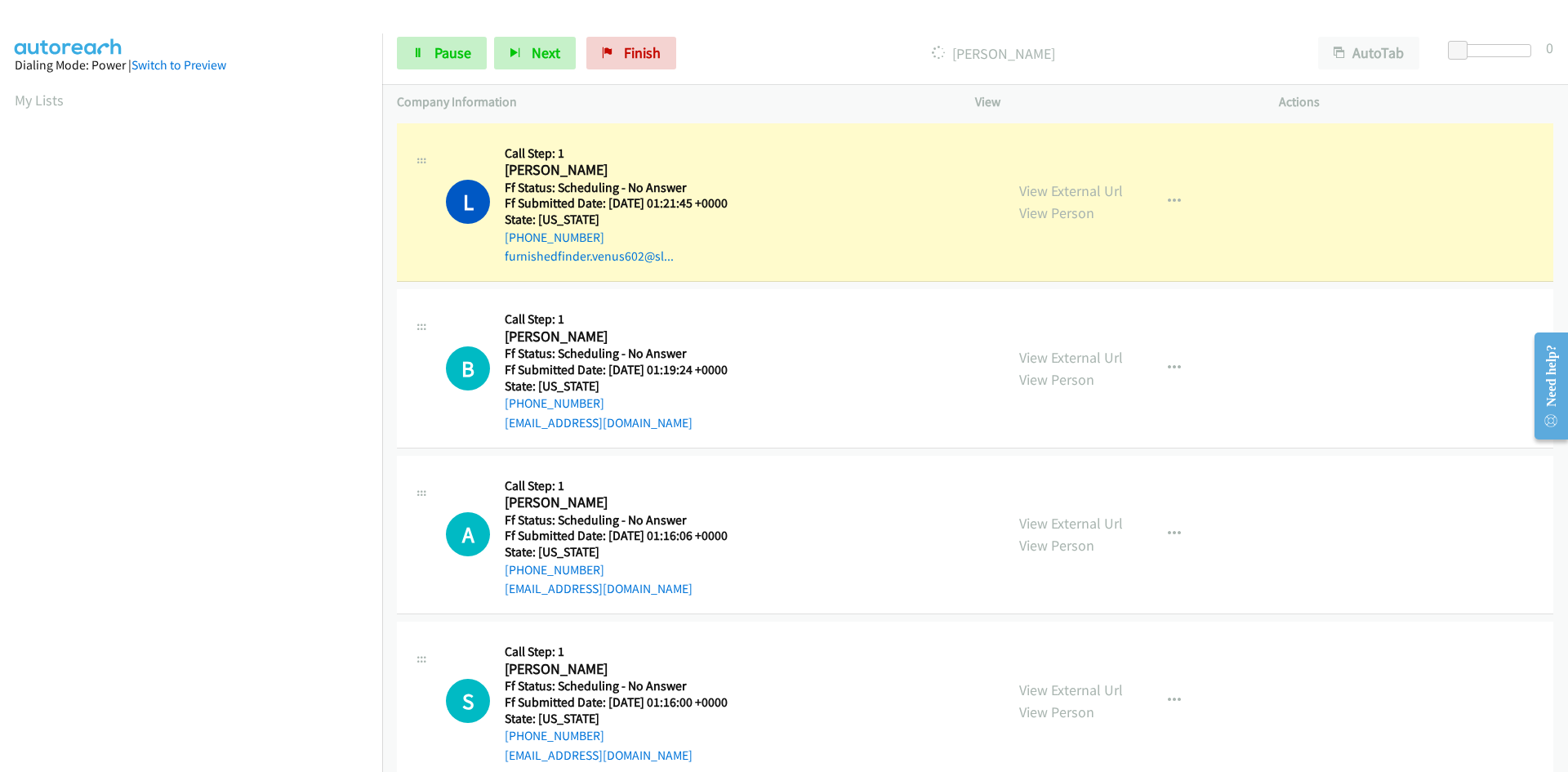
scroll to position [144, 0]
click at [1048, 189] on link "View External Url" at bounding box center [1071, 190] width 103 height 19
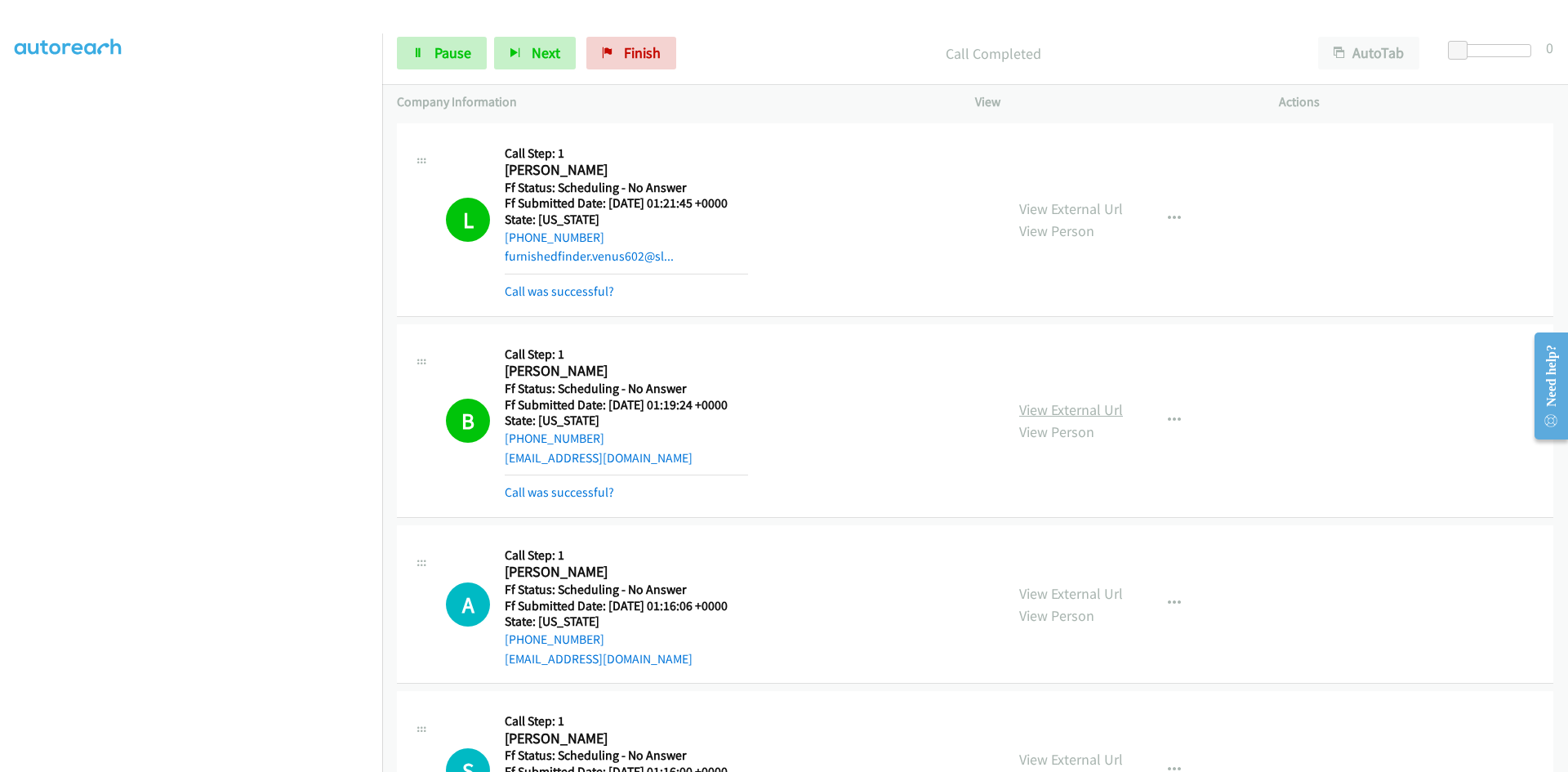
click at [1046, 408] on link "View External Url" at bounding box center [1071, 409] width 103 height 19
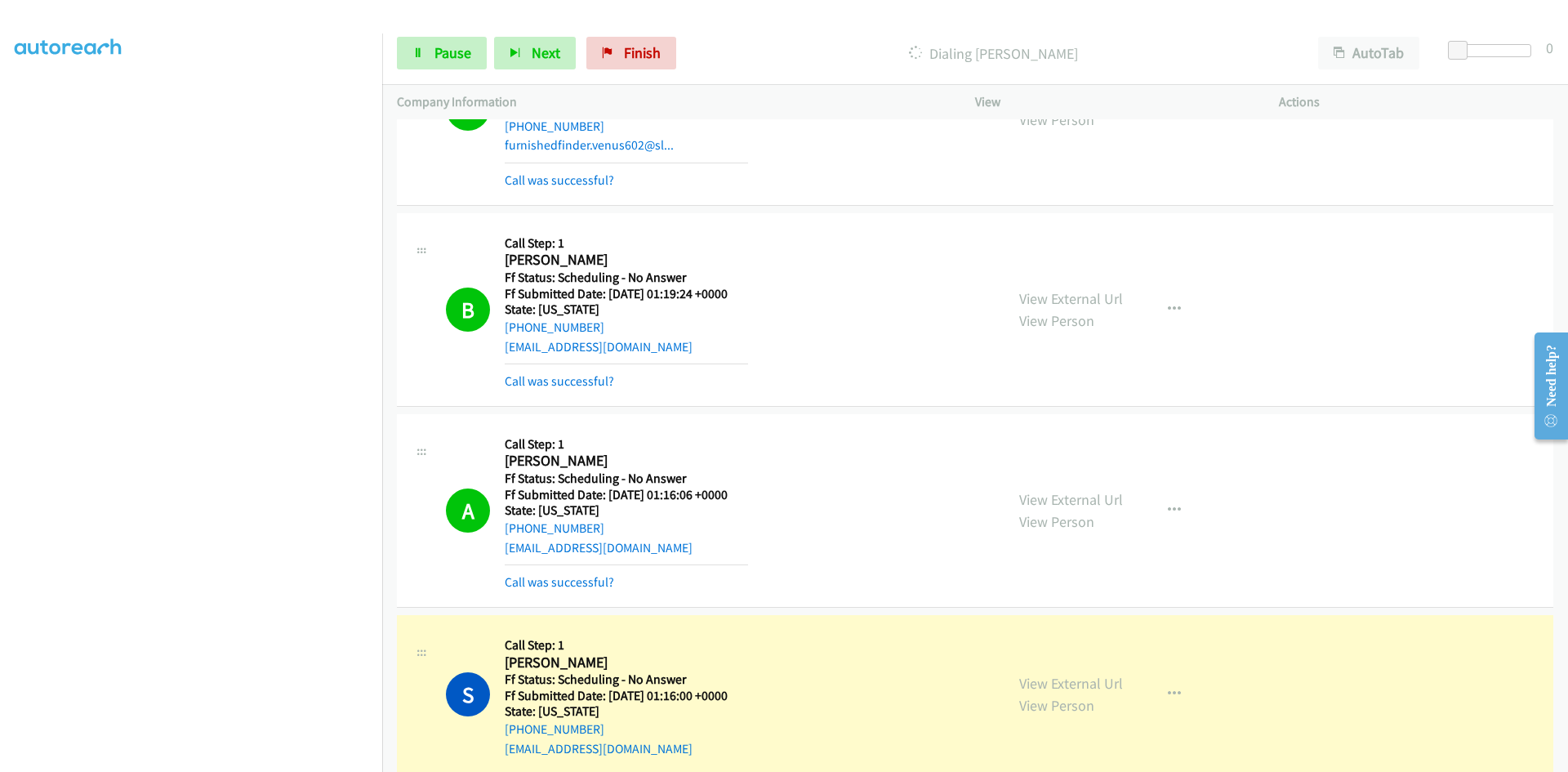
scroll to position [82, 0]
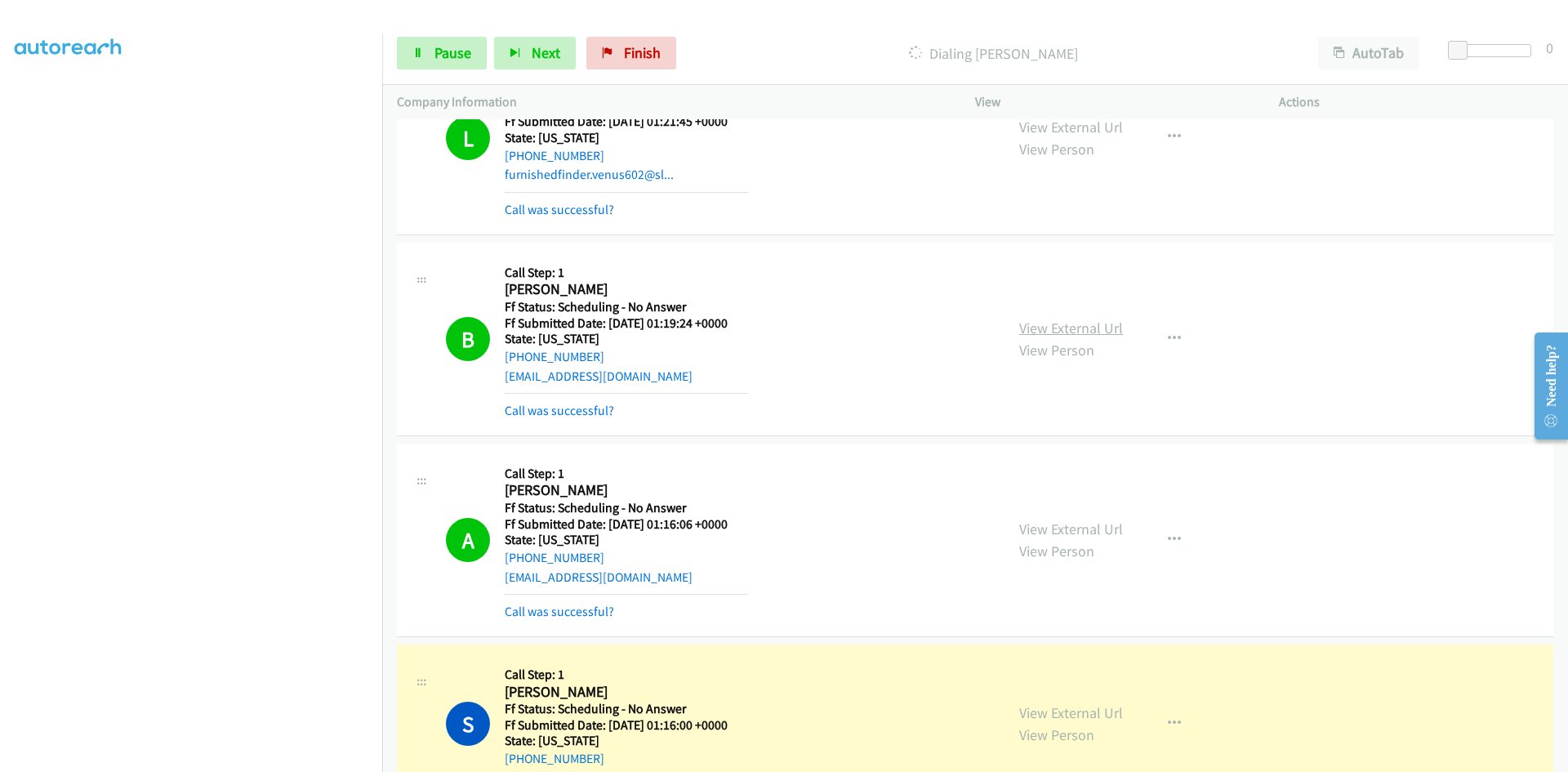
click at [1053, 322] on link "View External Url" at bounding box center [1071, 328] width 103 height 19
click at [1061, 526] on link "View External Url" at bounding box center [1071, 529] width 103 height 19
click at [1079, 716] on link "View External Url" at bounding box center [1071, 713] width 103 height 19
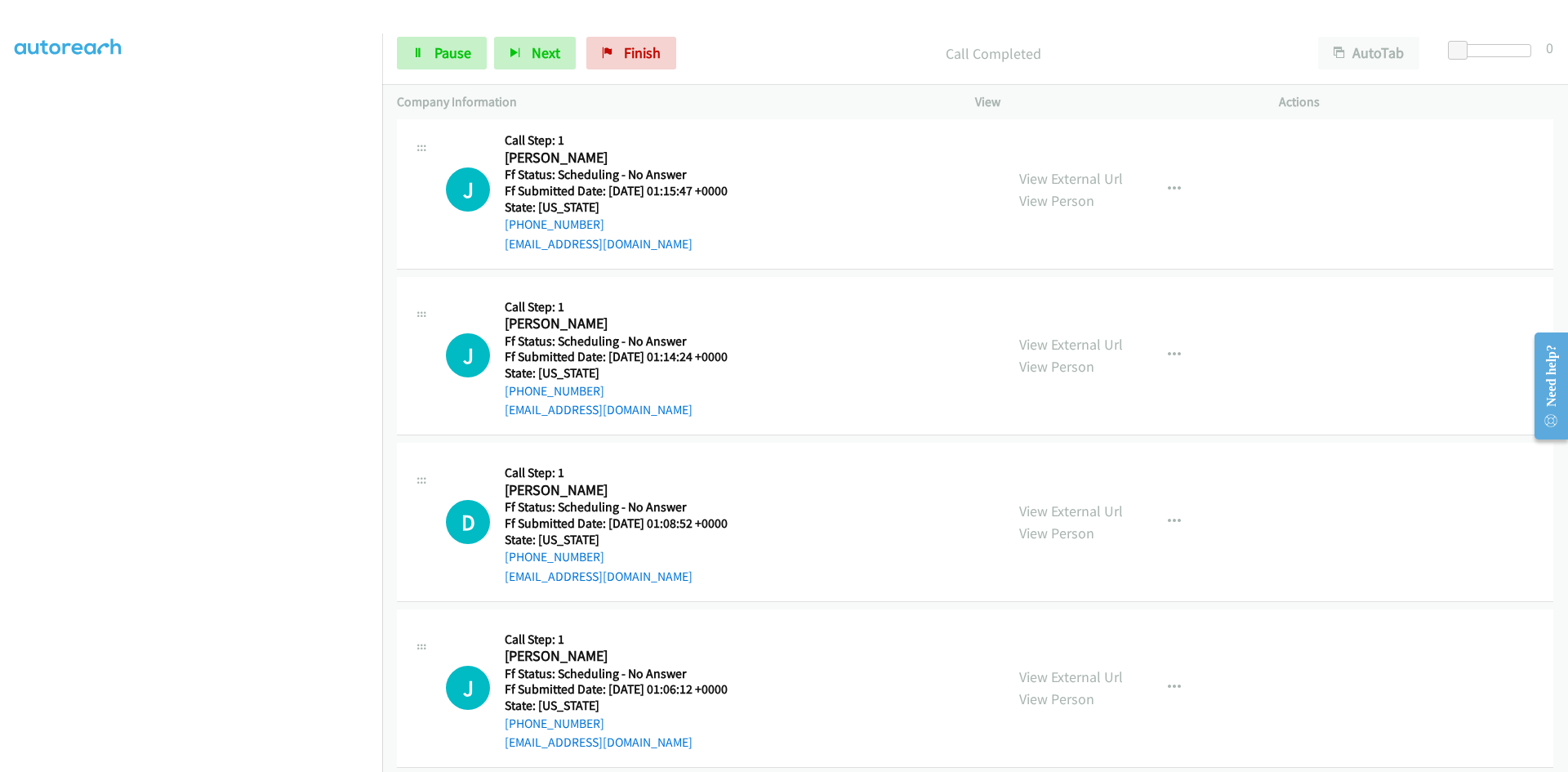
scroll to position [852, 0]
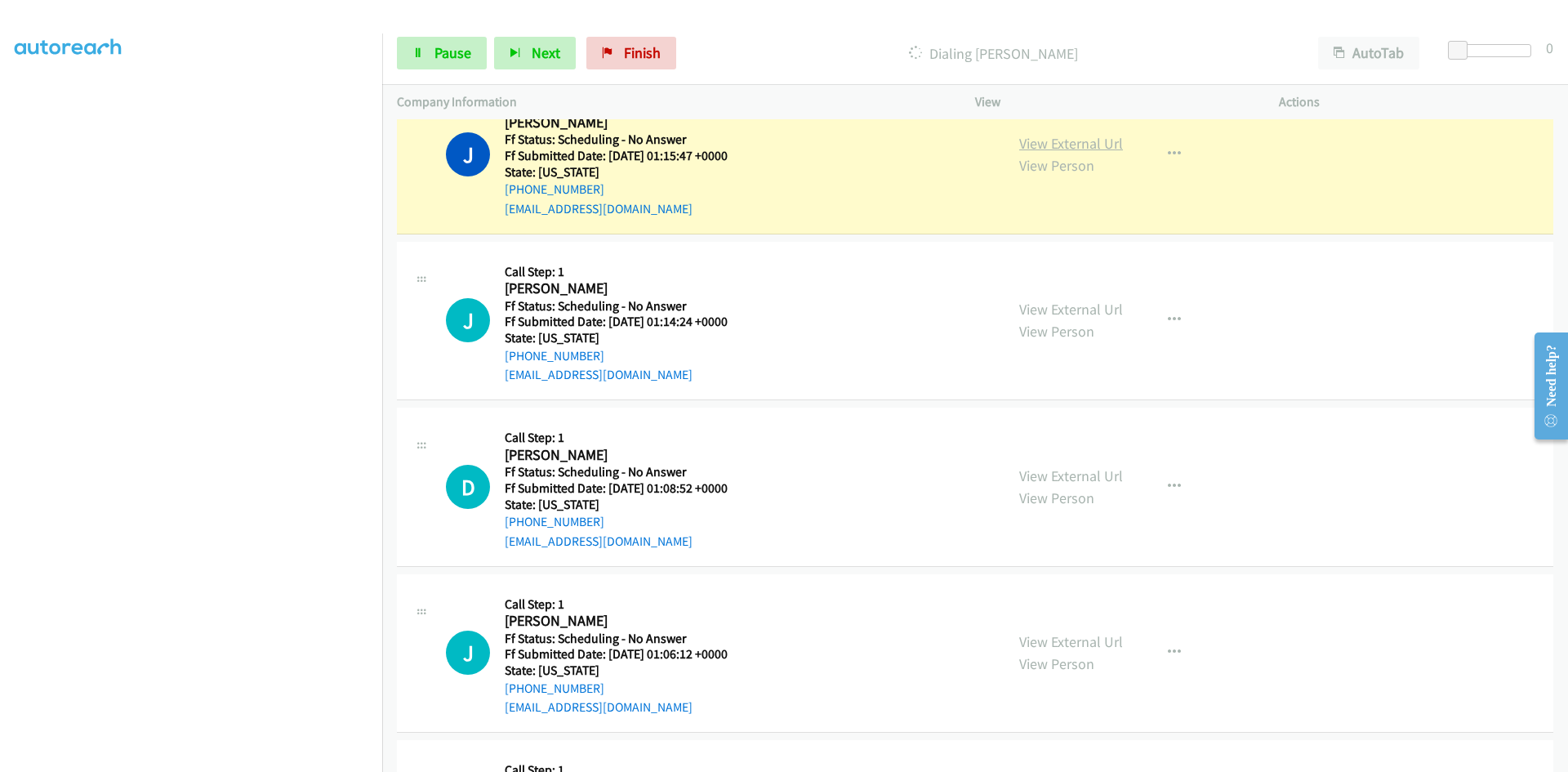
click at [1068, 146] on link "View External Url" at bounding box center [1071, 143] width 103 height 19
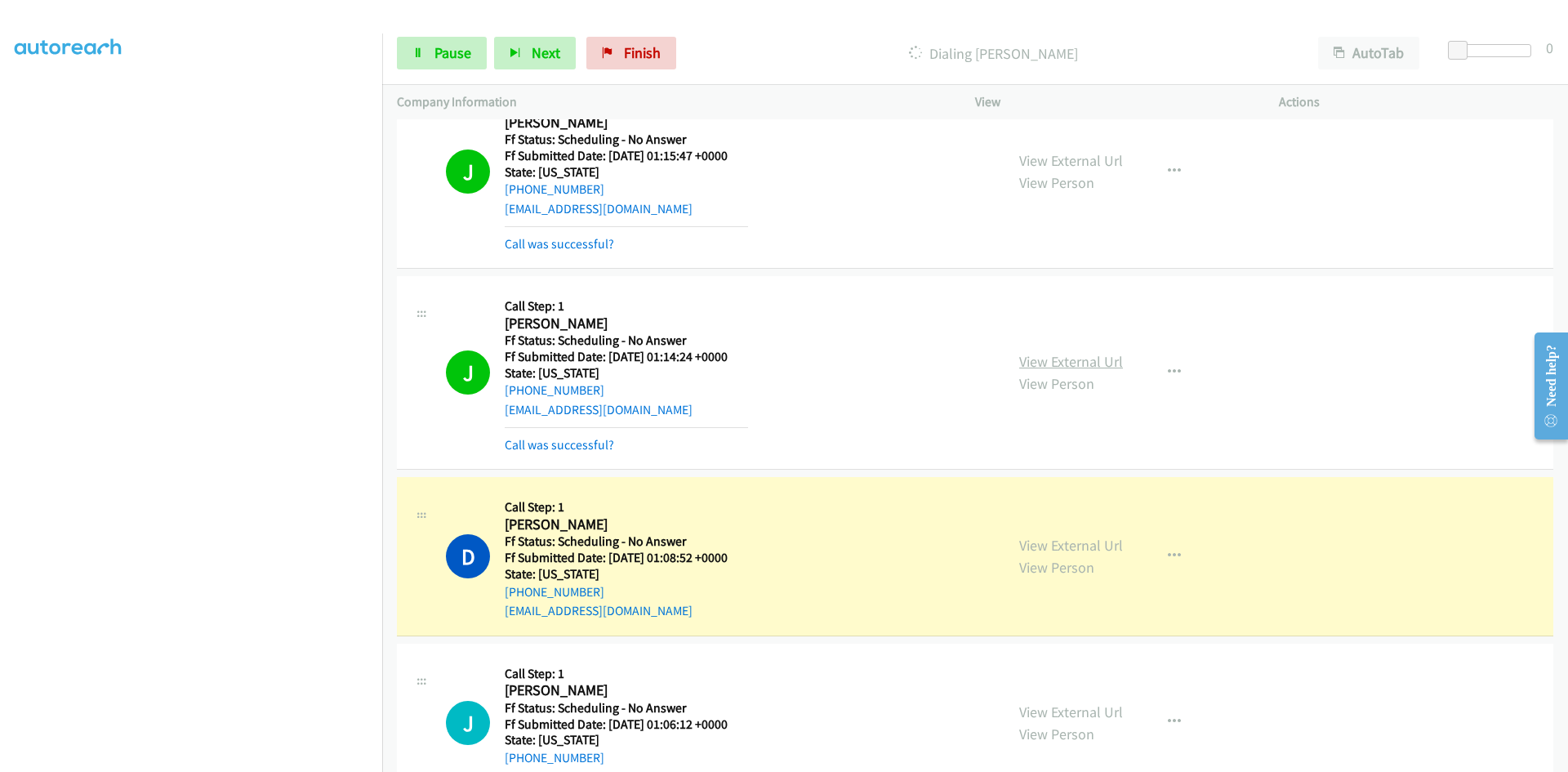
click at [1115, 355] on link "View External Url" at bounding box center [1071, 362] width 103 height 19
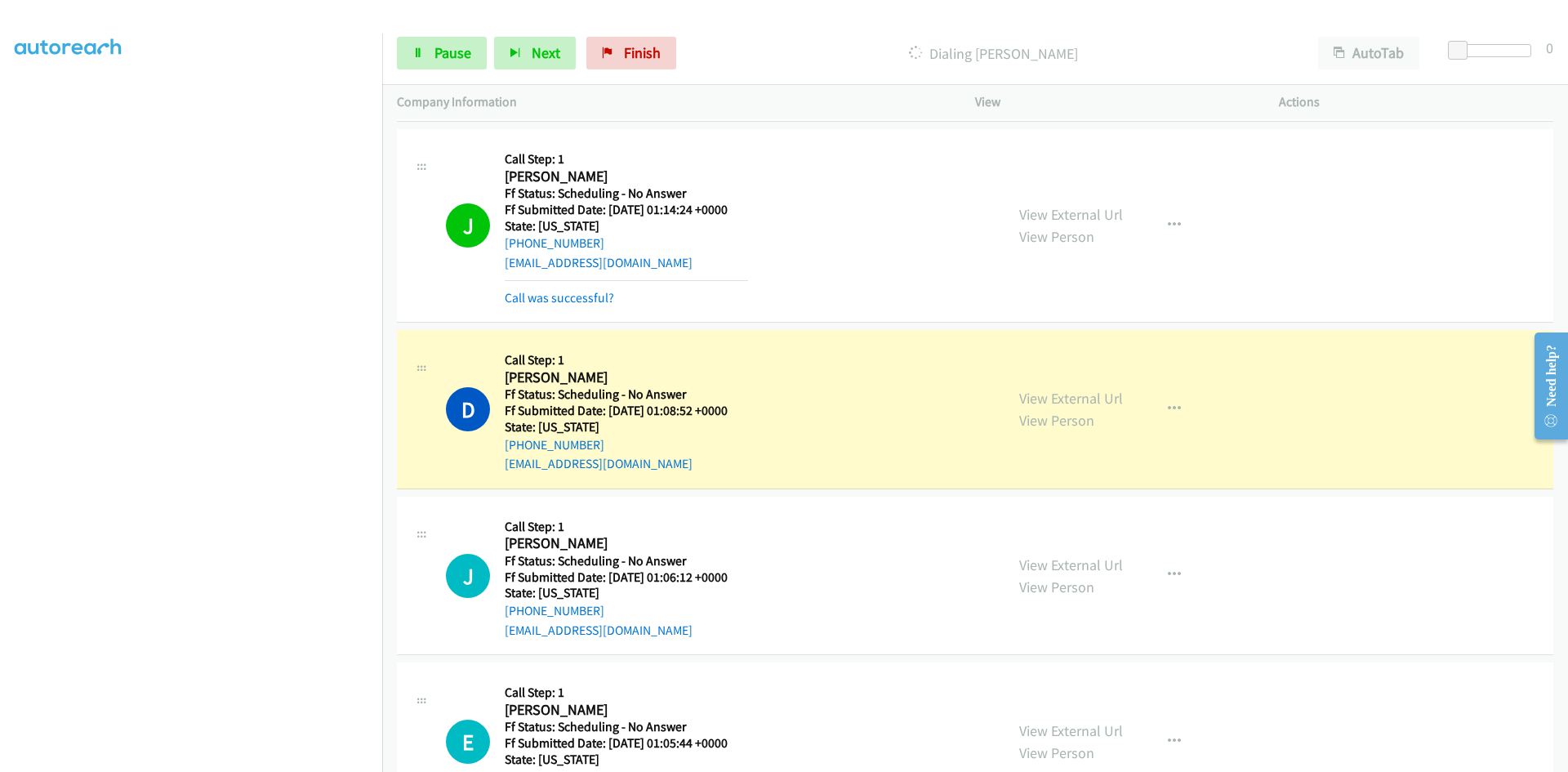
scroll to position [1097, 0]
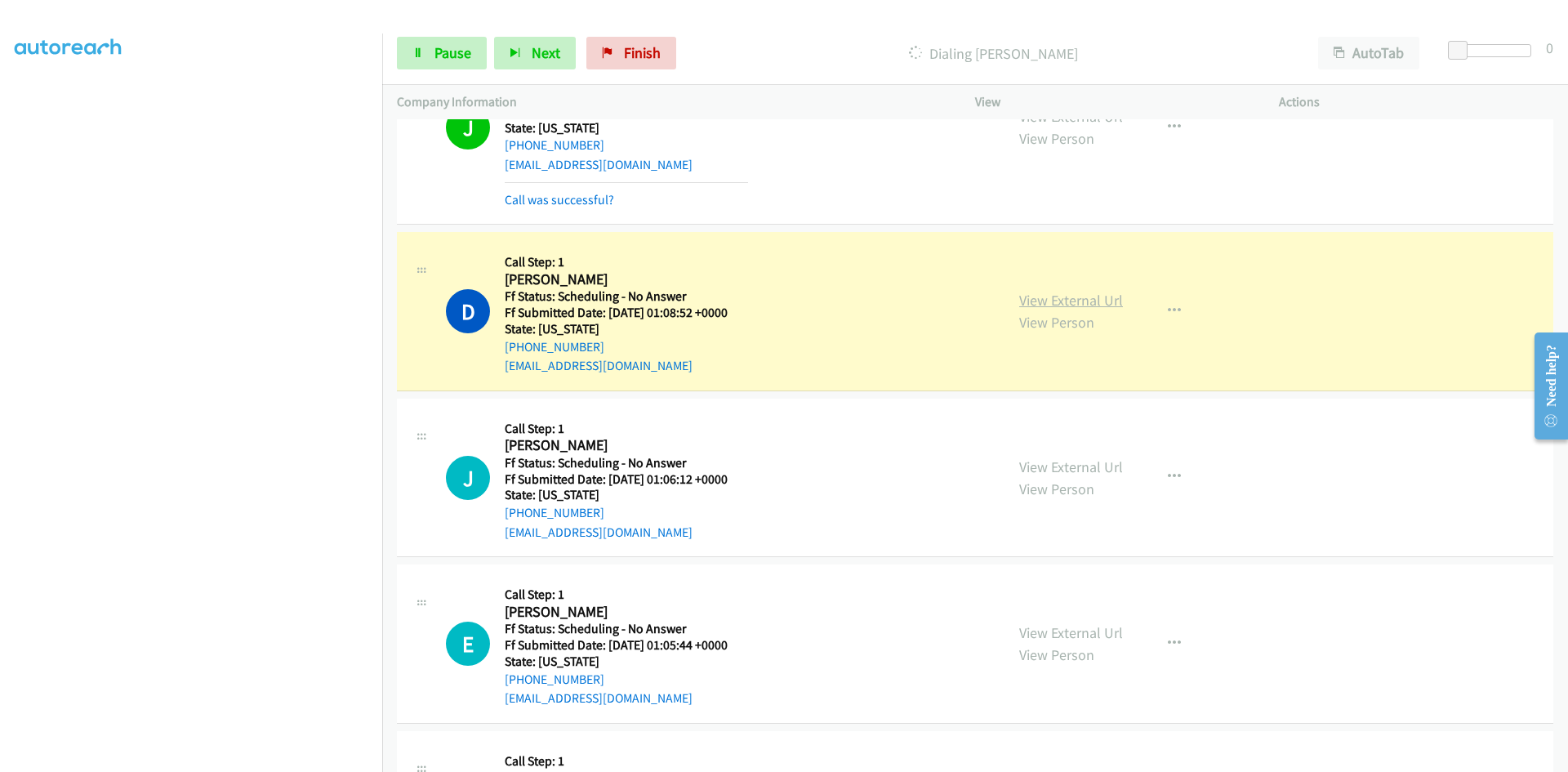
click at [1049, 298] on link "View External Url" at bounding box center [1071, 300] width 103 height 19
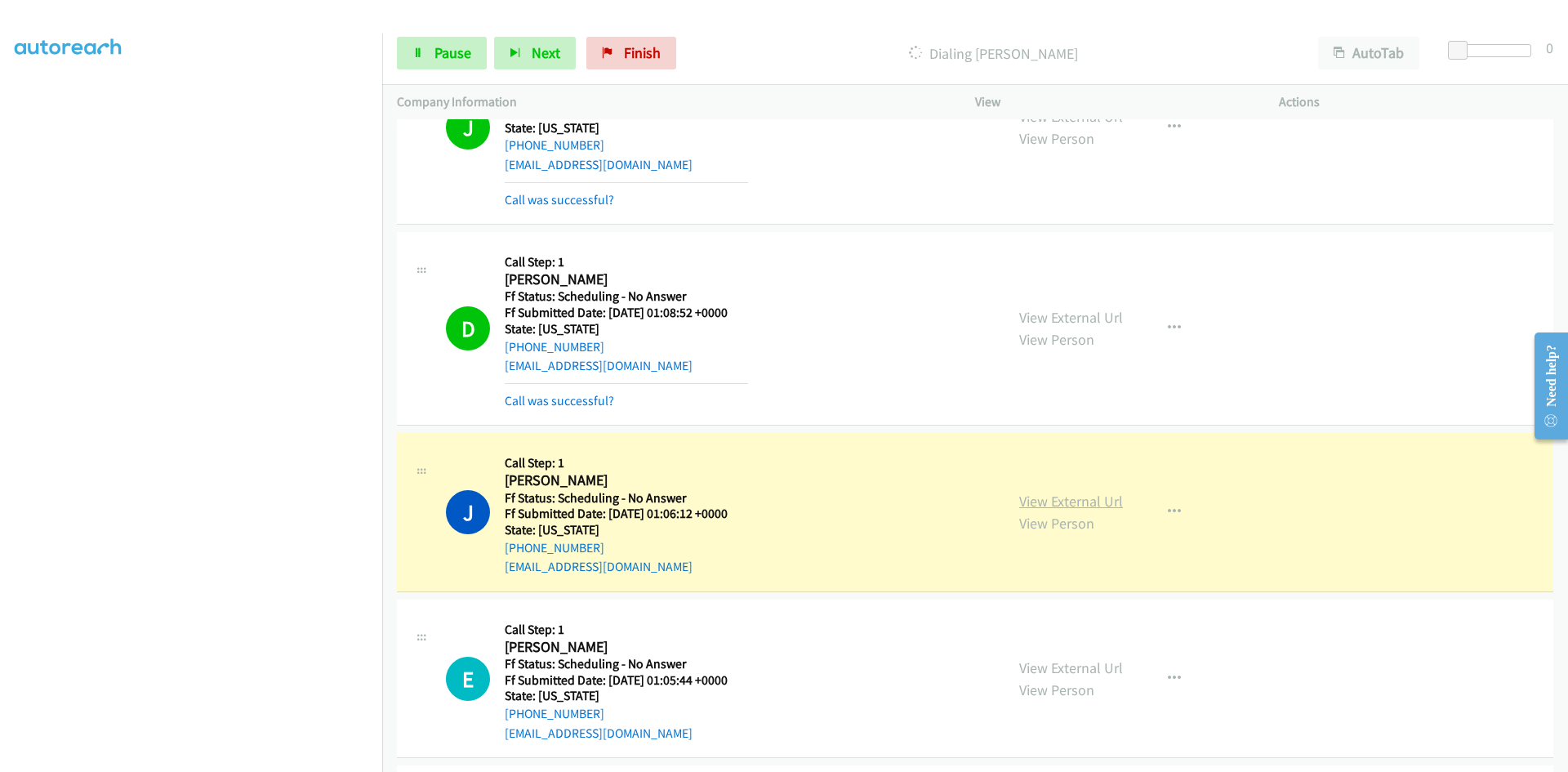
click at [1030, 497] on link "View External Url" at bounding box center [1071, 501] width 103 height 19
click at [572, 396] on link "Call was successful?" at bounding box center [559, 401] width 109 height 16
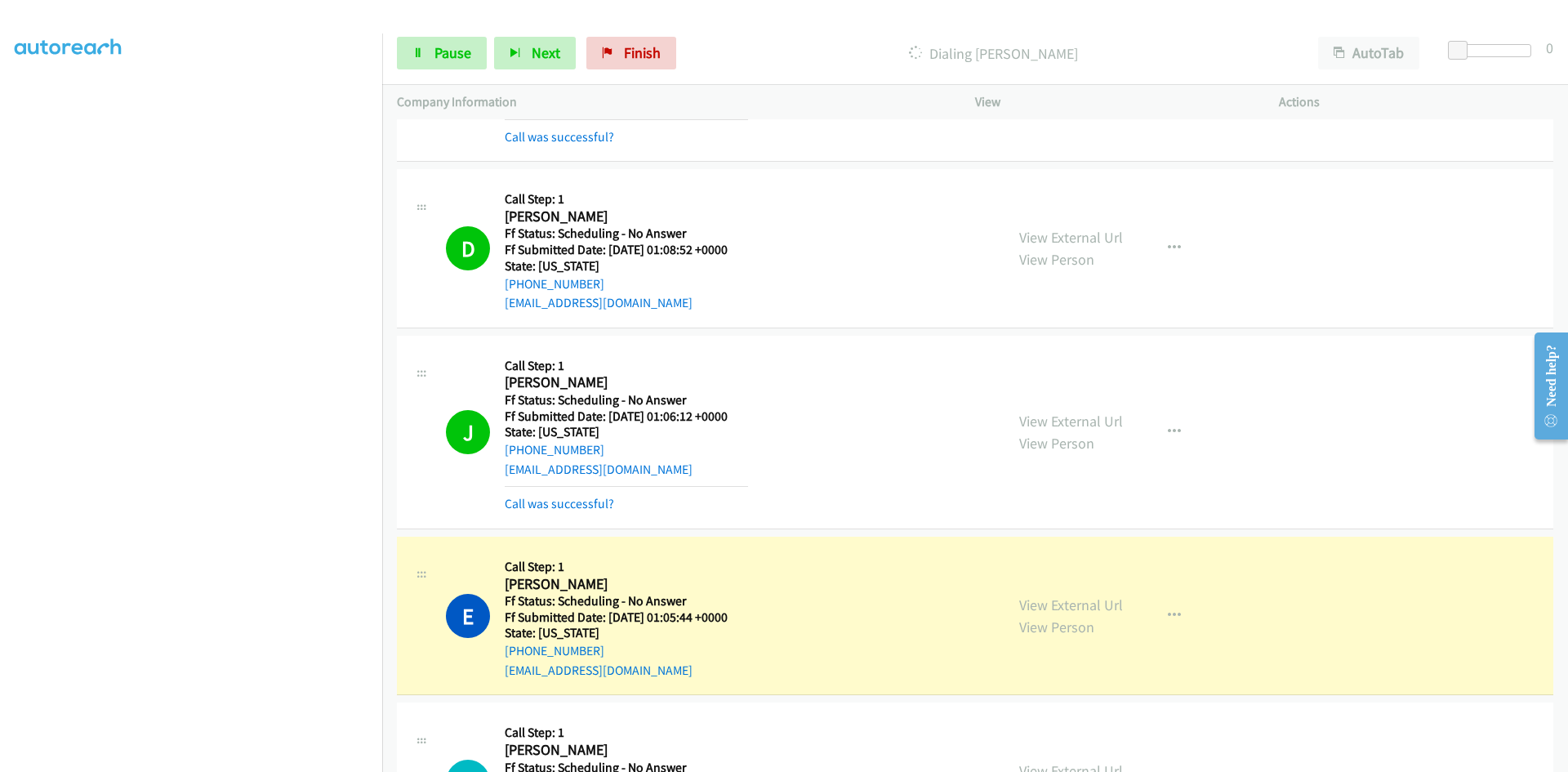
scroll to position [1505, 0]
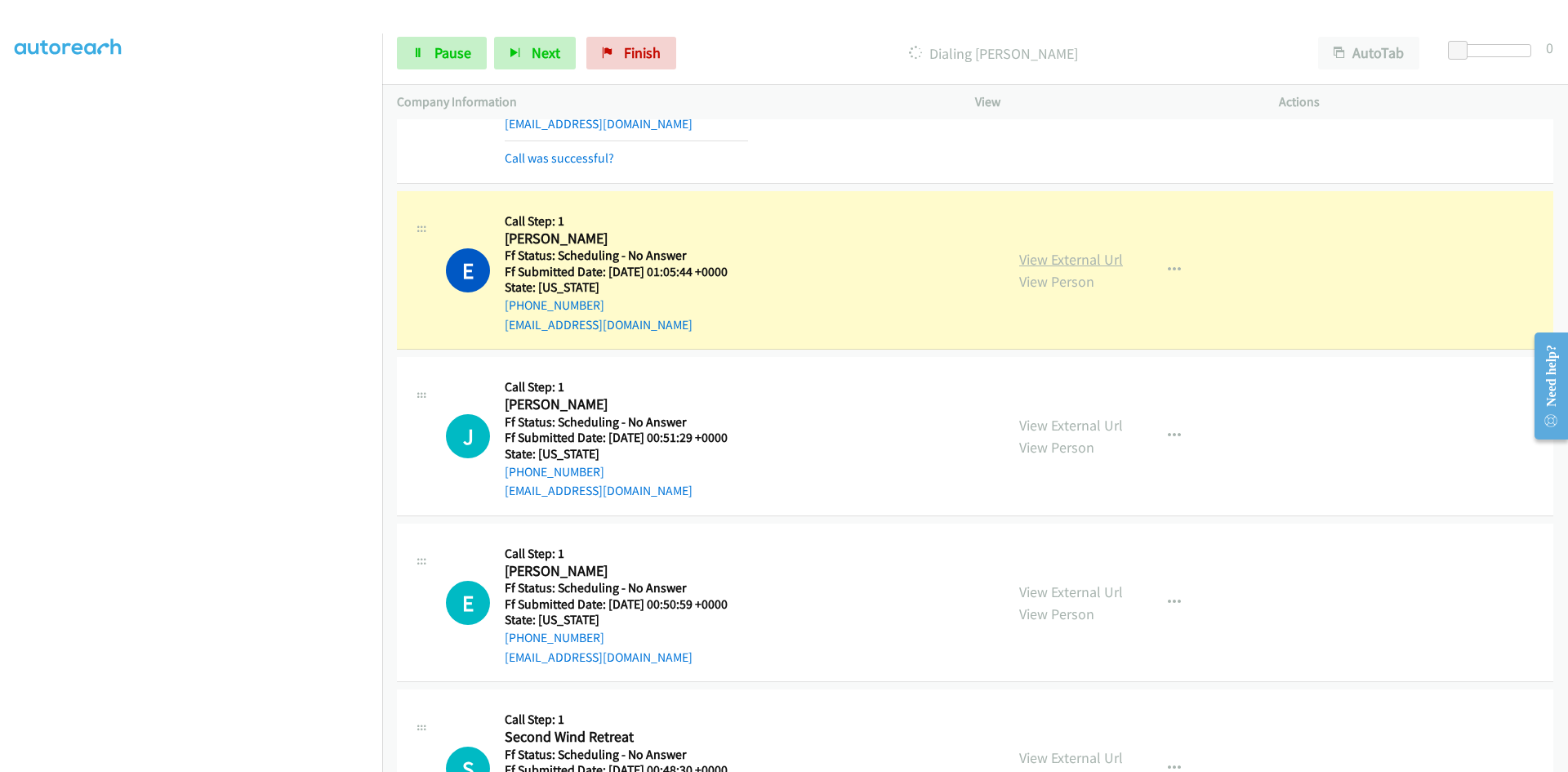
click at [1027, 260] on link "View External Url" at bounding box center [1071, 259] width 103 height 19
click at [451, 59] on span "Pause" at bounding box center [452, 53] width 37 height 19
click at [665, 55] on span "Finish" at bounding box center [669, 53] width 37 height 19
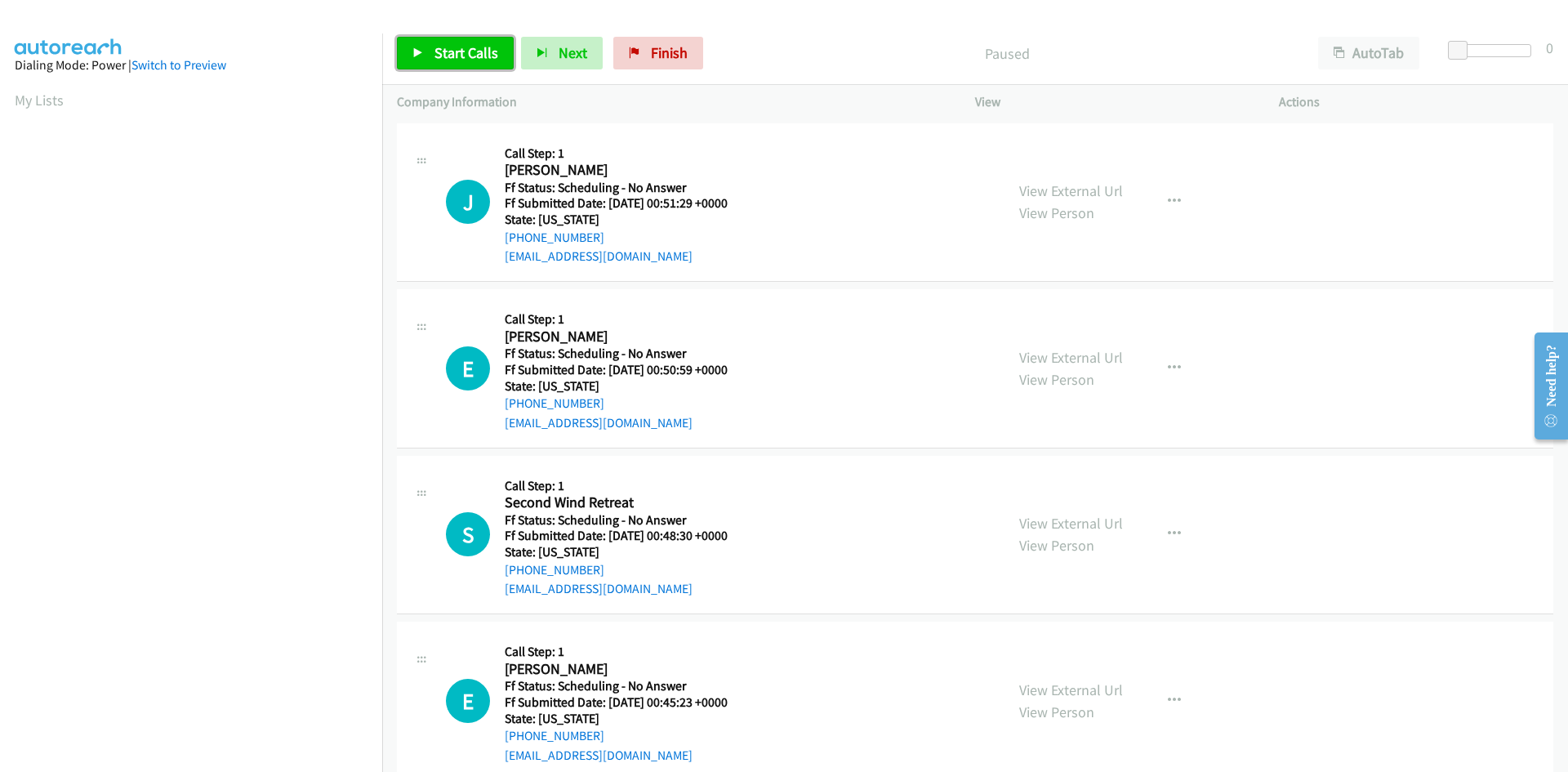
click at [468, 47] on span "Start Calls" at bounding box center [466, 53] width 64 height 19
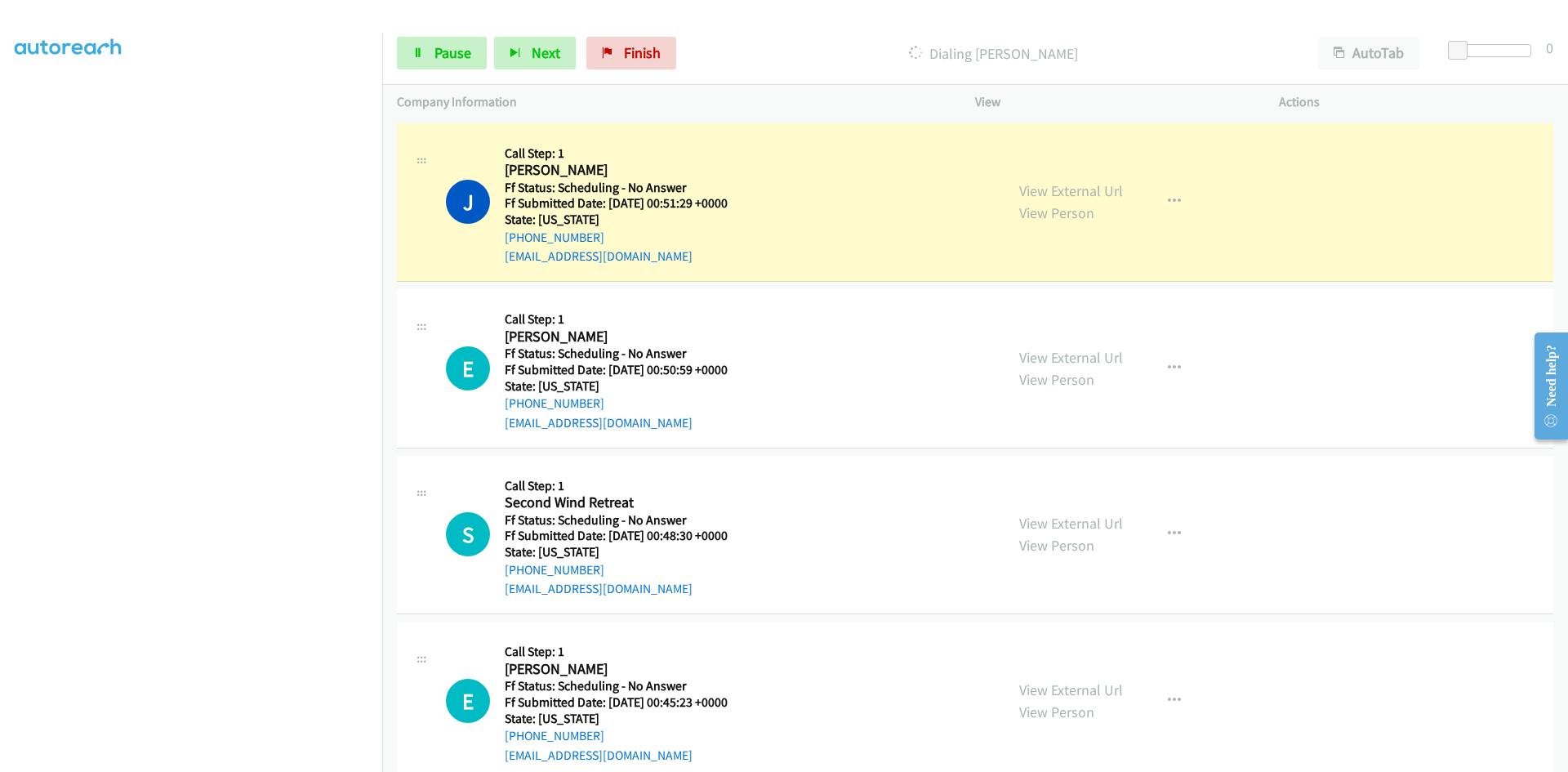
scroll to position [144, 0]
click at [1077, 188] on link "View External Url" at bounding box center [1071, 190] width 103 height 19
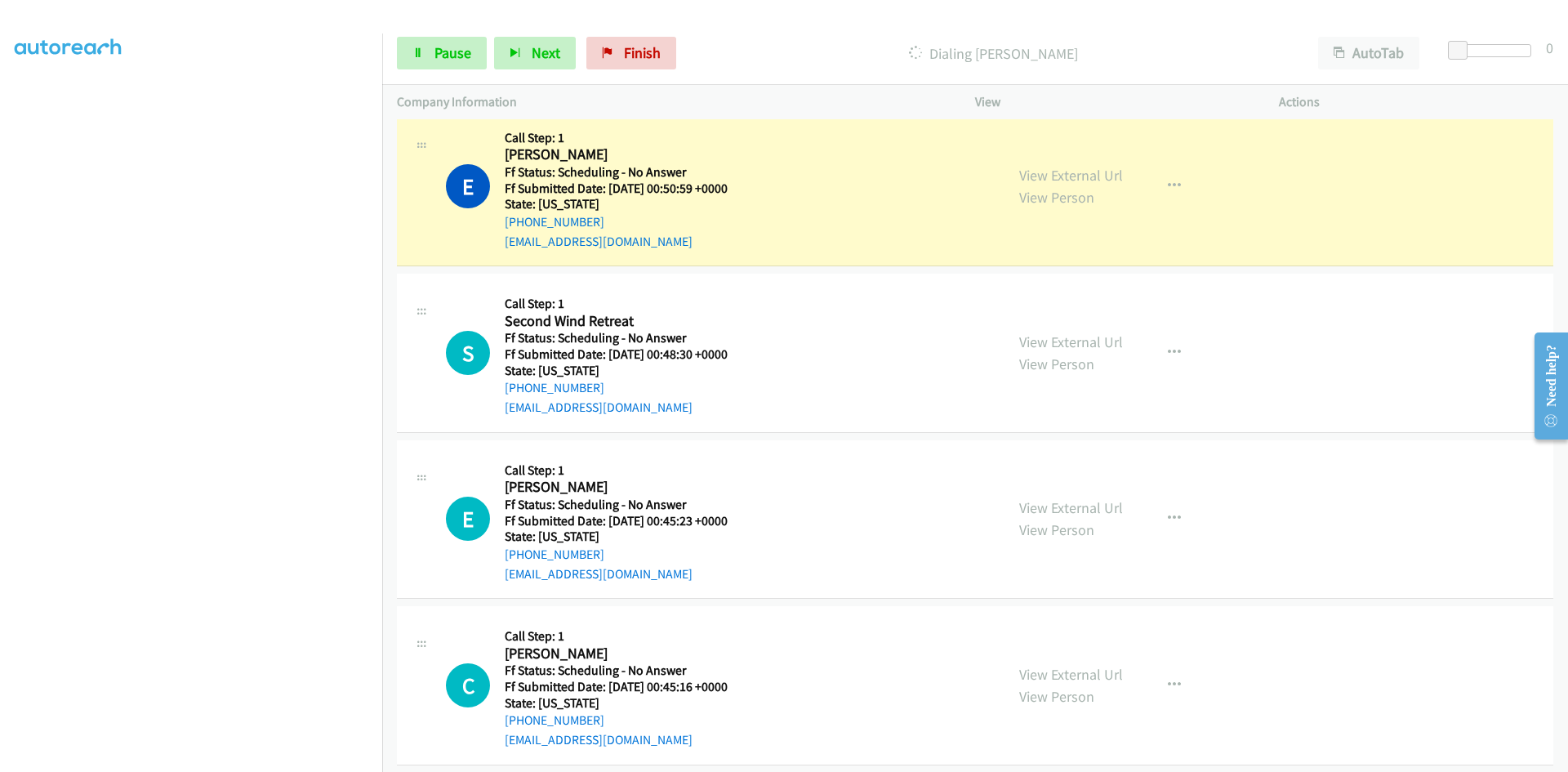
scroll to position [245, 0]
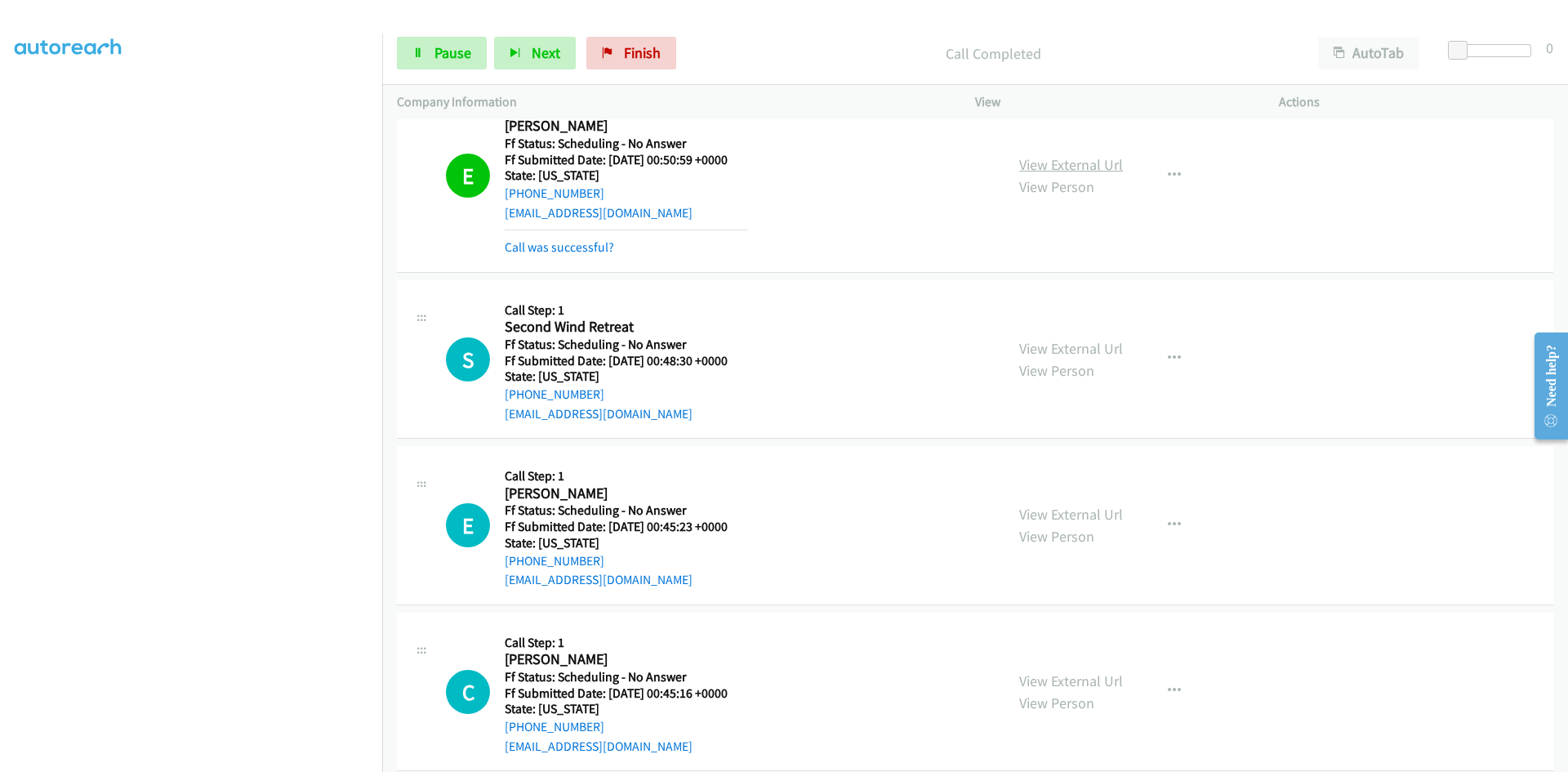
click at [1104, 158] on link "View External Url" at bounding box center [1071, 165] width 103 height 19
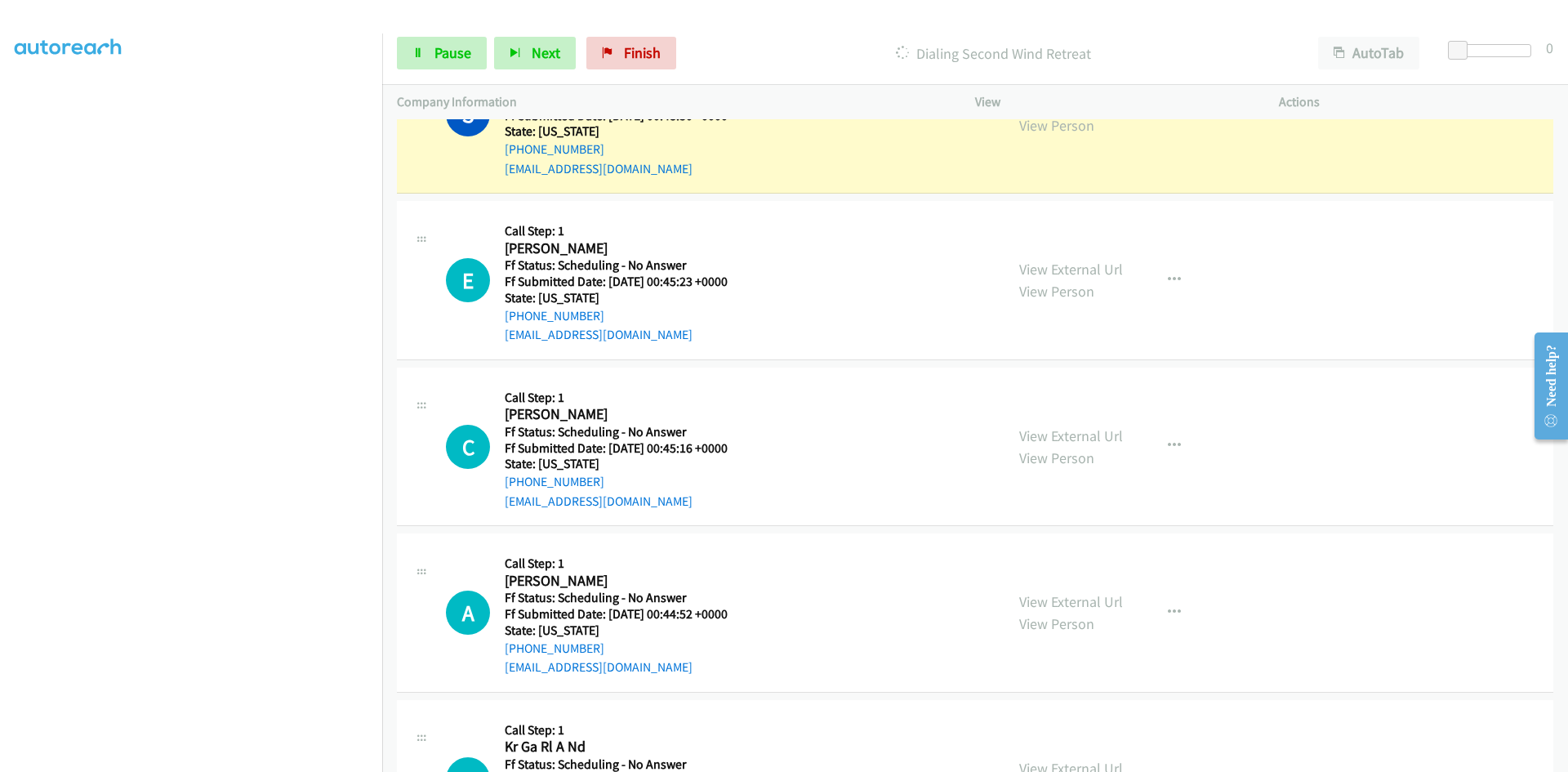
scroll to position [408, 0]
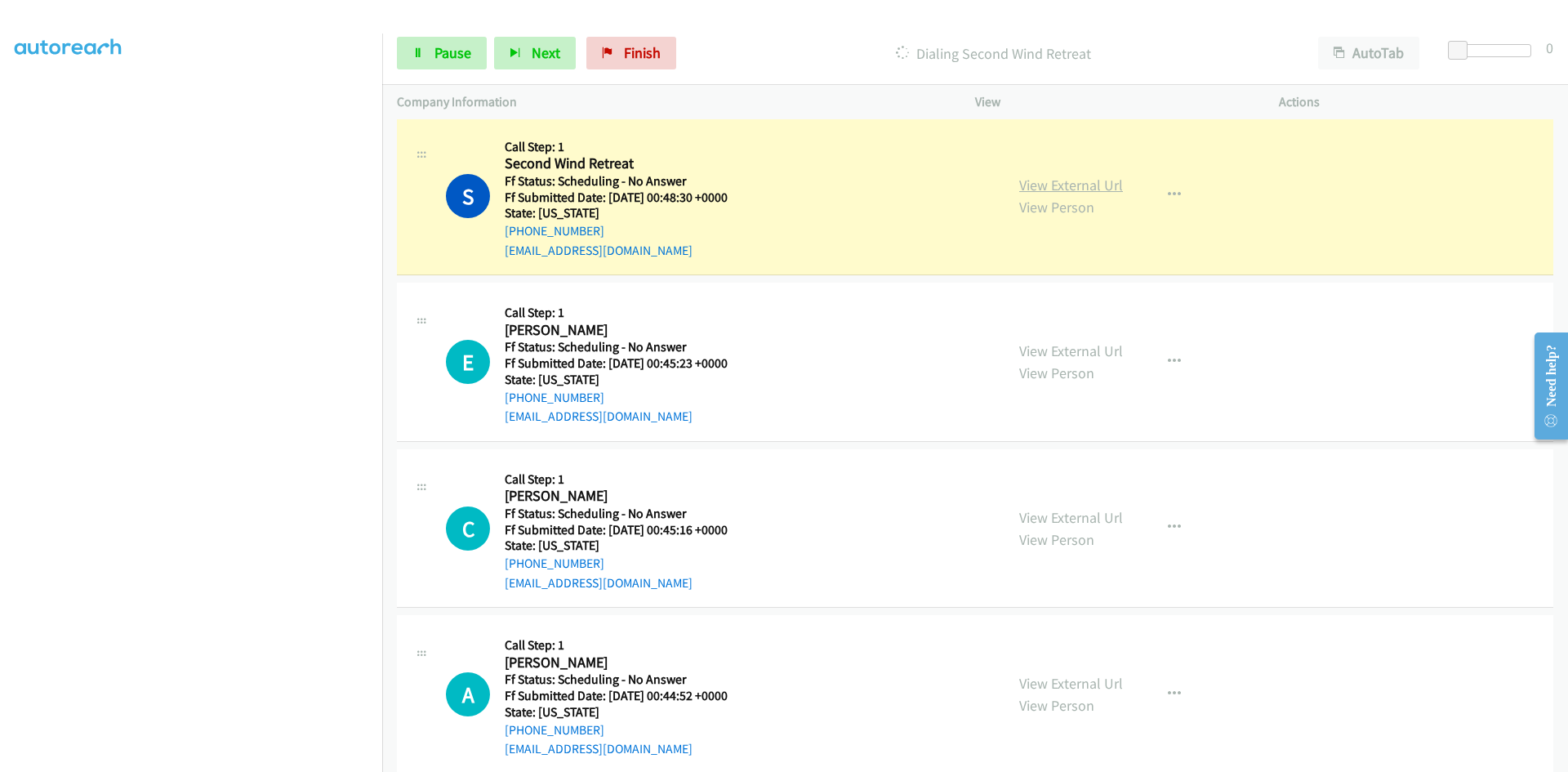
click at [1084, 182] on link "View External Url" at bounding box center [1071, 185] width 103 height 19
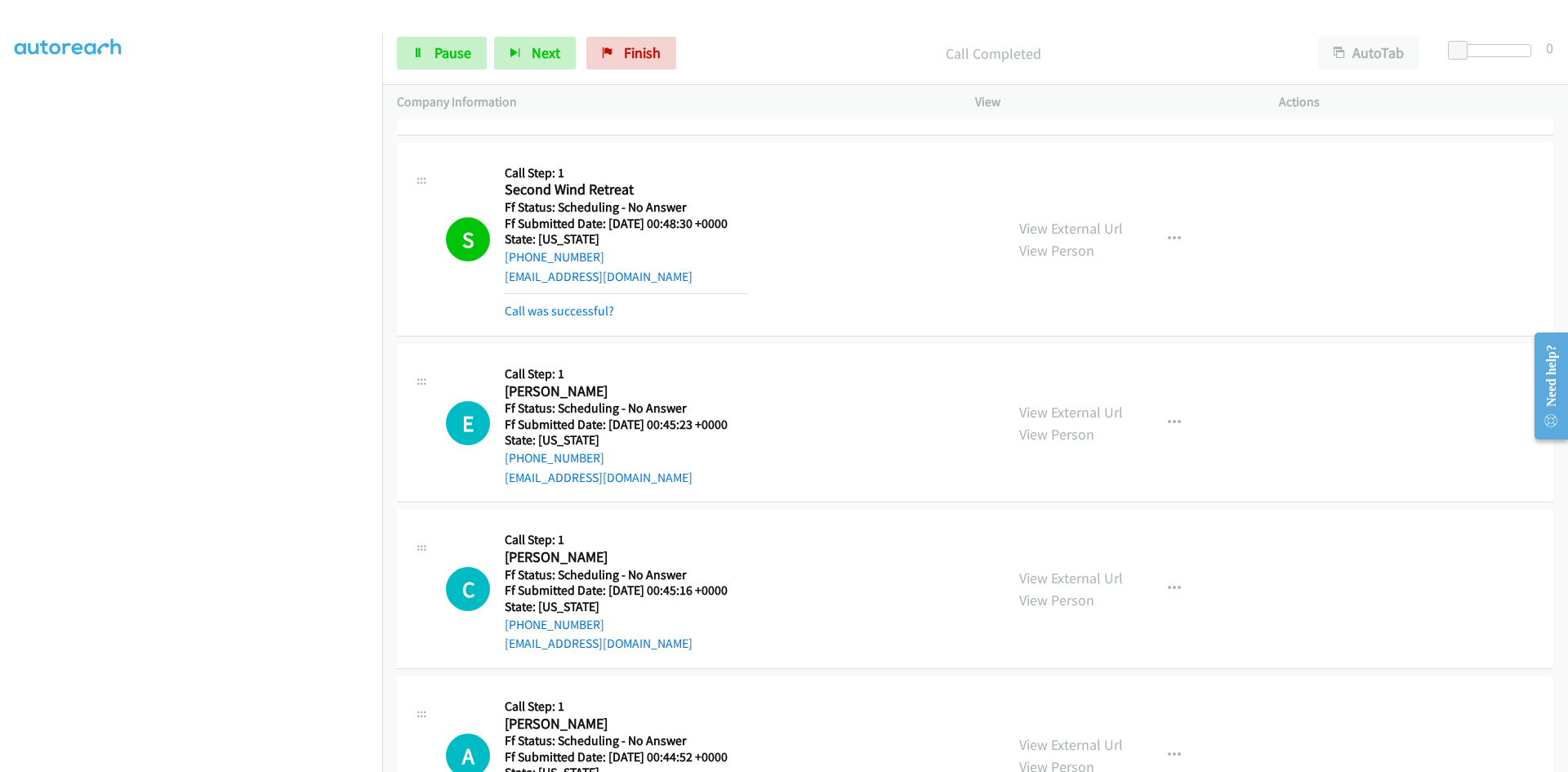
scroll to position [362, 0]
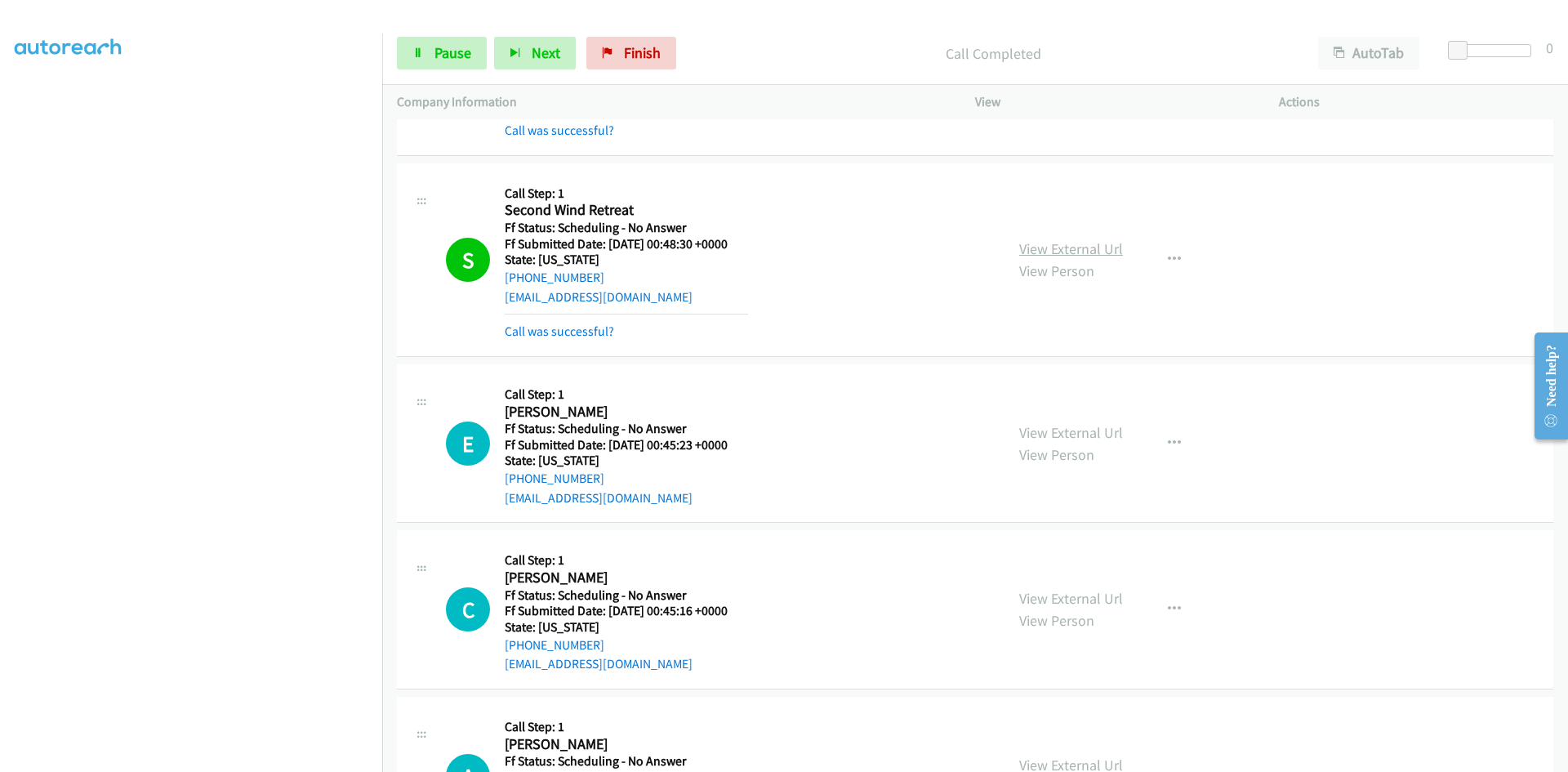
click at [1044, 247] on link "View External Url" at bounding box center [1071, 249] width 103 height 19
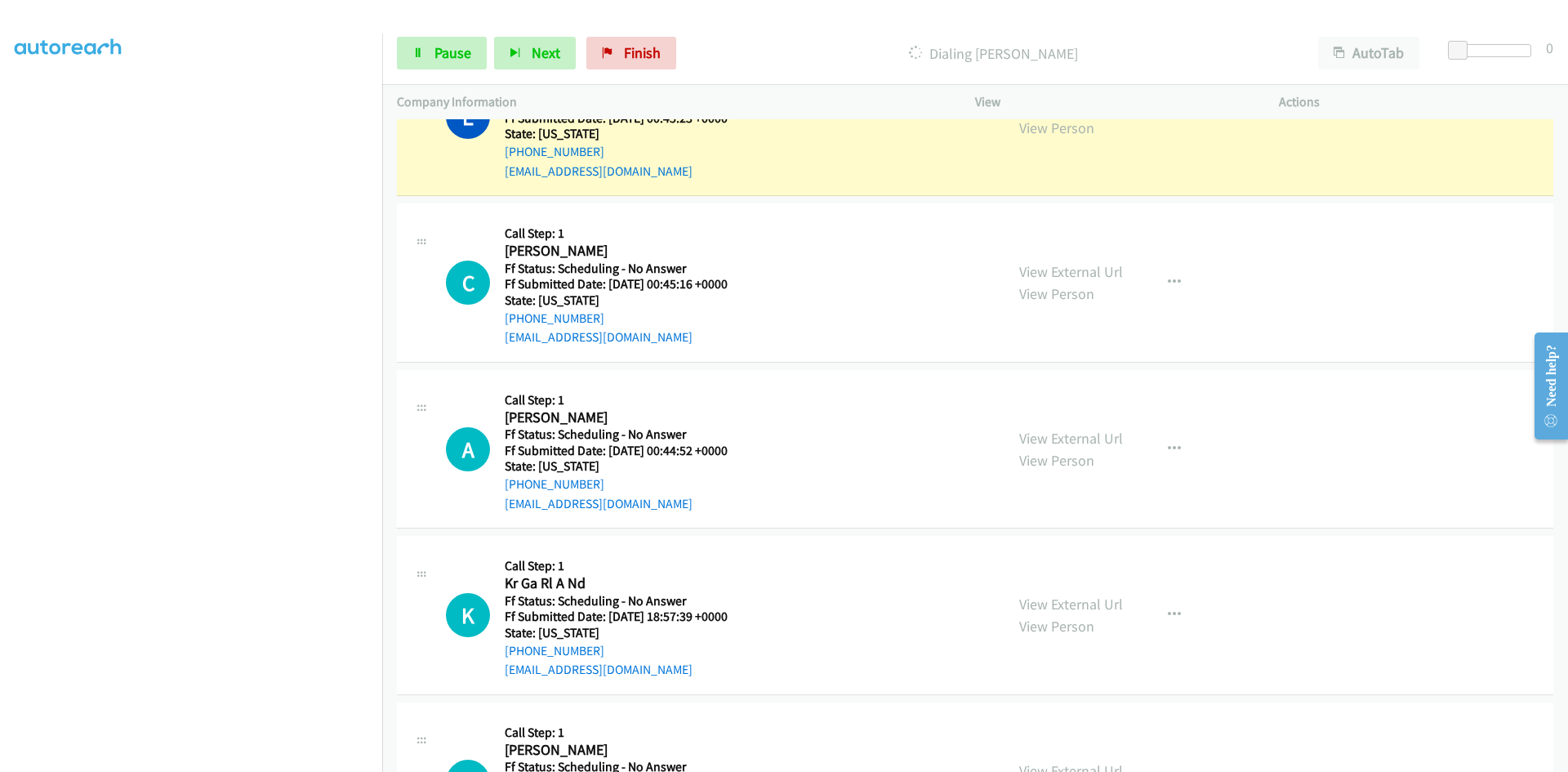
scroll to position [607, 0]
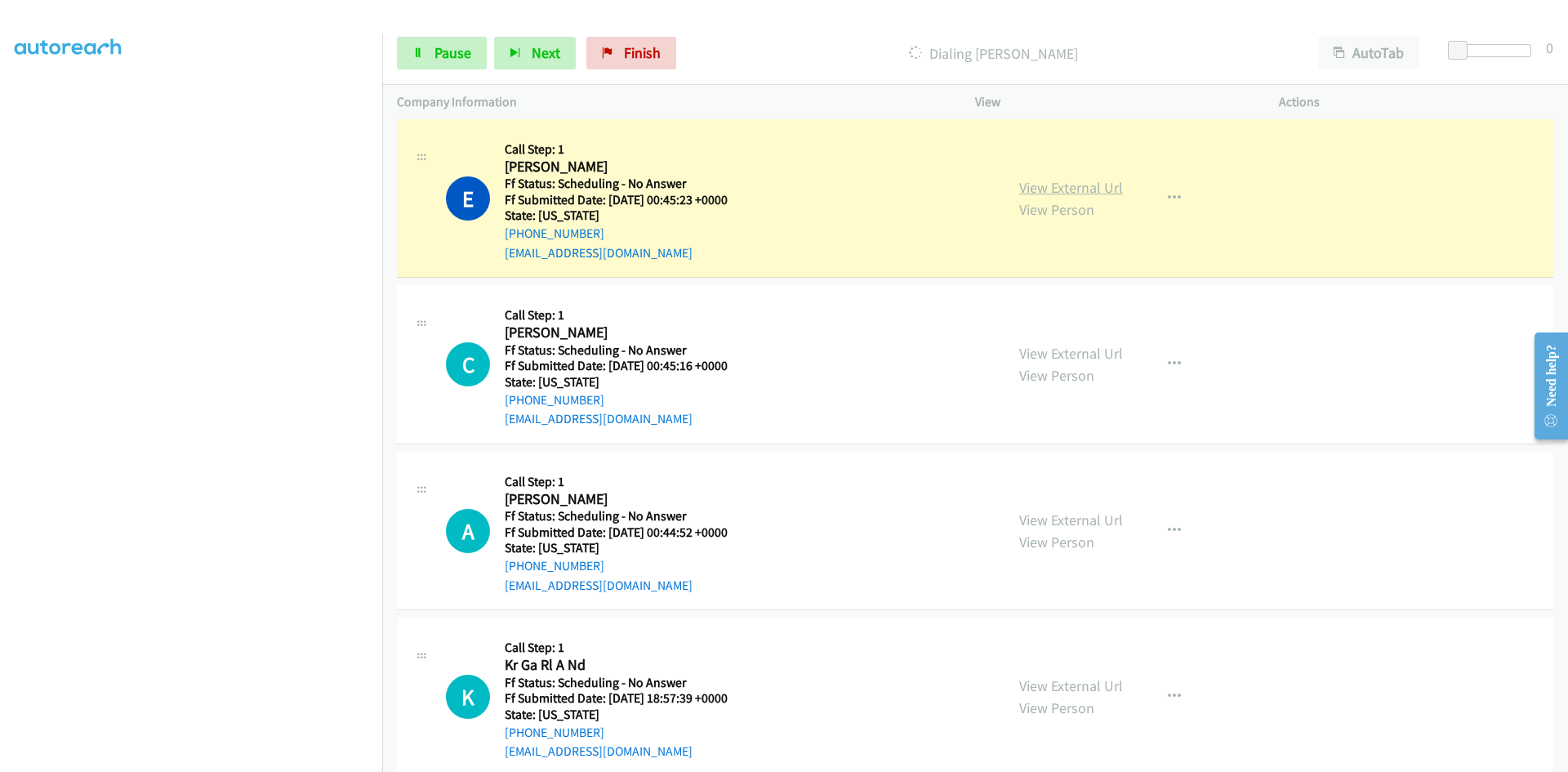
click at [1083, 182] on link "View External Url" at bounding box center [1071, 188] width 103 height 19
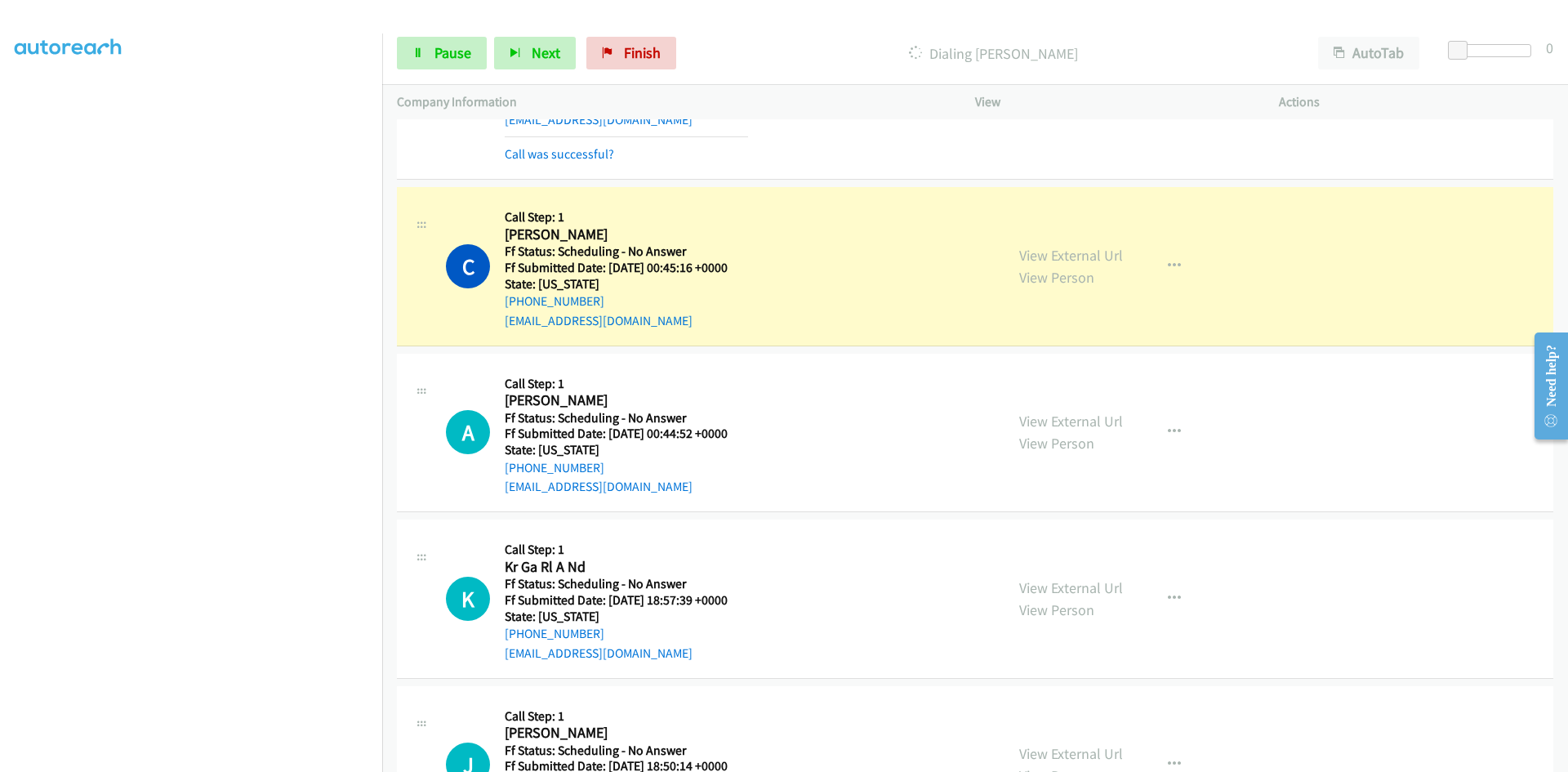
scroll to position [770, 0]
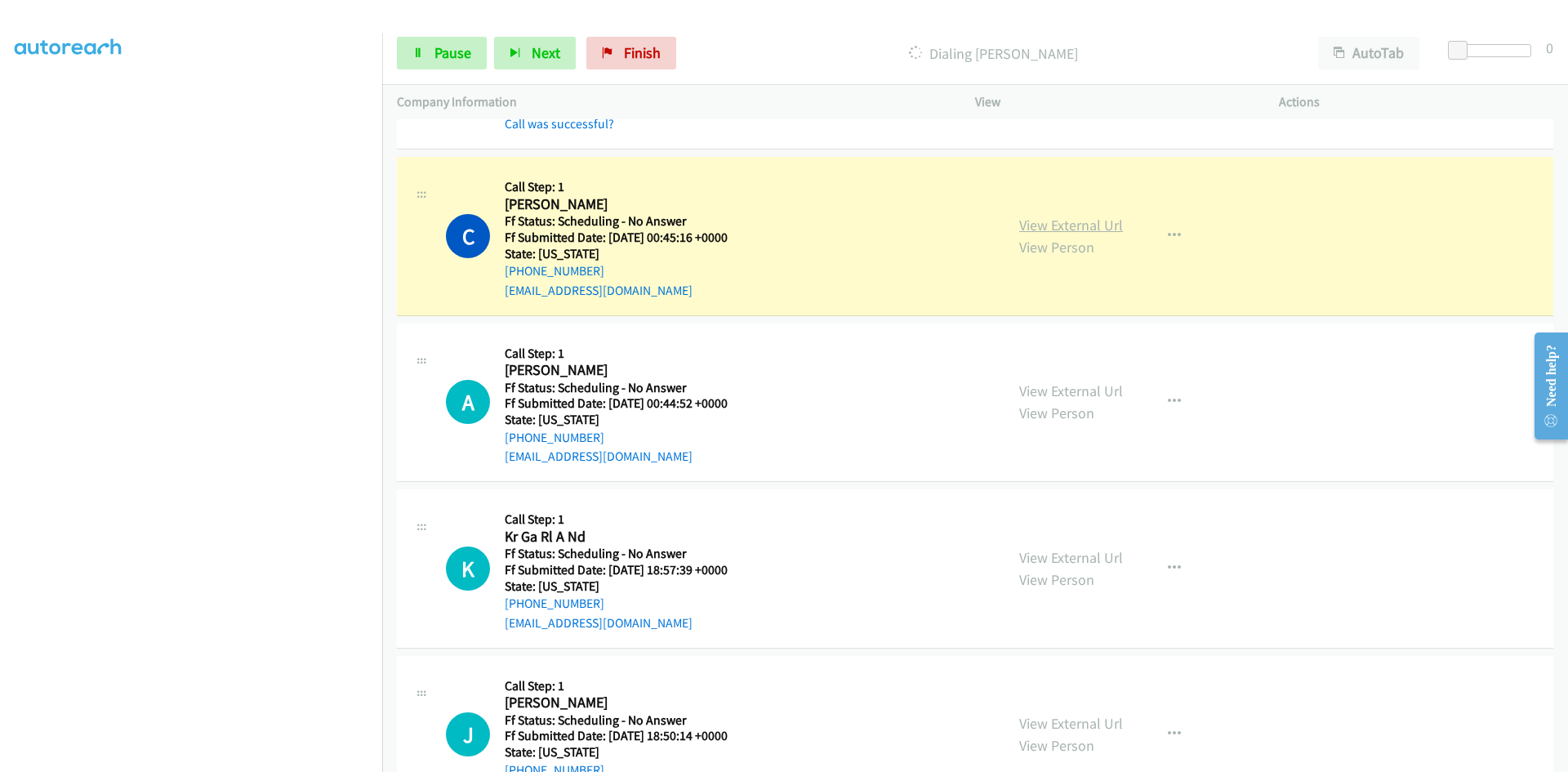
click at [1058, 227] on link "View External Url" at bounding box center [1071, 225] width 103 height 19
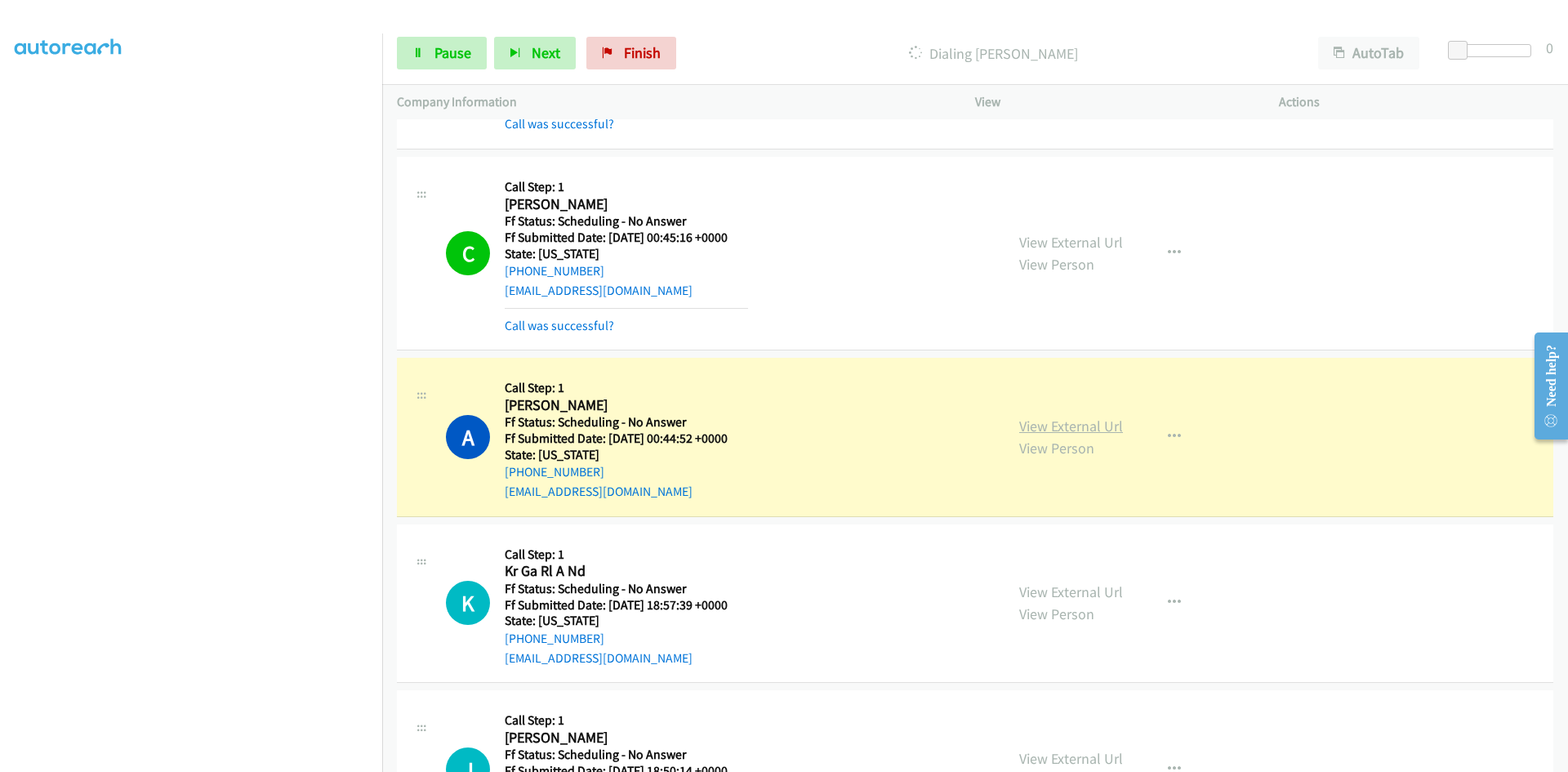
click at [1089, 424] on link "View External Url" at bounding box center [1071, 426] width 103 height 19
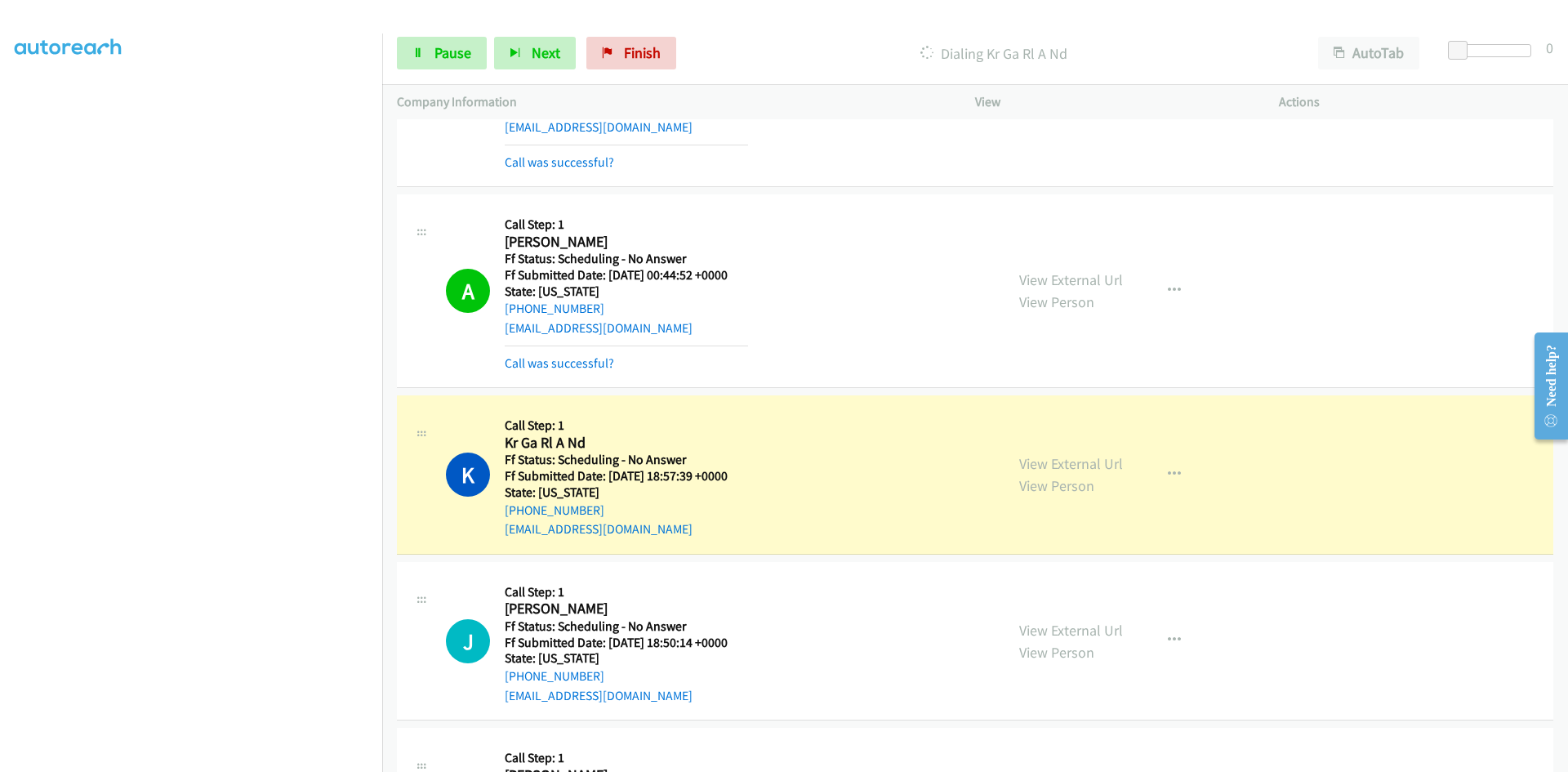
scroll to position [1015, 0]
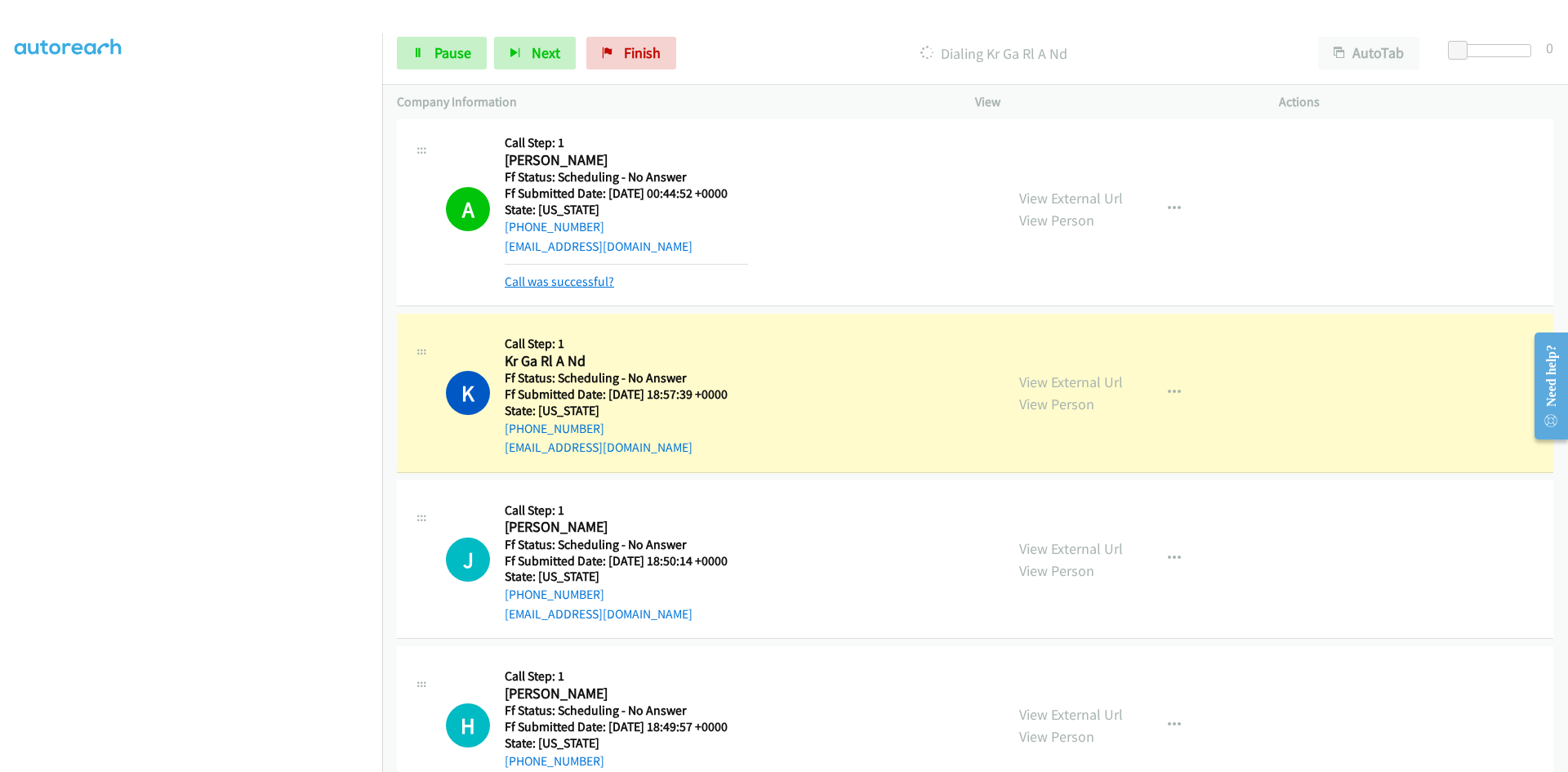
click at [579, 284] on link "Call was successful?" at bounding box center [559, 282] width 109 height 16
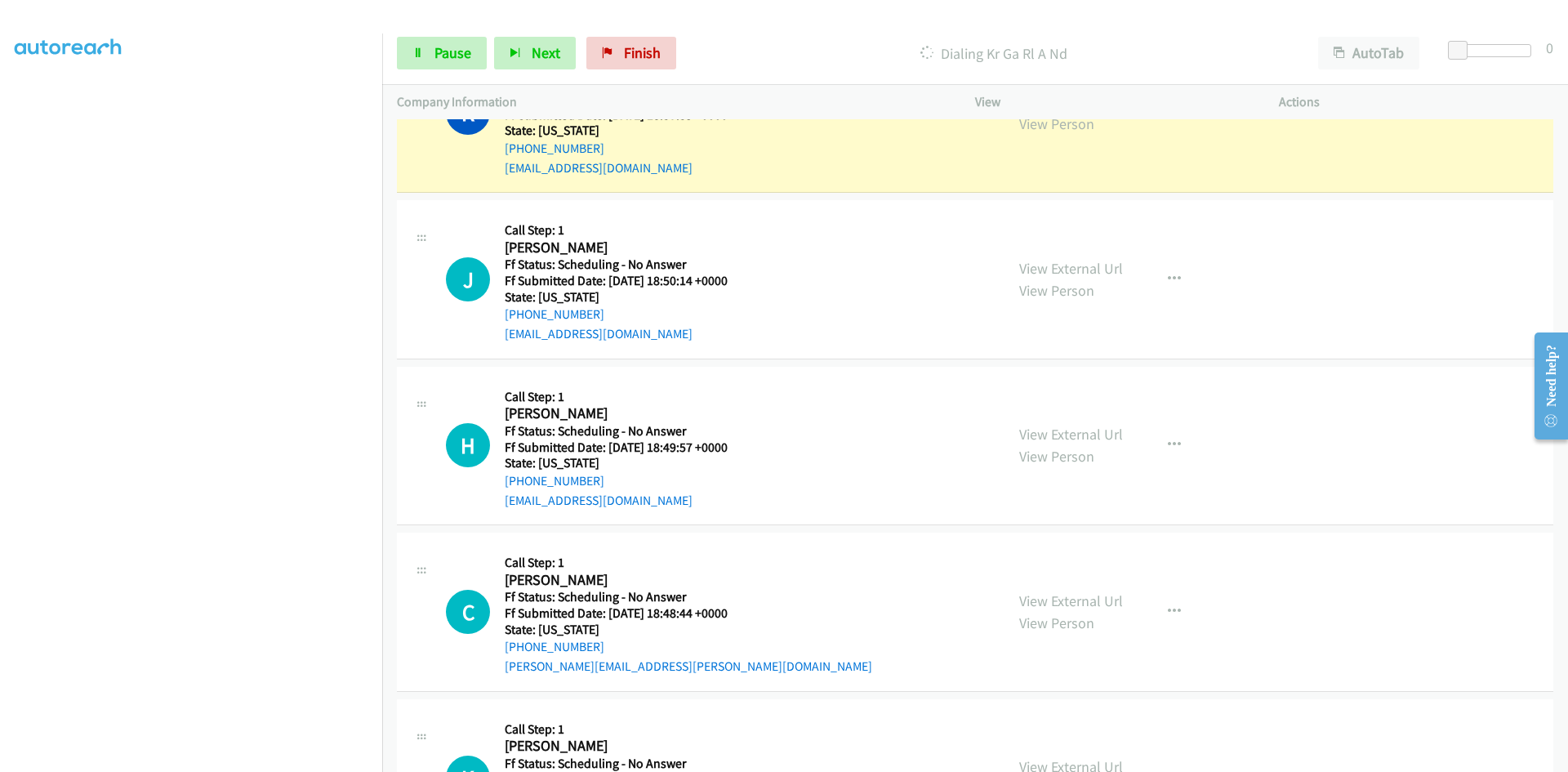
scroll to position [1179, 0]
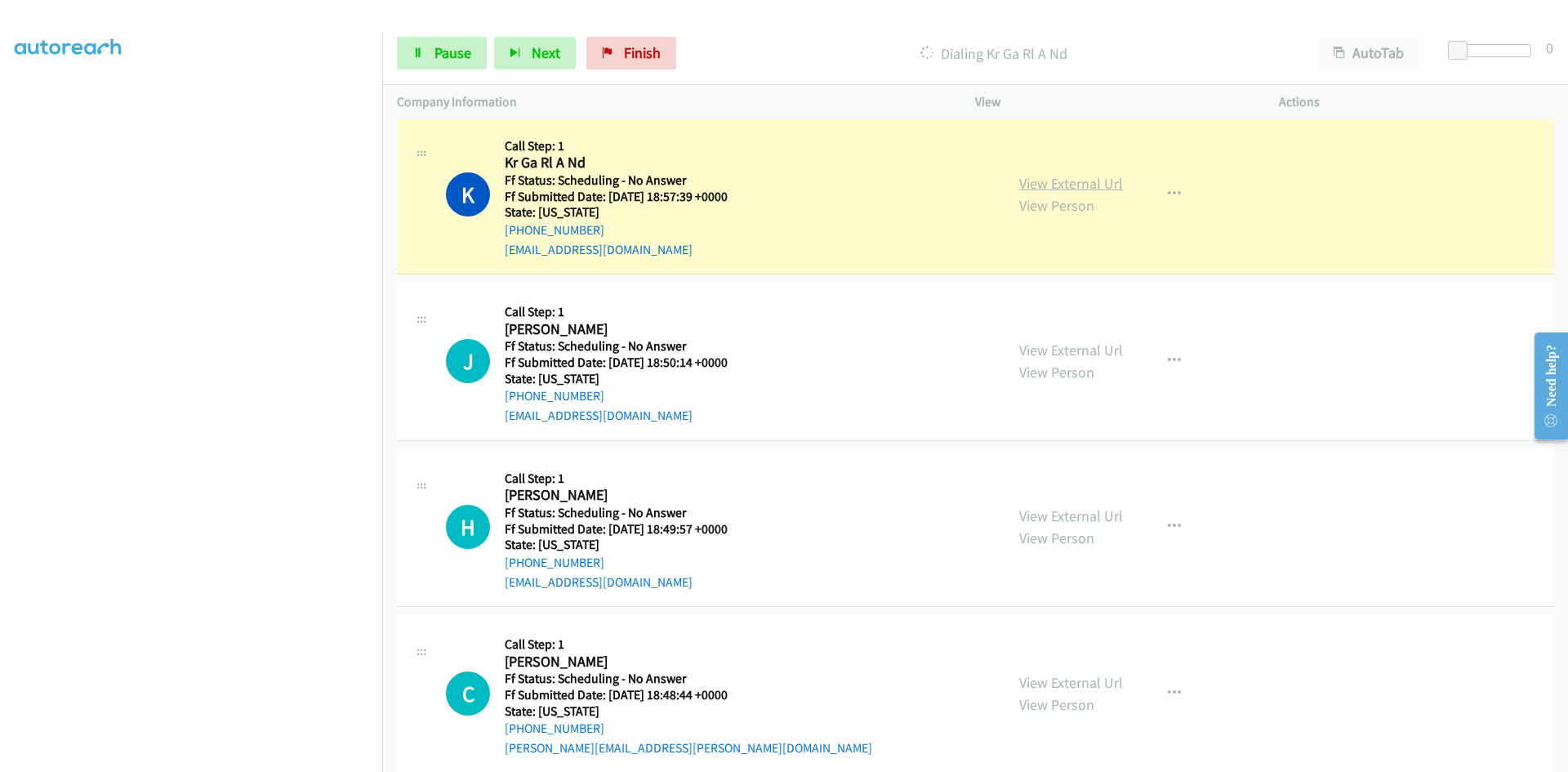
click at [1046, 187] on link "View External Url" at bounding box center [1071, 184] width 103 height 19
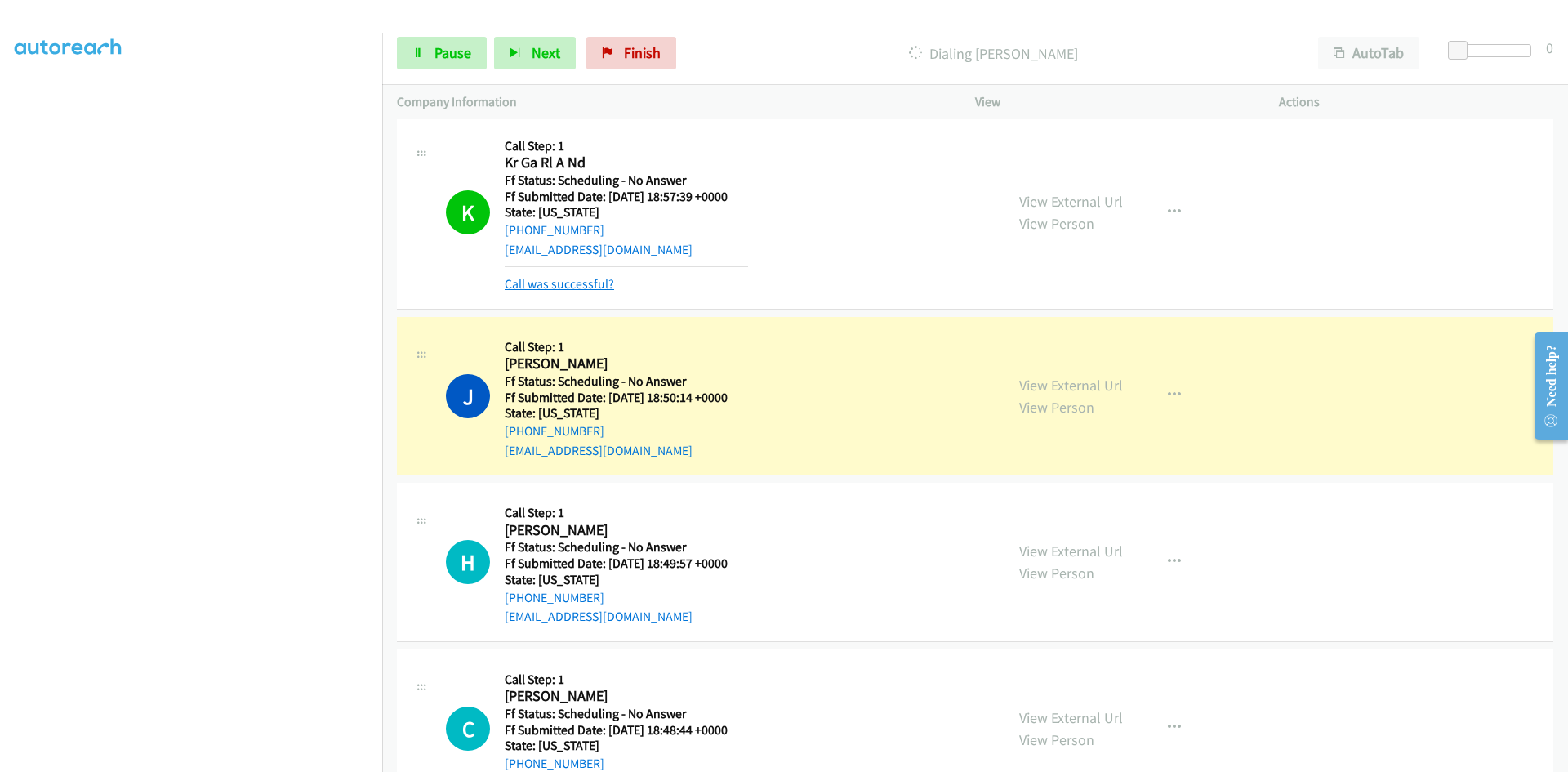
click at [573, 288] on link "Call was successful?" at bounding box center [559, 283] width 109 height 16
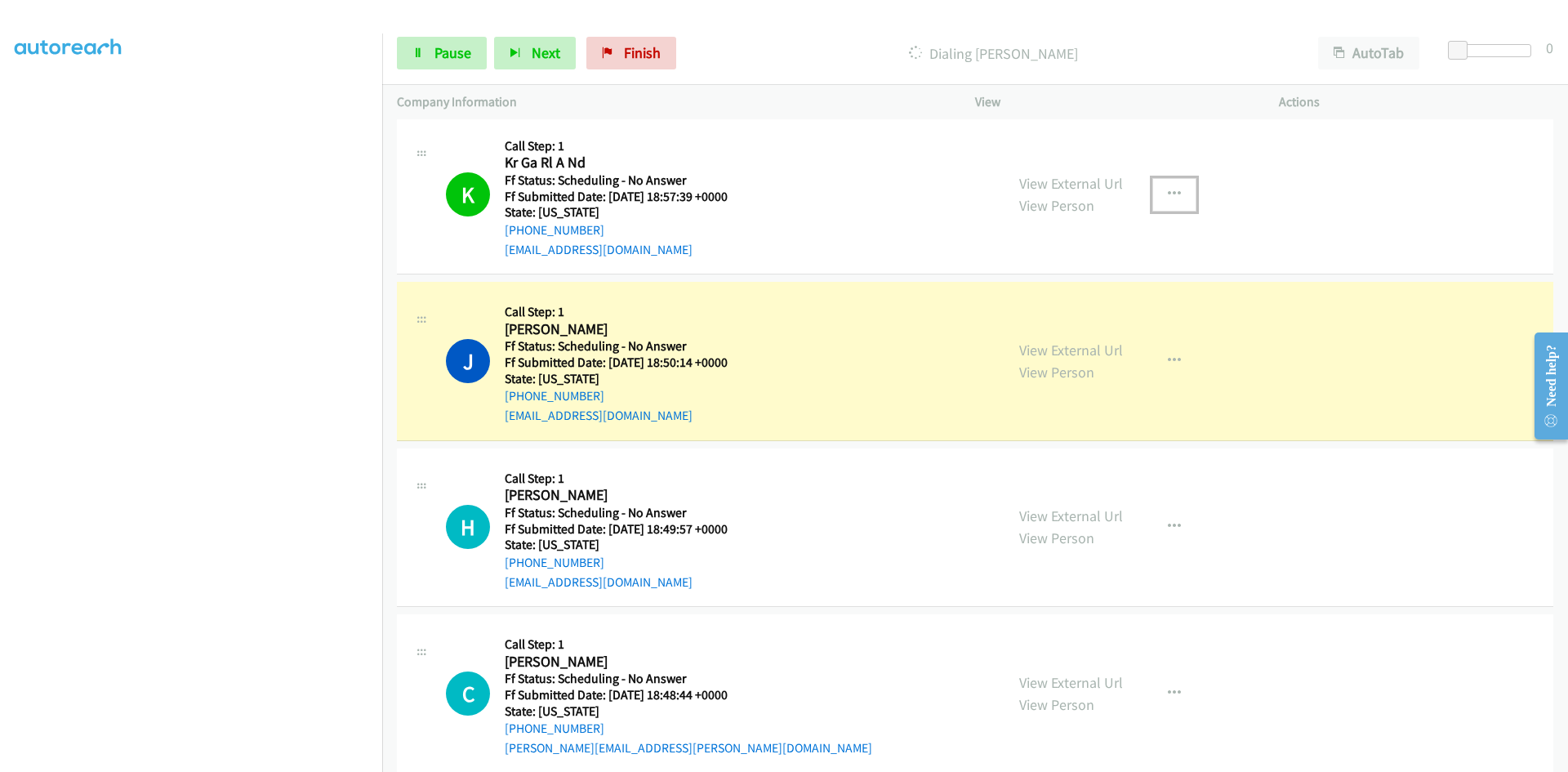
click at [1167, 190] on icon "button" at bounding box center [1173, 194] width 13 height 13
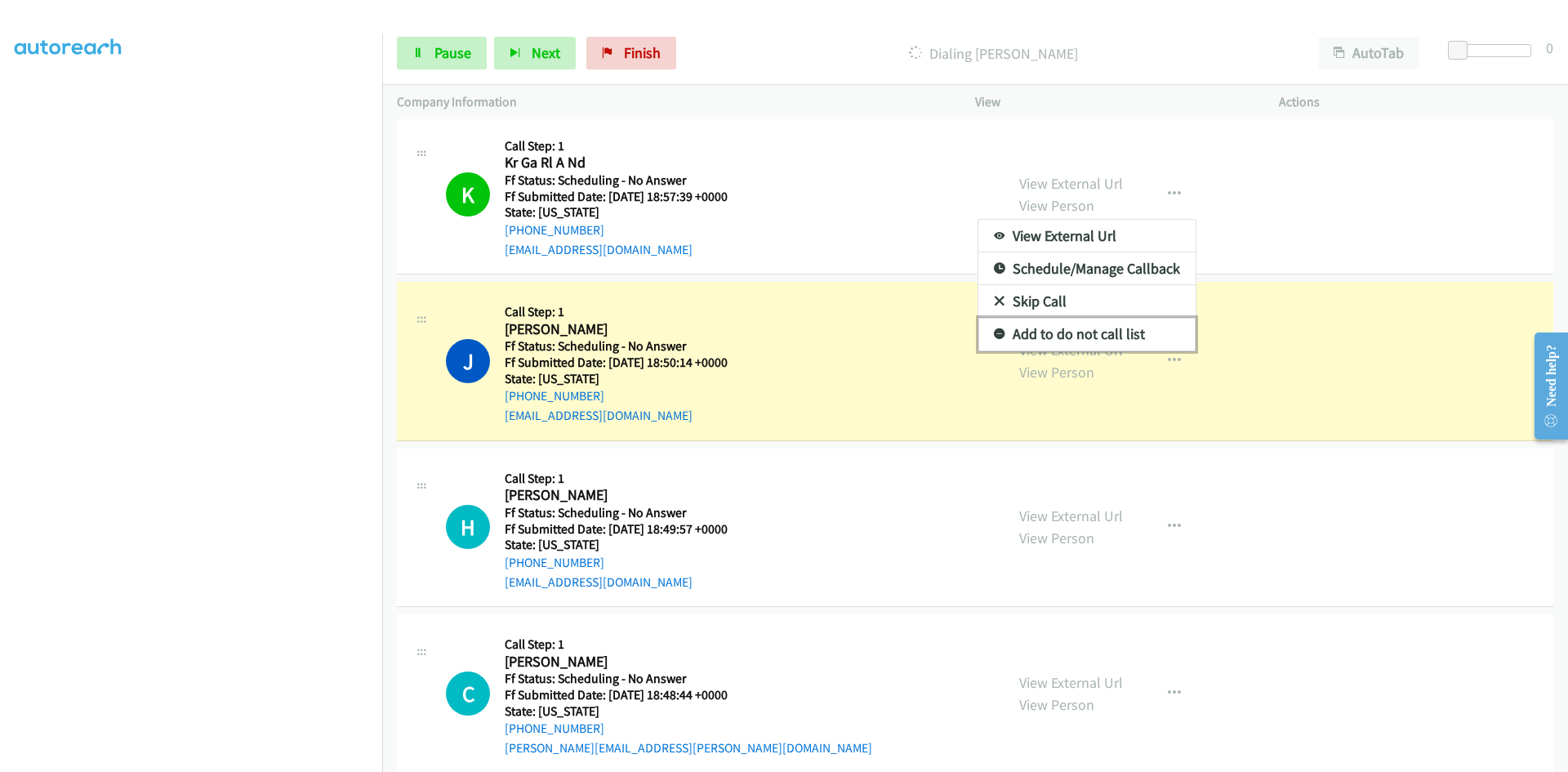
click at [1089, 329] on link "Add to do not call list" at bounding box center [1087, 334] width 217 height 33
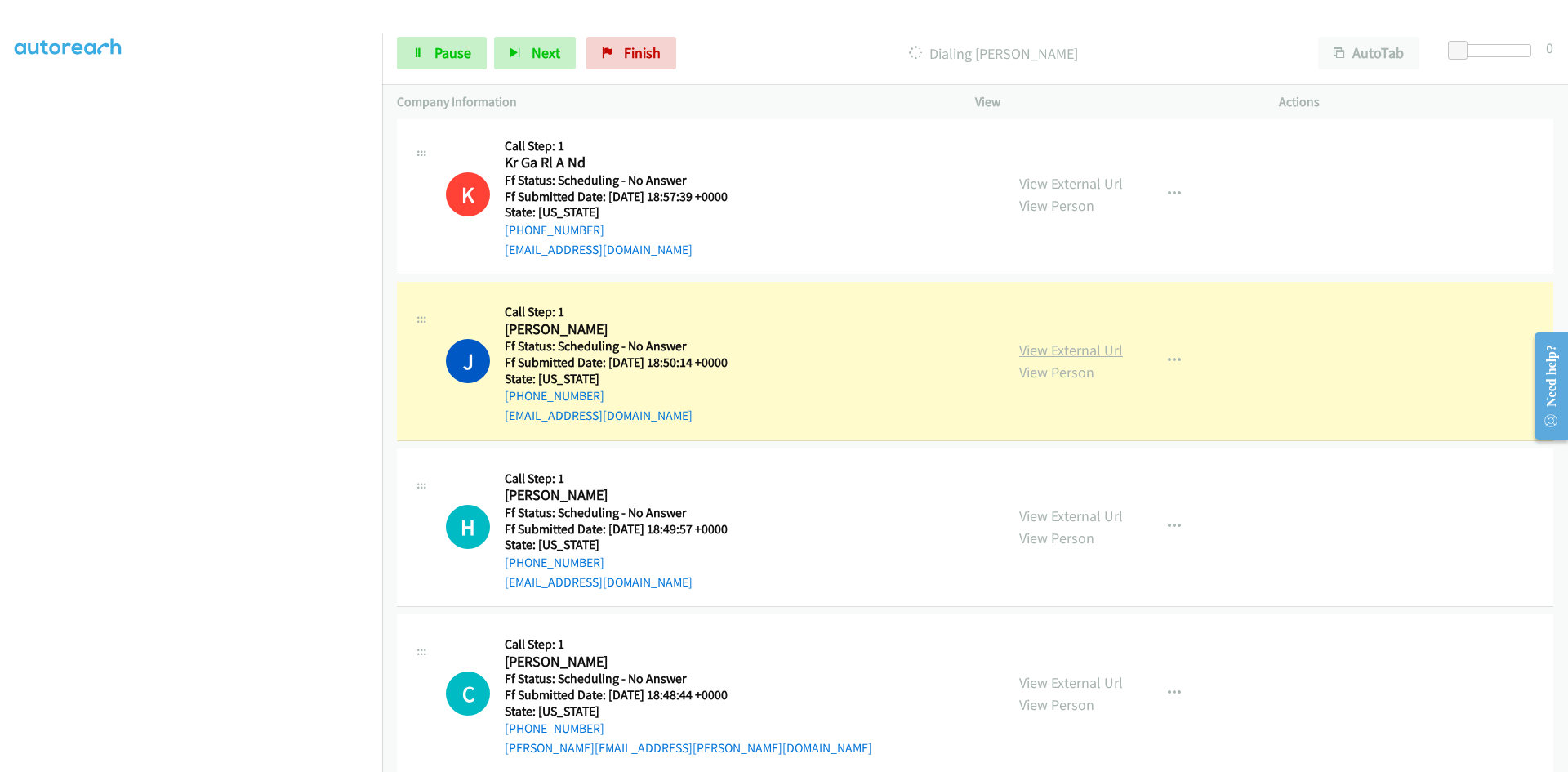
click at [1091, 346] on link "View External Url" at bounding box center [1071, 350] width 103 height 19
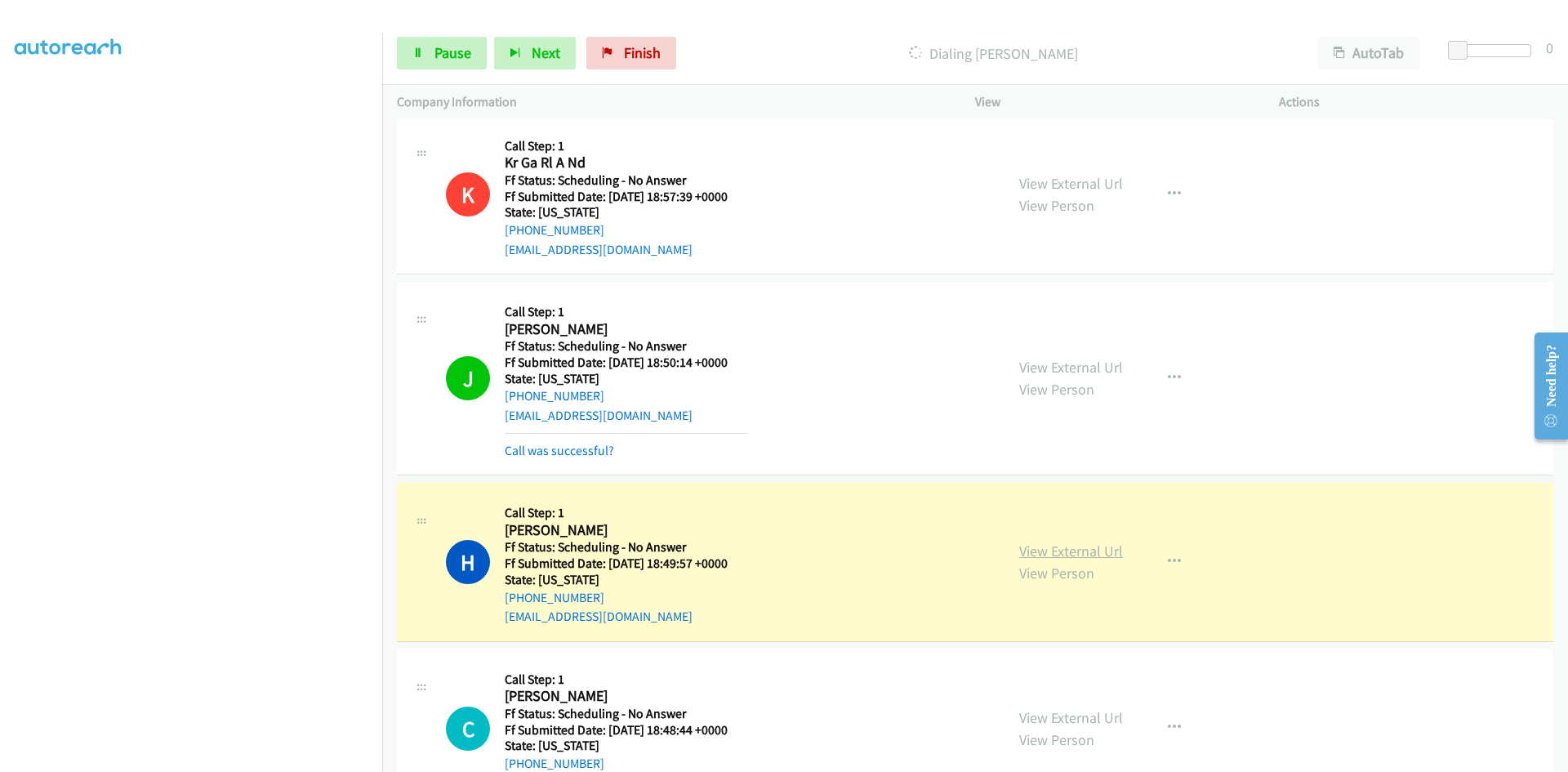
click at [1104, 556] on link "View External Url" at bounding box center [1071, 551] width 103 height 19
click at [446, 62] on link "Pause" at bounding box center [442, 53] width 90 height 33
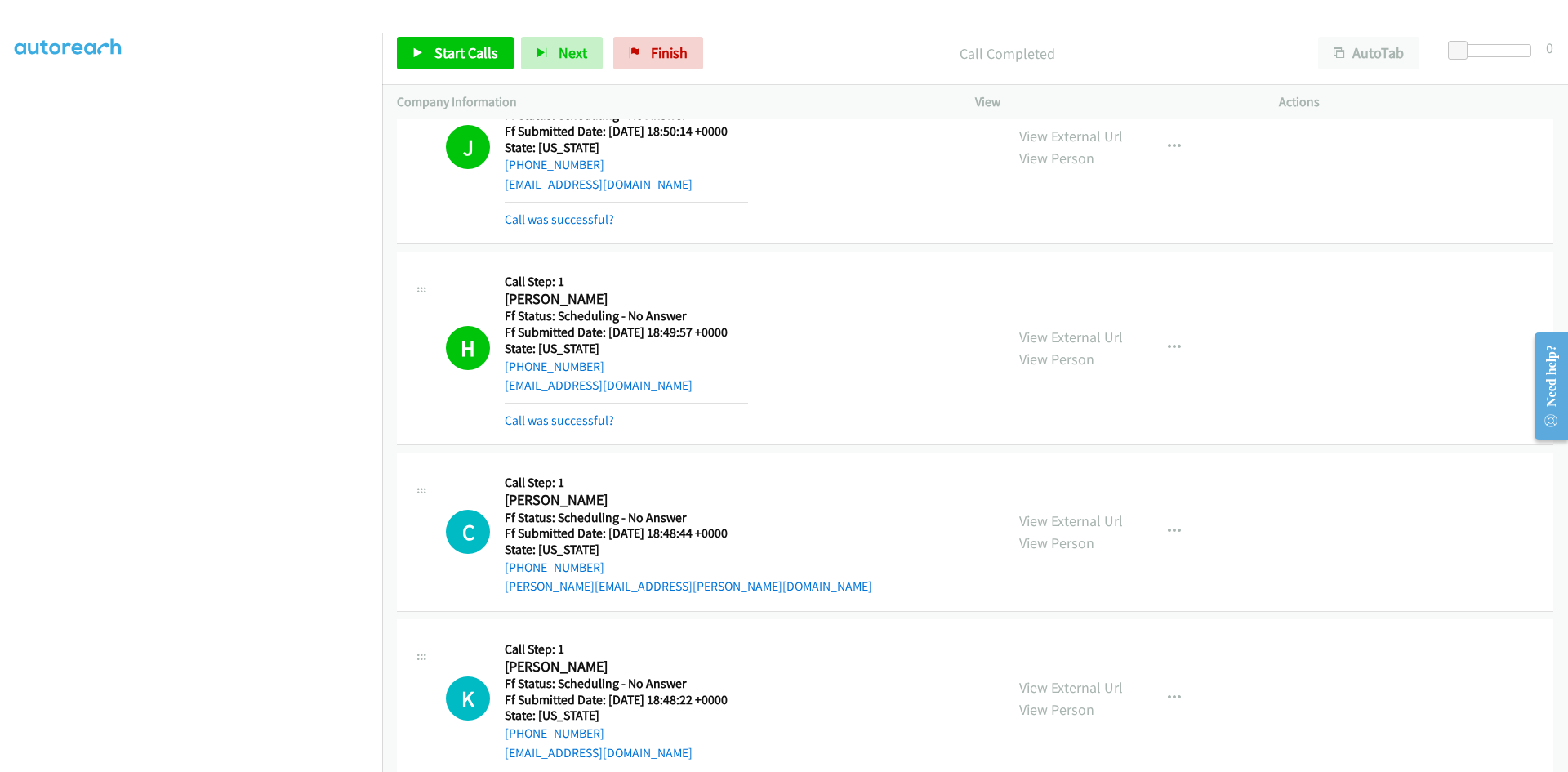
scroll to position [1423, 0]
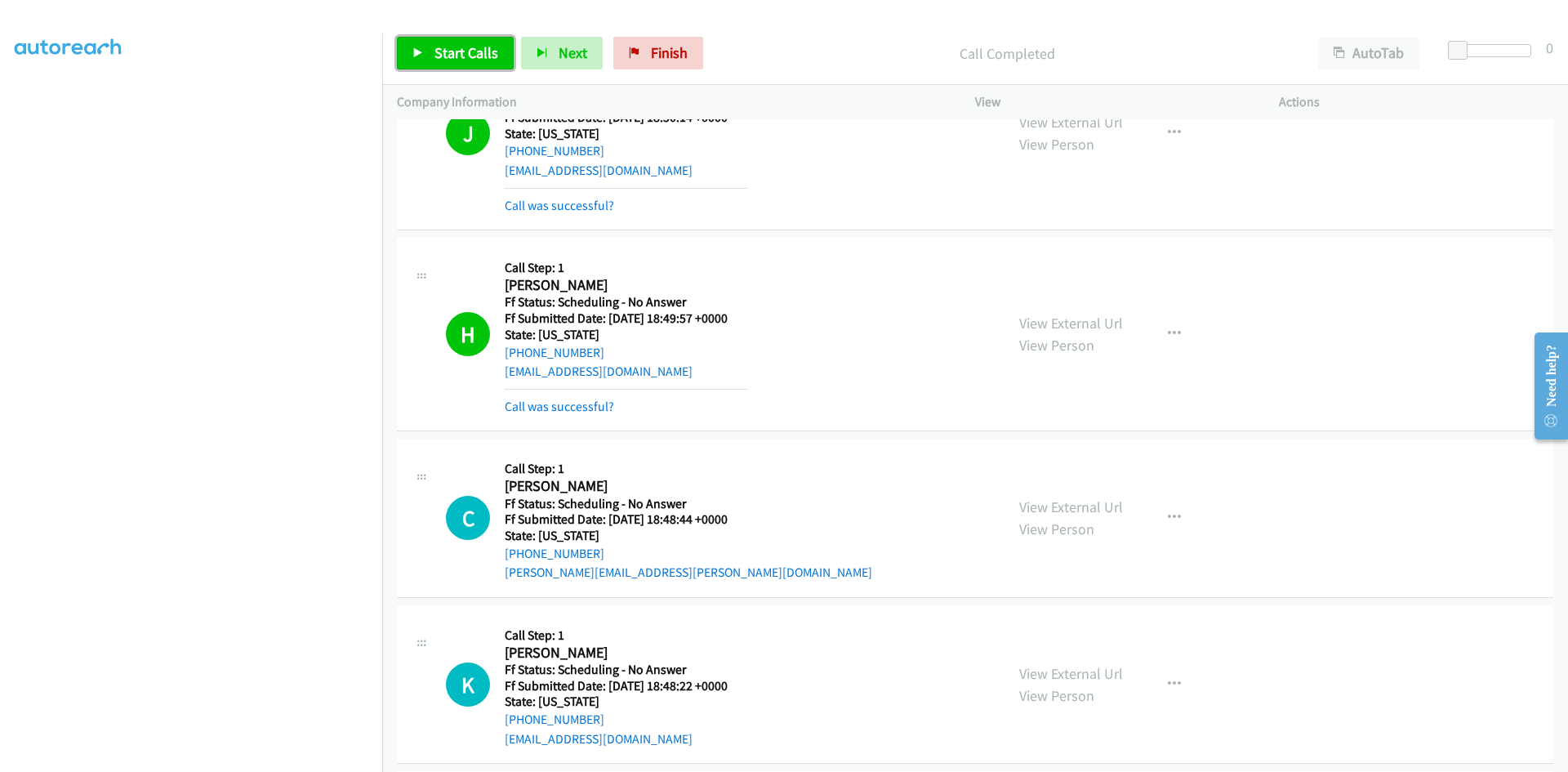
click at [491, 59] on span "Start Calls" at bounding box center [466, 53] width 64 height 19
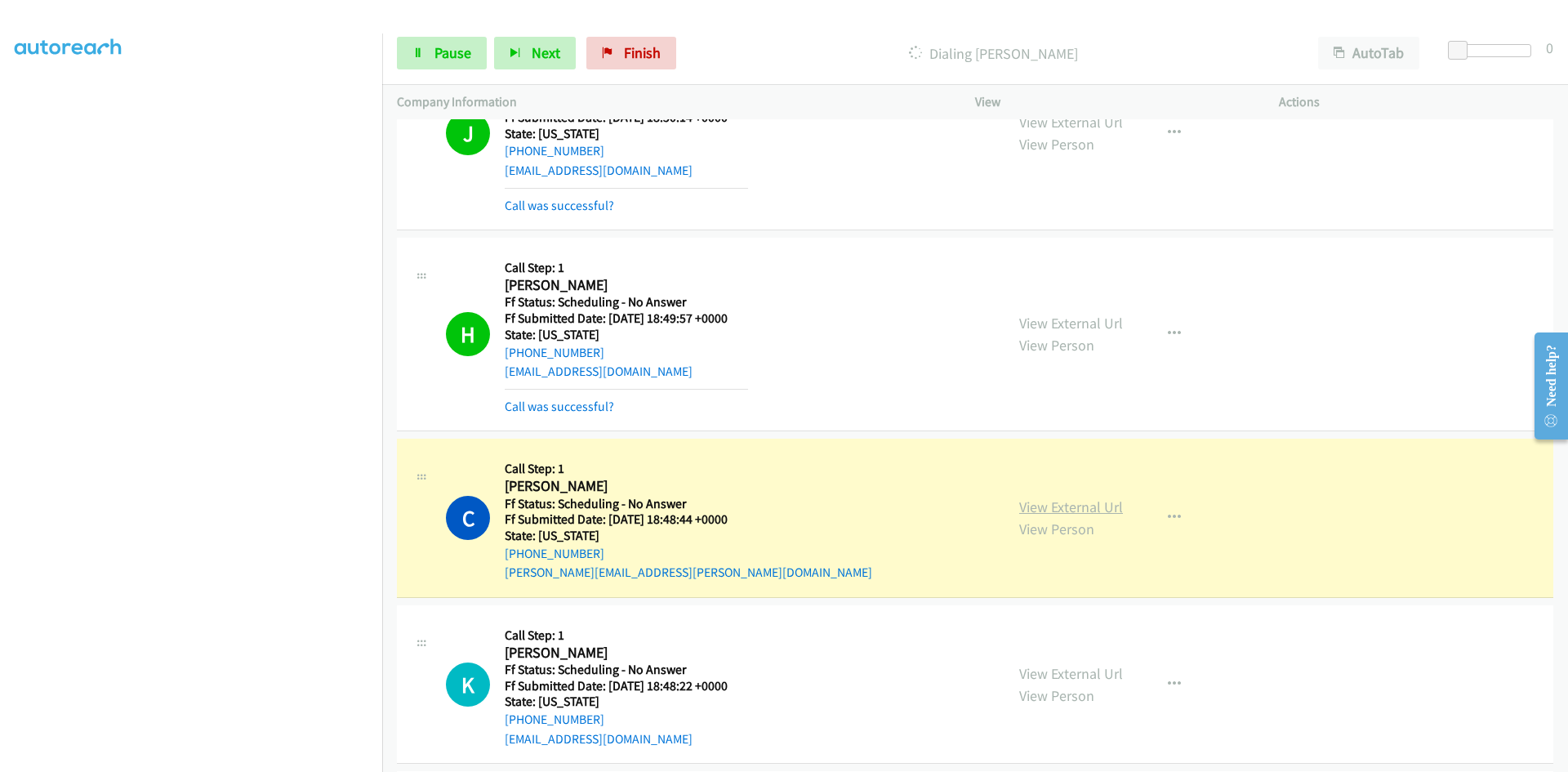
click at [1101, 511] on link "View External Url" at bounding box center [1071, 507] width 103 height 19
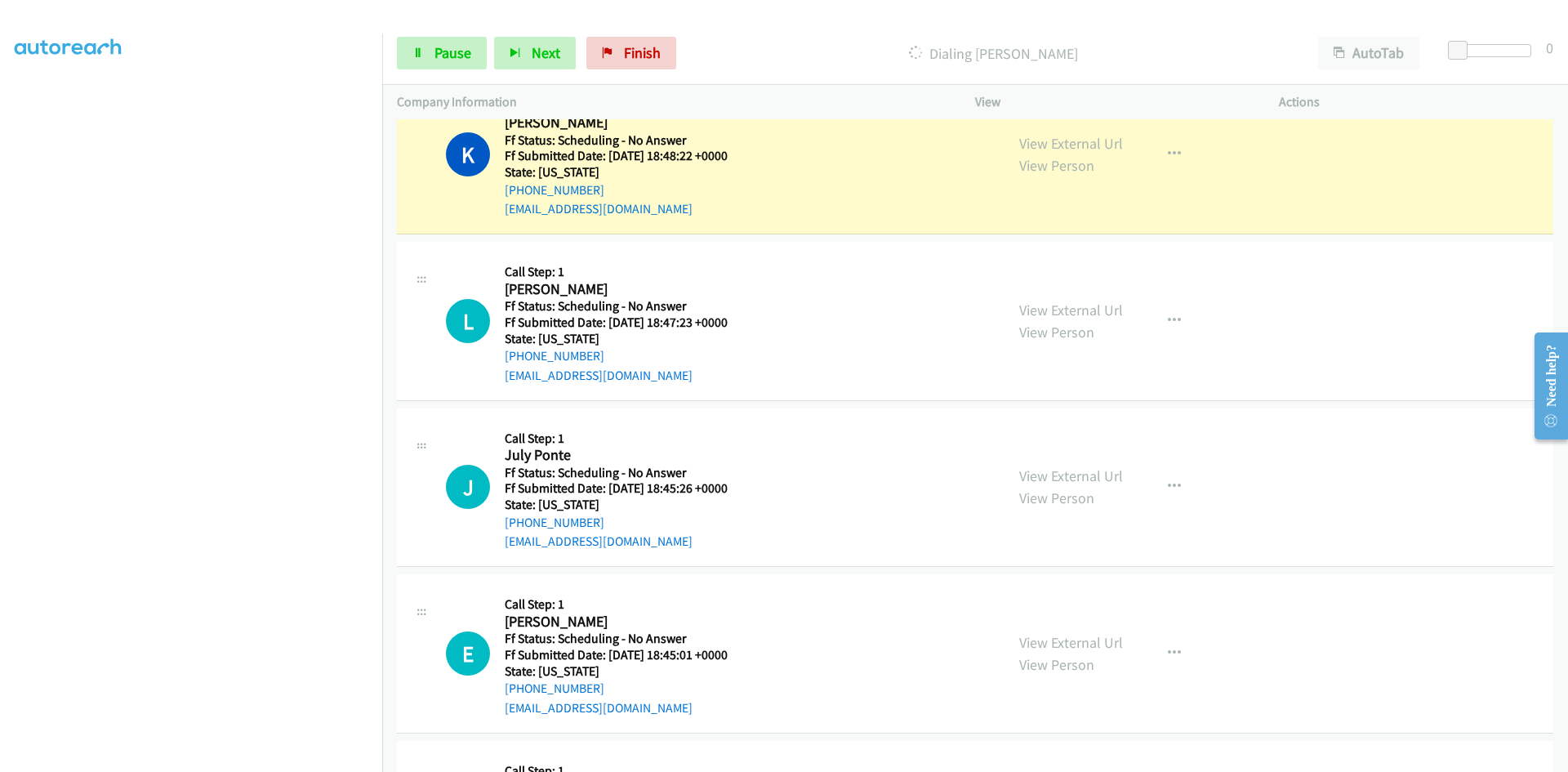
scroll to position [1995, 0]
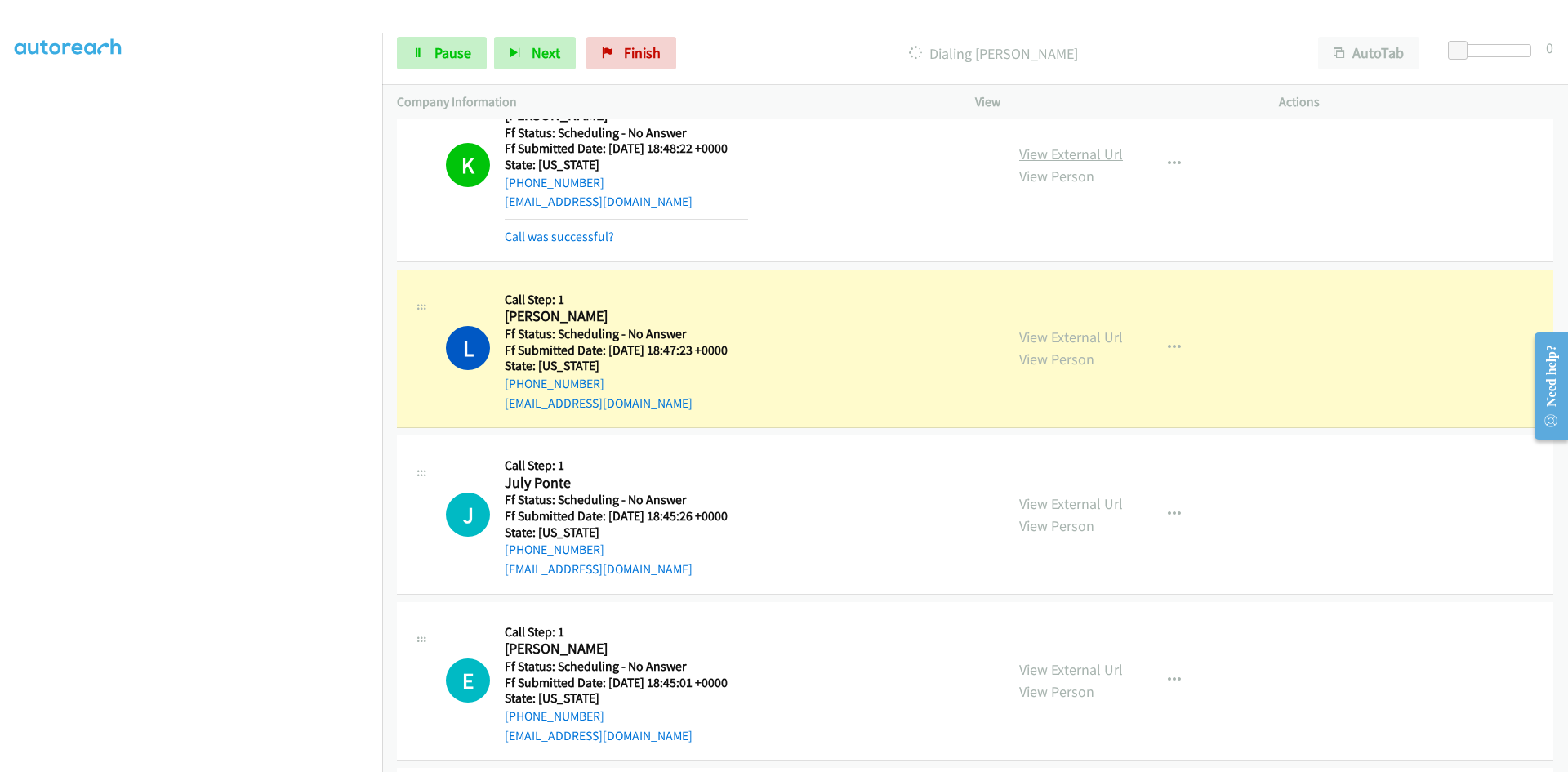
click at [1094, 158] on link "View External Url" at bounding box center [1071, 154] width 103 height 19
click at [1024, 337] on link "View External Url" at bounding box center [1071, 337] width 103 height 19
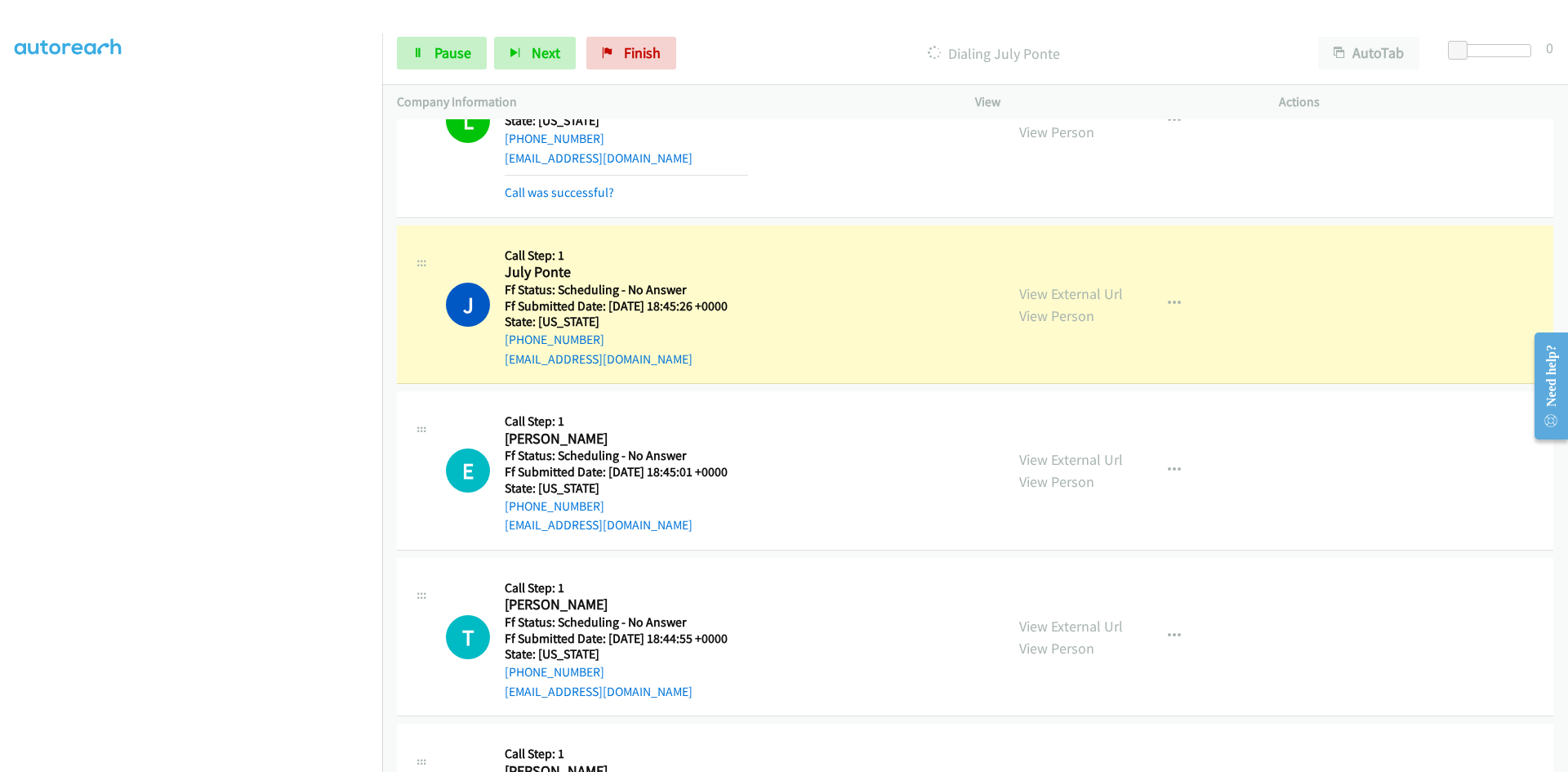
scroll to position [2322, 0]
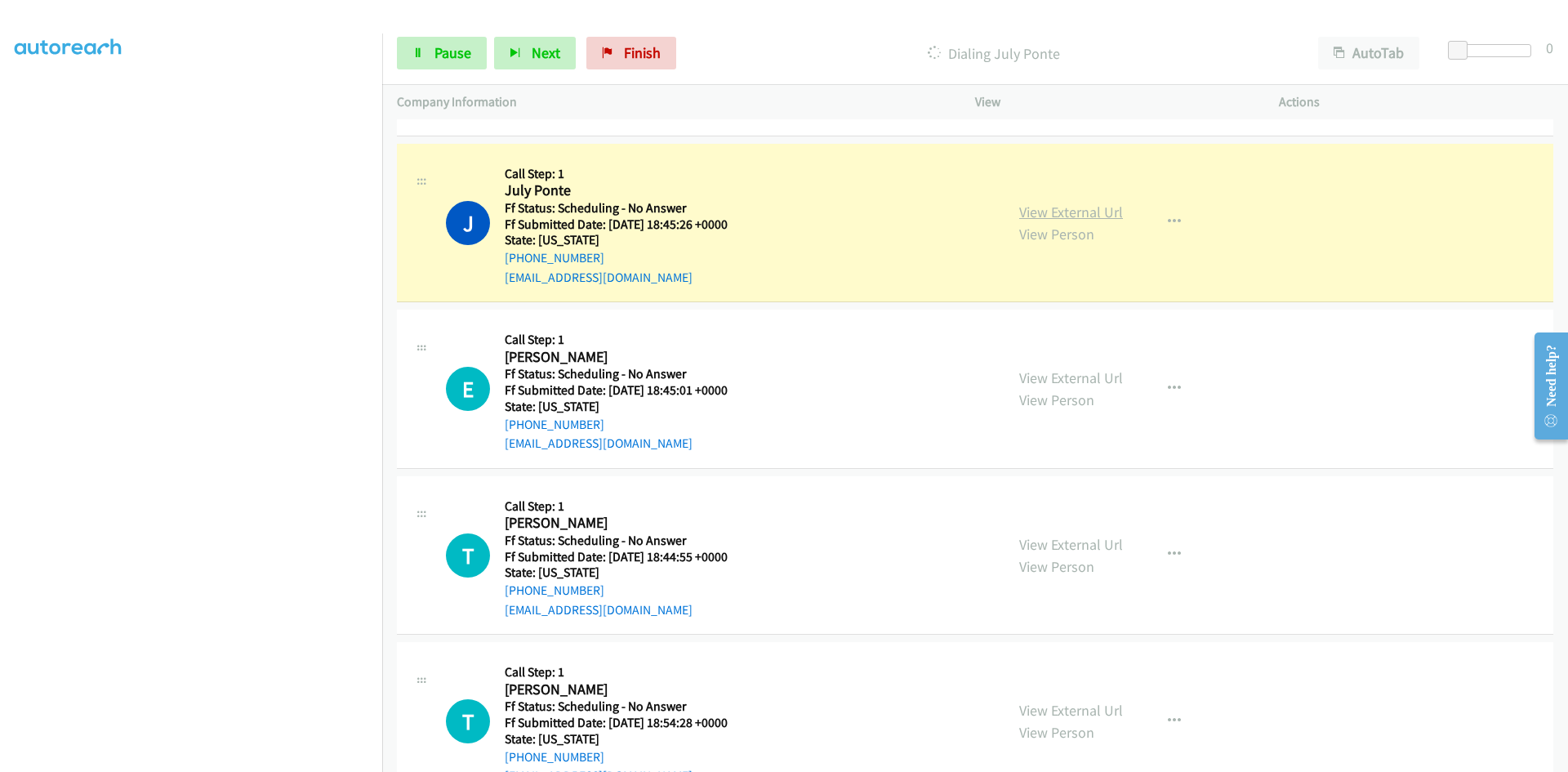
click at [1073, 211] on link "View External Url" at bounding box center [1071, 212] width 103 height 19
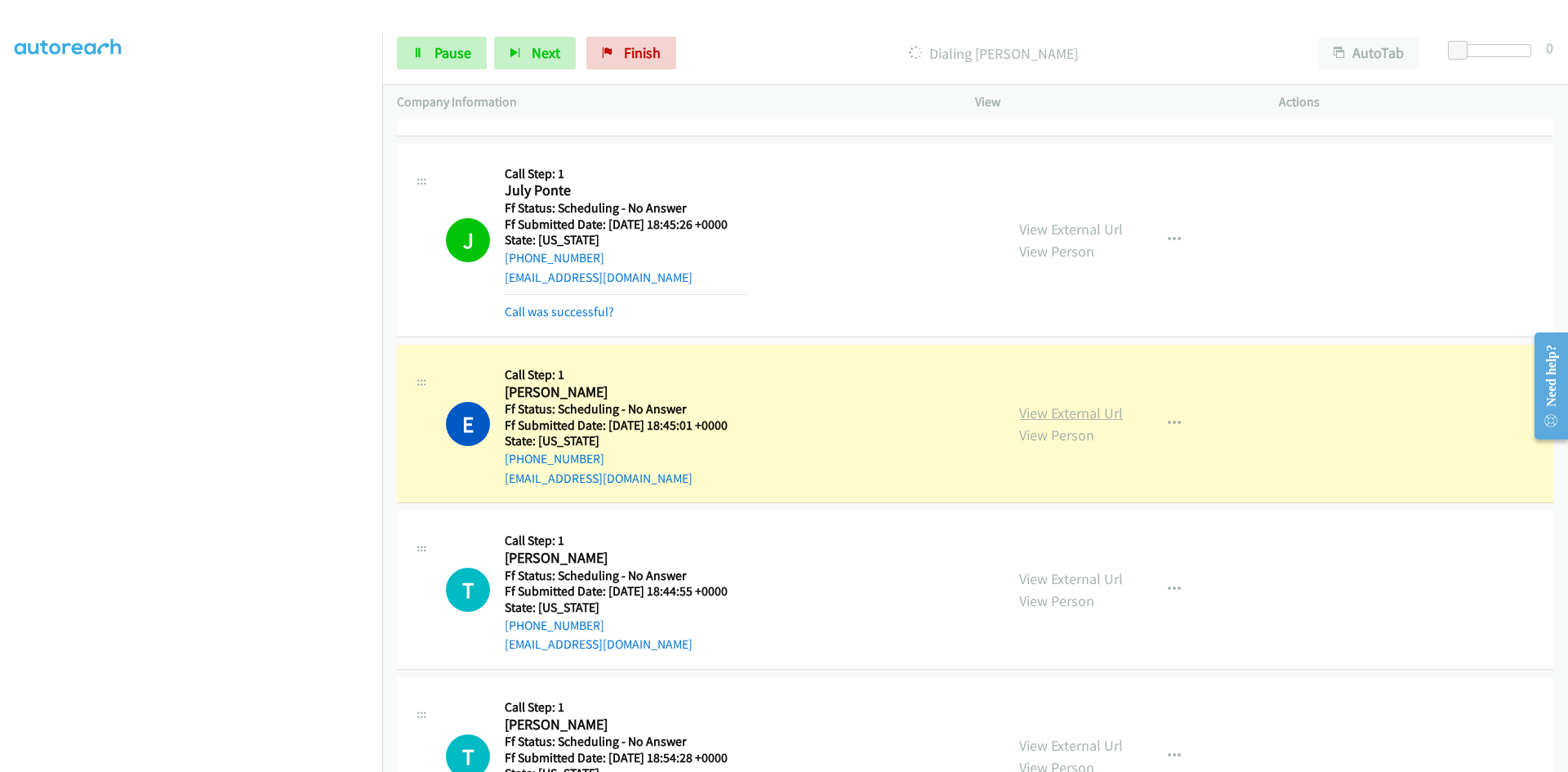
click at [1046, 411] on link "View External Url" at bounding box center [1071, 413] width 103 height 19
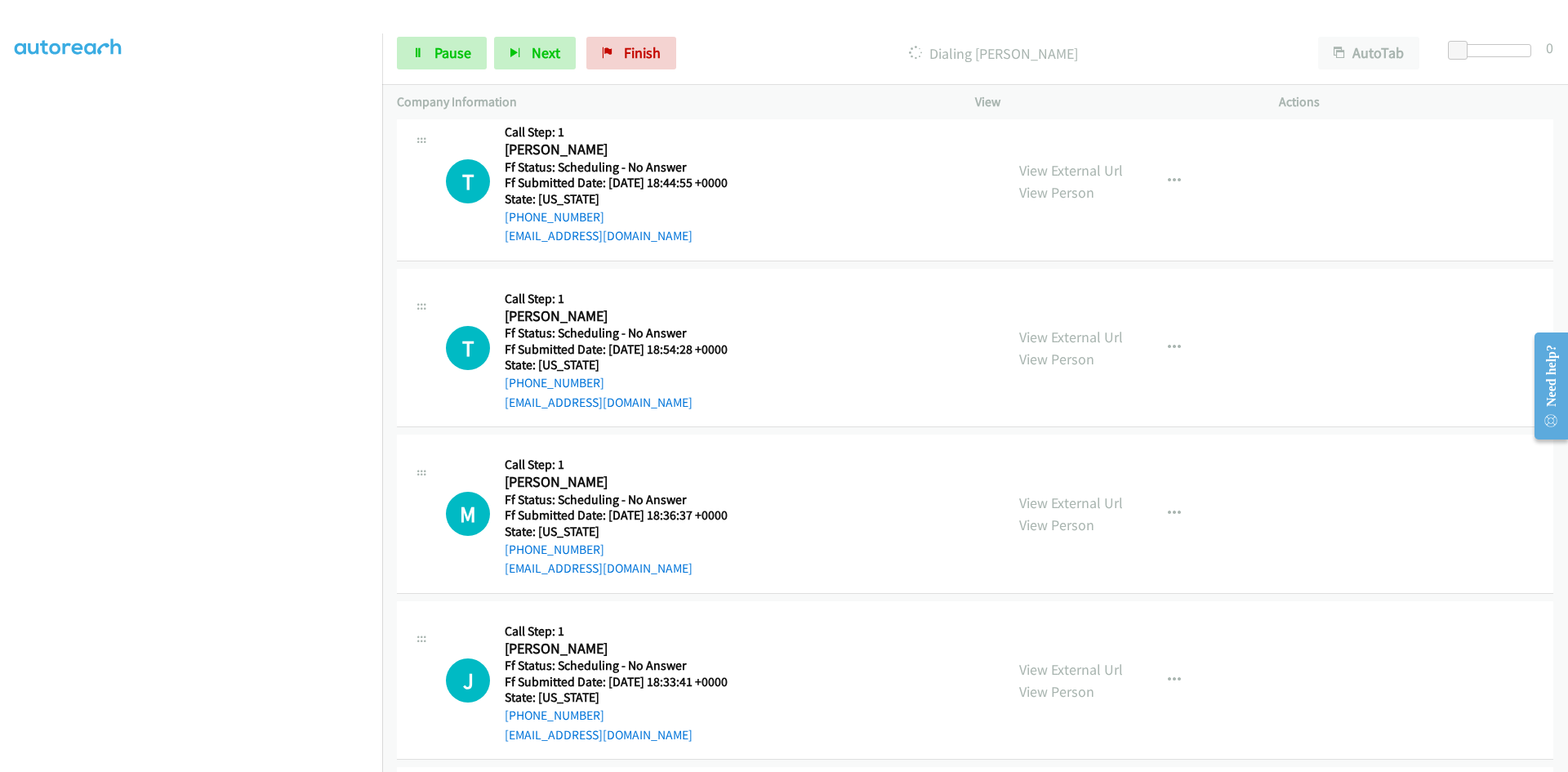
scroll to position [2765, 0]
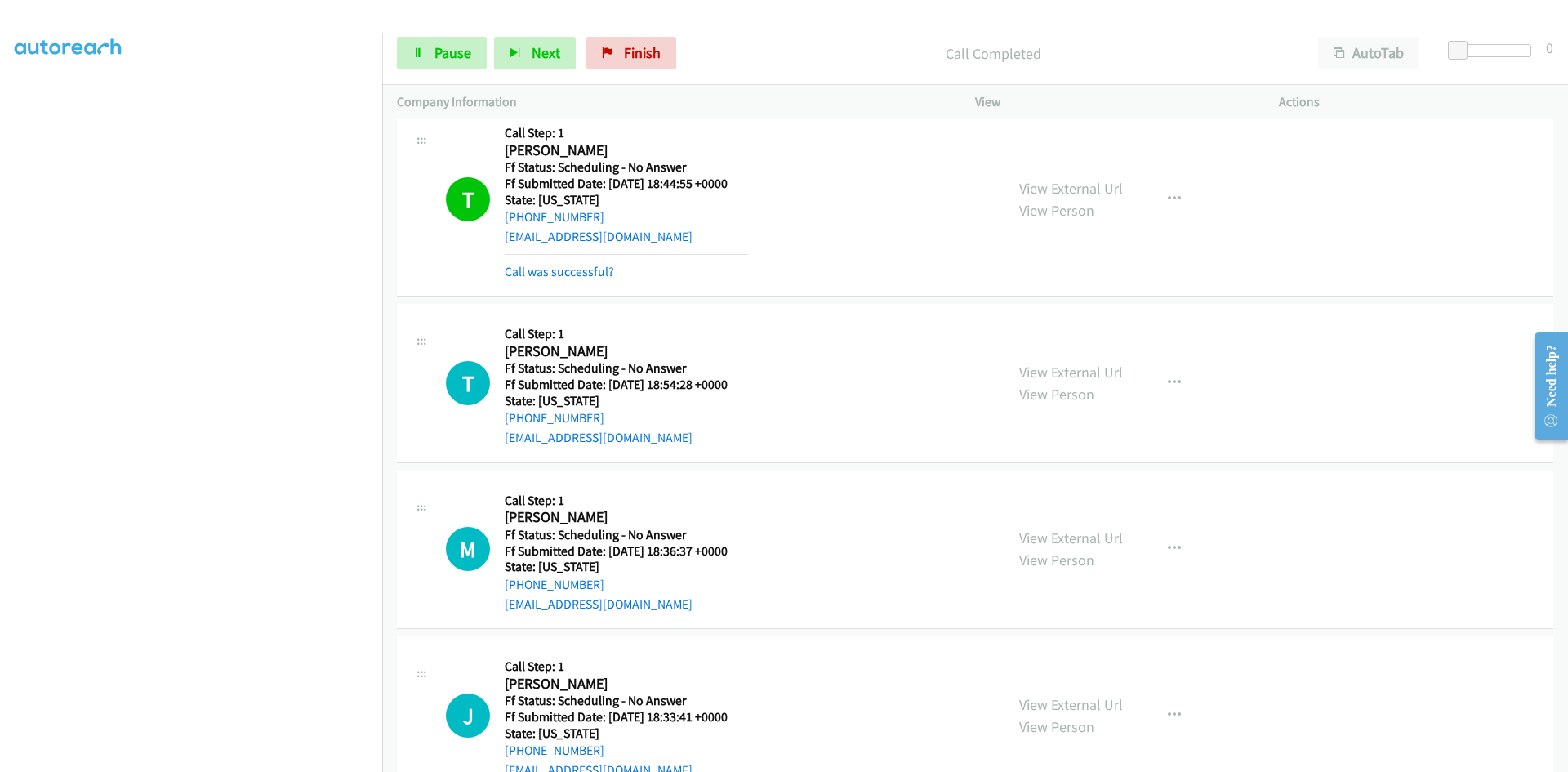
click at [1101, 178] on div "View External Url View Person" at bounding box center [1071, 199] width 103 height 44
click at [1102, 185] on link "View External Url" at bounding box center [1071, 189] width 103 height 19
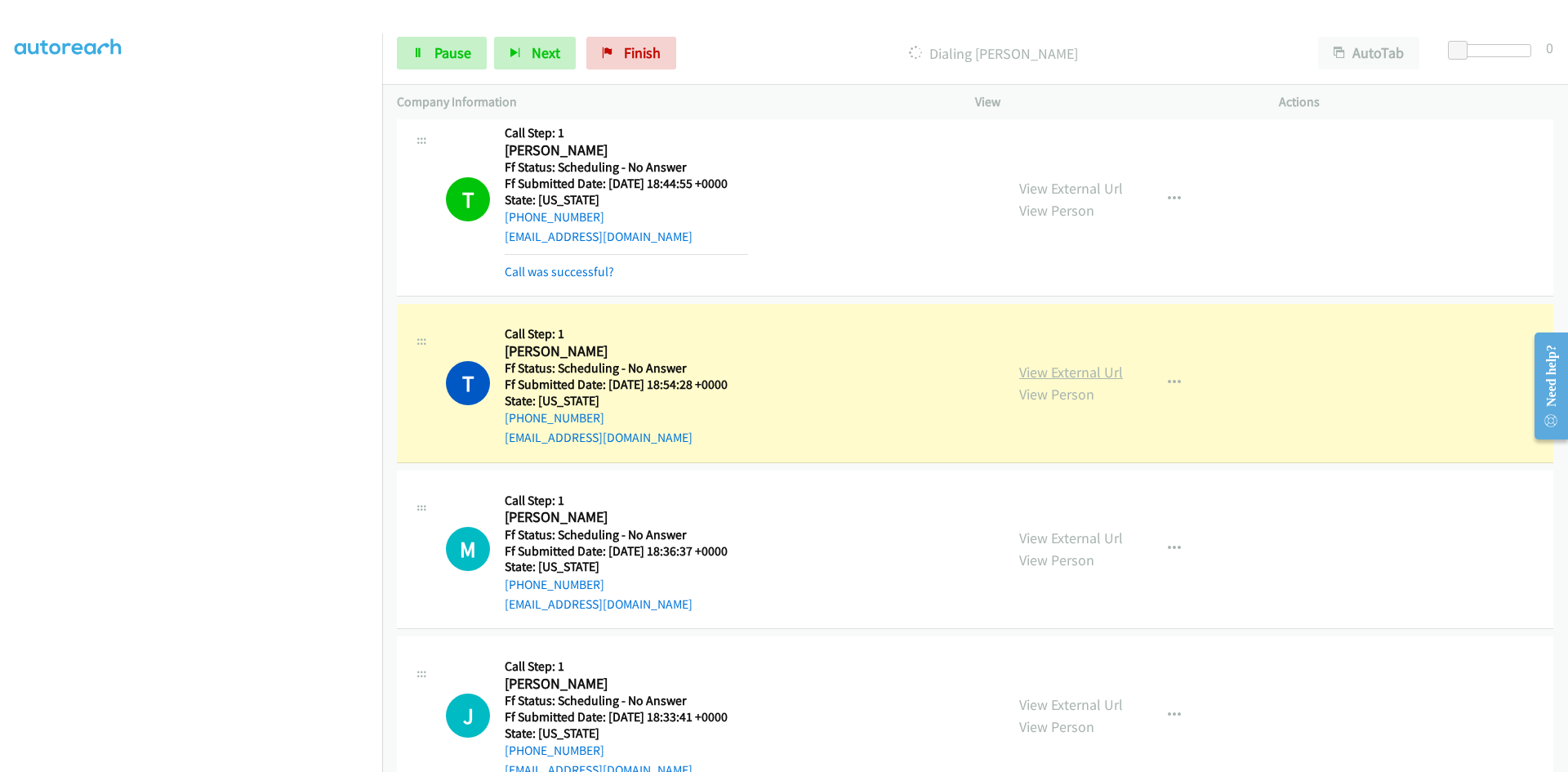
click at [1087, 377] on link "View External Url" at bounding box center [1071, 372] width 103 height 19
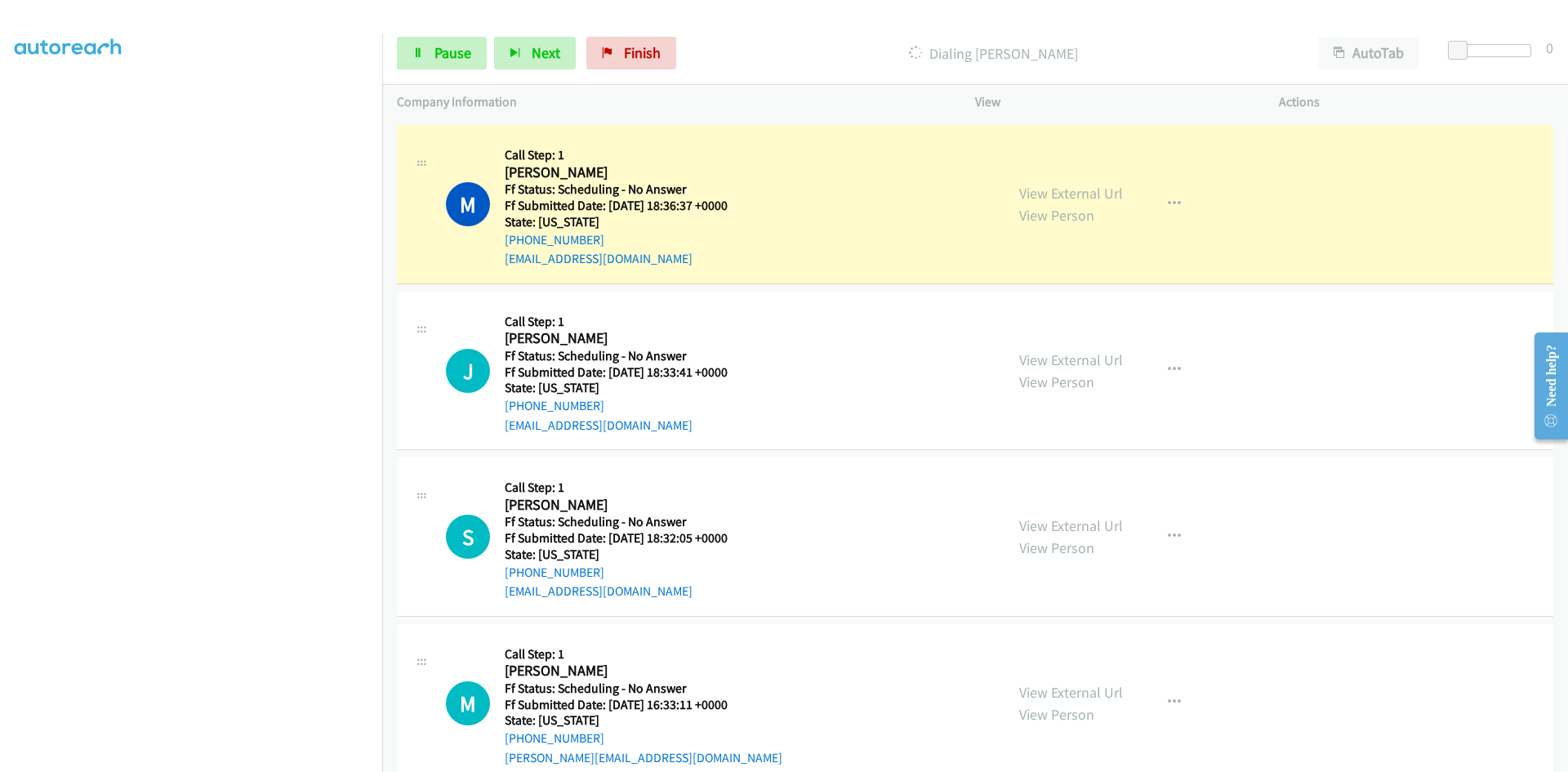
scroll to position [3173, 0]
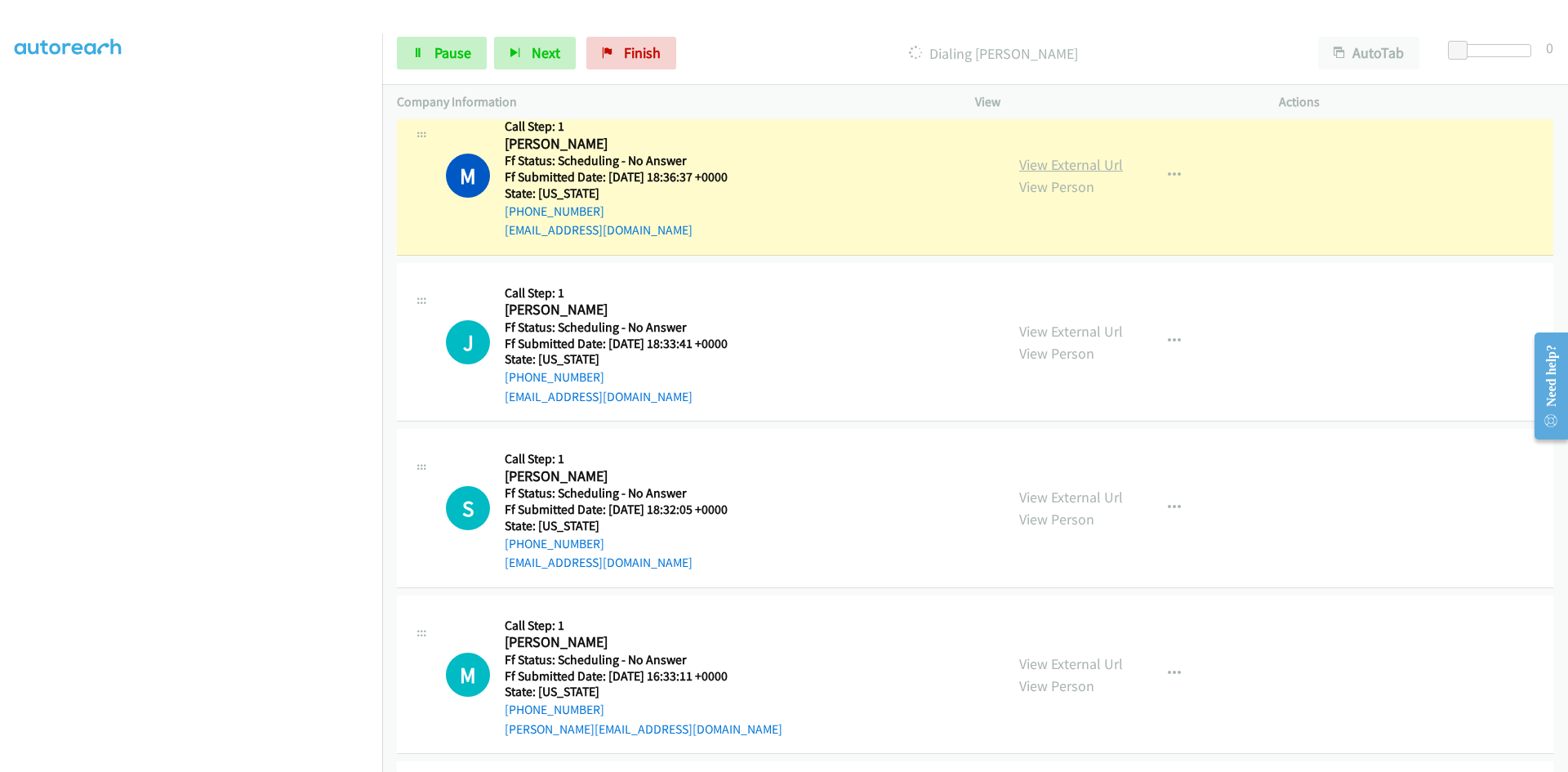
click at [1041, 159] on link "View External Url" at bounding box center [1071, 165] width 103 height 19
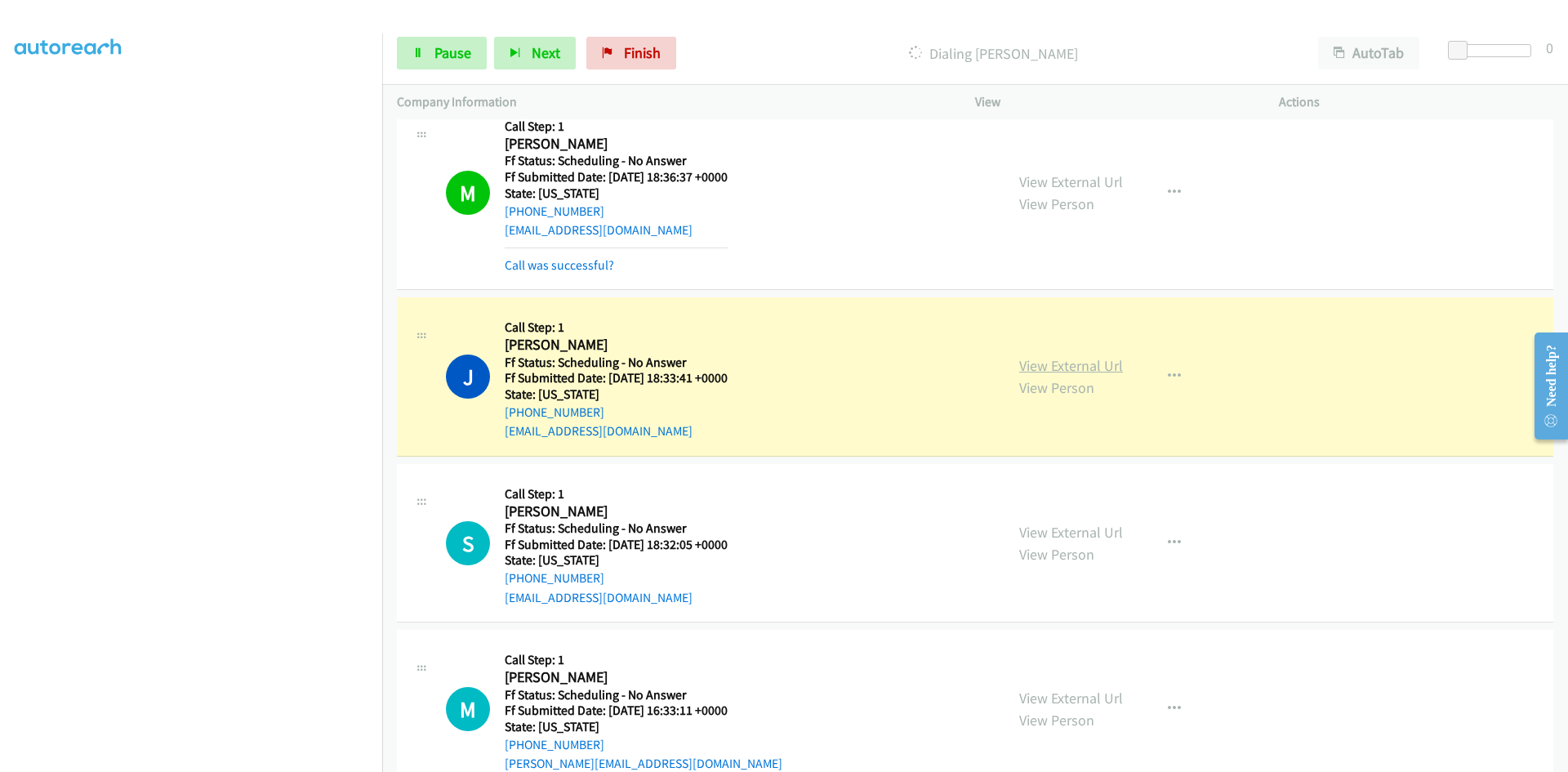
click at [1045, 369] on link "View External Url" at bounding box center [1071, 365] width 103 height 19
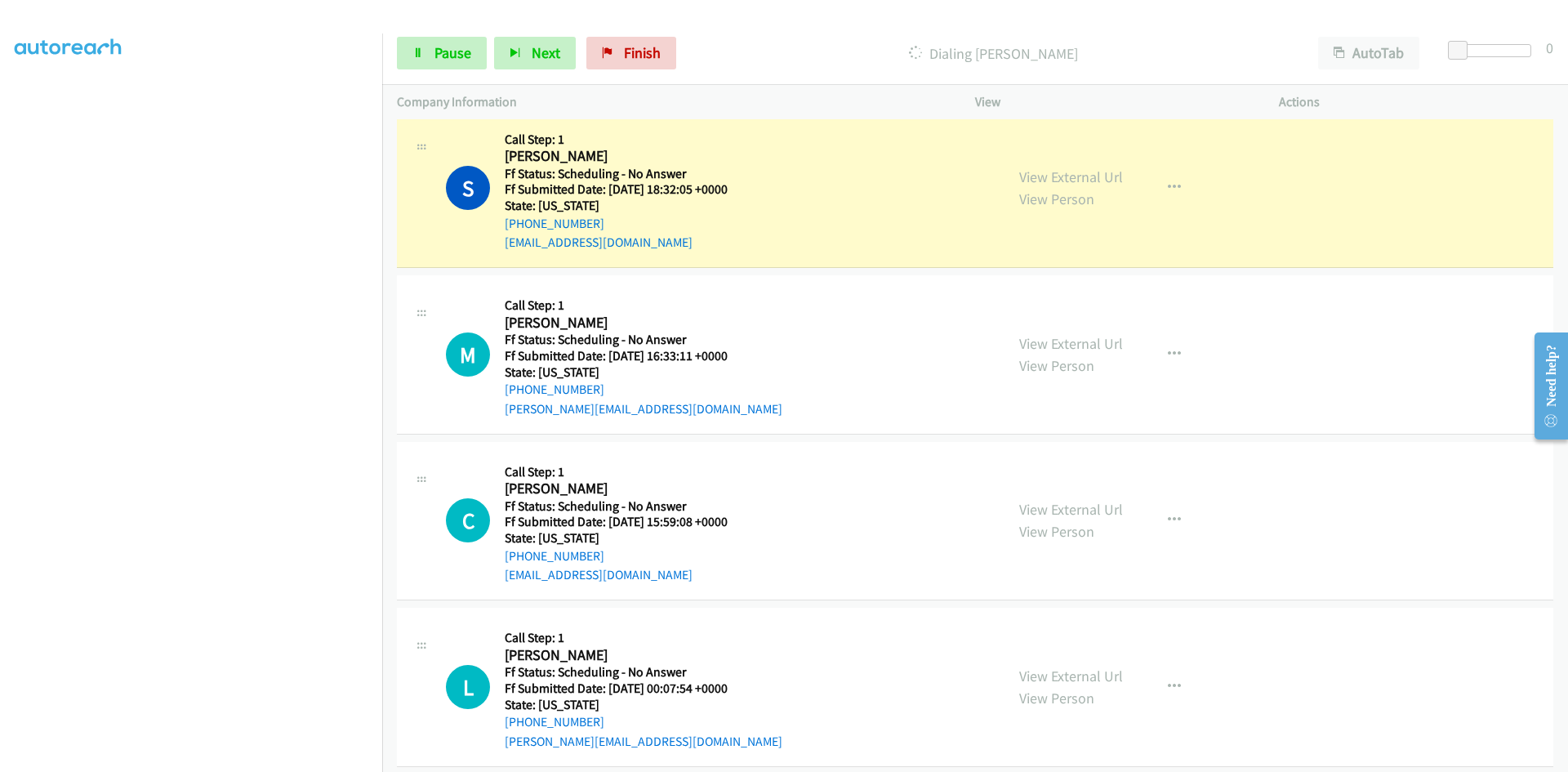
scroll to position [3581, 0]
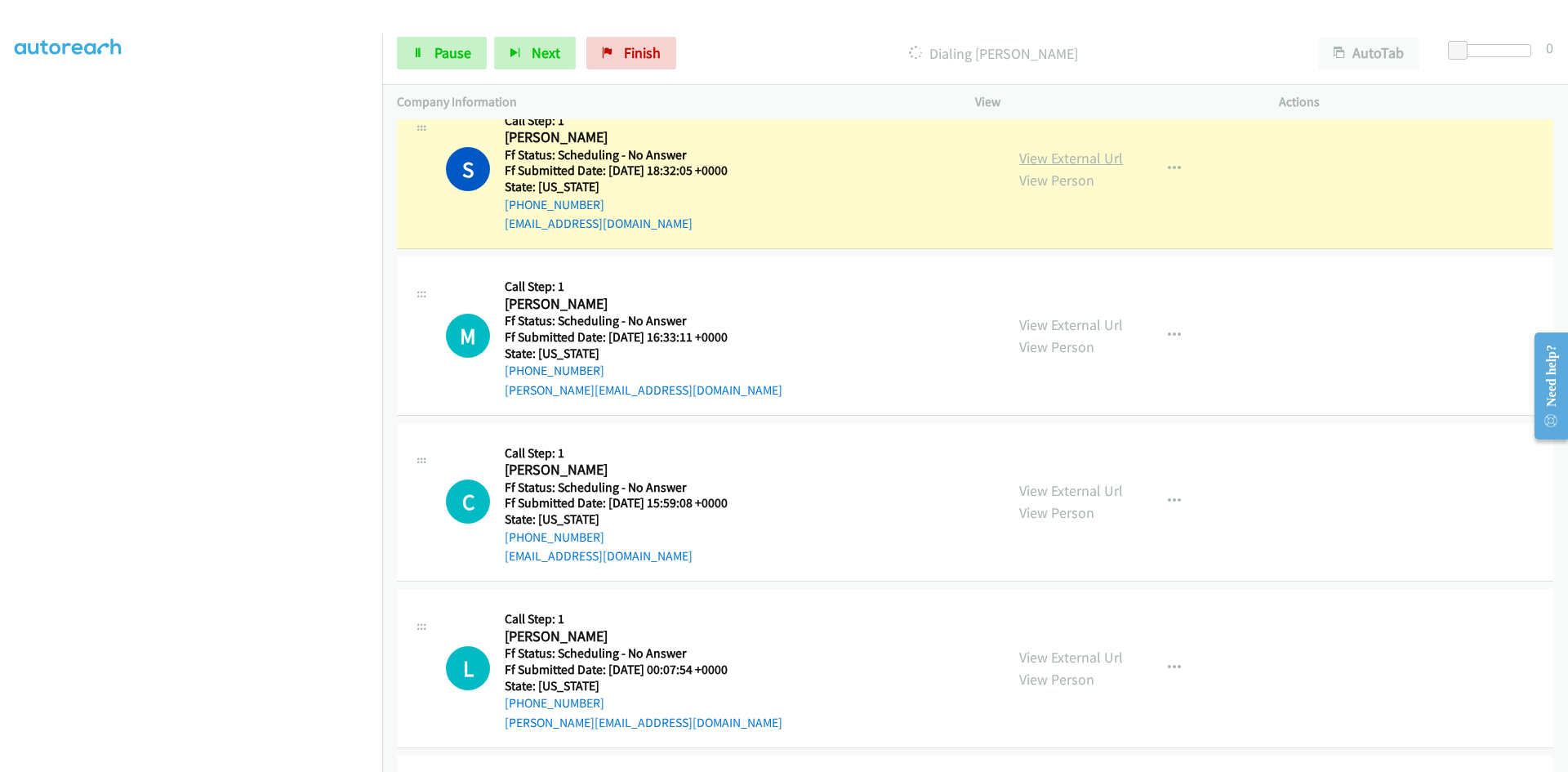
click at [1058, 162] on link "View External Url" at bounding box center [1071, 159] width 103 height 19
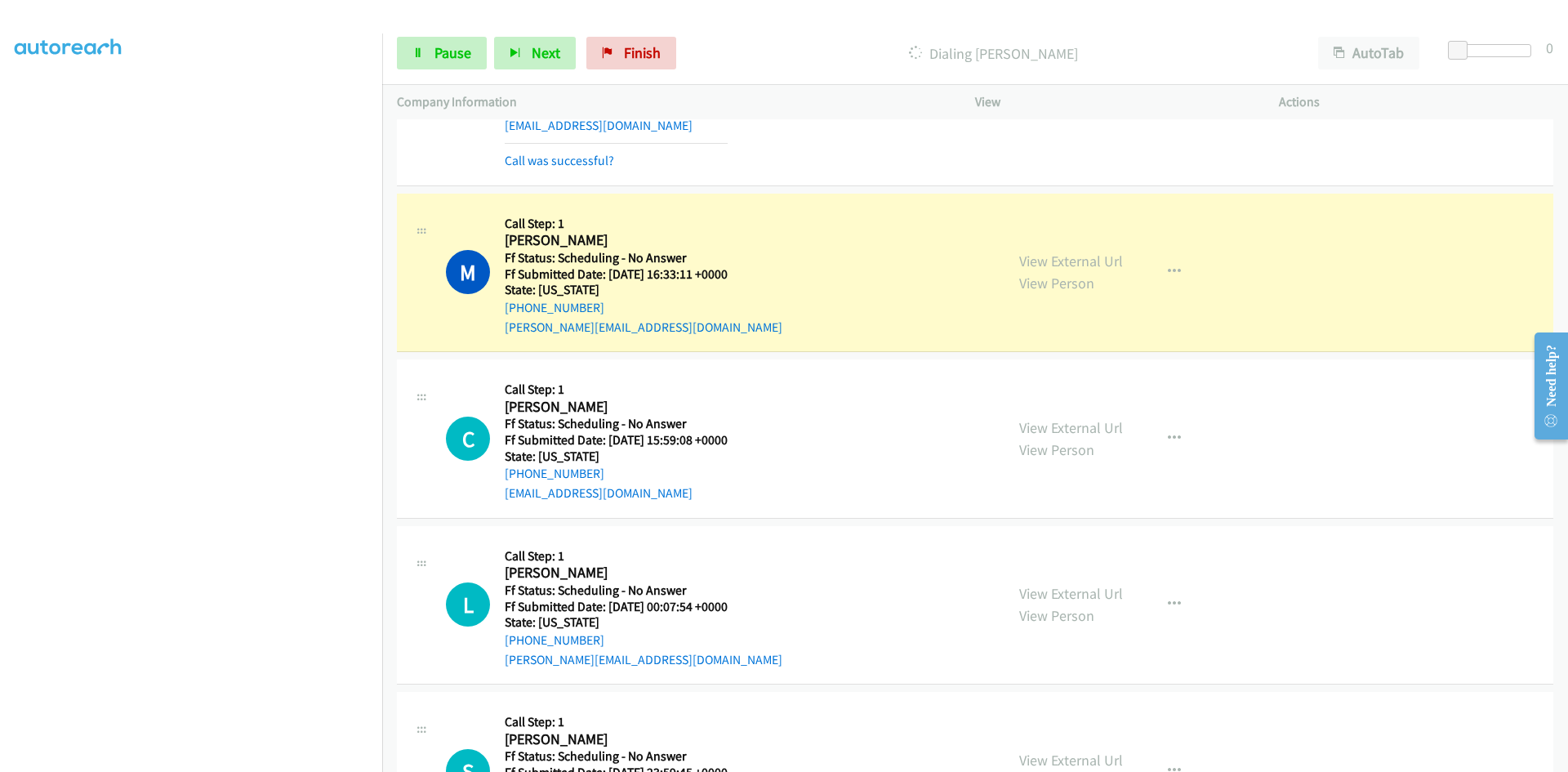
scroll to position [3745, 0]
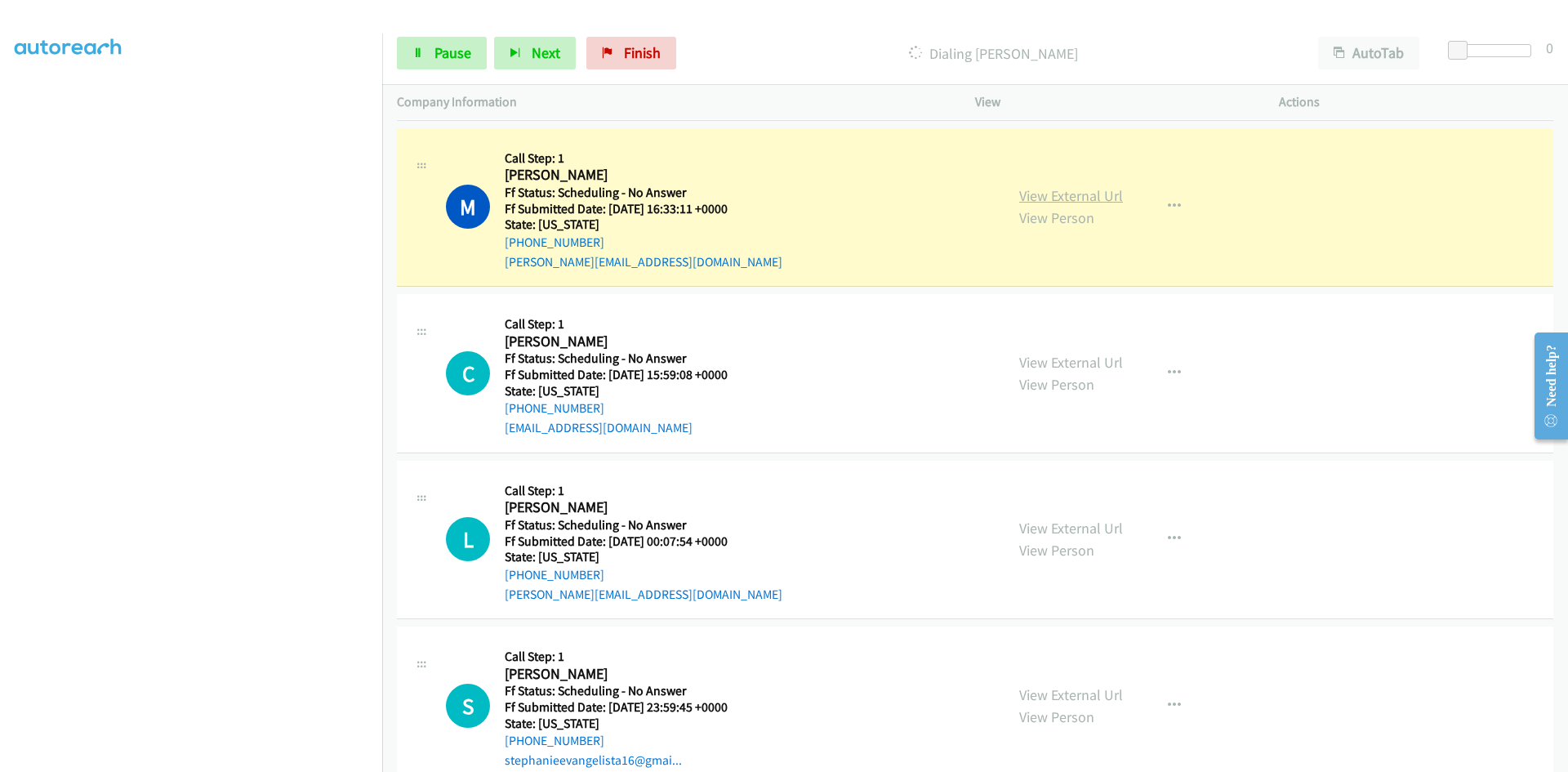
click at [1107, 191] on link "View External Url" at bounding box center [1071, 196] width 103 height 19
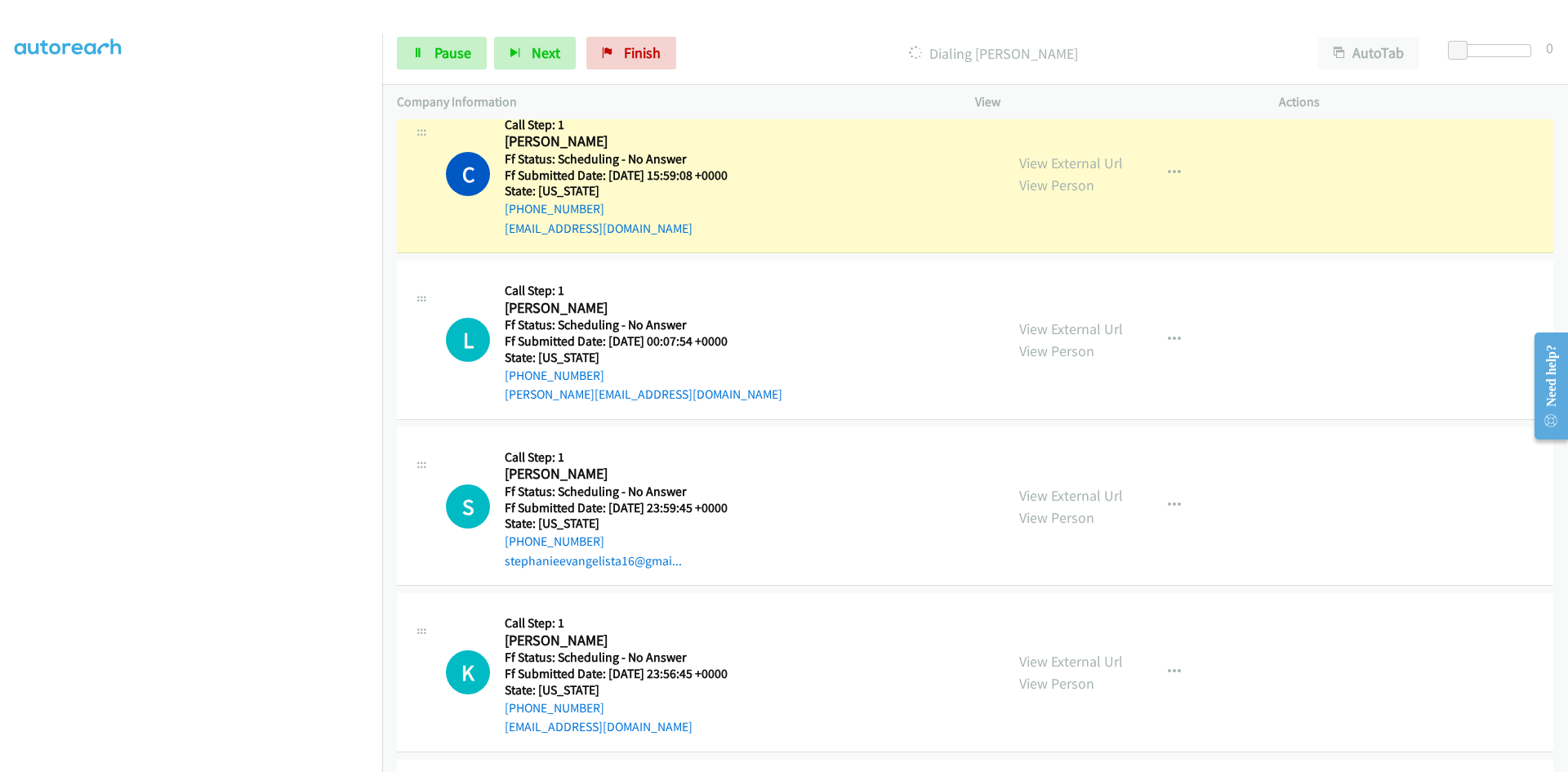
scroll to position [3989, 0]
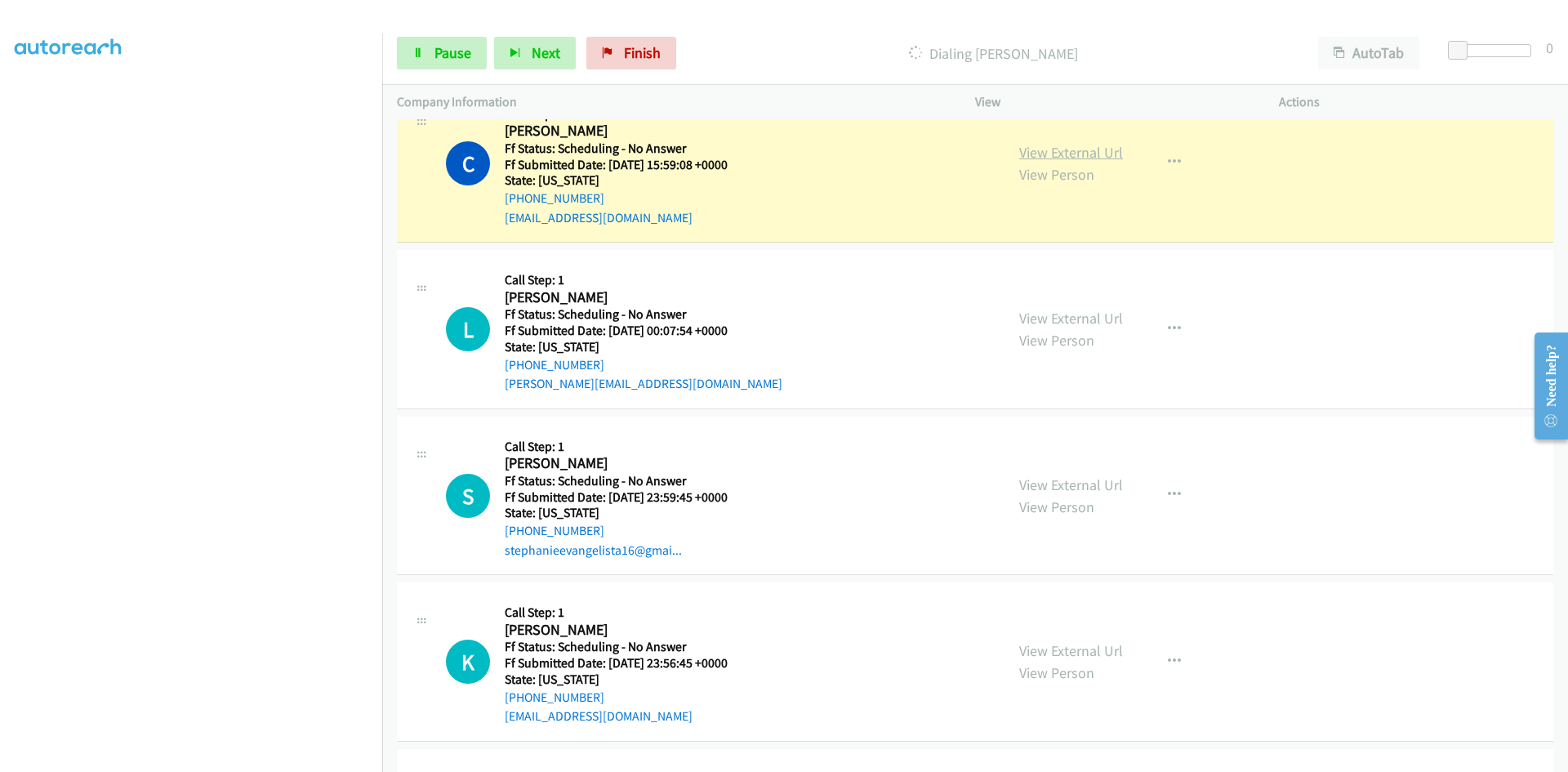
click at [1079, 152] on link "View External Url" at bounding box center [1071, 153] width 103 height 19
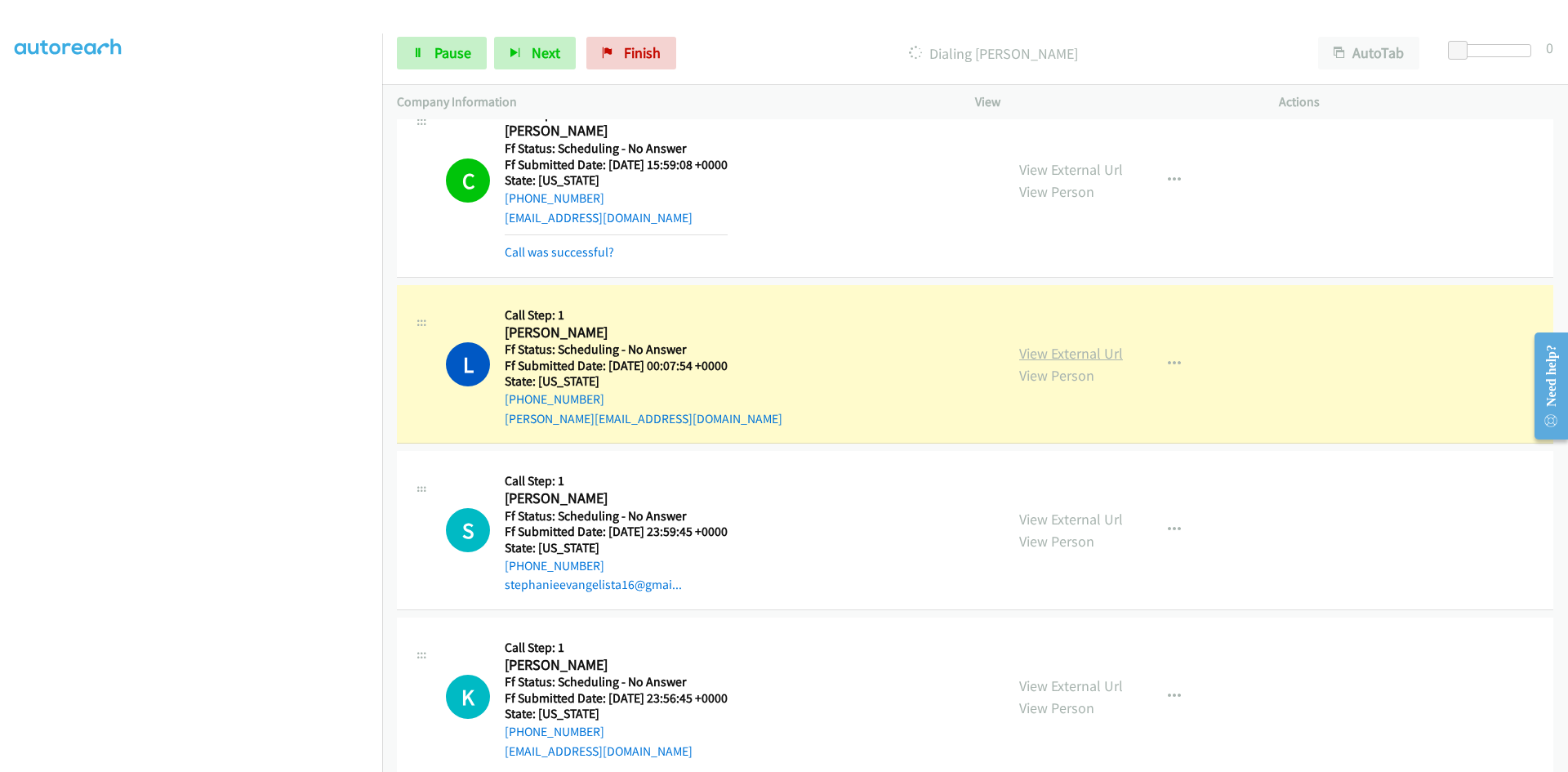
click at [1024, 355] on link "View External Url" at bounding box center [1071, 353] width 103 height 19
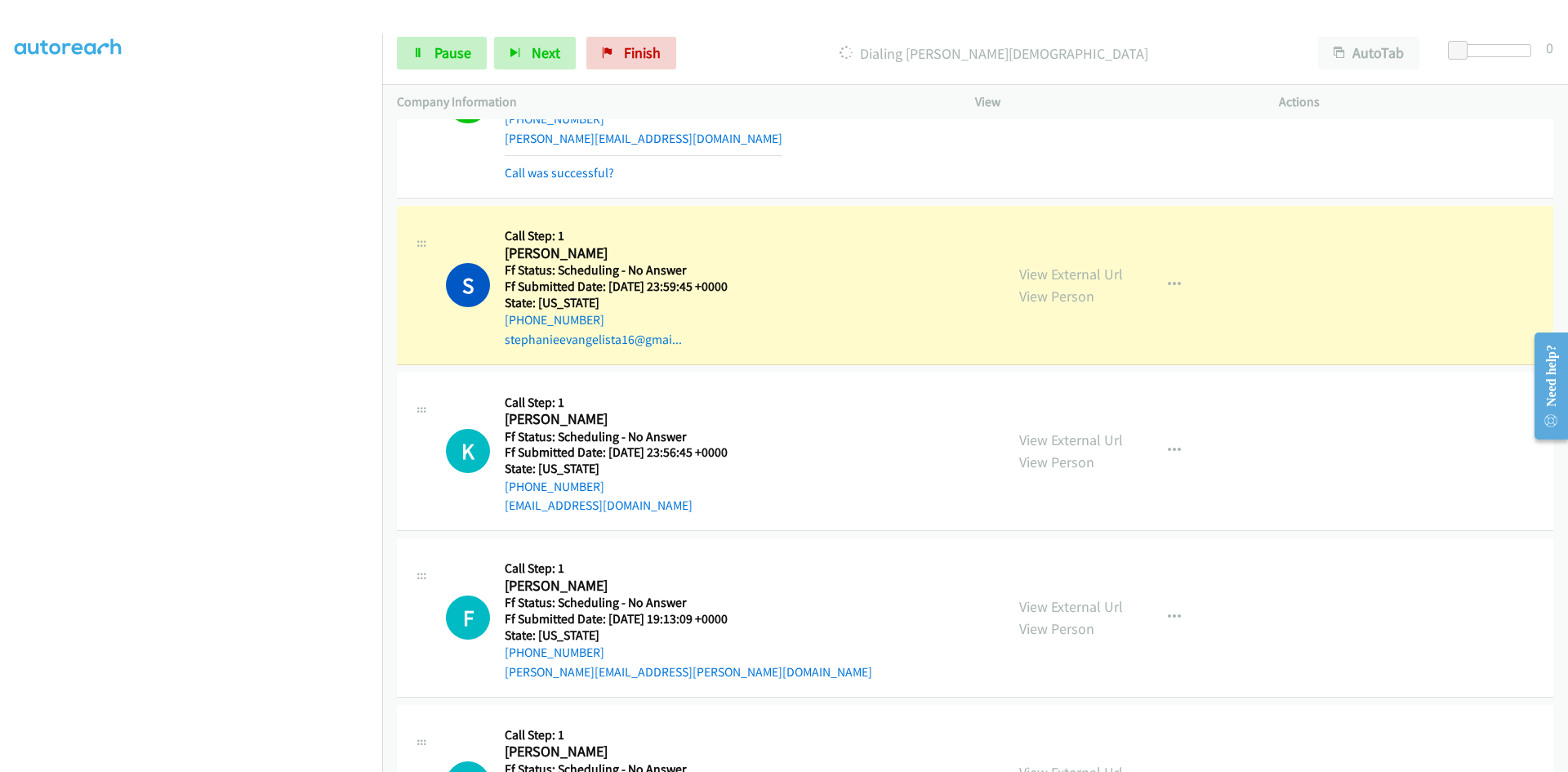
scroll to position [4317, 0]
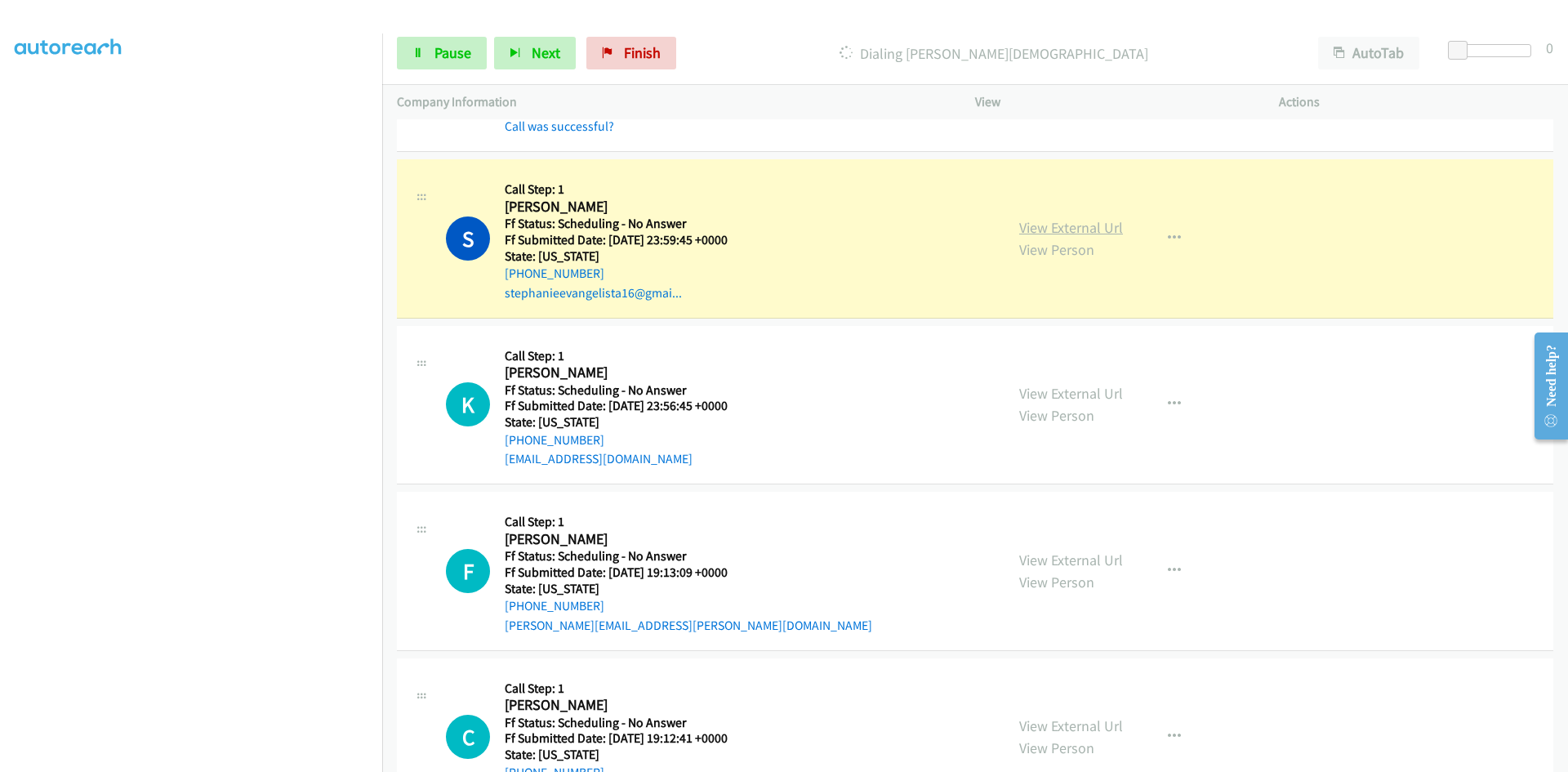
click at [1097, 221] on link "View External Url" at bounding box center [1071, 227] width 103 height 19
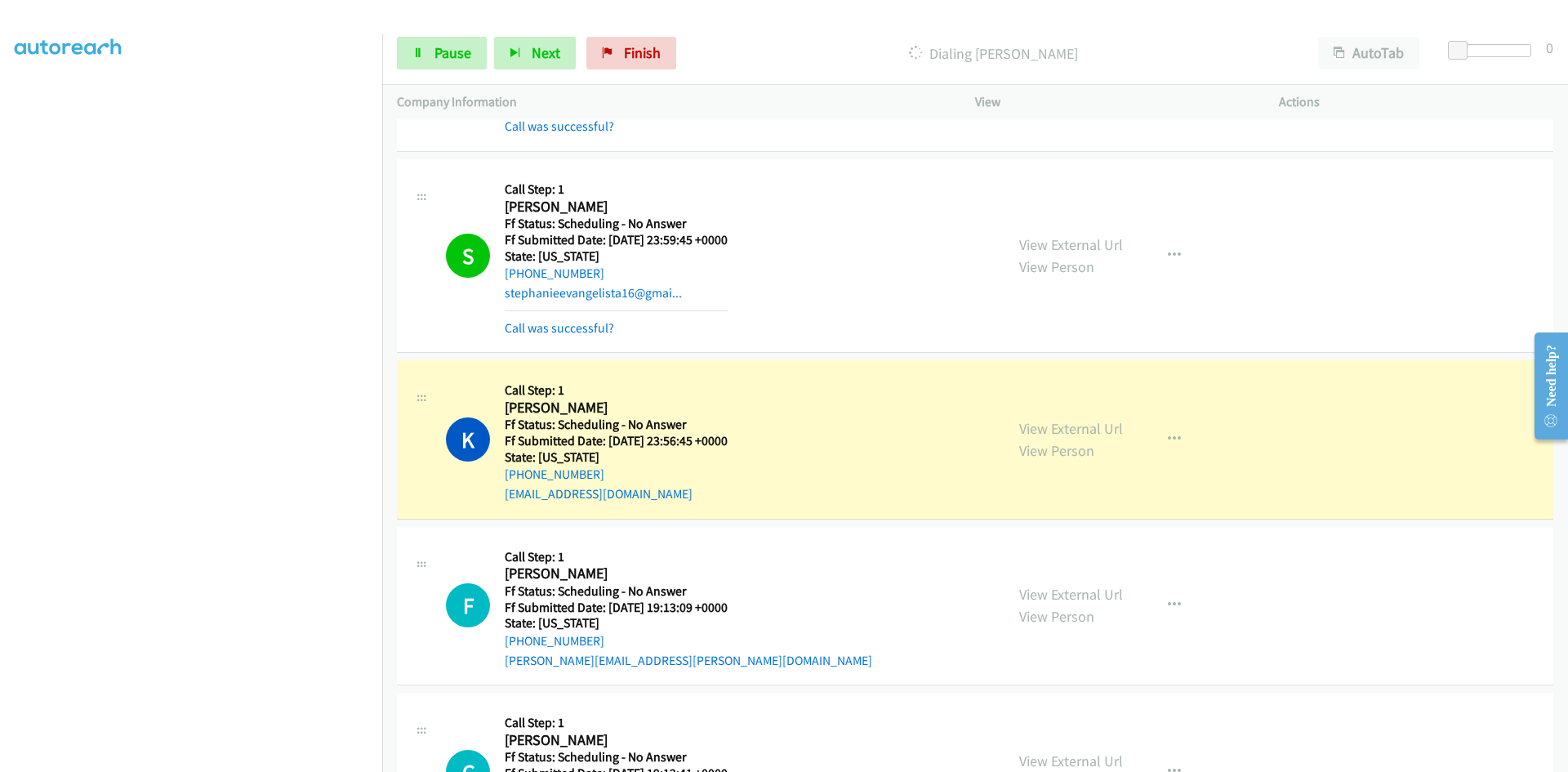
click at [1036, 433] on div "View External Url View Person View External Url Email Schedule/Manage Callback …" at bounding box center [1164, 439] width 319 height 129
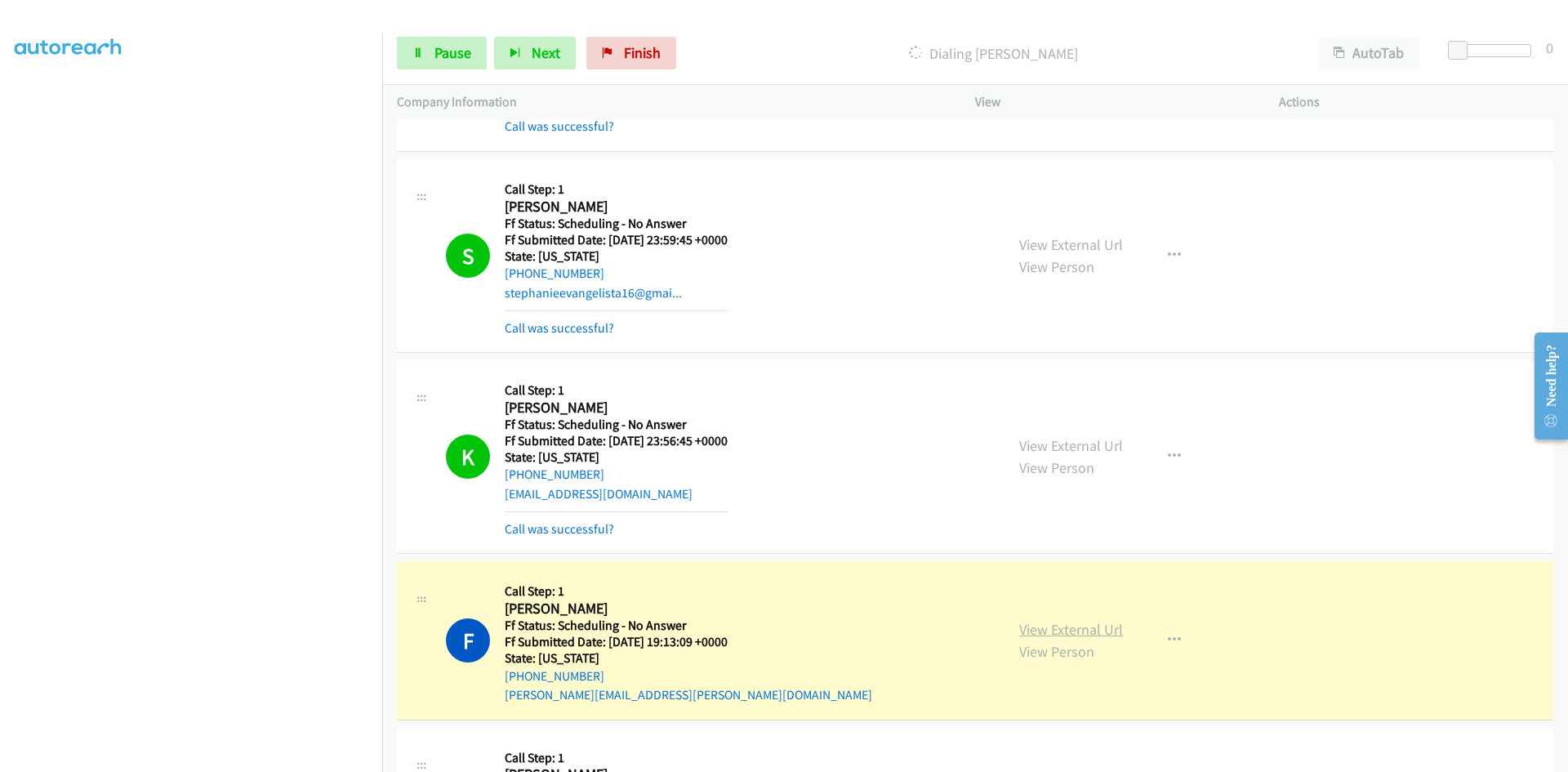
click at [1055, 626] on link "View External Url" at bounding box center [1071, 629] width 103 height 19
click at [1074, 447] on link "View External Url" at bounding box center [1071, 445] width 103 height 19
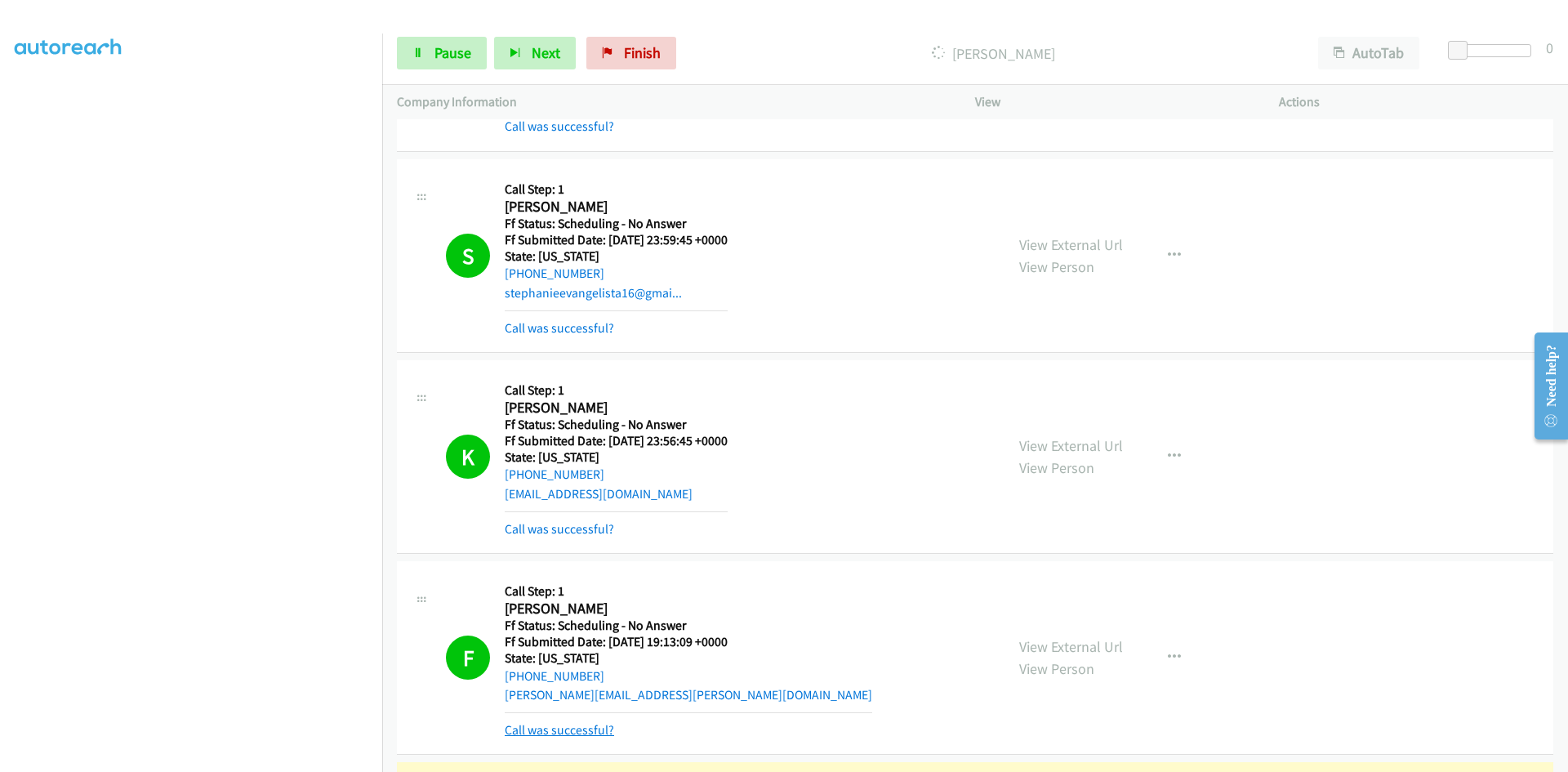
click at [525, 733] on link "Call was successful?" at bounding box center [559, 730] width 109 height 16
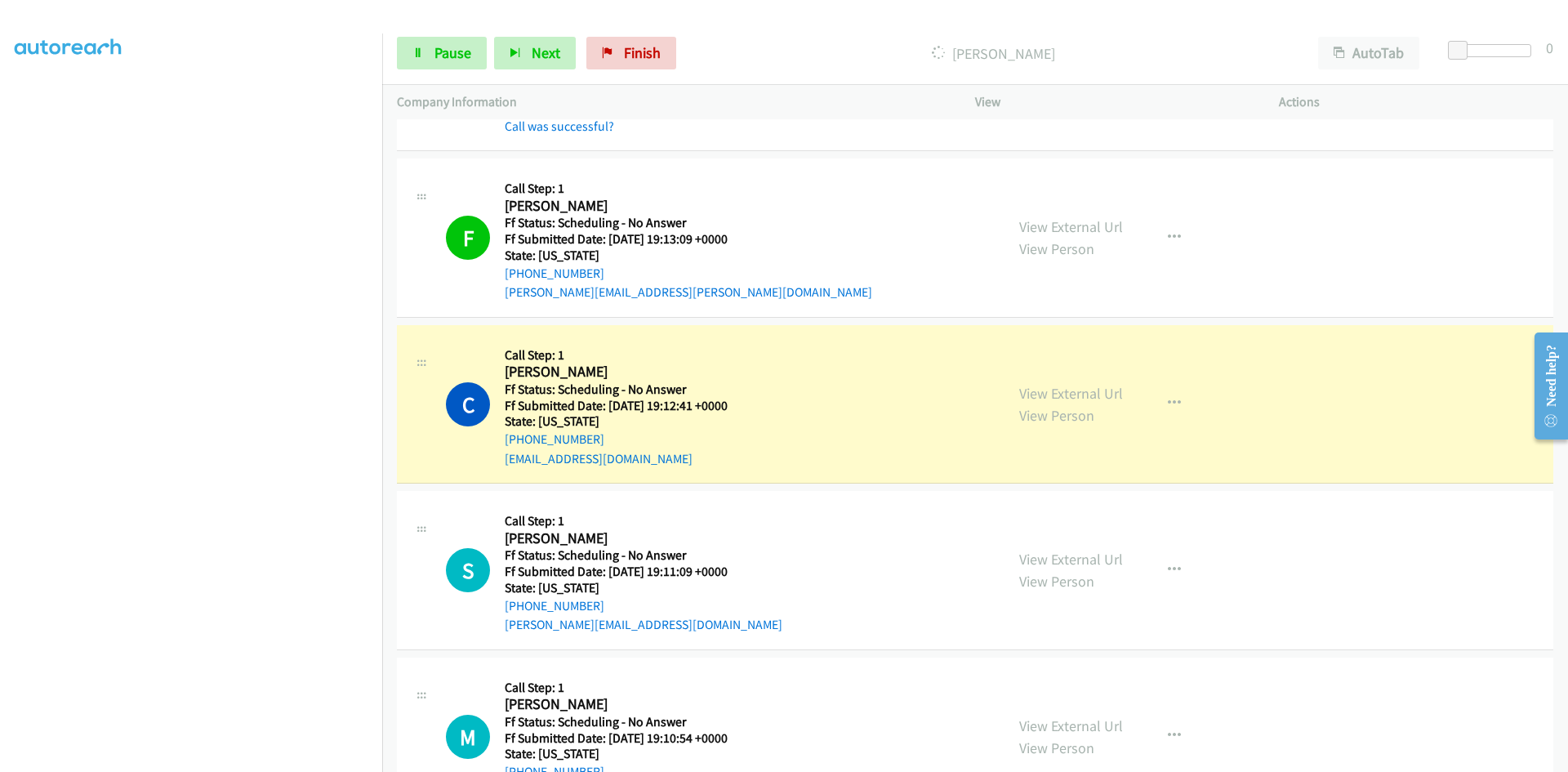
scroll to position [4806, 0]
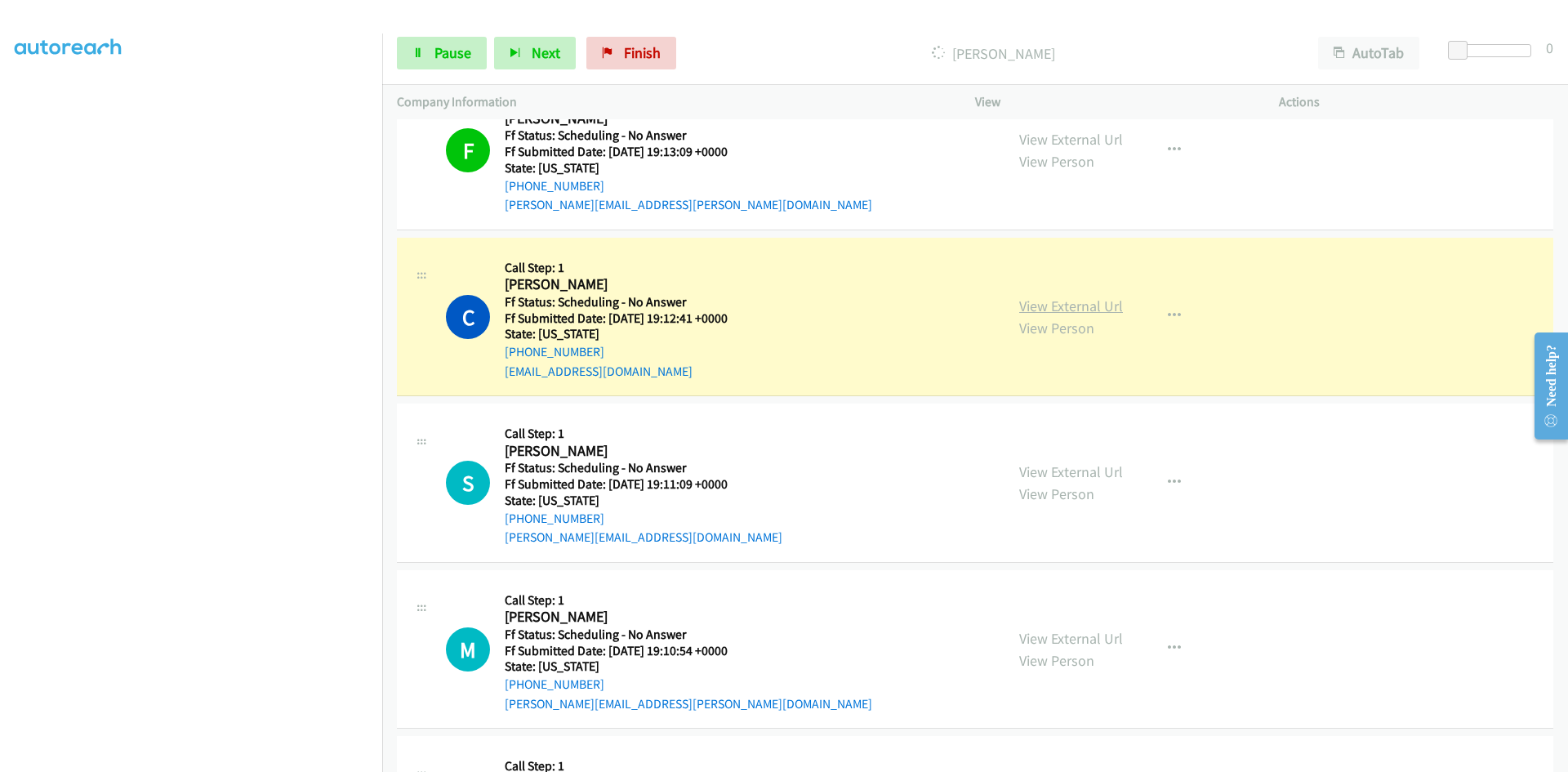
click at [1036, 306] on link "View External Url" at bounding box center [1071, 306] width 103 height 19
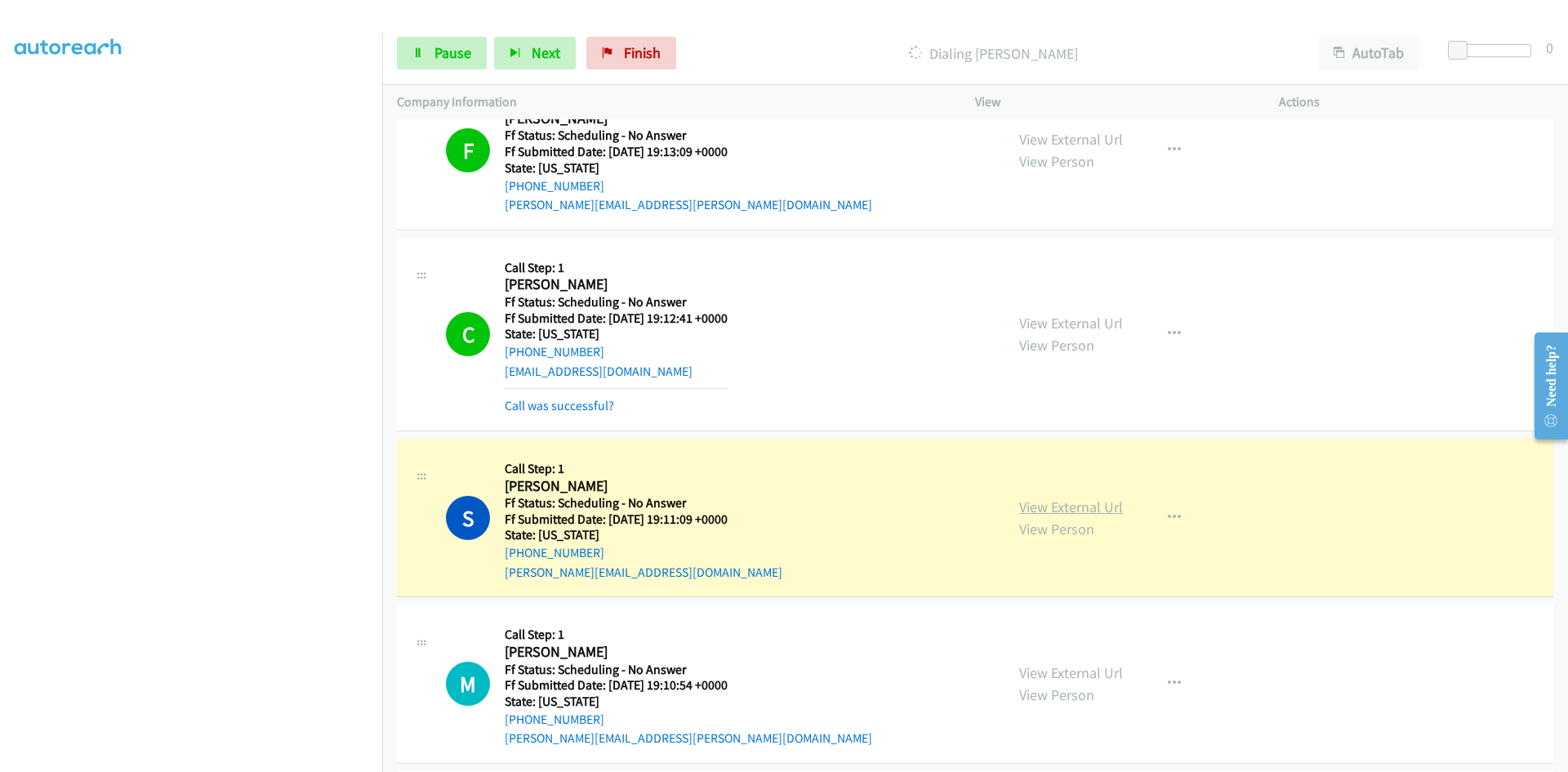
click at [1041, 503] on link "View External Url" at bounding box center [1071, 507] width 103 height 19
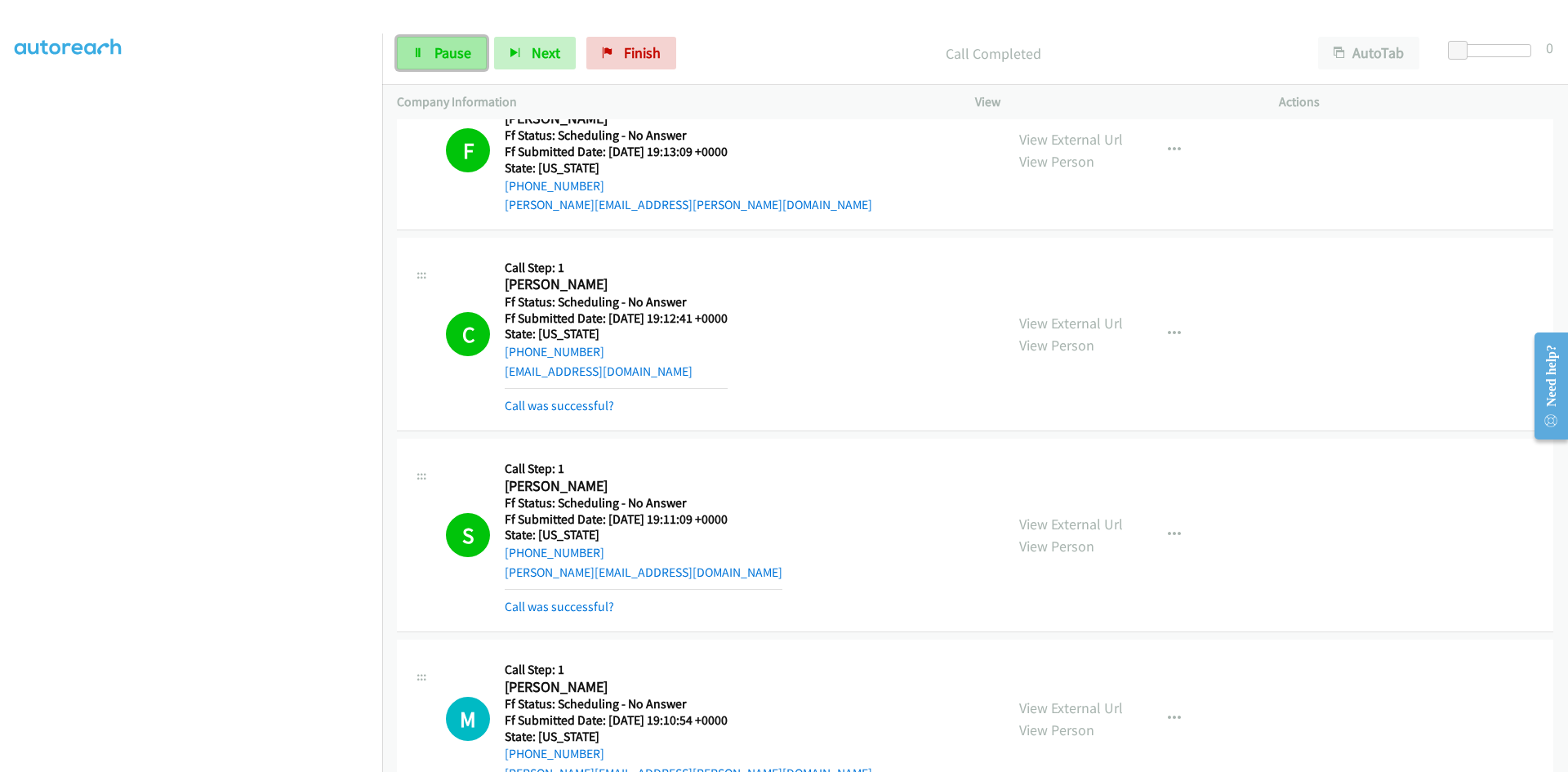
click at [446, 59] on span "Pause" at bounding box center [452, 53] width 37 height 19
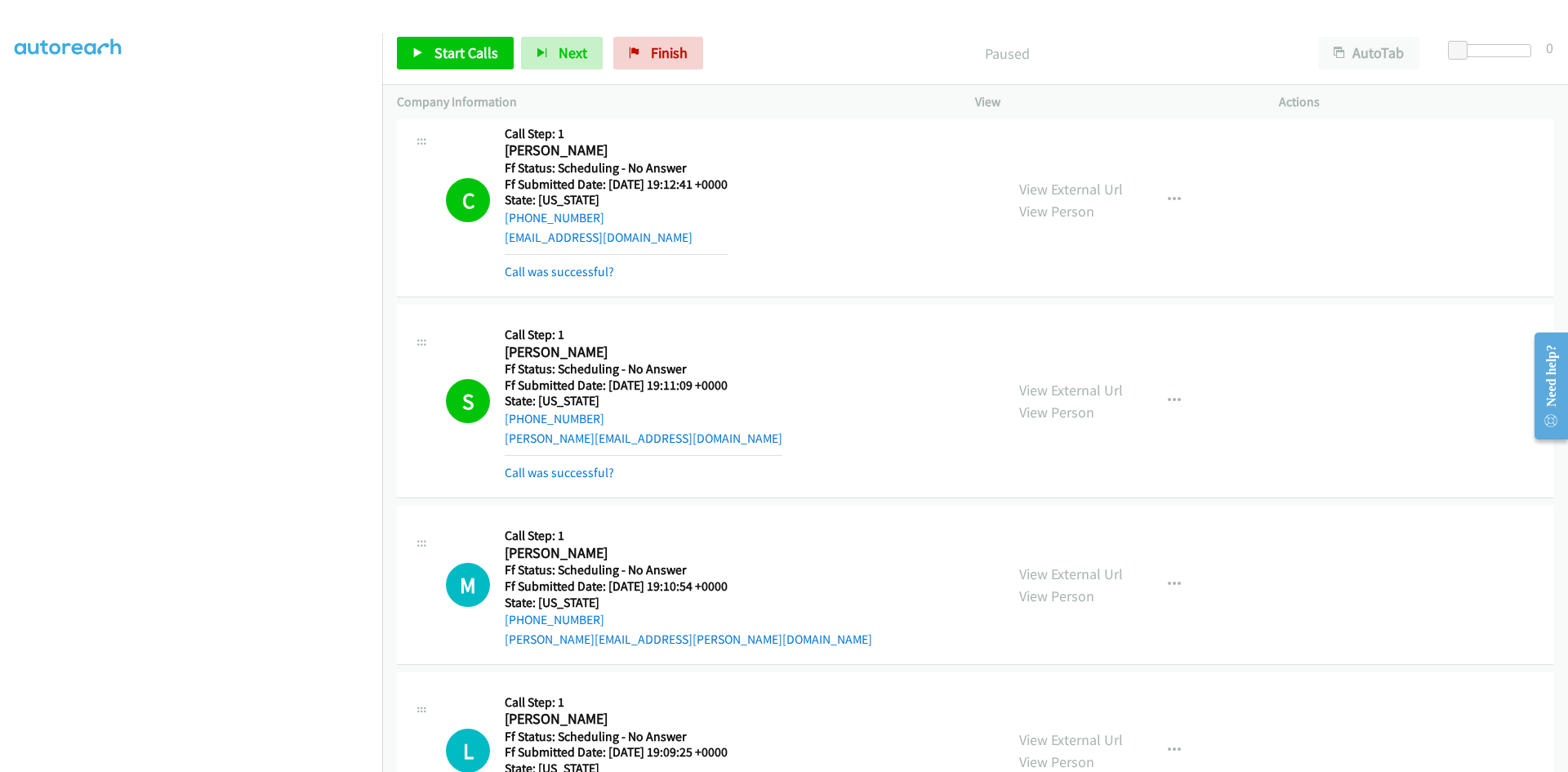
scroll to position [5133, 0]
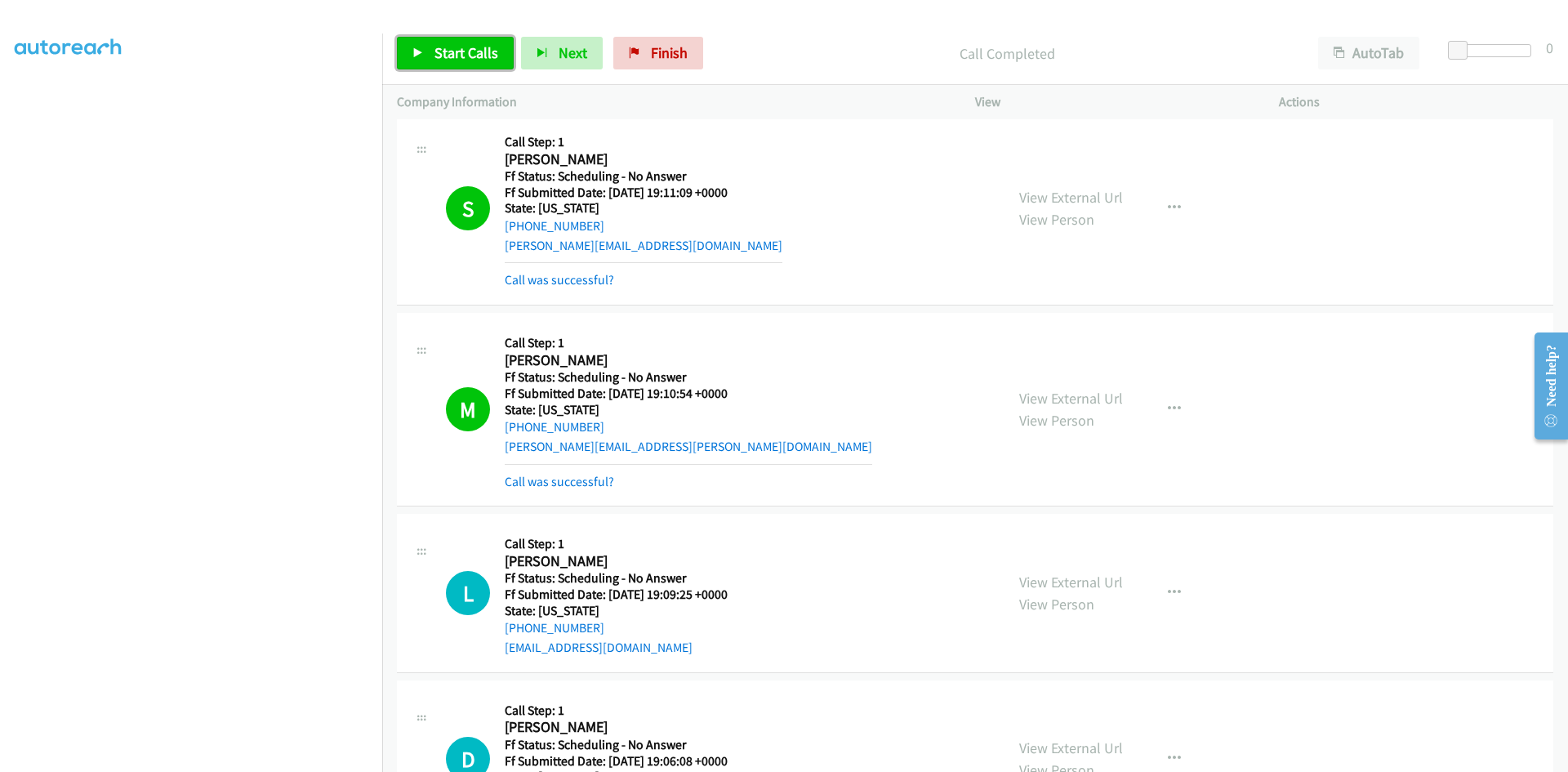
click at [463, 47] on span "Start Calls" at bounding box center [466, 53] width 64 height 19
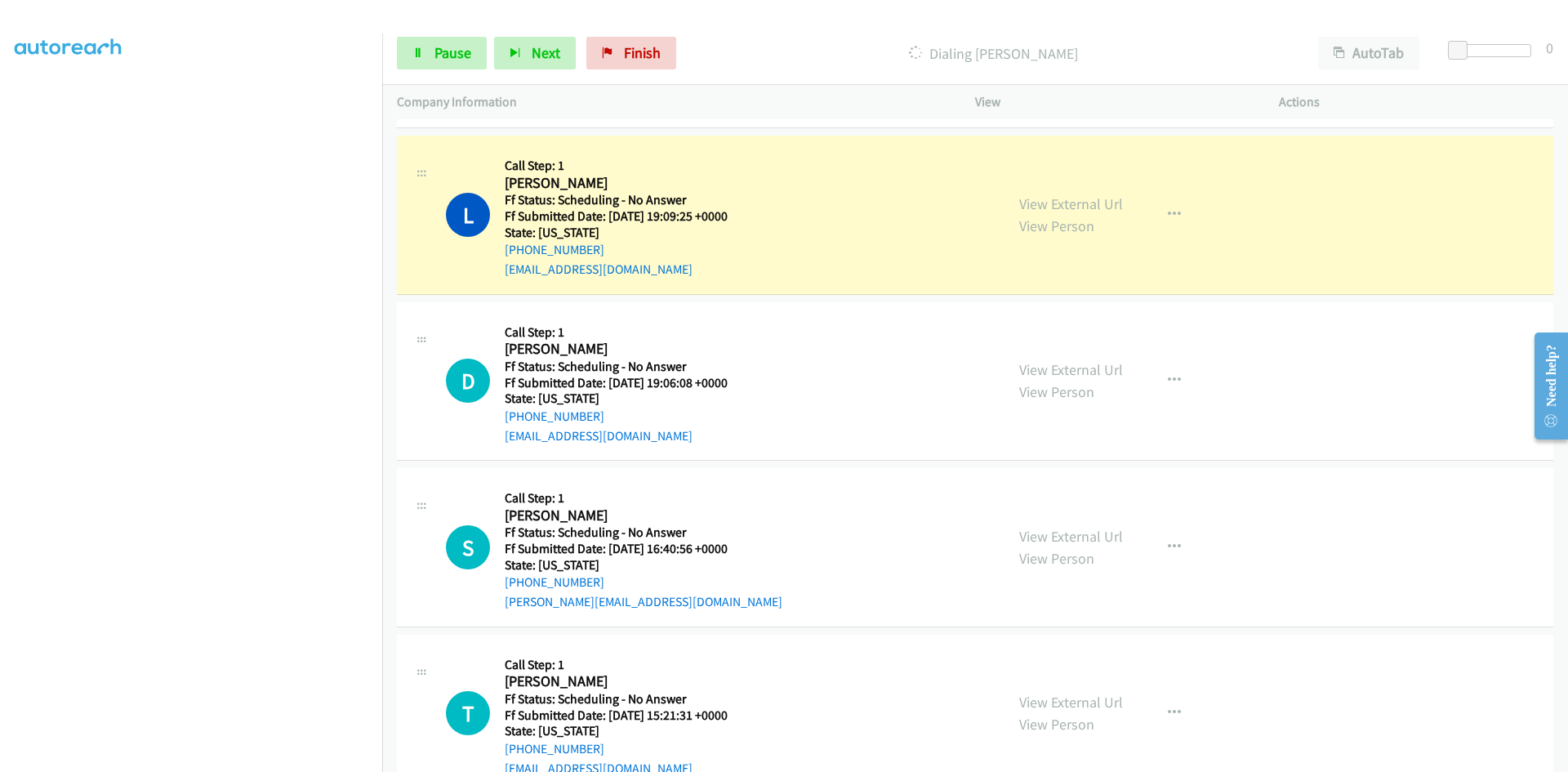
scroll to position [5541, 0]
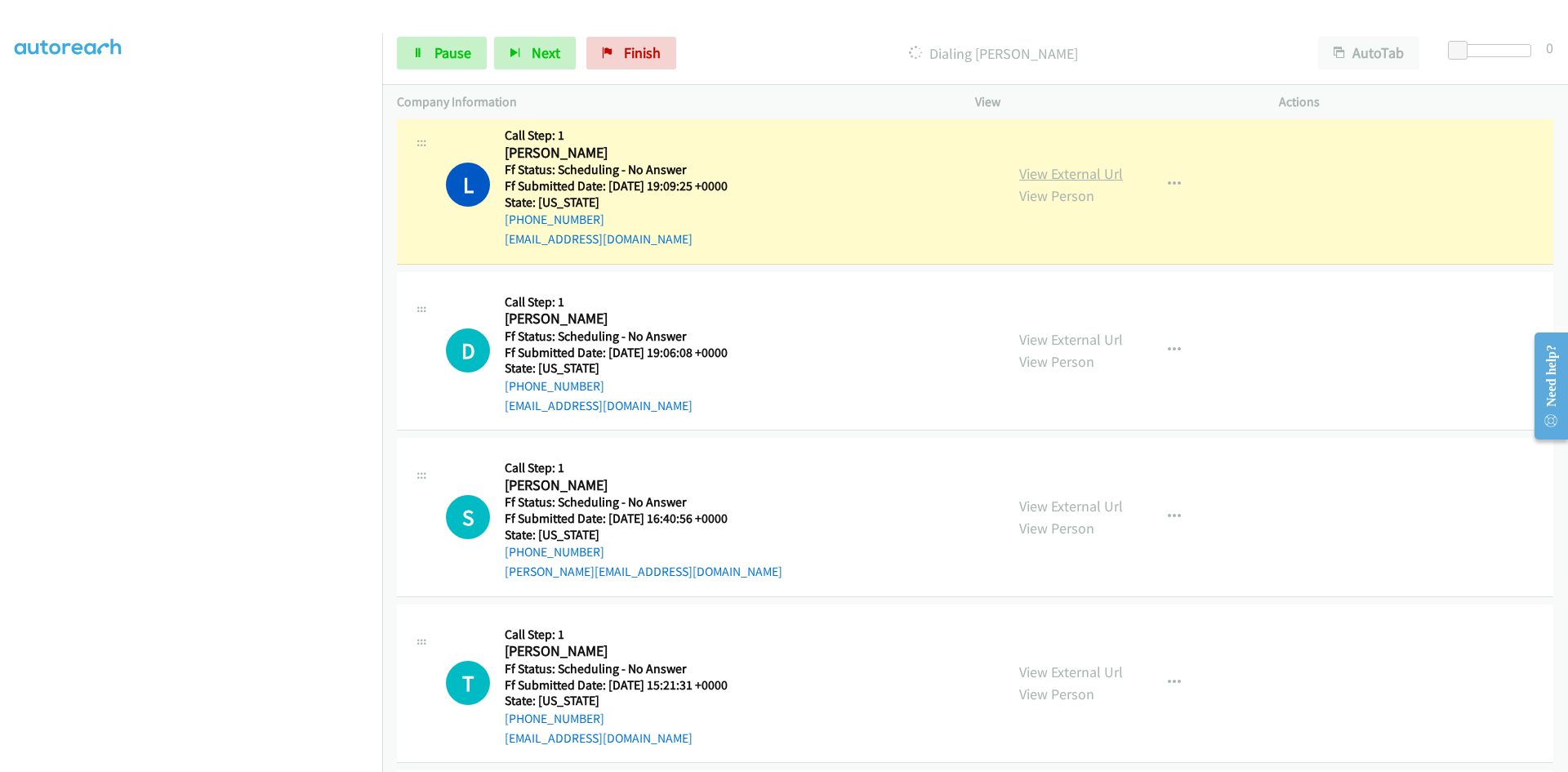
click at [1042, 171] on link "View External Url" at bounding box center [1071, 174] width 103 height 19
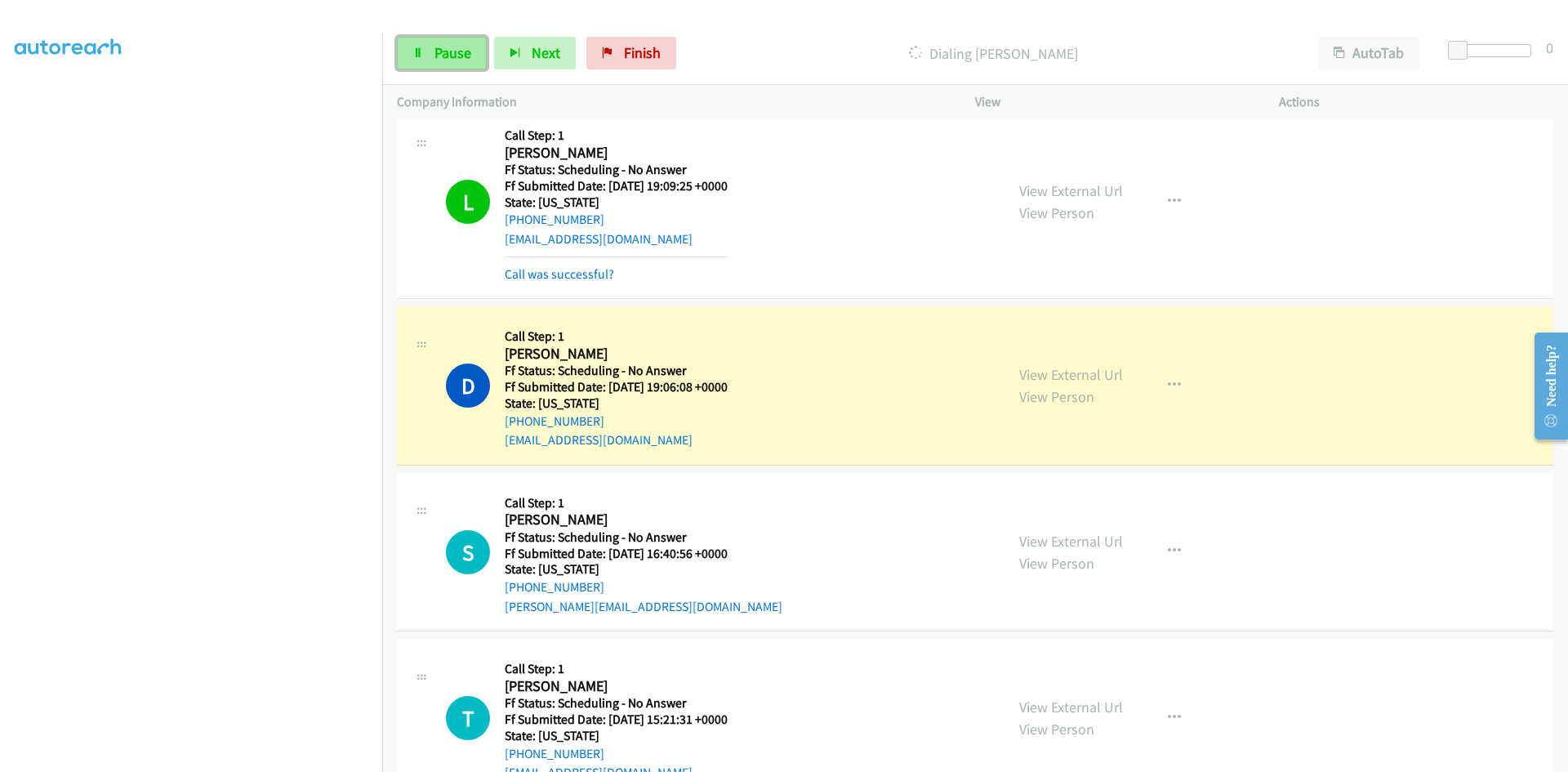
click at [423, 57] on icon at bounding box center [418, 53] width 11 height 11
click at [1097, 375] on link "View External Url" at bounding box center [1071, 375] width 103 height 19
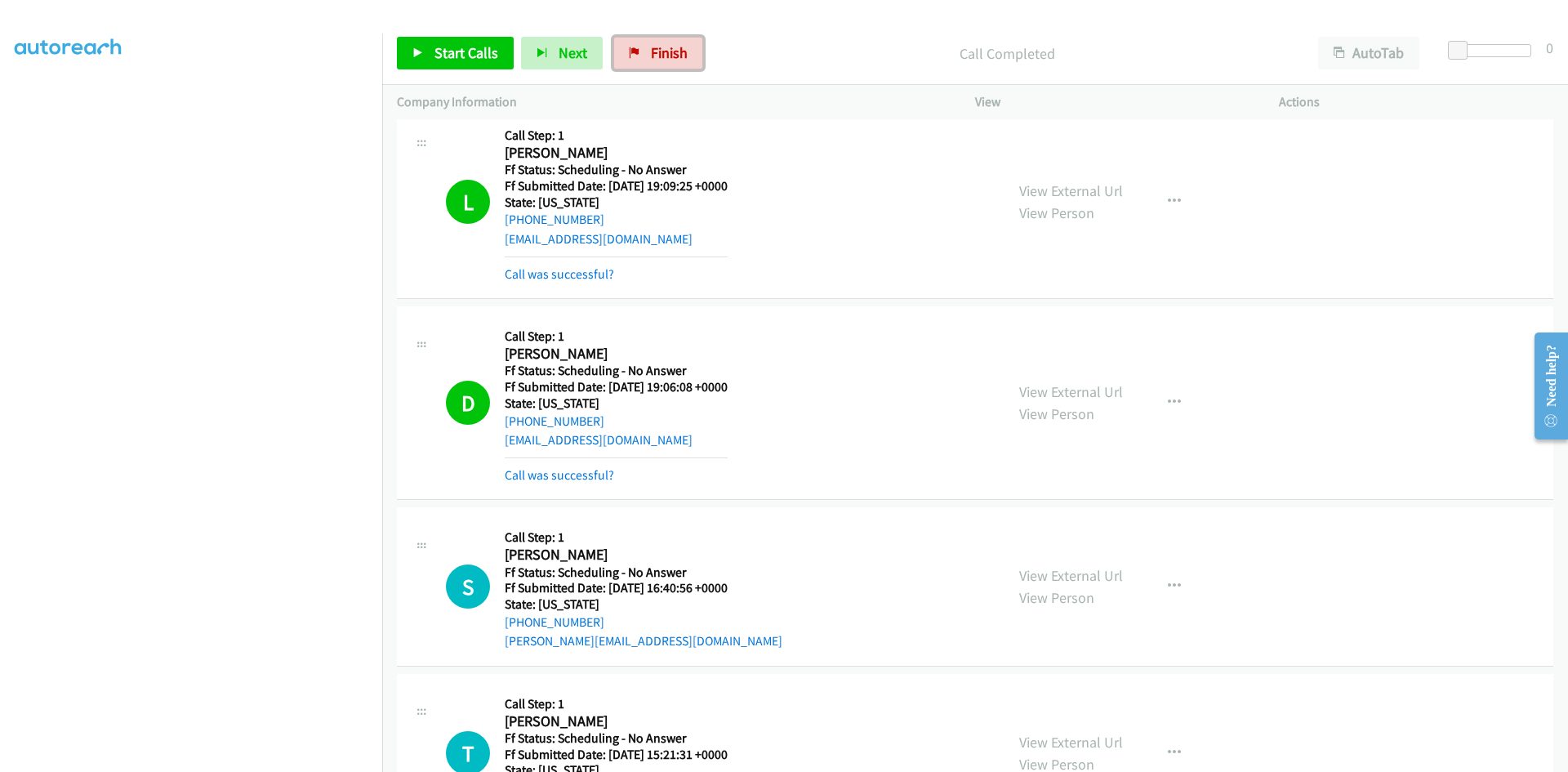
drag, startPoint x: 651, startPoint y: 59, endPoint x: 865, endPoint y: 83, distance: 215.3
click at [651, 59] on span "Finish" at bounding box center [669, 53] width 37 height 19
